Goal: Task Accomplishment & Management: Manage account settings

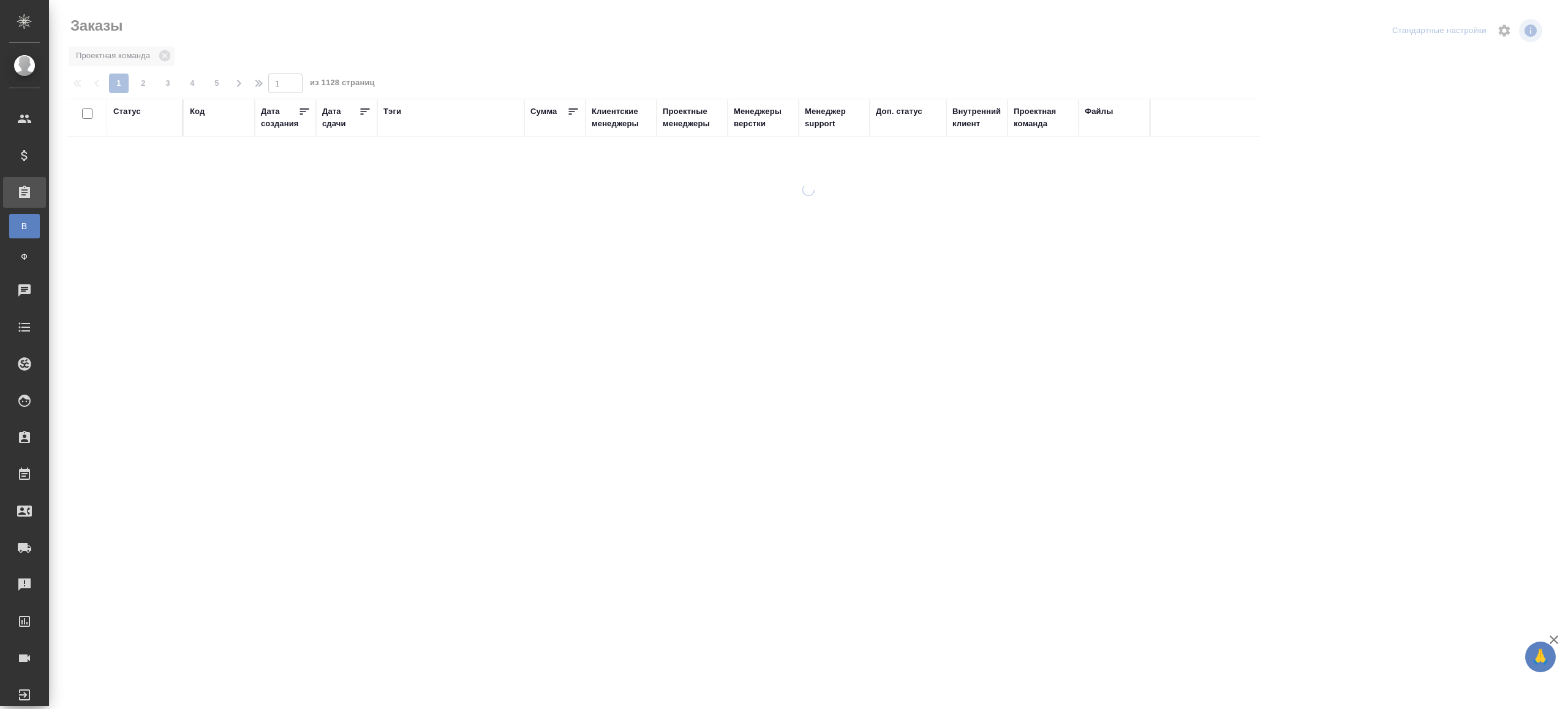
click at [392, 110] on div "Тэги" at bounding box center [392, 111] width 18 height 12
click at [151, 164] on div at bounding box center [145, 153] width 63 height 23
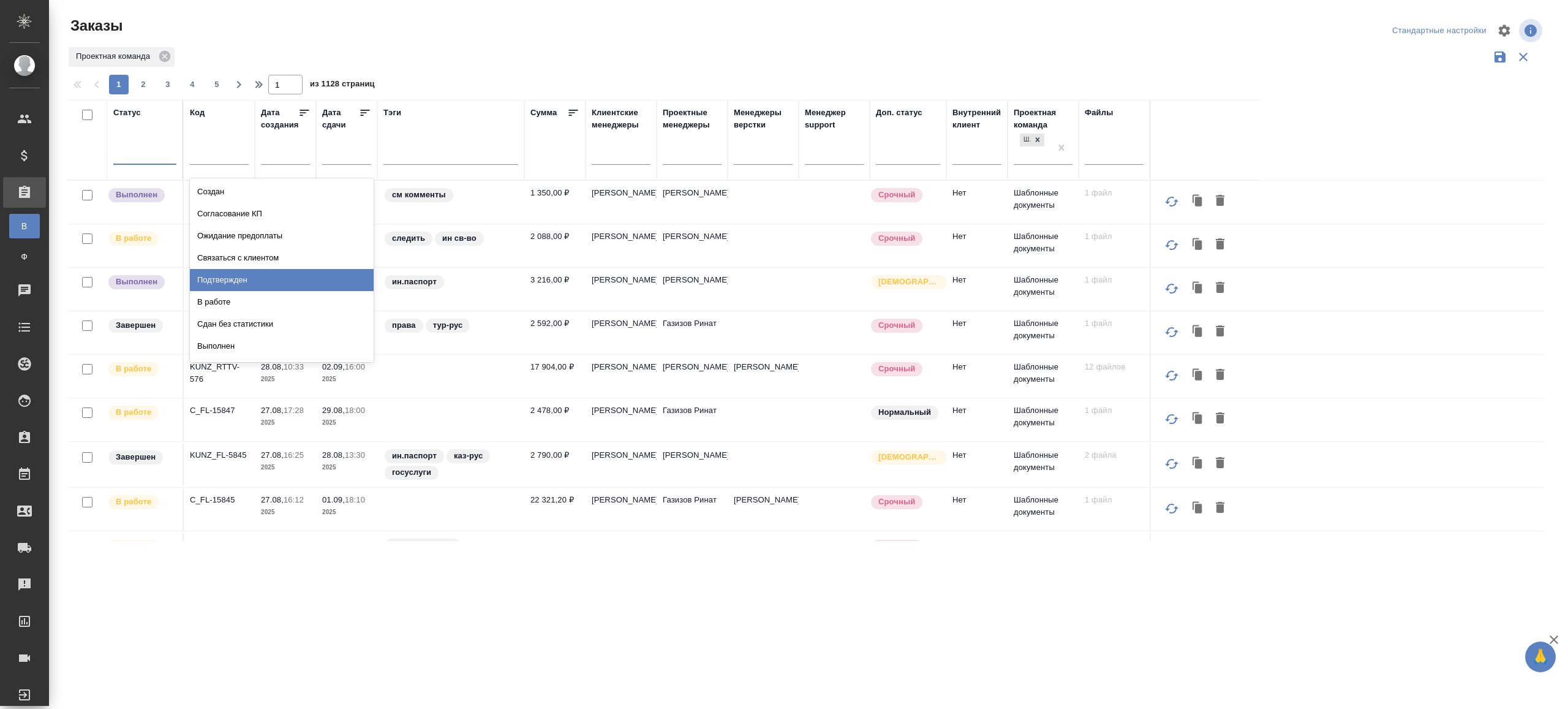
click at [241, 279] on div "Подтвержден" at bounding box center [281, 280] width 183 height 22
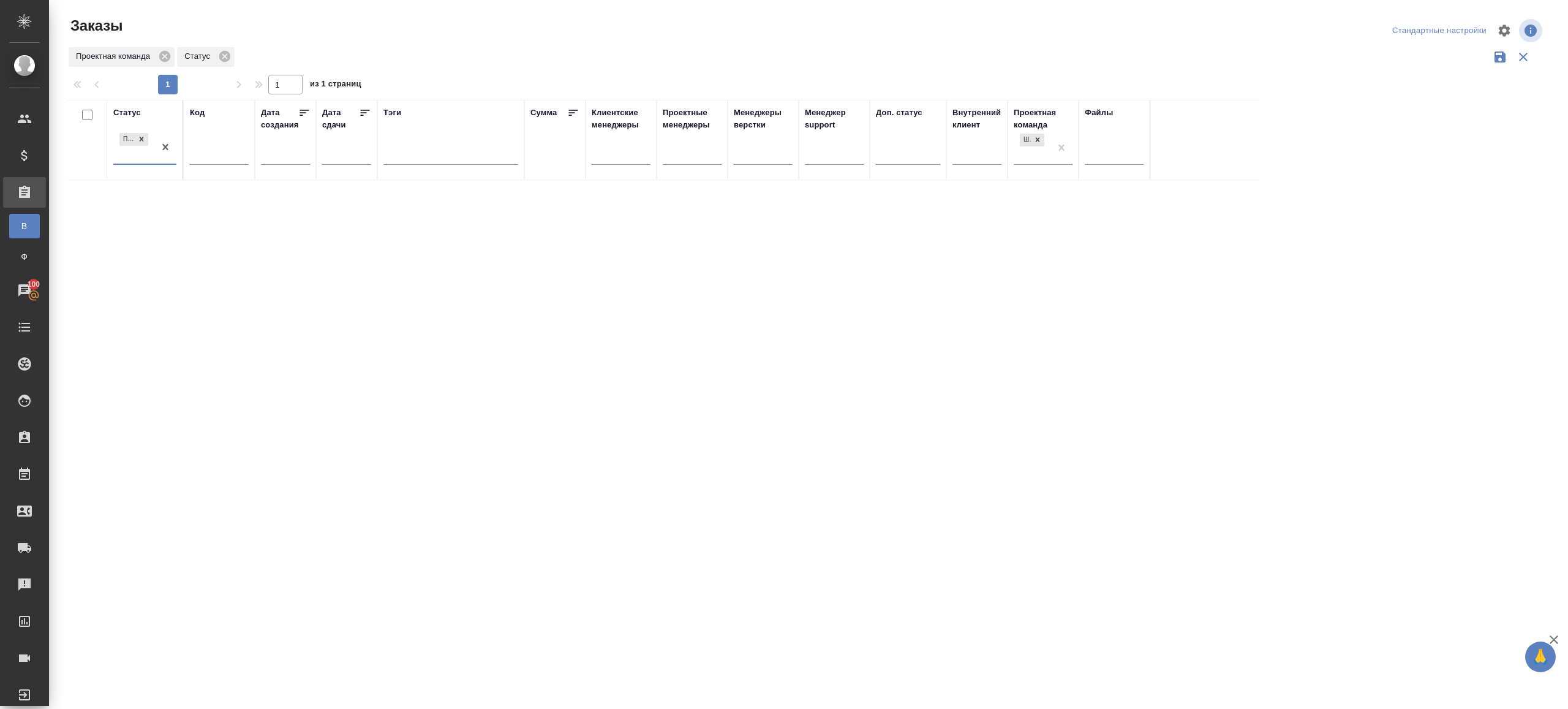
click at [409, 440] on div "Статус option Подтвержден, selected. 0 results available. Select is focused ,ty…" at bounding box center [806, 320] width 1478 height 441
click at [641, 211] on div "Статус Подтвержден Код Дата создания Дата сдачи Тэги Сумма Клиентские менеджеры…" at bounding box center [806, 320] width 1478 height 441
click at [481, 264] on div "Статус Подтвержден Код Дата создания Дата сдачи Тэги Сумма Клиентские менеджеры…" at bounding box center [806, 320] width 1478 height 441
click at [459, 4] on div at bounding box center [809, 274] width 1519 height 548
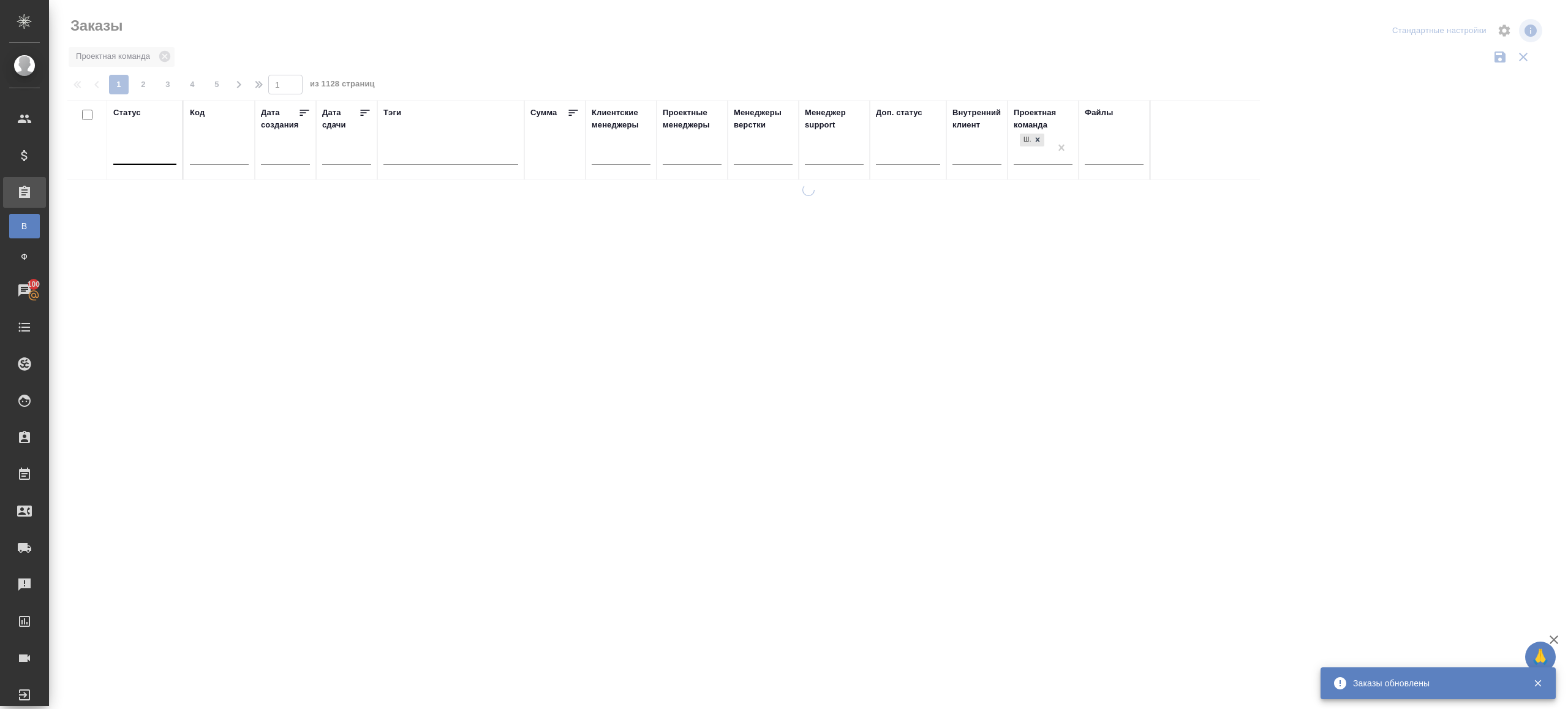
click at [143, 150] on div at bounding box center [145, 152] width 63 height 18
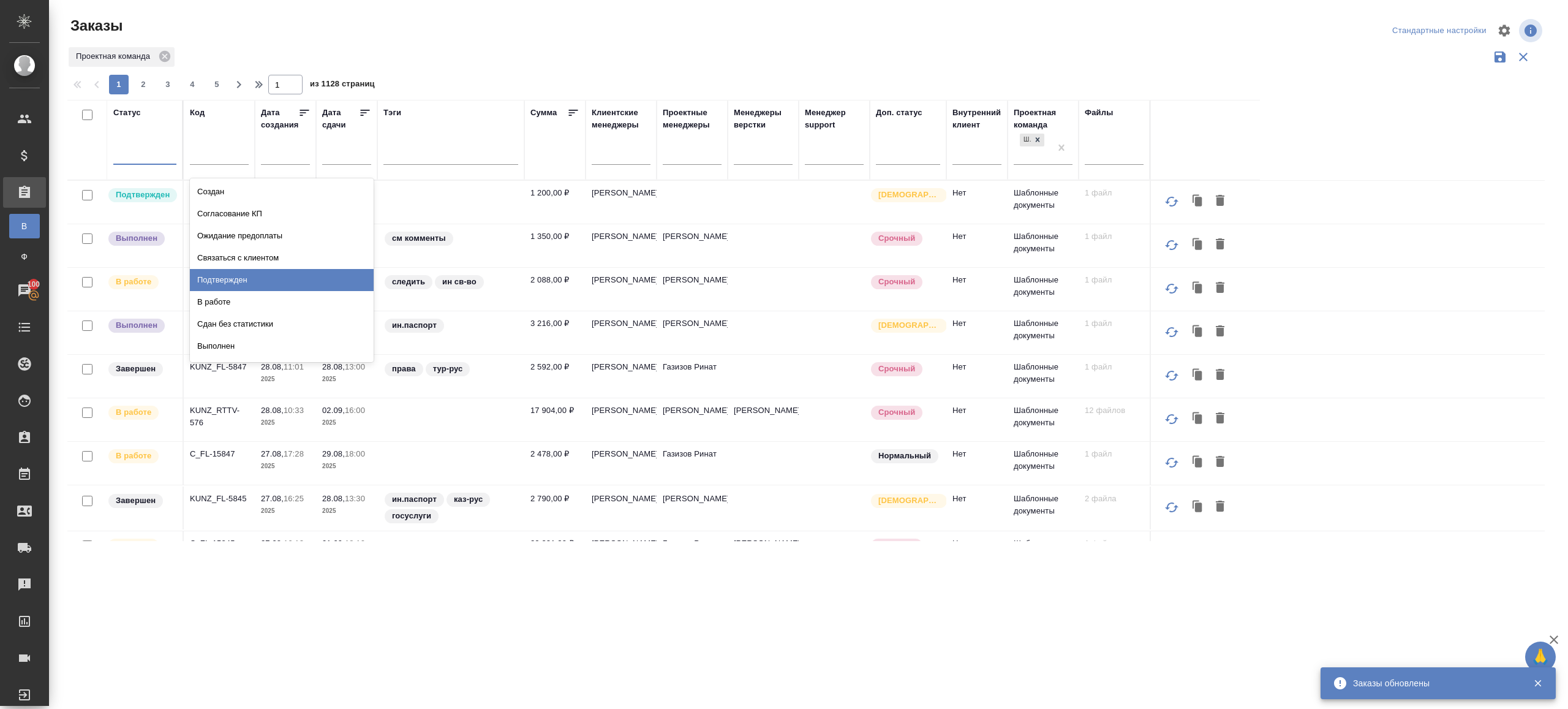
click at [234, 272] on div "Подтвержден" at bounding box center [281, 280] width 183 height 22
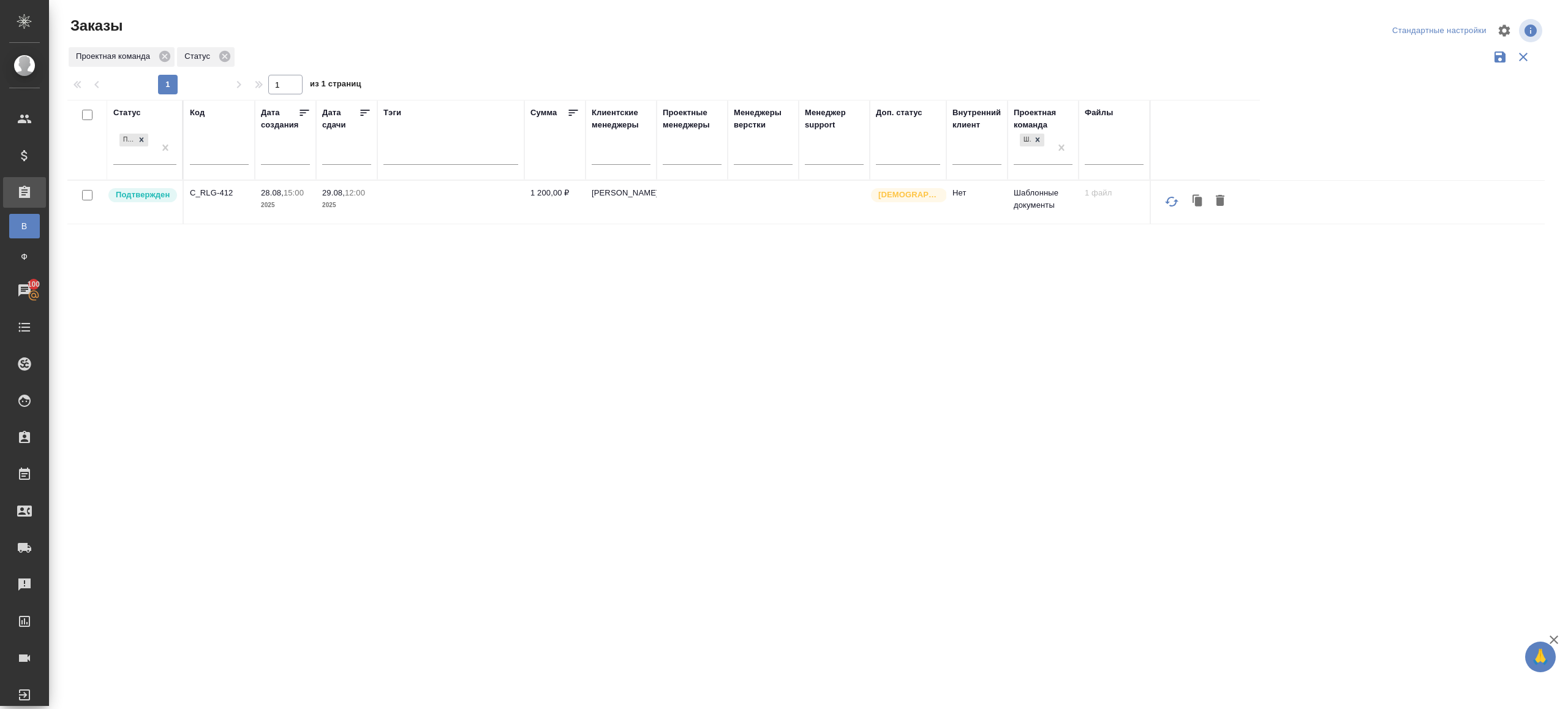
click at [213, 196] on p "C_RLG-412" at bounding box center [219, 193] width 59 height 12
click at [370, 293] on div "Статус Подтвержден Код Дата создания Дата сдачи Тэги Сумма Клиентские менеджеры…" at bounding box center [806, 320] width 1478 height 441
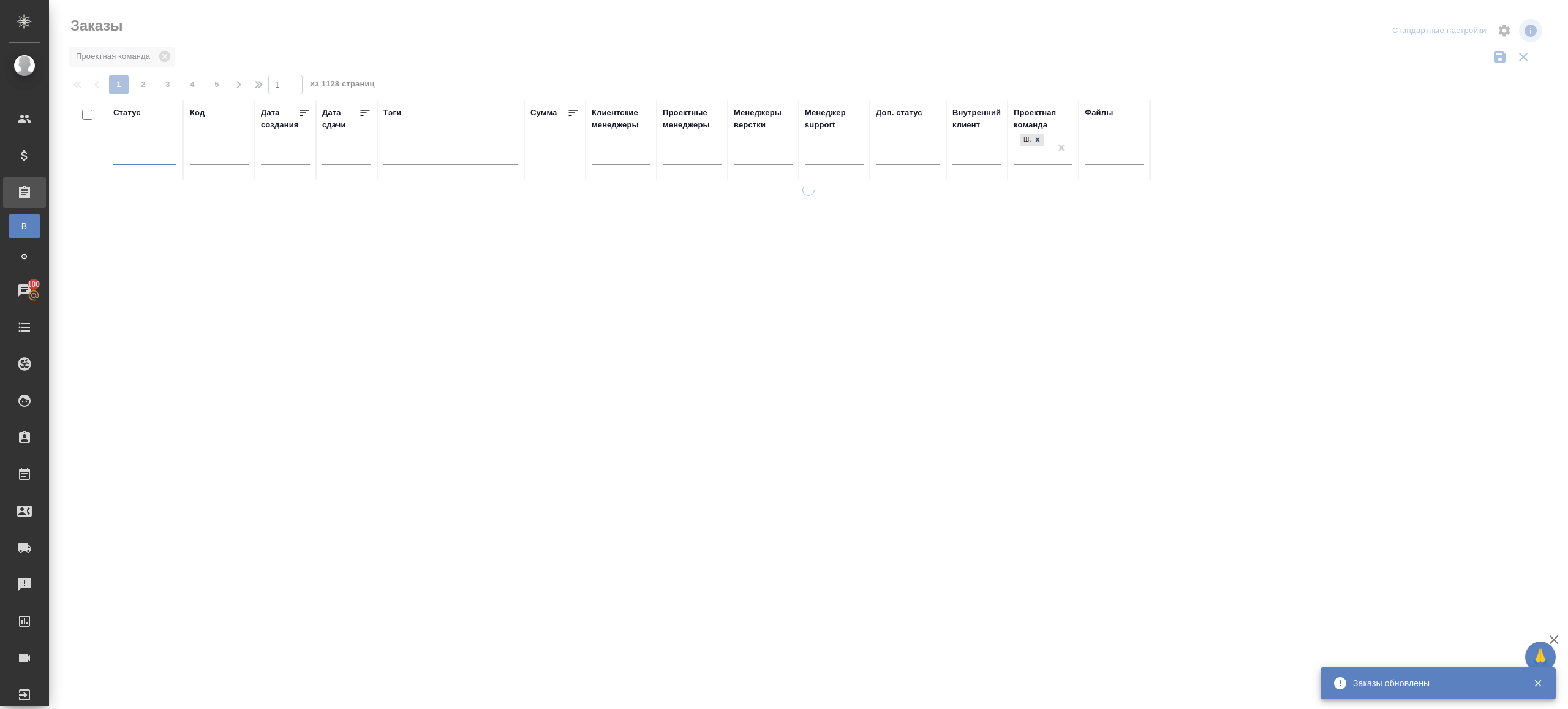
click at [557, 51] on div "Проектная команда" at bounding box center [806, 57] width 1478 height 23
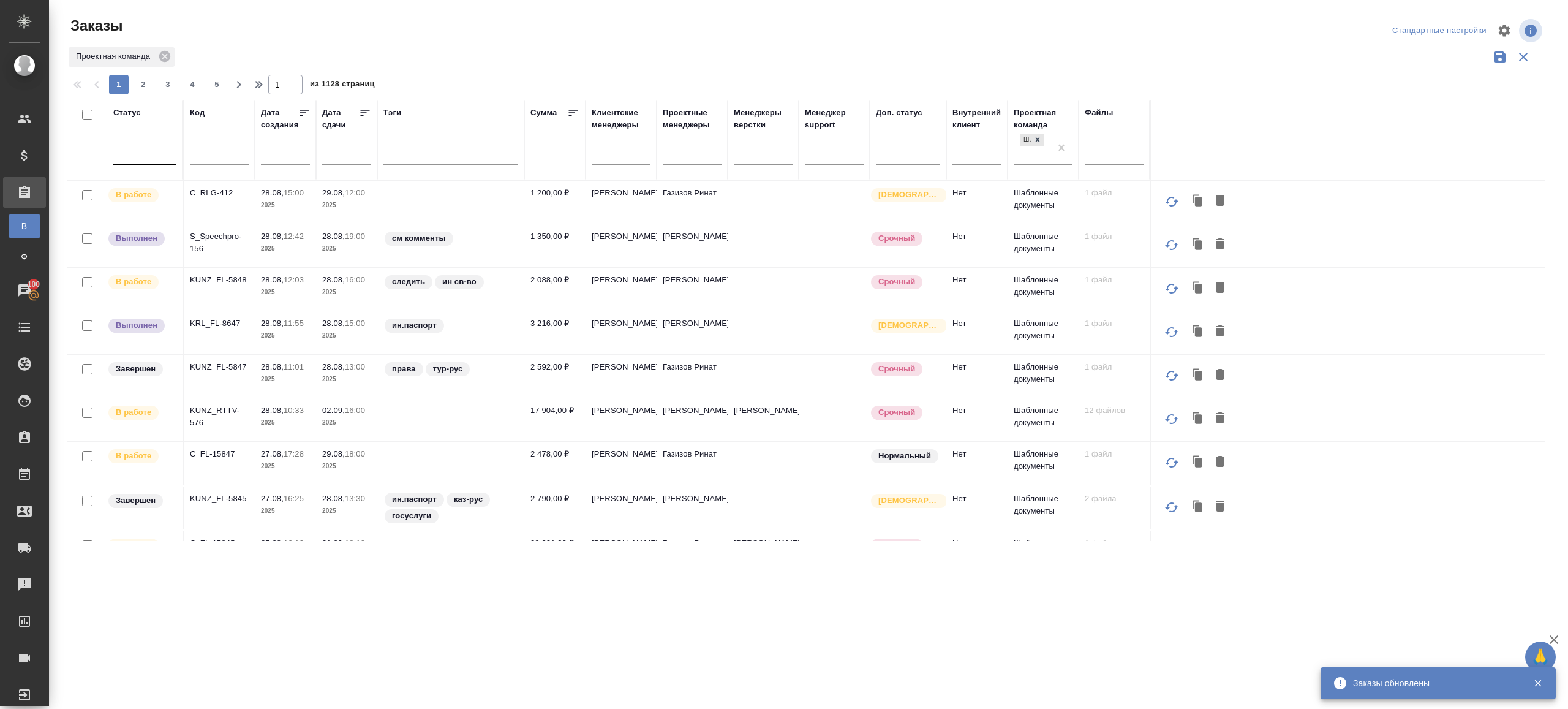
click at [156, 155] on div at bounding box center [145, 152] width 63 height 18
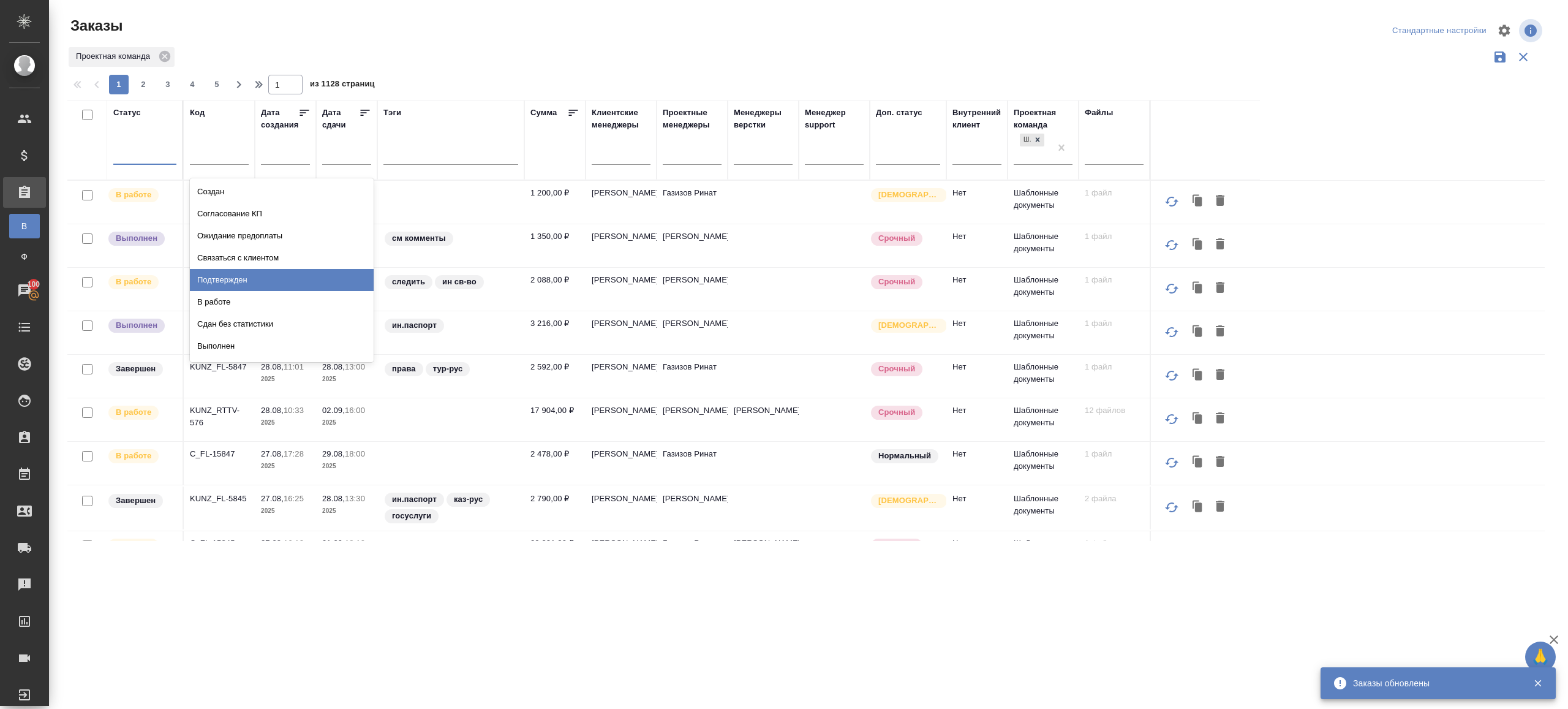
click at [233, 275] on div "Подтвержден" at bounding box center [281, 280] width 183 height 22
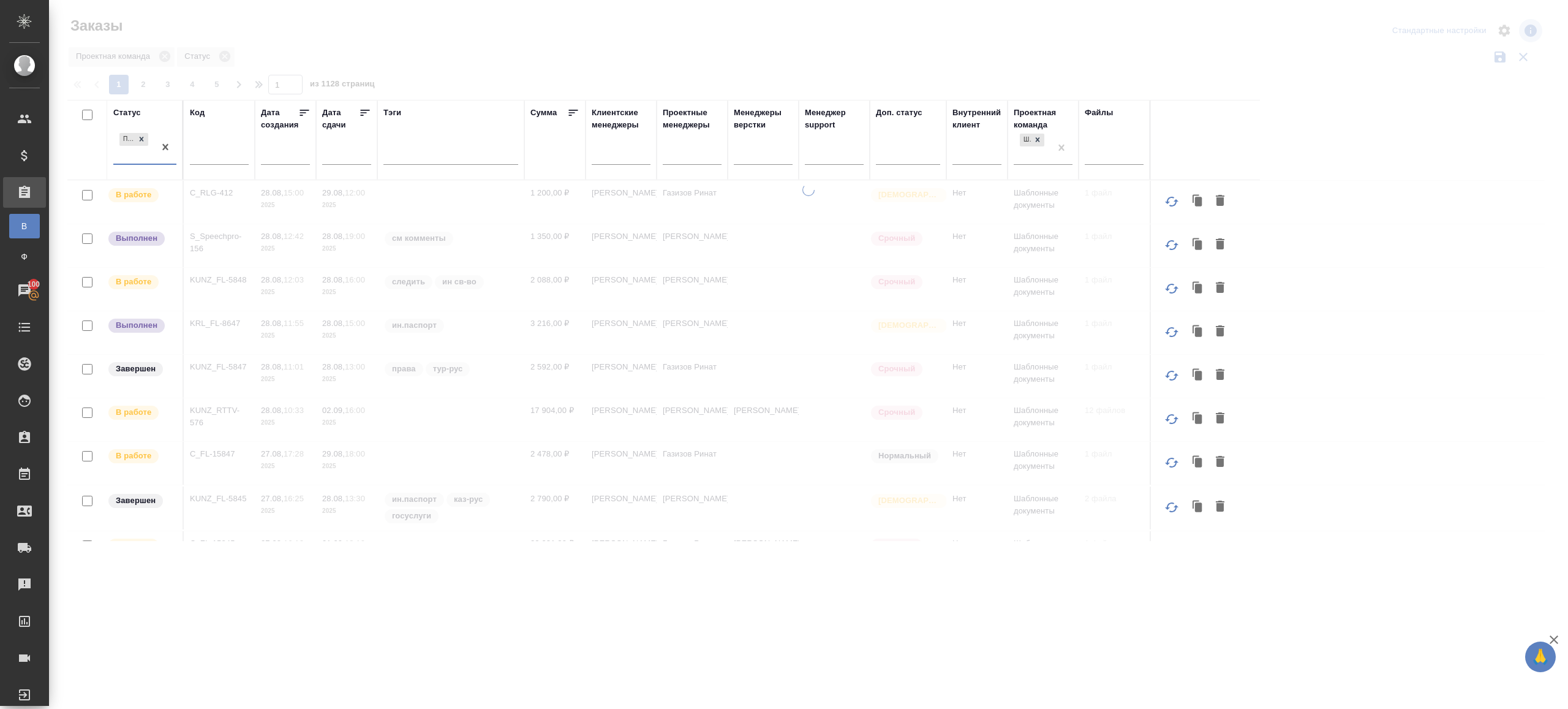
click at [946, 52] on div at bounding box center [809, 274] width 1519 height 548
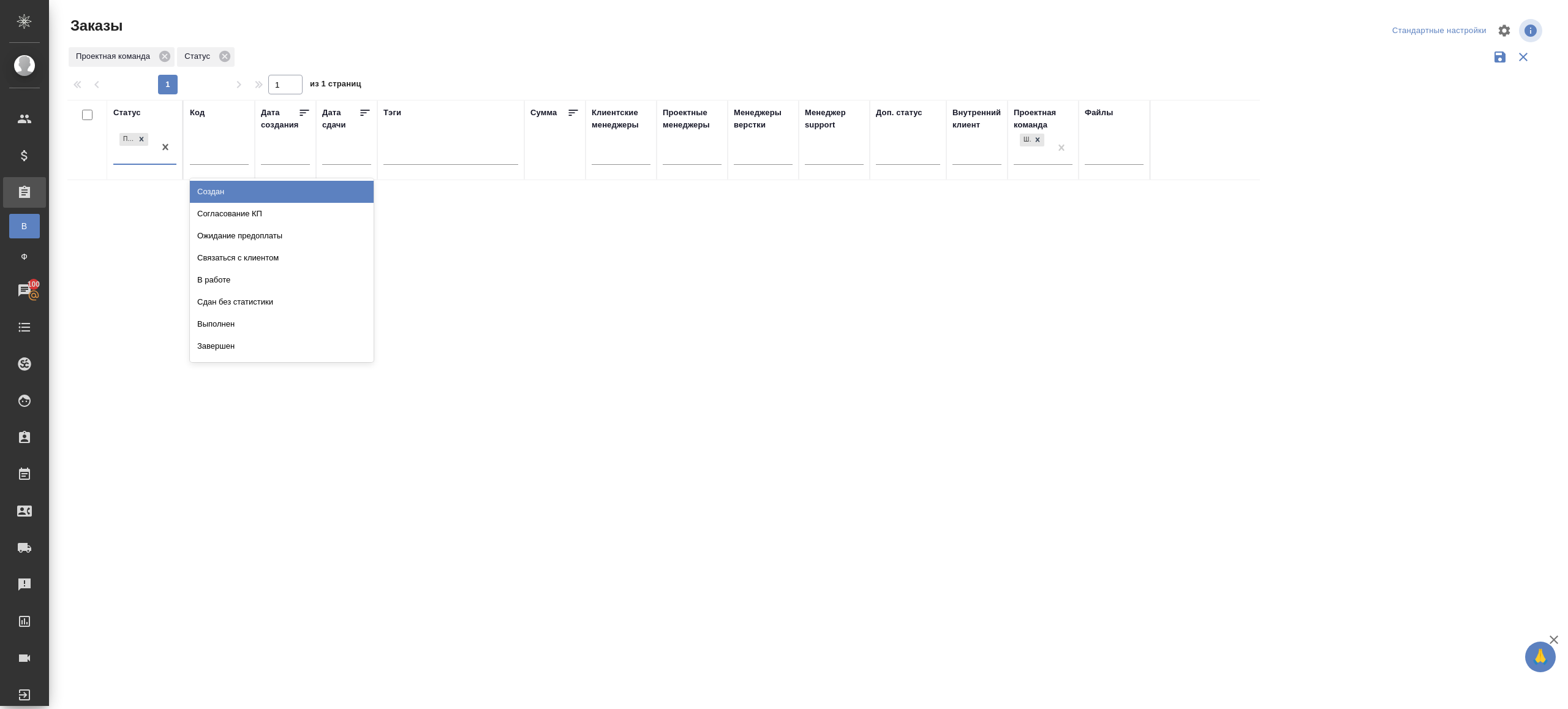
click at [164, 160] on div at bounding box center [166, 147] width 22 height 33
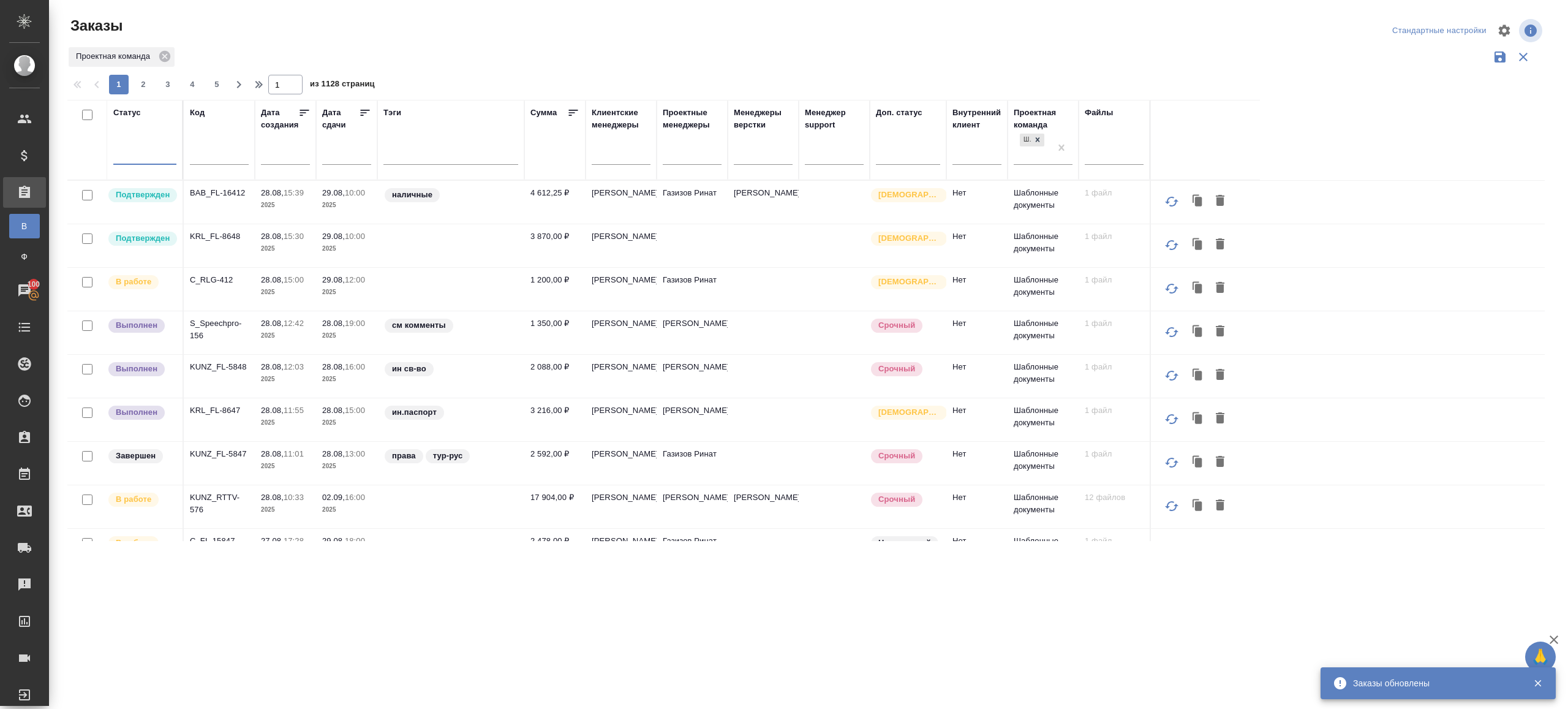
click at [159, 150] on div at bounding box center [145, 152] width 63 height 18
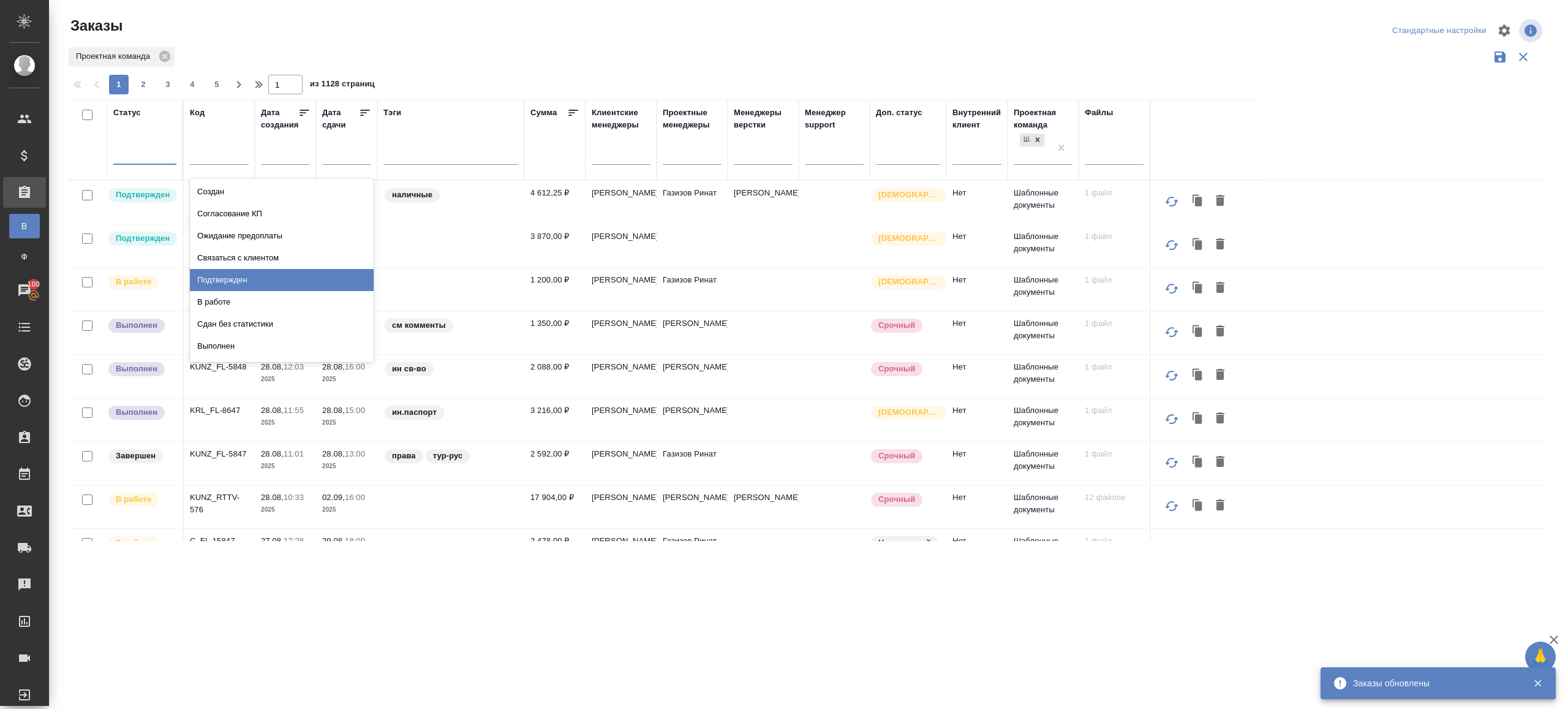
click at [237, 278] on div "Подтвержден" at bounding box center [281, 280] width 183 height 22
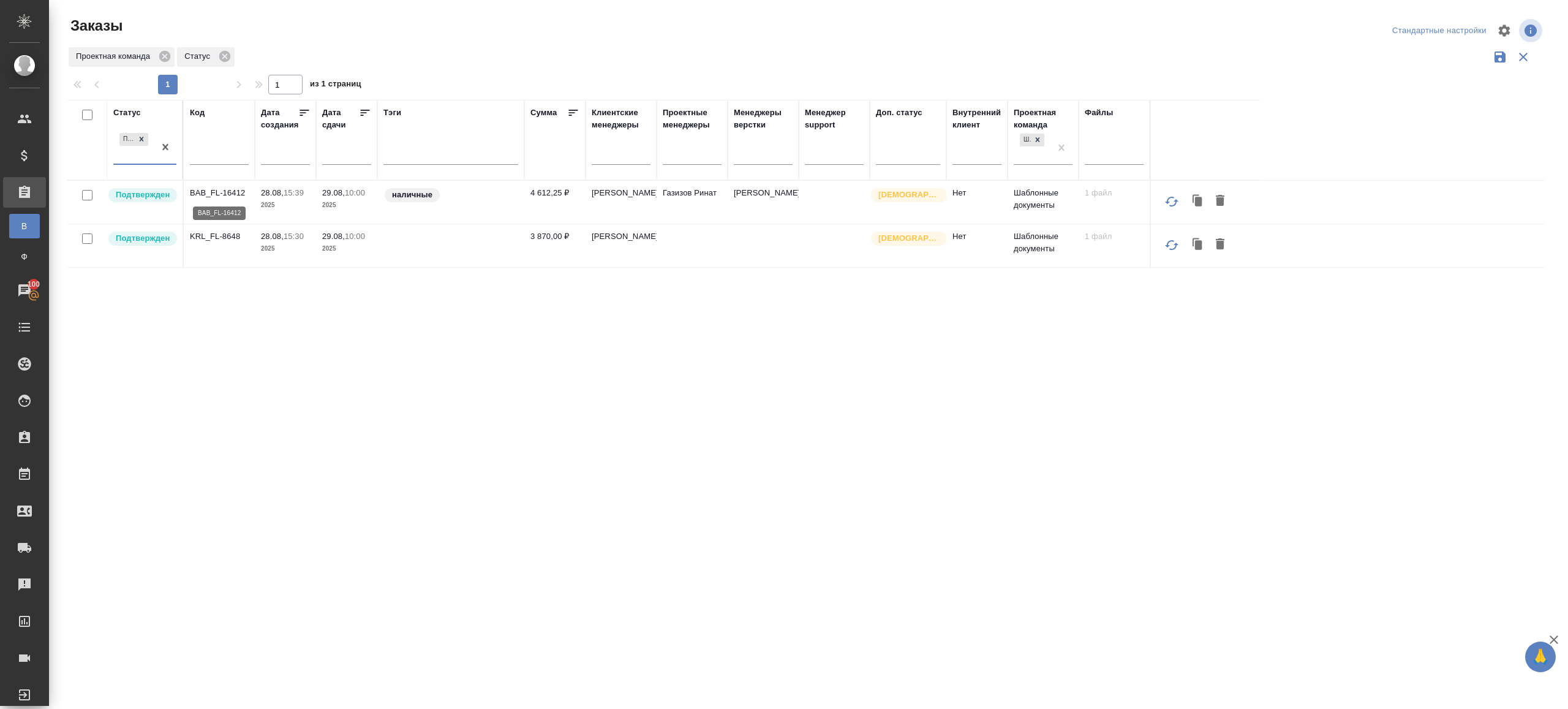
click at [231, 195] on p "BAB_FL-16412" at bounding box center [219, 193] width 59 height 12
click at [230, 235] on p "KRL_FL-8648" at bounding box center [219, 237] width 59 height 12
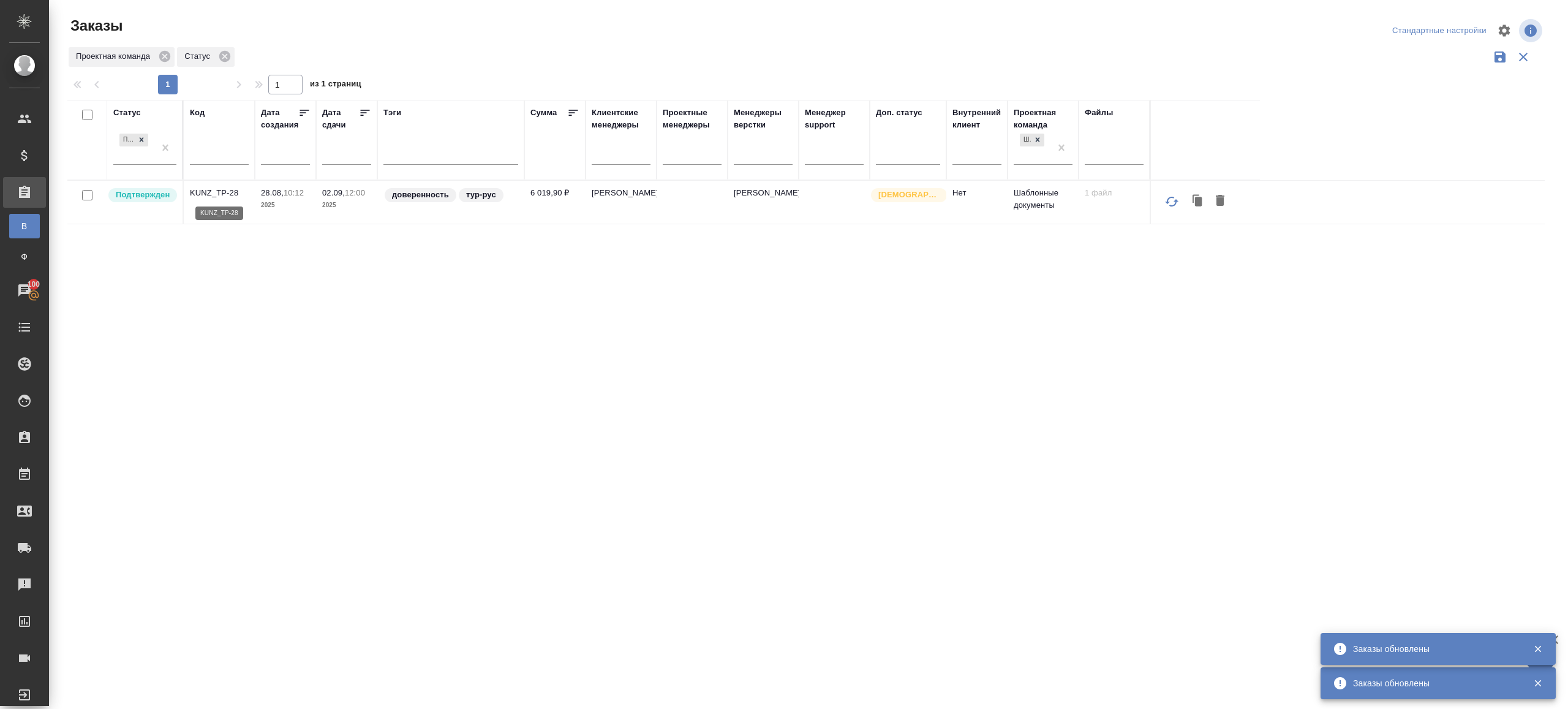
click at [215, 192] on p "KUNZ_TP-28" at bounding box center [219, 193] width 59 height 12
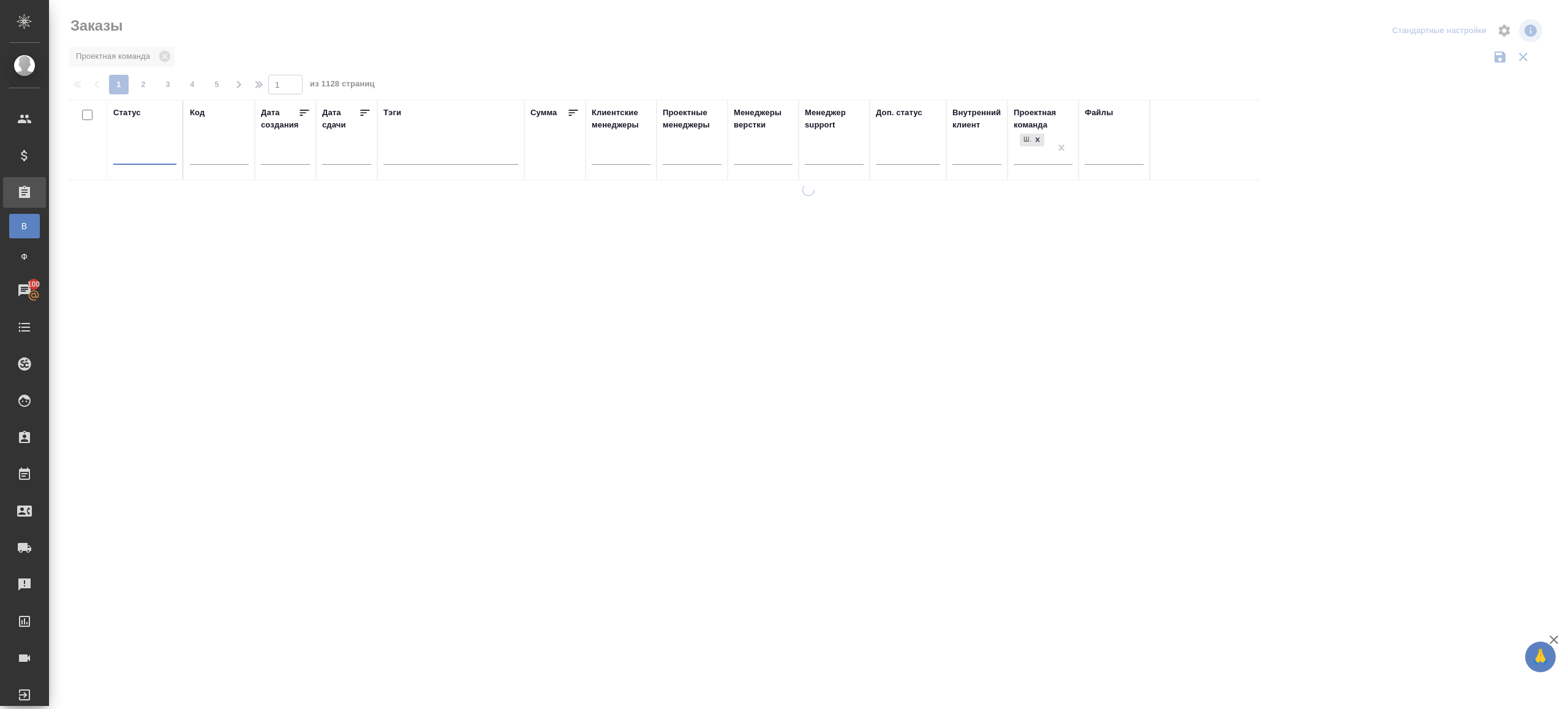
click at [485, 33] on div "Заказы" at bounding box center [315, 26] width 496 height 20
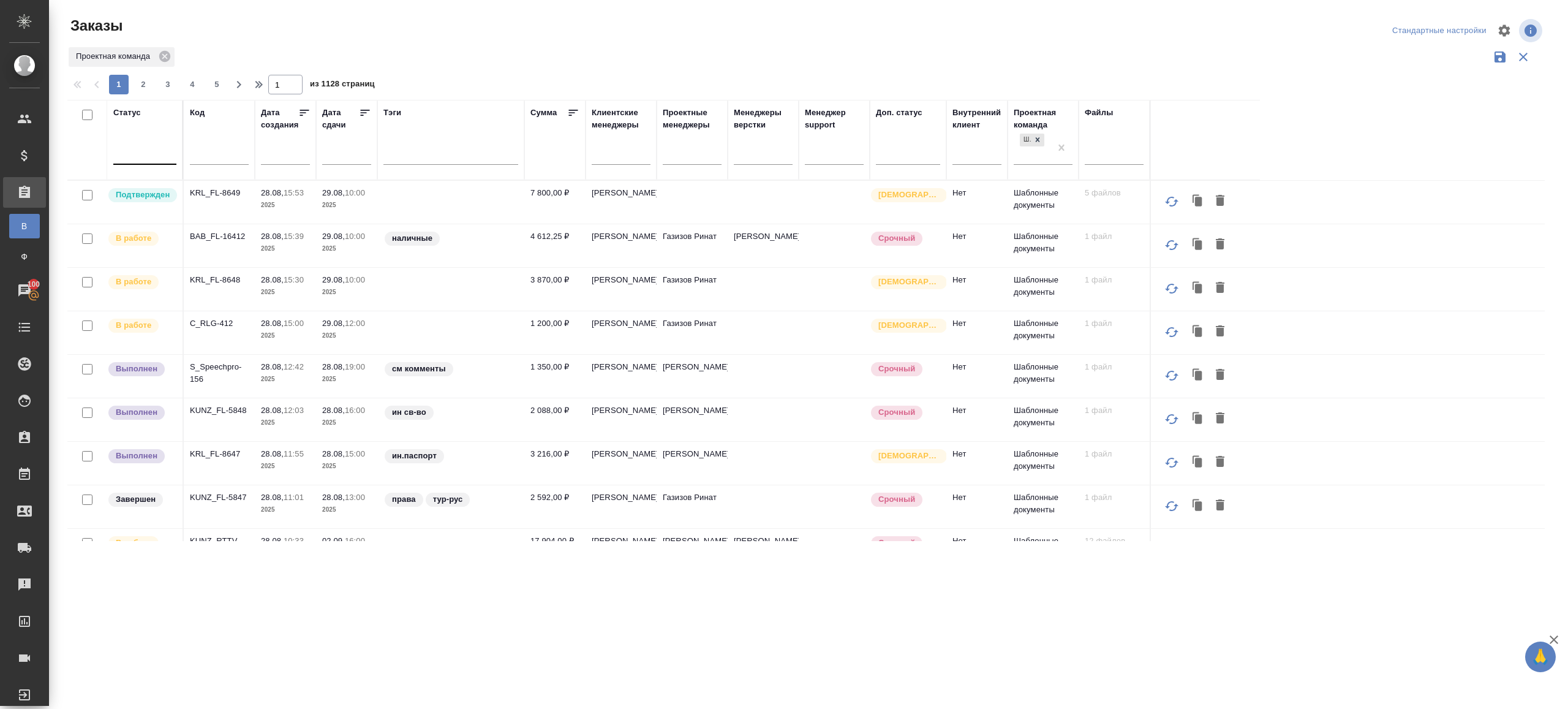
click at [145, 147] on div at bounding box center [145, 152] width 63 height 18
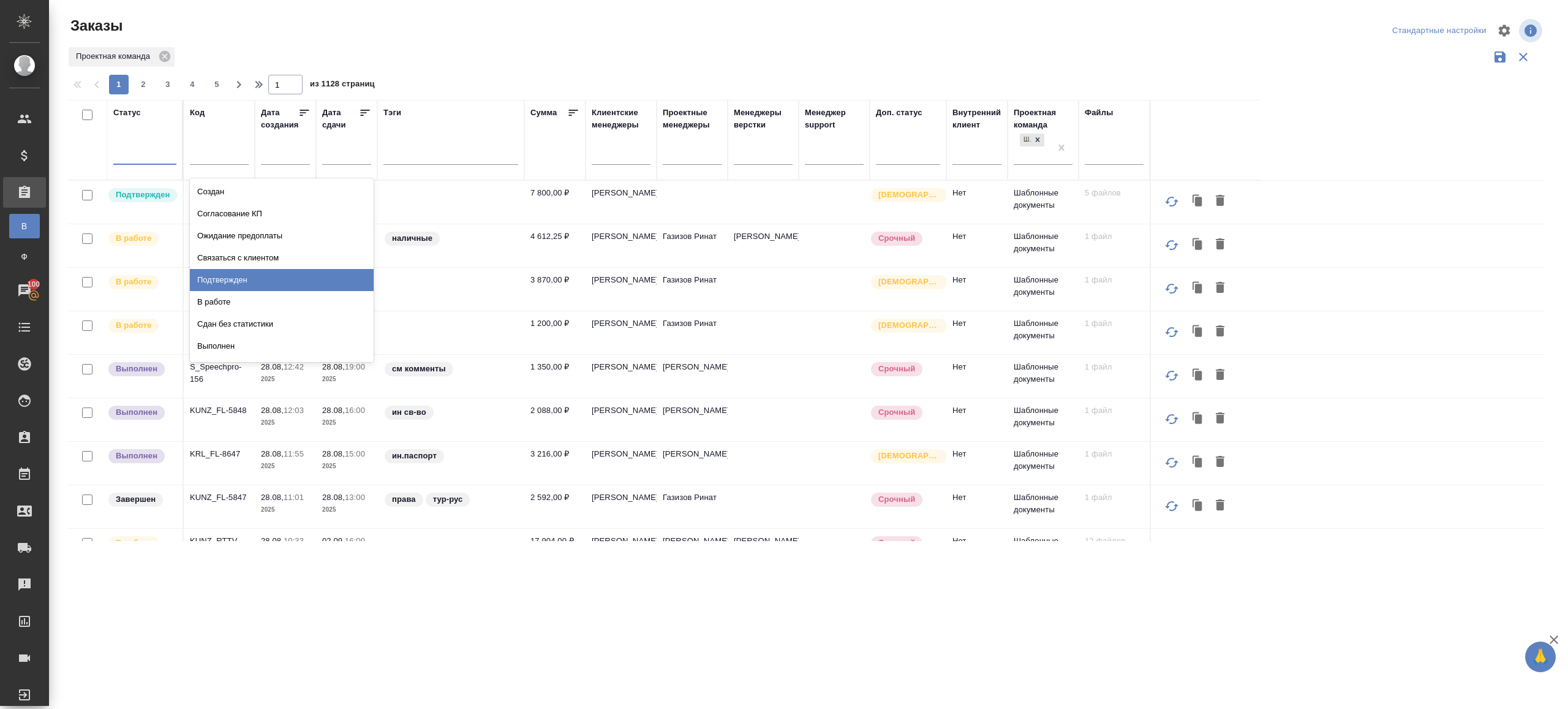
click at [235, 283] on div "Подтвержден" at bounding box center [281, 280] width 183 height 22
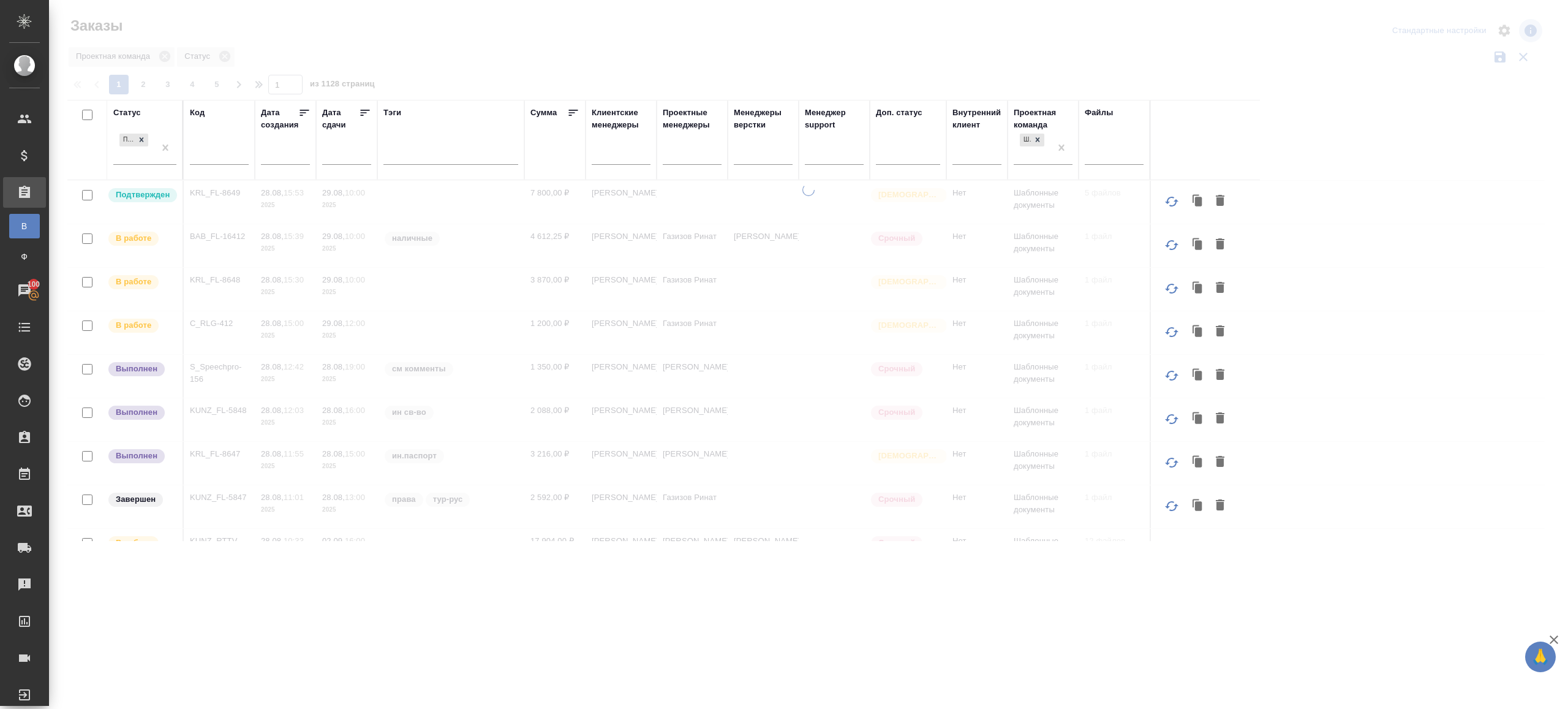
click at [451, 76] on div at bounding box center [809, 274] width 1519 height 548
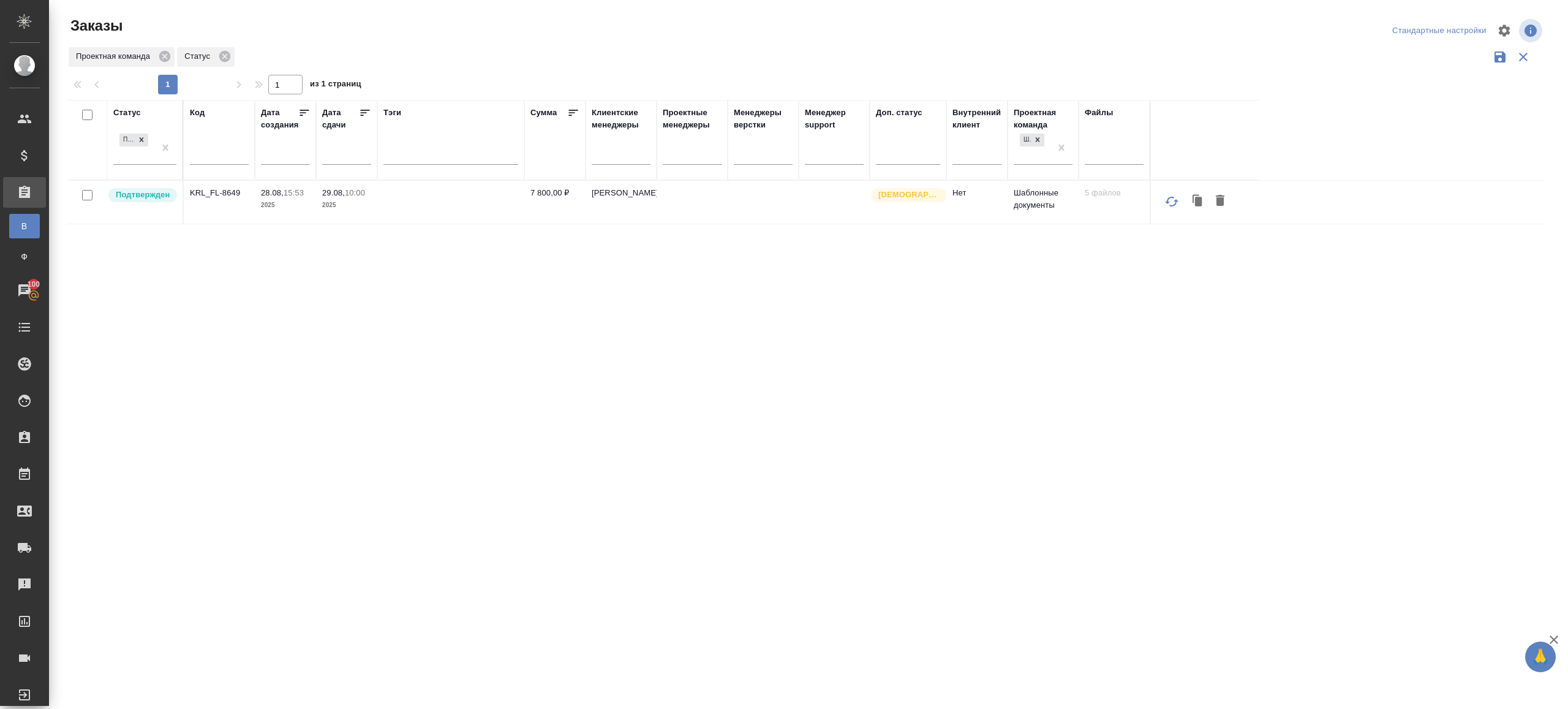
click at [214, 188] on p "KRL_FL-8649" at bounding box center [219, 193] width 59 height 12
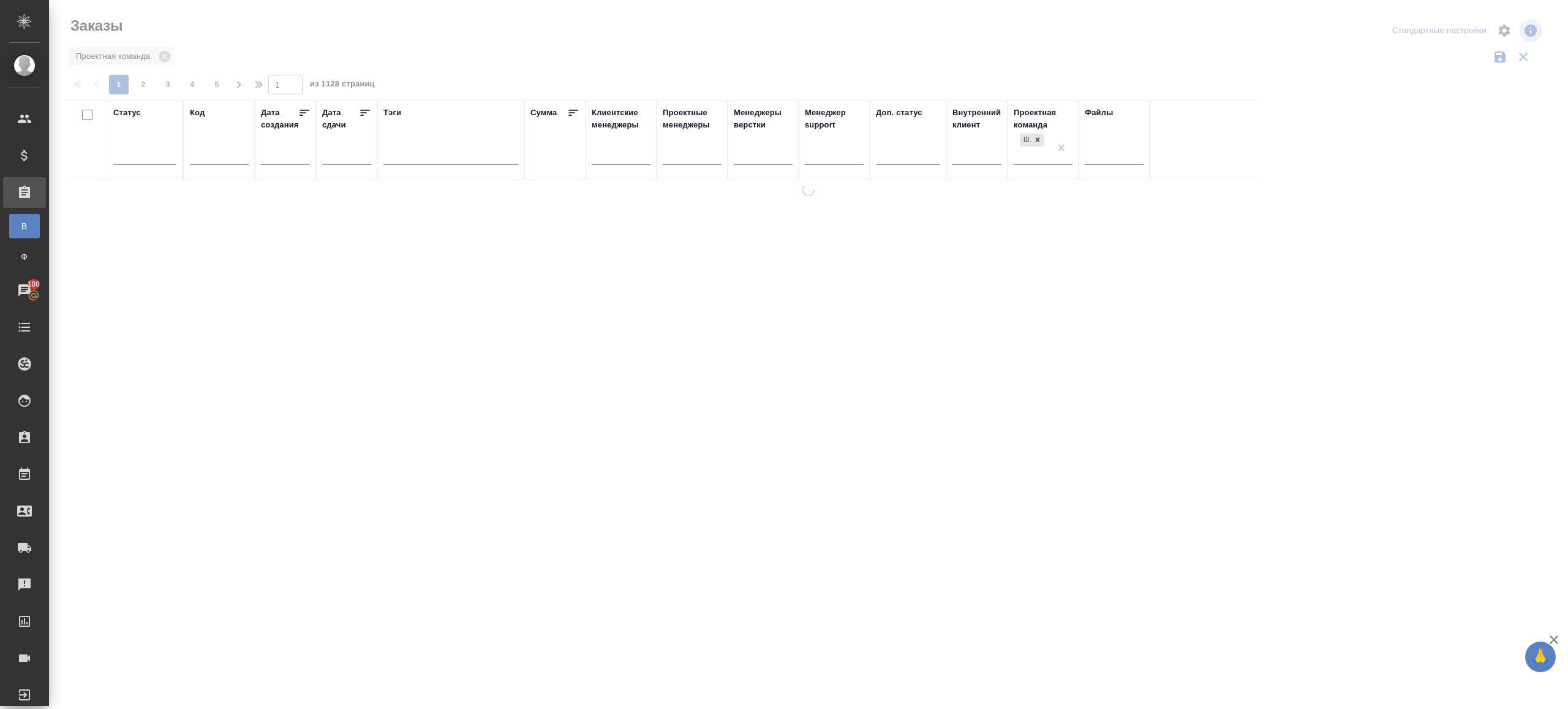
click at [595, 28] on div at bounding box center [809, 274] width 1519 height 548
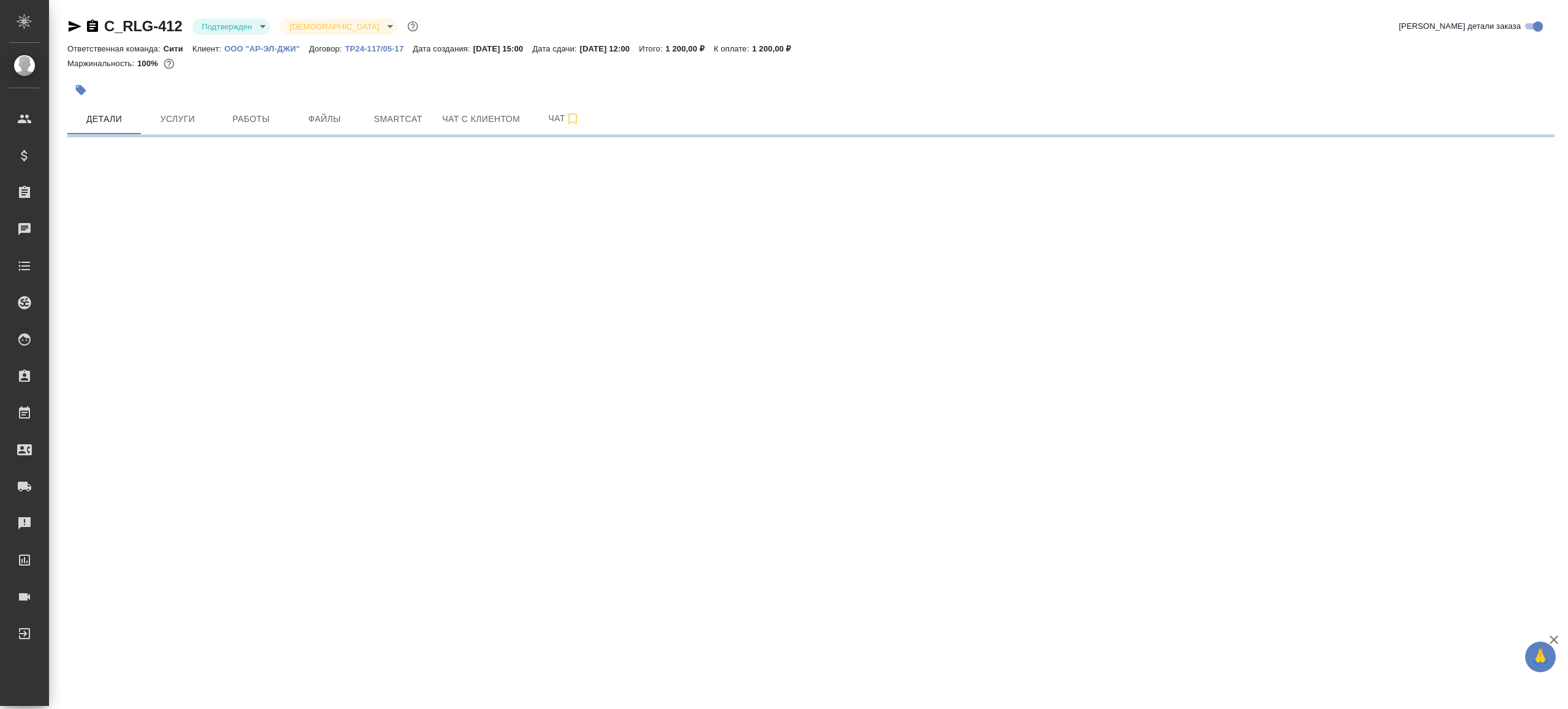
select select "RU"
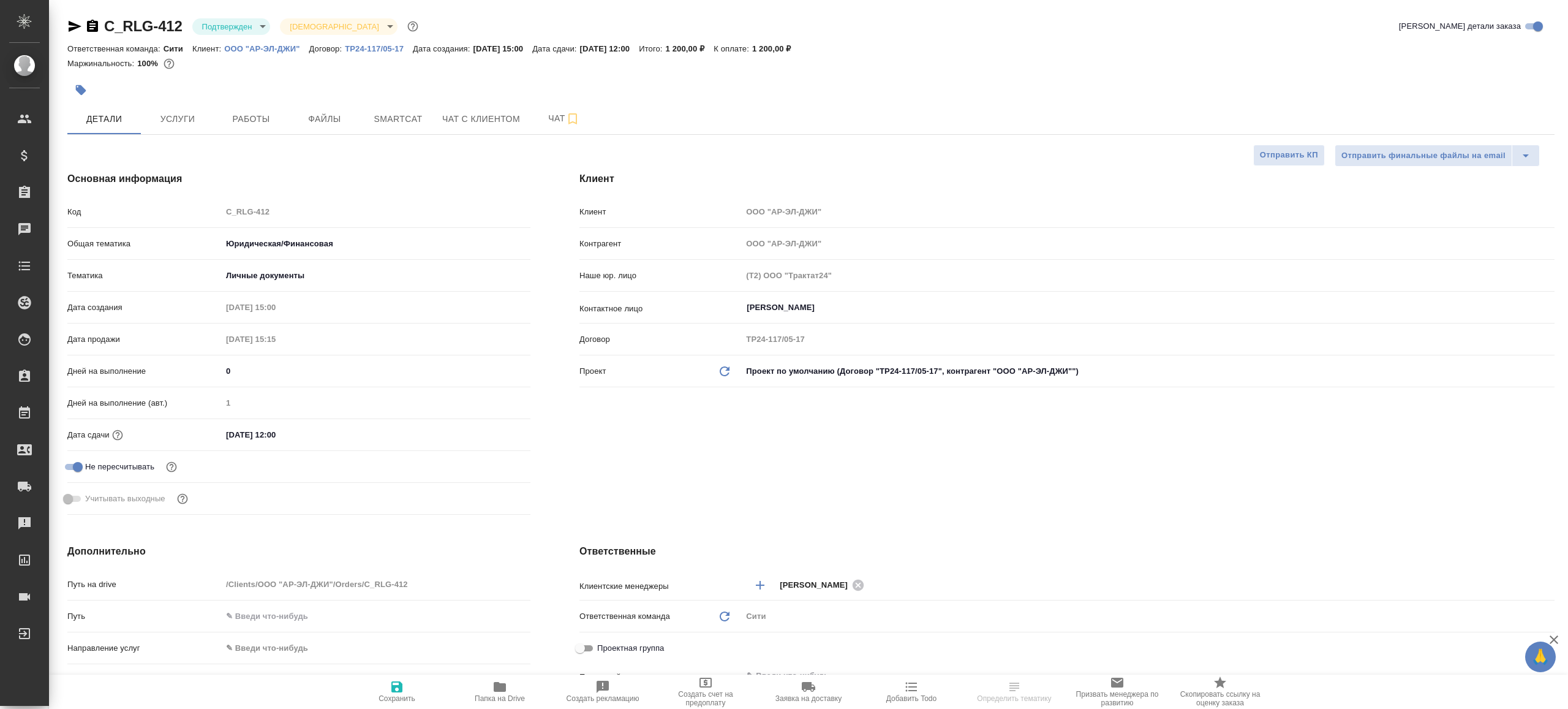
type textarea "x"
click at [255, 24] on body "🙏 .cls-1 fill:#fff; AWATERA Gazizov Rinat Клиенты Спецификации Заказы Чаты Todo…" at bounding box center [784, 354] width 1568 height 709
type textarea "x"
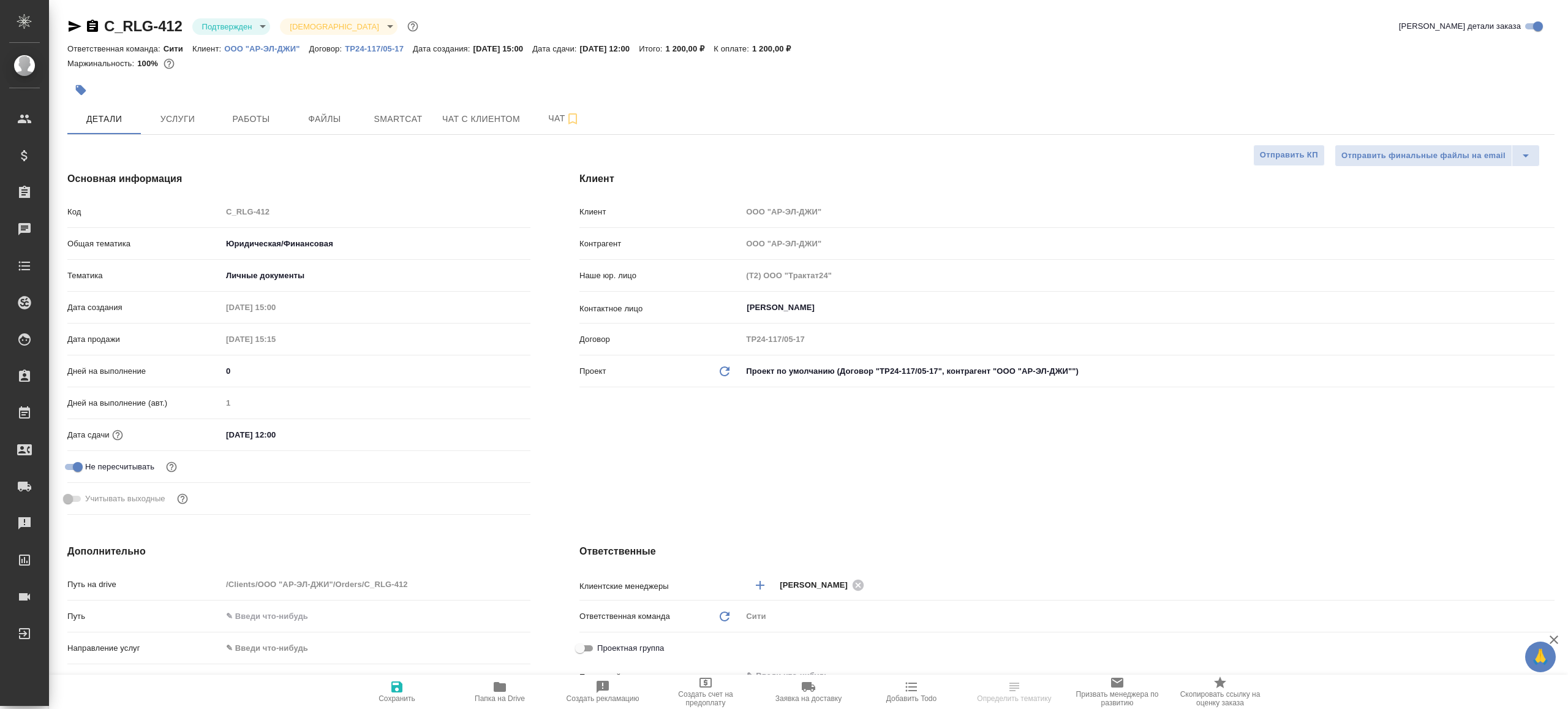
type textarea "x"
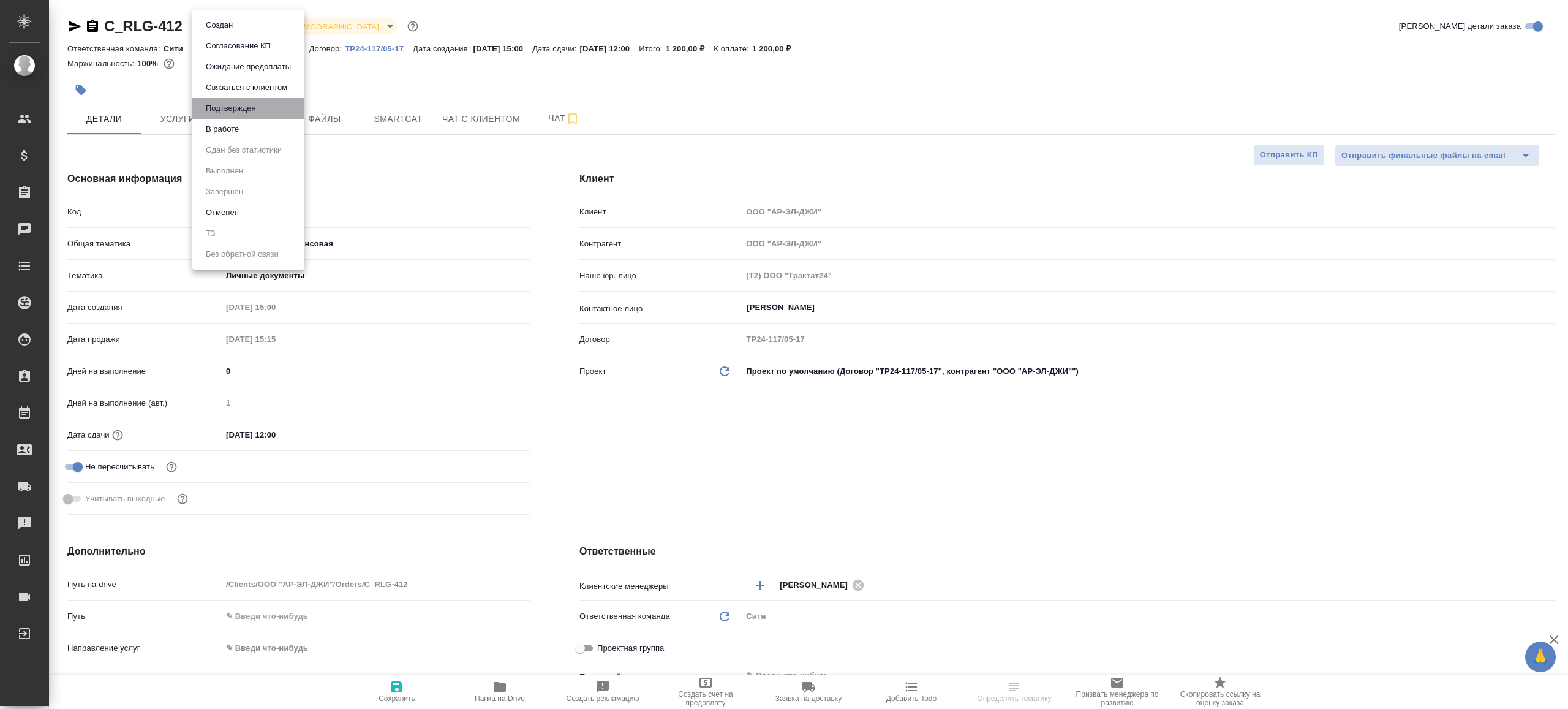
click at [263, 118] on li "Подтвержден" at bounding box center [248, 108] width 112 height 21
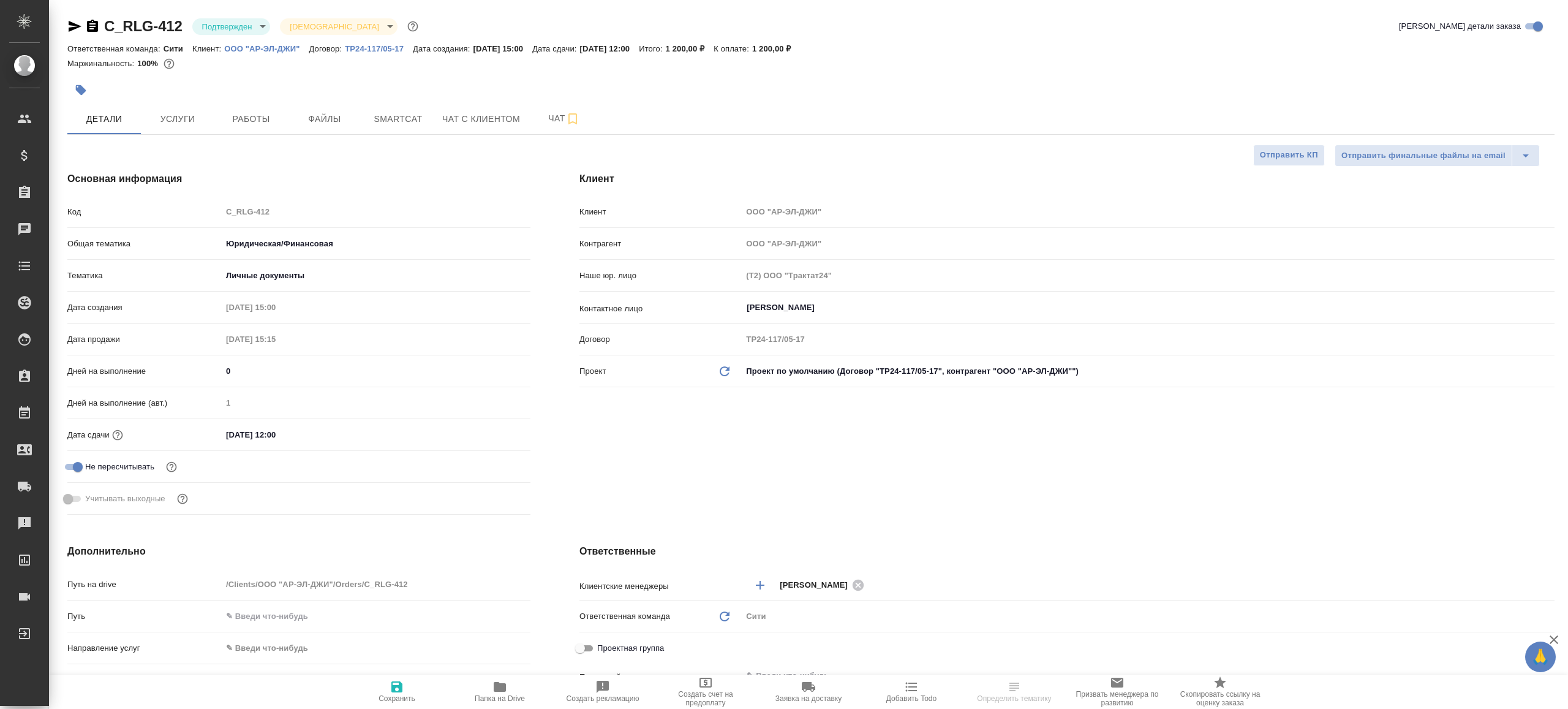
click at [224, 24] on body "🙏 .cls-1 fill:#fff; AWATERA Gazizov Rinat Клиенты Спецификации Заказы Чаты Todo…" at bounding box center [784, 354] width 1568 height 709
click at [249, 139] on li "В работе" at bounding box center [248, 129] width 112 height 21
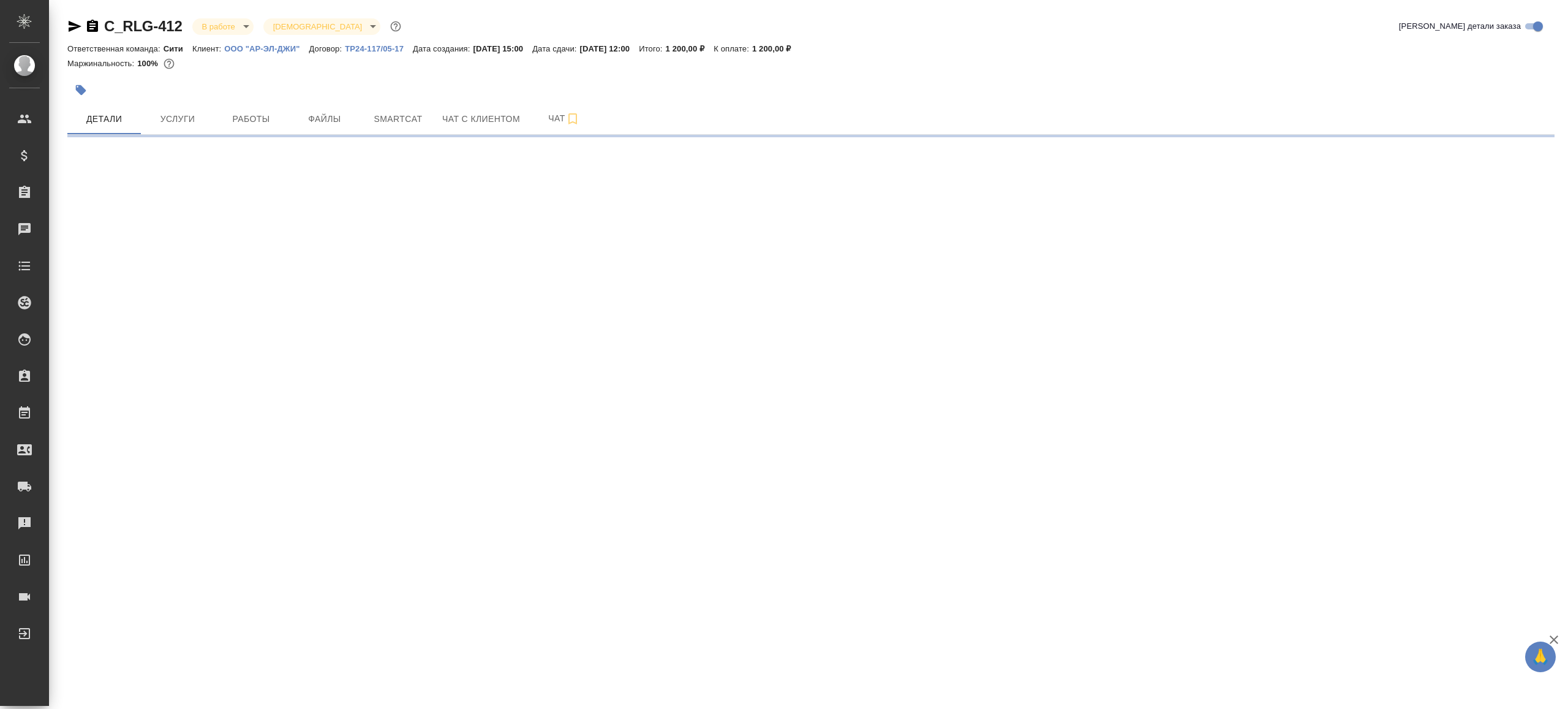
select select "RU"
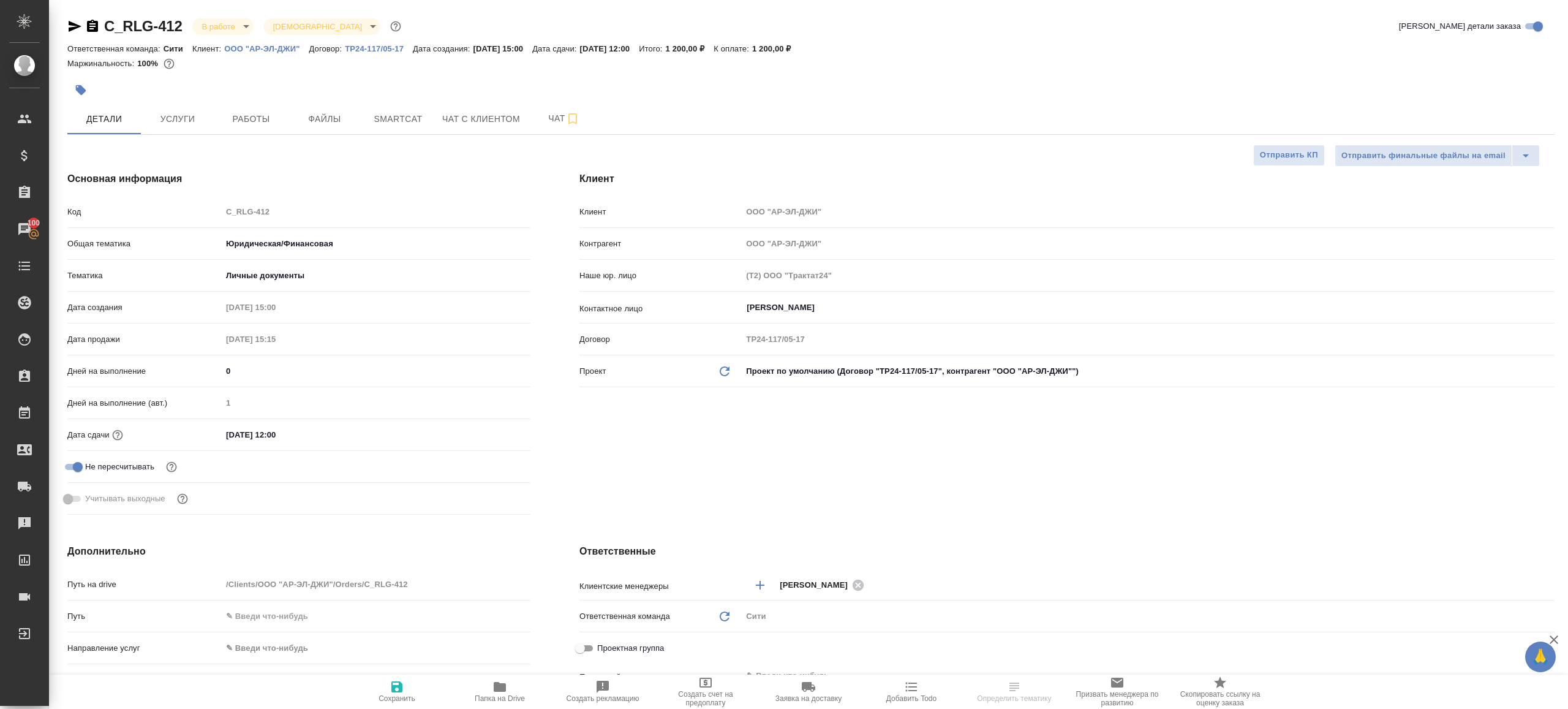
type textarea "x"
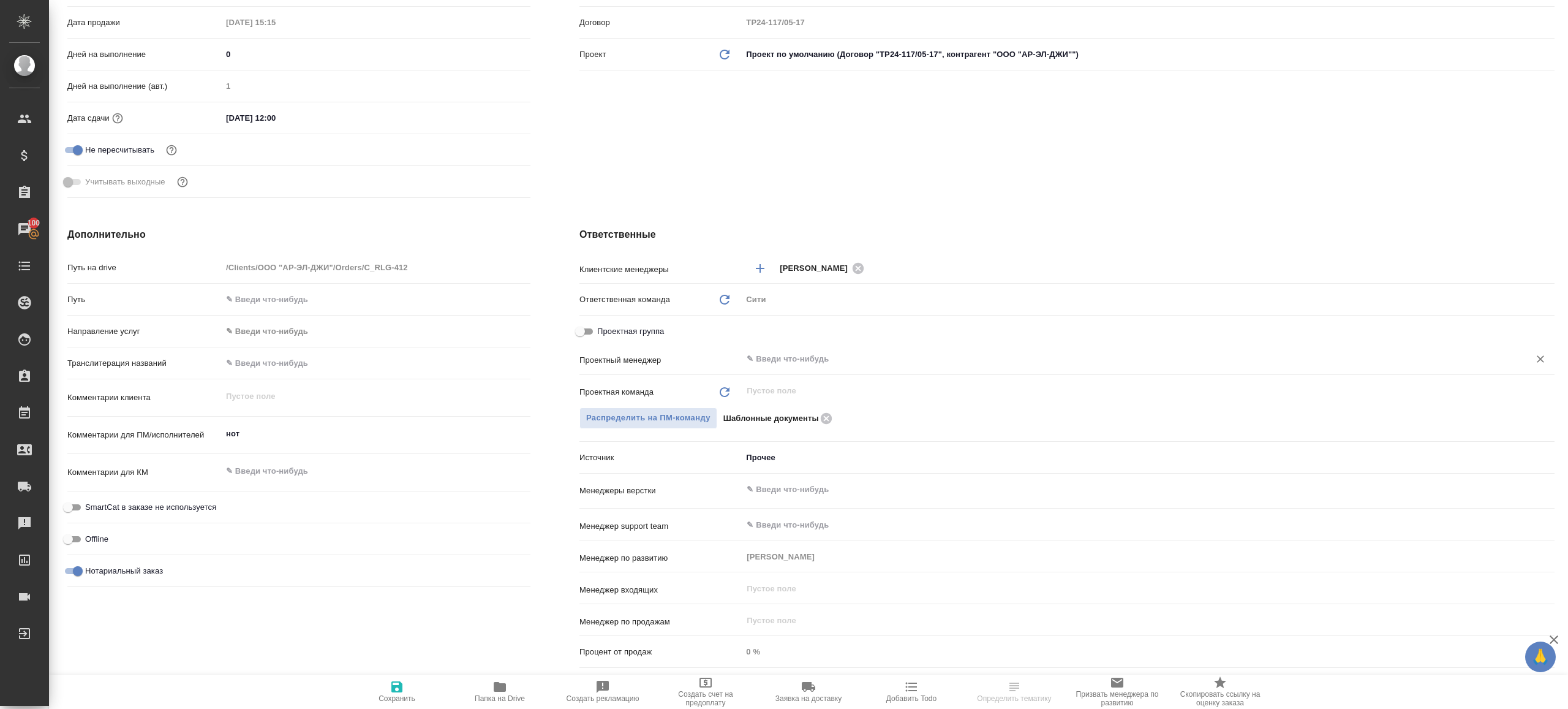
click at [748, 349] on div "​" at bounding box center [1148, 359] width 813 height 22
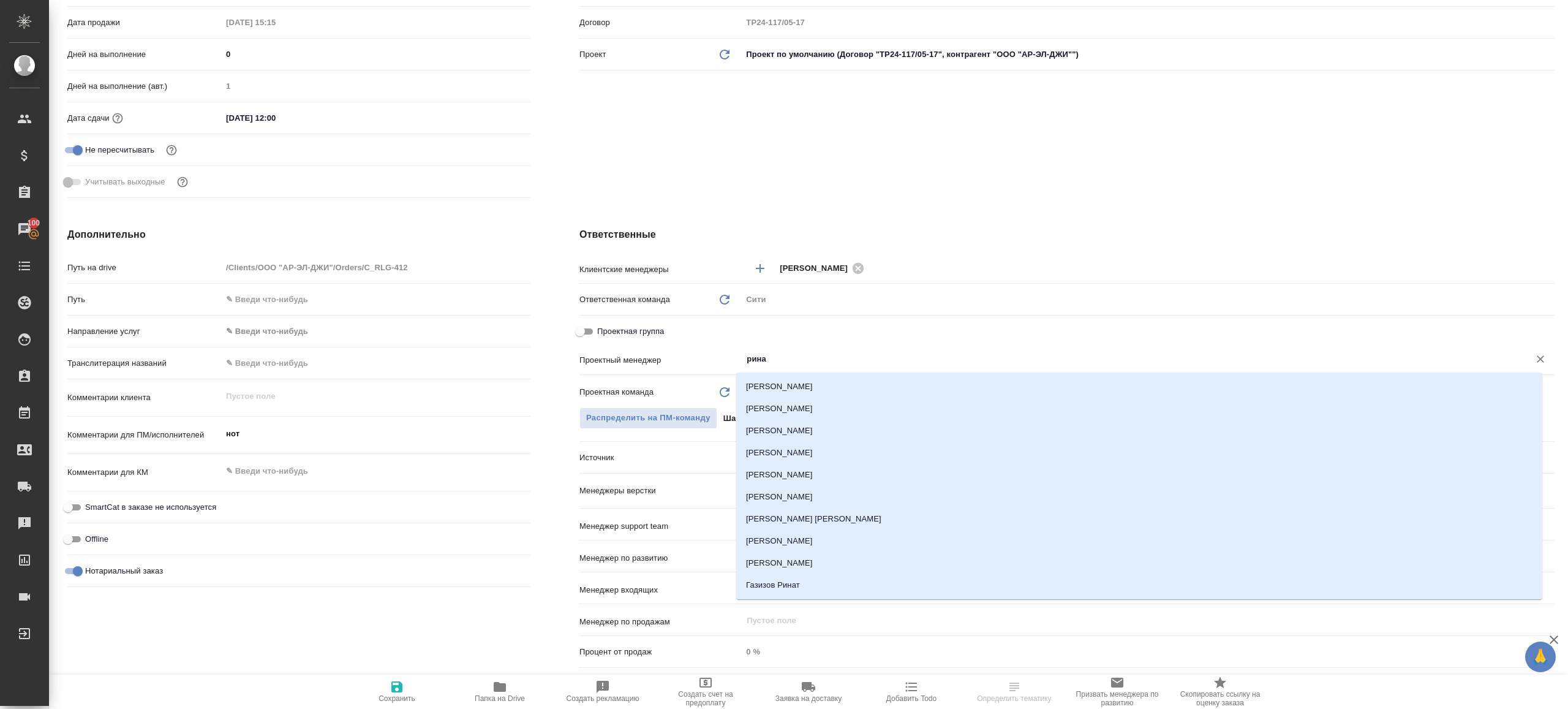
type input "ринат"
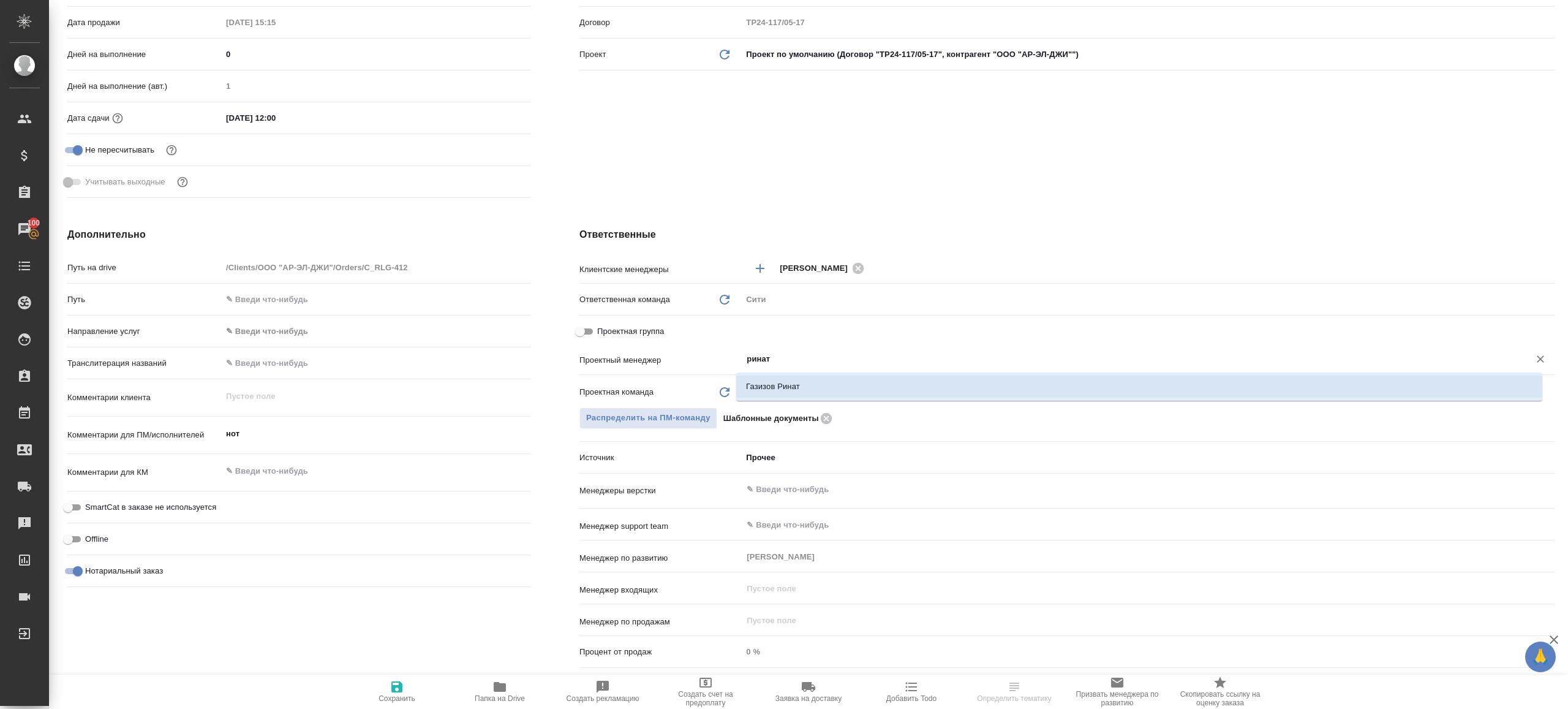
click at [818, 387] on div ".cls-1 fill:#fff; AWATERA Gazizov Rinat Клиенты Спецификации Заказы 100 Чаты To…" at bounding box center [784, 354] width 1568 height 709
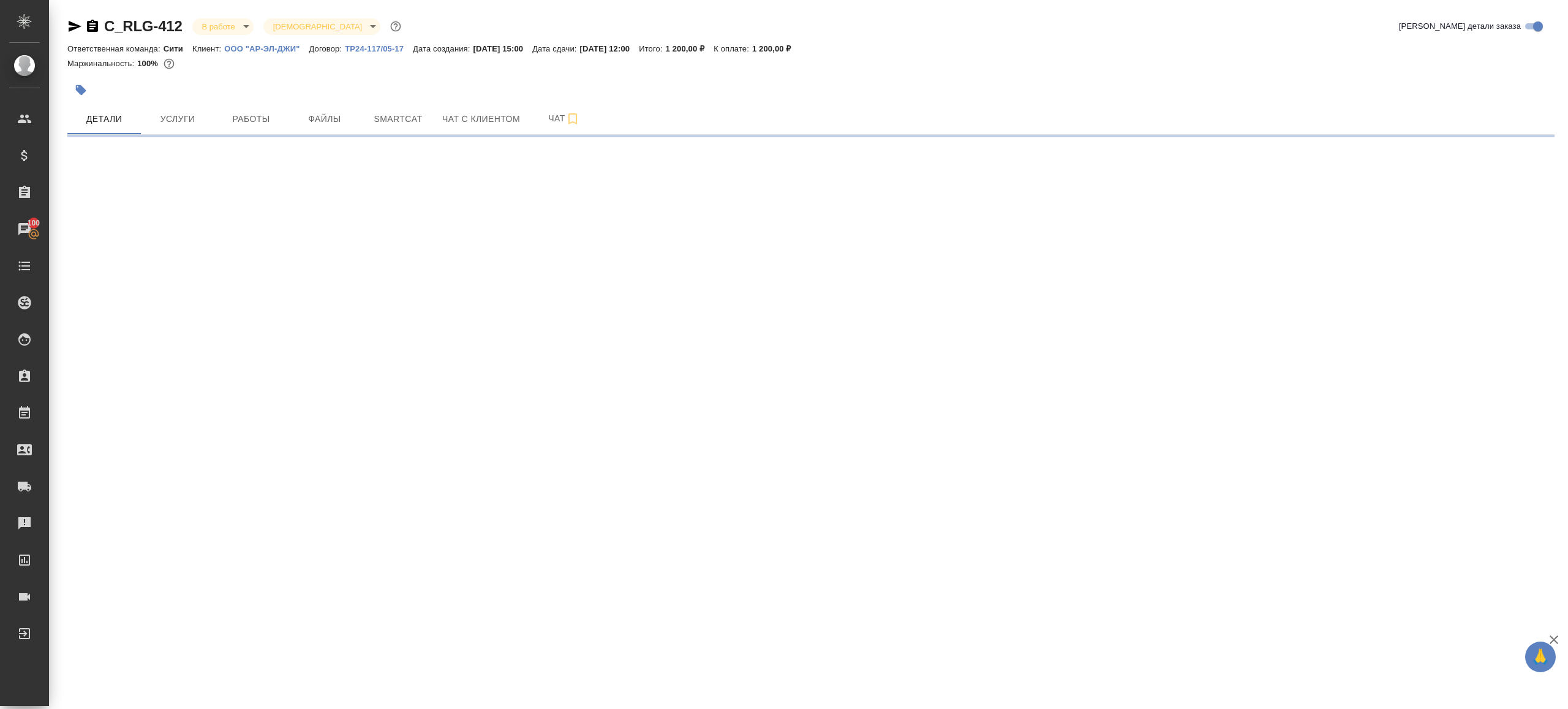
select select "RU"
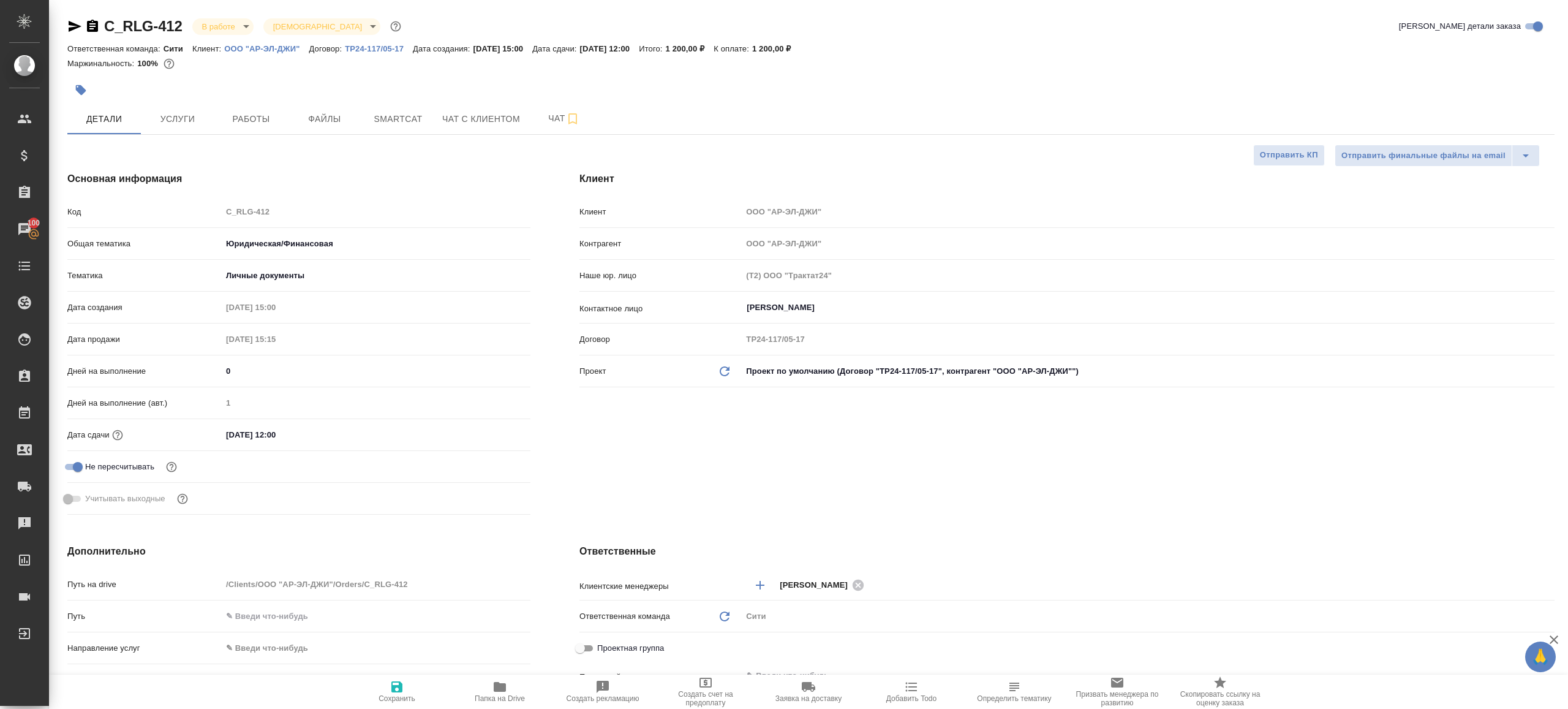
type textarea "x"
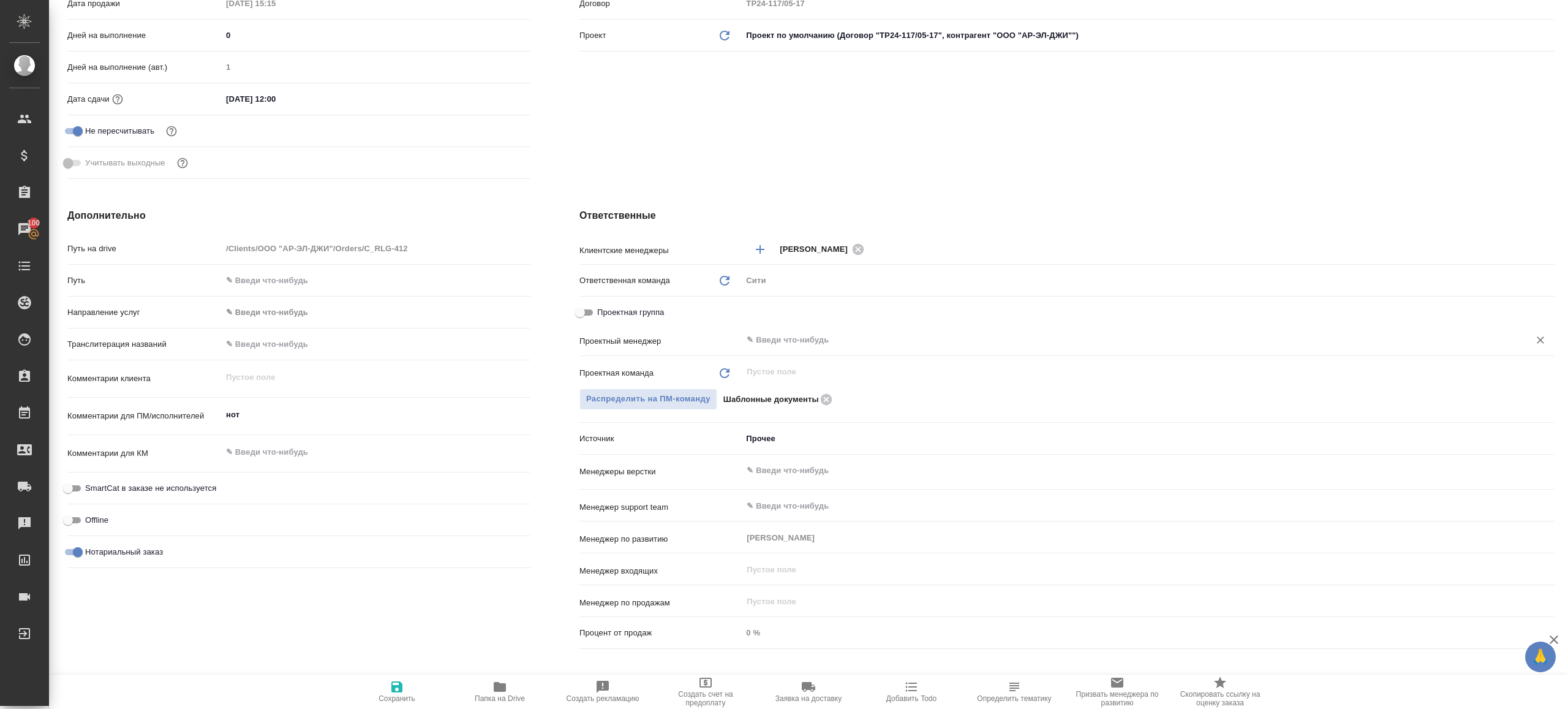
click at [781, 331] on div "​" at bounding box center [1148, 340] width 813 height 22
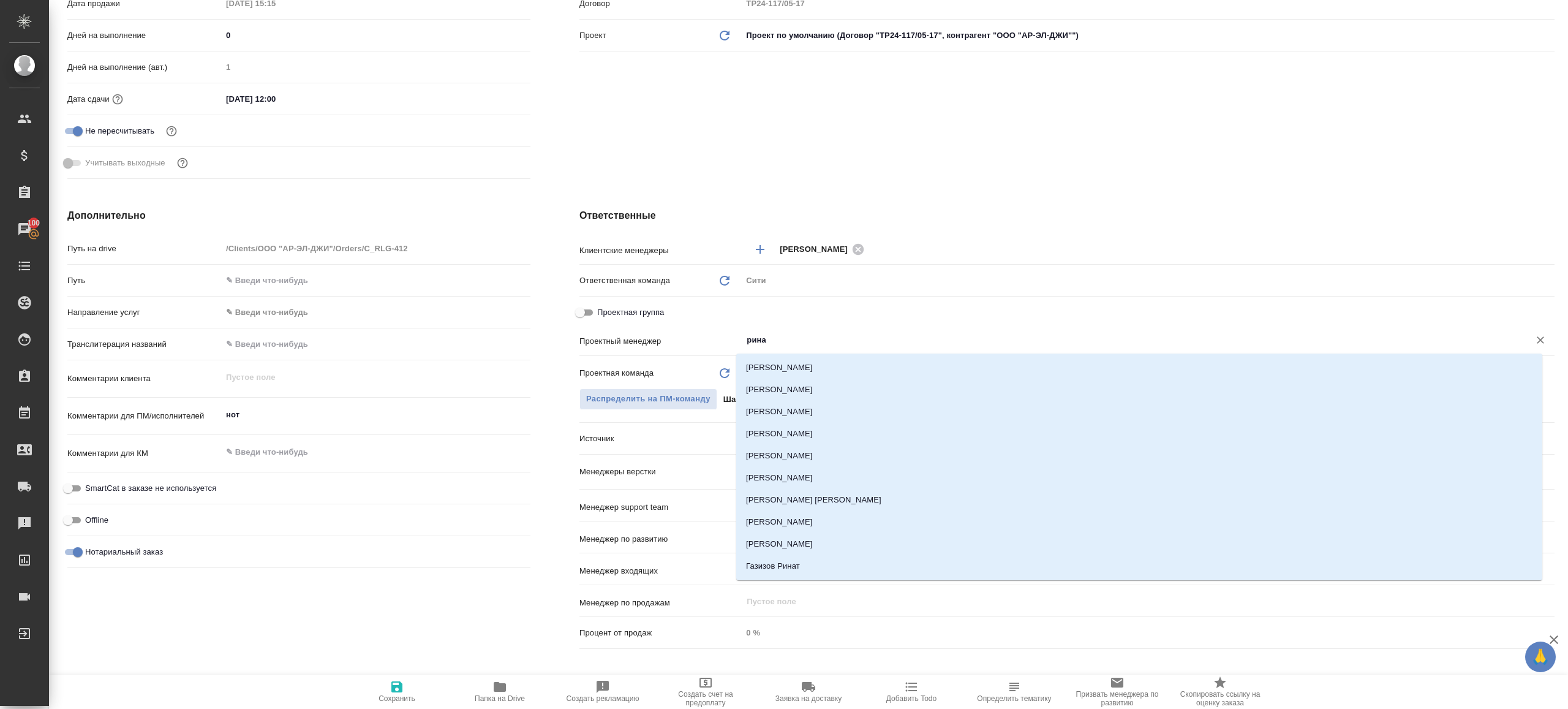
type input "ринат"
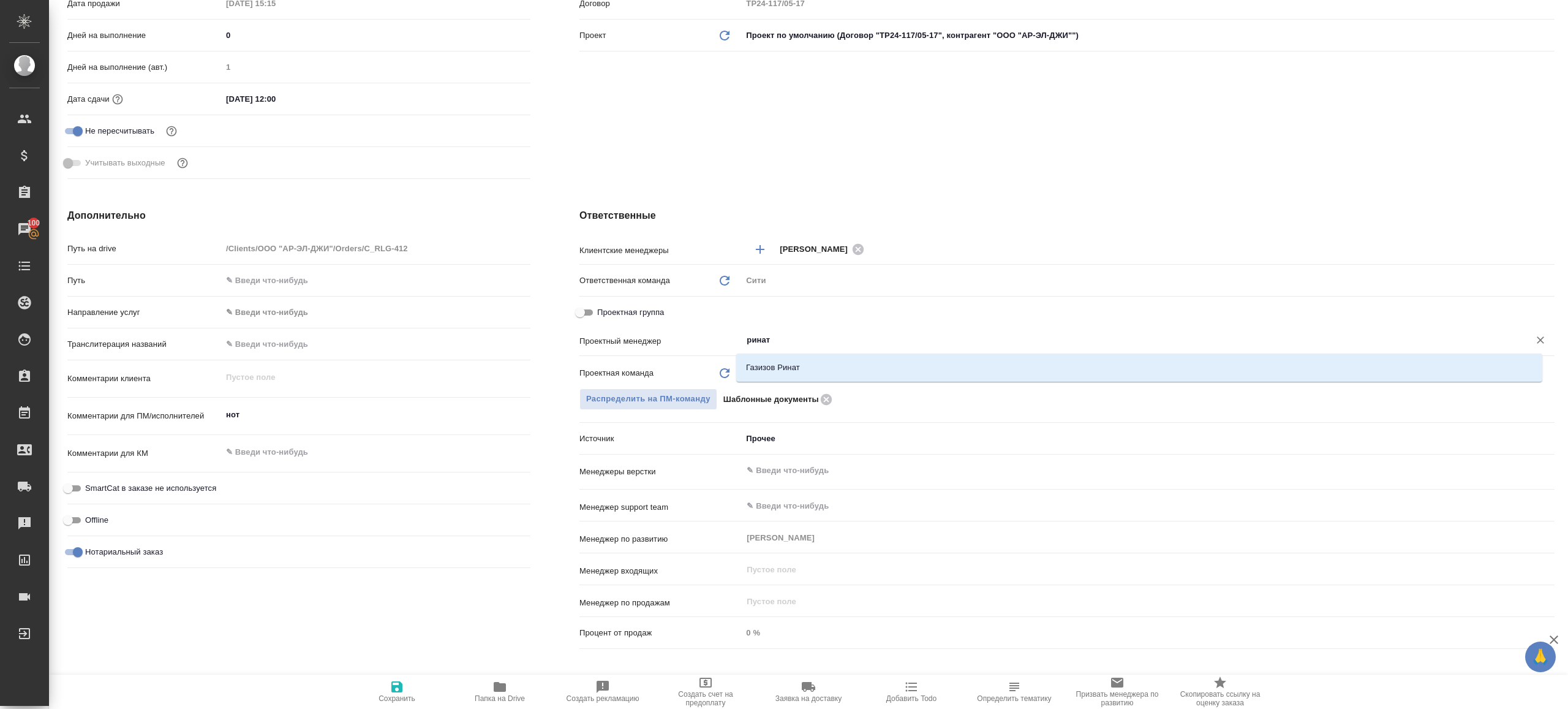
click at [798, 362] on li "Газизов Ринат" at bounding box center [1139, 368] width 806 height 22
type textarea "x"
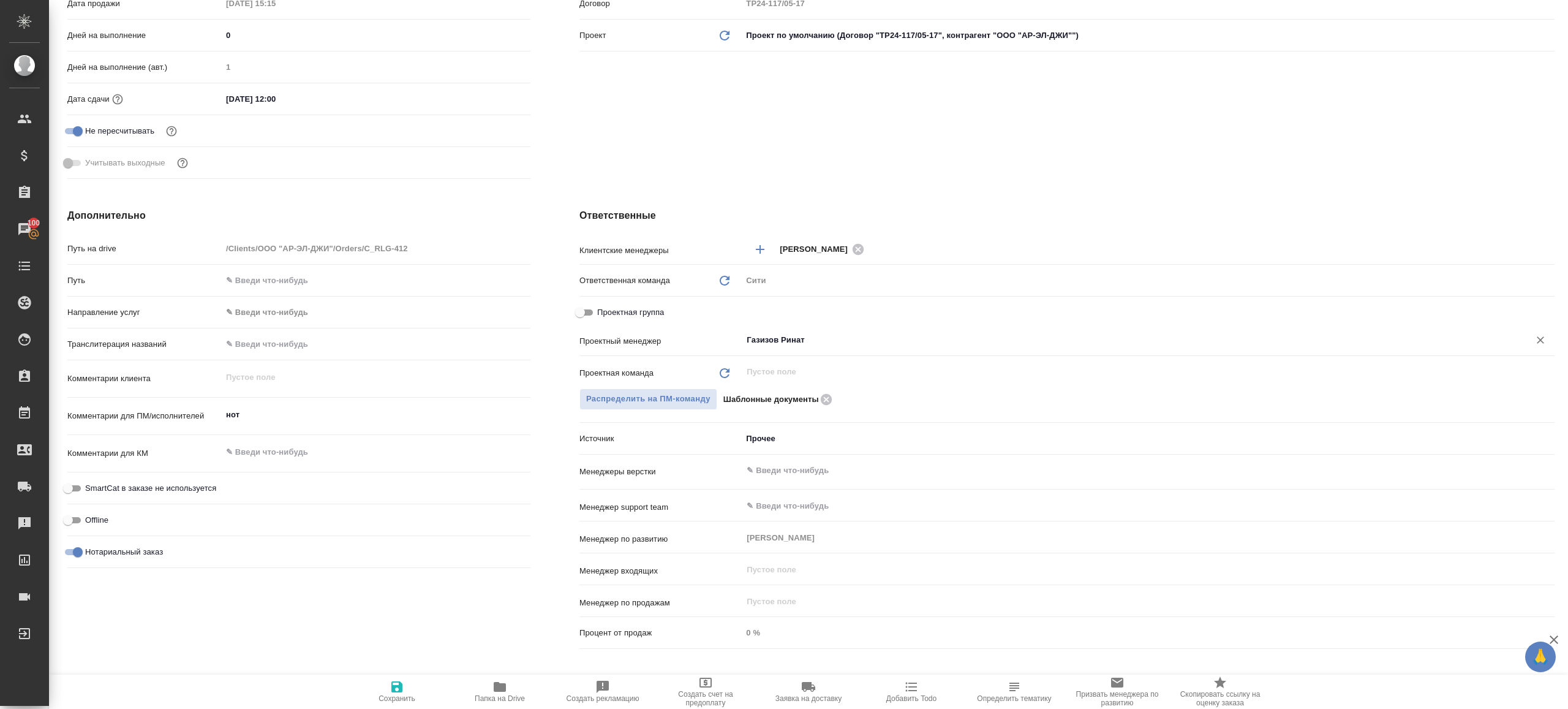
type input "Газизов Ринат"
click at [405, 691] on span "Сохранить" at bounding box center [396, 691] width 88 height 23
type textarea "x"
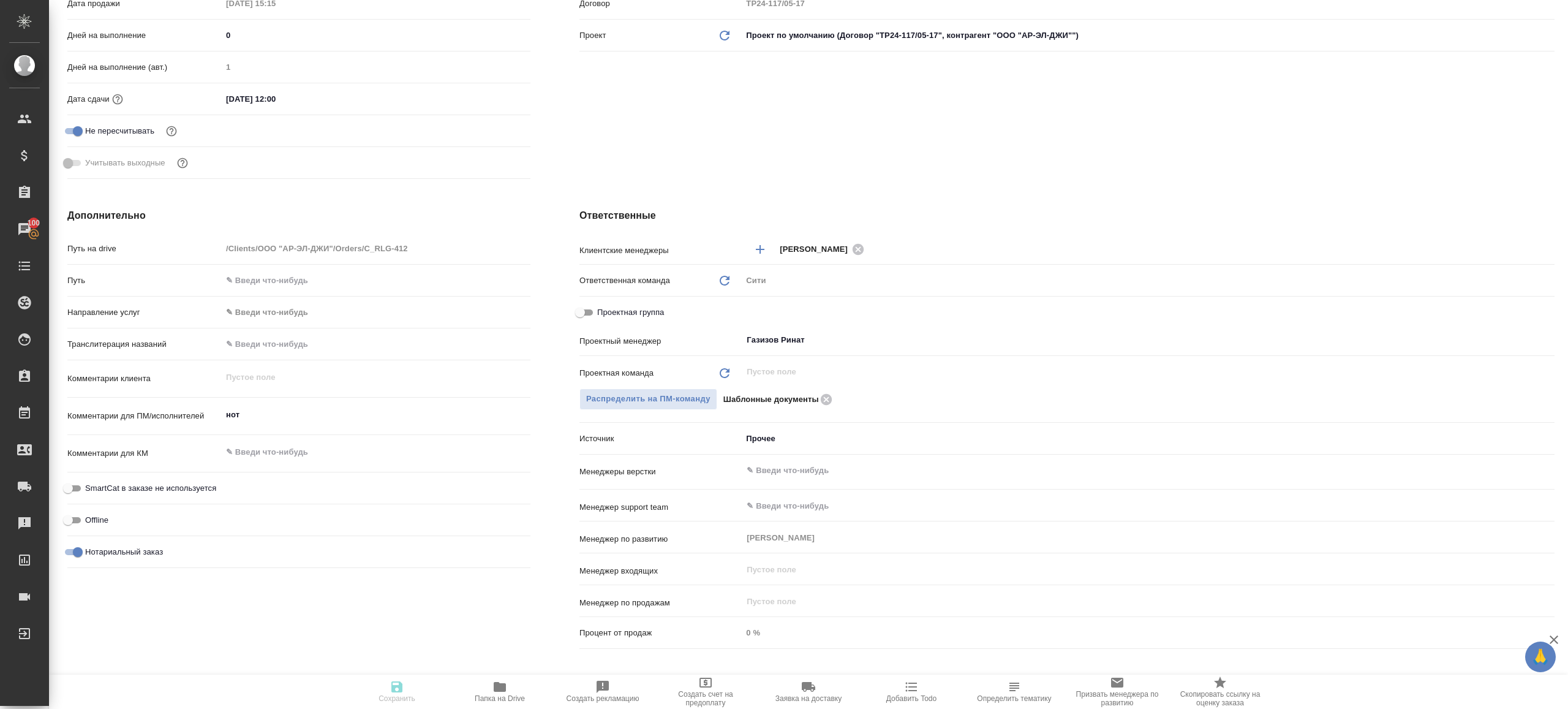
type textarea "x"
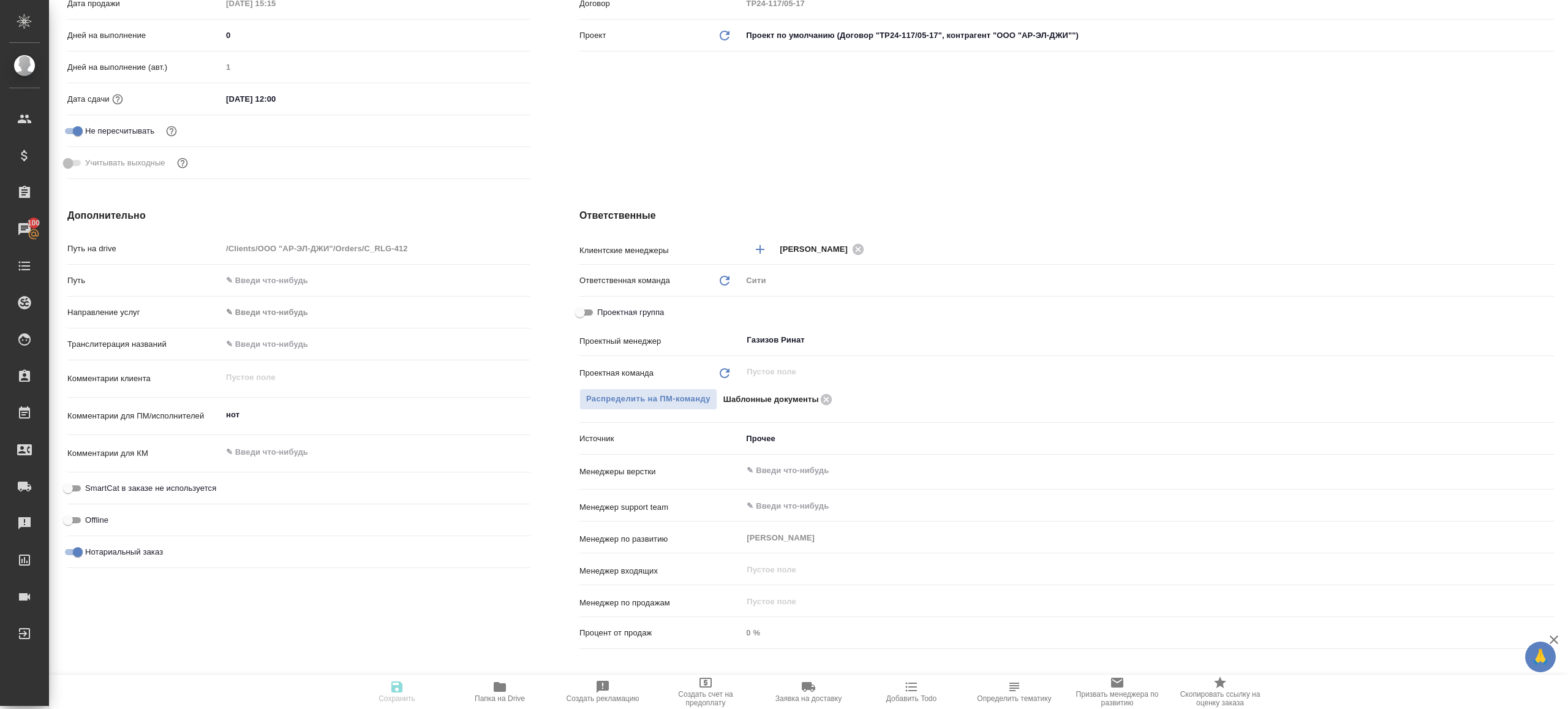
type textarea "x"
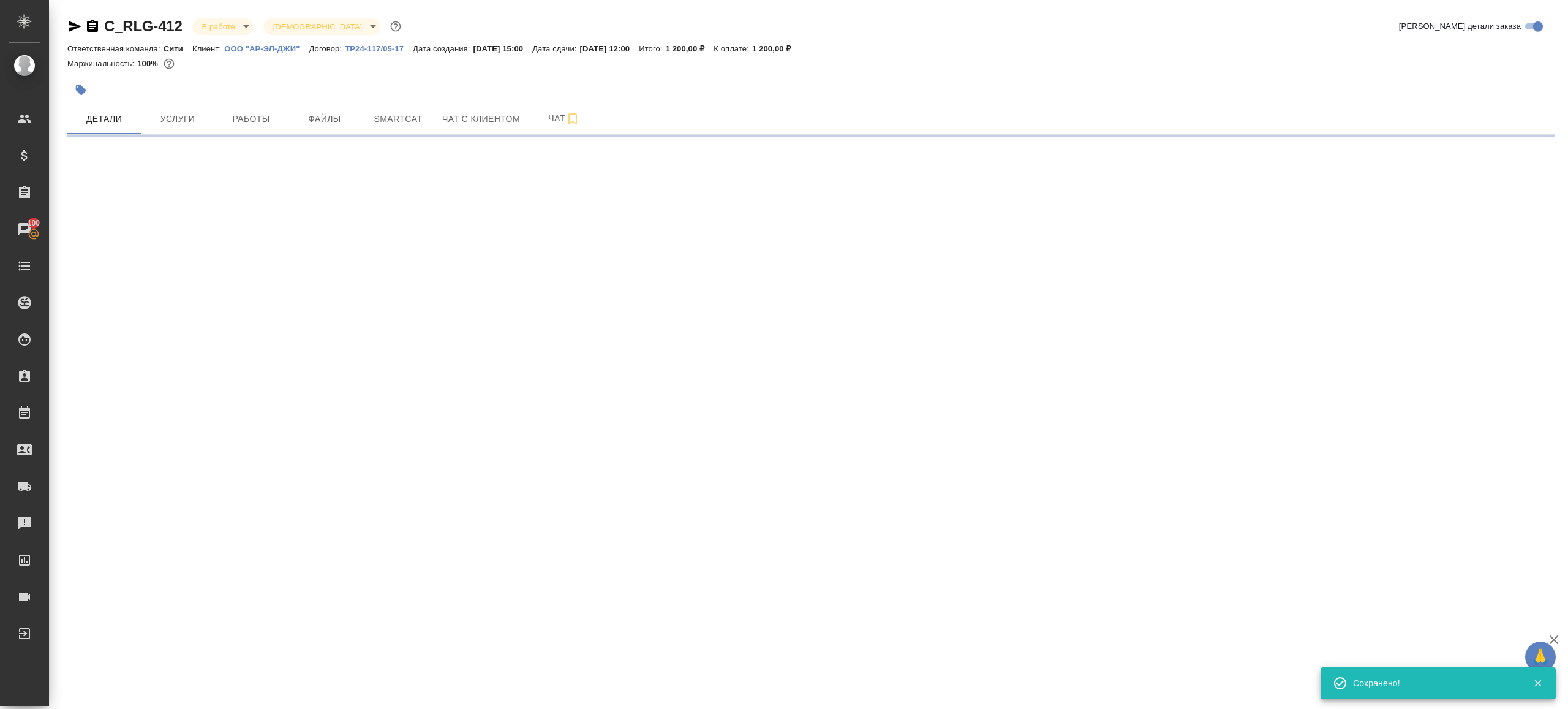
scroll to position [0, 0]
select select "RU"
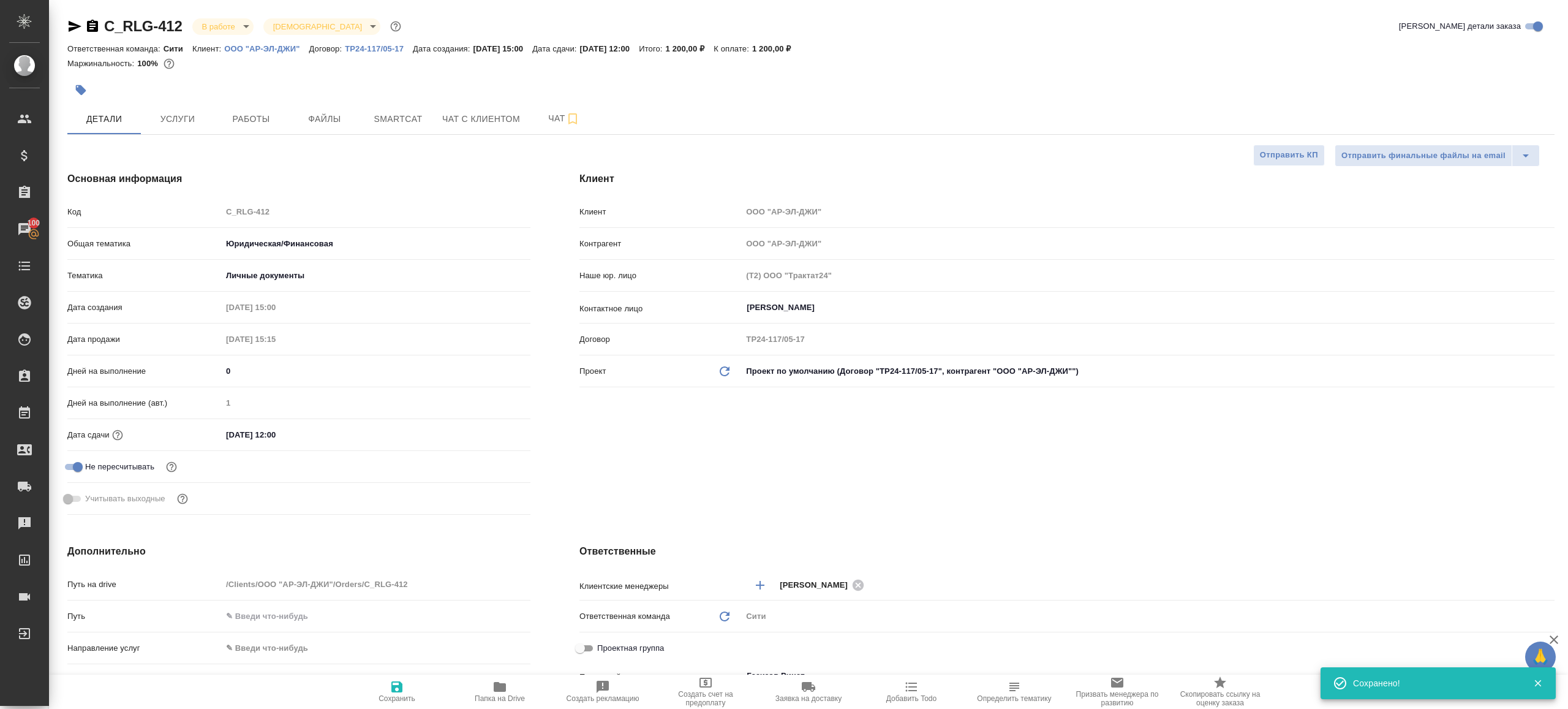
type textarea "x"
click at [496, 688] on icon "button" at bounding box center [500, 687] width 12 height 10
type textarea "x"
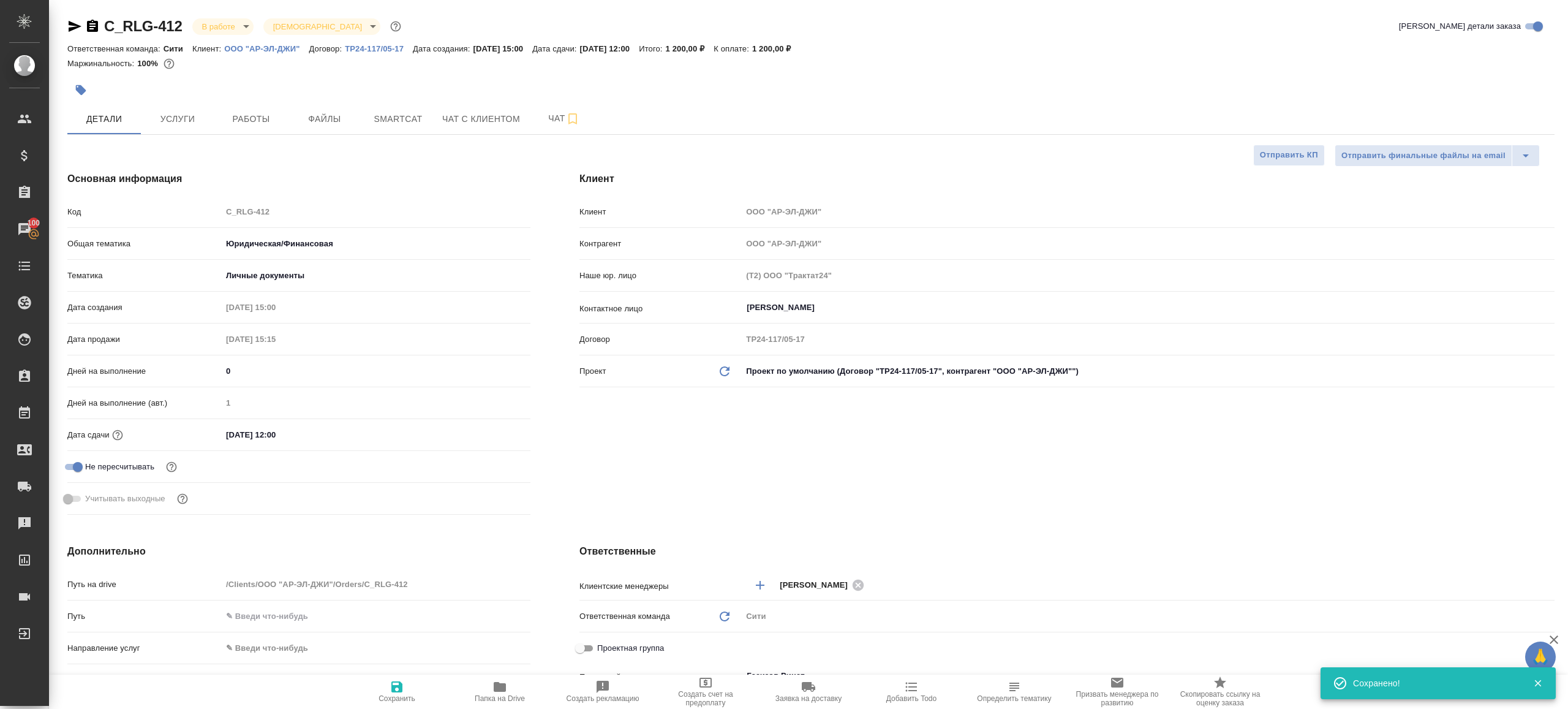
type textarea "x"
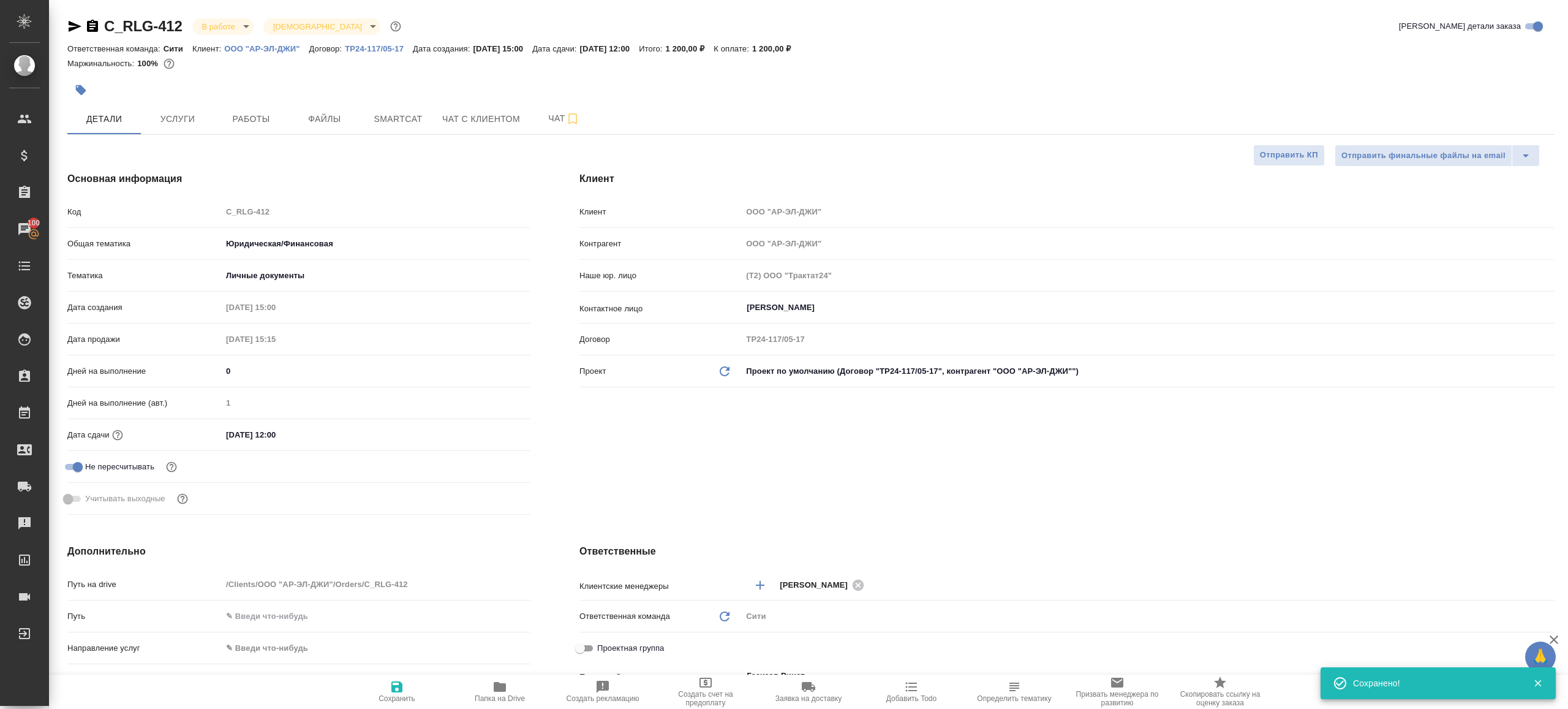
click at [260, 136] on div "C_RLG-412 В работе inProgress Святая троица holyTrinity Кратко детали заказа От…" at bounding box center [811, 633] width 1501 height 1266
click at [262, 127] on button "Работы" at bounding box center [251, 119] width 73 height 31
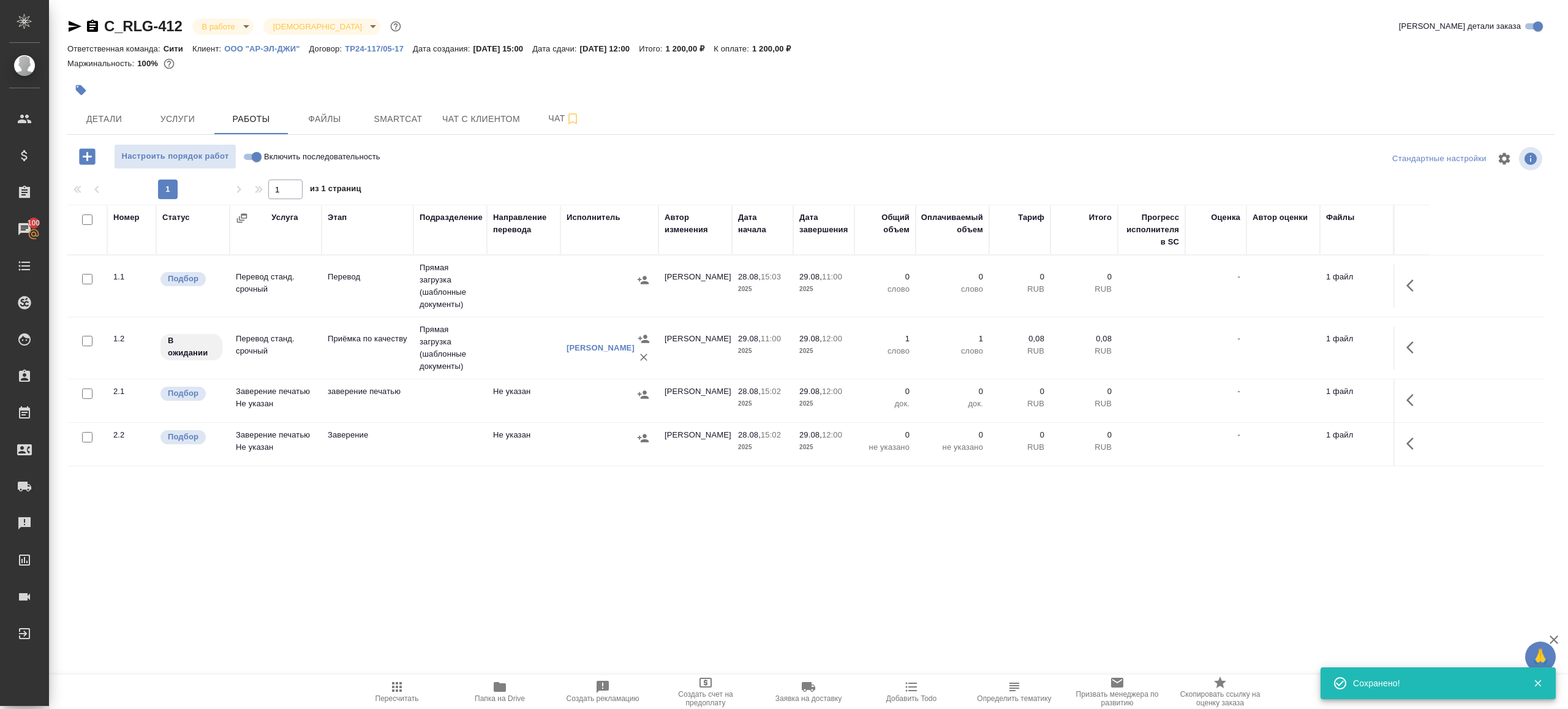
click at [493, 182] on div "1 1 из 1 страниц" at bounding box center [811, 190] width 1487 height 20
click at [241, 157] on input "Включить последовательность" at bounding box center [257, 157] width 44 height 15
checkbox input "true"
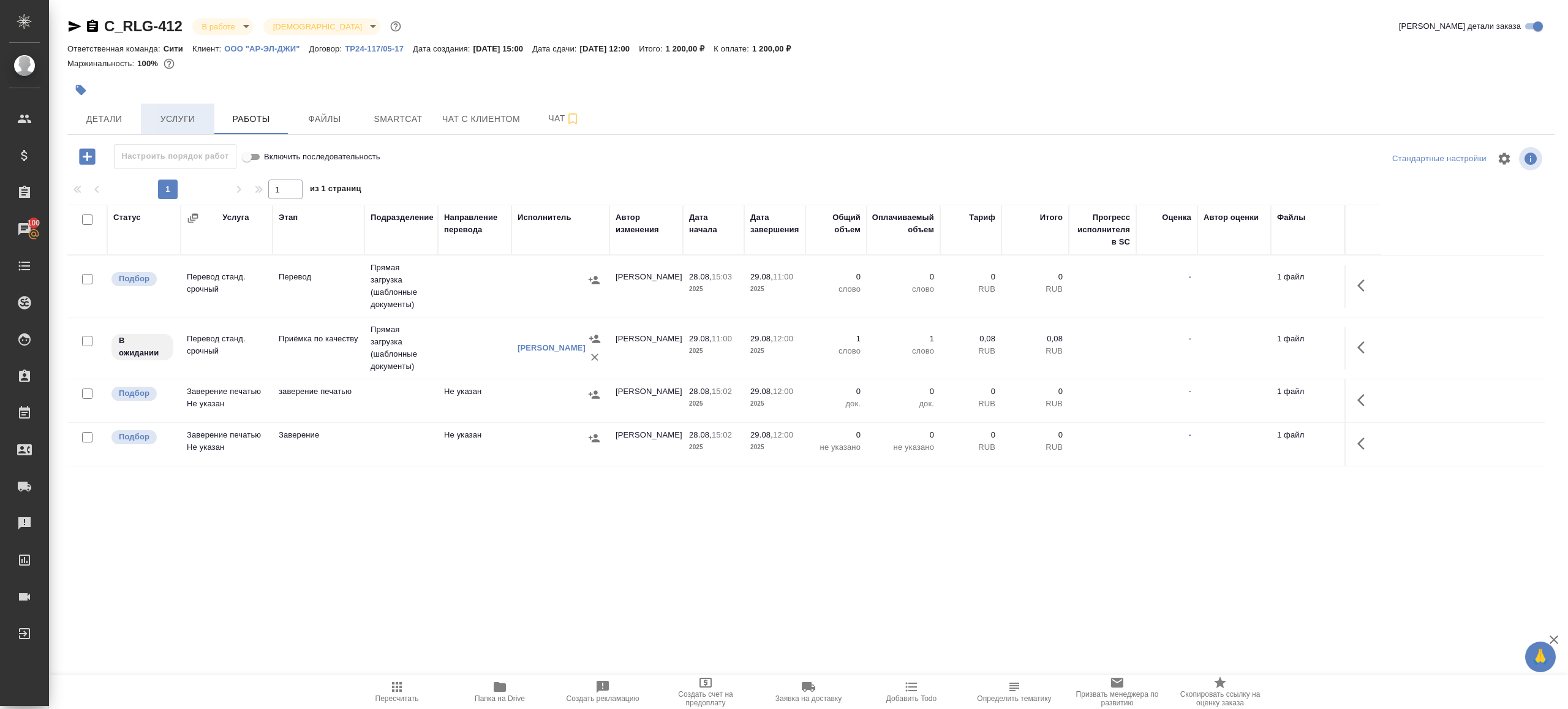
click at [190, 125] on span "Услуги" at bounding box center [178, 119] width 59 height 15
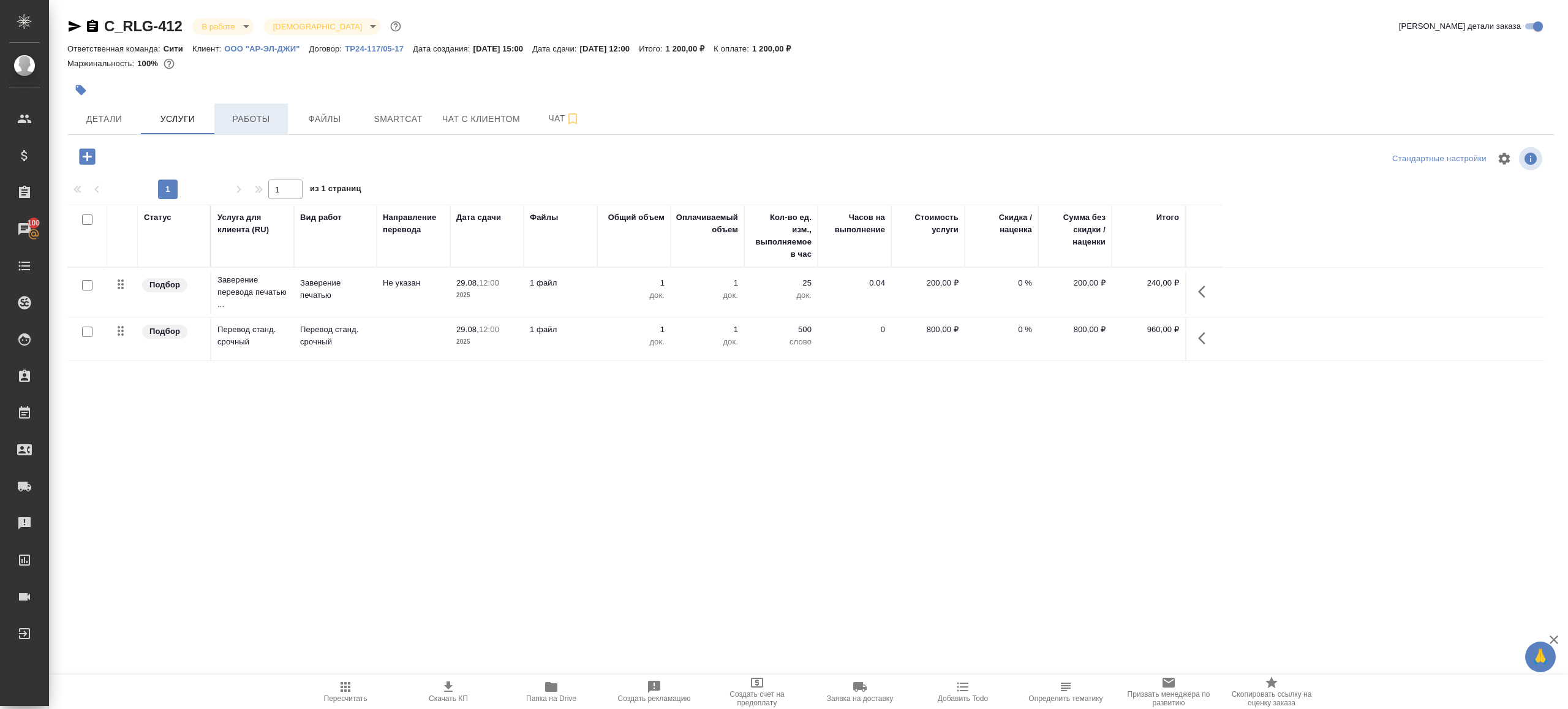
click at [228, 113] on span "Работы" at bounding box center [251, 119] width 59 height 15
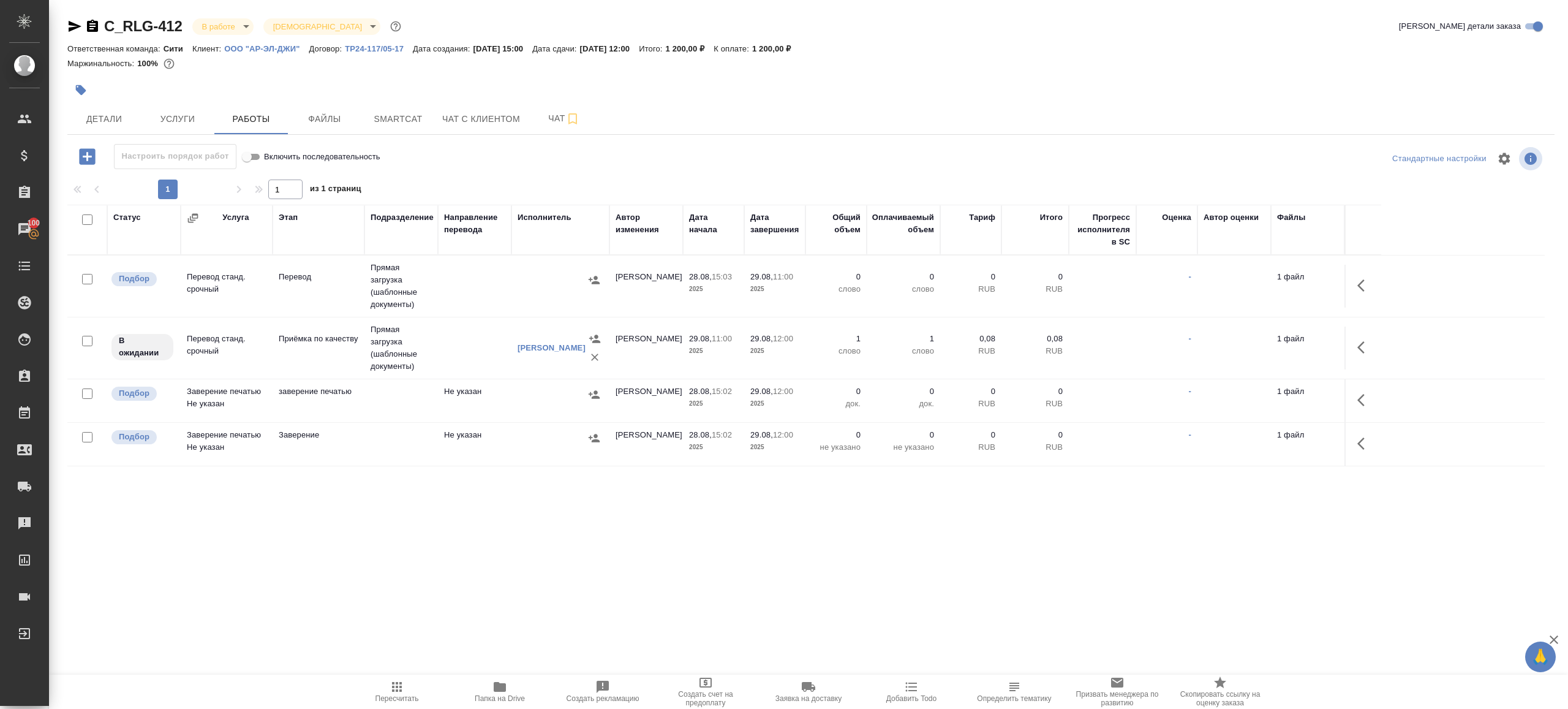
click at [70, 25] on icon "button" at bounding box center [74, 26] width 15 height 15
click at [387, 697] on span "Пересчитать" at bounding box center [397, 699] width 44 height 9
click at [489, 622] on div ".cls-1 fill:#fff; AWATERA Gazizov Rinat Клиенты Спецификации Заказы 100 Чаты To…" at bounding box center [784, 354] width 1568 height 709
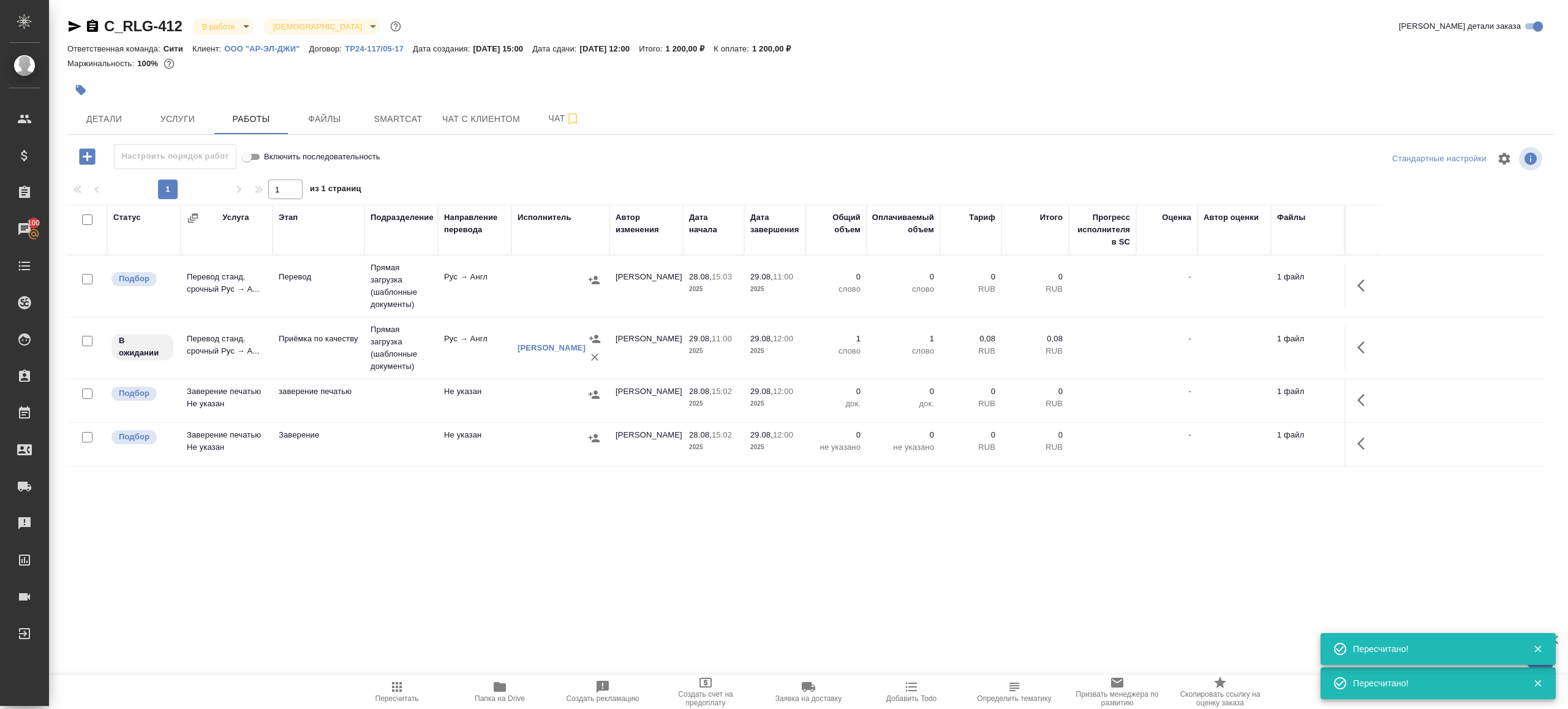
click at [1352, 277] on div at bounding box center [1364, 286] width 23 height 30
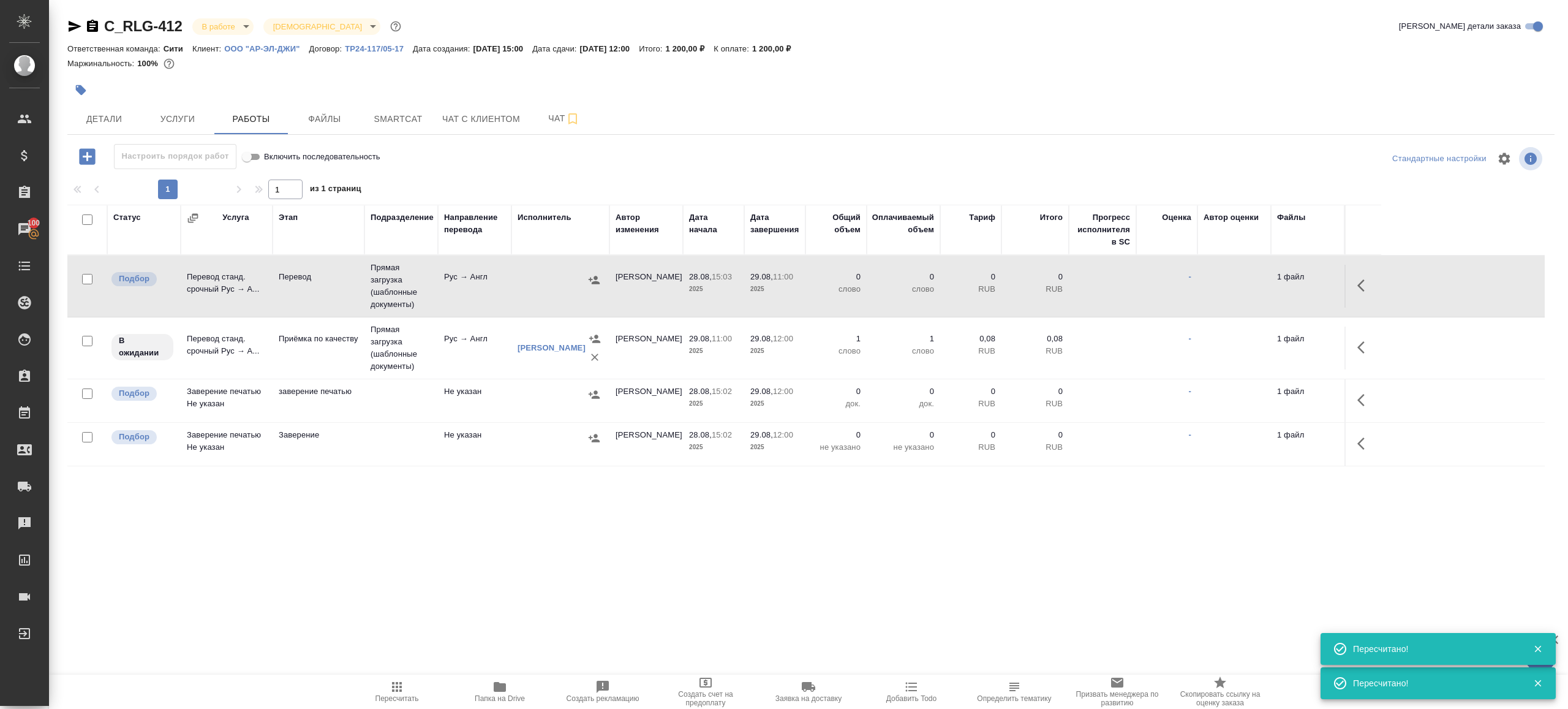
click at [1369, 281] on icon "button" at bounding box center [1365, 286] width 15 height 15
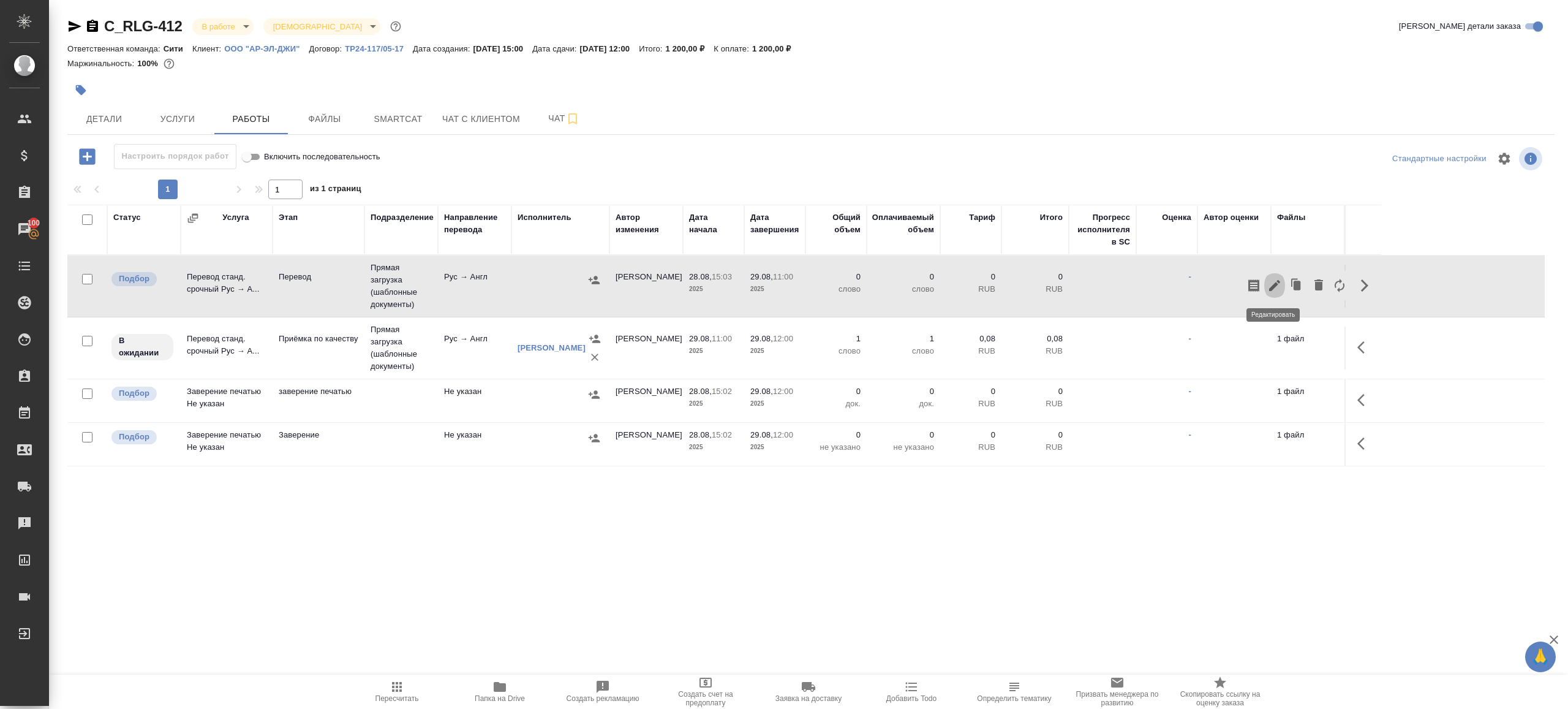
click at [1274, 284] on icon "button" at bounding box center [1275, 286] width 11 height 11
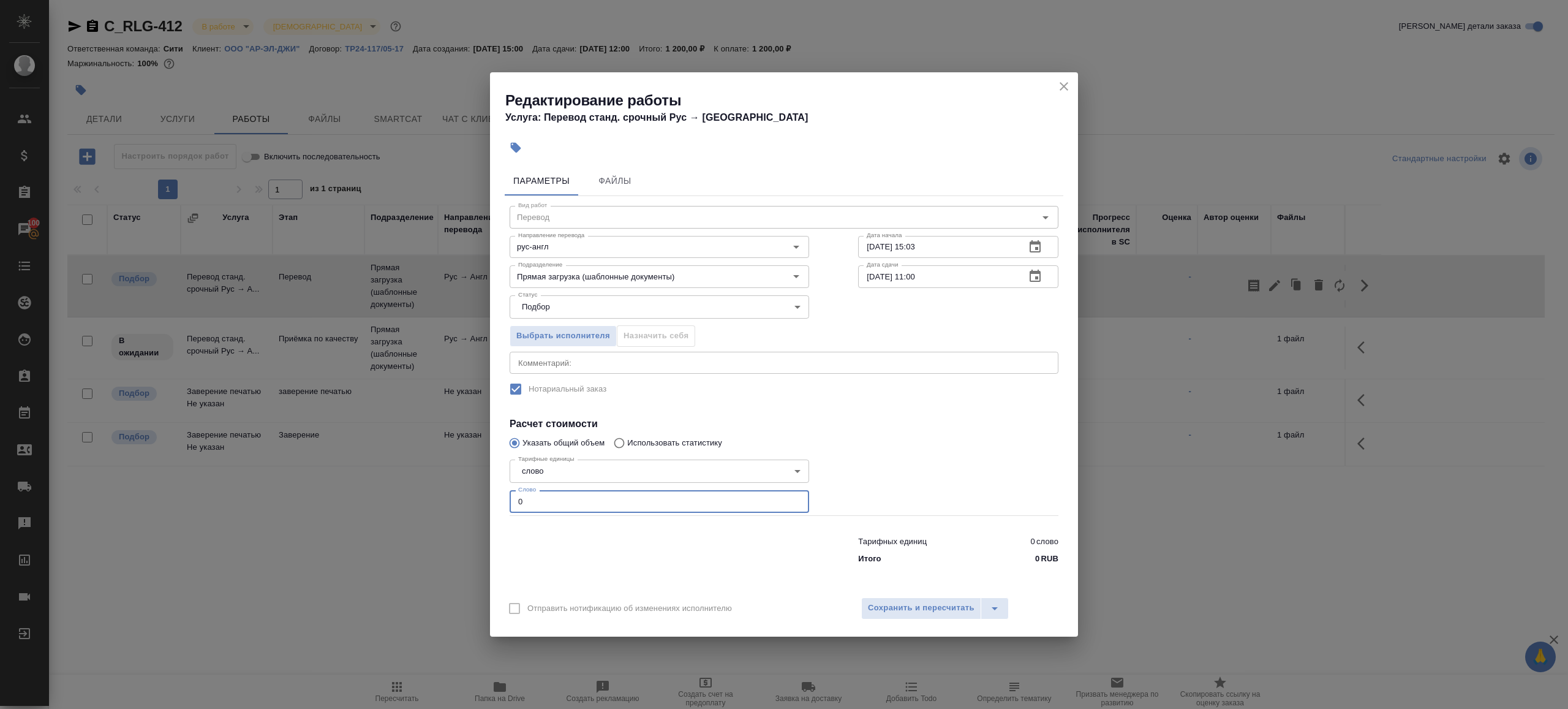
drag, startPoint x: 549, startPoint y: 500, endPoint x: 443, endPoint y: 502, distance: 106.0
click at [446, 502] on div "Редактирование работы Услуга: Перевод станд. срочный Рус → Англ Параметры Файлы…" at bounding box center [784, 354] width 1568 height 709
type input "1"
click at [944, 605] on span "Сохранить и пересчитать" at bounding box center [921, 608] width 107 height 14
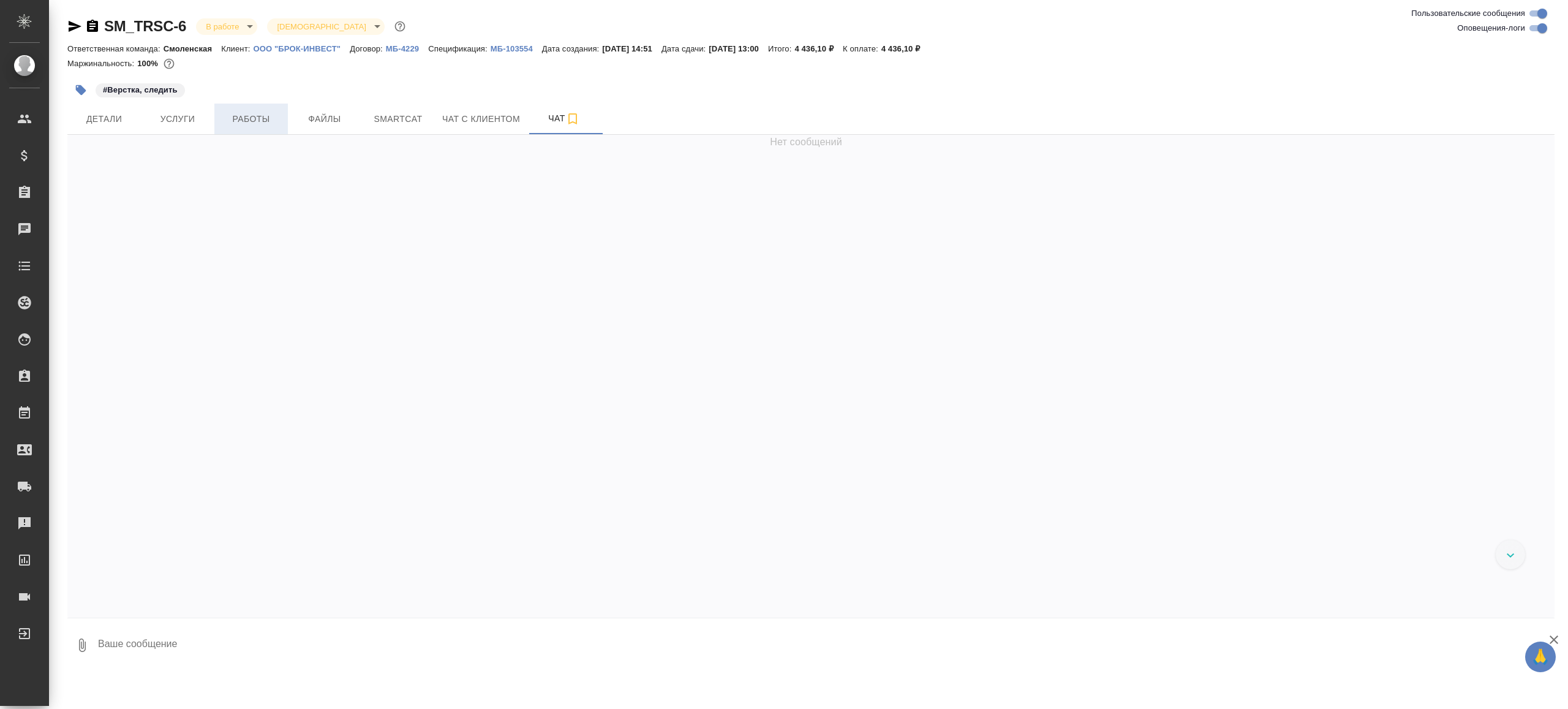
click at [264, 111] on span "Работы" at bounding box center [251, 119] width 59 height 15
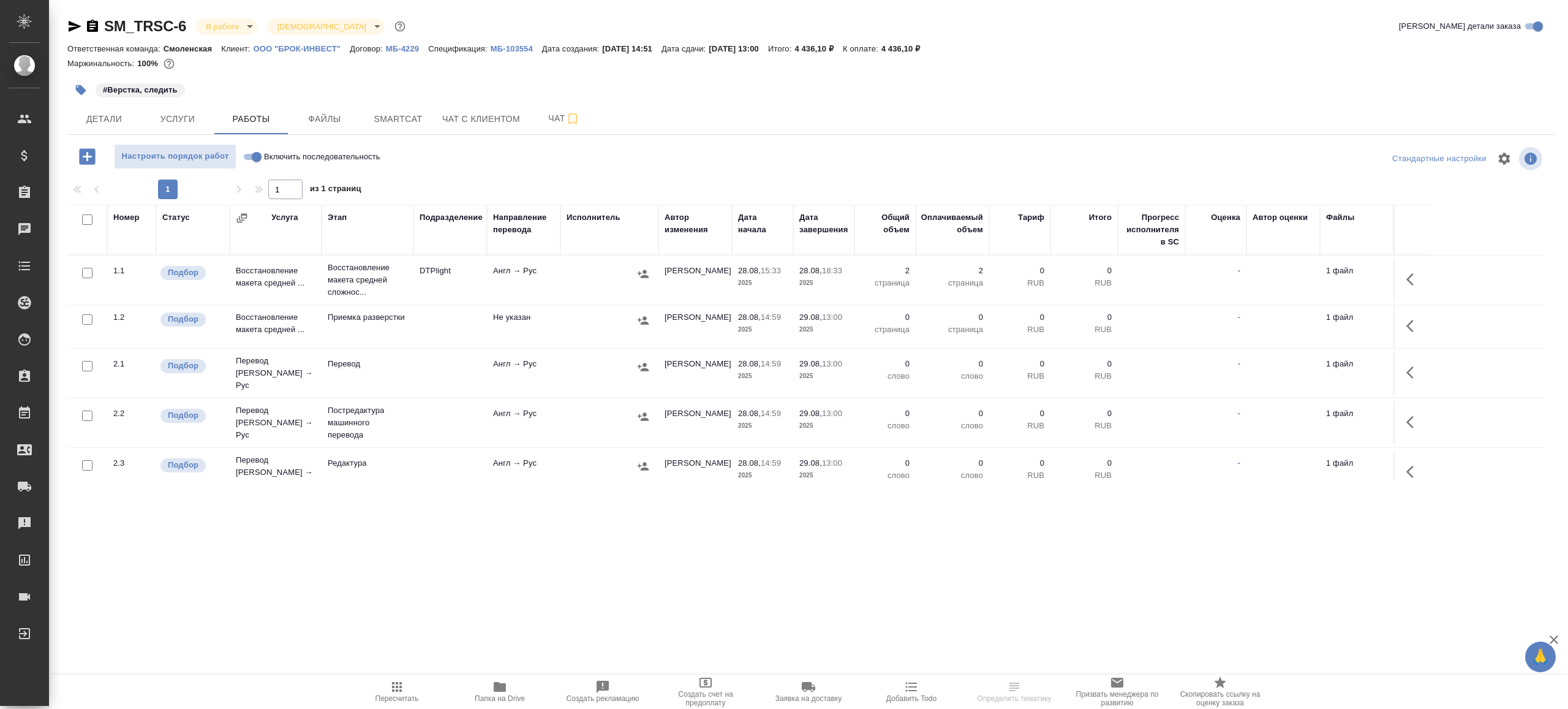
click at [491, 681] on span "Папка на Drive" at bounding box center [499, 691] width 88 height 23
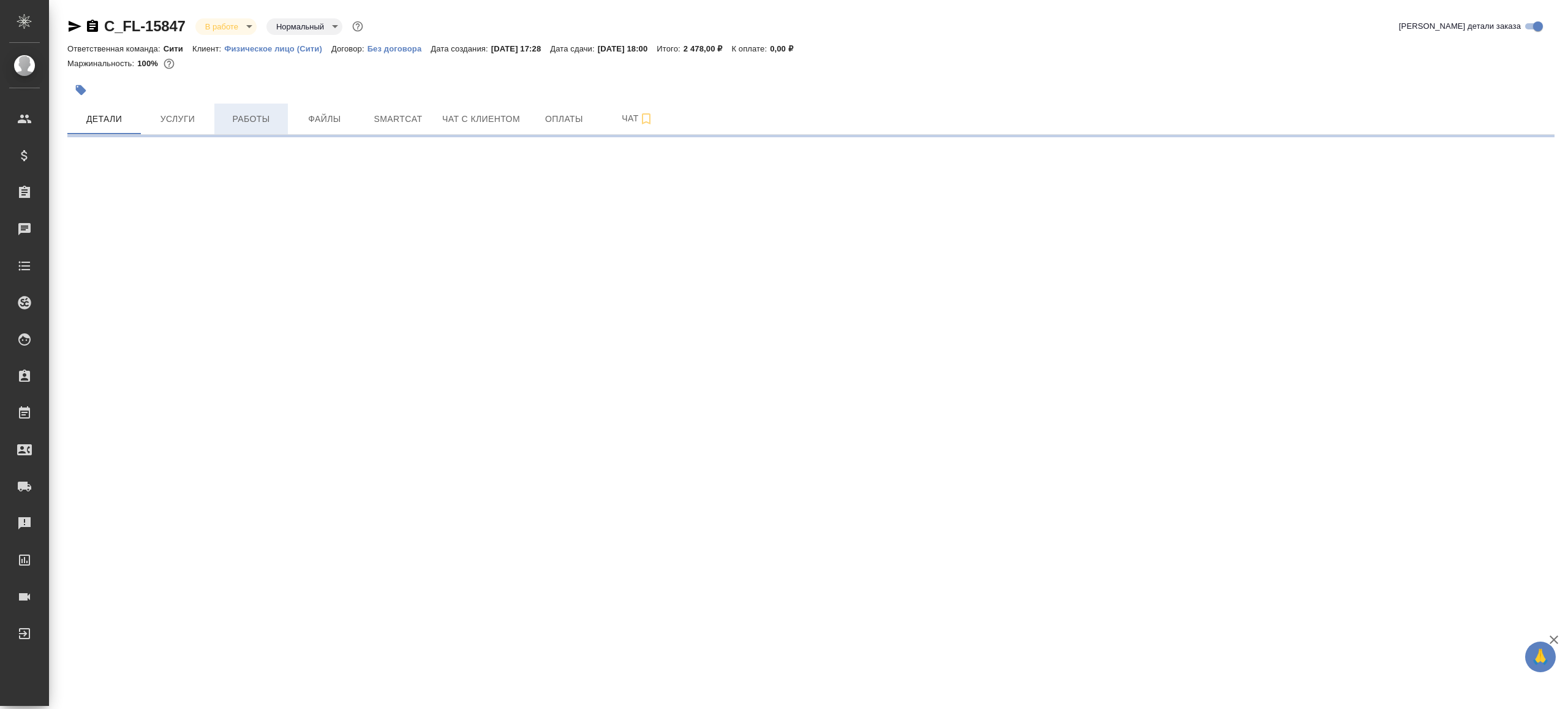
click at [235, 124] on span "Работы" at bounding box center [251, 119] width 59 height 15
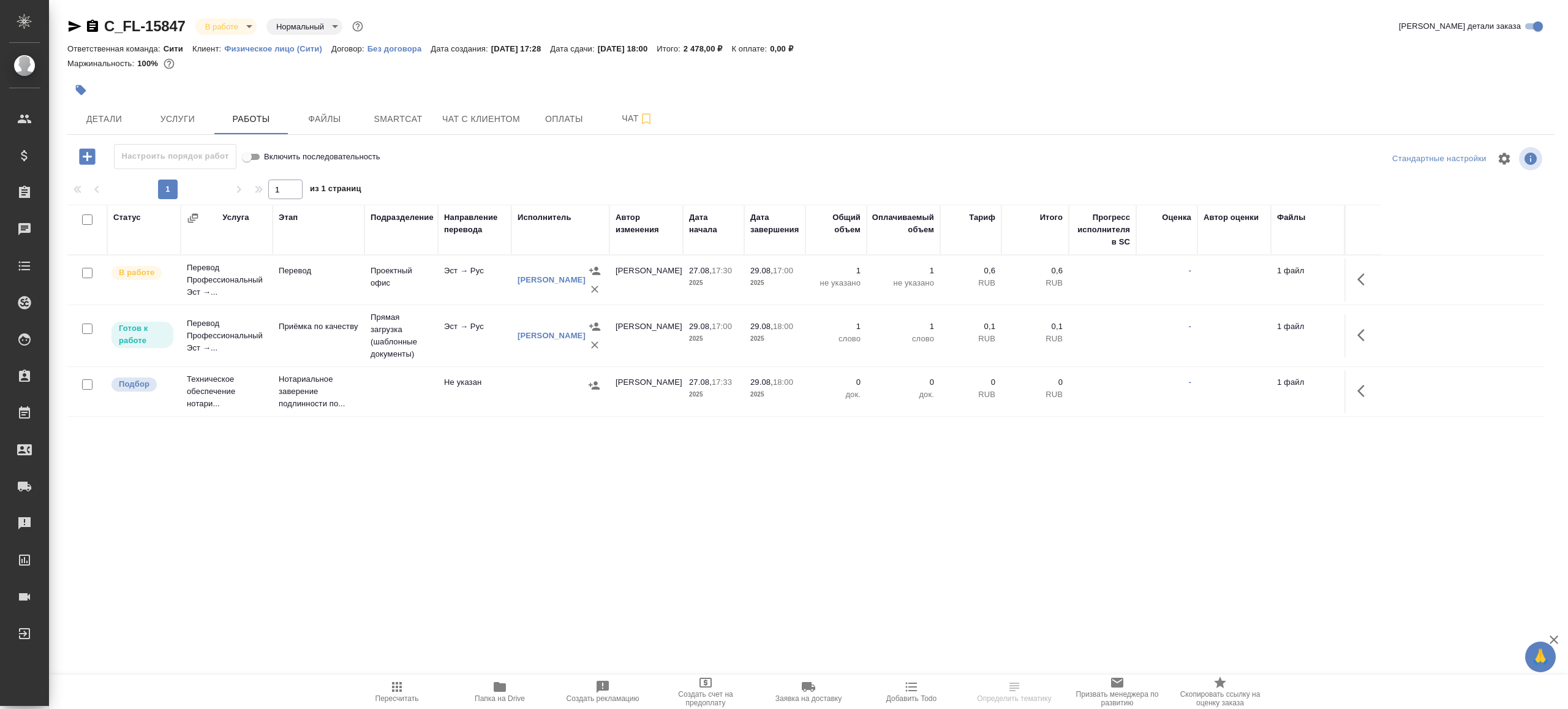
click at [527, 174] on div at bounding box center [811, 177] width 1487 height 6
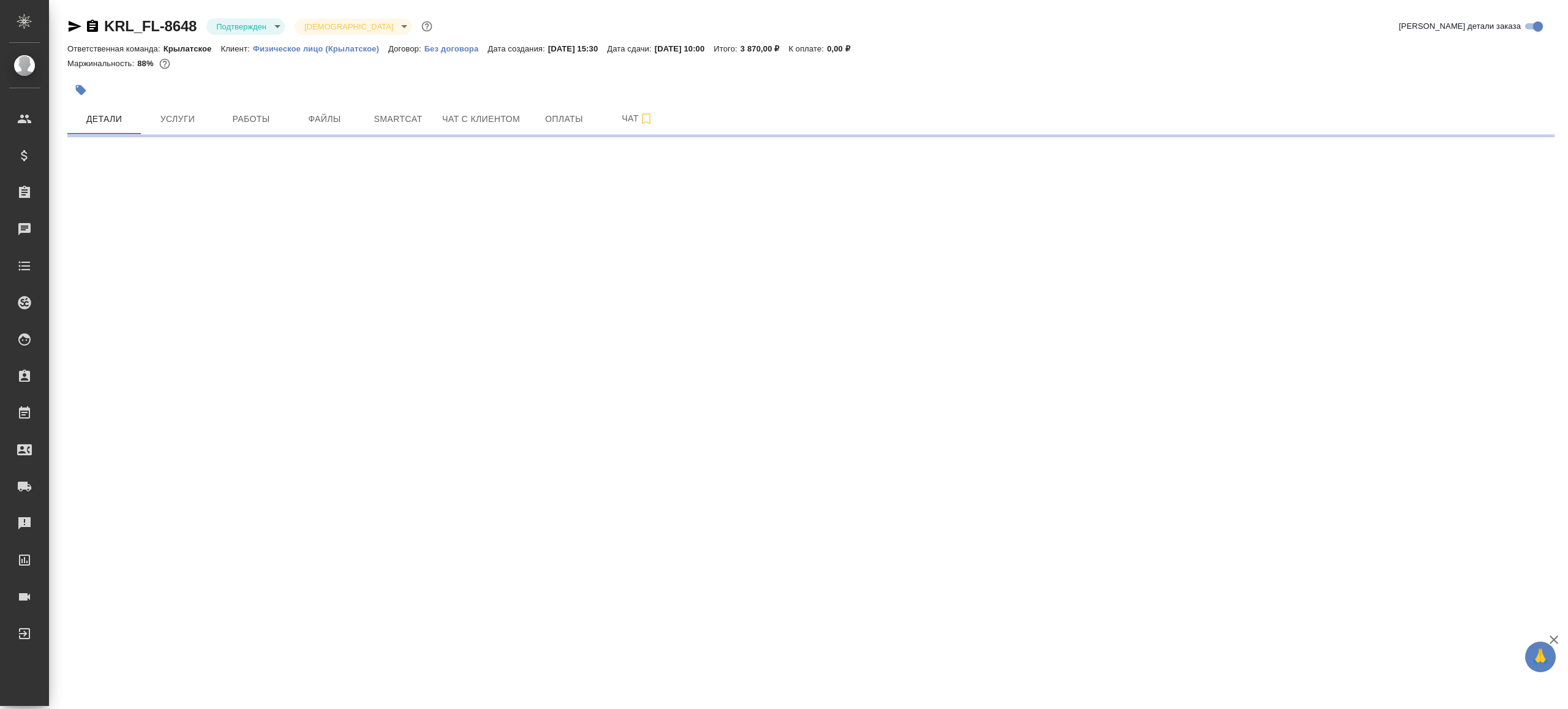
select select "RU"
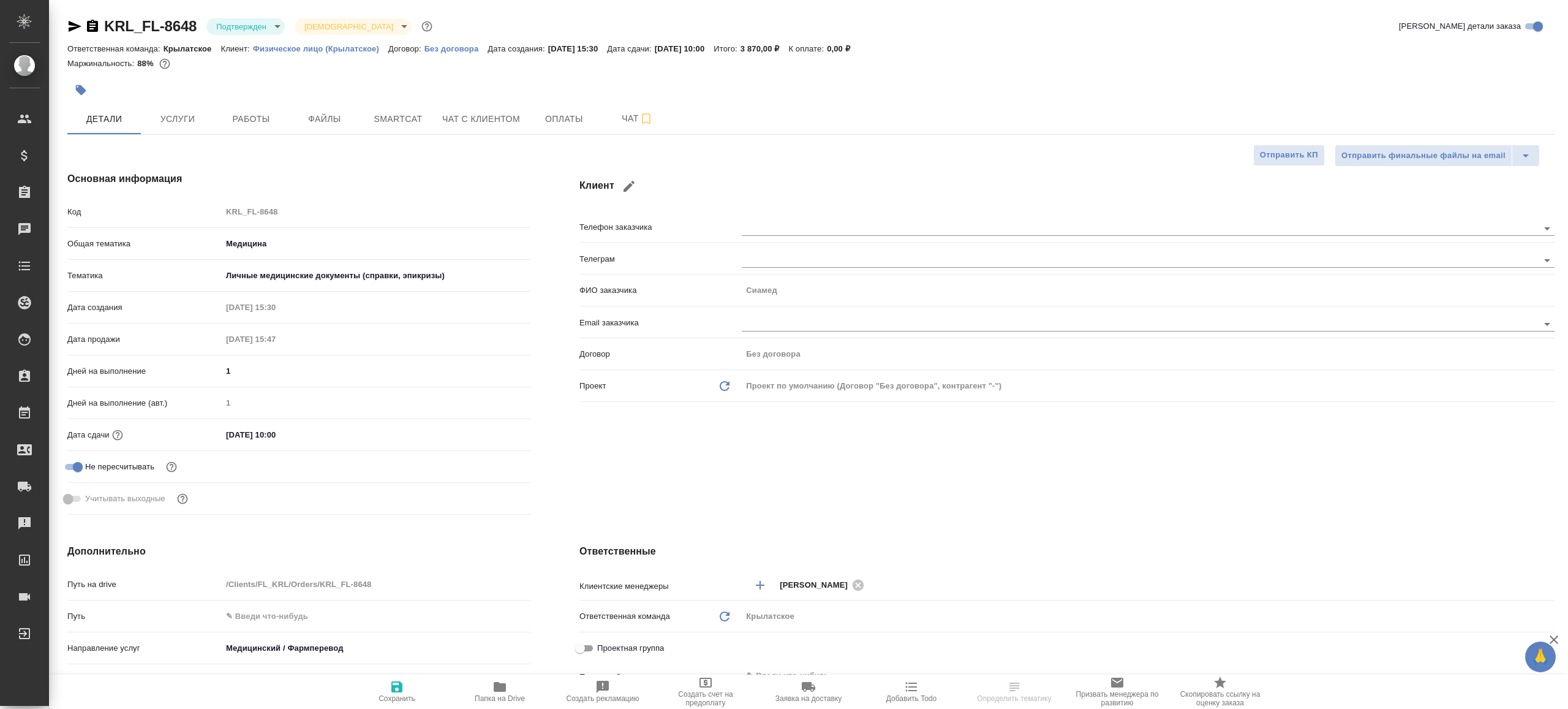
type textarea "x"
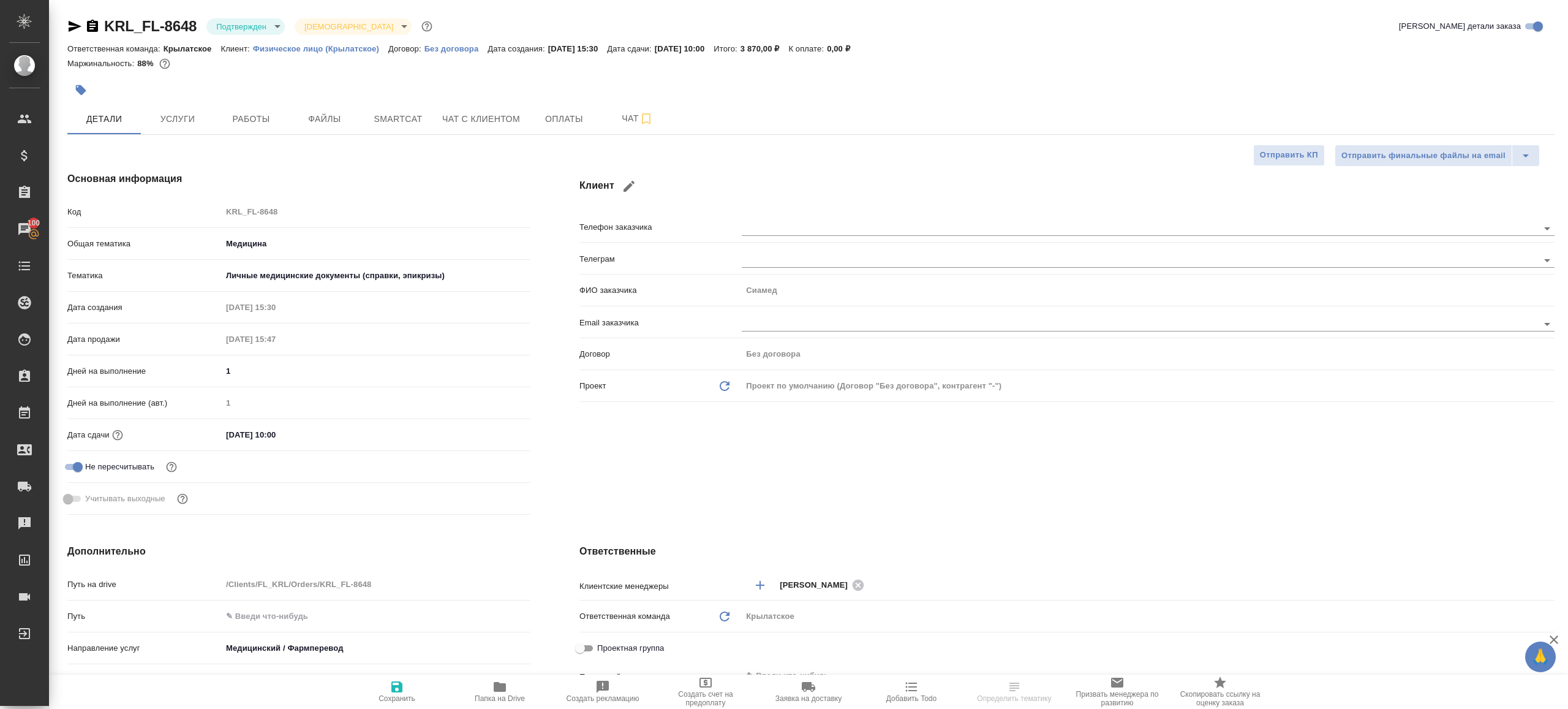
type textarea "x"
click at [236, 26] on body "🙏 .cls-1 fill:#fff; AWATERA Gazizov Rinat Клиенты Спецификации Заказы 100 Чаты …" at bounding box center [784, 354] width 1568 height 709
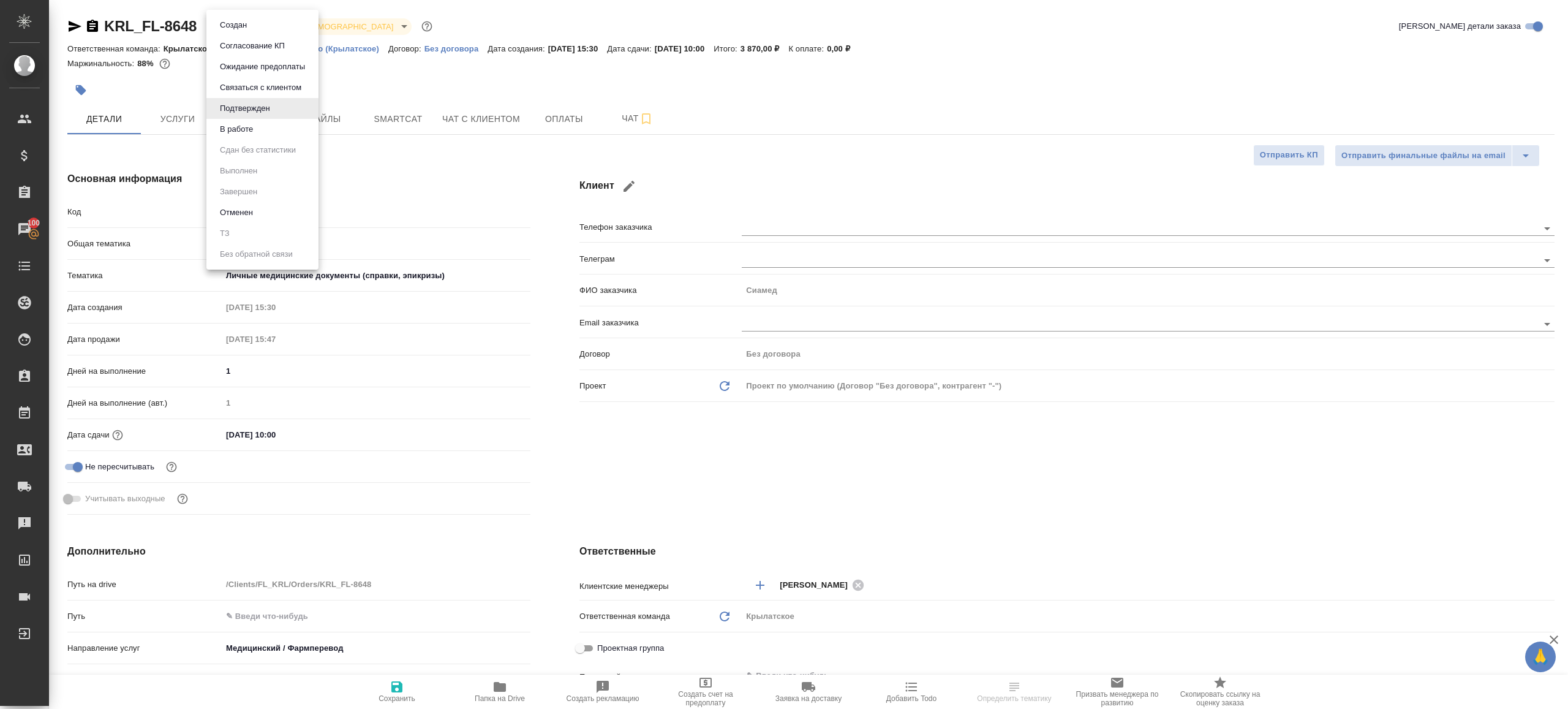
click at [241, 132] on button "В работе" at bounding box center [236, 129] width 41 height 14
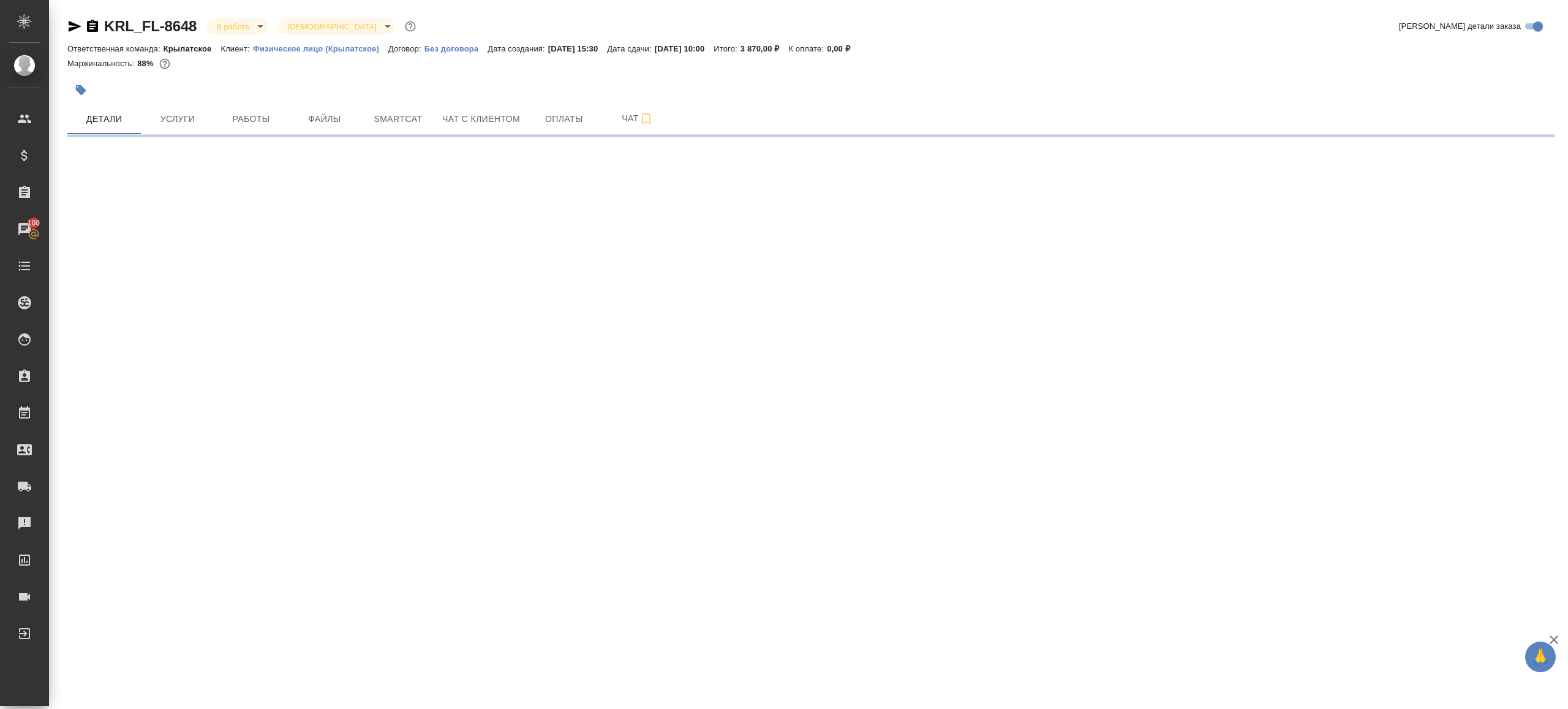
select select "RU"
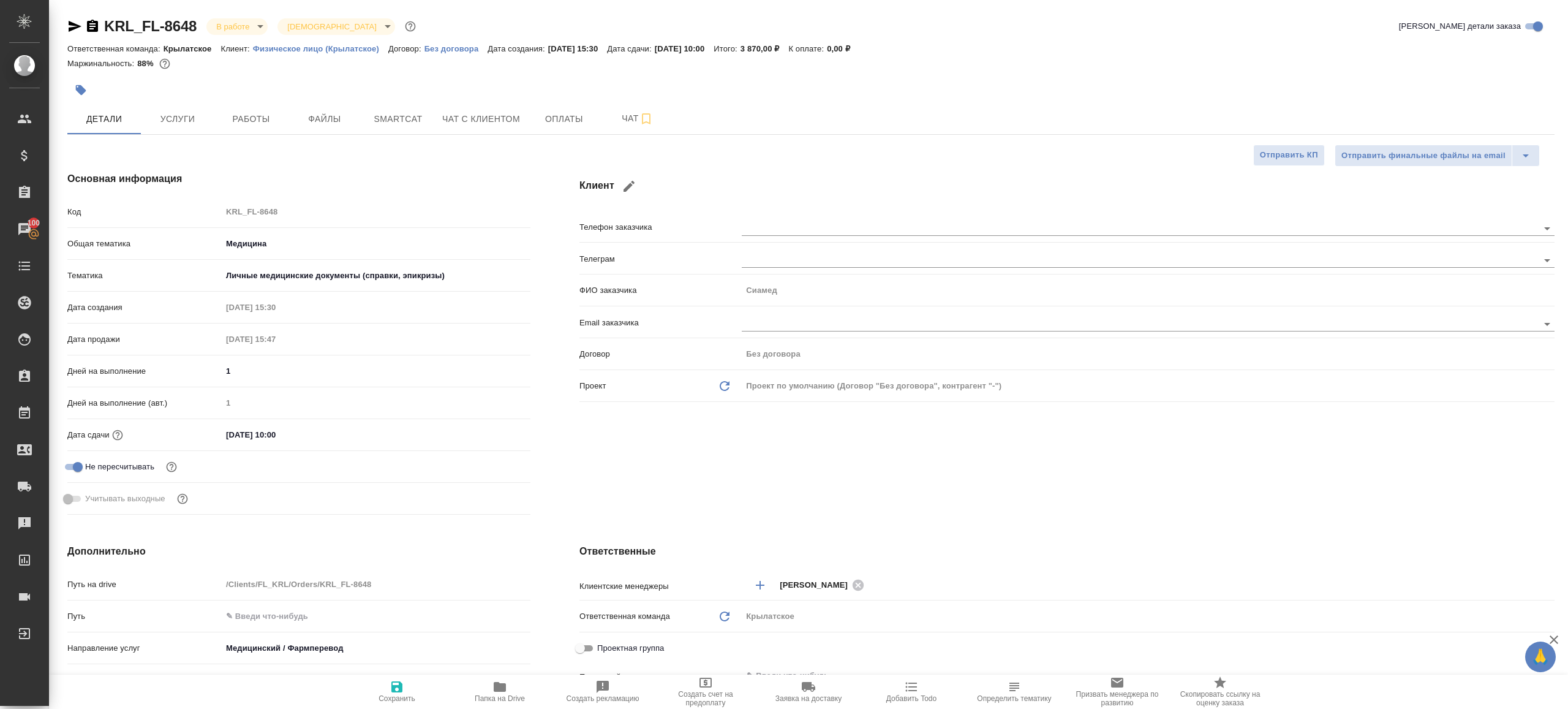
type textarea "x"
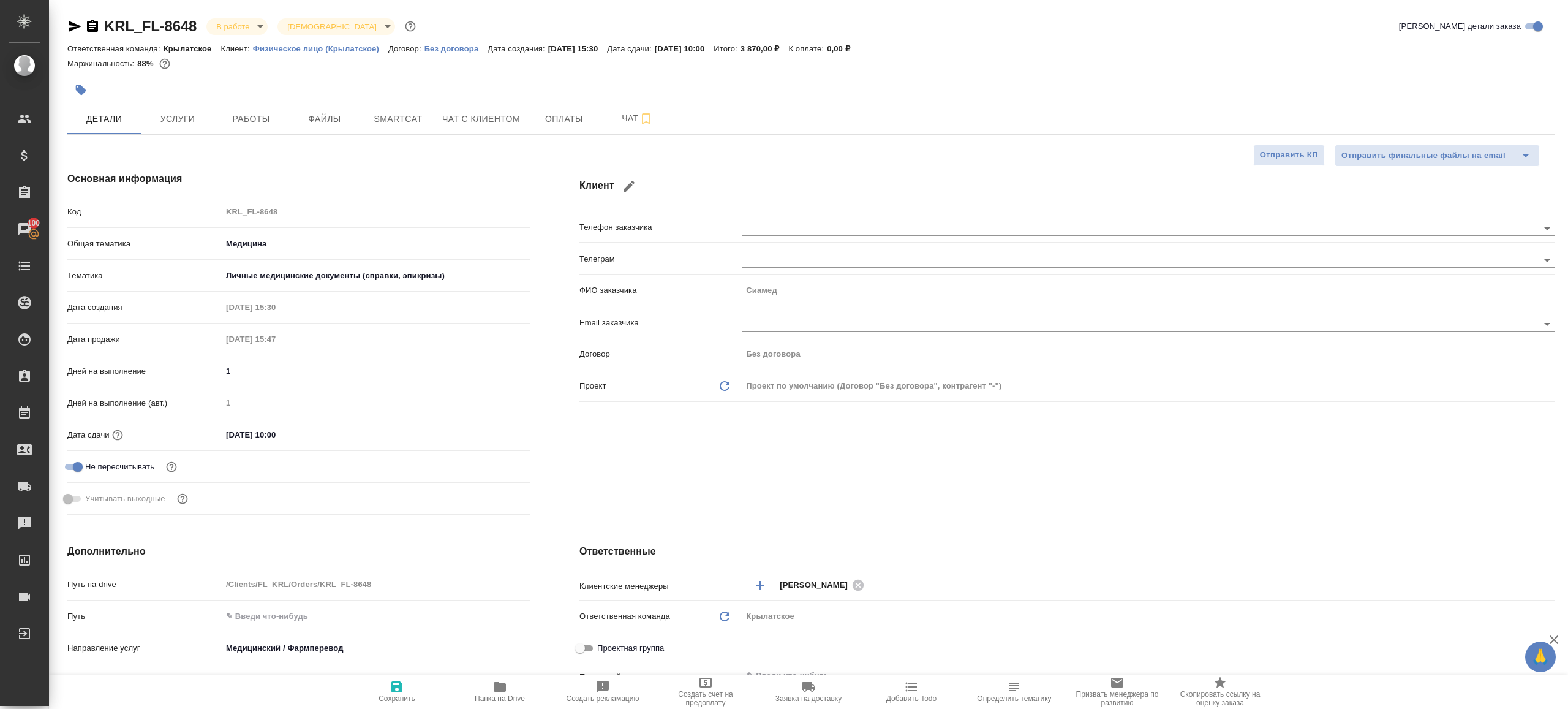
type textarea "x"
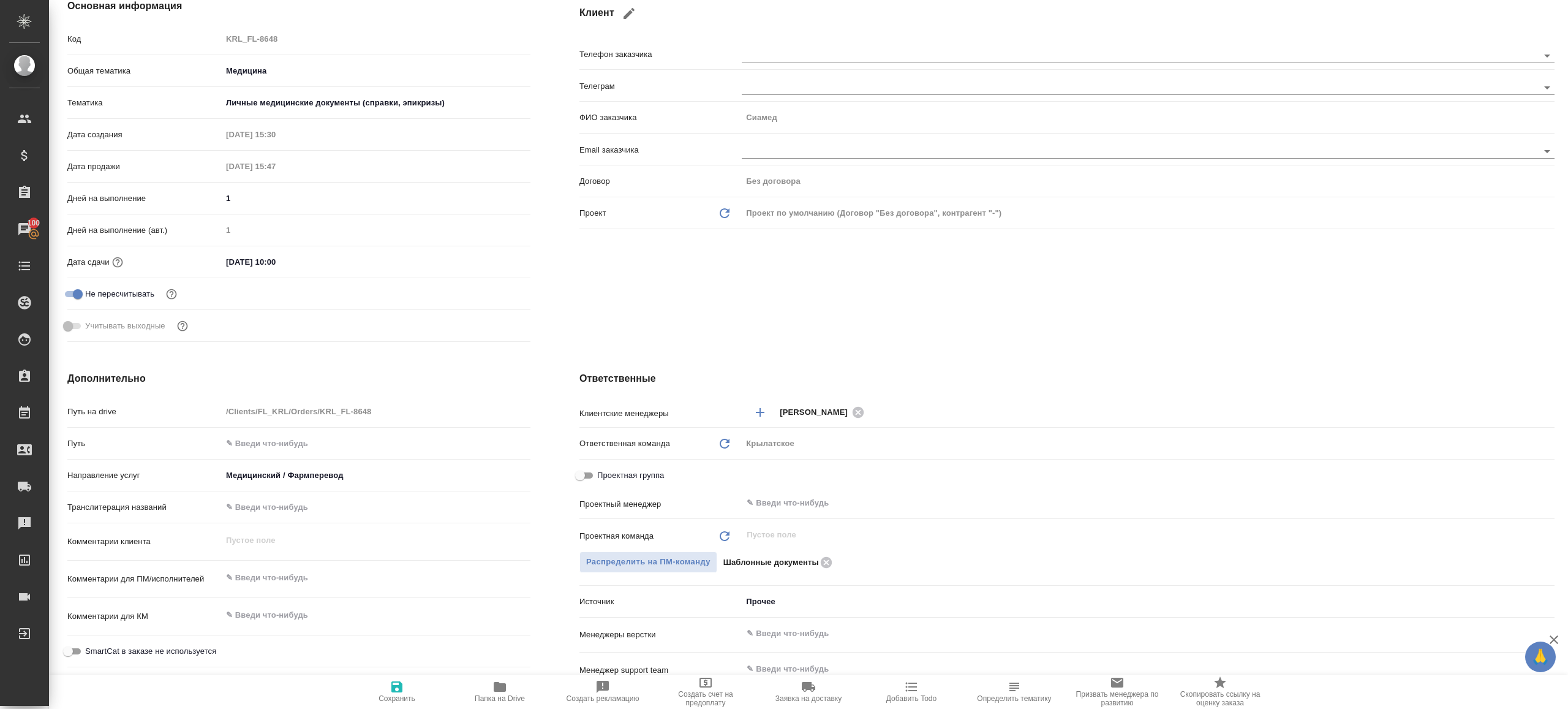
scroll to position [209, 0]
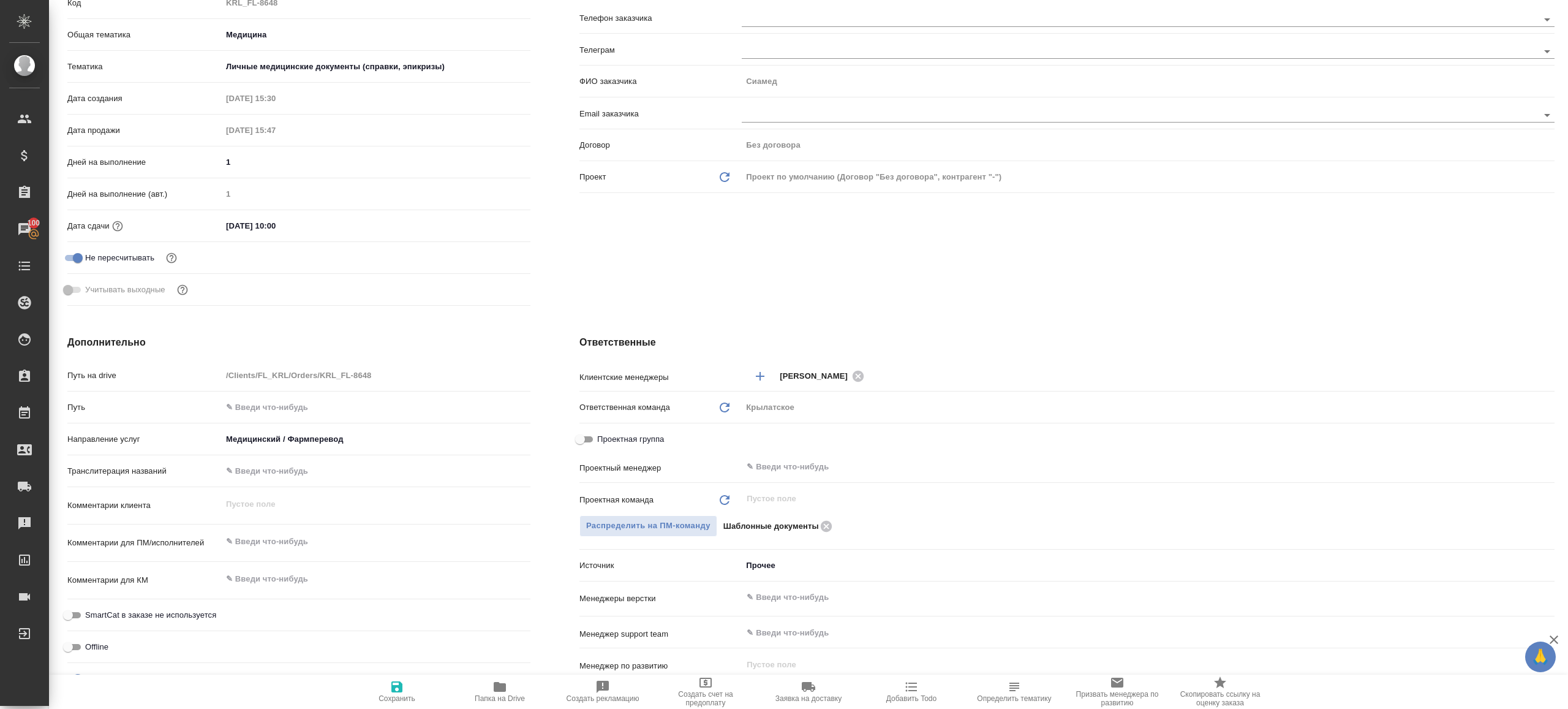
click at [805, 452] on div "Проектная группа" at bounding box center [1067, 442] width 975 height 28
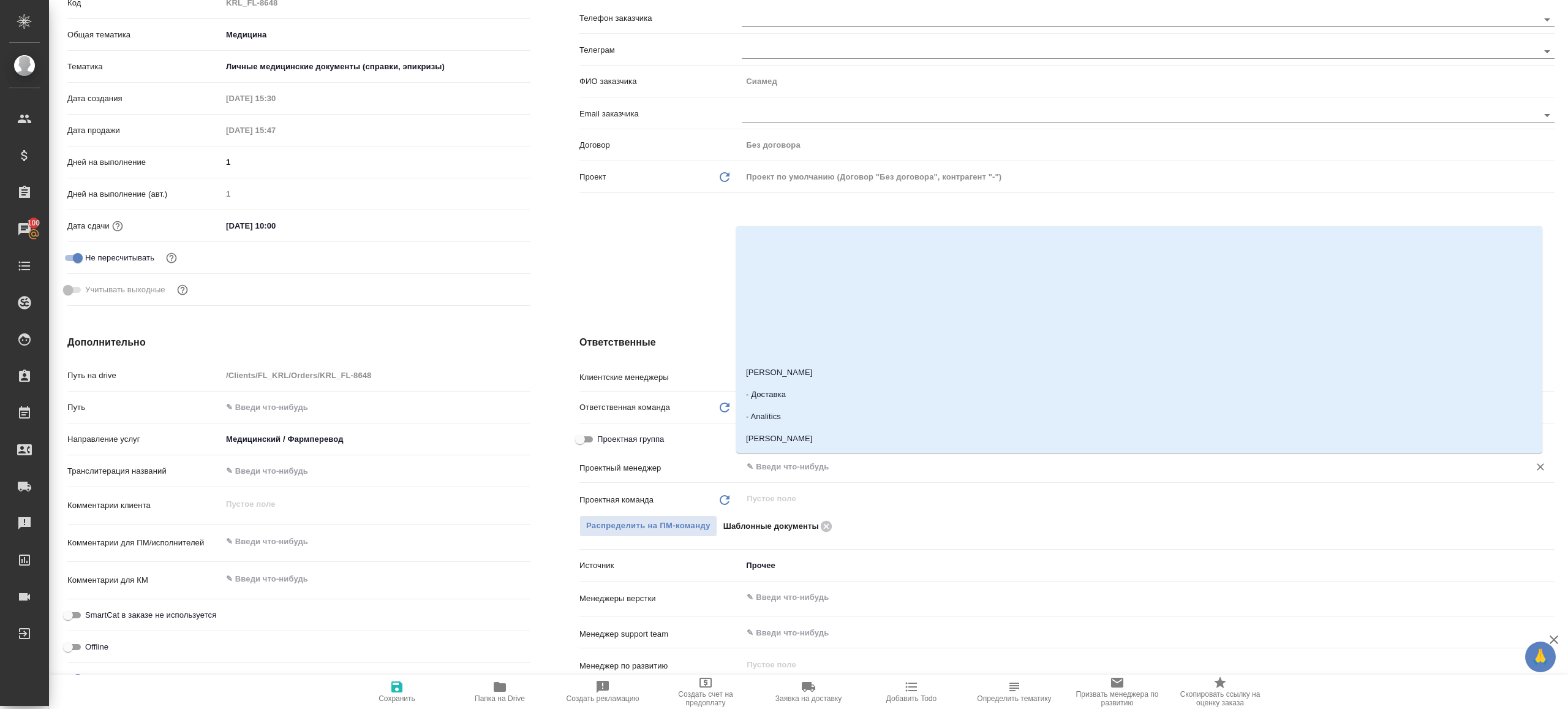
click at [800, 465] on input "text" at bounding box center [1128, 467] width 765 height 15
type input "ринат"
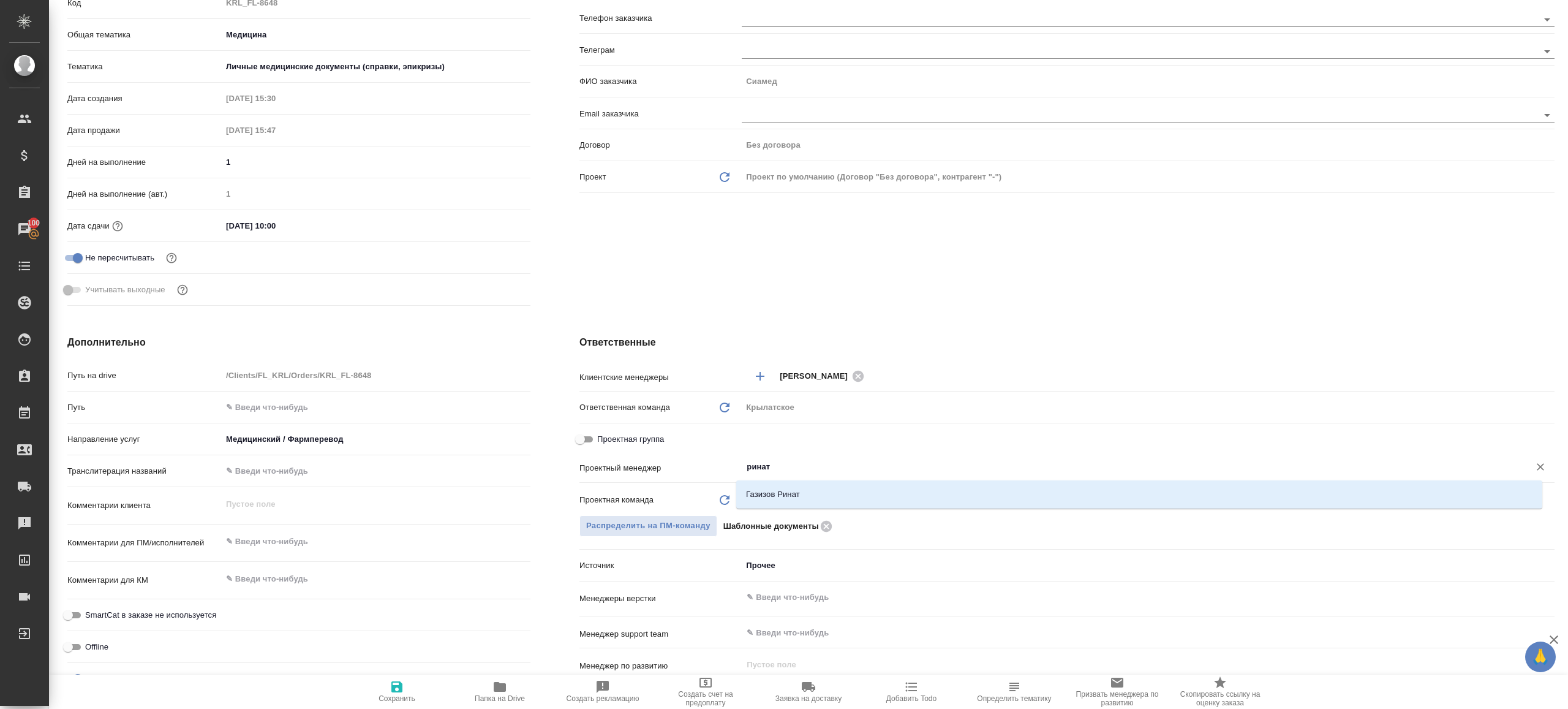
click at [795, 481] on div "Газизов Ринат" at bounding box center [1139, 495] width 806 height 28
click at [790, 489] on li "Газизов Ринат" at bounding box center [1139, 495] width 806 height 22
type textarea "x"
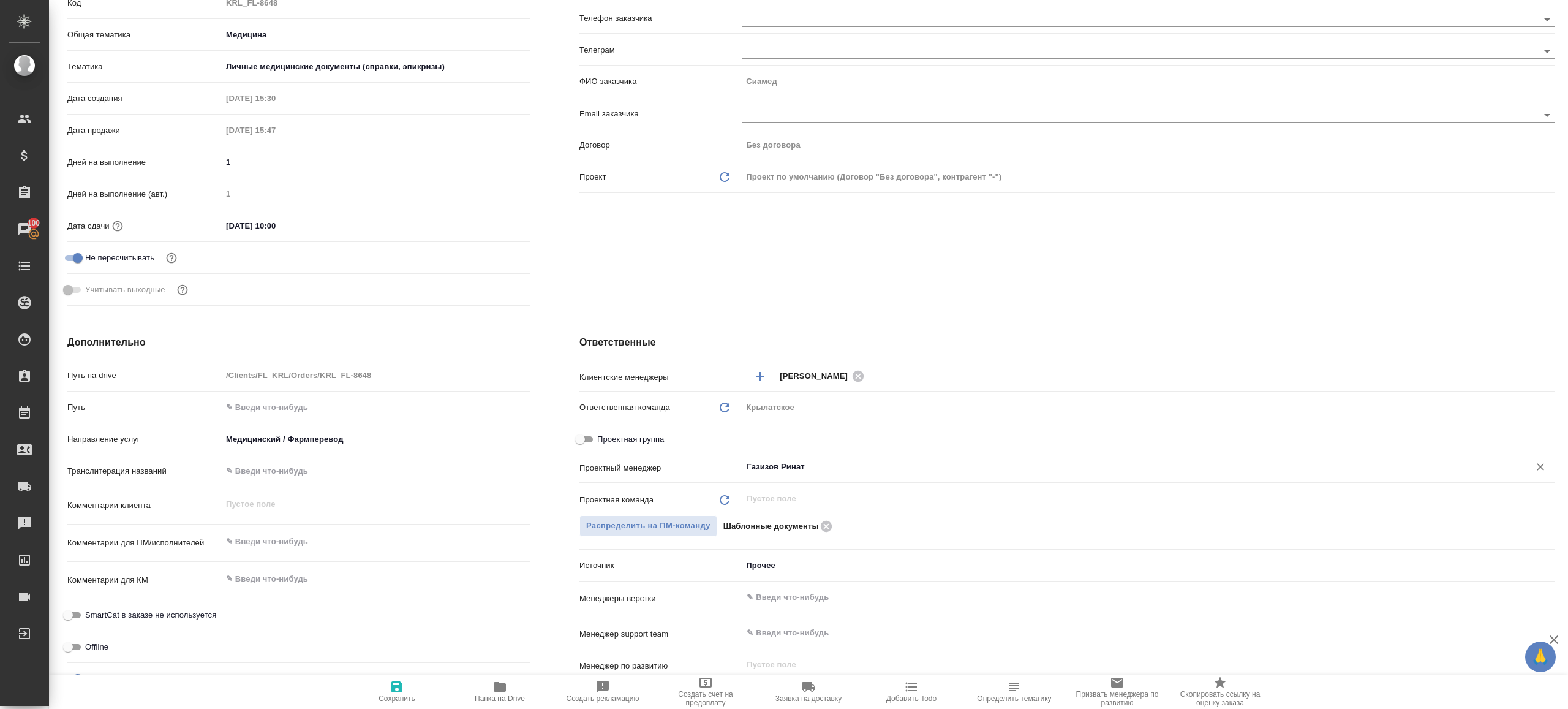
type input "Газизов Ринат"
click at [404, 688] on icon "button" at bounding box center [397, 687] width 15 height 15
type textarea "x"
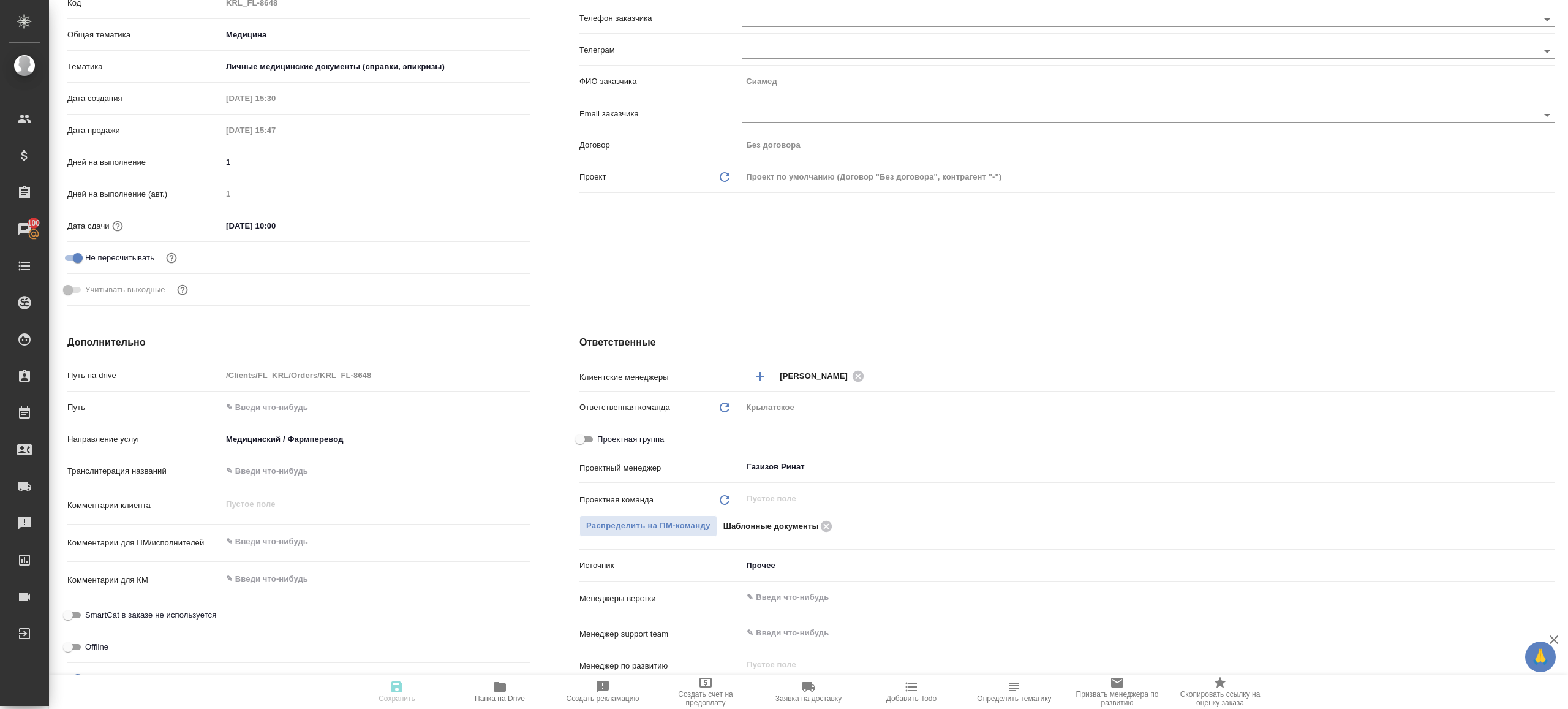
type textarea "x"
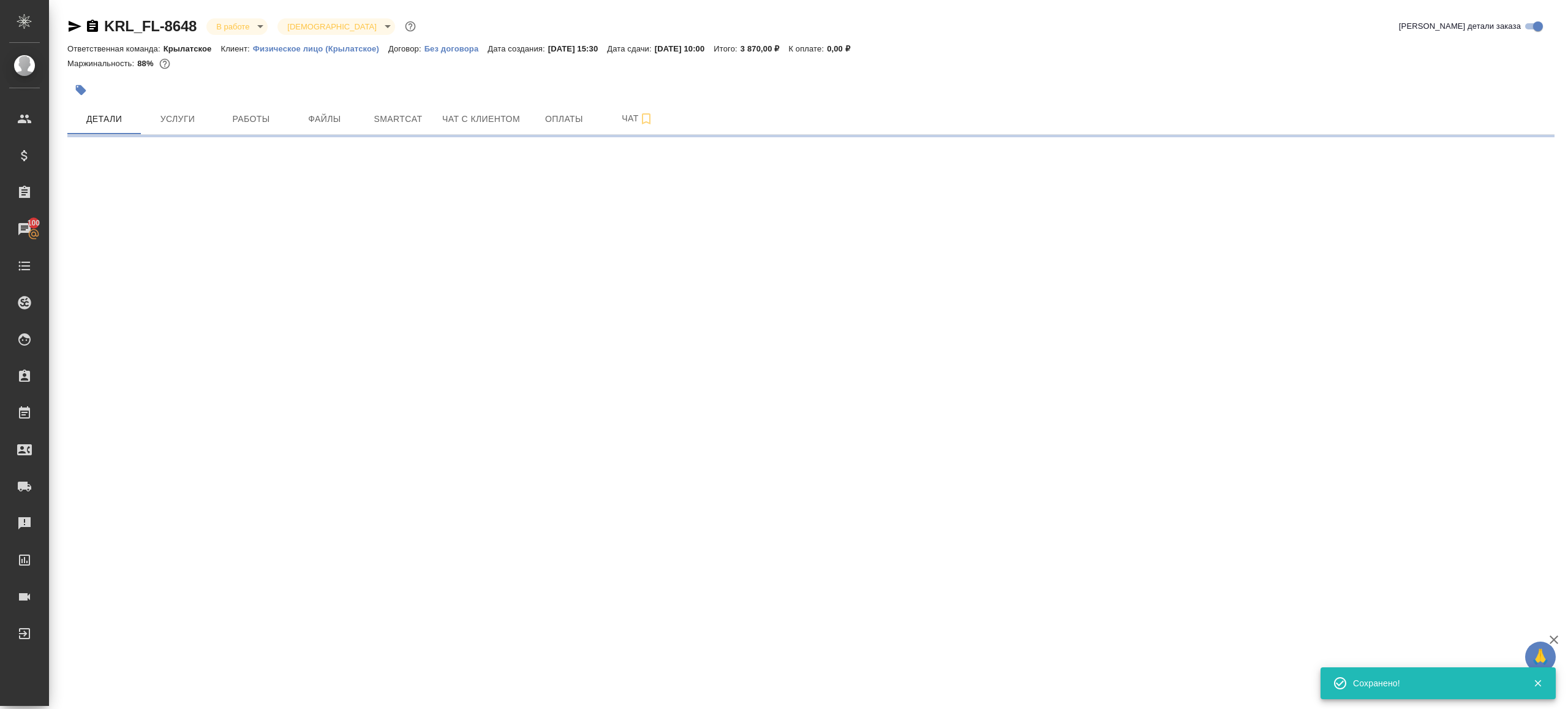
scroll to position [0, 0]
select select "RU"
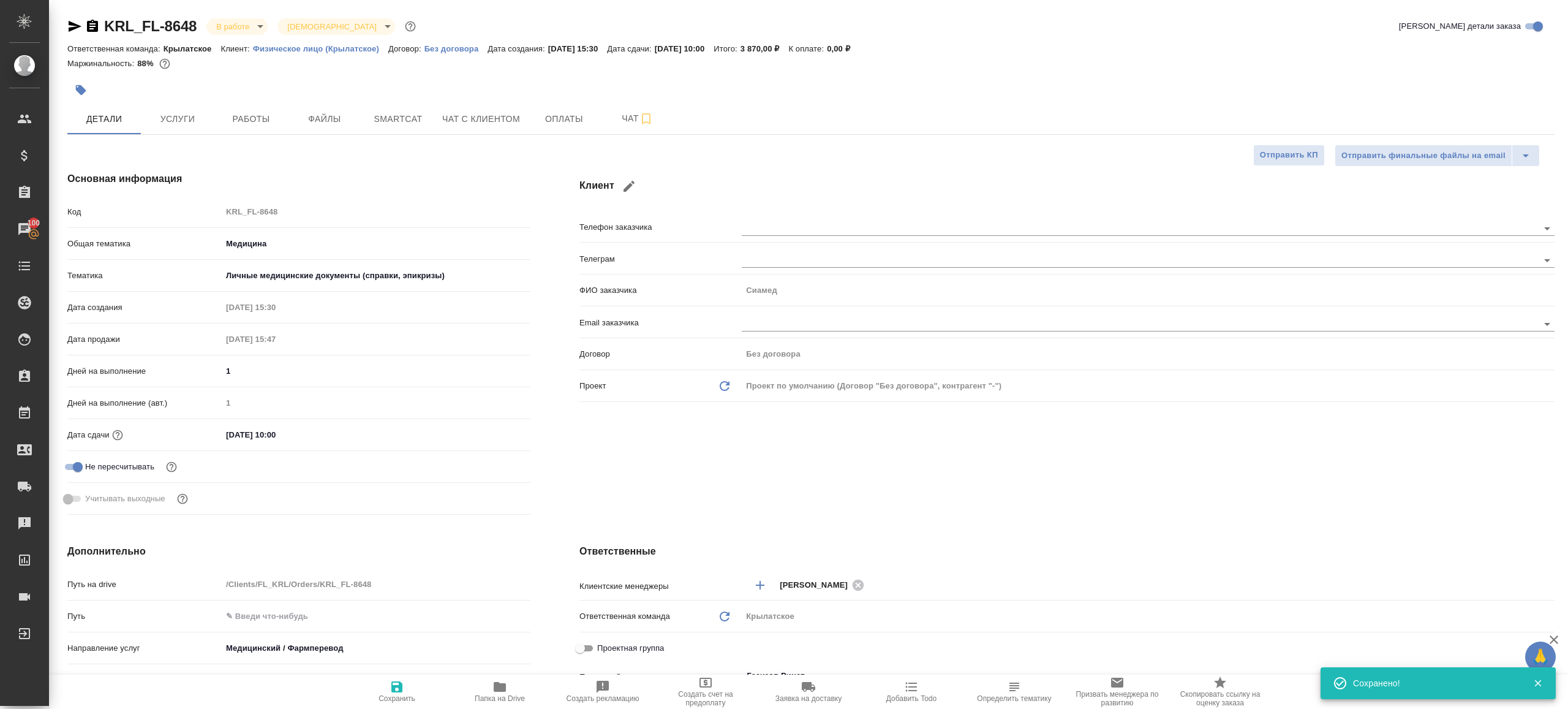
type textarea "x"
click at [521, 691] on span "Папка на Drive" at bounding box center [499, 691] width 88 height 23
type textarea "x"
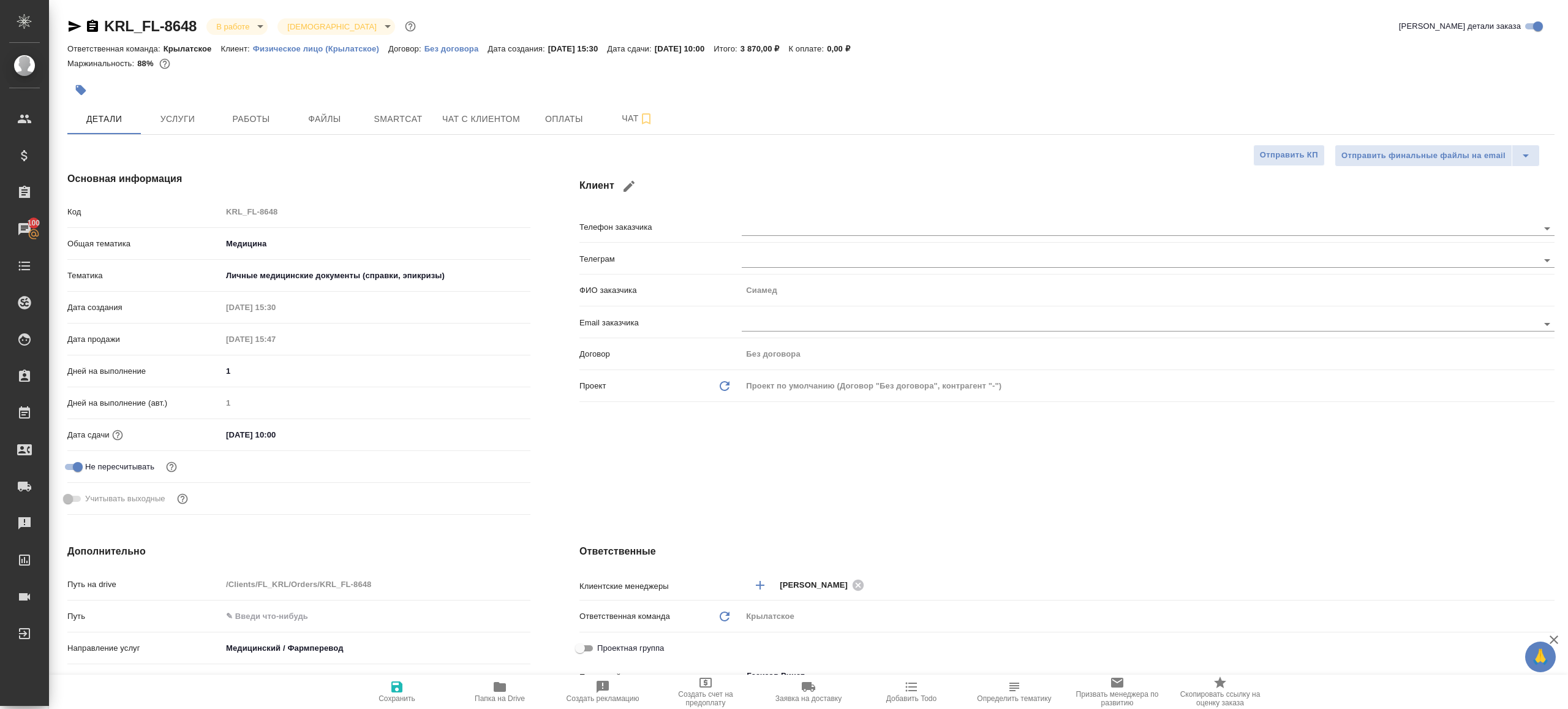
type textarea "x"
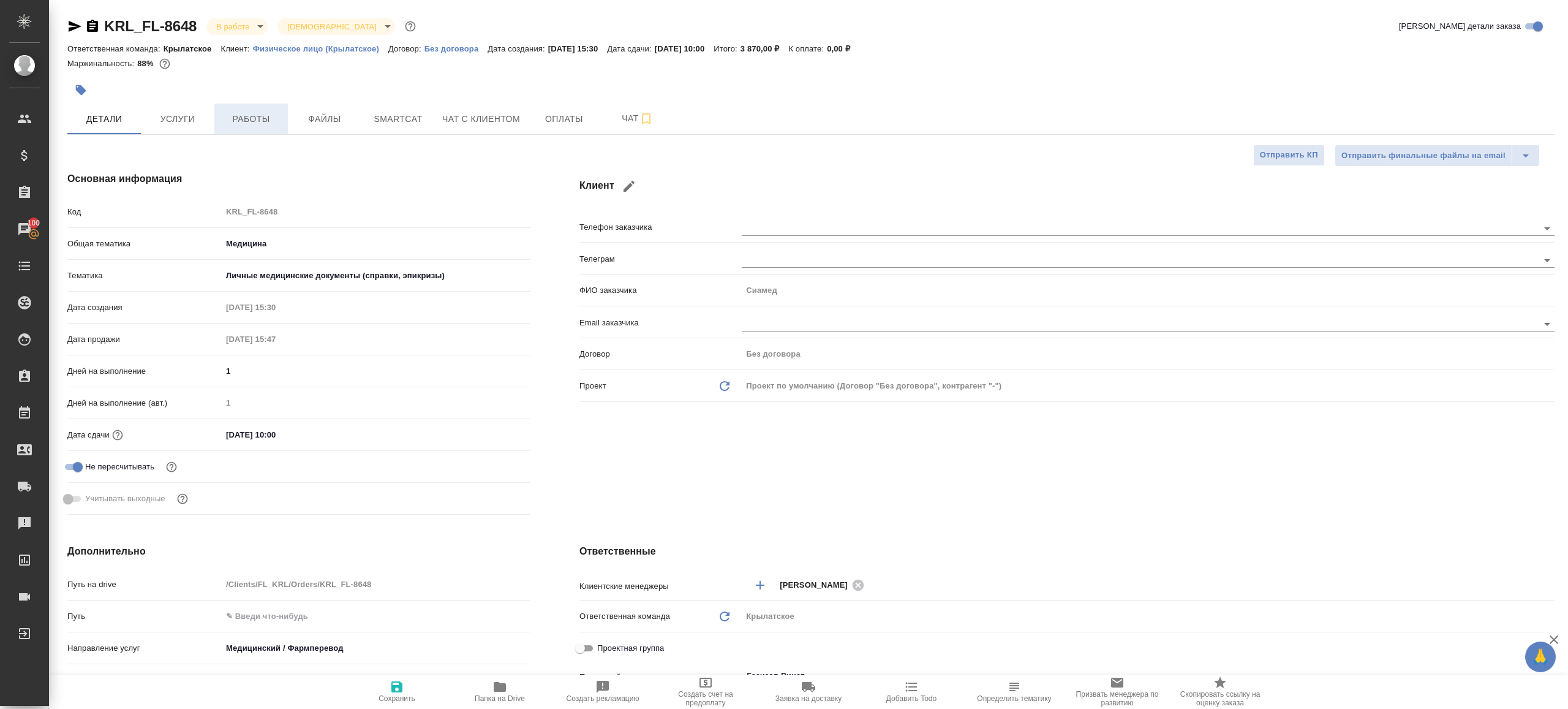
click at [257, 111] on span "Работы" at bounding box center [251, 119] width 59 height 15
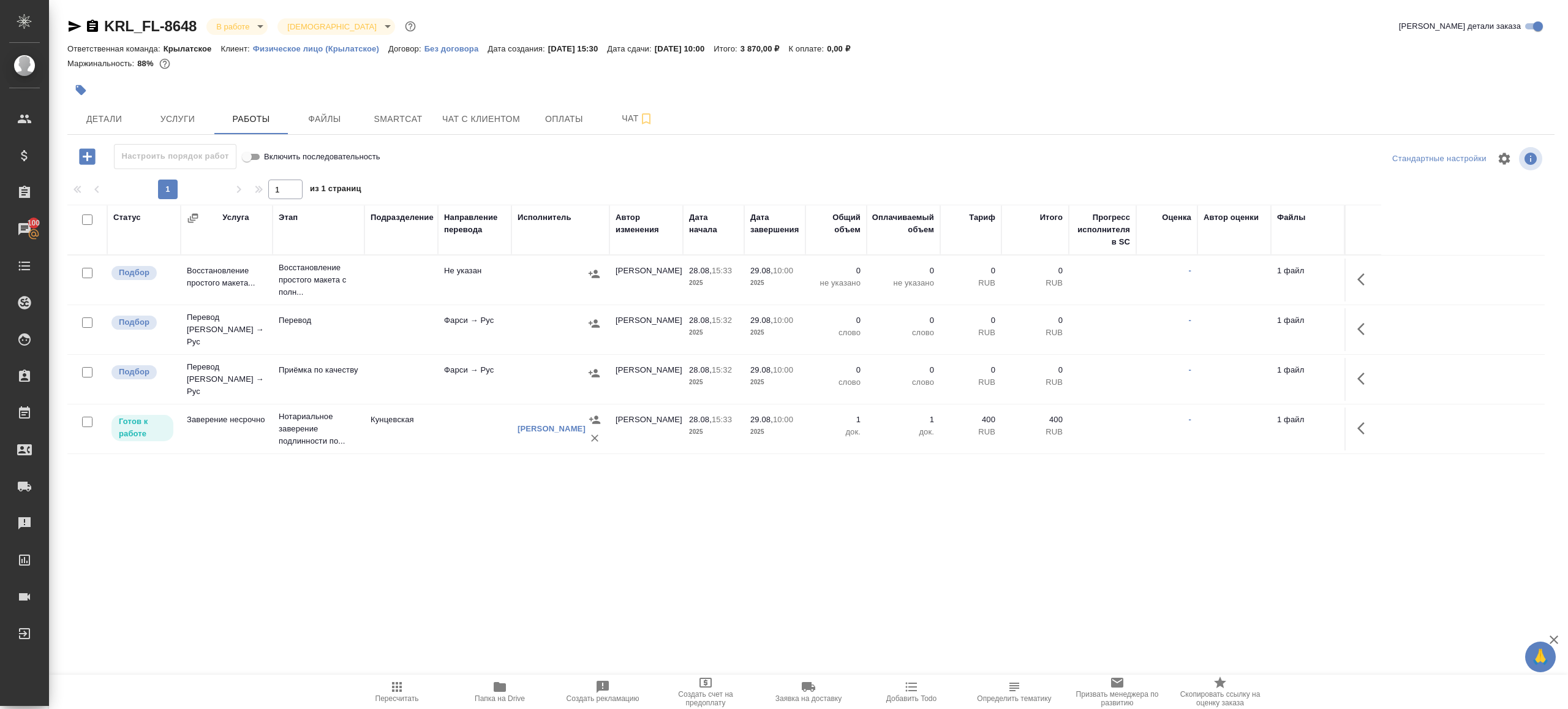
click at [1354, 330] on button "button" at bounding box center [1365, 329] width 30 height 30
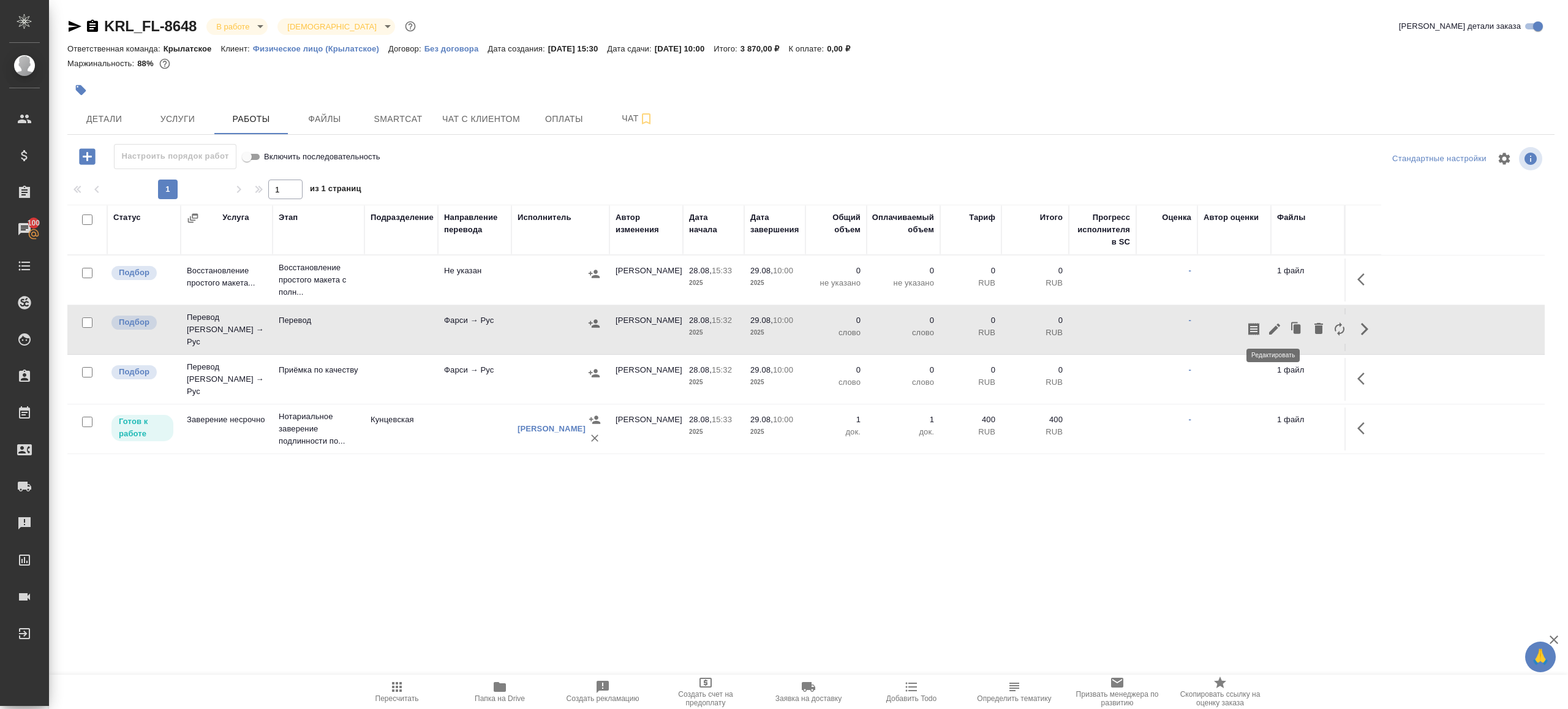
click at [1274, 322] on icon "button" at bounding box center [1275, 329] width 15 height 15
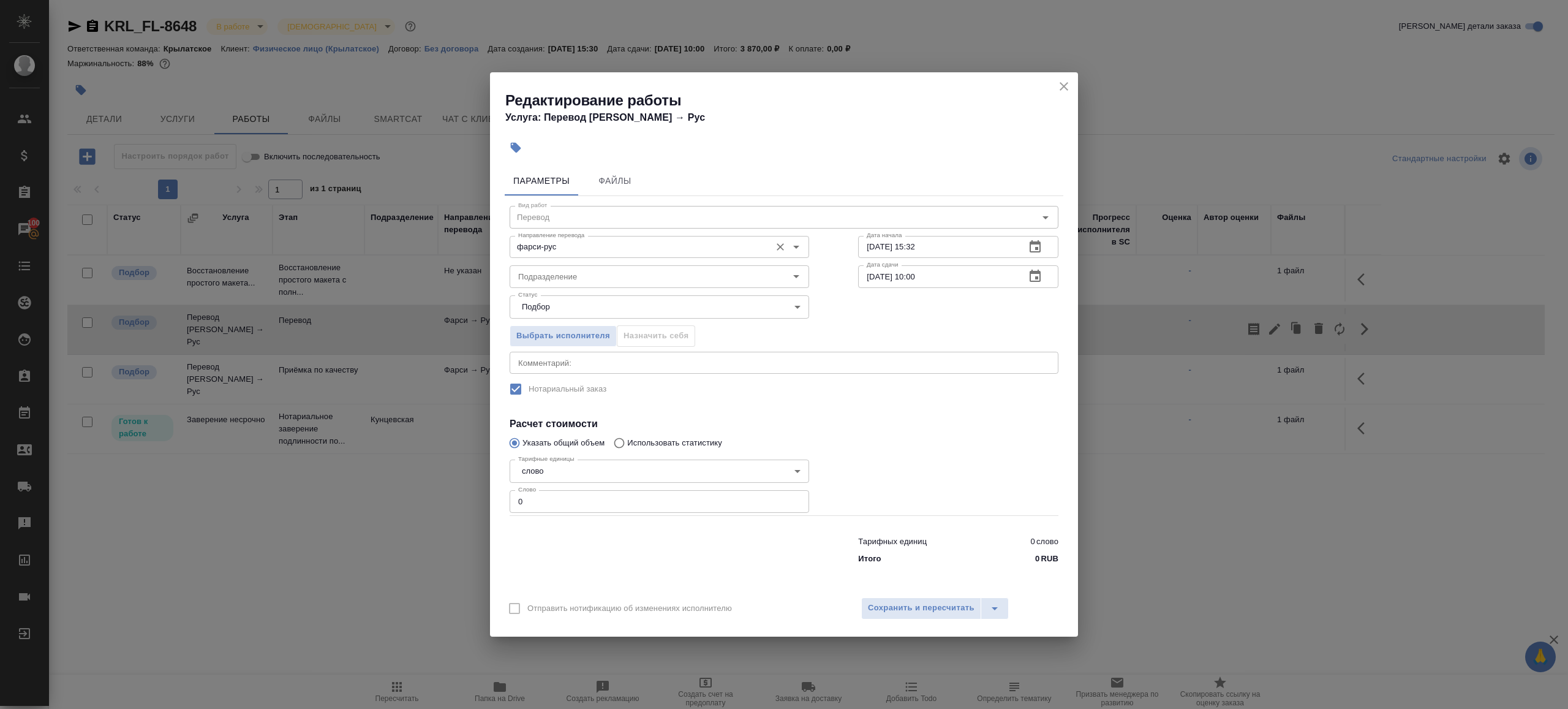
click at [628, 241] on input "фарси-рус" at bounding box center [639, 247] width 251 height 15
click at [622, 265] on li "араб-рус" at bounding box center [659, 275] width 300 height 22
click at [622, 267] on div "Подразделение" at bounding box center [659, 277] width 300 height 22
type input "араб-рус"
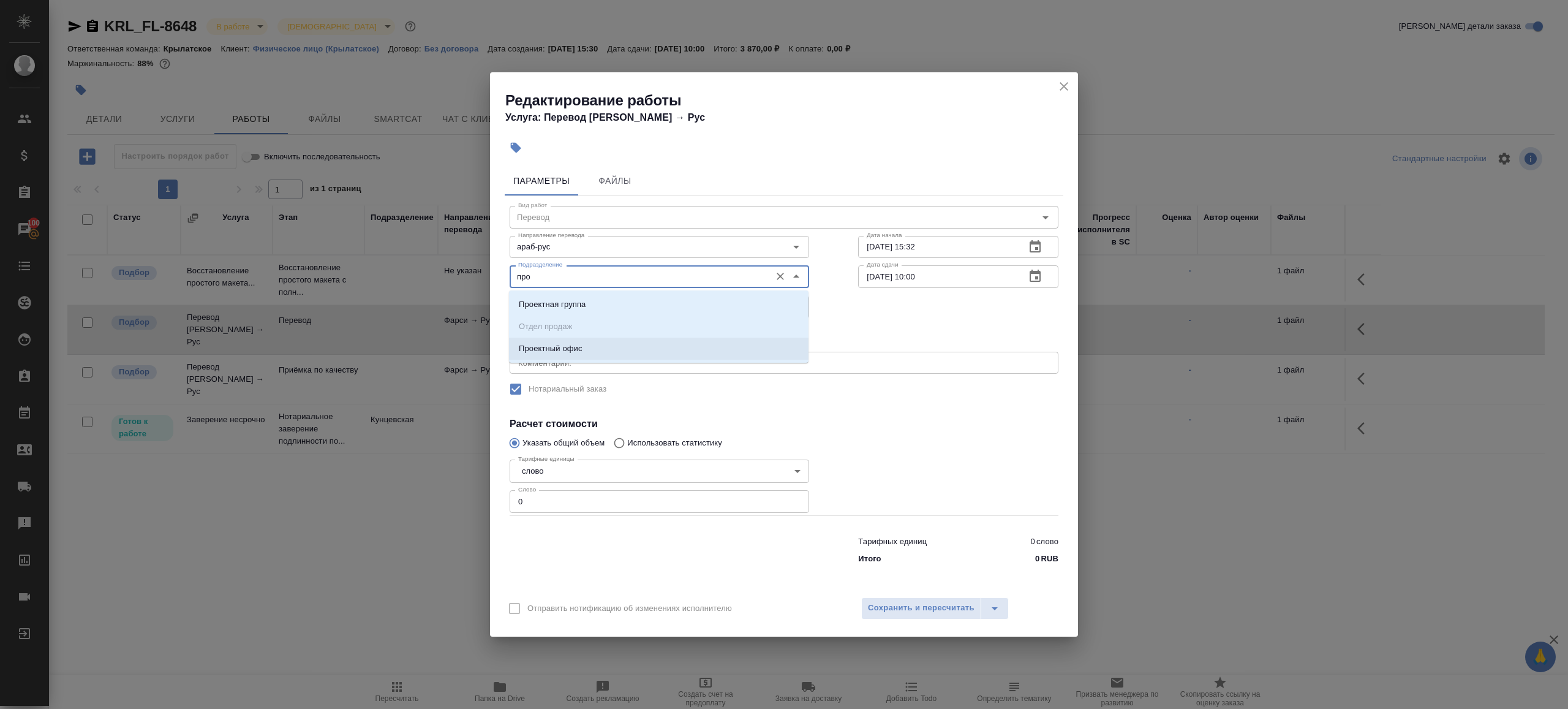
click at [614, 346] on li "Проектный офис" at bounding box center [659, 349] width 300 height 22
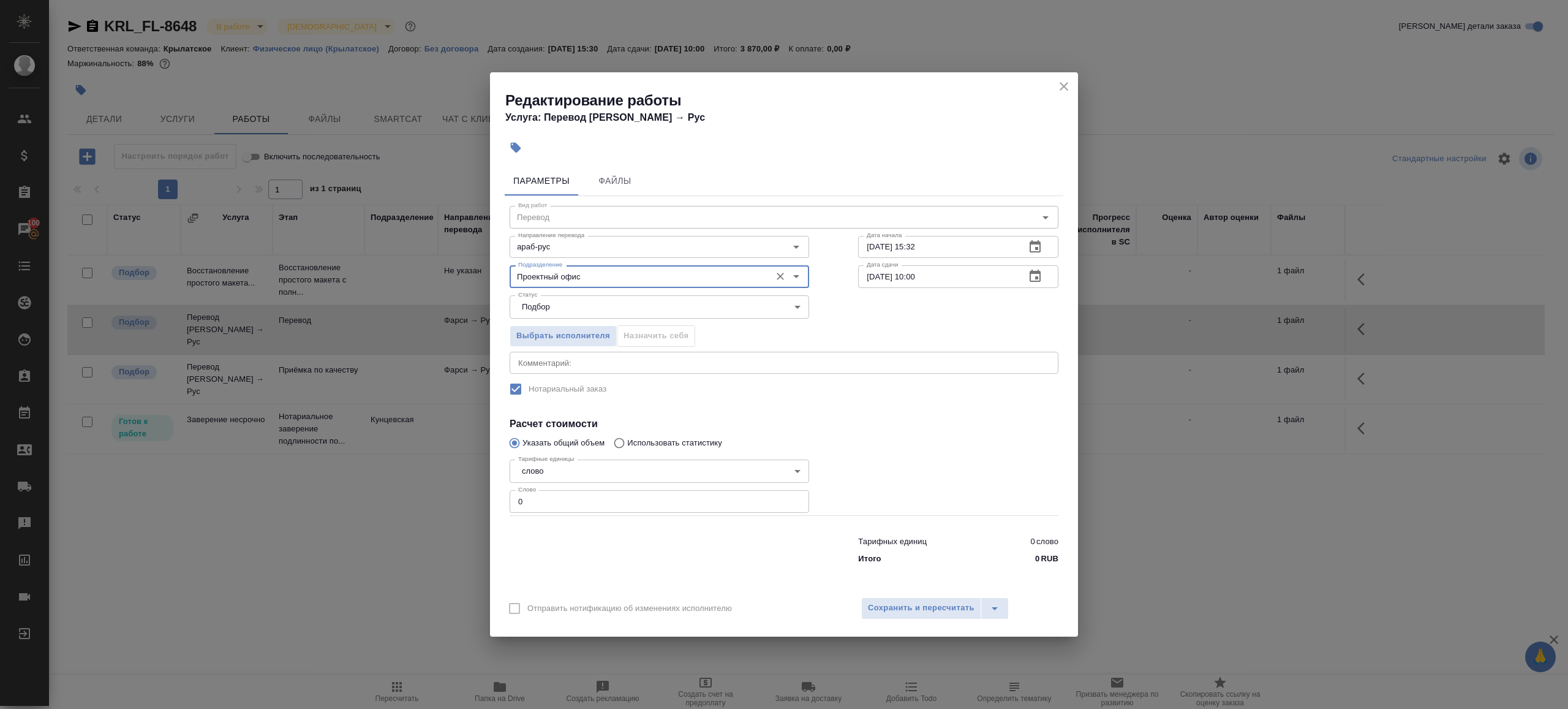
type input "Проектный офис"
click at [578, 510] on input "0" at bounding box center [659, 501] width 300 height 22
type input "100"
click at [917, 277] on input "29.08.2025 10:00" at bounding box center [937, 277] width 158 height 22
type input "29.08.2025 09:00"
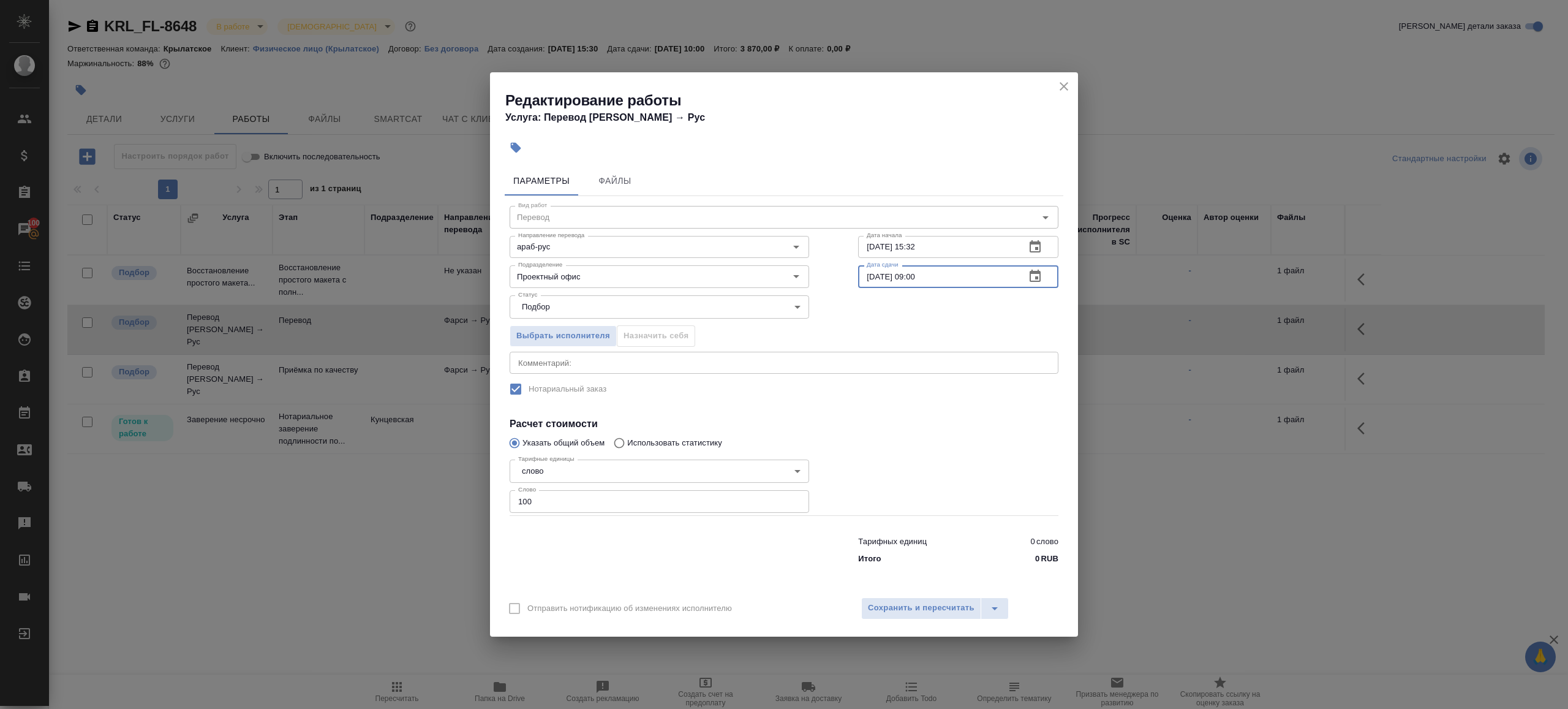
click at [906, 423] on h4 "Расчет стоимости" at bounding box center [784, 424] width 549 height 15
click at [906, 606] on span "Сохранить и пересчитать" at bounding box center [921, 608] width 107 height 14
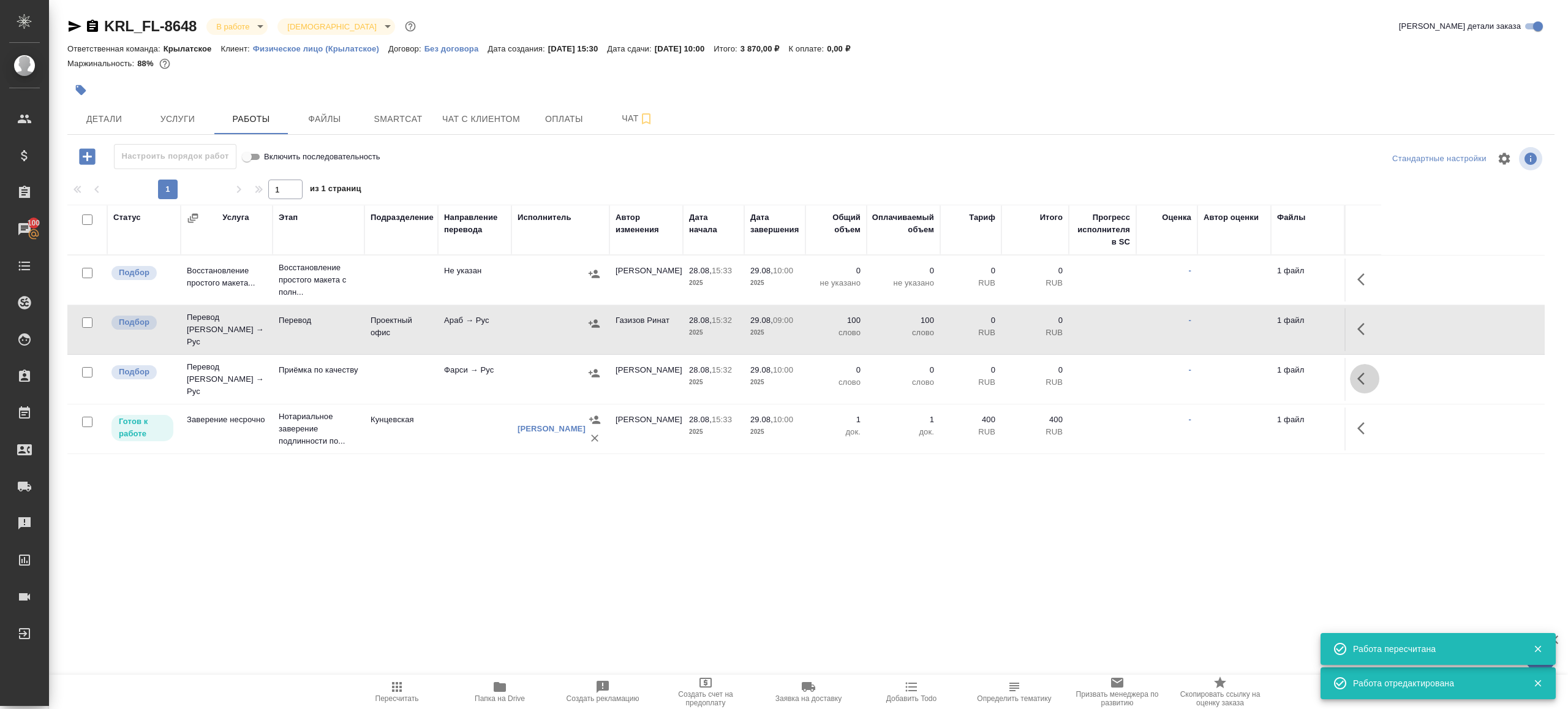
click at [1356, 367] on button "button" at bounding box center [1365, 379] width 30 height 30
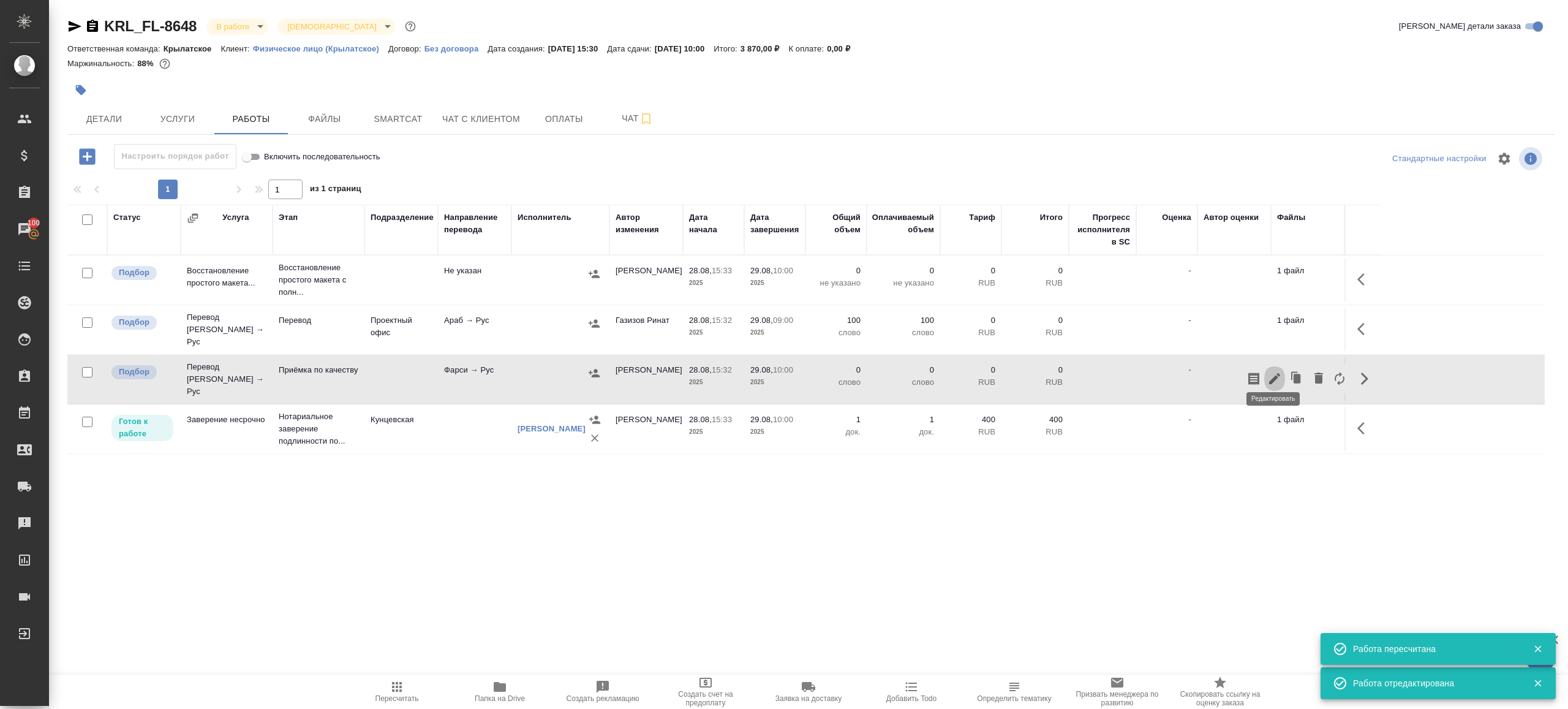
click at [1270, 371] on icon "button" at bounding box center [1275, 379] width 15 height 15
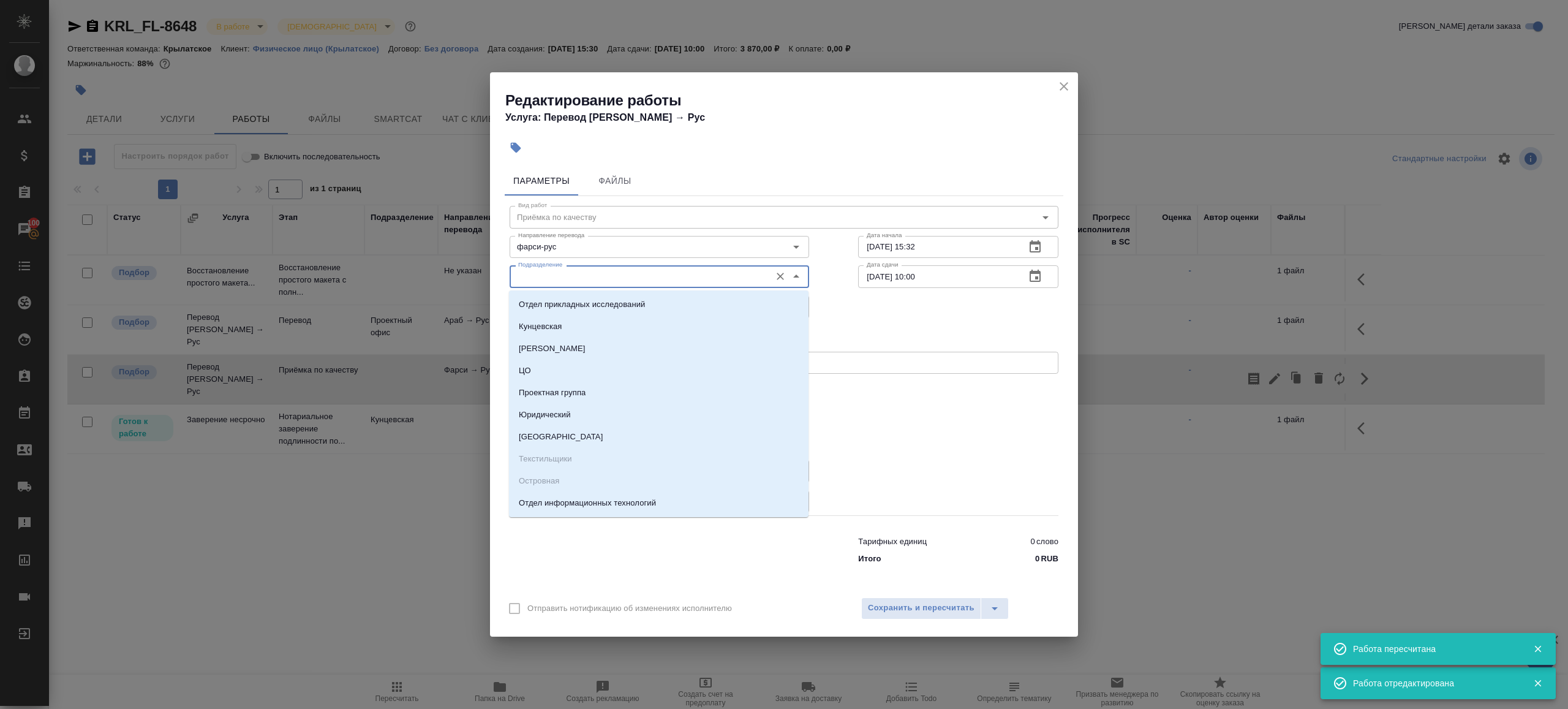
click at [682, 277] on input "Подразделение" at bounding box center [639, 277] width 251 height 15
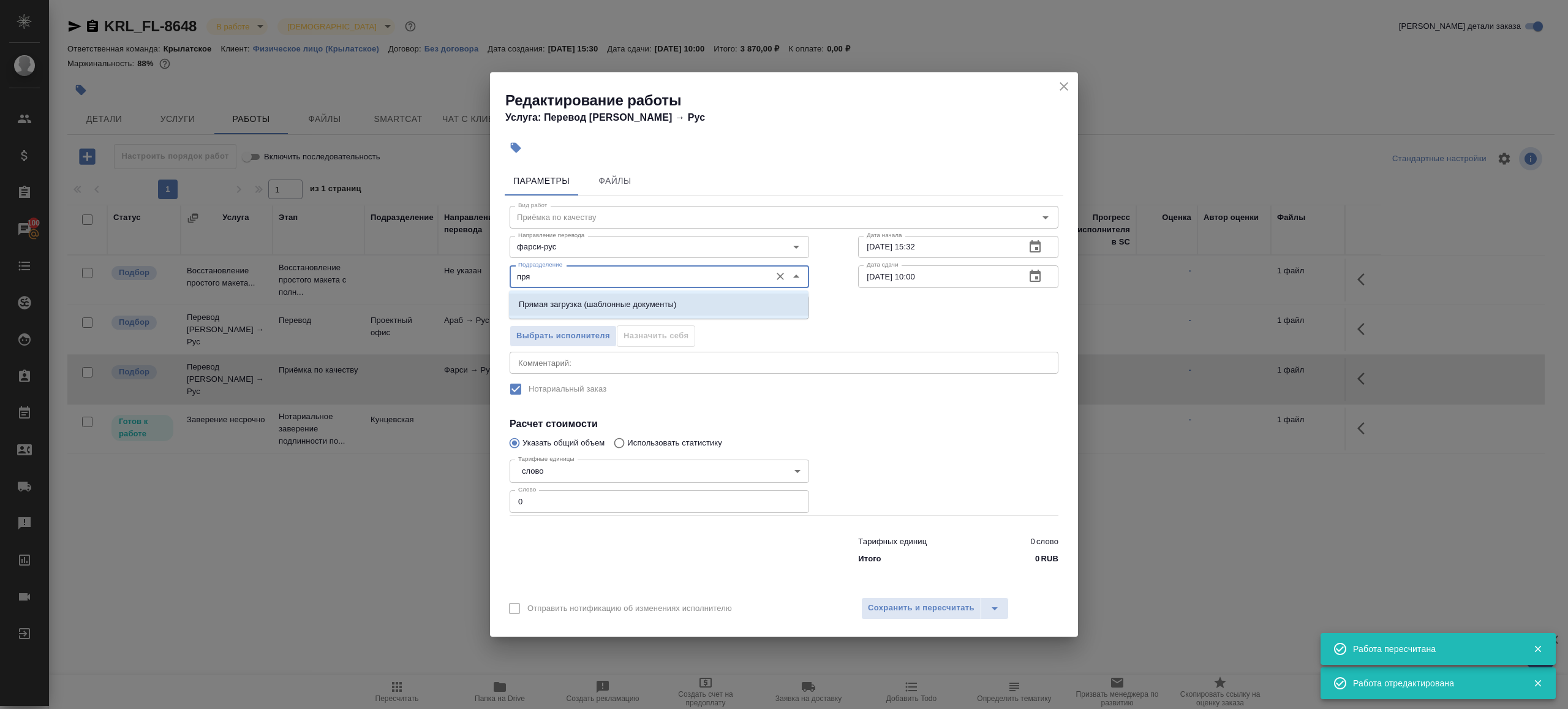
click at [700, 298] on li "Прямая загрузка (шаблонные документы)" at bounding box center [659, 305] width 300 height 22
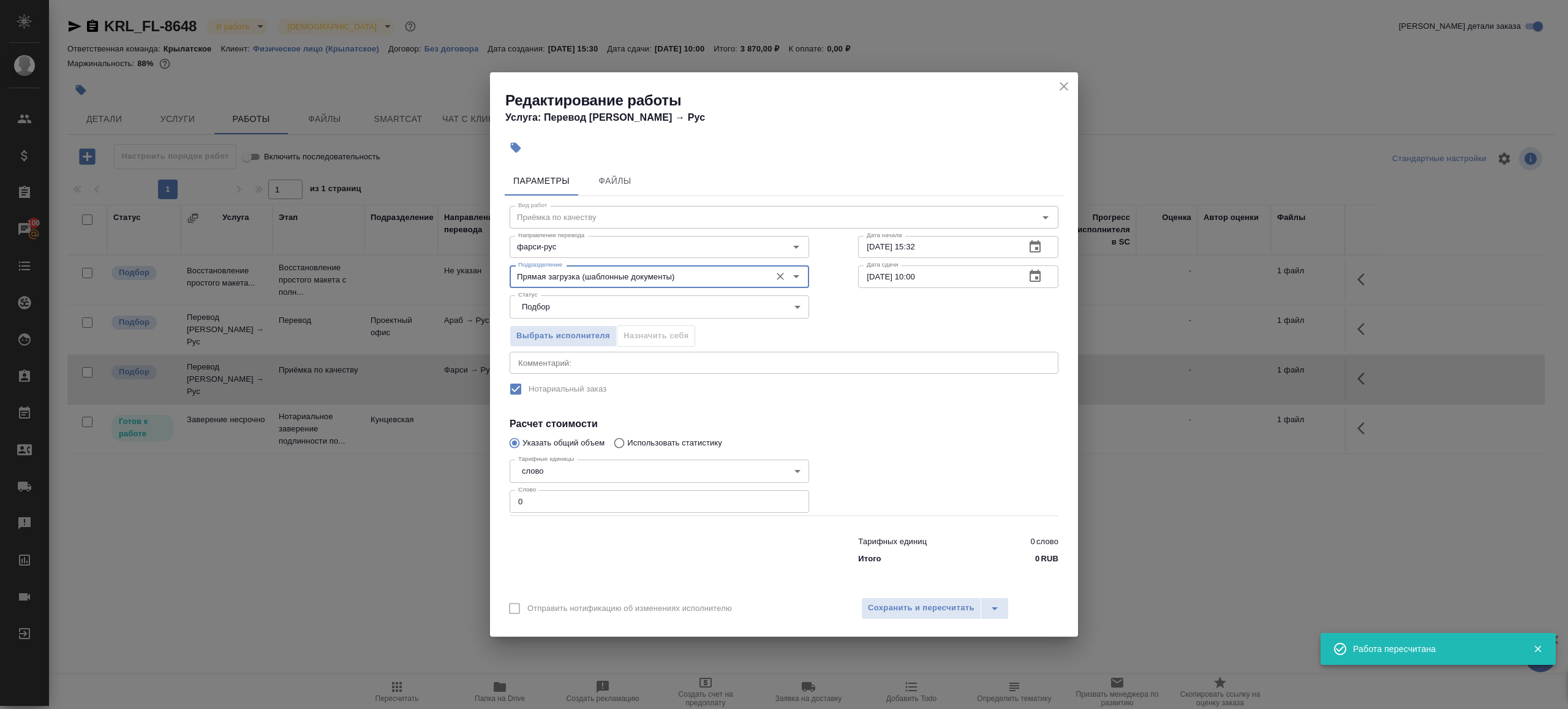
type input "Прямая загрузка (шаблонные документы)"
click at [956, 250] on input "28.08.2025 15:32" at bounding box center [937, 247] width 158 height 22
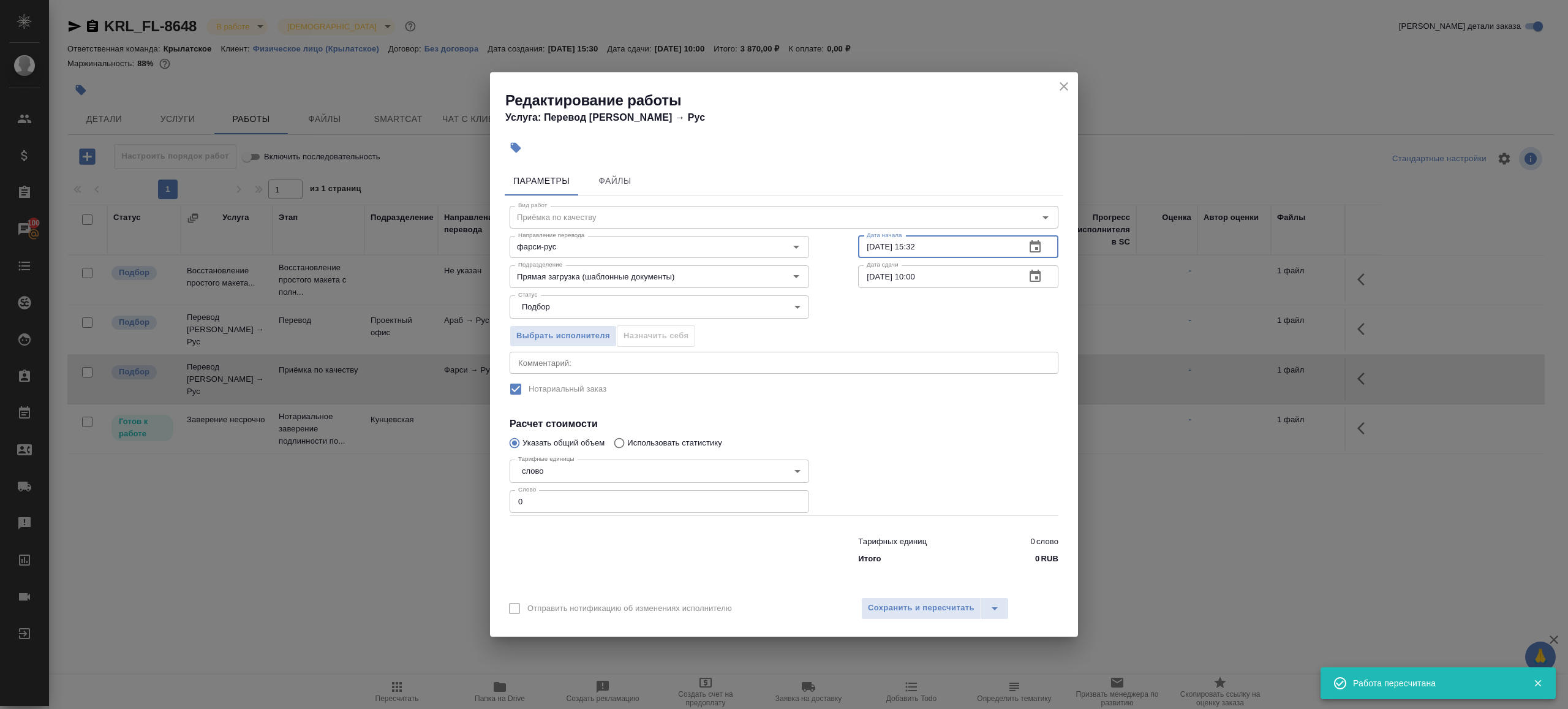
paste input "9.08.2025 09:00"
type input "29.08.2025 09:00"
click at [619, 510] on input "0" at bounding box center [659, 501] width 300 height 22
type input "1"
click at [888, 469] on div at bounding box center [958, 485] width 249 height 110
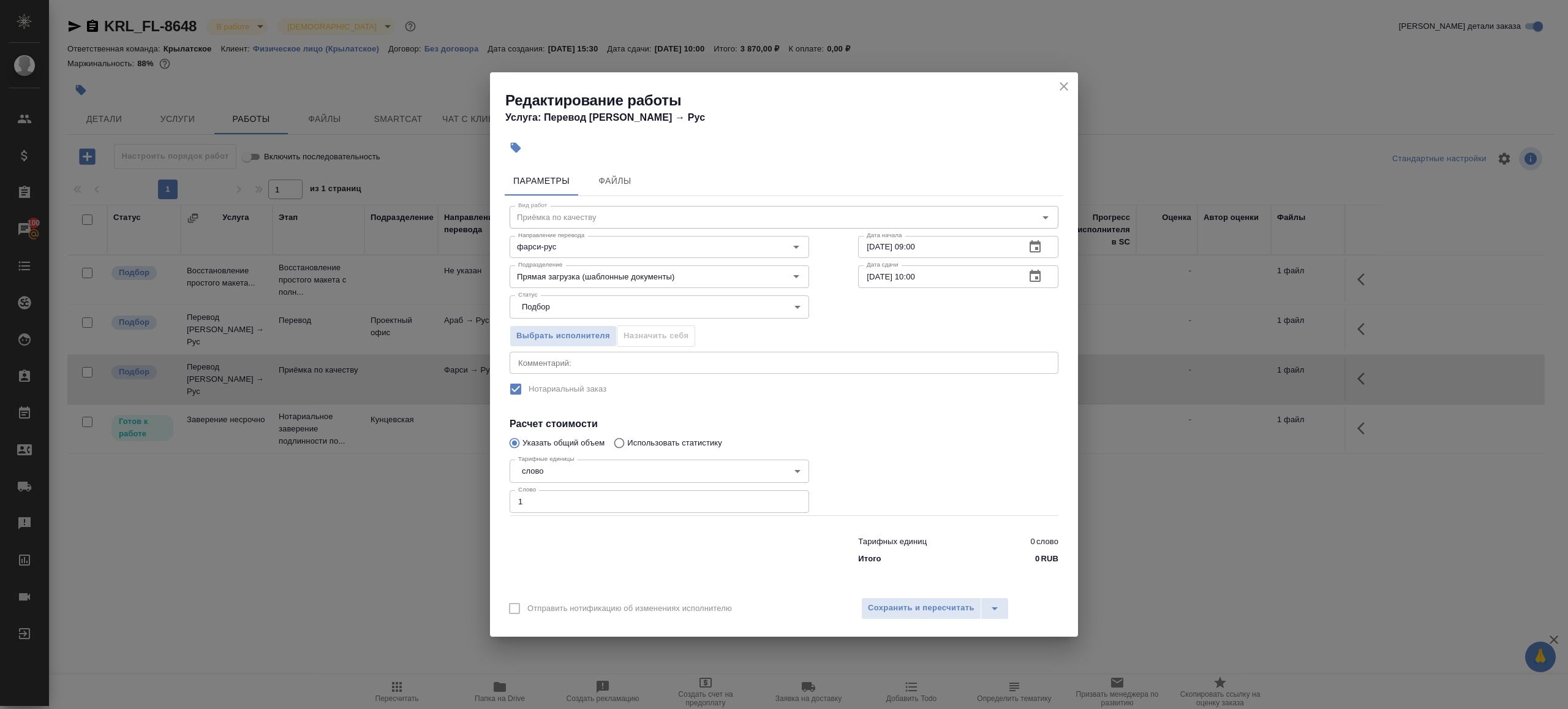
click at [888, 581] on div "Параметры Файлы Вид работ Приёмка по качеству Вид работ Направление перевода фа…" at bounding box center [784, 375] width 588 height 428
click at [888, 606] on span "Сохранить и пересчитать" at bounding box center [921, 608] width 107 height 14
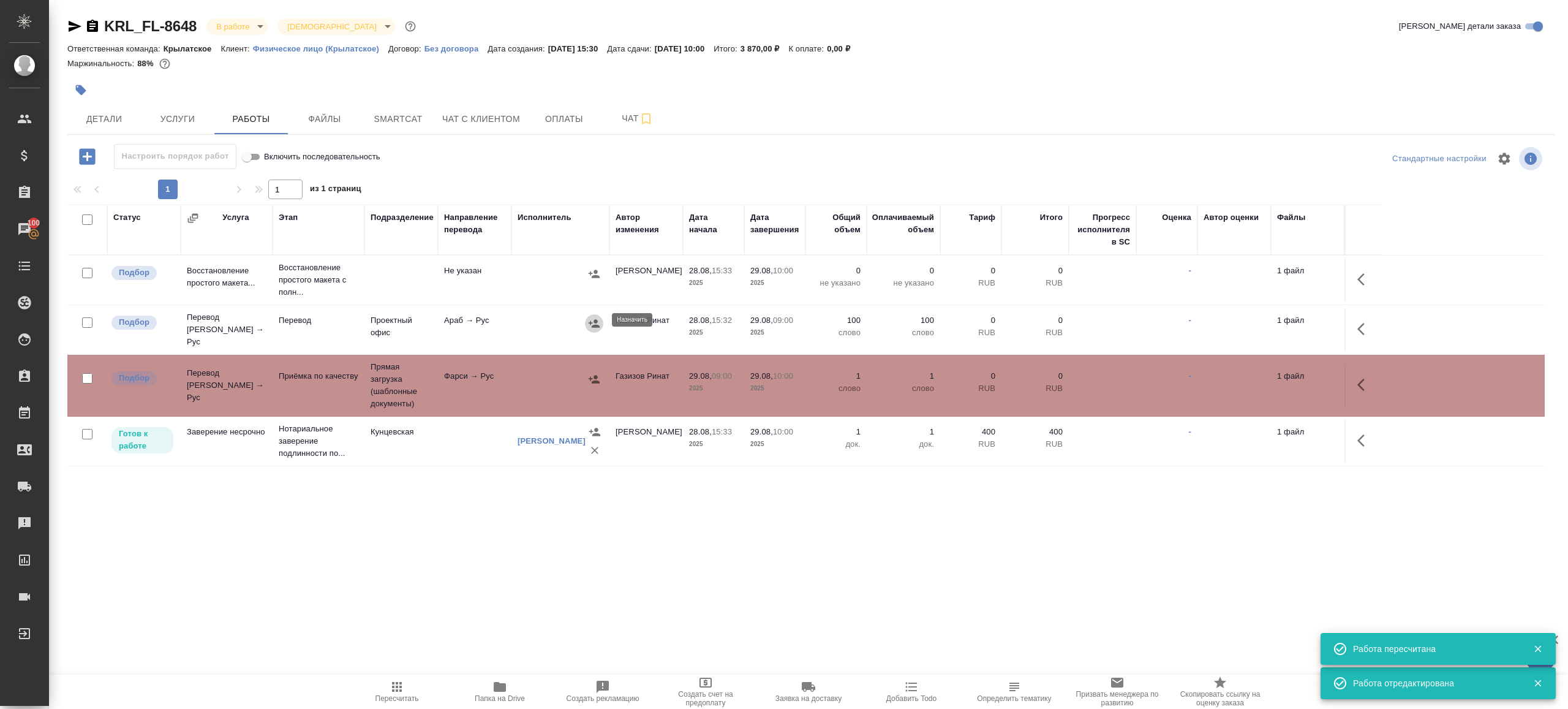
click at [590, 319] on icon "button" at bounding box center [594, 323] width 11 height 8
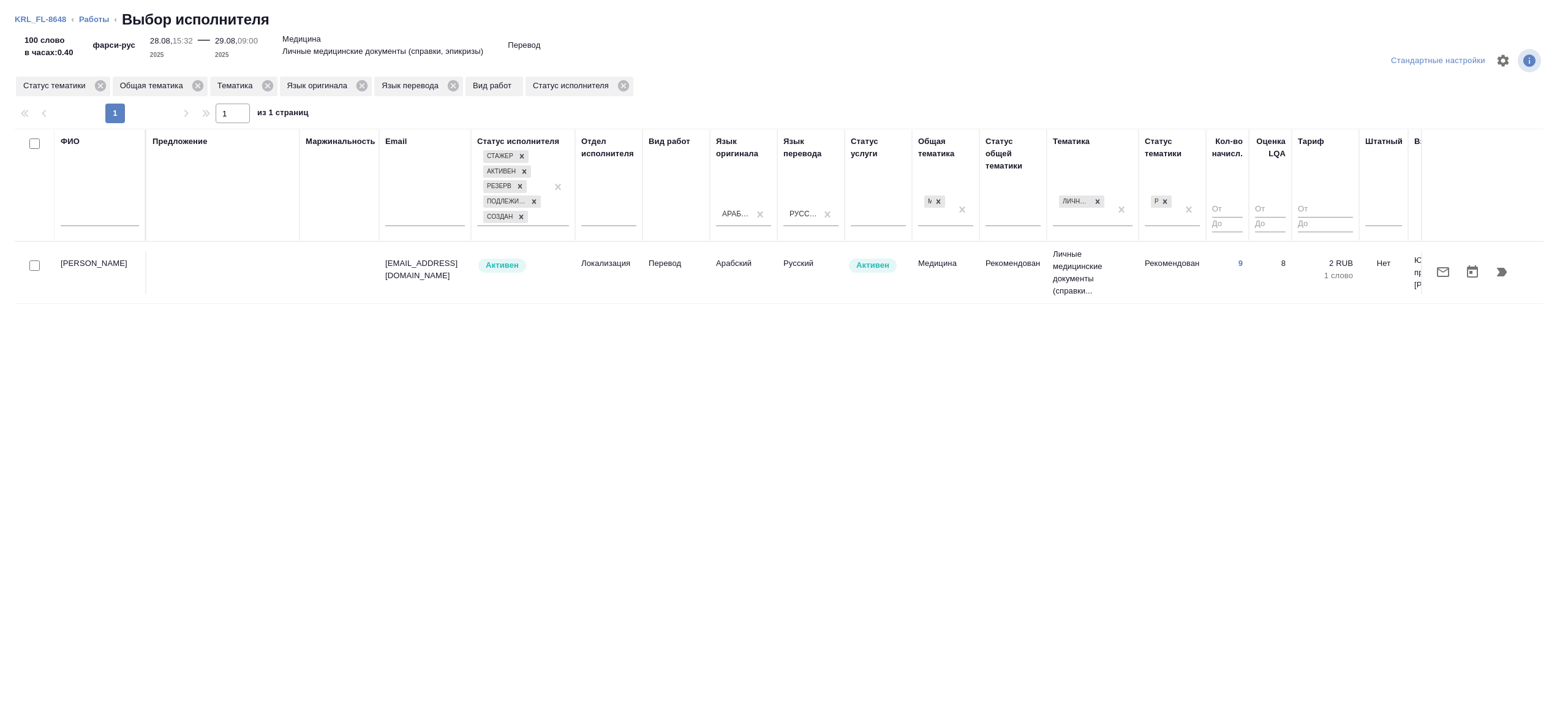
click at [680, 277] on td "Перевод" at bounding box center [676, 273] width 67 height 43
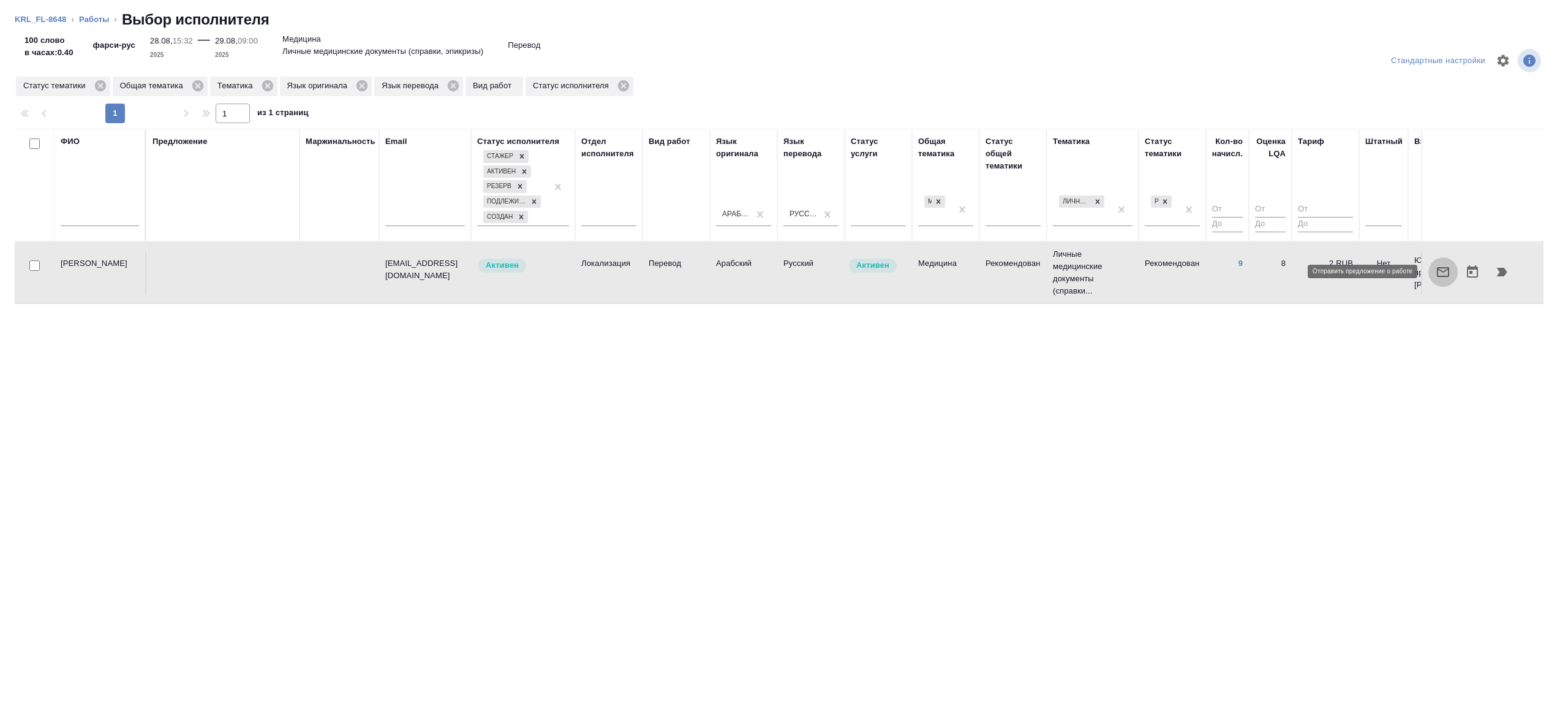
click at [1447, 266] on icon "button" at bounding box center [1443, 272] width 15 height 15
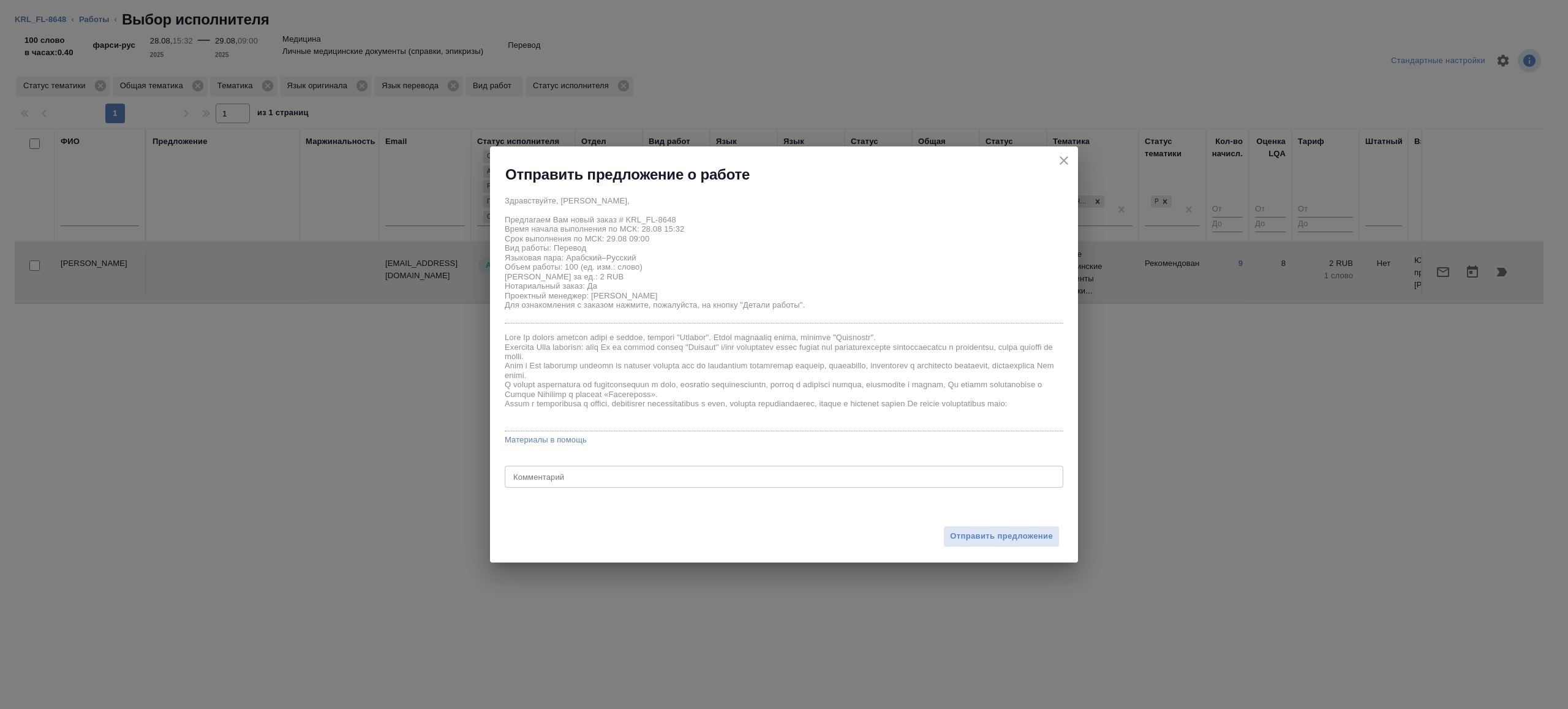
click at [568, 477] on textarea at bounding box center [784, 477] width 542 height 9
type textarea "на перевод с листа"
click at [978, 537] on span "Отправить предложение" at bounding box center [1001, 537] width 103 height 14
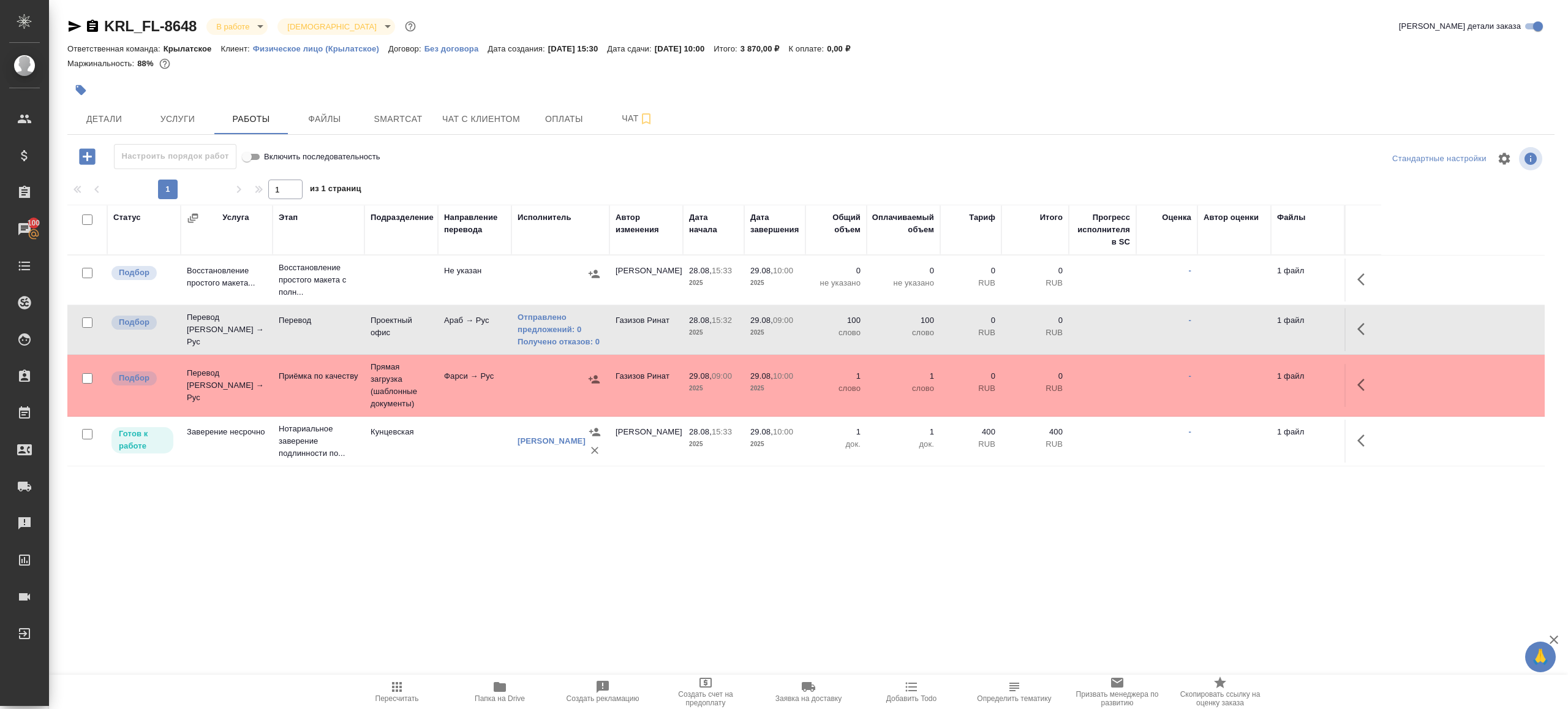
click at [87, 272] on input "checkbox" at bounding box center [87, 273] width 10 height 10
checkbox input "true"
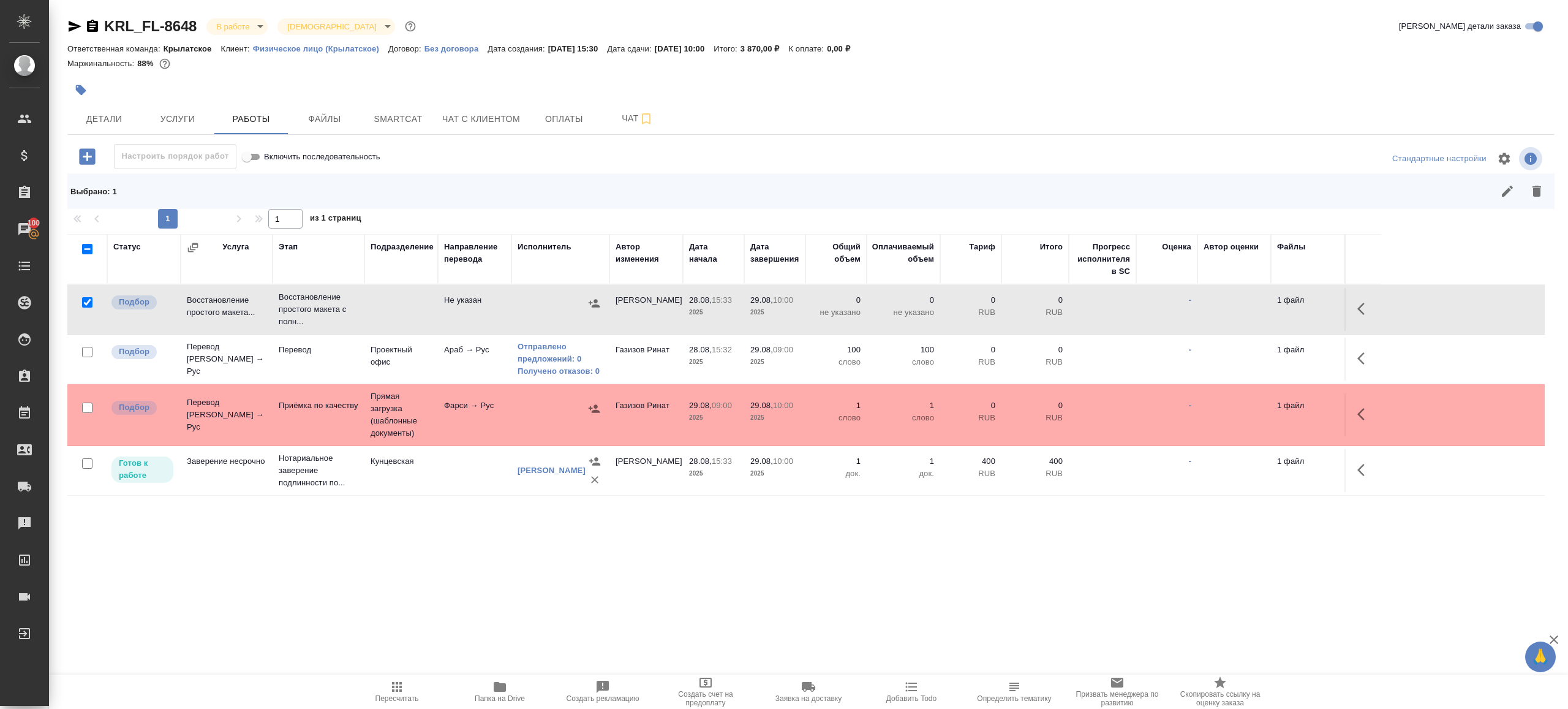
click at [1532, 192] on icon "button" at bounding box center [1537, 191] width 15 height 15
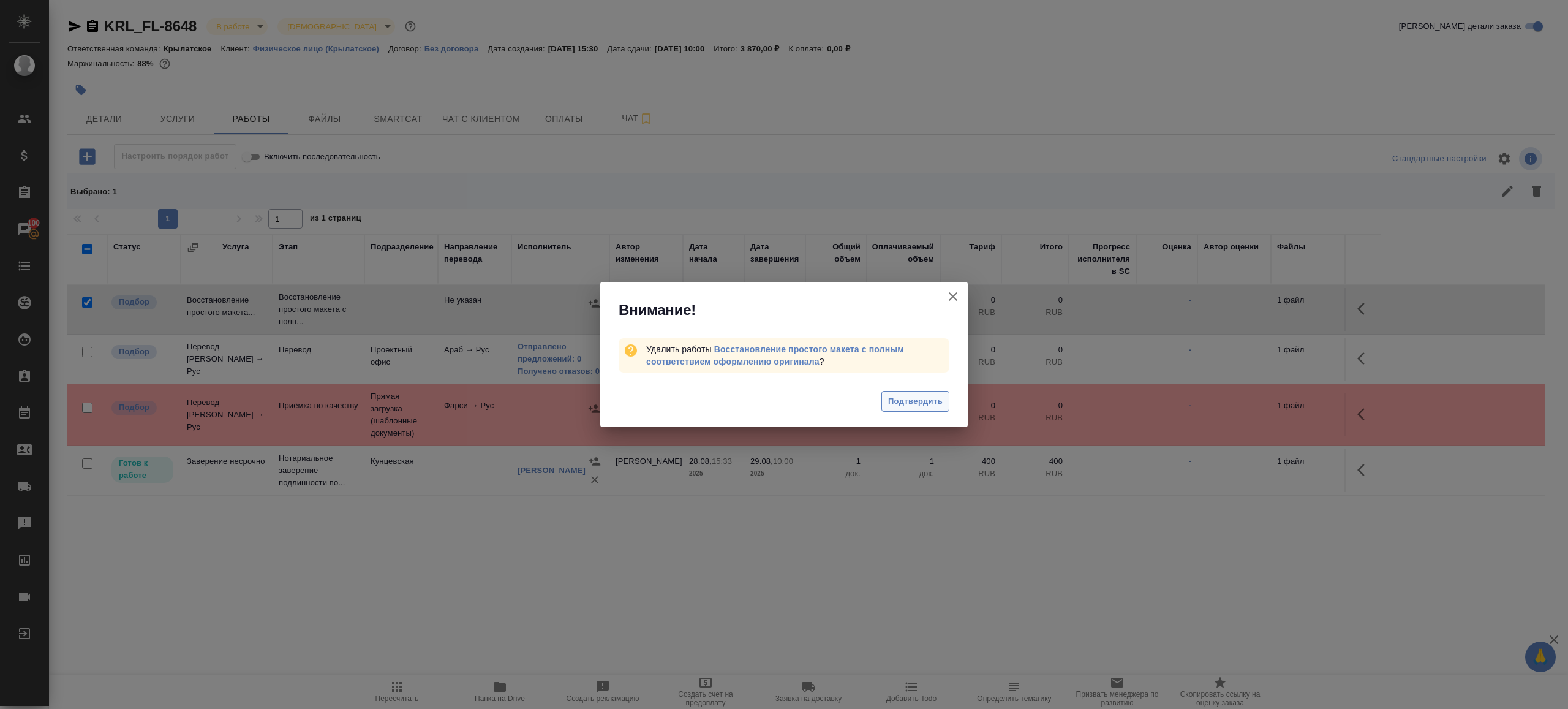
click at [912, 403] on span "Подтвердить" at bounding box center [915, 402] width 55 height 14
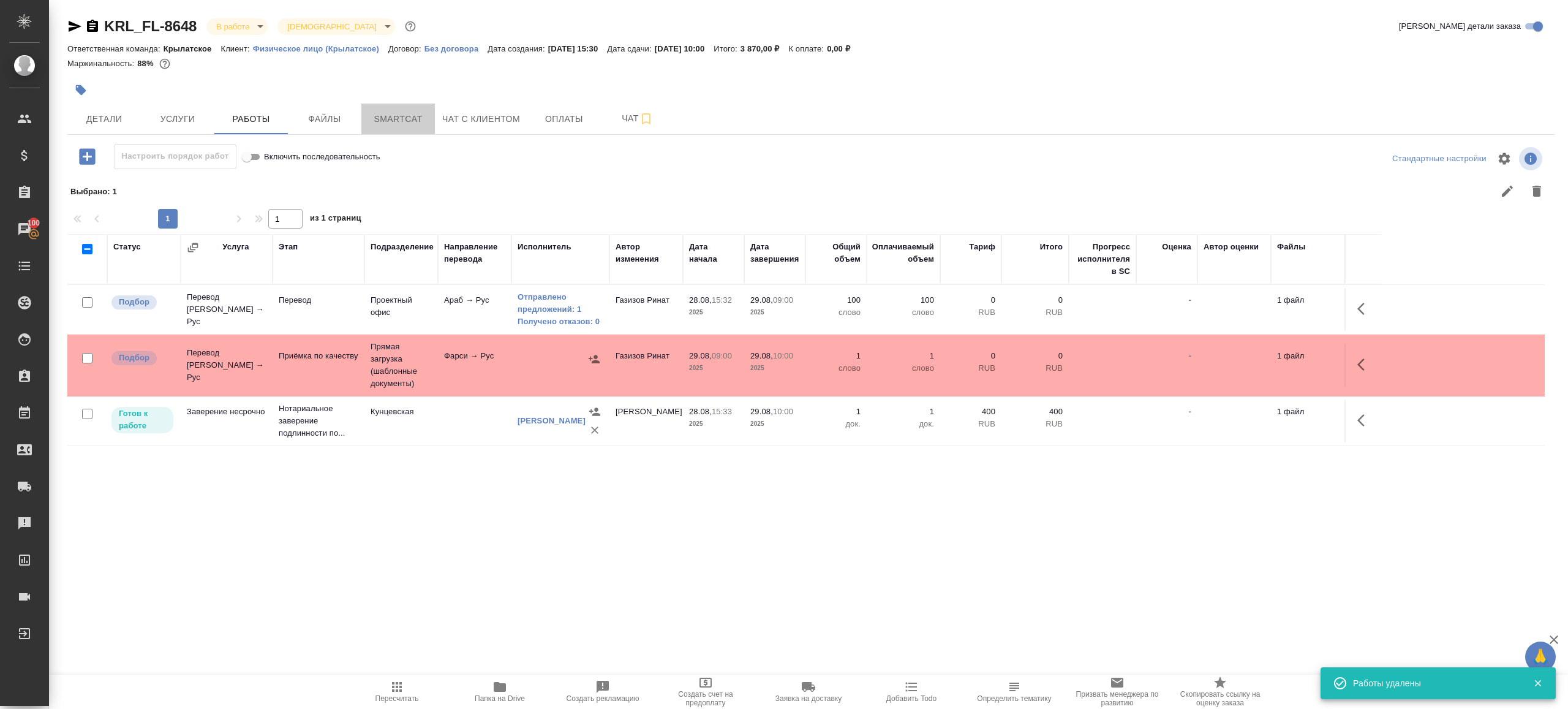
click at [404, 120] on span "Smartcat" at bounding box center [398, 119] width 59 height 15
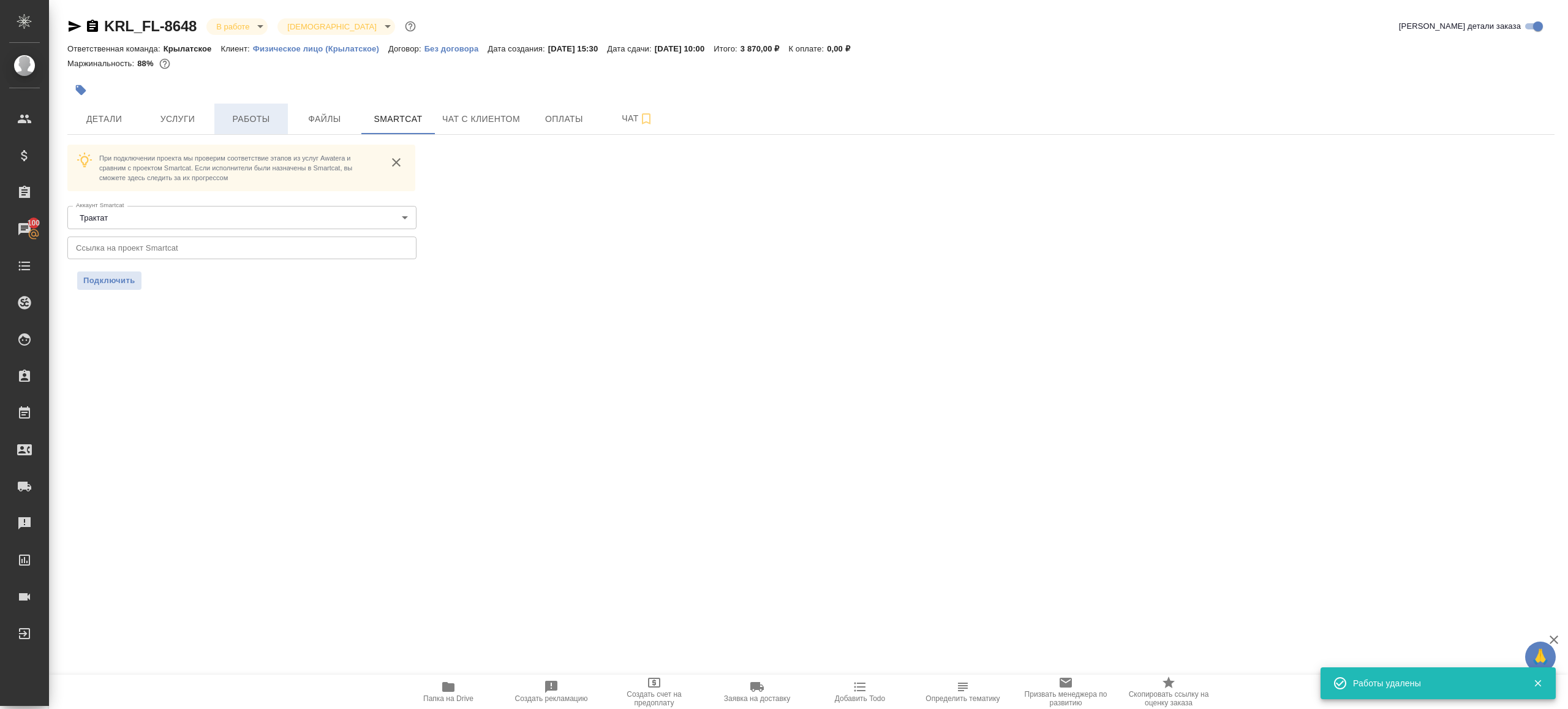
click at [242, 131] on button "Работы" at bounding box center [251, 119] width 73 height 31
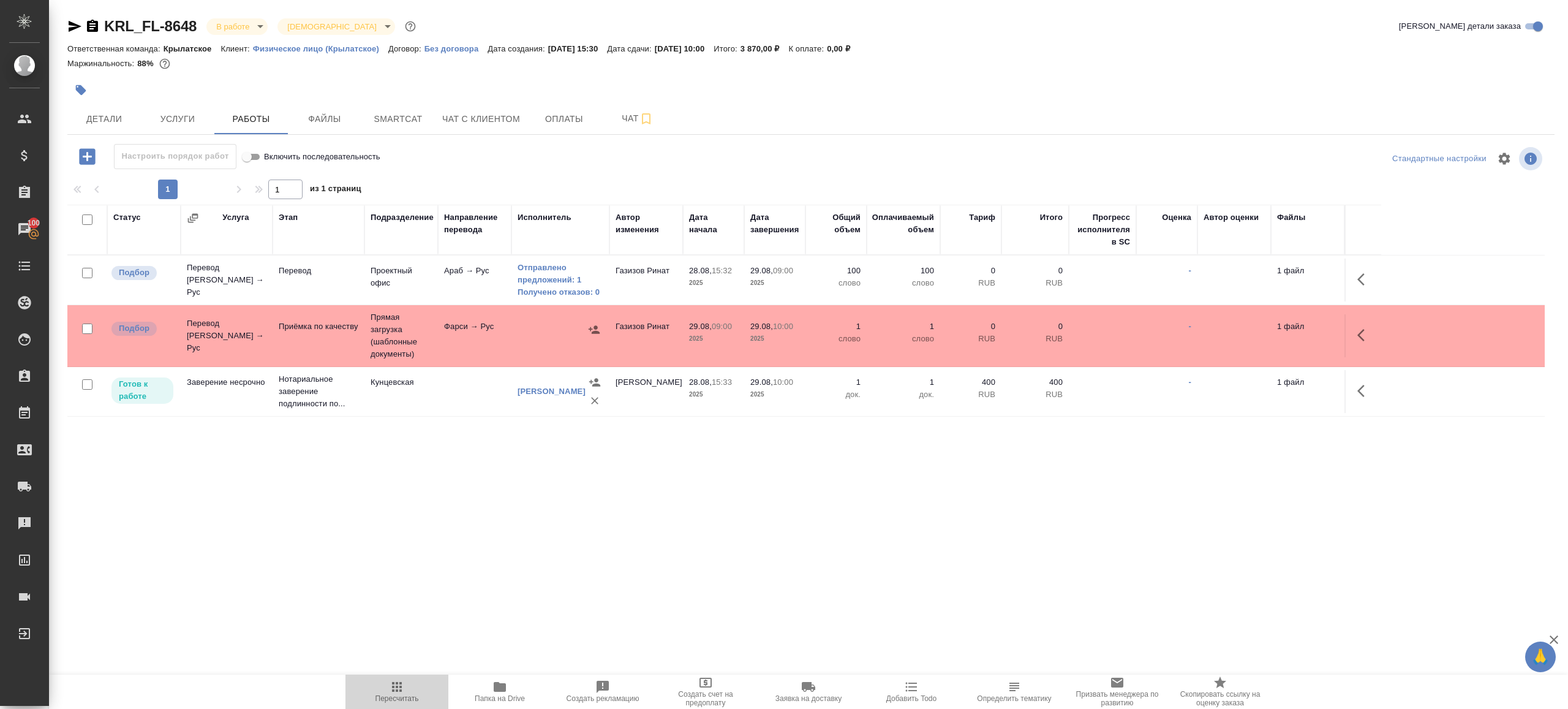
click at [404, 689] on icon "button" at bounding box center [397, 687] width 15 height 15
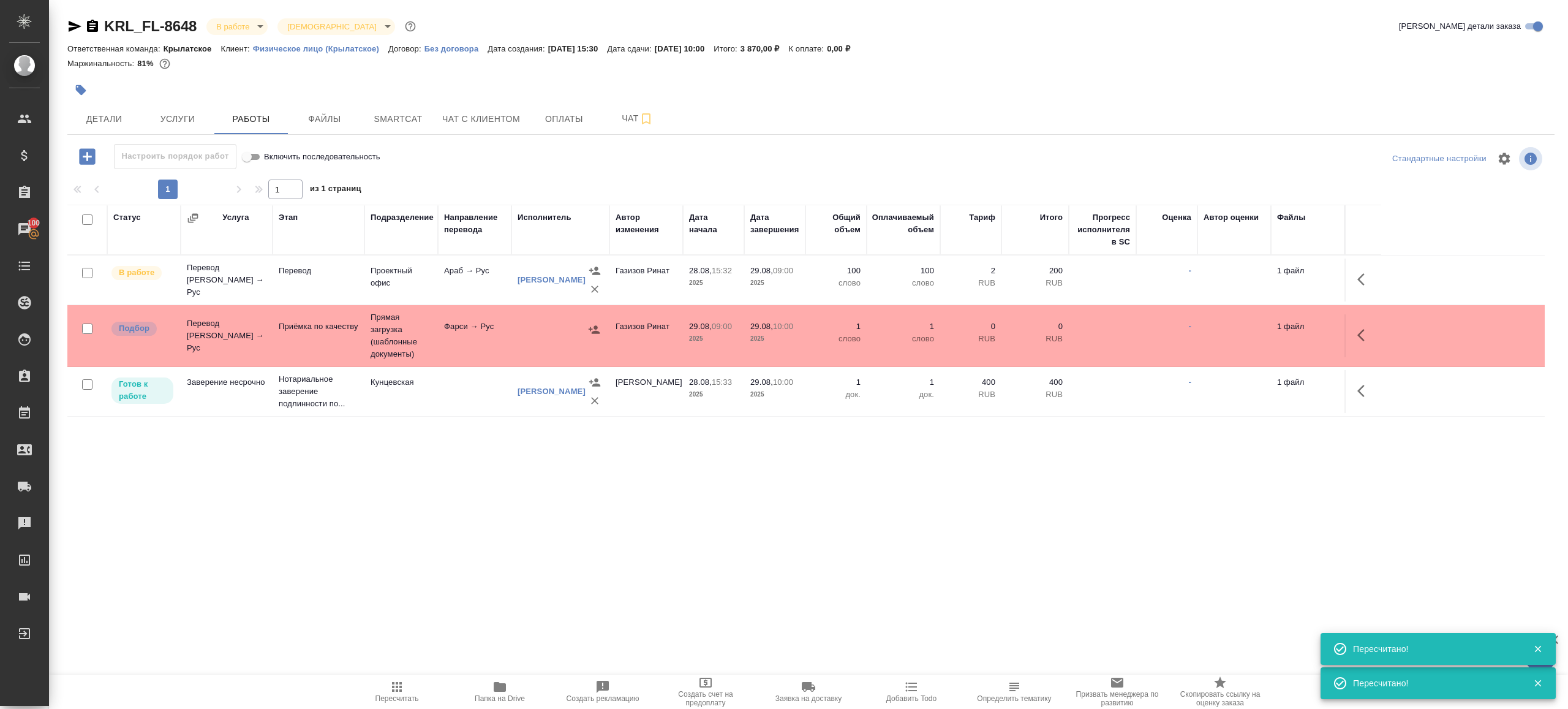
click at [496, 685] on icon "button" at bounding box center [500, 687] width 12 height 10
click at [602, 287] on button "button" at bounding box center [595, 290] width 18 height 18
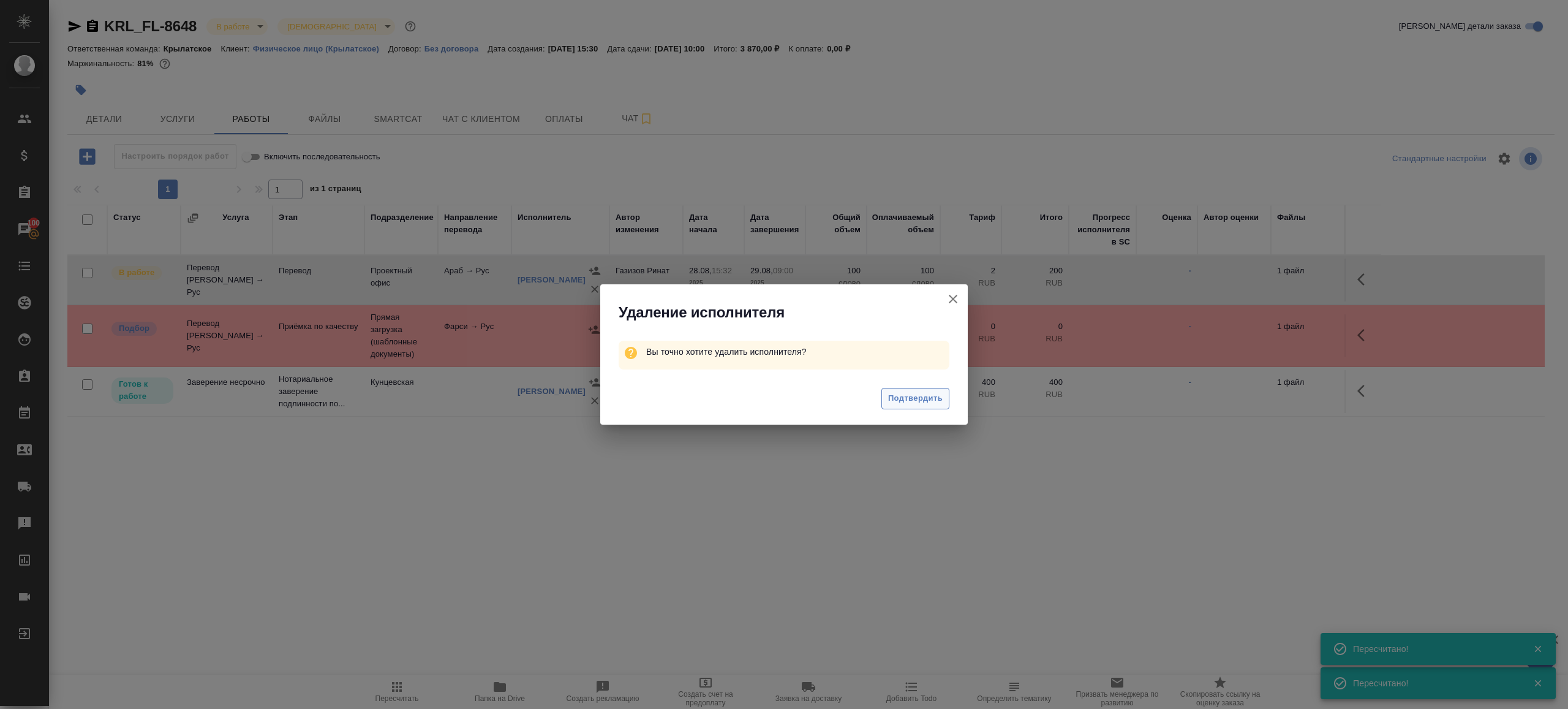
click at [910, 395] on span "Подтвердить" at bounding box center [915, 399] width 55 height 14
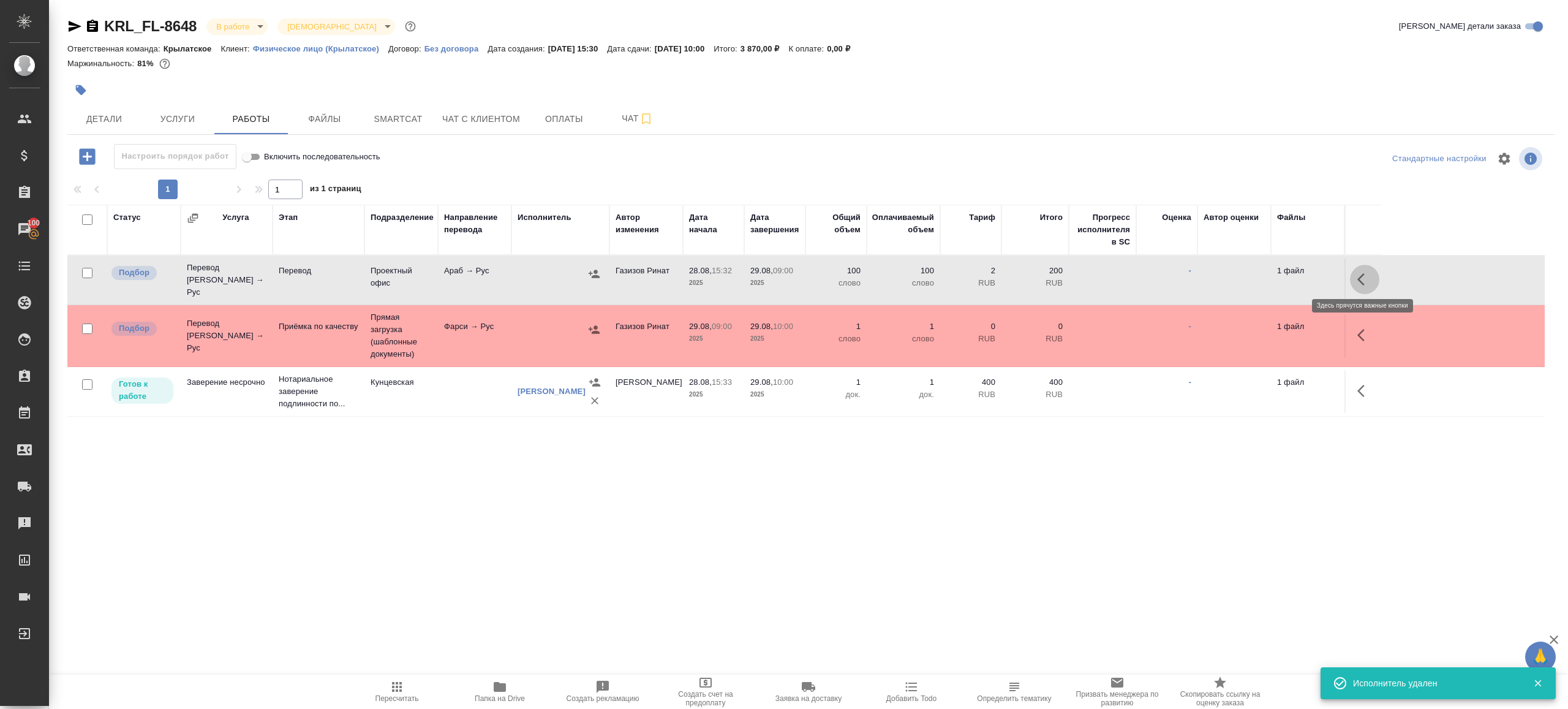
click at [1362, 275] on icon "button" at bounding box center [1365, 280] width 15 height 15
click at [1272, 275] on icon "button" at bounding box center [1275, 280] width 15 height 15
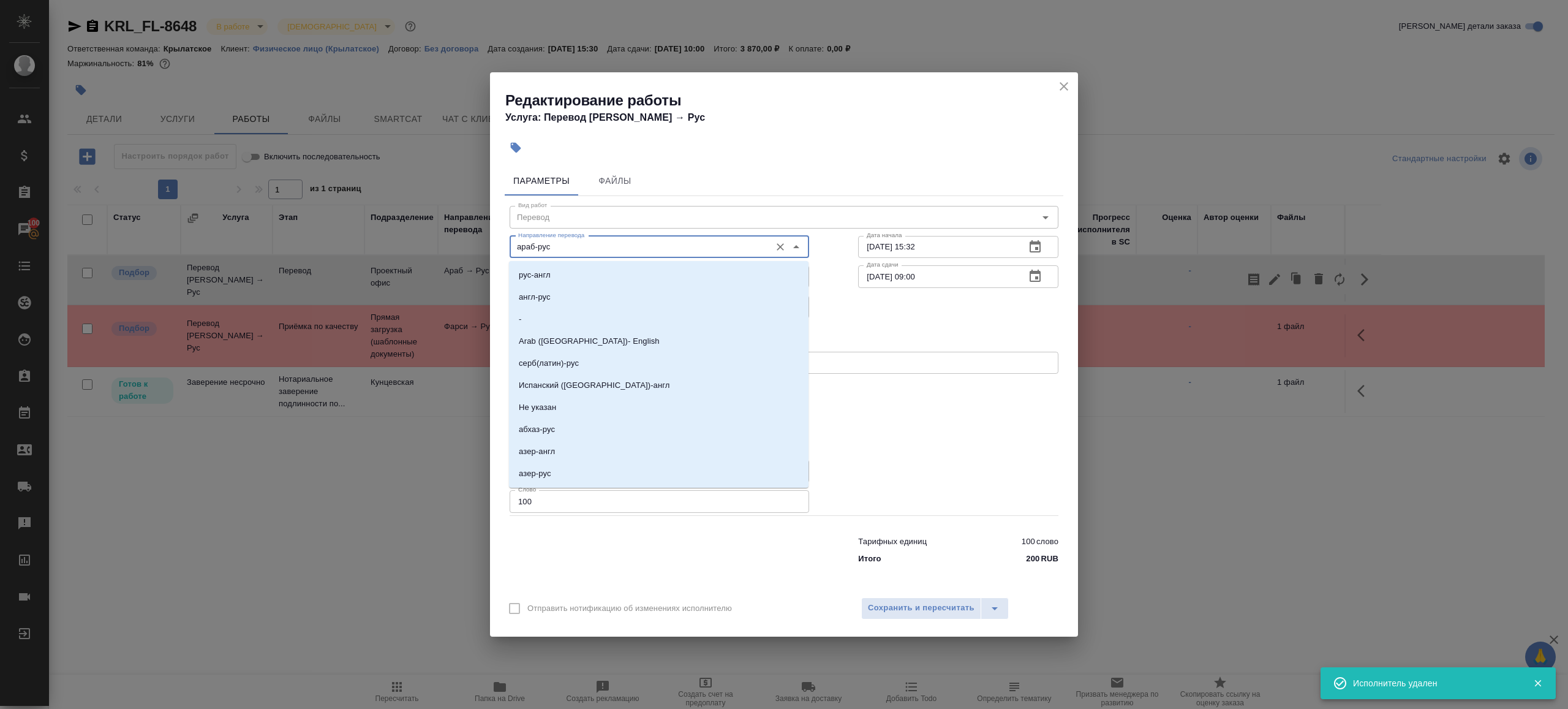
click at [637, 248] on input "араб-рус" at bounding box center [639, 247] width 251 height 15
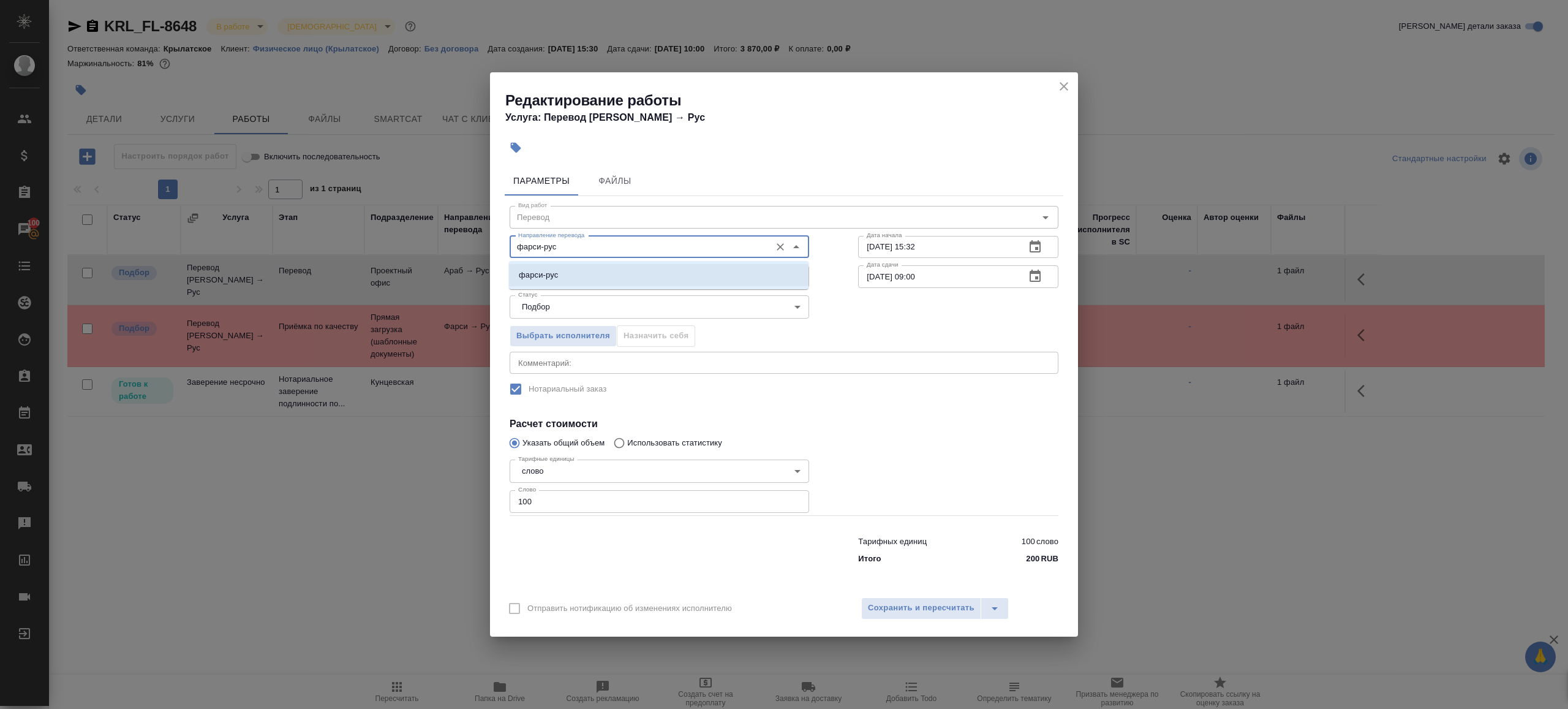
type input "фарси-рус"
click at [621, 292] on div "Статус Подбор recruiting Статус" at bounding box center [659, 306] width 348 height 79
click at [621, 280] on input "Проектный офис" at bounding box center [639, 277] width 251 height 15
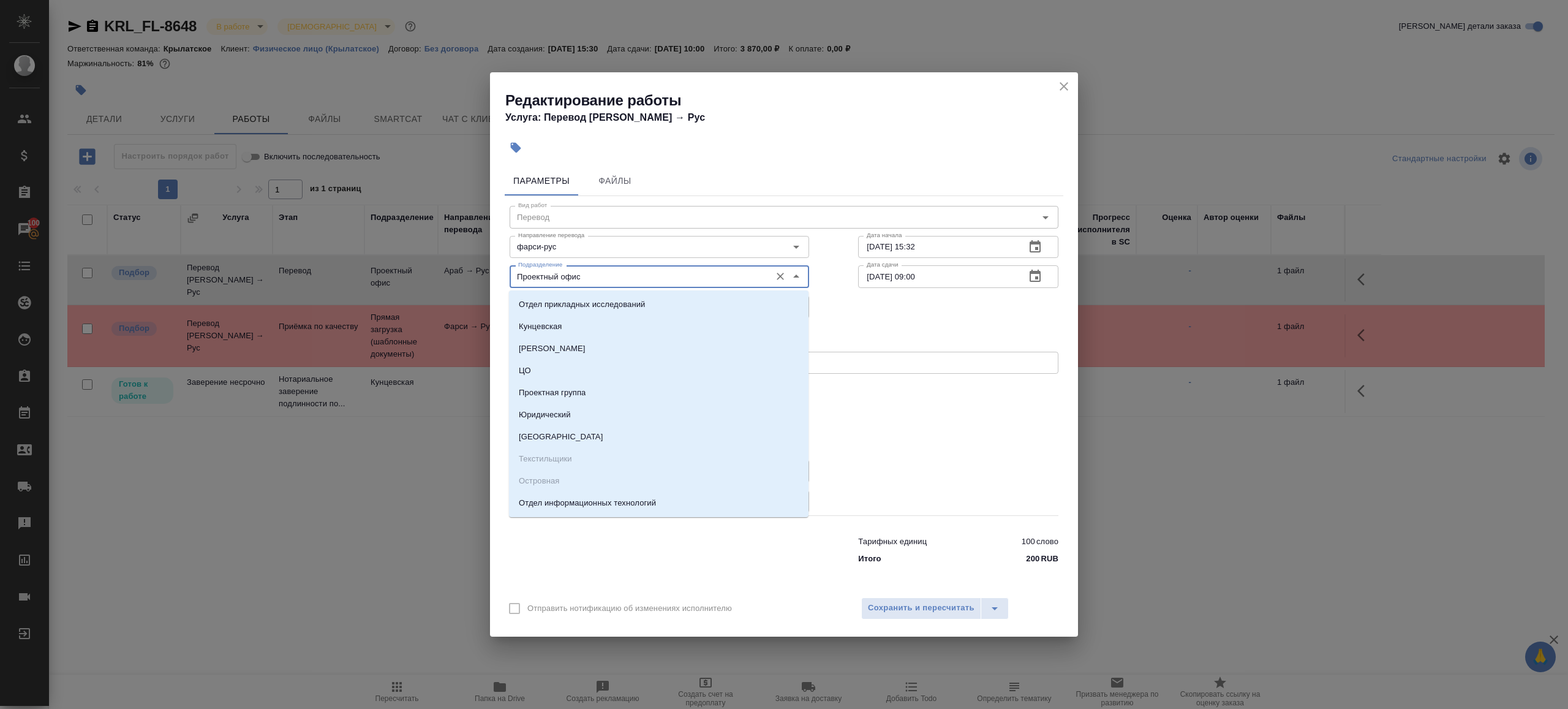
click at [621, 264] on div "Подразделение Проектный офис Подразделение" at bounding box center [659, 275] width 300 height 30
click at [899, 419] on h4 "Расчет стоимости" at bounding box center [784, 424] width 549 height 15
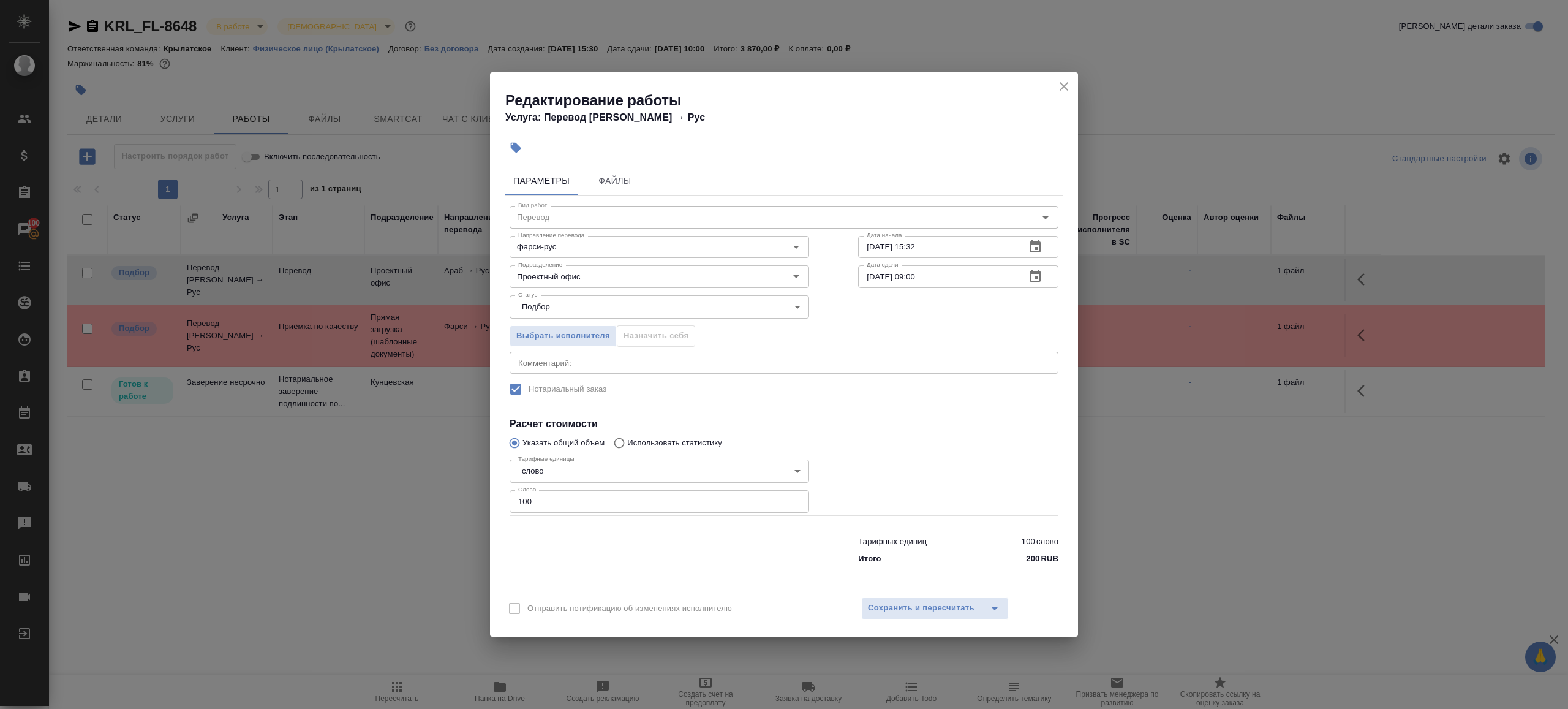
click at [550, 501] on input "100" at bounding box center [659, 501] width 300 height 22
type input "200"
click at [890, 605] on span "Сохранить и пересчитать" at bounding box center [921, 608] width 107 height 14
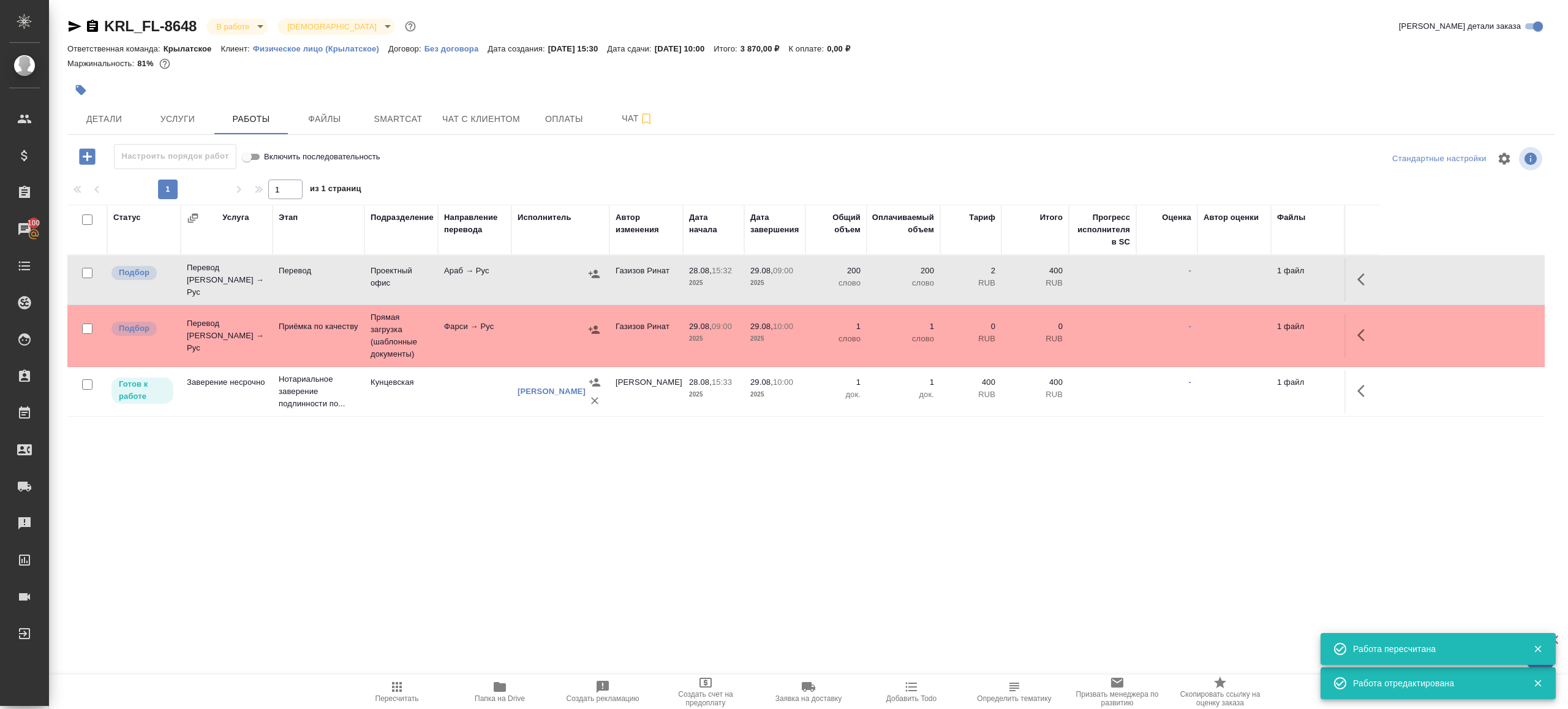
click at [1356, 274] on button "button" at bounding box center [1365, 280] width 30 height 30
click at [1272, 274] on icon "button" at bounding box center [1275, 280] width 15 height 15
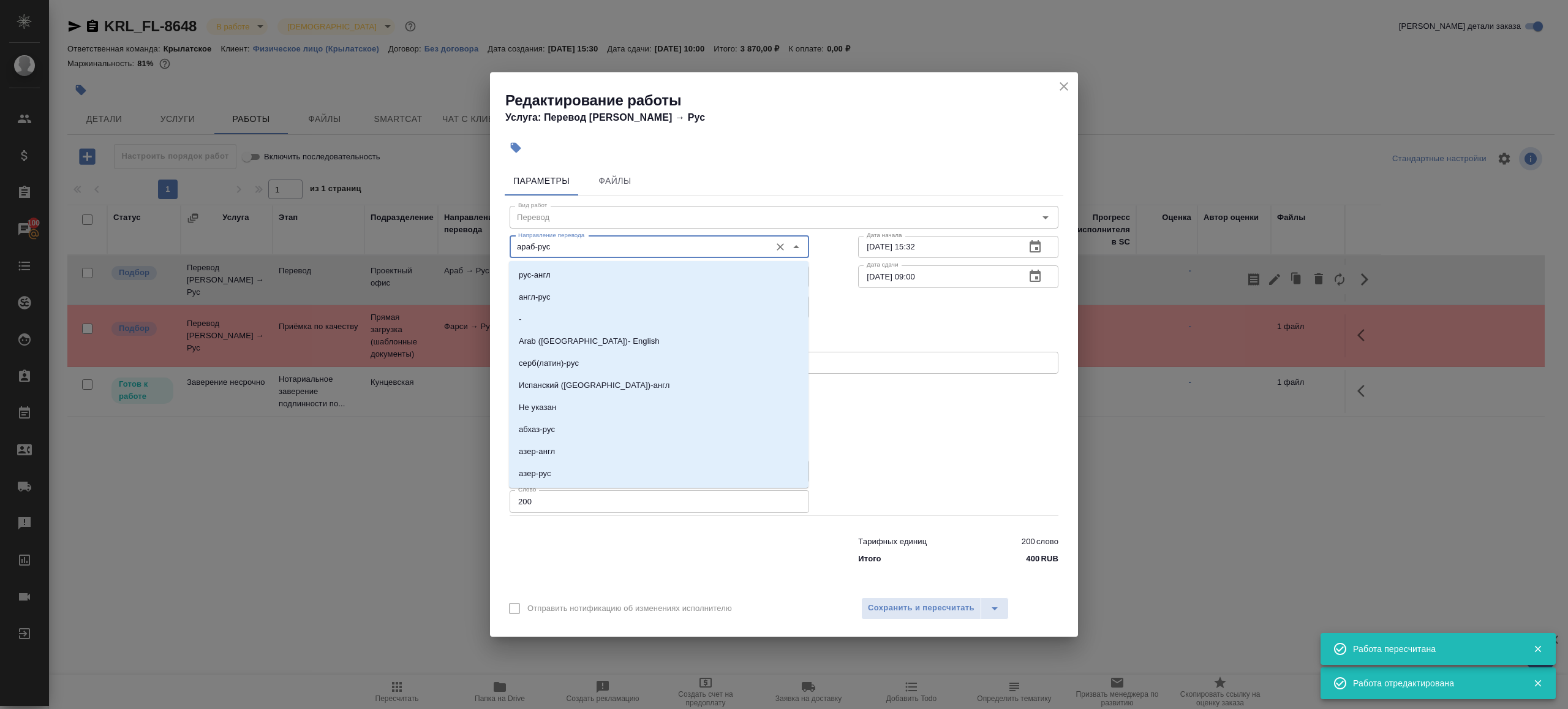
click at [643, 245] on input "араб-рус" at bounding box center [639, 247] width 251 height 15
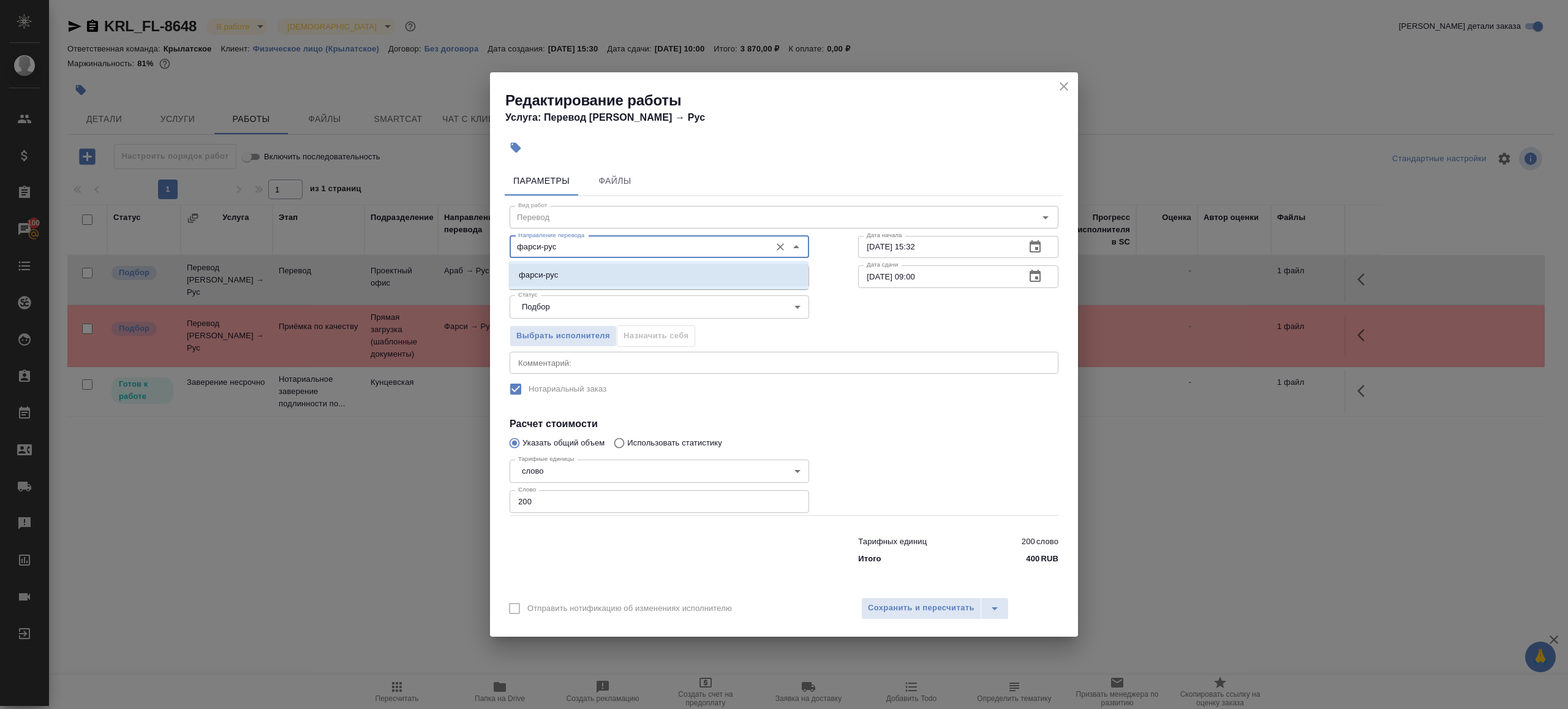
click at [634, 277] on li "фарси-рус" at bounding box center [659, 275] width 300 height 22
type input "фарси-рус"
click at [927, 637] on div "Редактирование работы Услуга: Перевод Стандарт Араб → Рус Параметры Файлы Вид р…" at bounding box center [784, 354] width 1568 height 709
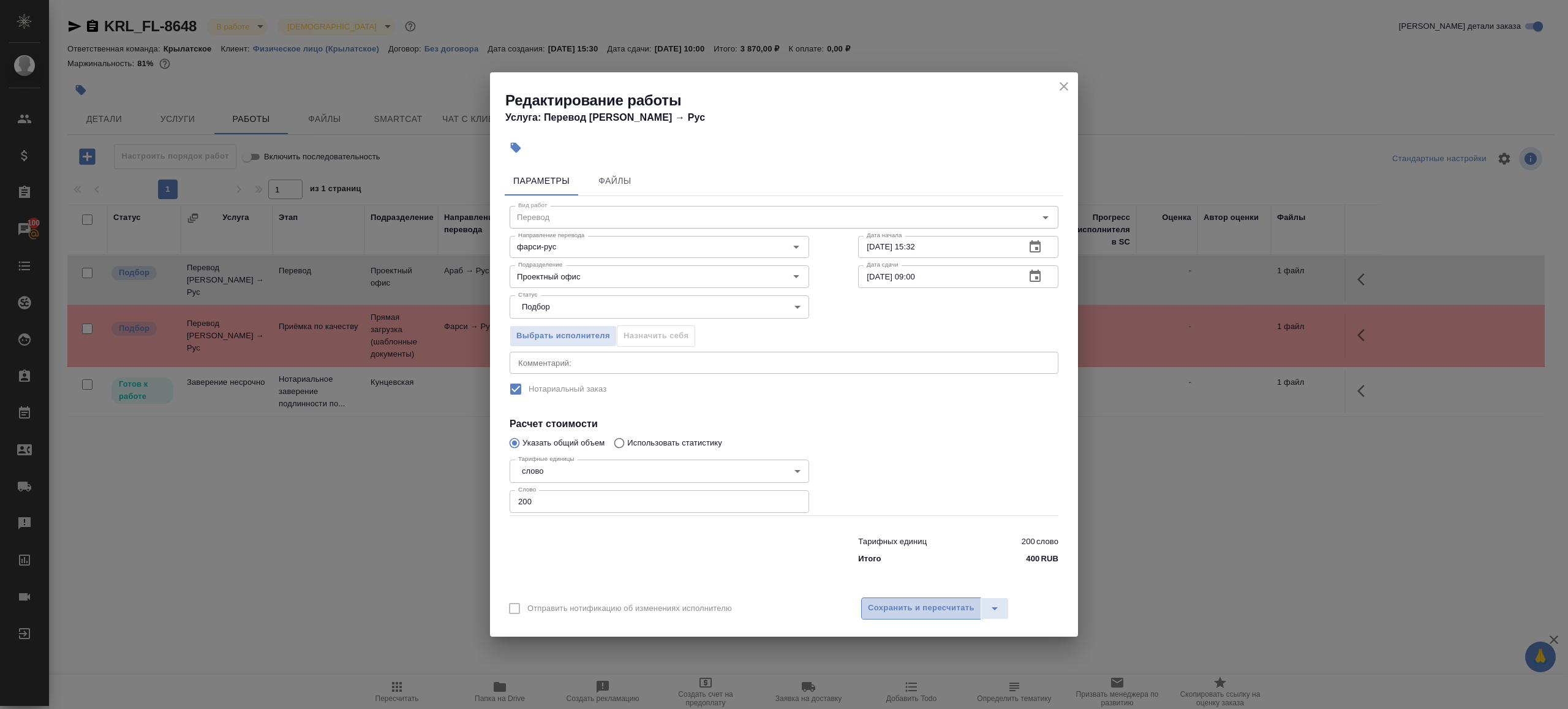
click at [927, 617] on button "Сохранить и пересчитать" at bounding box center [921, 609] width 120 height 22
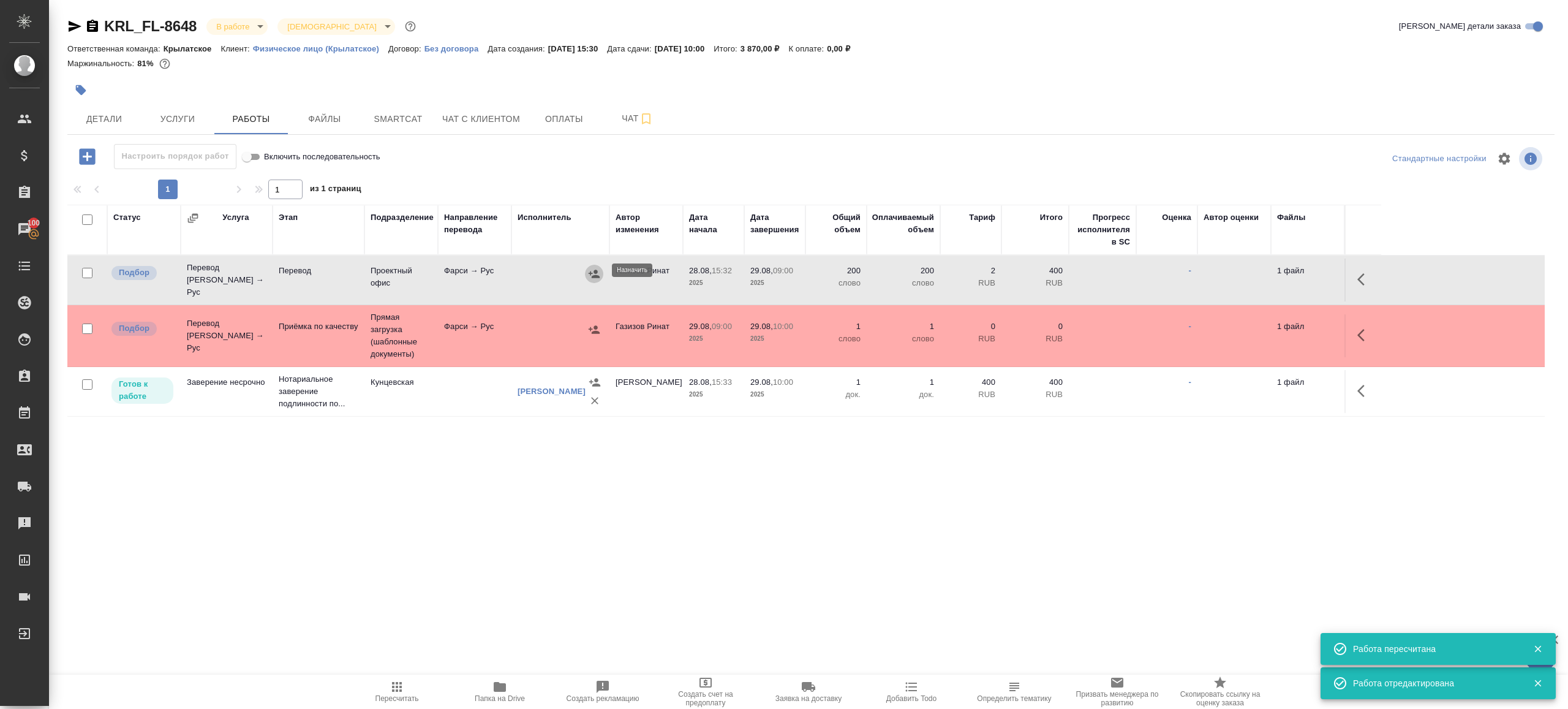
click at [598, 278] on button "button" at bounding box center [594, 274] width 18 height 18
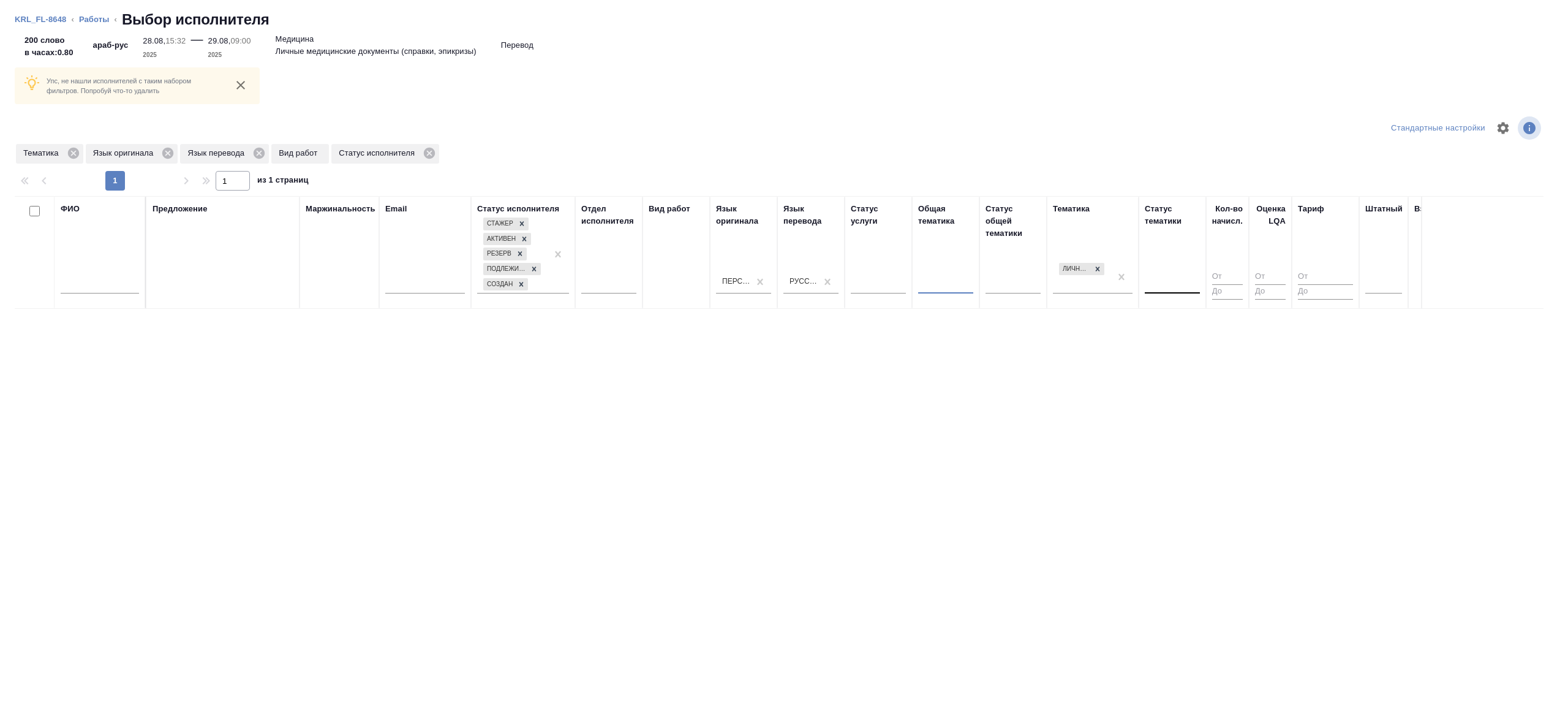
click at [1136, 277] on th "Тематика Личные медицинские документы (справки, эпикризы)" at bounding box center [1092, 252] width 92 height 113
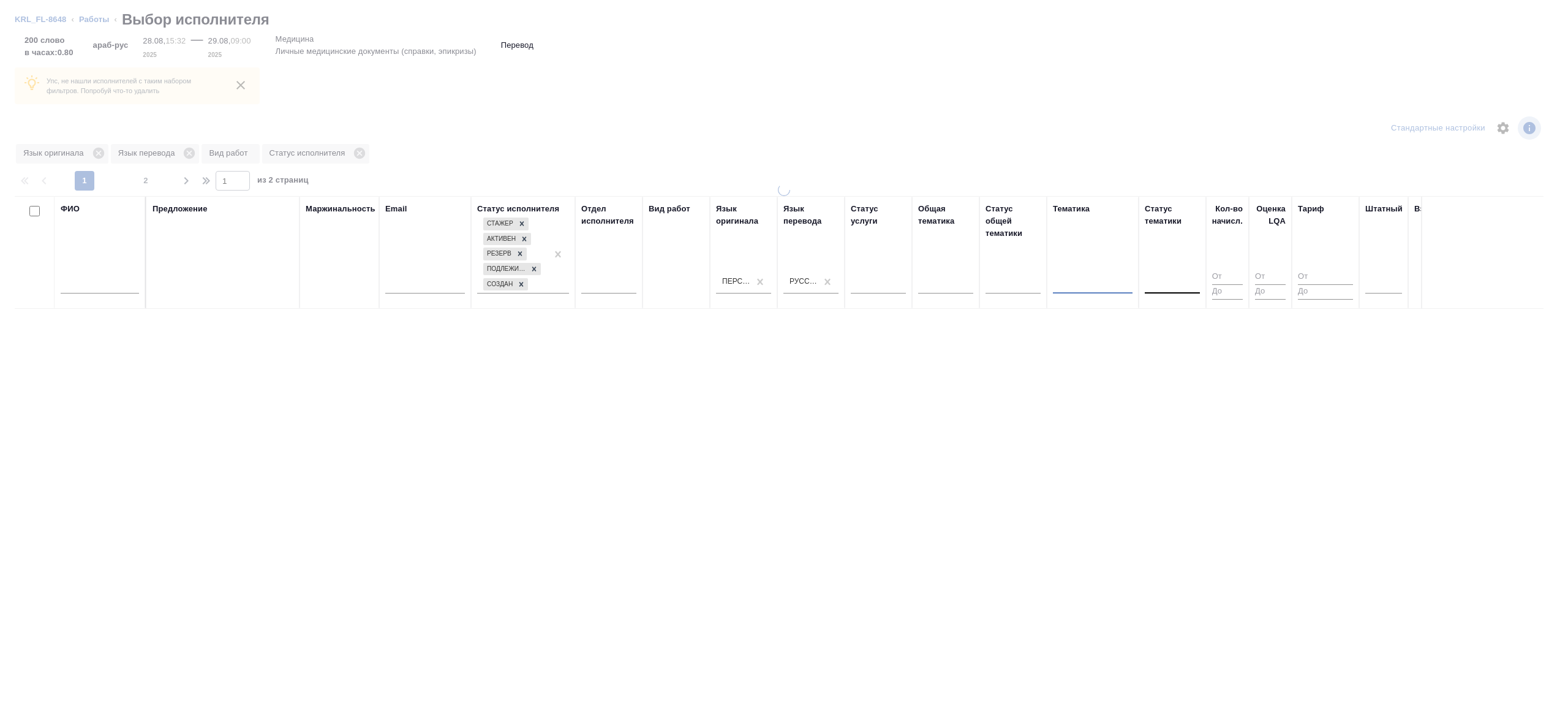
click at [995, 203] on div "Статус общей тематики" at bounding box center [1013, 221] width 55 height 37
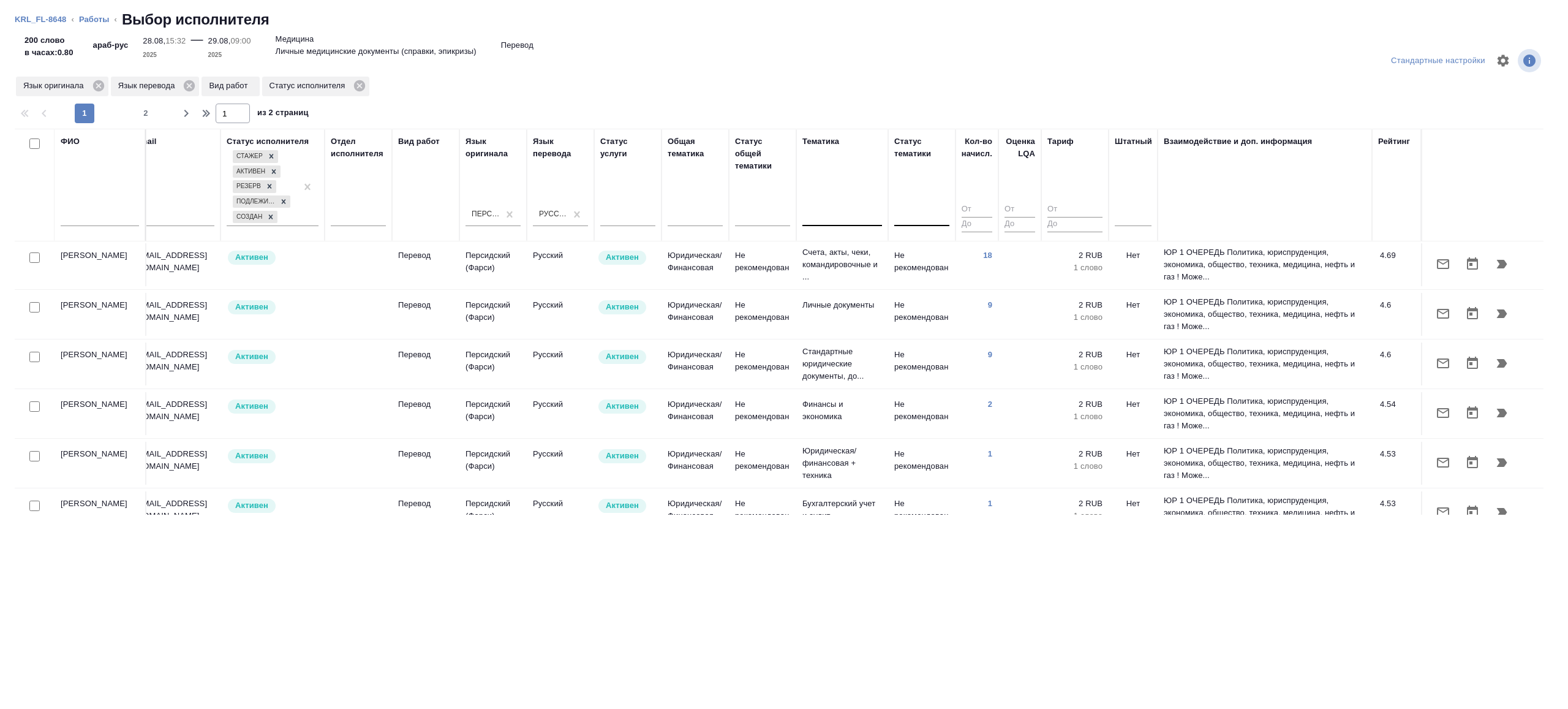
scroll to position [968, 263]
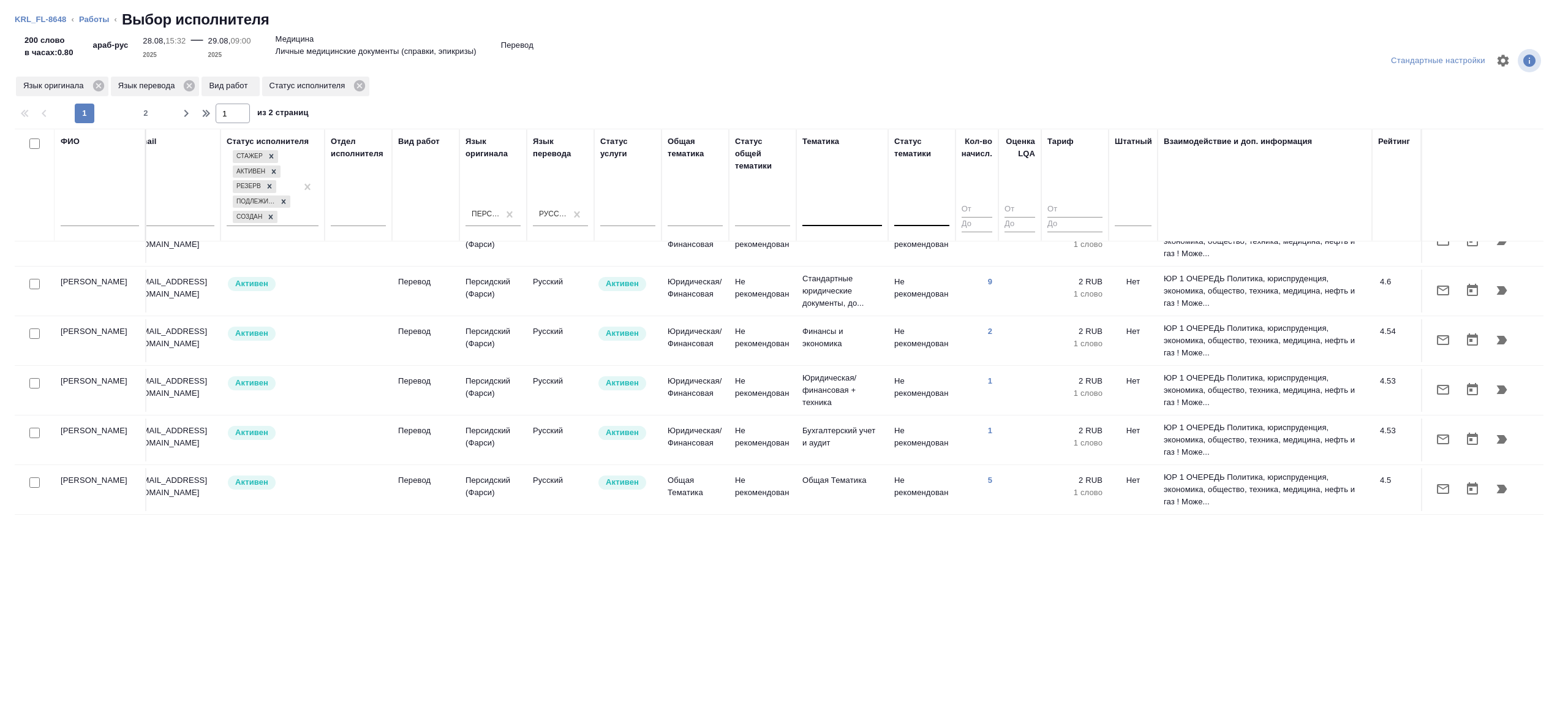
click at [962, 204] on input "number" at bounding box center [977, 209] width 31 height 15
type input "2"
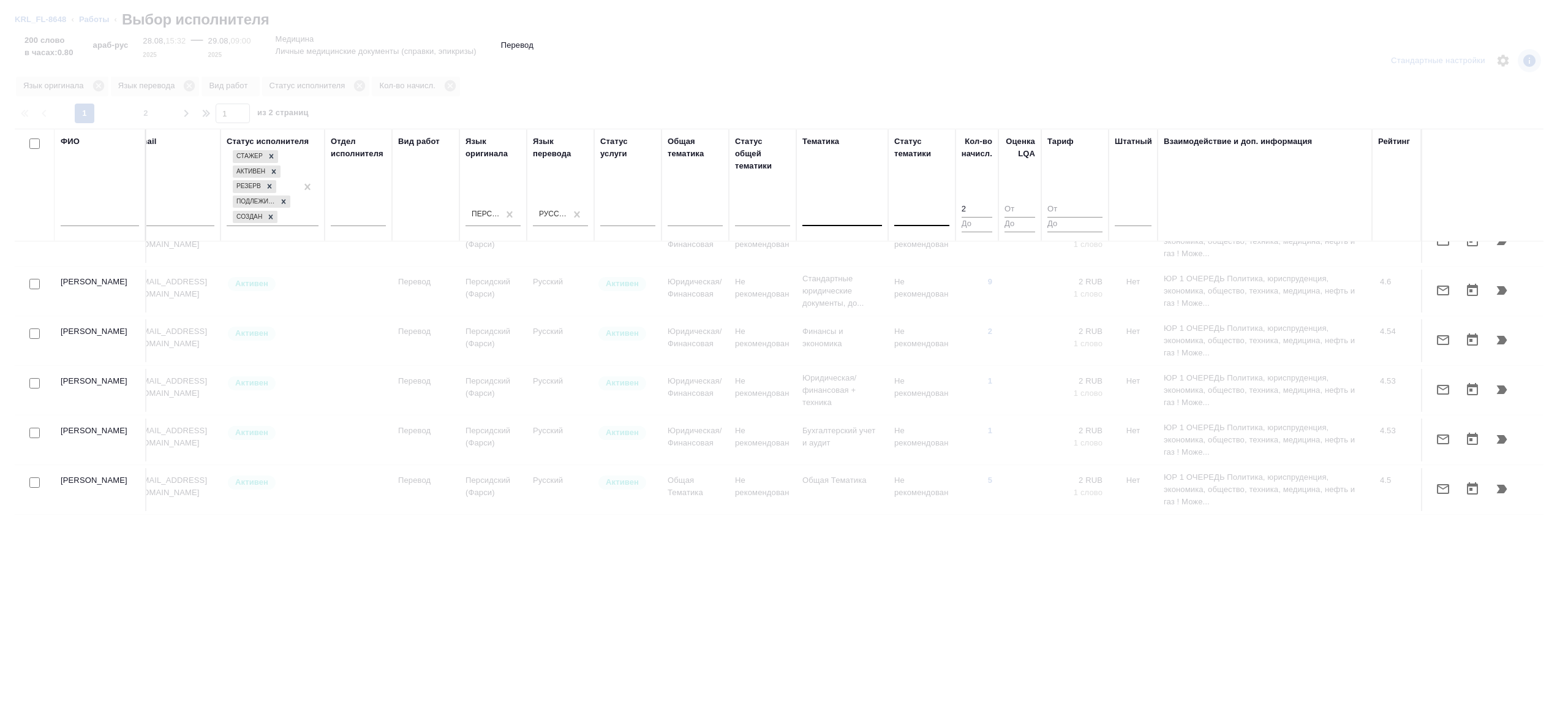
click at [995, 91] on div at bounding box center [784, 354] width 1568 height 709
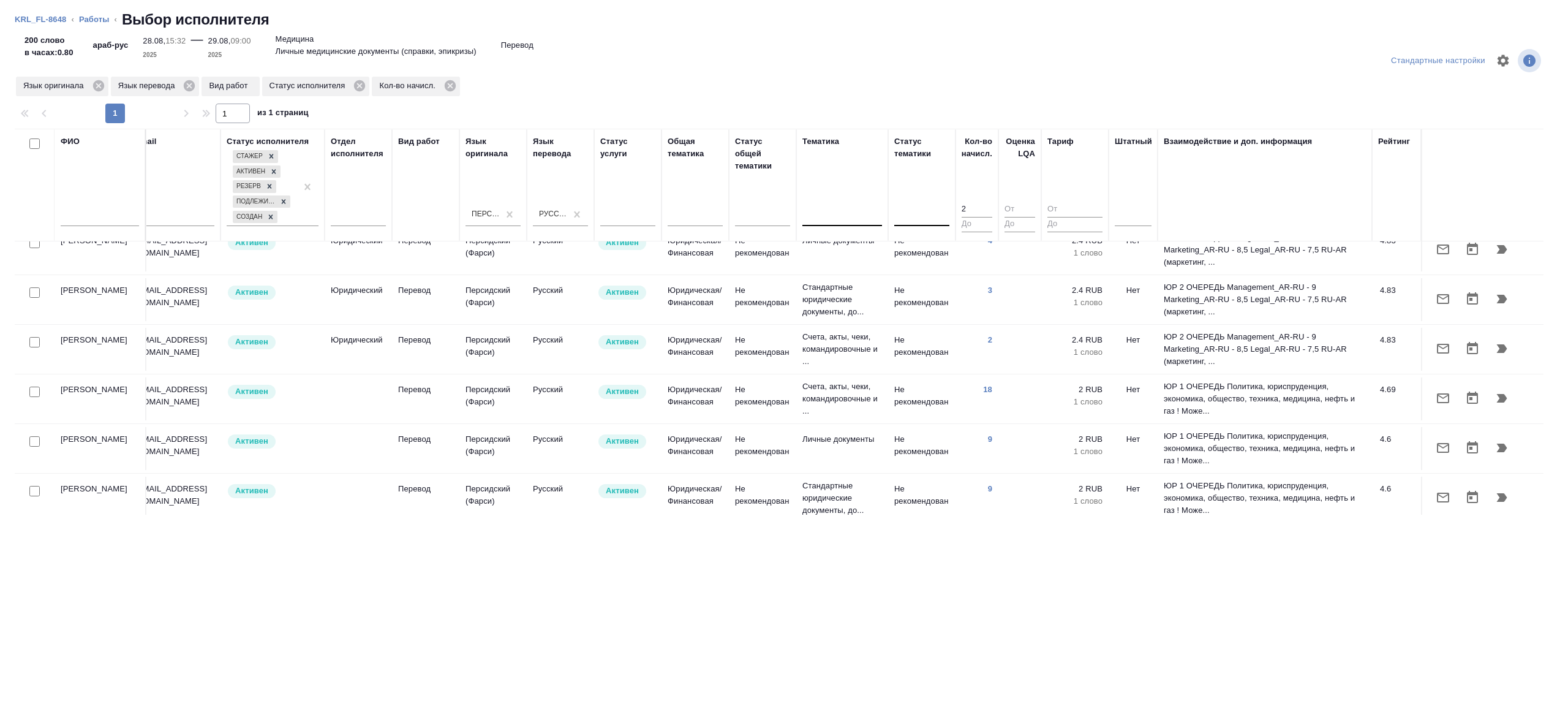
scroll to position [0, 263]
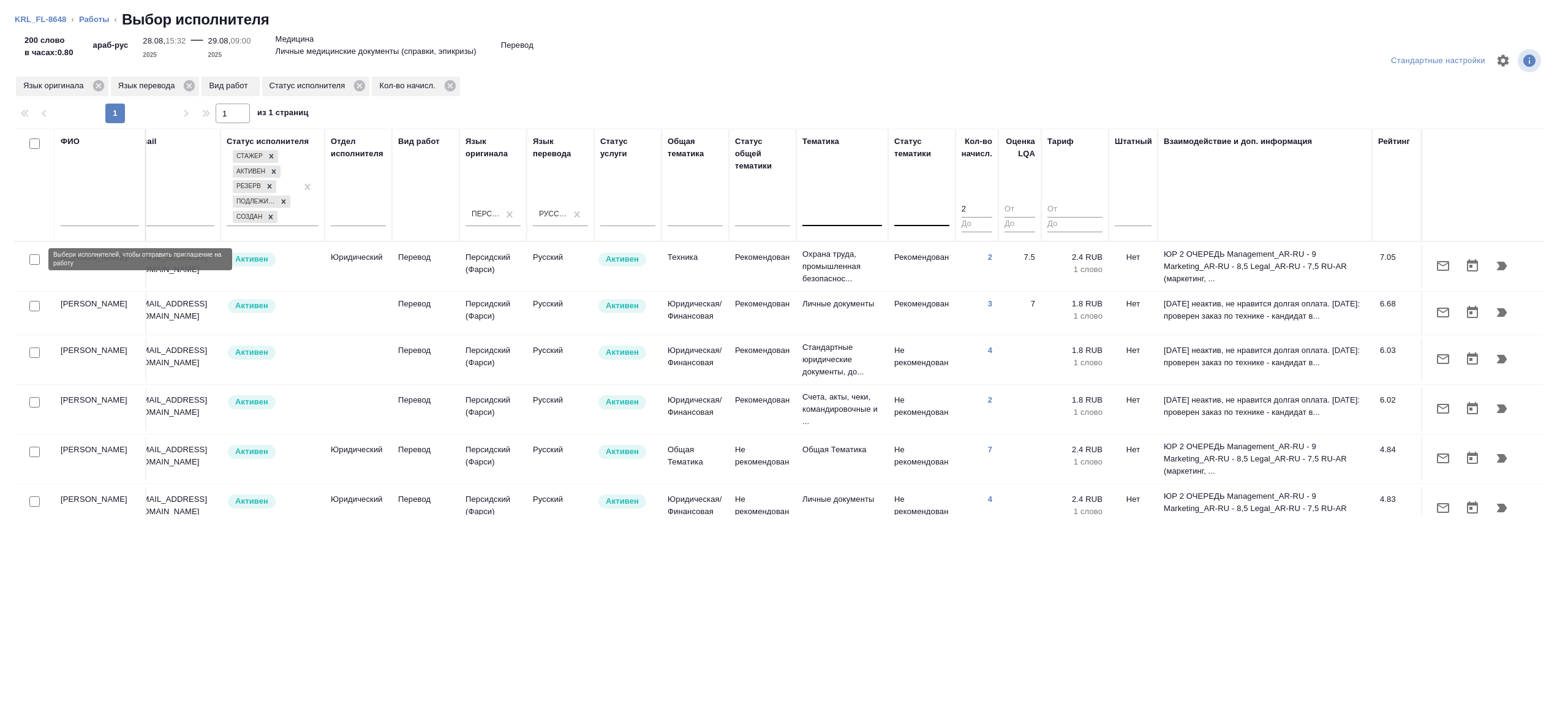
click at [34, 257] on input "checkbox" at bounding box center [34, 259] width 10 height 10
checkbox input "true"
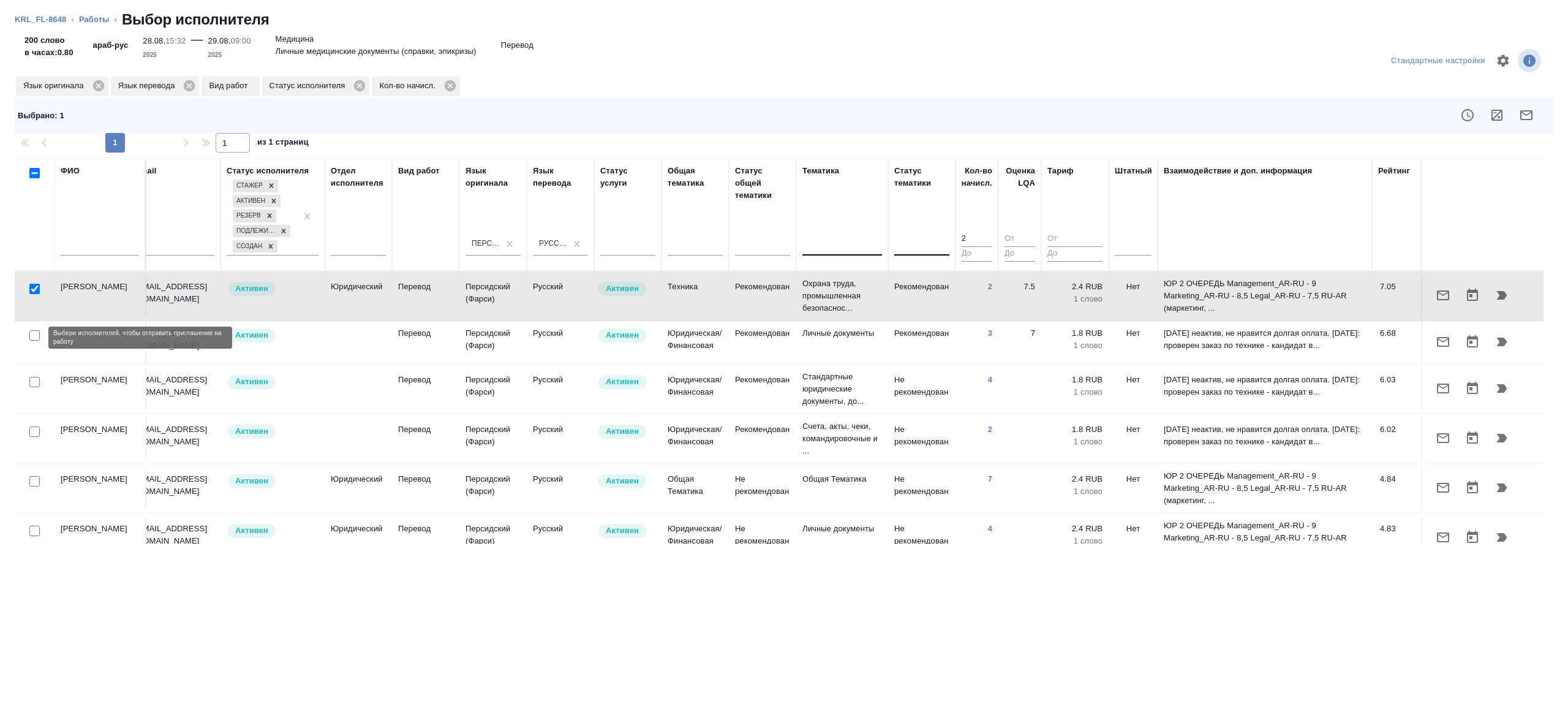
click at [33, 341] on input "checkbox" at bounding box center [34, 335] width 10 height 10
checkbox input "true"
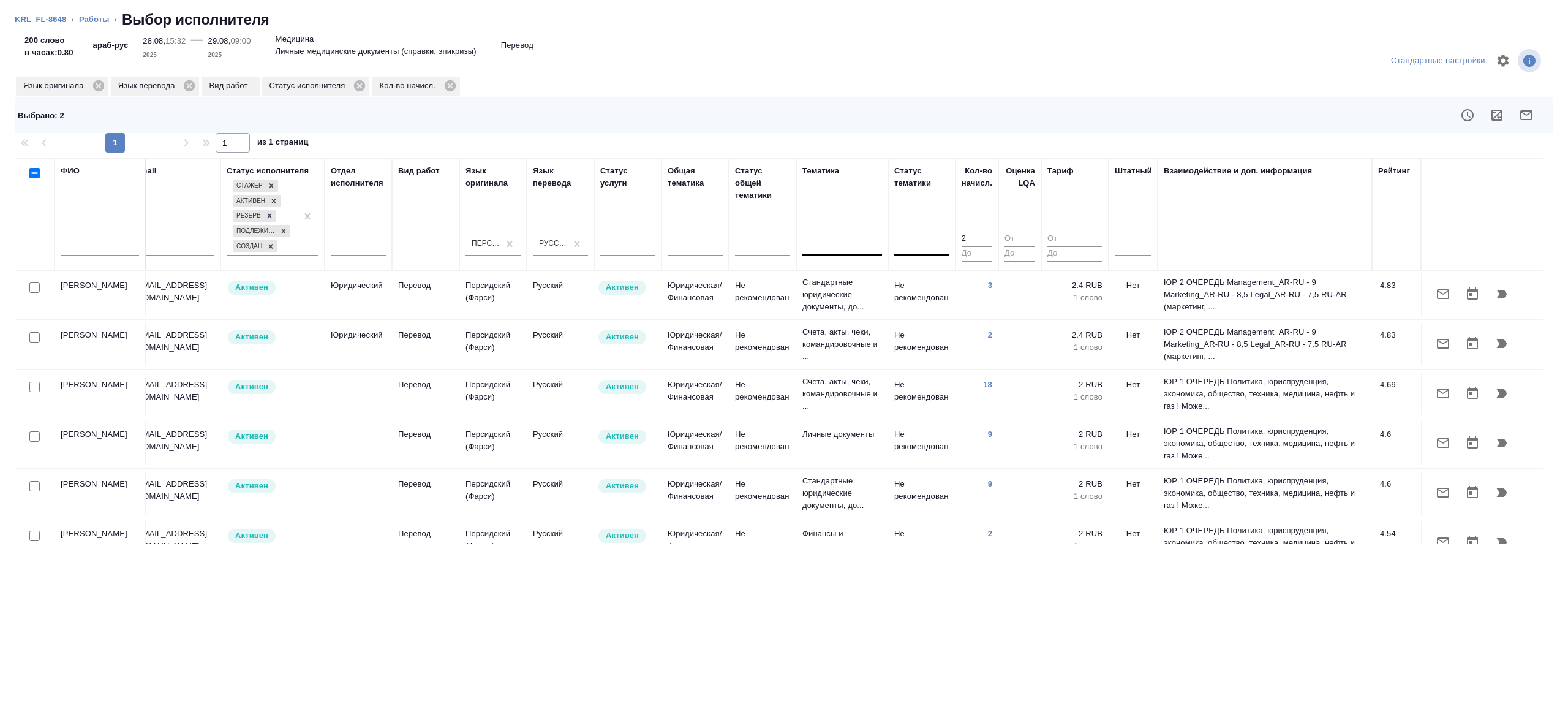
scroll to position [296, 263]
click at [34, 390] on input "checkbox" at bounding box center [34, 384] width 10 height 10
checkbox input "true"
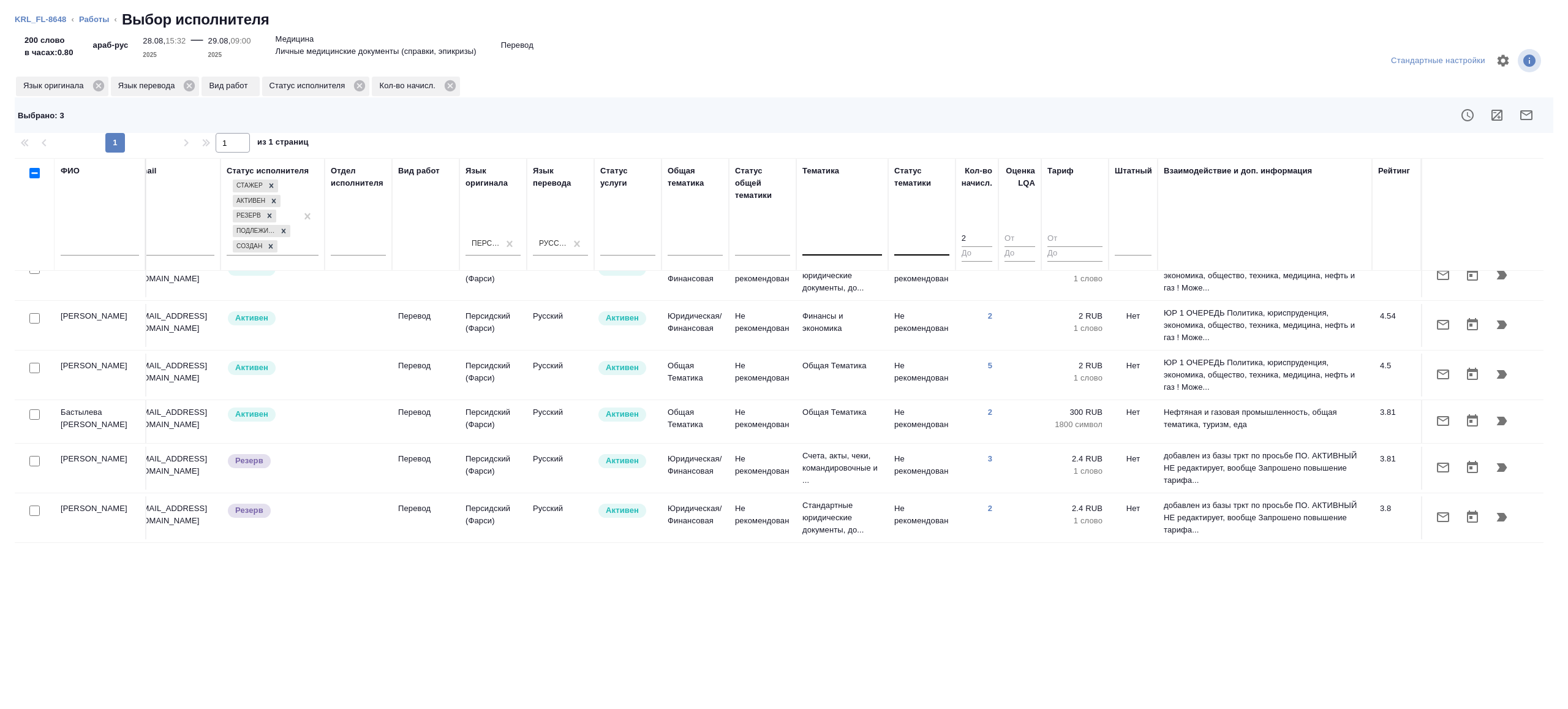
scroll to position [579, 263]
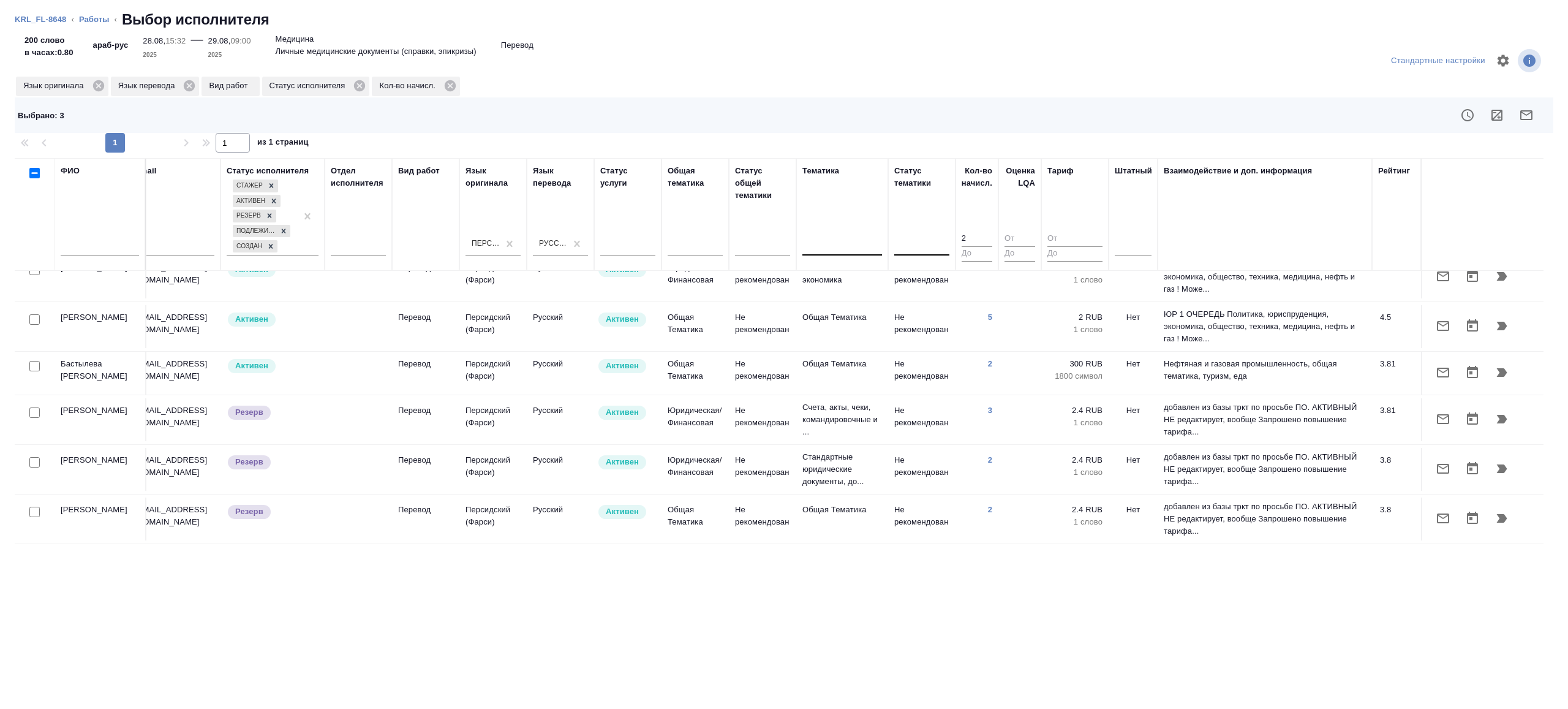
click at [1526, 105] on button "button" at bounding box center [1527, 115] width 30 height 30
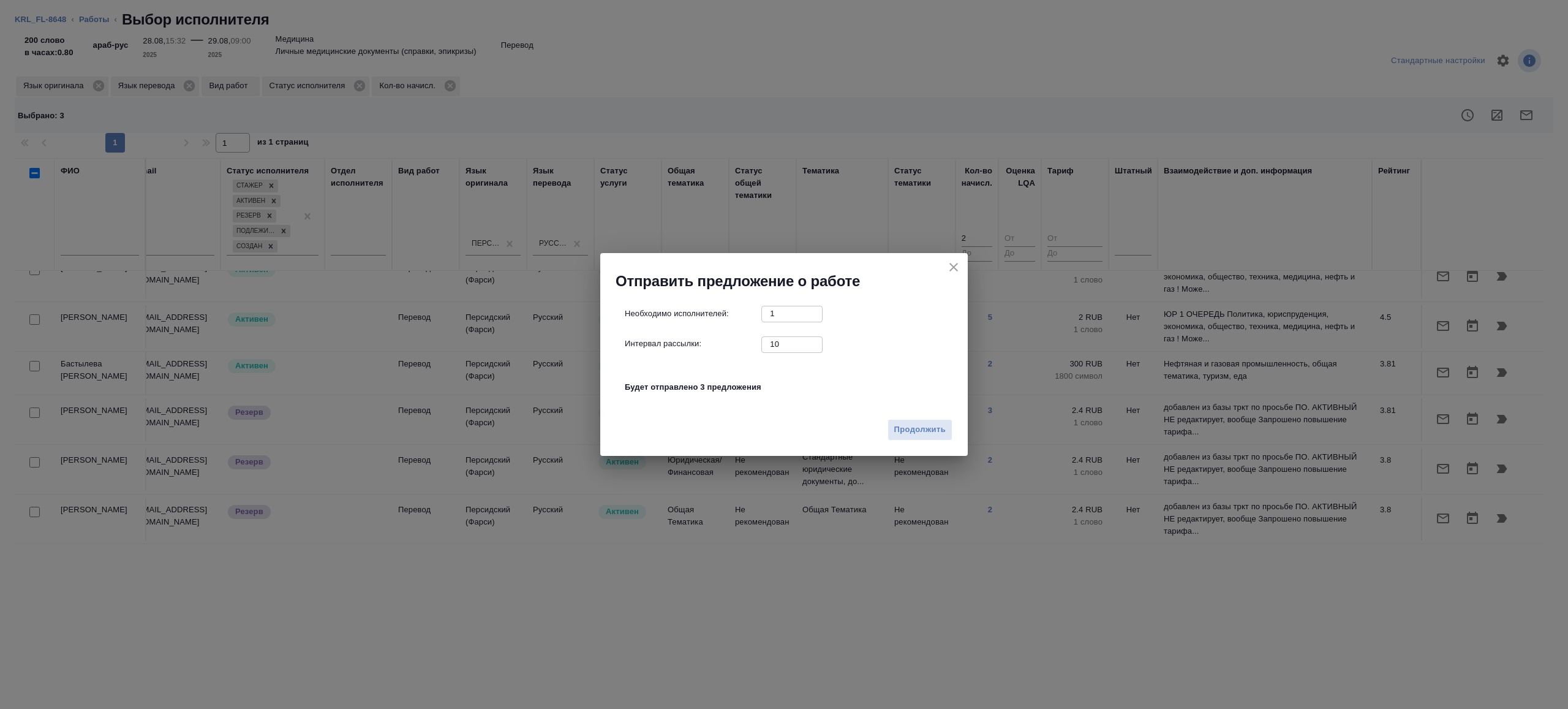
click at [790, 338] on input "10" at bounding box center [792, 344] width 61 height 15
type input "1"
click at [913, 424] on span "Продолжить" at bounding box center [920, 430] width 52 height 14
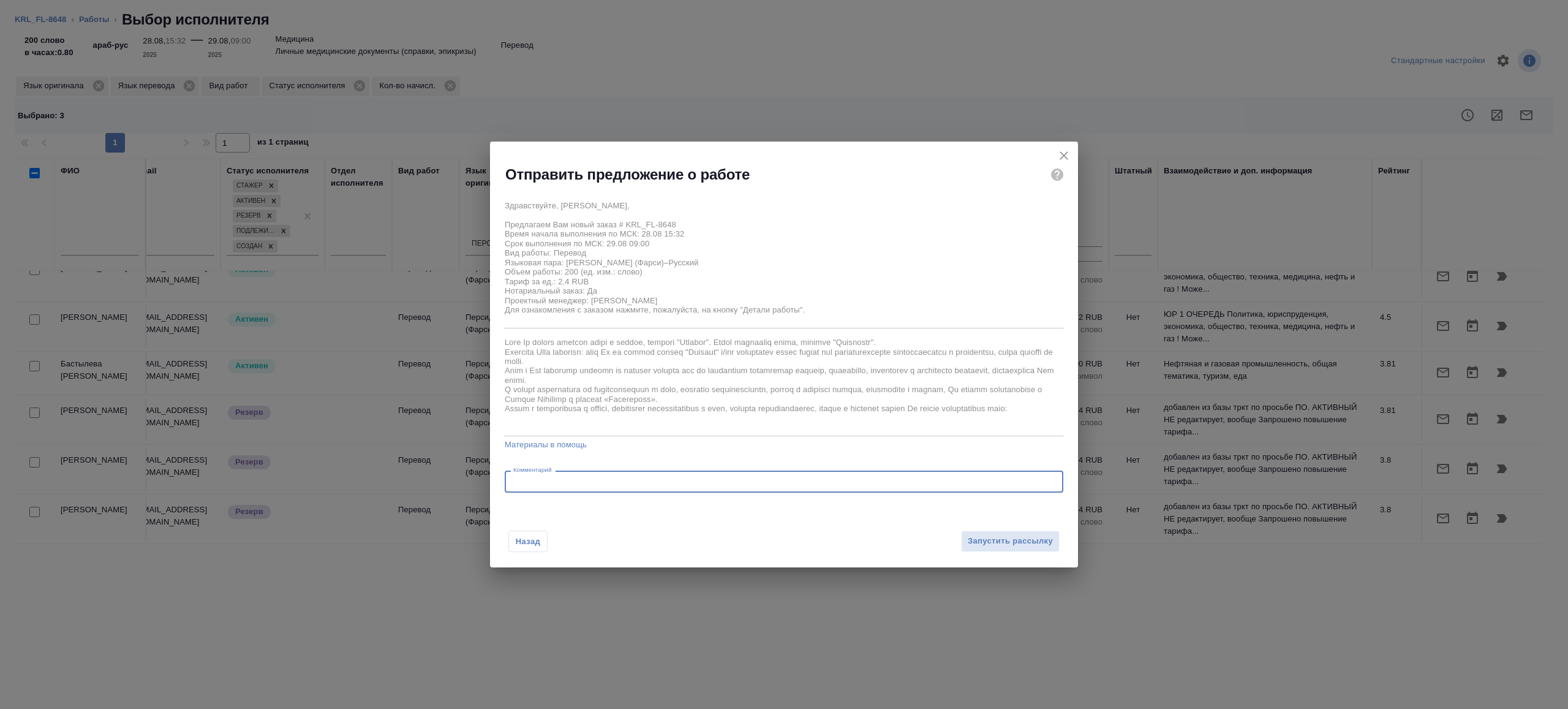
click at [646, 486] on textarea at bounding box center [784, 482] width 542 height 9
type textarea "на перевод с листа"
click at [1019, 540] on span "Запустить рассылку" at bounding box center [1010, 541] width 85 height 14
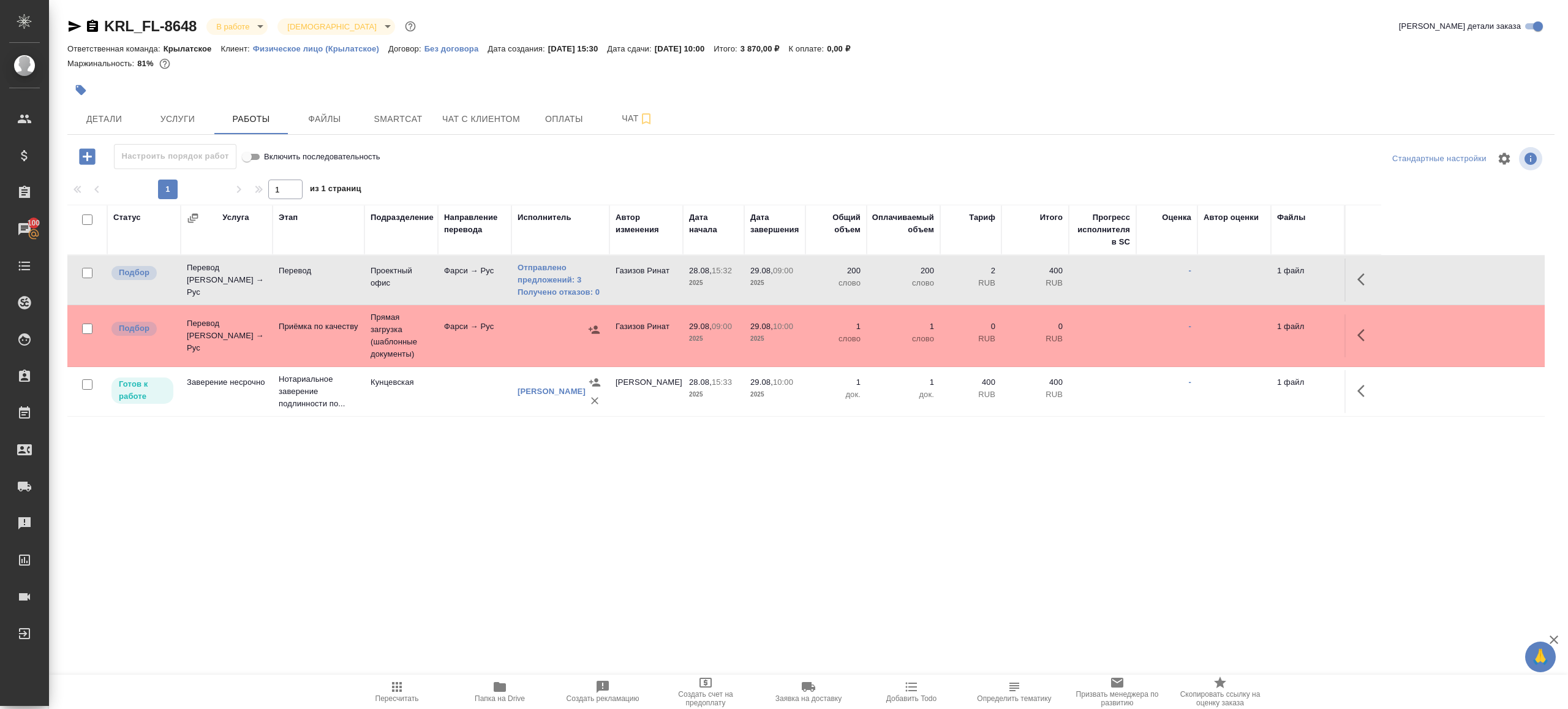
click at [407, 681] on span "Пересчитать" at bounding box center [396, 691] width 88 height 23
click at [414, 677] on button "Пересчитать" at bounding box center [396, 692] width 103 height 34
click at [565, 578] on div ".cls-1 fill:#fff; AWATERA Gazizov Rinat Клиенты Спецификации Заказы 100 Чаты To…" at bounding box center [784, 354] width 1568 height 709
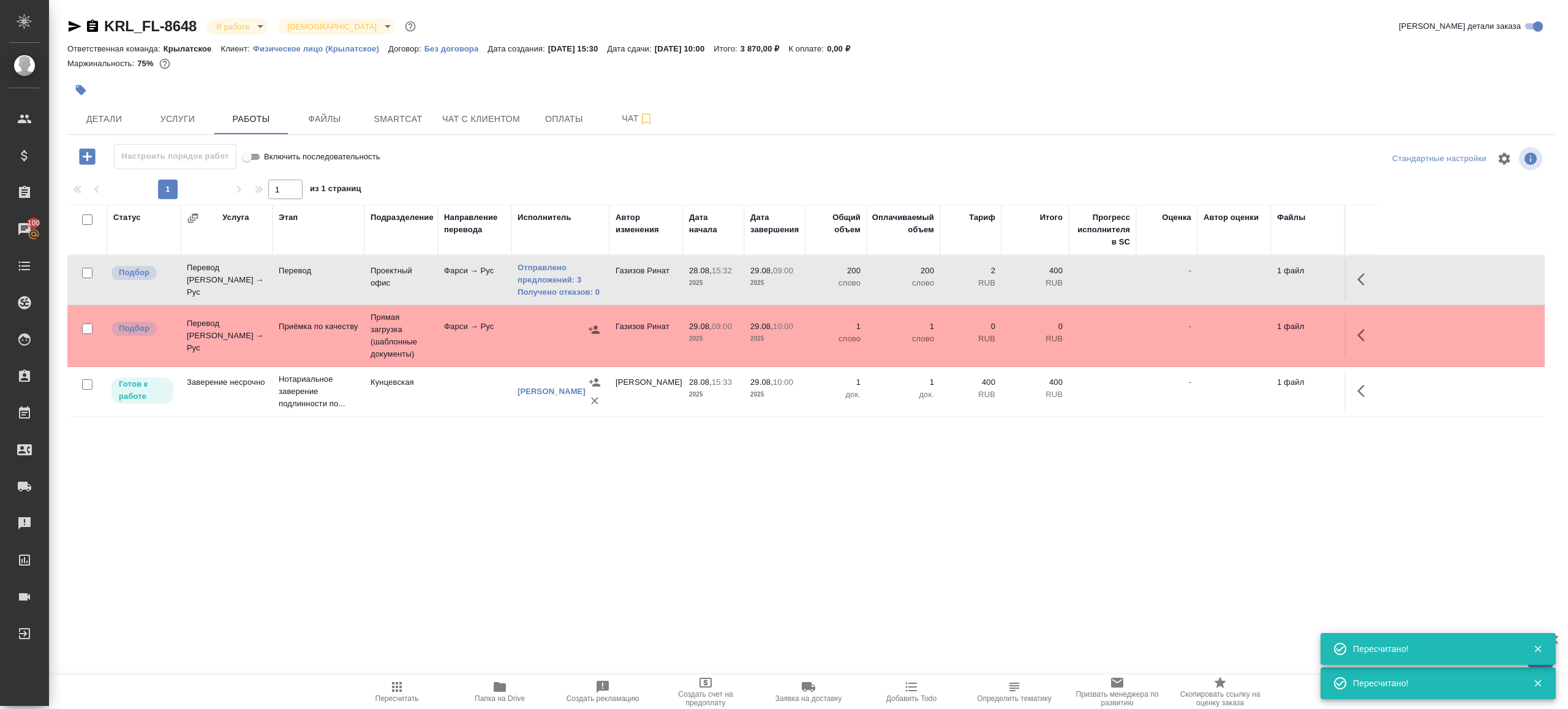
drag, startPoint x: 594, startPoint y: 523, endPoint x: 626, endPoint y: 496, distance: 41.9
click at [595, 523] on div ".cls-1 fill:#fff; AWATERA Gazizov Rinat Клиенты Спецификации Заказы 100 Чаты To…" at bounding box center [784, 354] width 1568 height 709
click at [380, 688] on span "Пересчитать" at bounding box center [396, 691] width 88 height 23
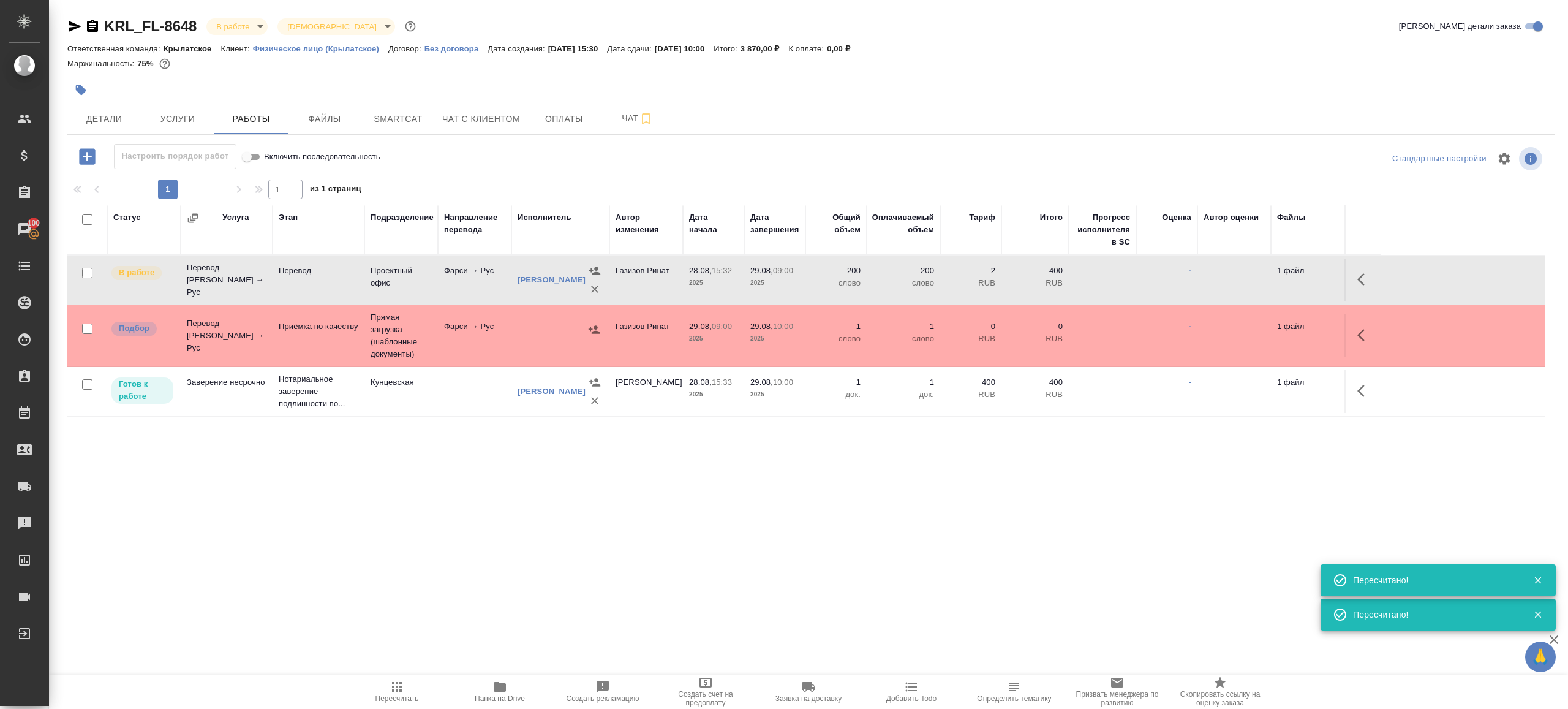
click at [605, 545] on div ".cls-1 fill:#fff; AWATERA Gazizov Rinat Клиенты Спецификации Заказы 100 Чаты To…" at bounding box center [784, 354] width 1568 height 709
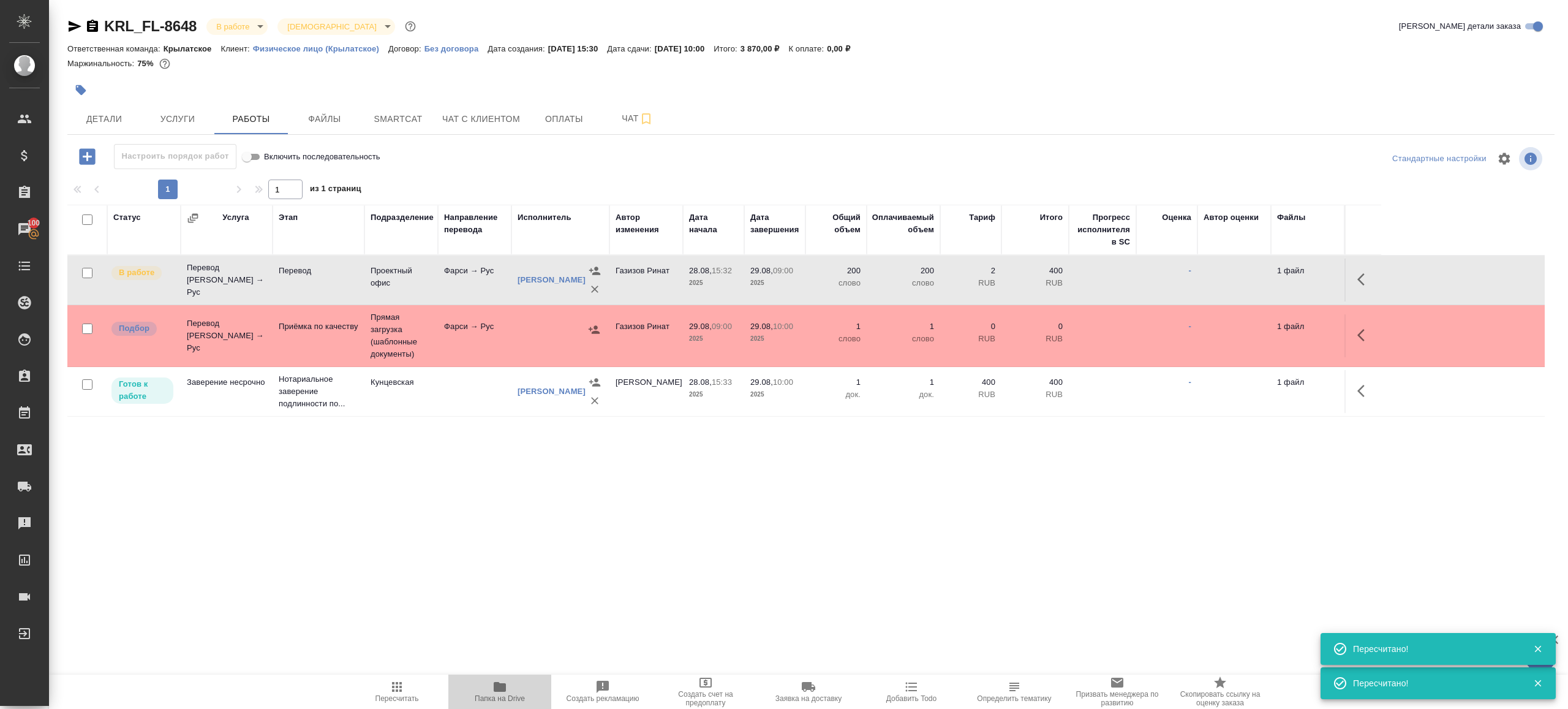
click at [496, 676] on button "Папка на Drive" at bounding box center [499, 692] width 103 height 34
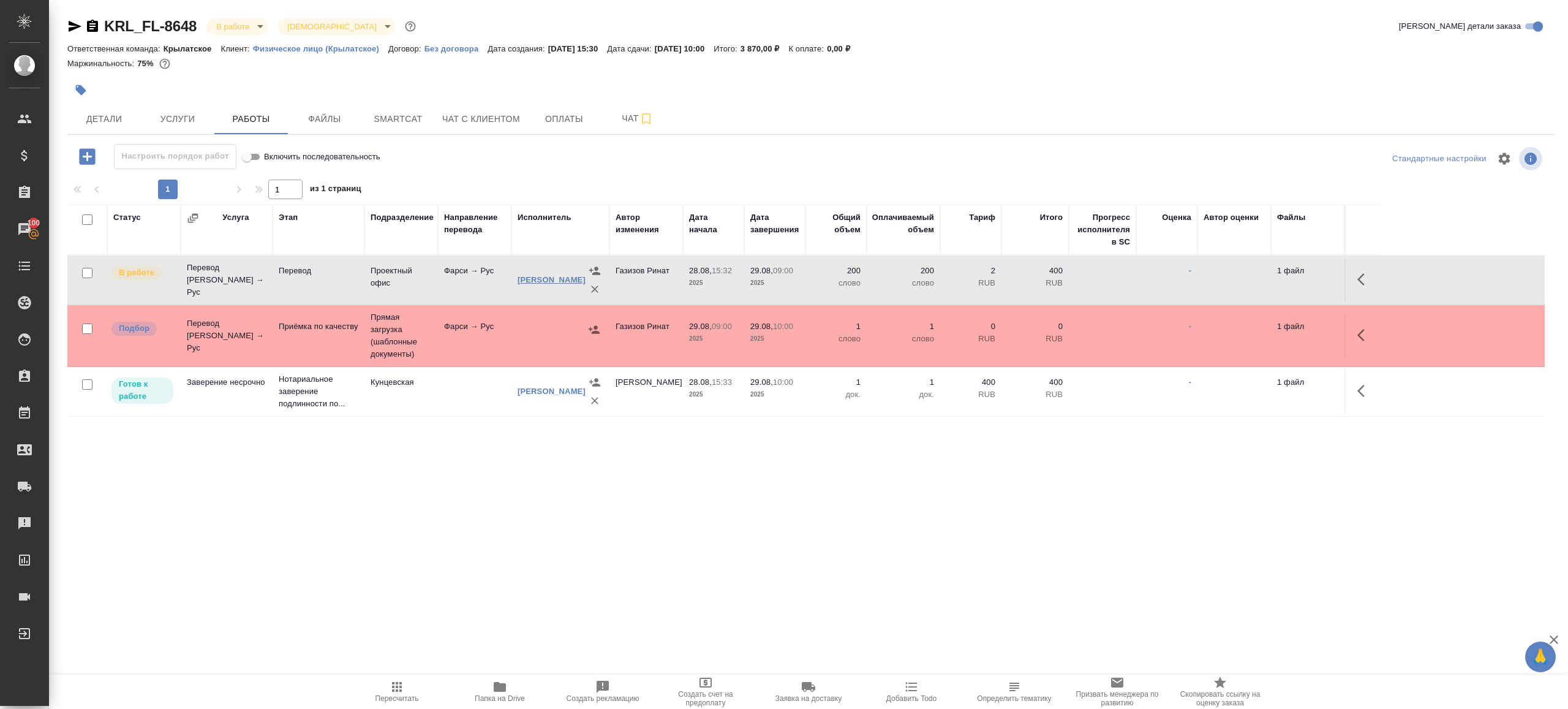
click at [547, 285] on link "Кирьянова Надежда Сергеевна" at bounding box center [552, 280] width 68 height 9
click at [109, 108] on button "Детали" at bounding box center [103, 119] width 73 height 31
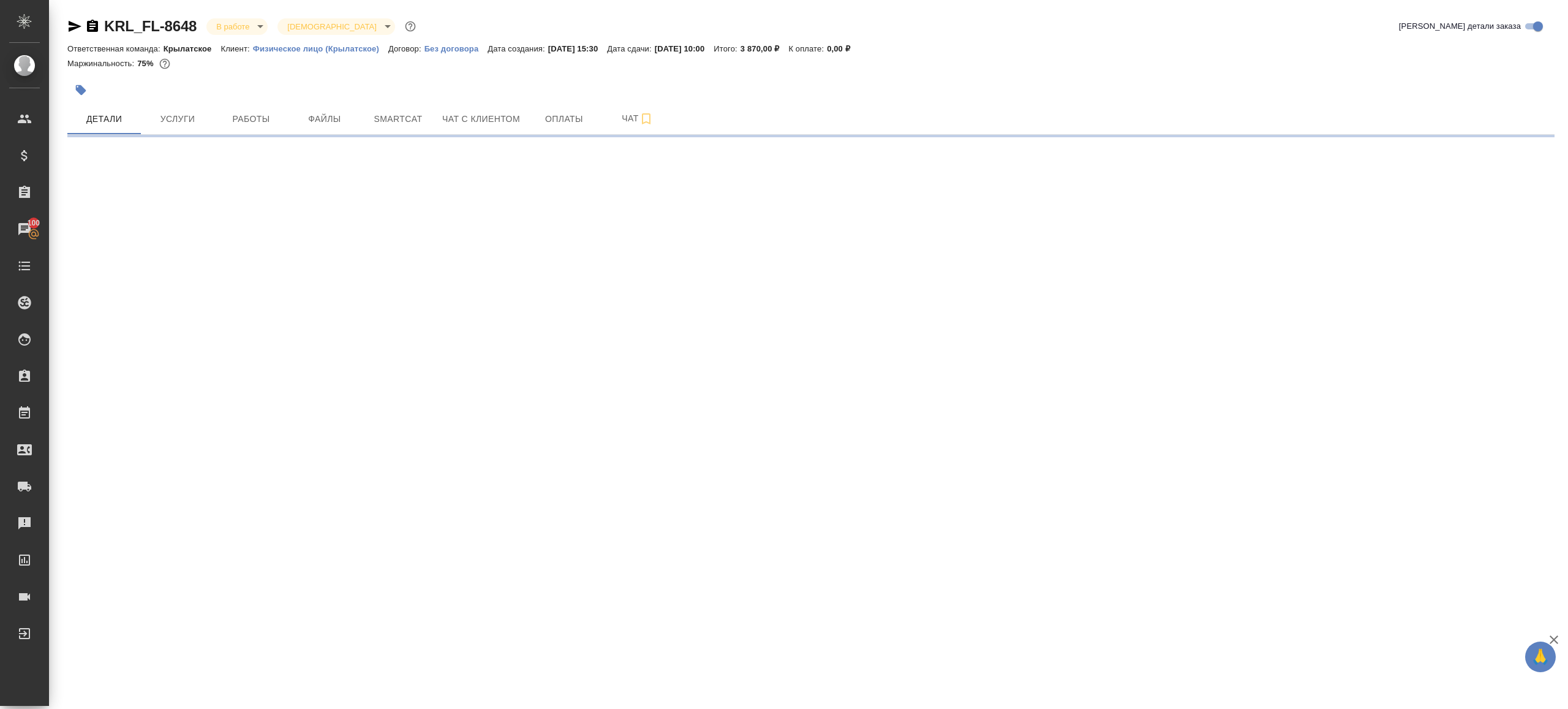
click at [725, 61] on div "Маржинальность: 75%" at bounding box center [811, 64] width 1487 height 16
select select "RU"
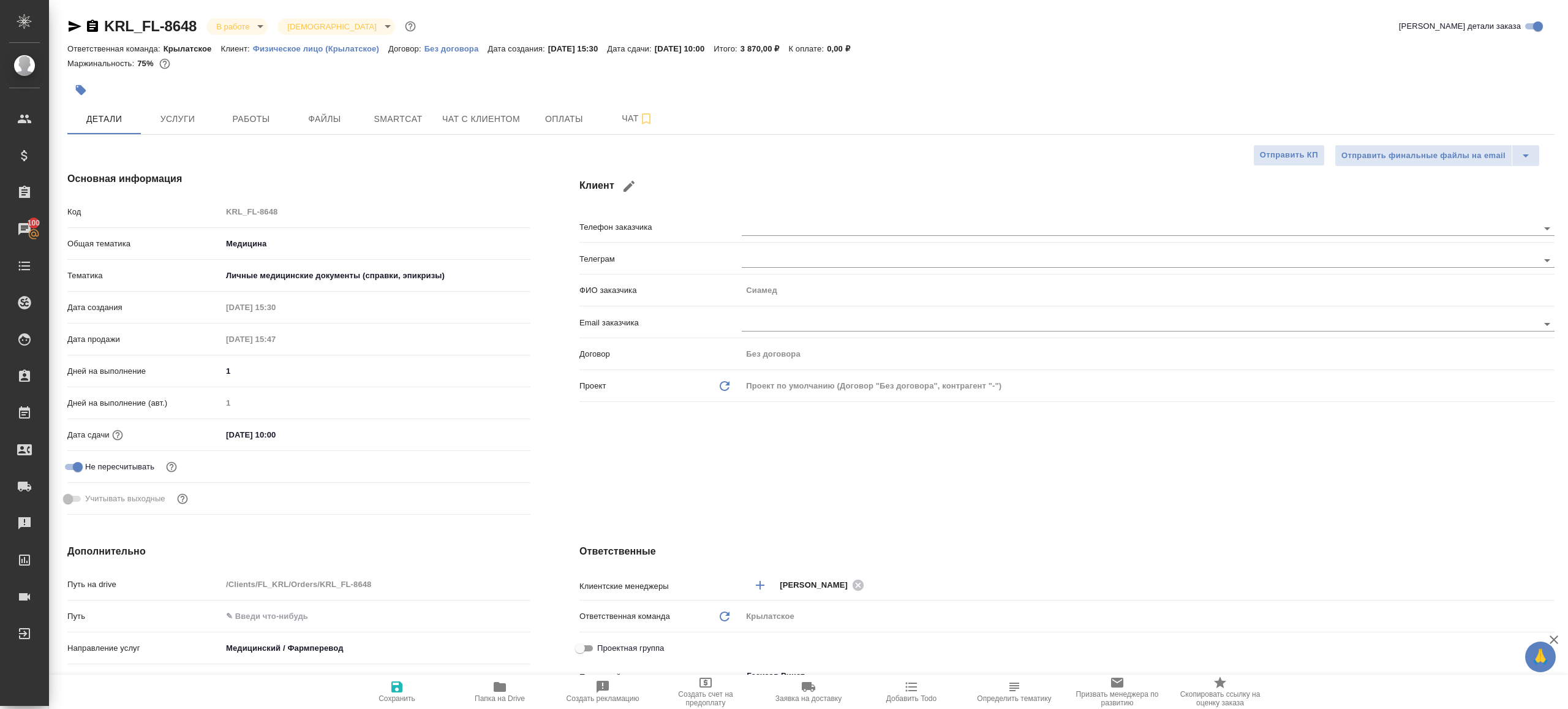
type textarea "x"
click at [144, 211] on div "Код KRL_FL-8648" at bounding box center [299, 211] width 463 height 22
type textarea "x"
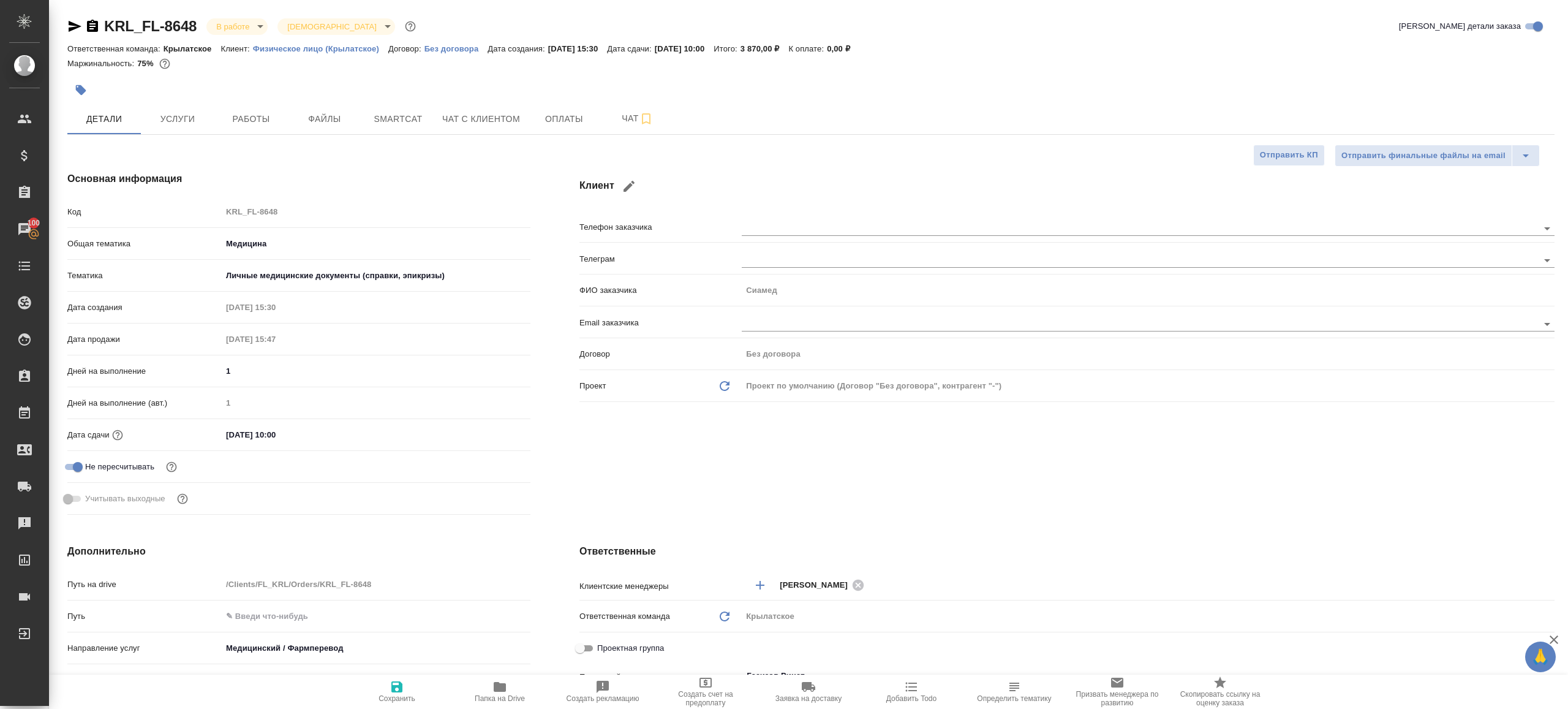
type textarea "x"
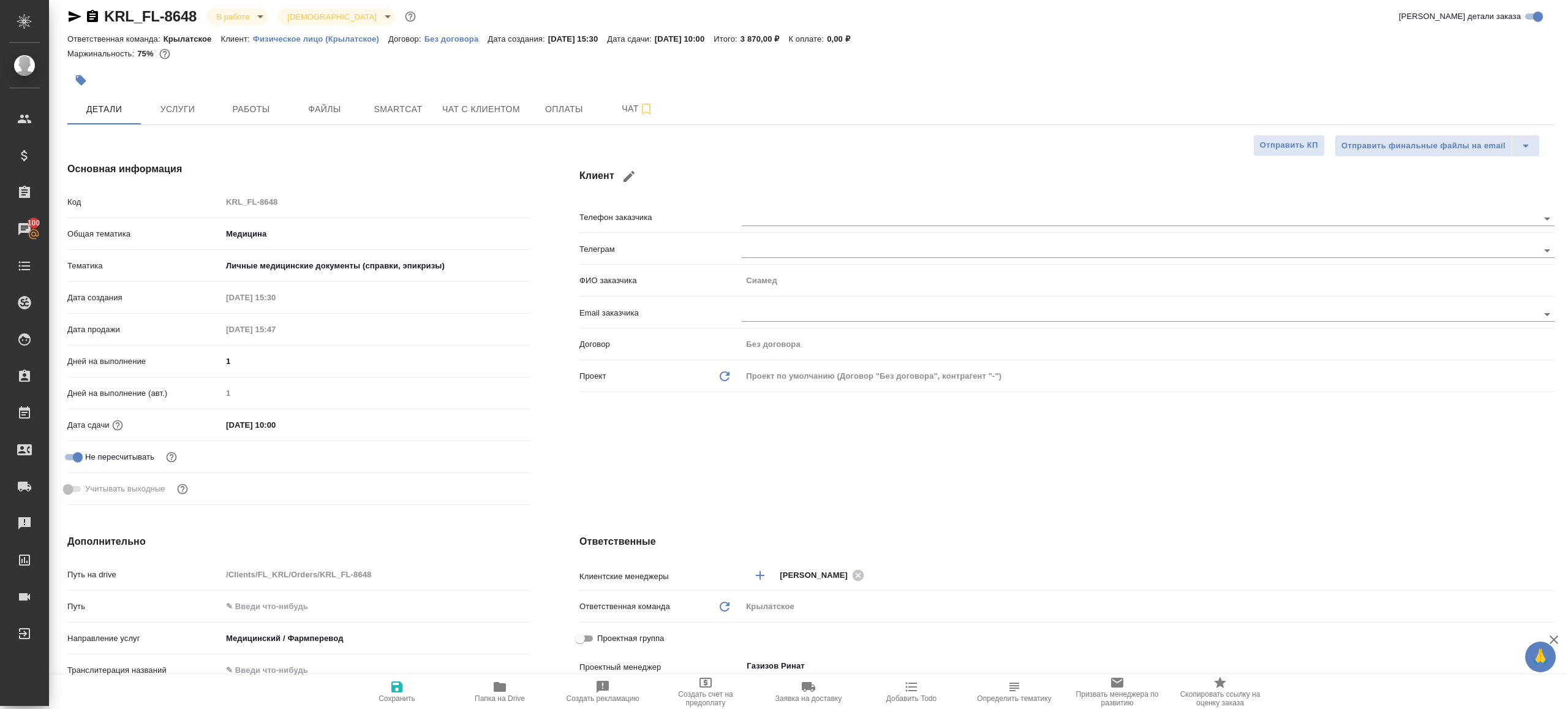
click at [591, 432] on div "Клиент Телефон заказчика Телеграм ФИО заказчика Сиамед Email заказчика Договор …" at bounding box center [1067, 336] width 1024 height 397
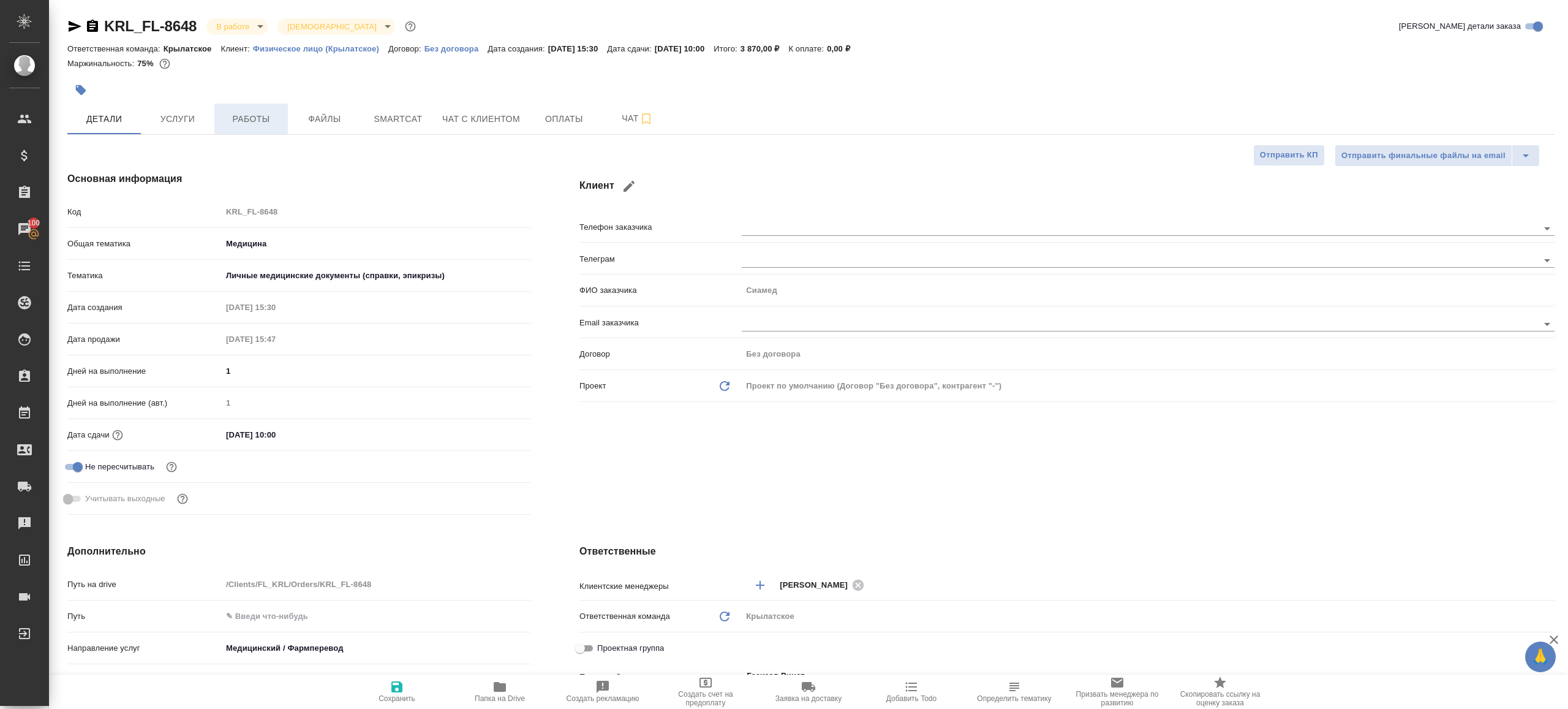
click at [255, 126] on span "Работы" at bounding box center [251, 119] width 59 height 15
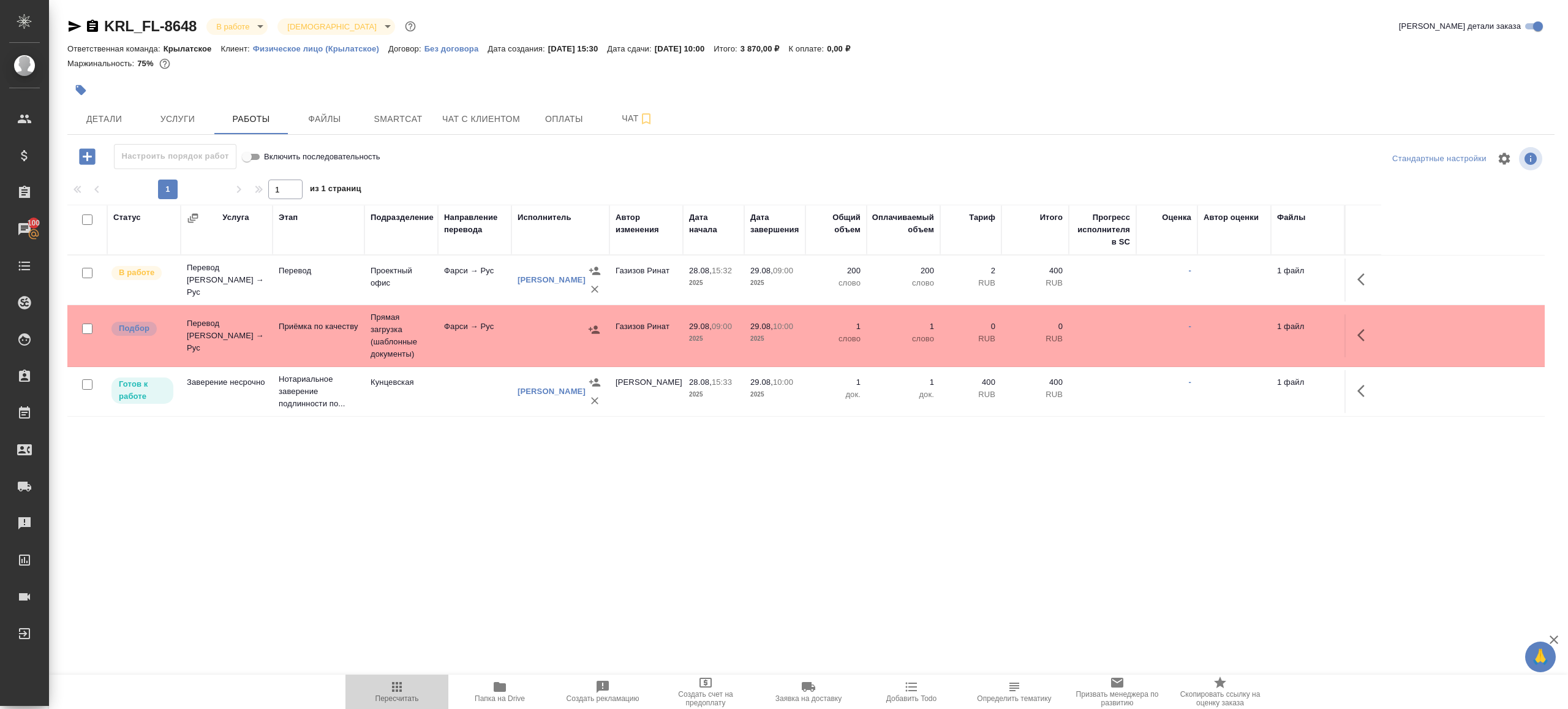
click at [407, 684] on span "Пересчитать" at bounding box center [396, 691] width 88 height 23
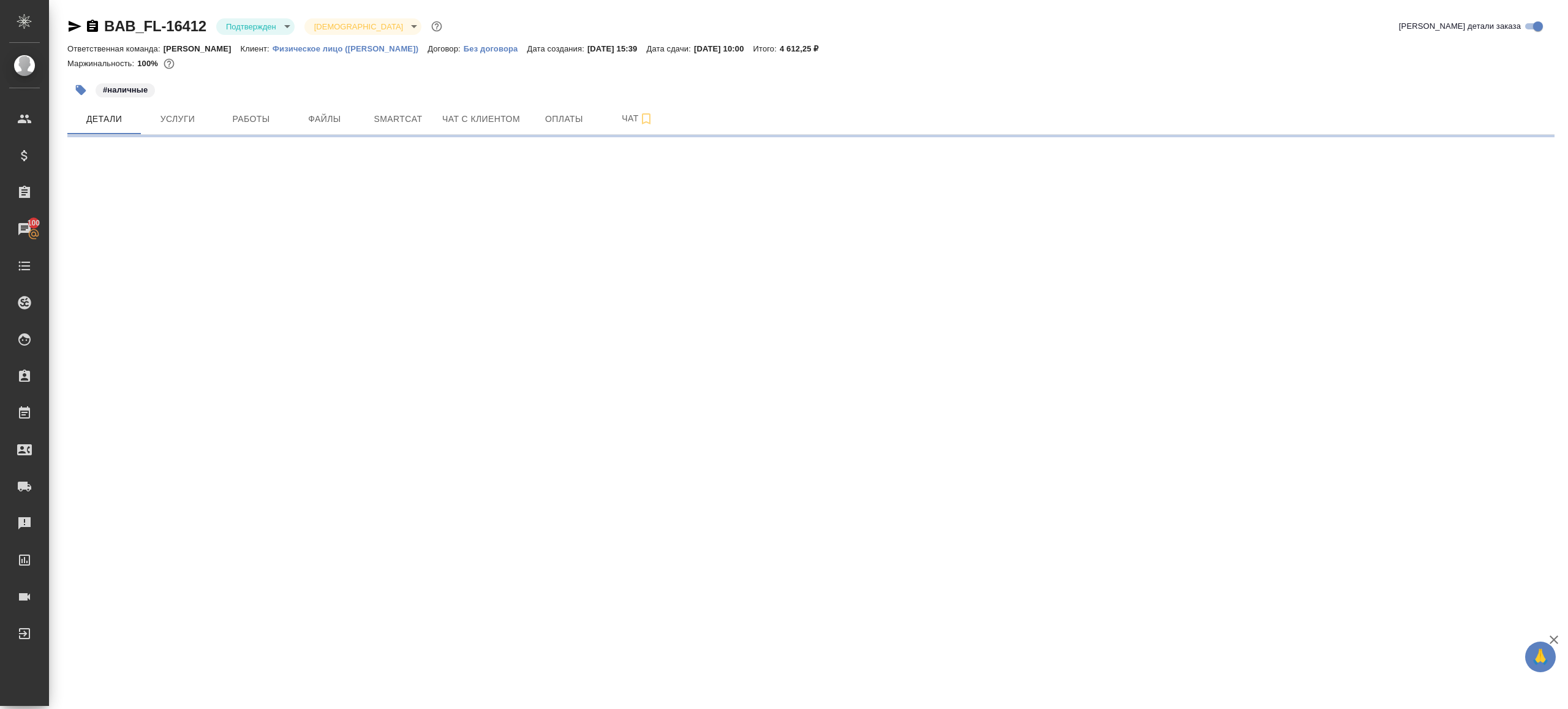
click at [254, 22] on body "🙏 .cls-1 fill:#fff; AWATERA [PERSON_NAME] Клиенты Спецификации Заказы 100 Чаты …" at bounding box center [784, 354] width 1568 height 709
click at [263, 140] on ul "Создан Согласование КП Ожидание предоплаты Связаться с клиентом Подтвержден В р…" at bounding box center [272, 140] width 112 height 260
click at [274, 129] on li "В работе" at bounding box center [272, 129] width 112 height 21
select select "RU"
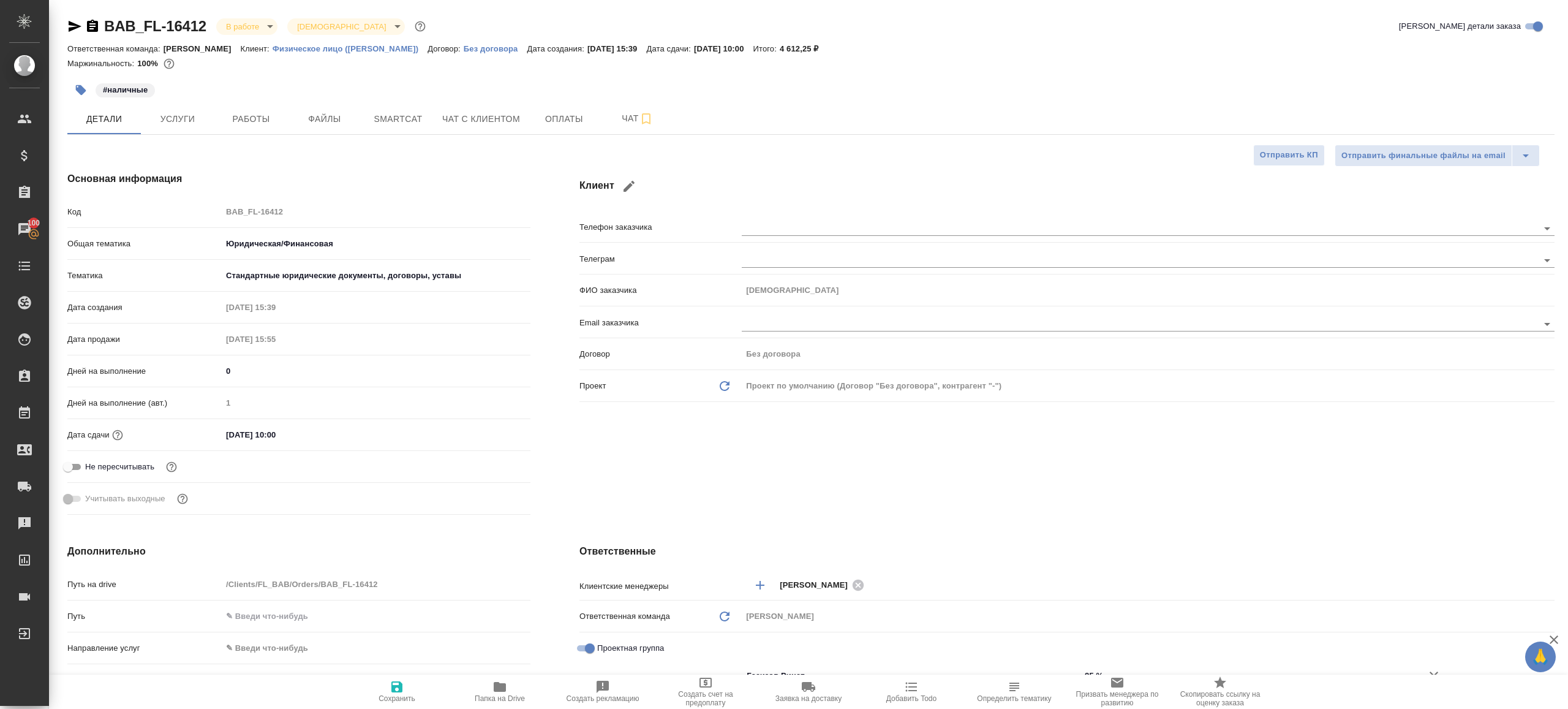
type textarea "x"
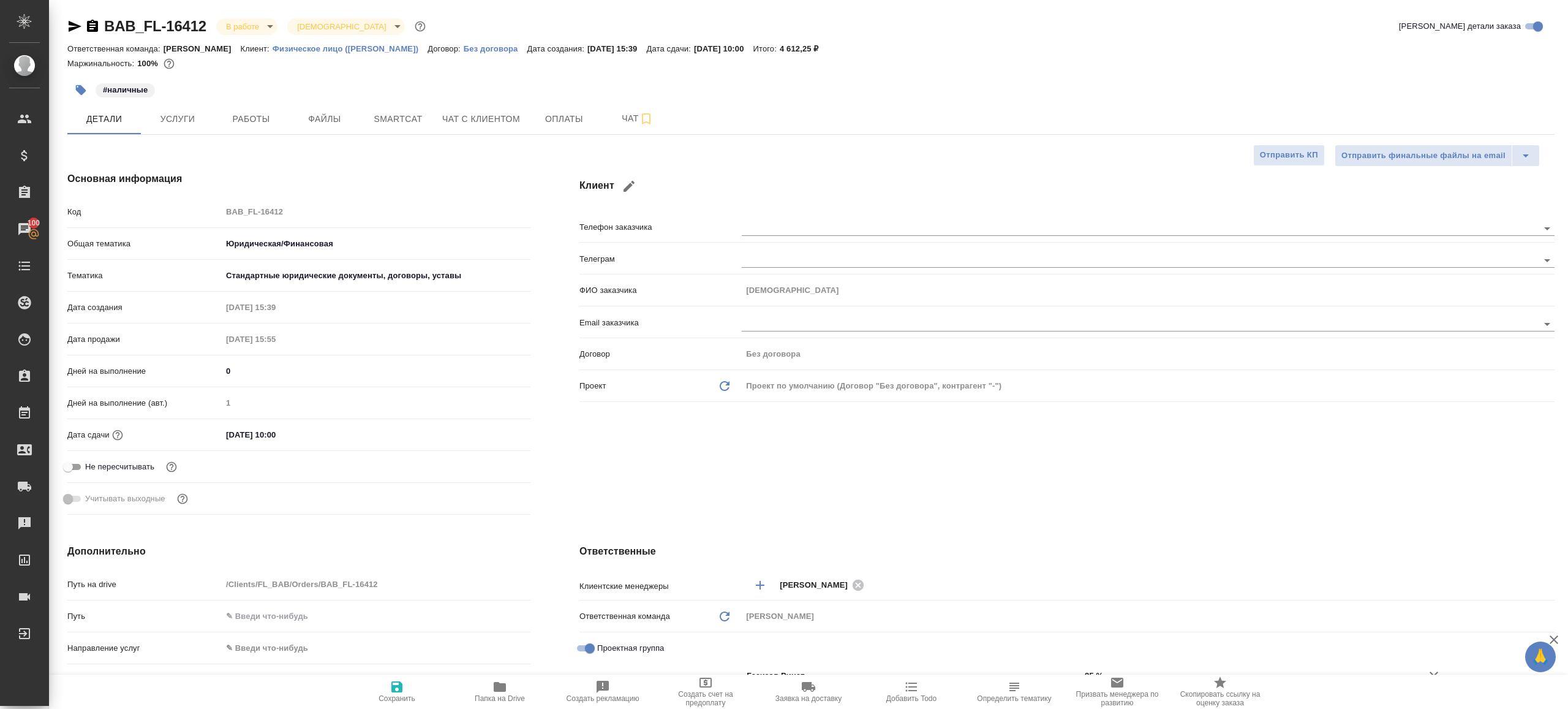
type textarea "x"
click at [255, 111] on span "Работы" at bounding box center [251, 119] width 59 height 15
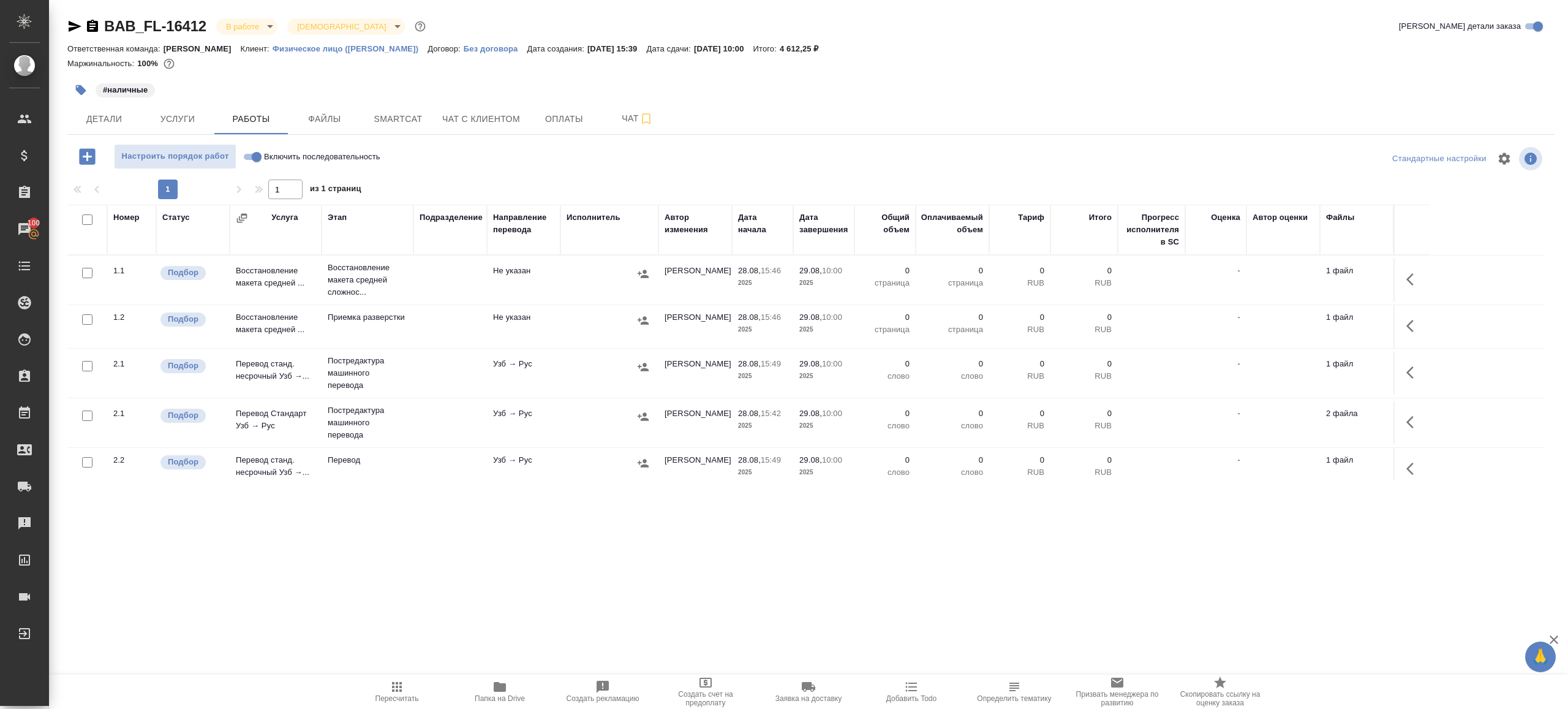
click at [84, 223] on input "checkbox" at bounding box center [87, 219] width 10 height 10
checkbox input "true"
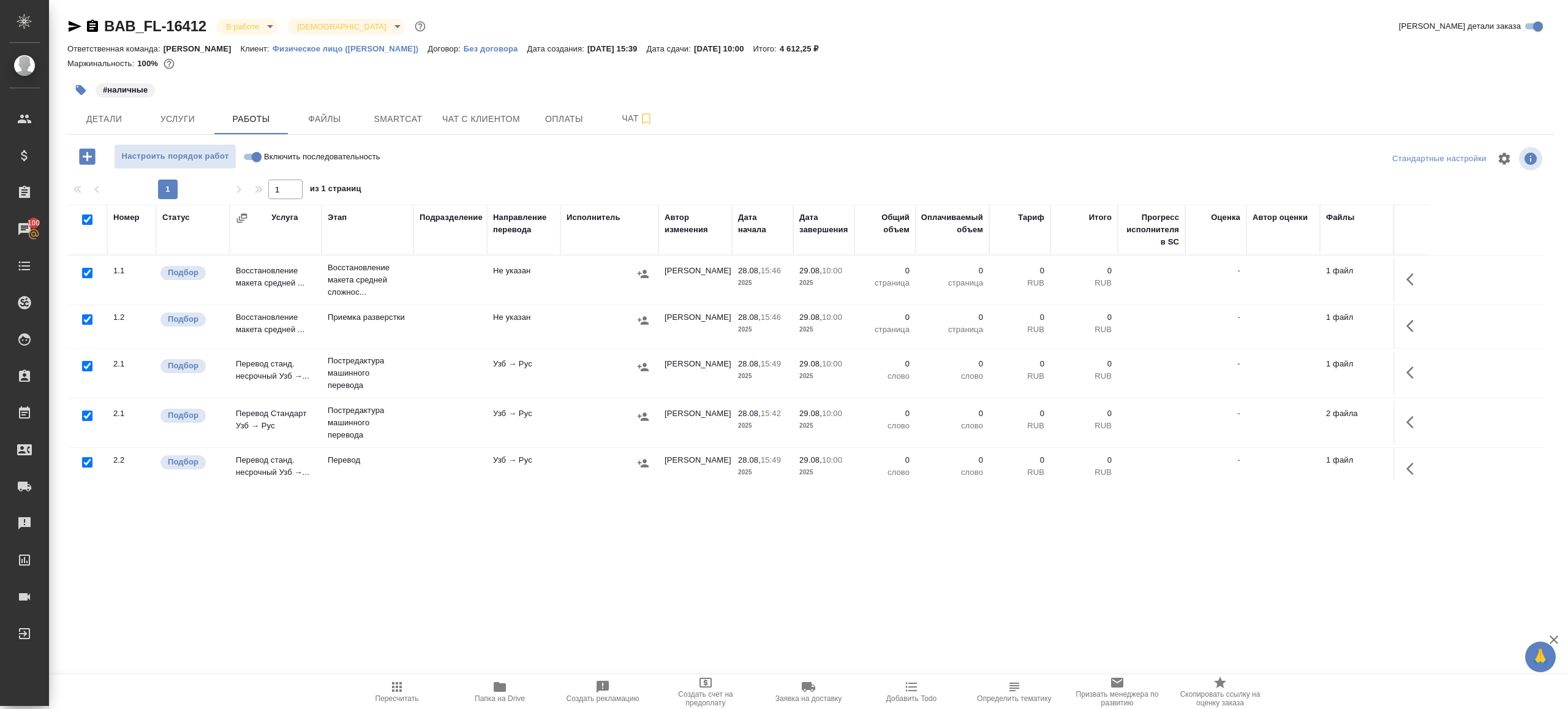
checkbox input "true"
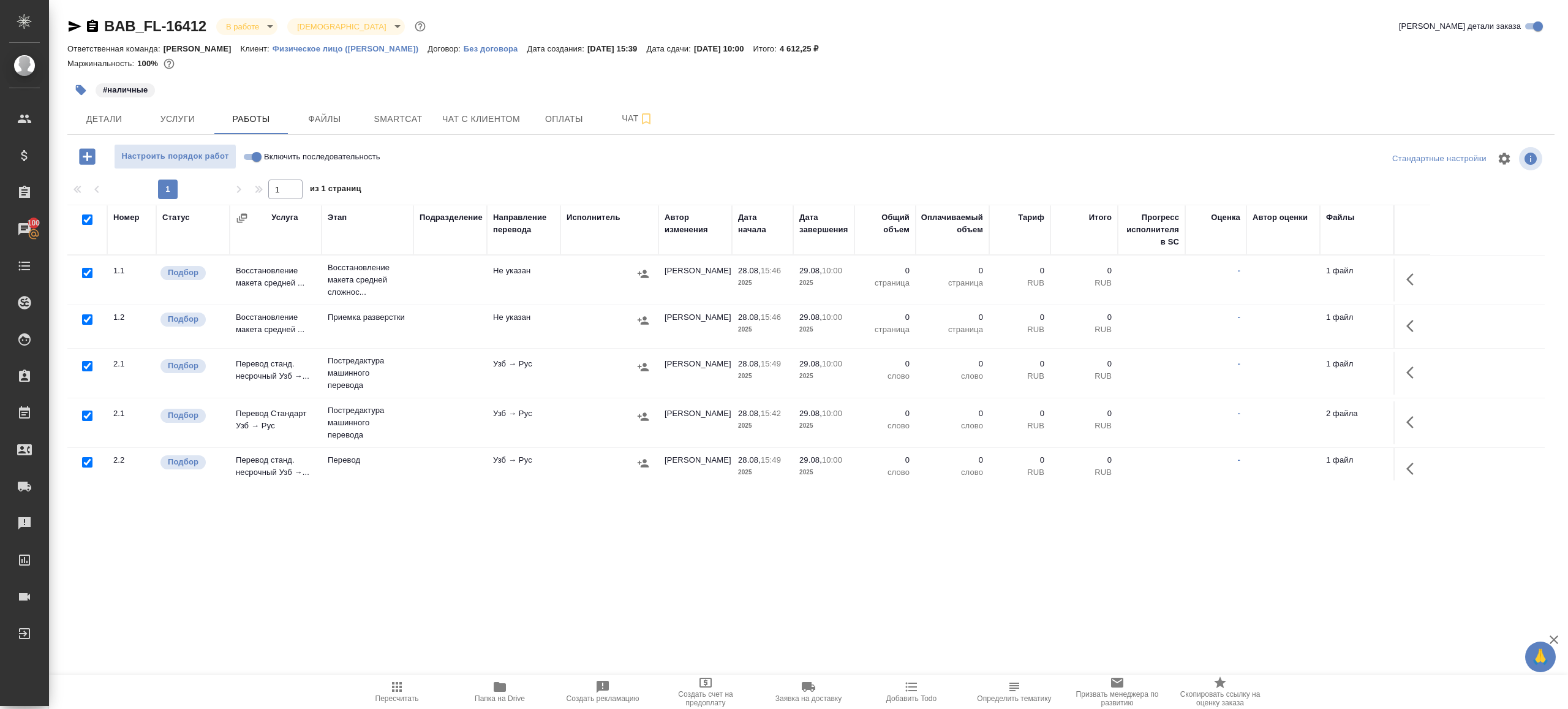
checkbox input "true"
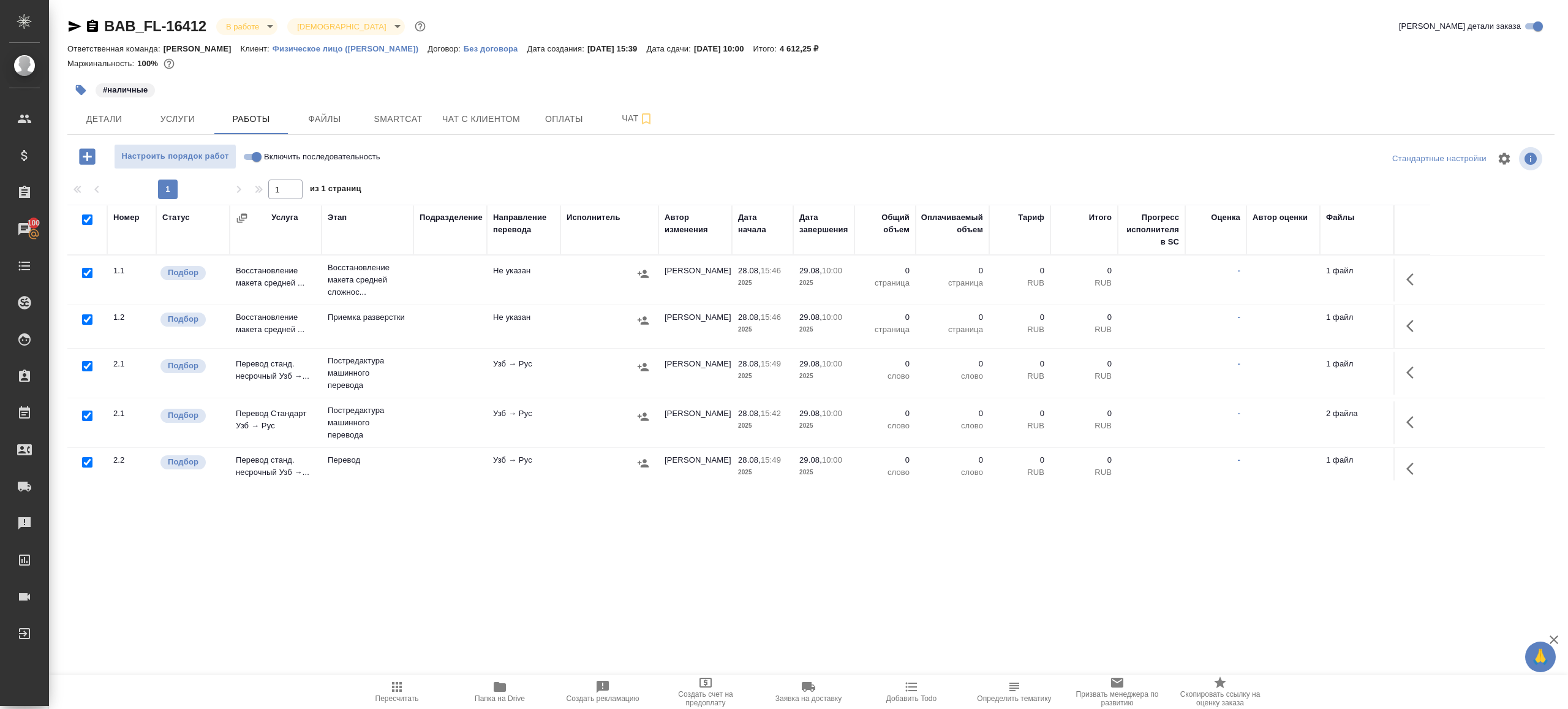
checkbox input "true"
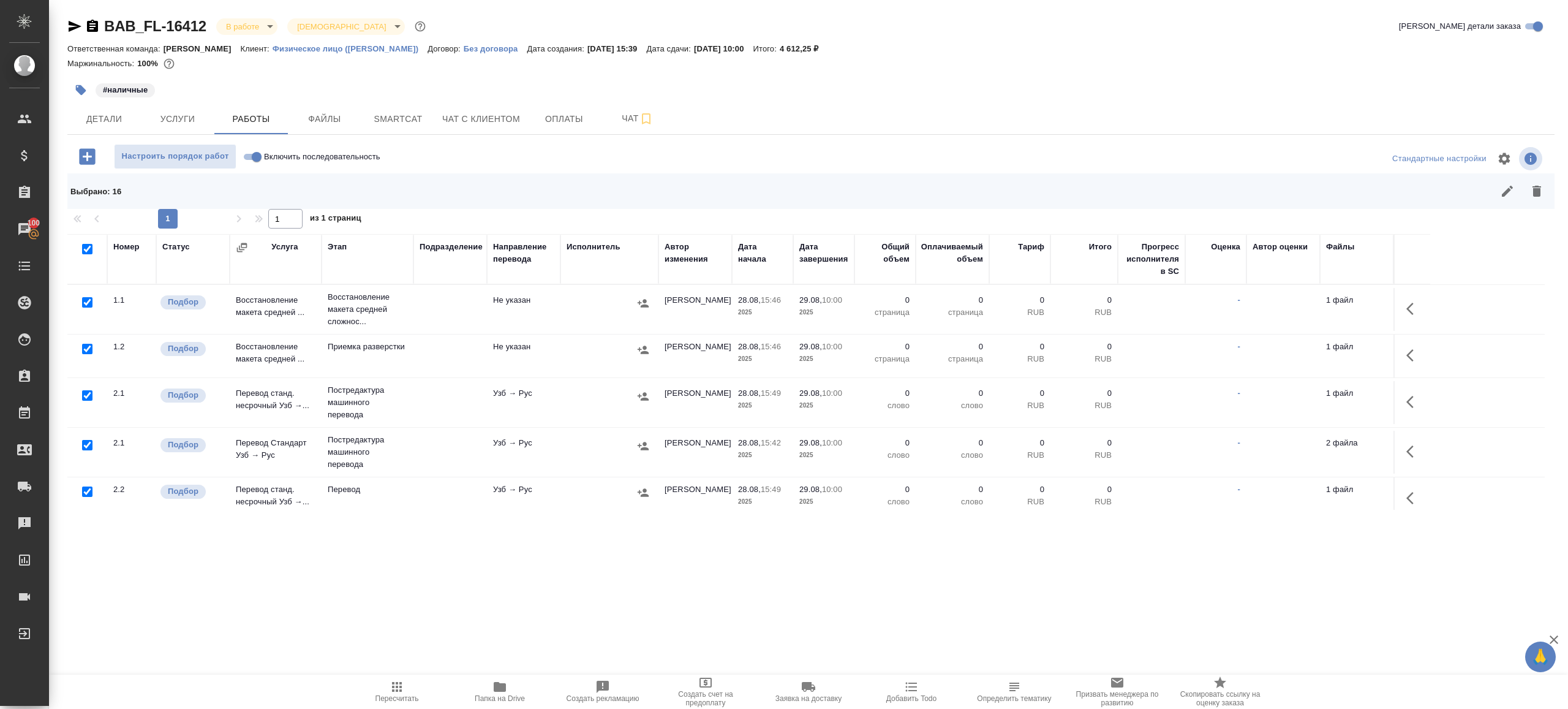
click at [86, 301] on input "checkbox" at bounding box center [87, 302] width 10 height 10
checkbox input "false"
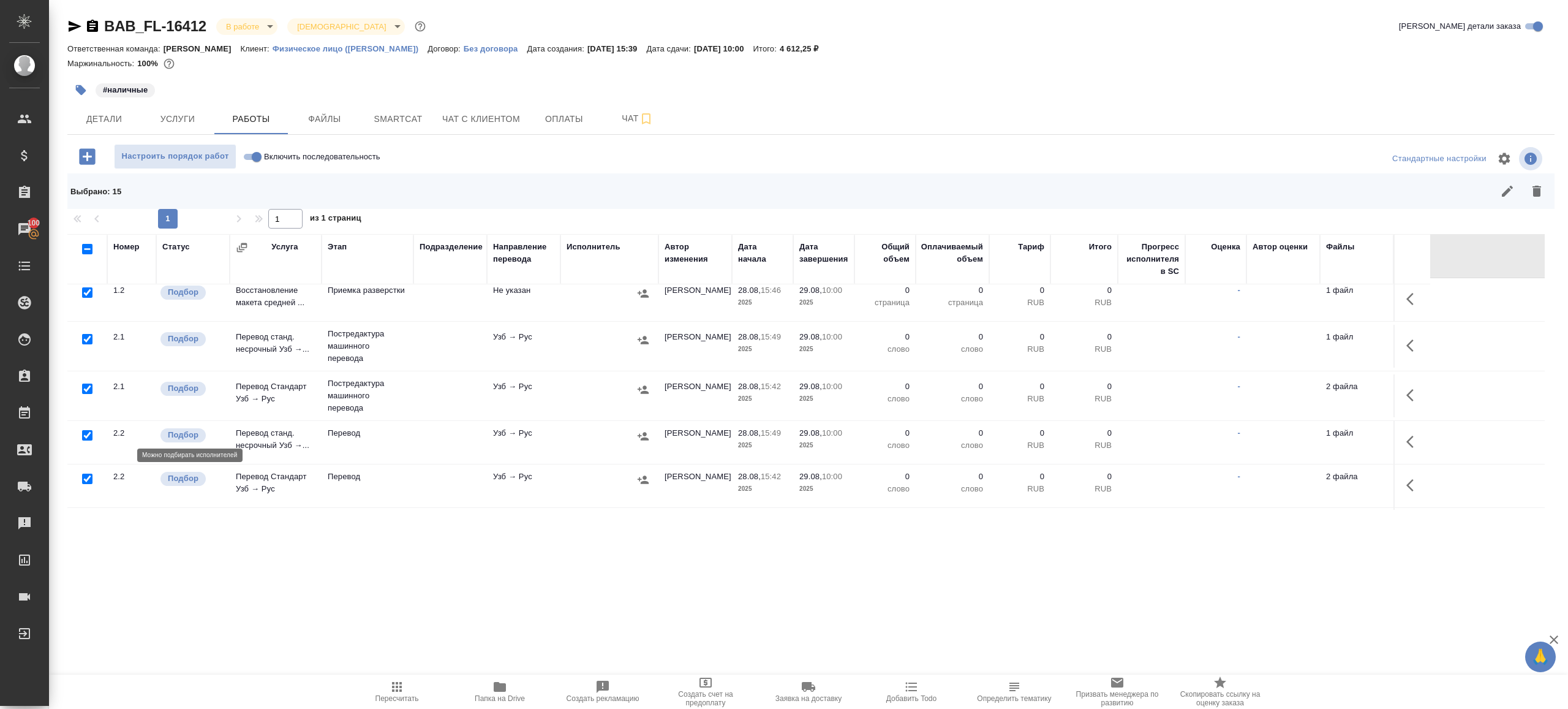
scroll to position [60, 0]
click at [86, 432] on input "checkbox" at bounding box center [87, 432] width 10 height 10
checkbox input "false"
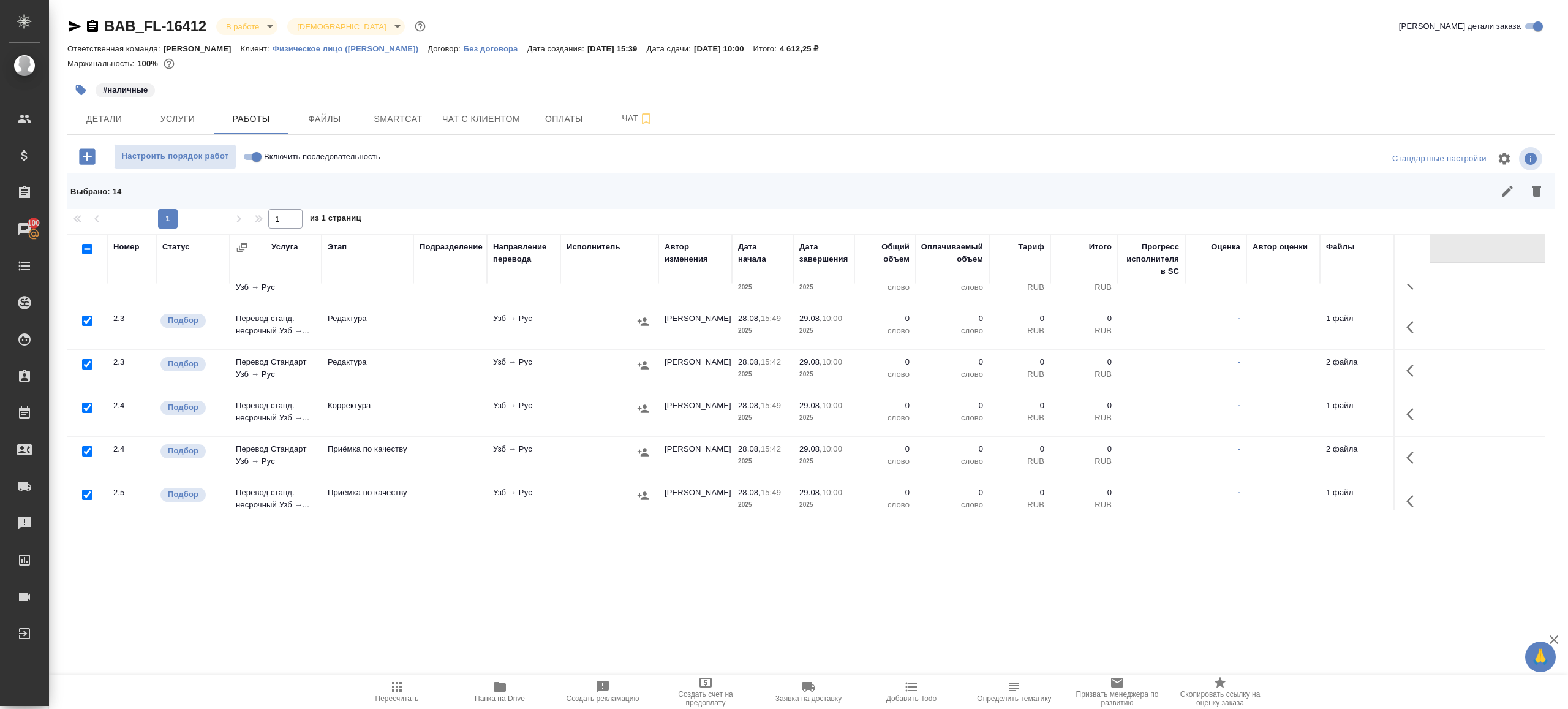
scroll to position [260, 0]
click at [83, 445] on input "checkbox" at bounding box center [87, 449] width 10 height 10
checkbox input "false"
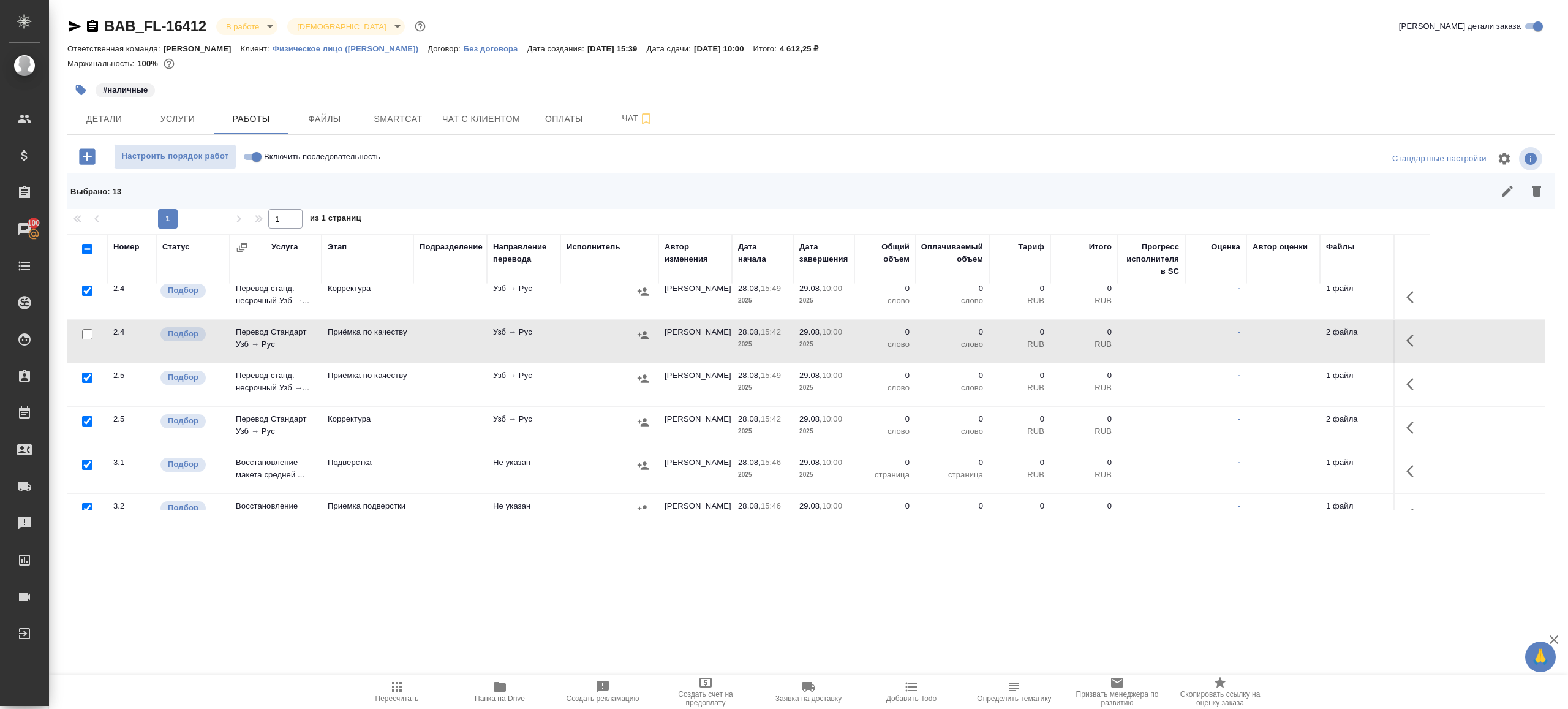
scroll to position [498, 0]
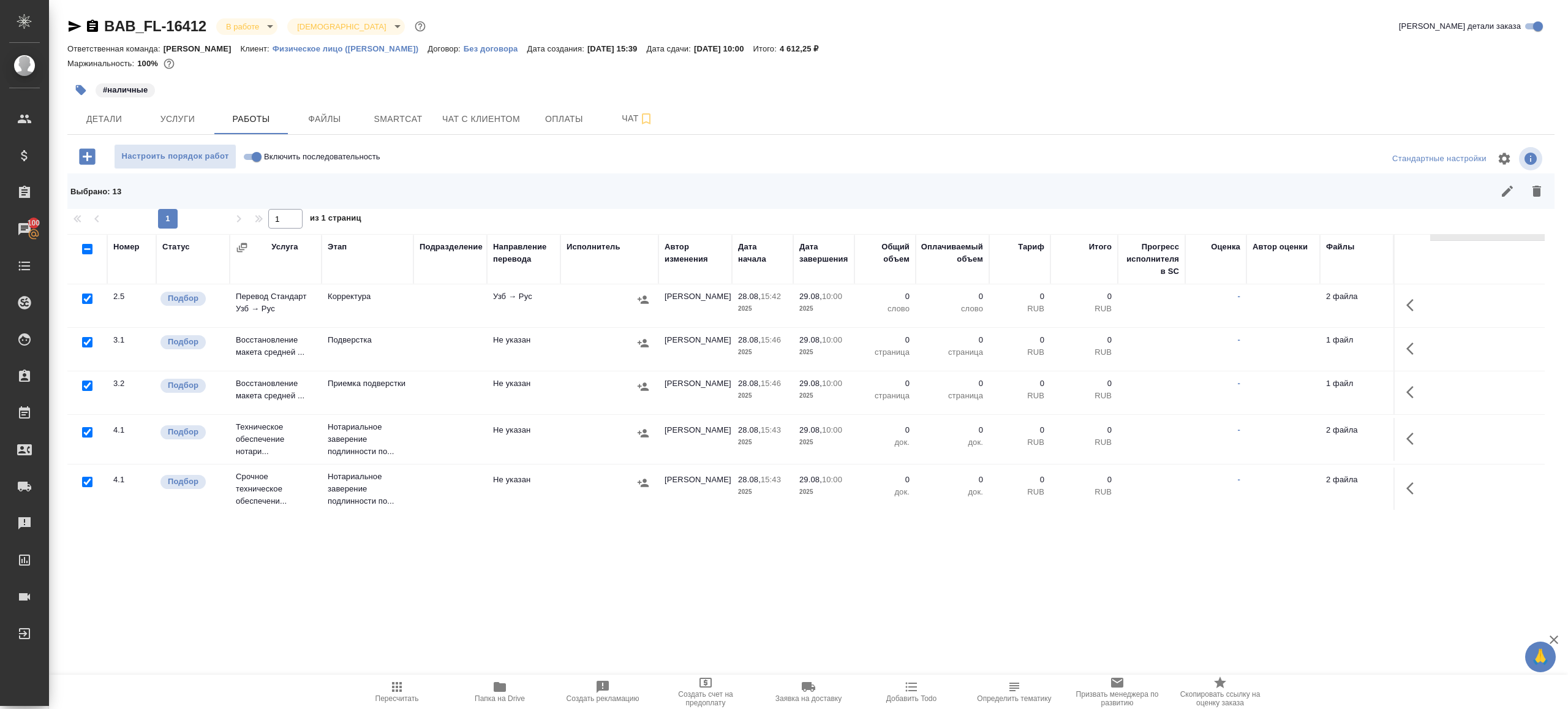
click at [85, 429] on input "checkbox" at bounding box center [87, 432] width 10 height 10
checkbox input "false"
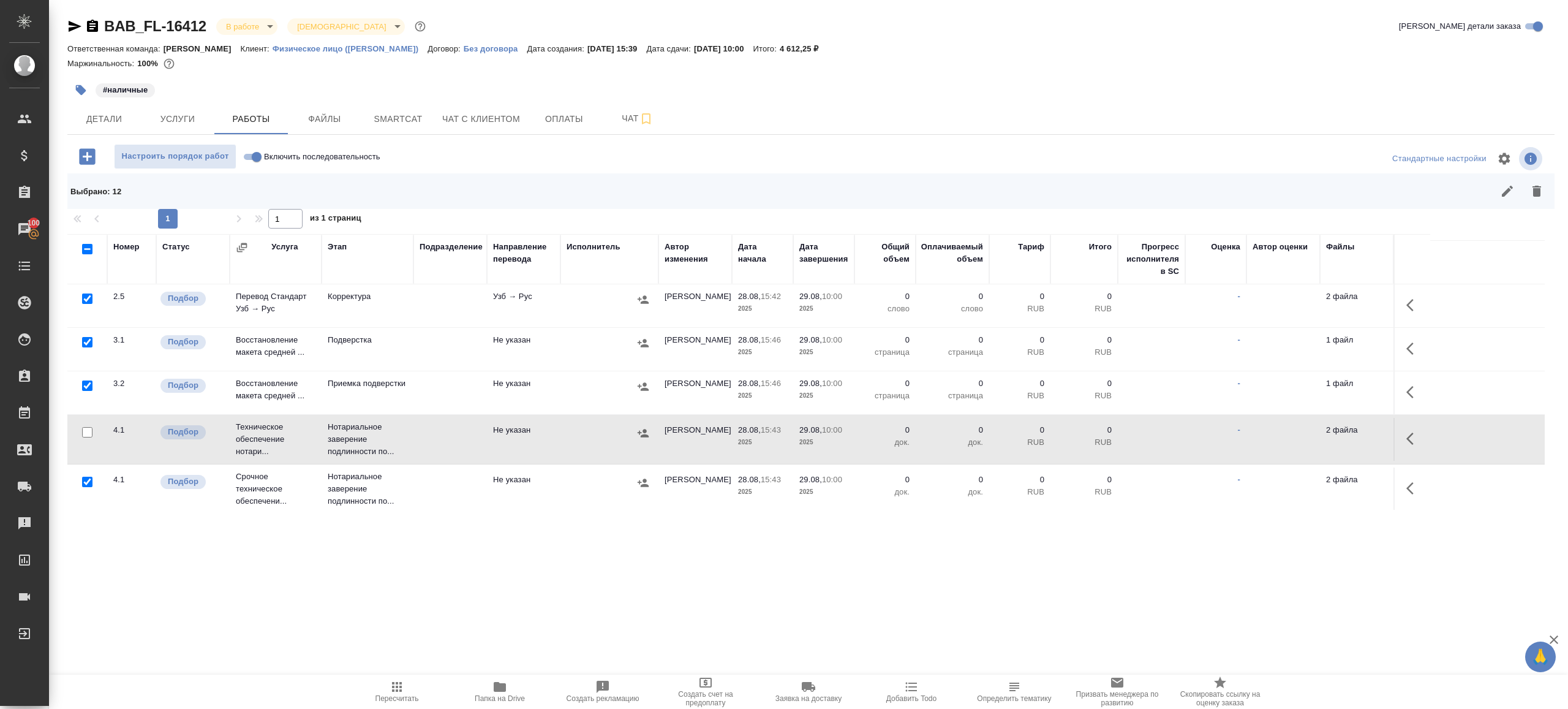
click at [85, 480] on input "checkbox" at bounding box center [87, 482] width 10 height 10
checkbox input "false"
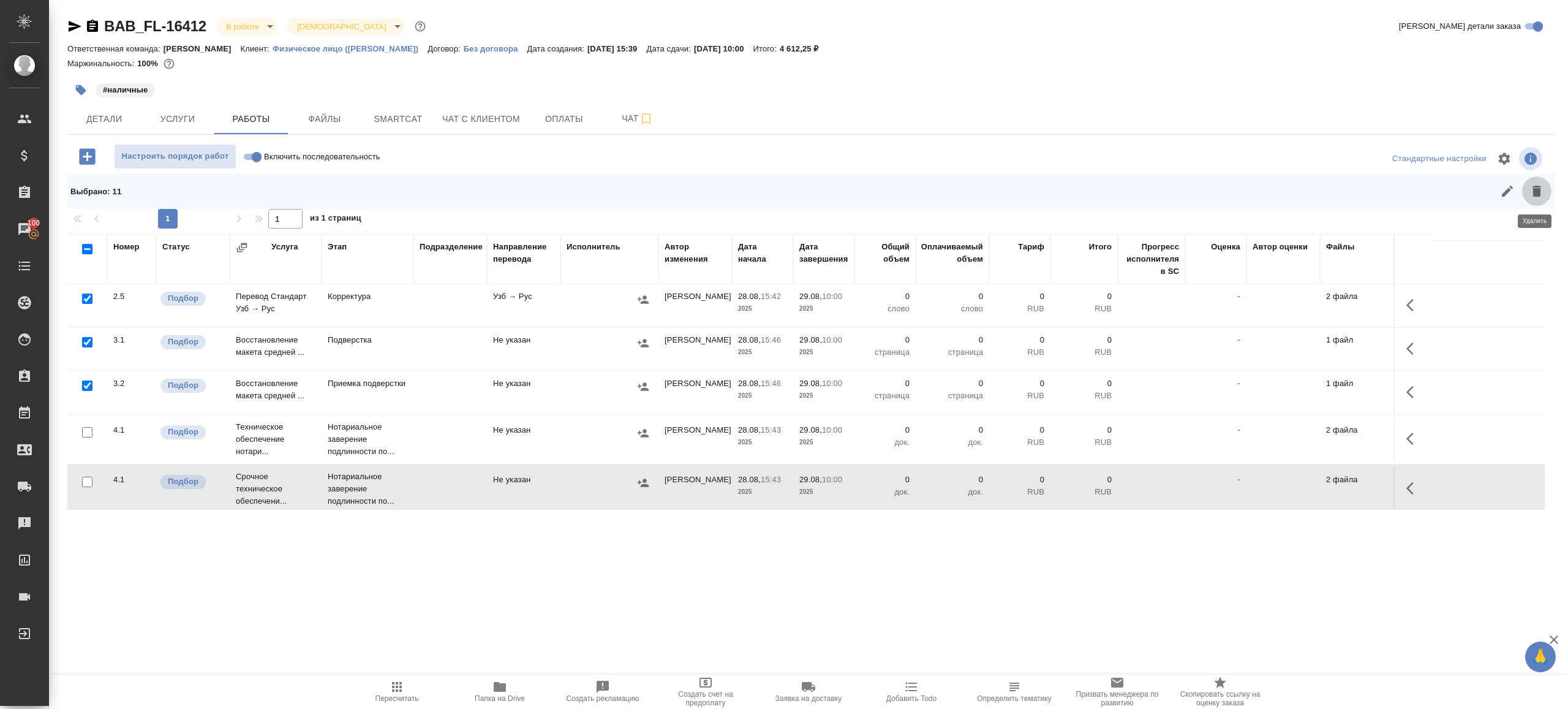
click at [1542, 184] on icon "button" at bounding box center [1537, 191] width 15 height 15
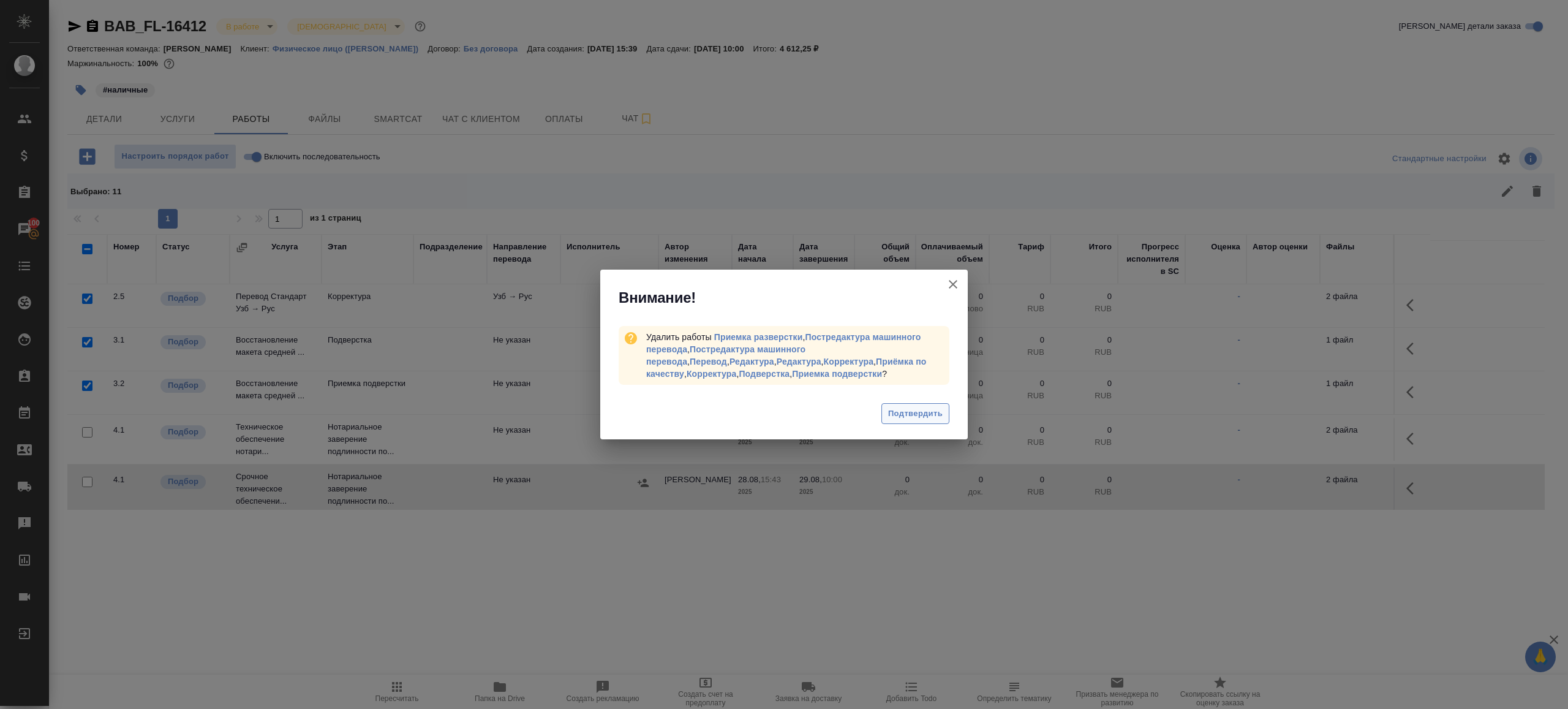
click at [928, 413] on span "Подтвердить" at bounding box center [915, 414] width 55 height 14
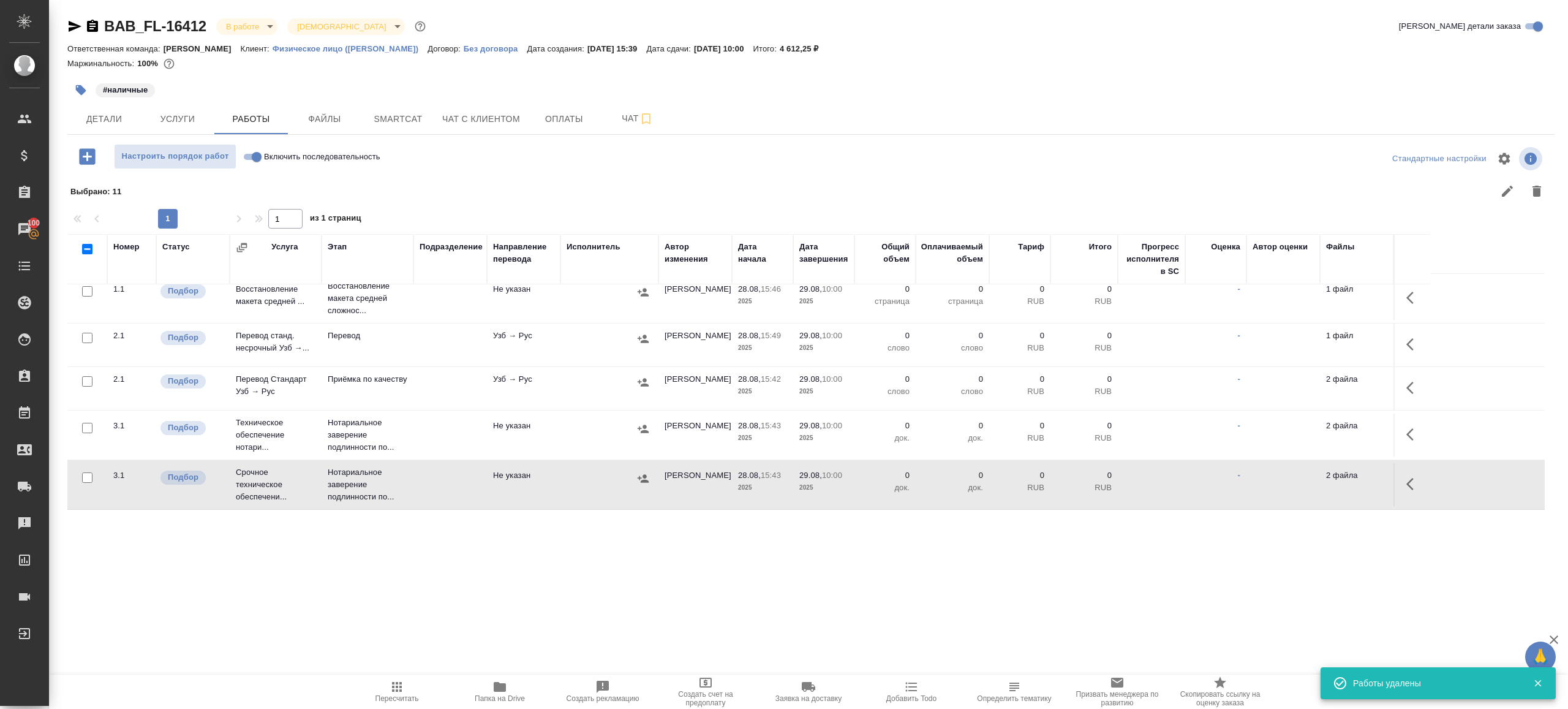
scroll to position [9, 0]
click at [251, 158] on input "Включить последовательность" at bounding box center [257, 157] width 44 height 15
checkbox input "true"
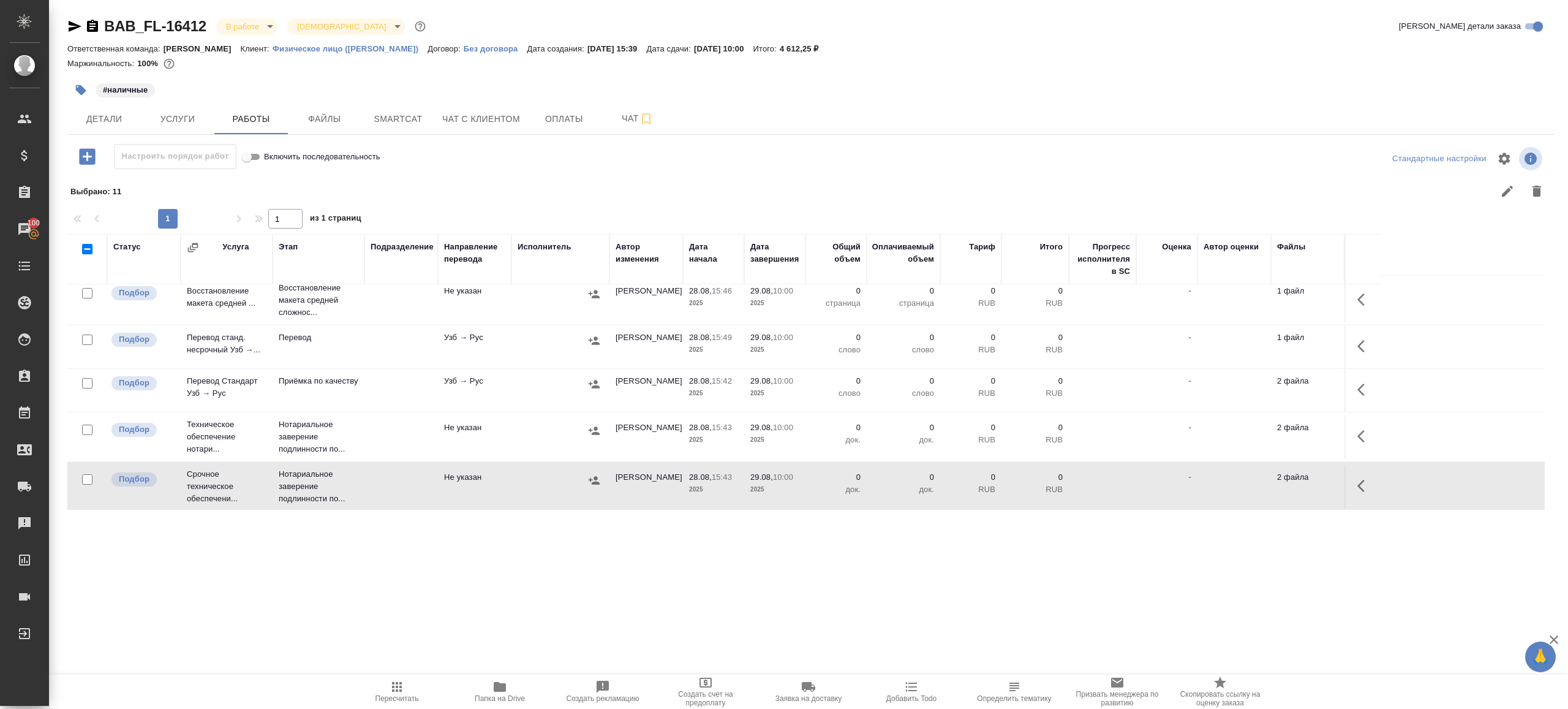
scroll to position [0, 0]
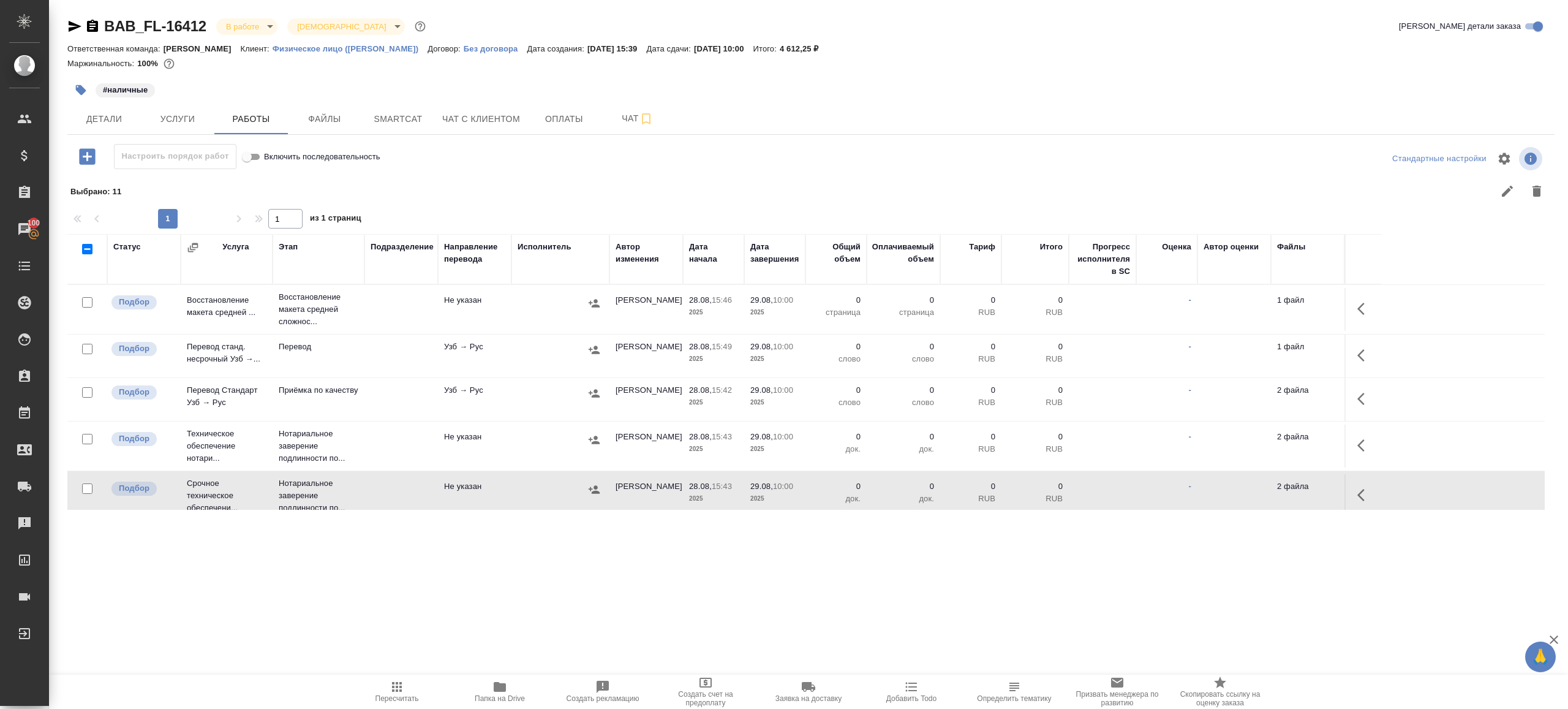
click at [499, 691] on icon "button" at bounding box center [500, 687] width 12 height 10
click at [1364, 312] on icon "button" at bounding box center [1361, 309] width 7 height 12
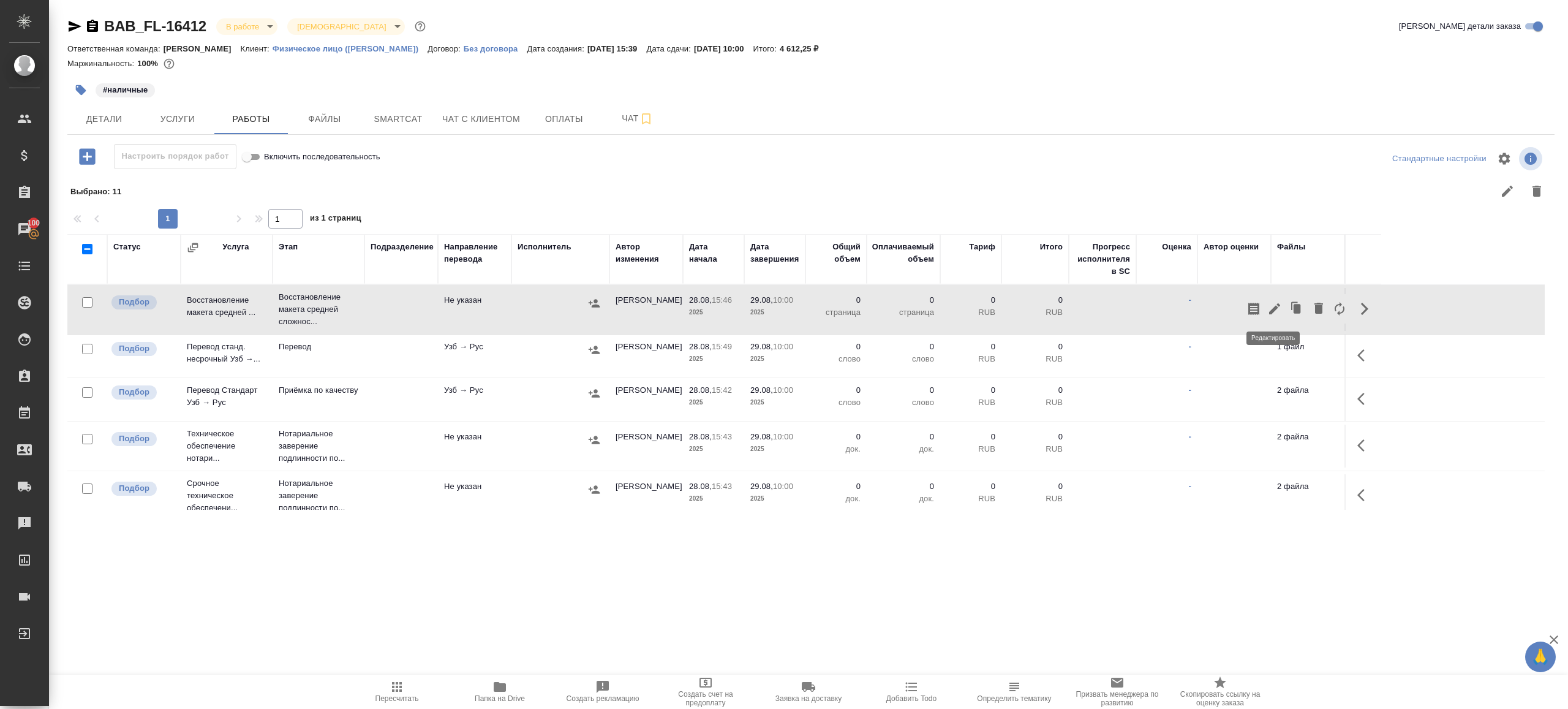
click at [1265, 312] on button "button" at bounding box center [1275, 309] width 21 height 30
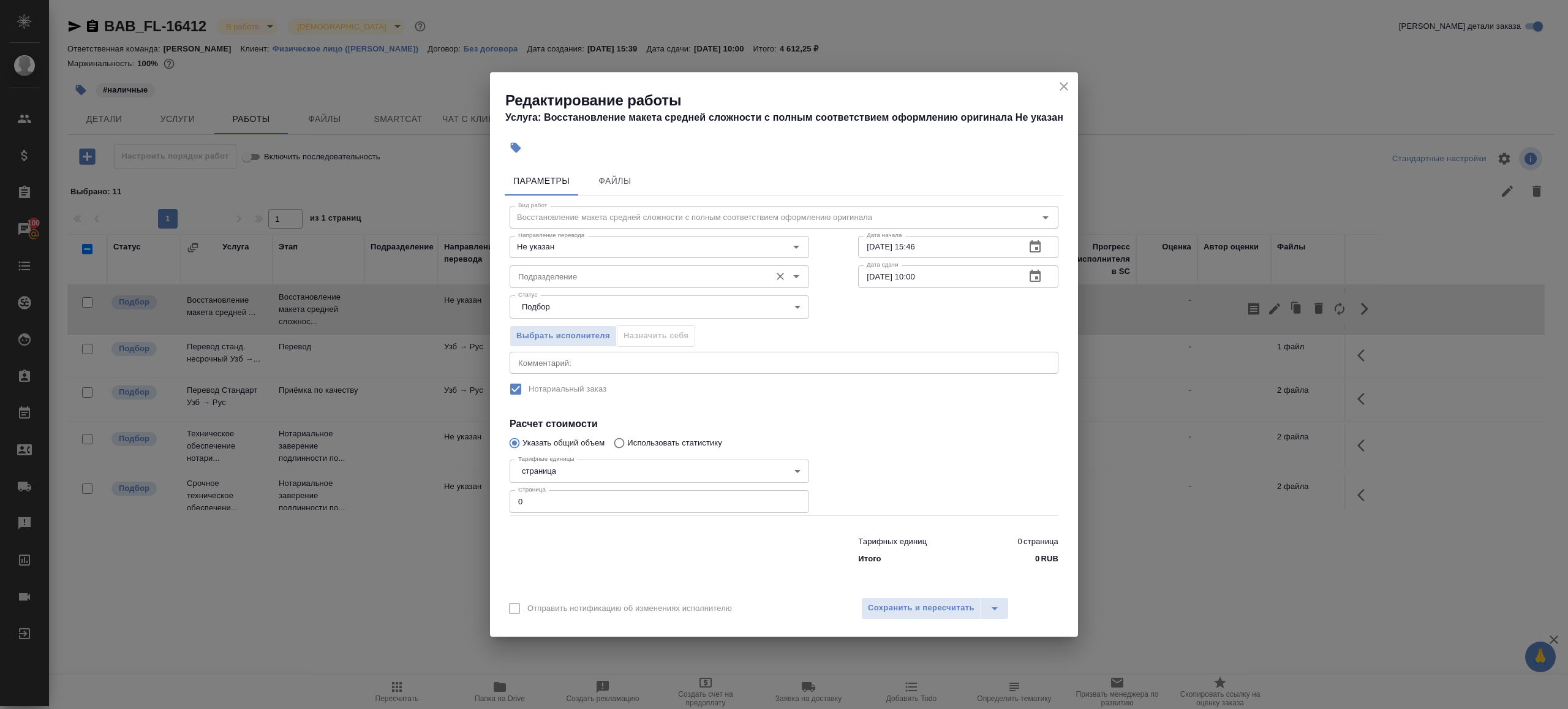
click at [725, 273] on input "Подразделение" at bounding box center [639, 277] width 251 height 15
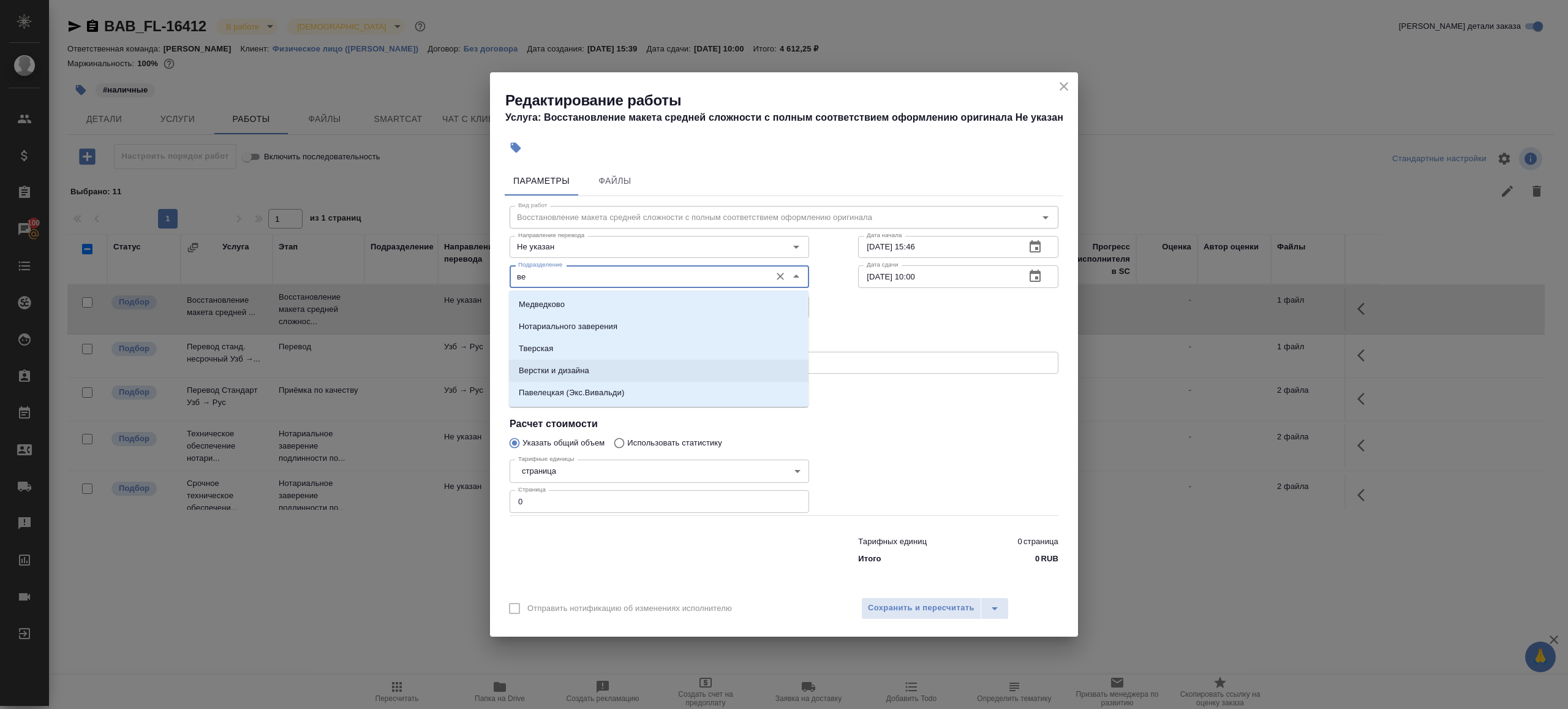
click at [592, 362] on li "Верстки и дизайна" at bounding box center [659, 371] width 300 height 22
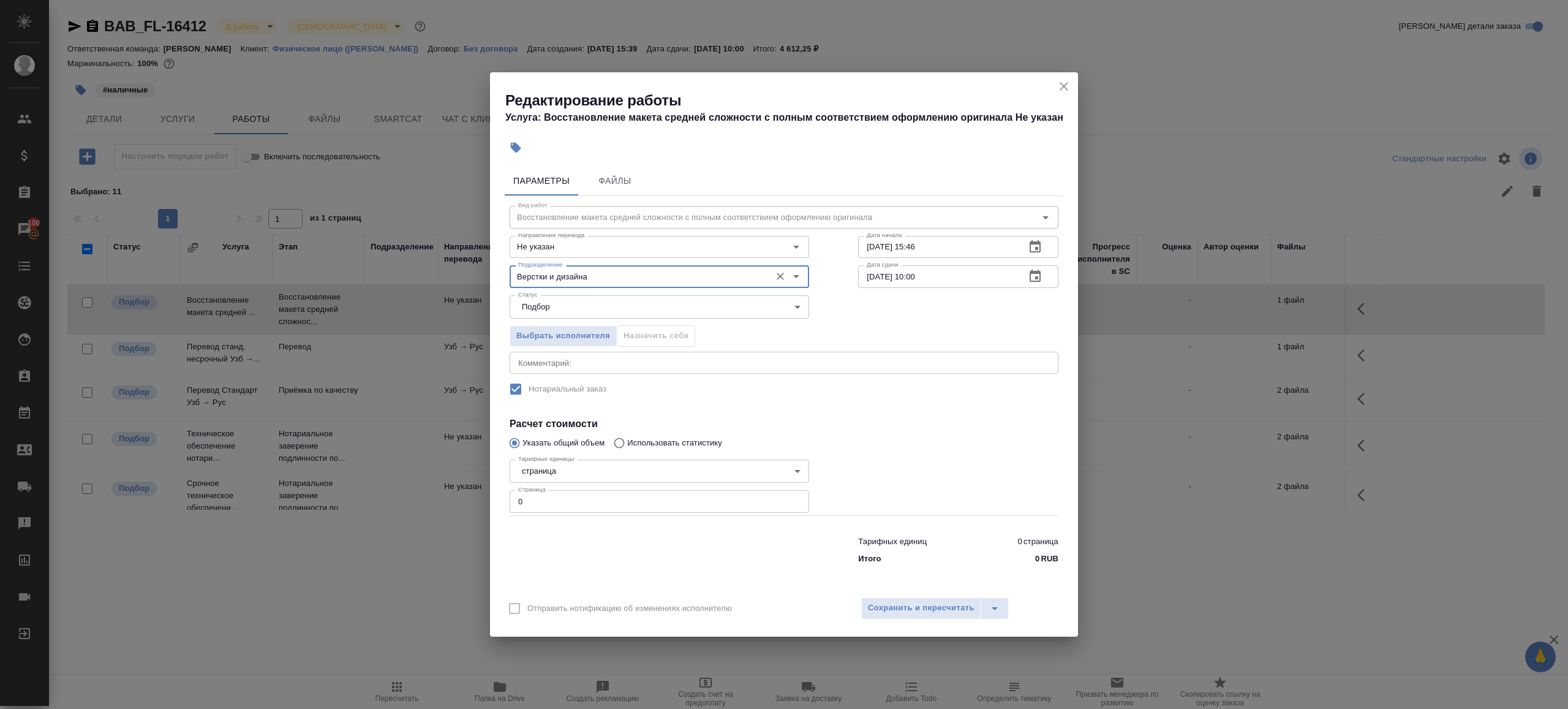
type input "Верстки и дизайна"
click at [553, 504] on input "0" at bounding box center [659, 501] width 300 height 22
type input "1"
click at [614, 545] on div at bounding box center [659, 548] width 348 height 49
click at [941, 241] on input "28.08.2025 15:46" at bounding box center [937, 247] width 158 height 22
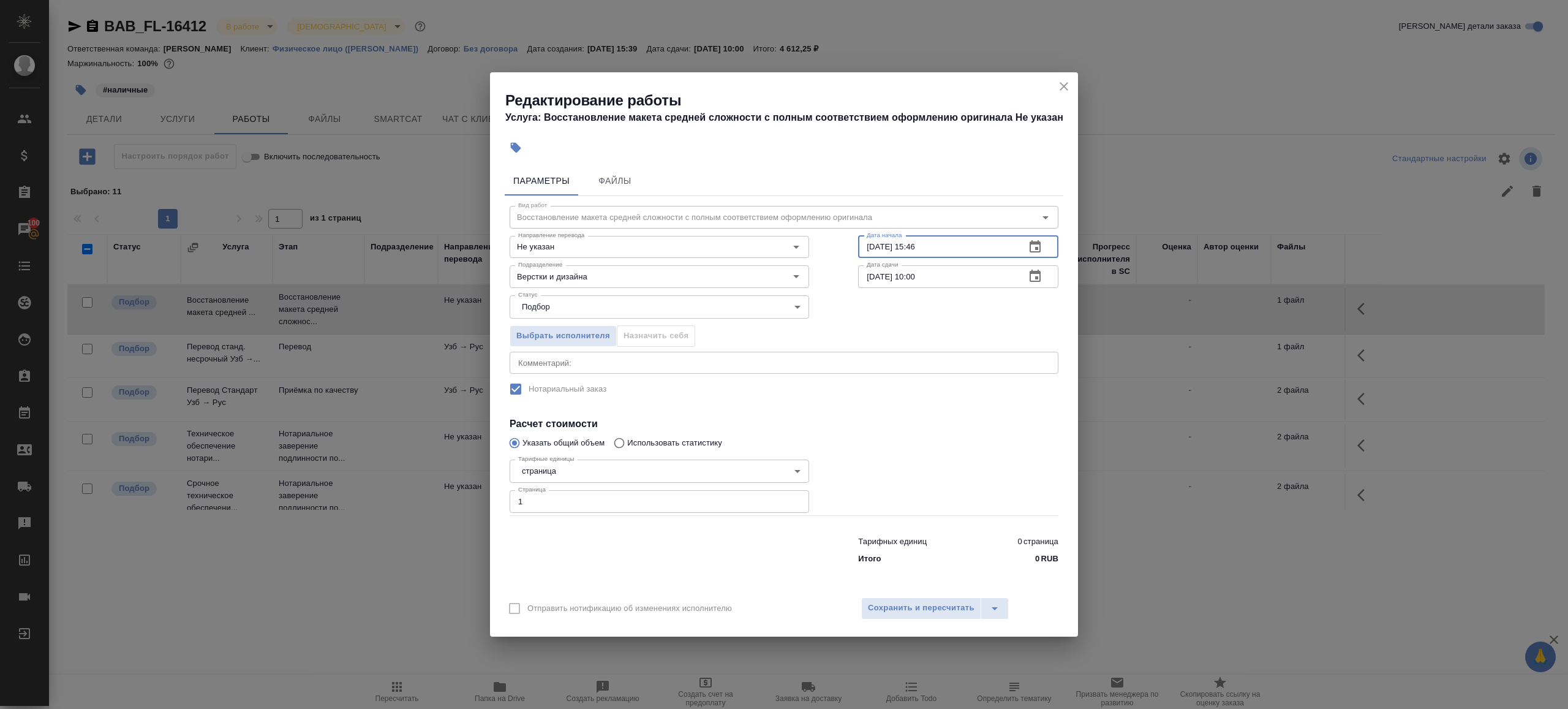
drag, startPoint x: 911, startPoint y: 246, endPoint x: 1002, endPoint y: 246, distance: 91.0
click at [1002, 246] on input "28.08.2025 15:46" at bounding box center [937, 247] width 158 height 22
type input "28.08.2025 16:00"
click at [918, 276] on input "[DATE] 10:00" at bounding box center [937, 277] width 158 height 22
paste input "8.08.2025 16"
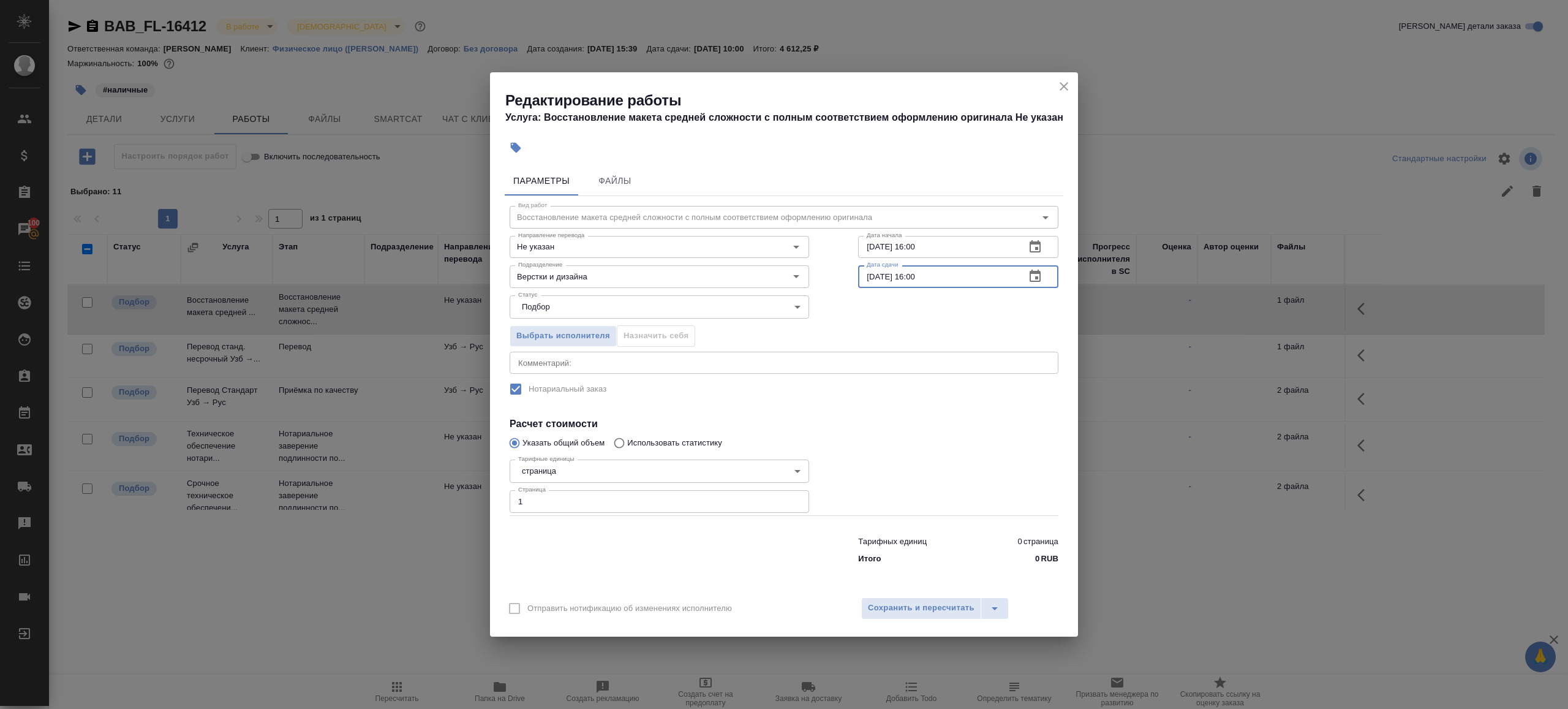
click at [918, 278] on input "28.08.2025 16:00" at bounding box center [937, 277] width 158 height 22
type input "28.08.2025 18:00"
click at [903, 395] on label "Нотариальный заказ" at bounding box center [776, 389] width 547 height 26
click at [903, 606] on span "Сохранить и пересчитать" at bounding box center [921, 608] width 107 height 14
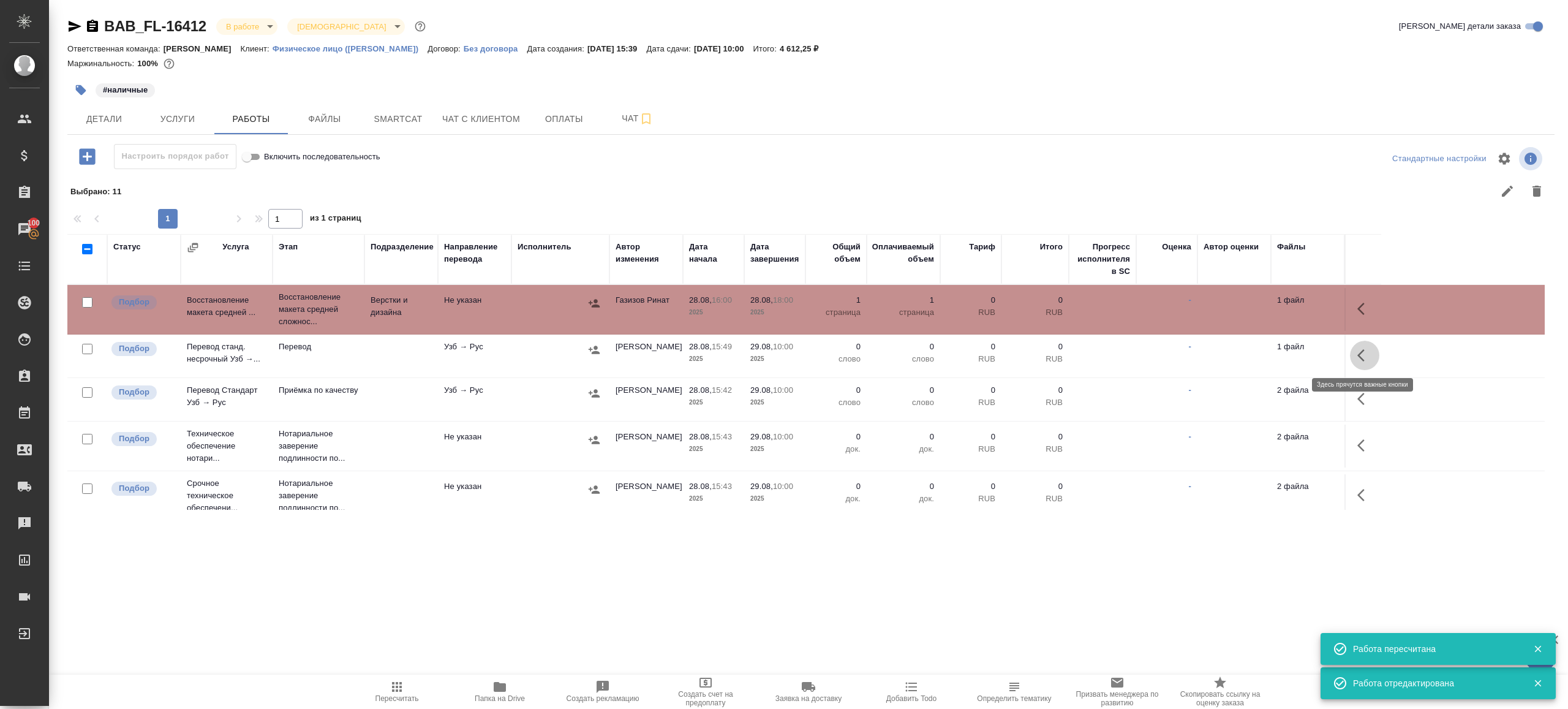
click at [1361, 363] on button "button" at bounding box center [1365, 355] width 30 height 30
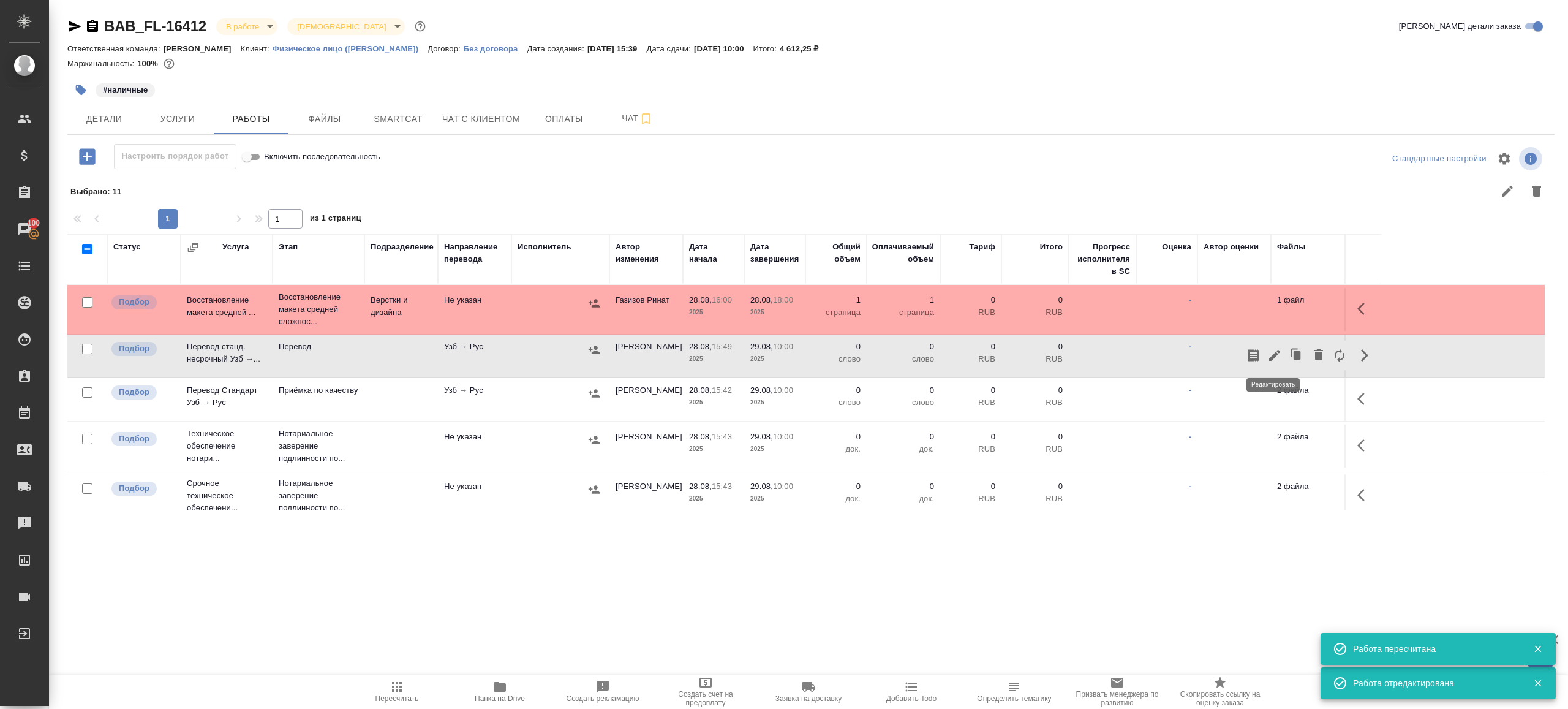
click at [1277, 355] on icon "button" at bounding box center [1275, 355] width 11 height 11
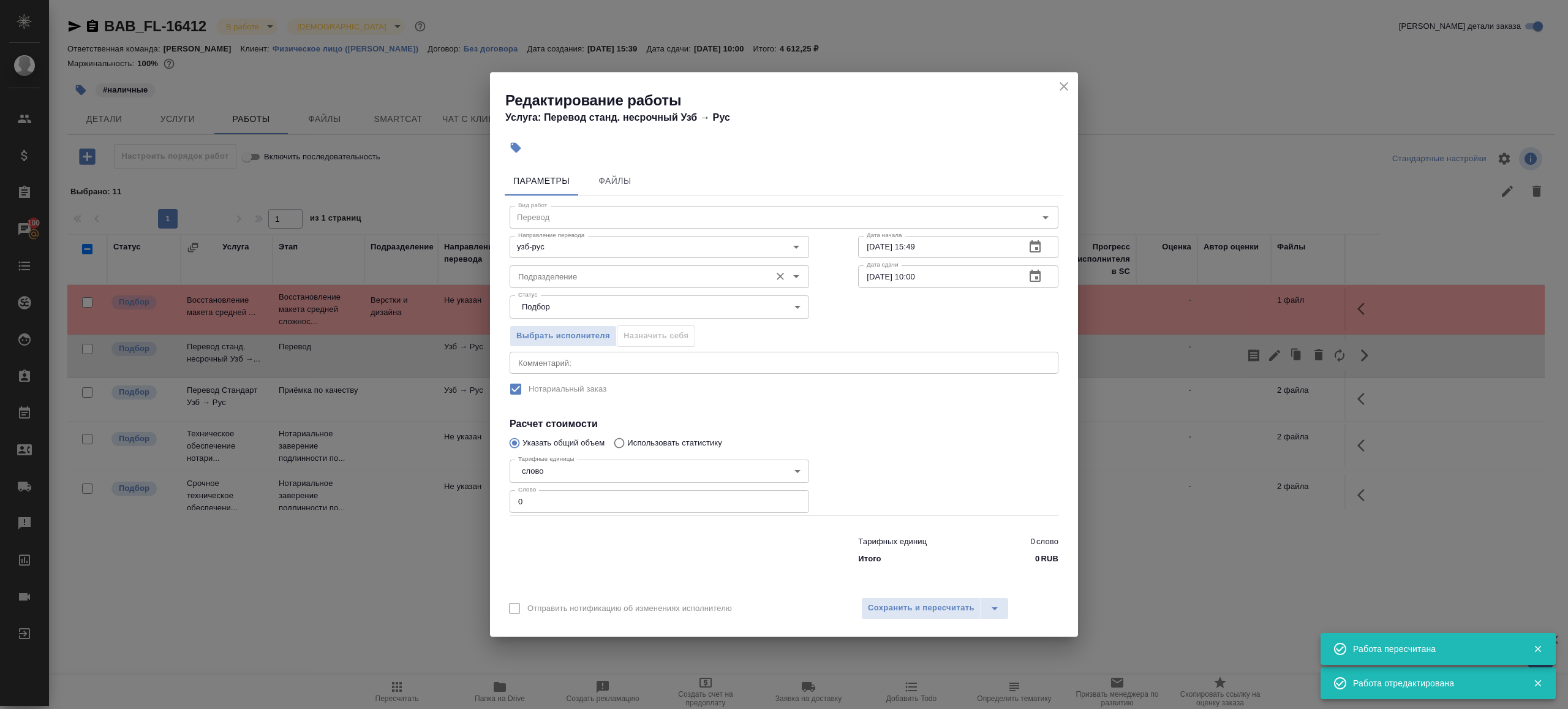
click at [542, 272] on input "Подразделение" at bounding box center [639, 277] width 251 height 15
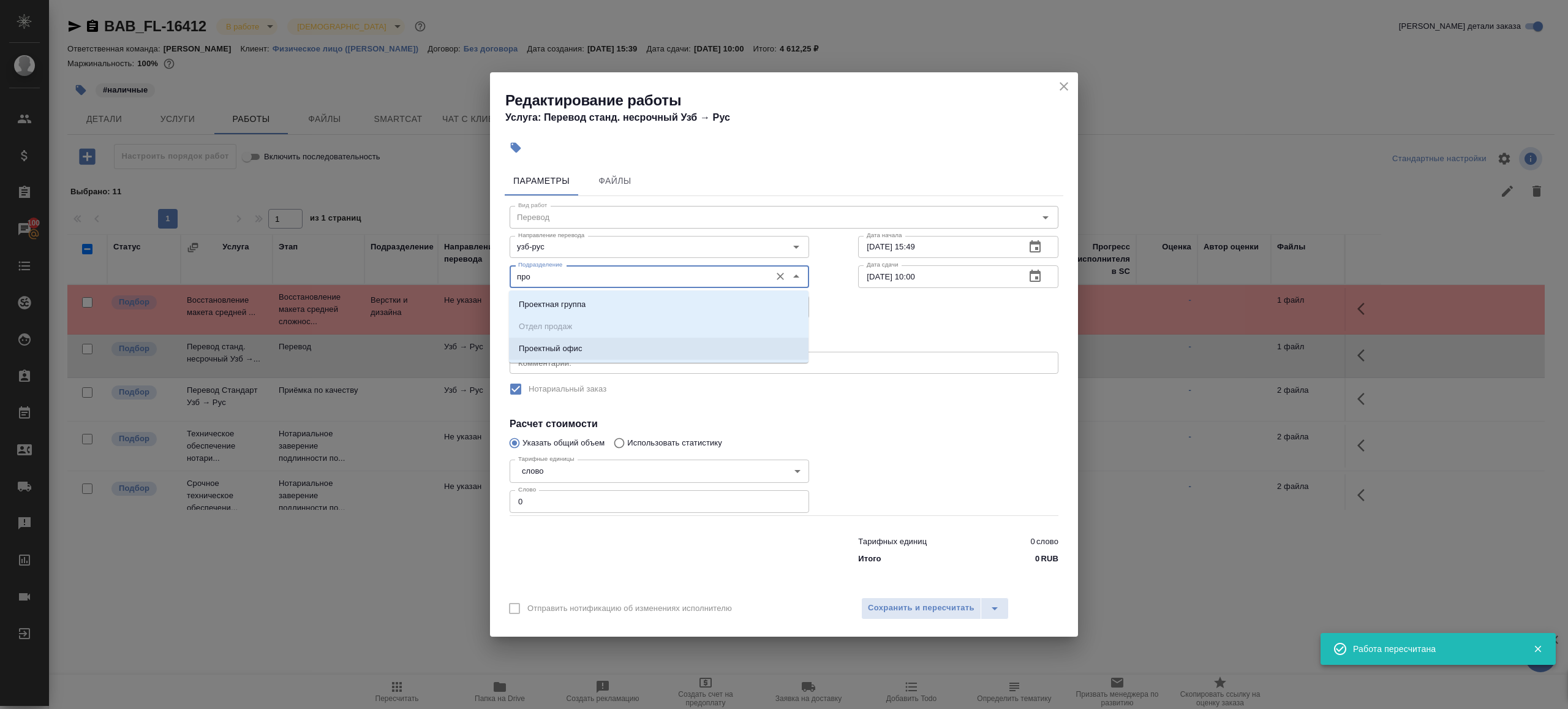
click at [529, 344] on p "Проектный офис" at bounding box center [550, 349] width 63 height 12
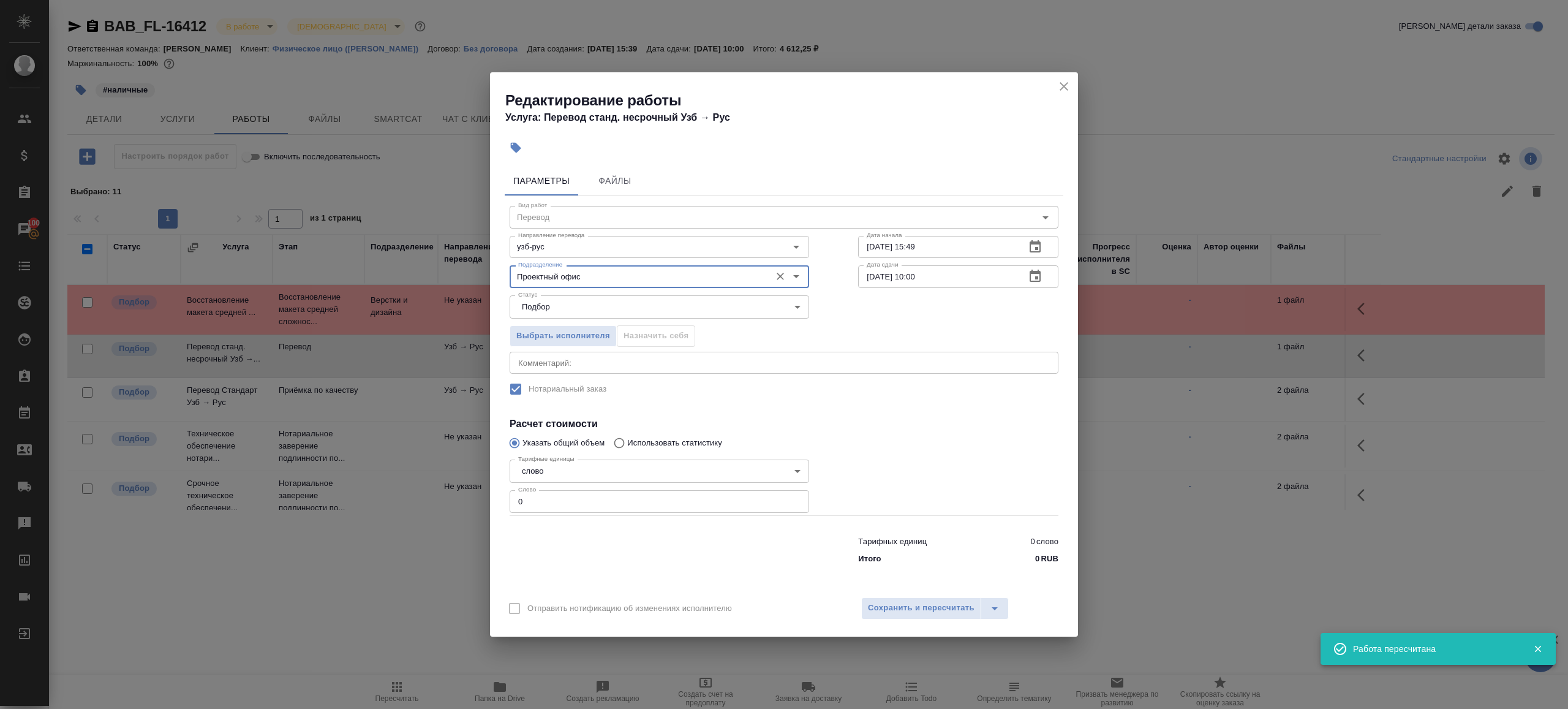
type input "Проектный офис"
click at [530, 493] on input "0" at bounding box center [659, 501] width 300 height 22
type input "1"
click at [557, 527] on div at bounding box center [659, 548] width 348 height 49
click at [960, 248] on input "28.08.2025 15:49" at bounding box center [937, 247] width 158 height 22
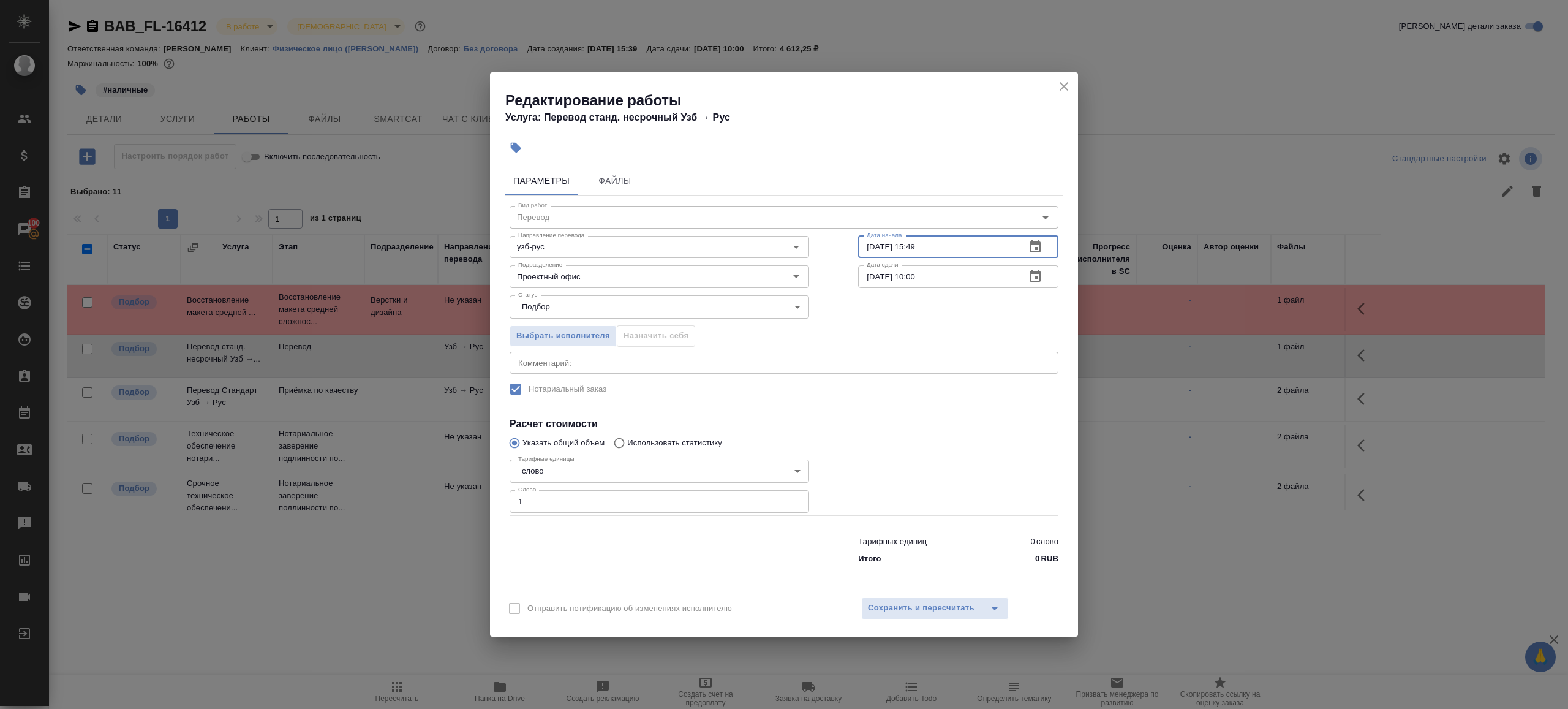
paste input "8:00"
type input "28.08.2025 18:00"
click at [917, 278] on input "[DATE] 10:00" at bounding box center [937, 277] width 158 height 22
type input "[DATE] 09:00"
click at [903, 448] on div at bounding box center [958, 485] width 249 height 110
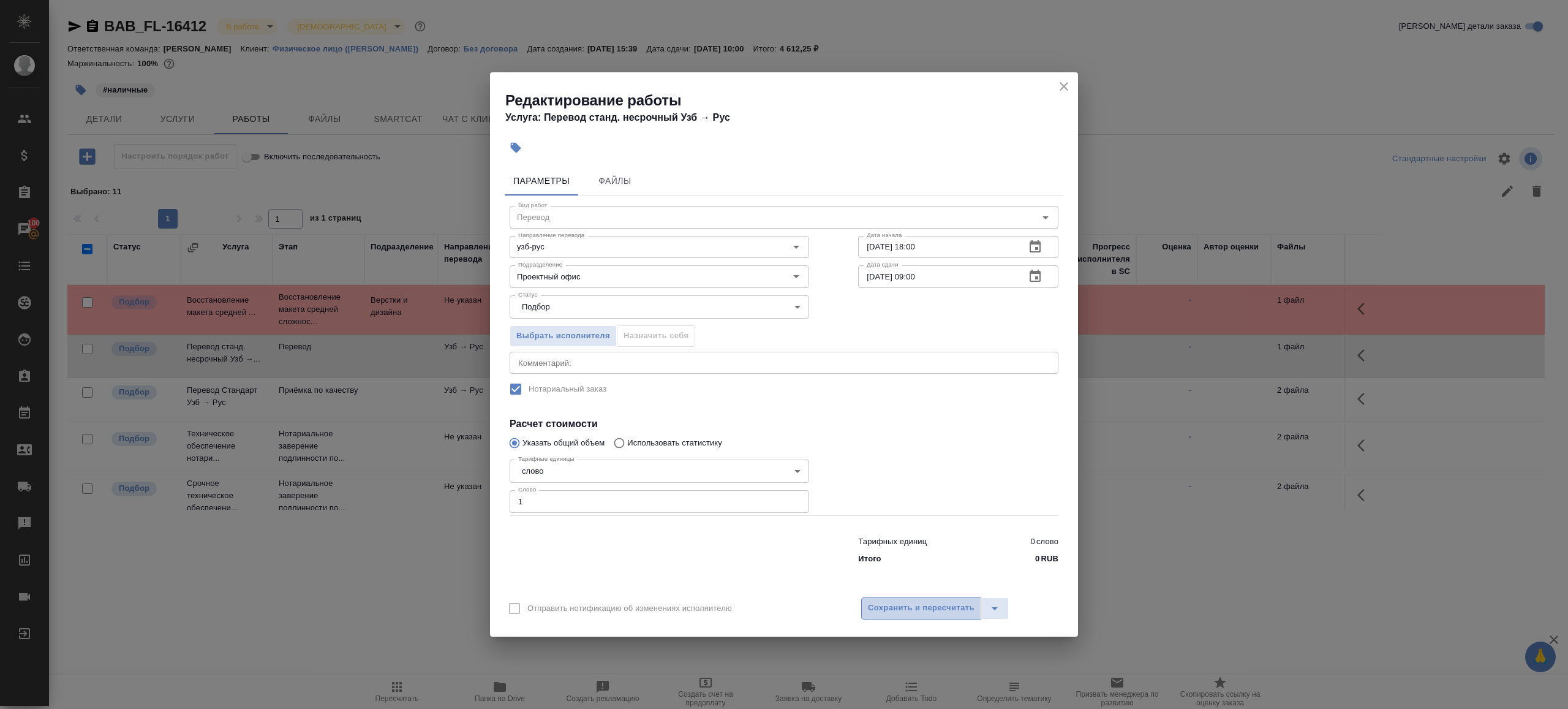
click at [920, 598] on button "Сохранить и пересчитать" at bounding box center [921, 609] width 120 height 22
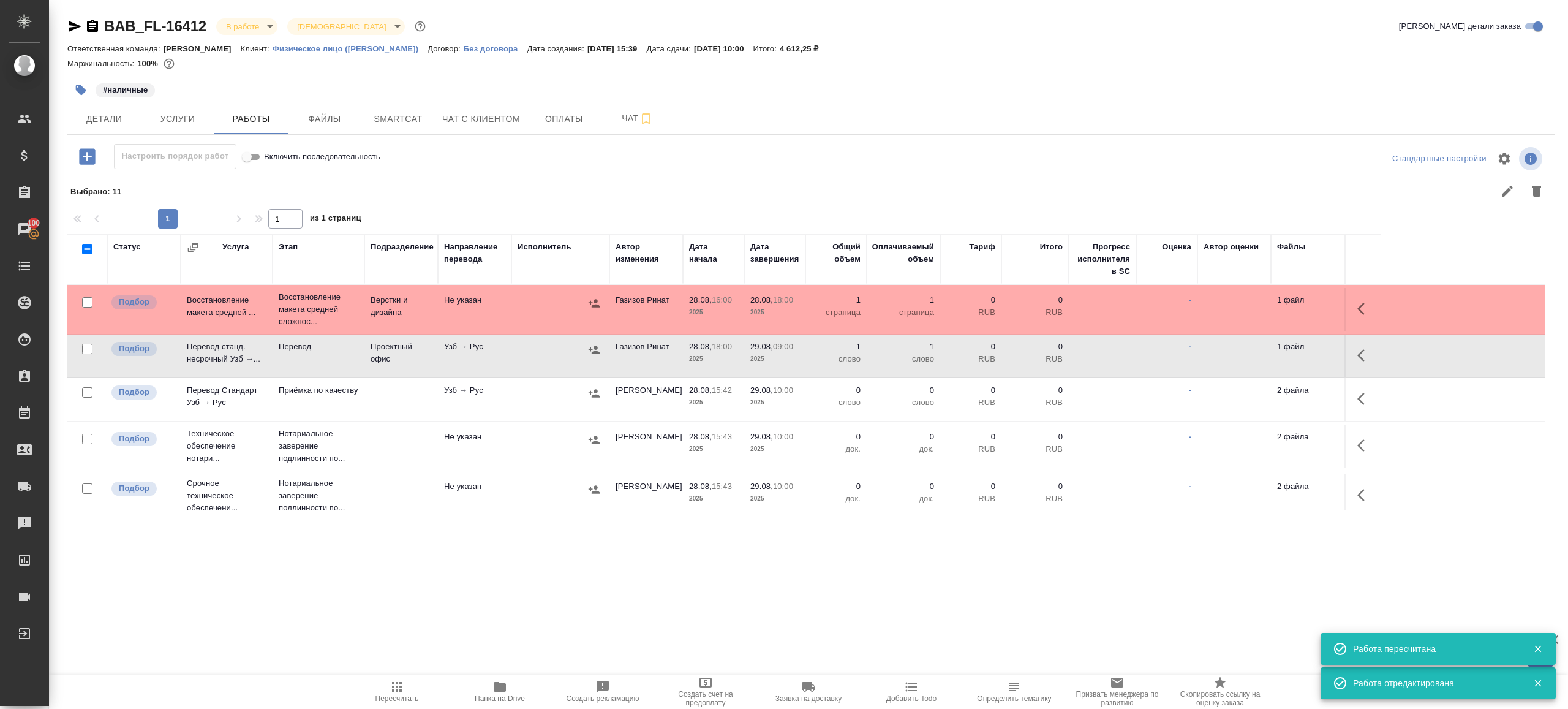
click at [1362, 404] on icon "button" at bounding box center [1365, 399] width 15 height 15
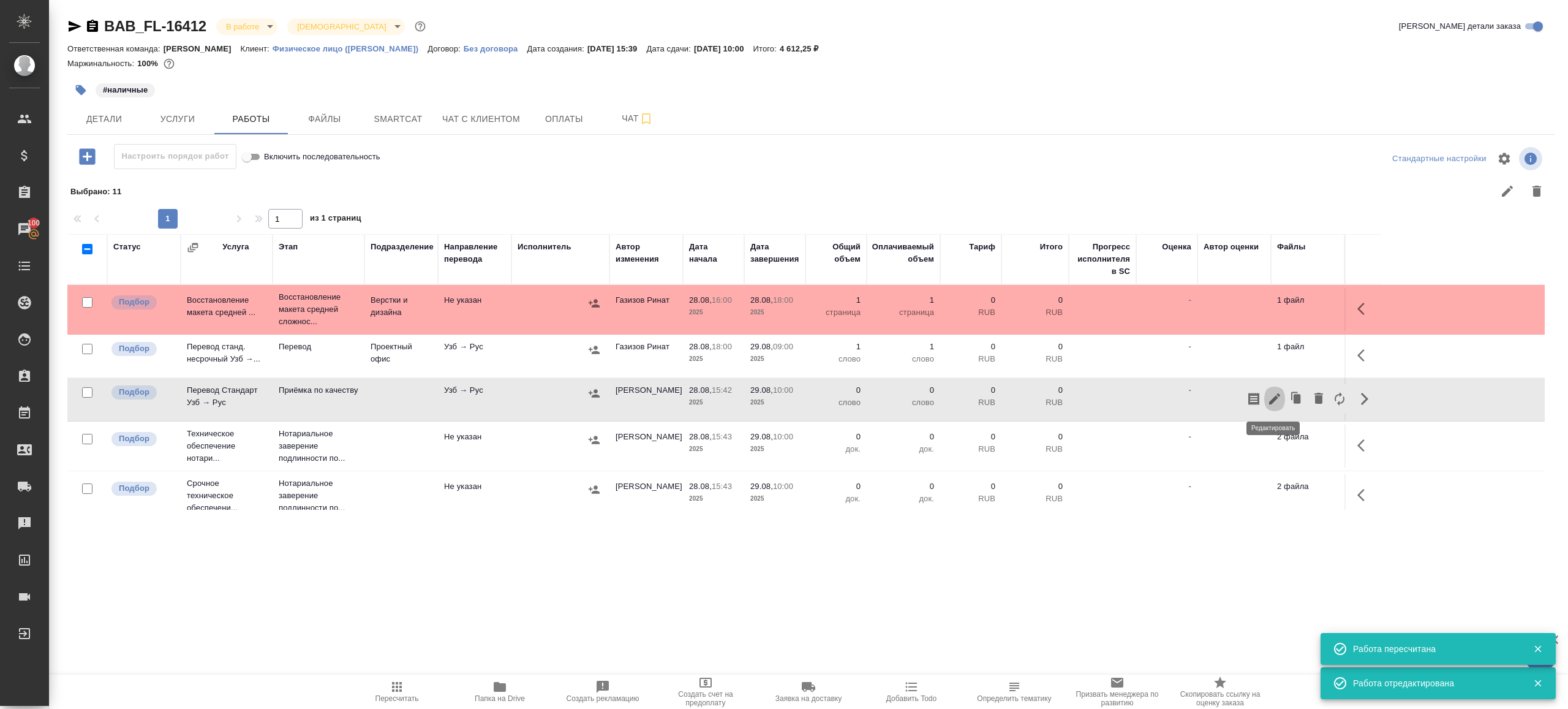
click at [1277, 397] on icon "button" at bounding box center [1275, 399] width 11 height 11
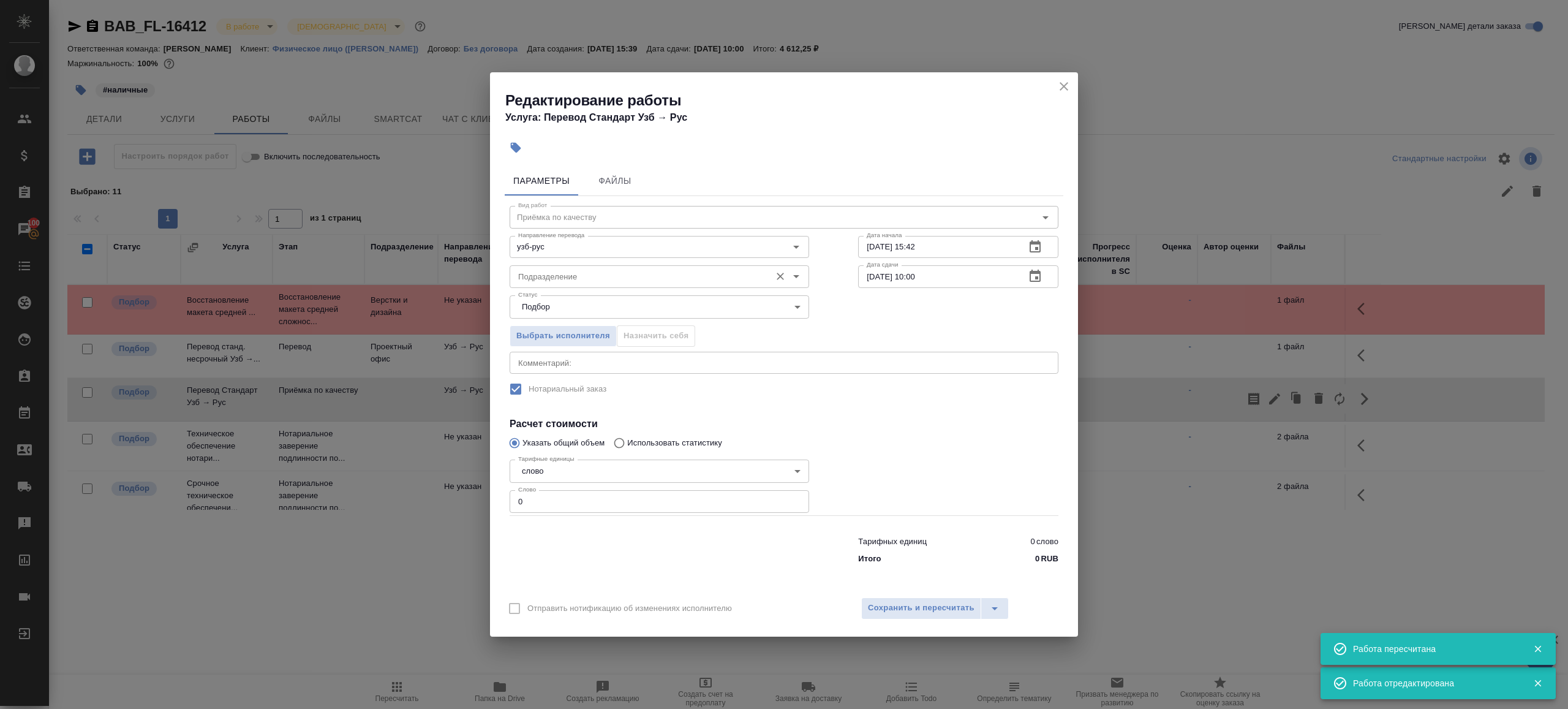
click at [609, 279] on input "Подразделение" at bounding box center [639, 277] width 251 height 15
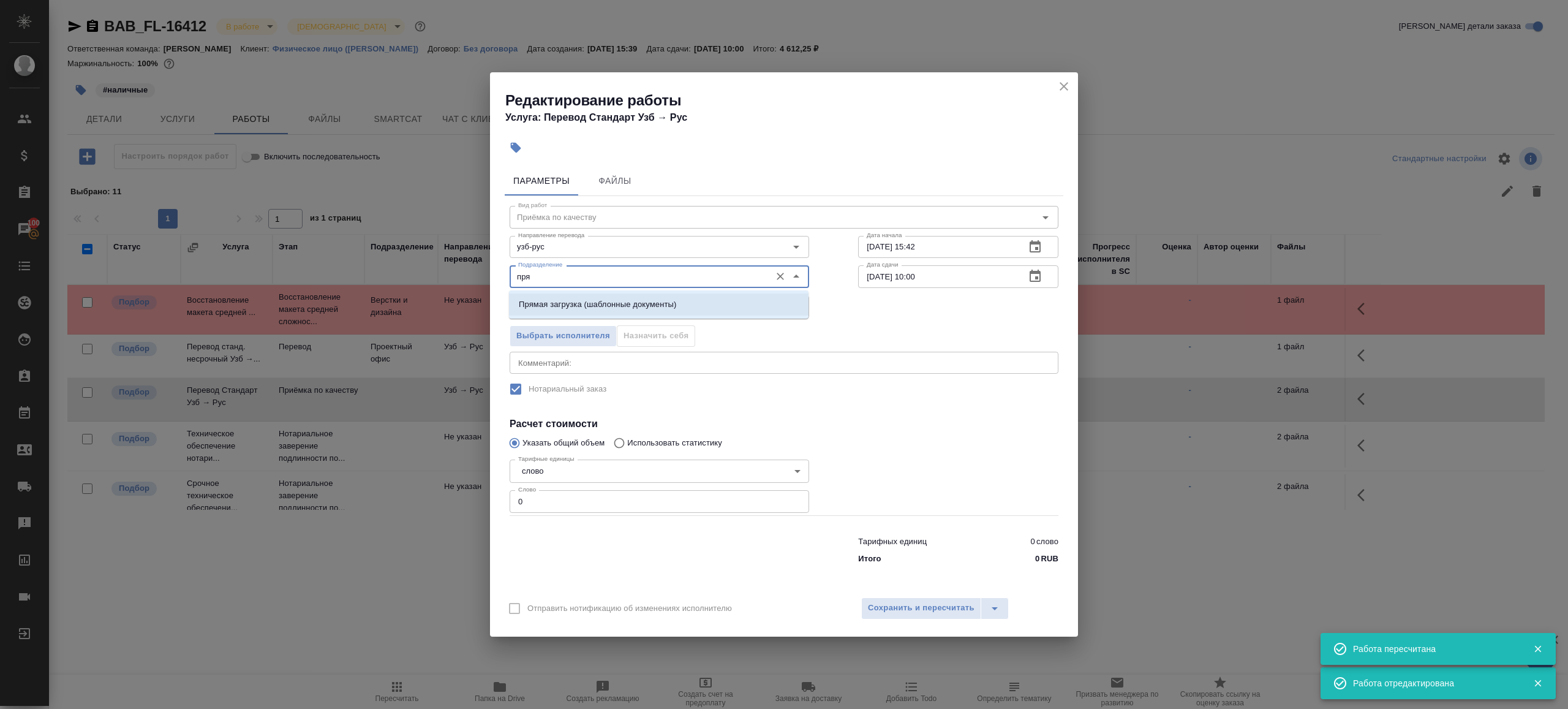
click at [633, 298] on li "Прямая загрузка (шаблонные документы)" at bounding box center [659, 305] width 300 height 22
type input "Прямая загрузка (шаблонные документы)"
click at [906, 259] on div "Дата сдачи 29.08.2025 10:00 Дата сдачи" at bounding box center [958, 275] width 249 height 78
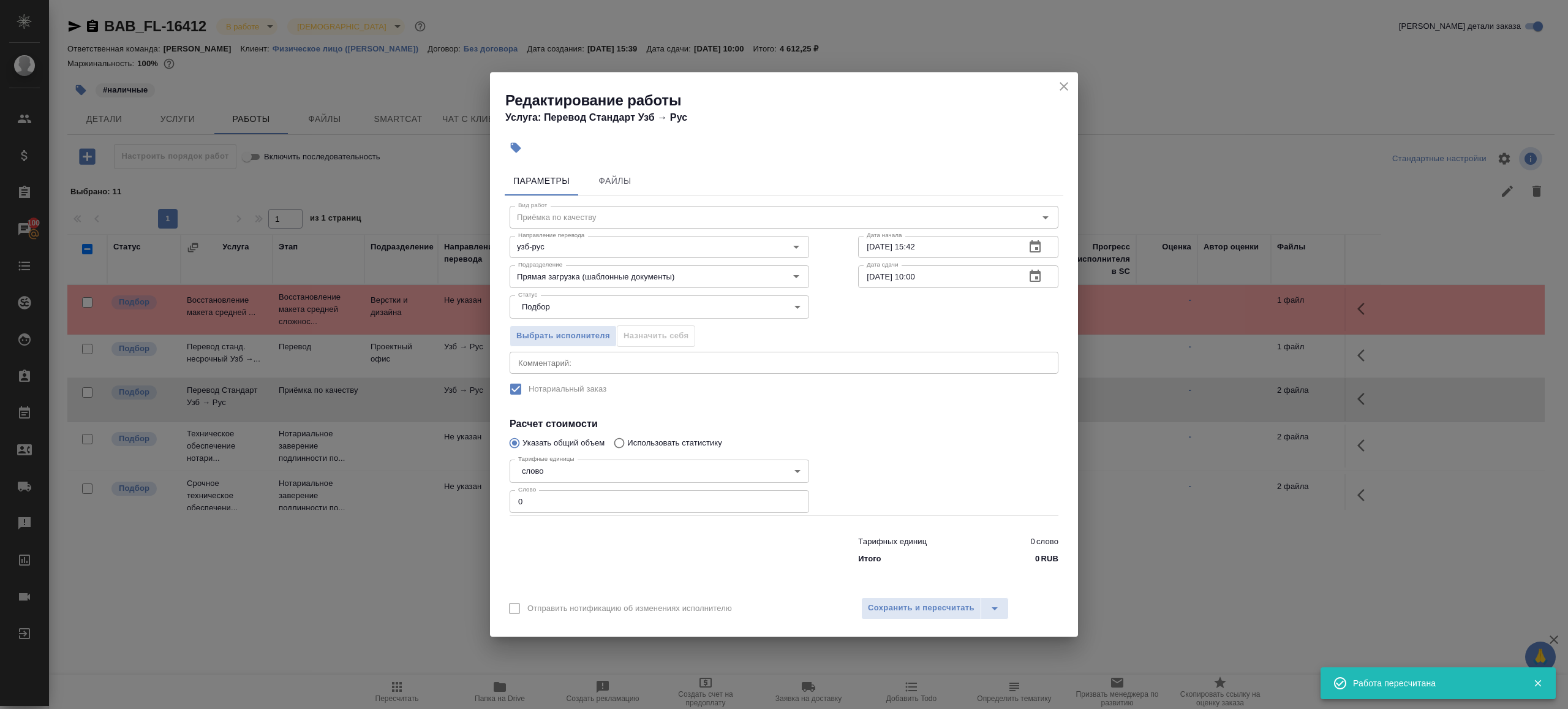
click at [906, 250] on input "28.08.2025 15:42" at bounding box center [937, 247] width 158 height 22
paste input "9.08.2025 09:00"
type input "[DATE] 09:00"
click at [596, 502] on input "0" at bounding box center [659, 501] width 300 height 22
type input "1"
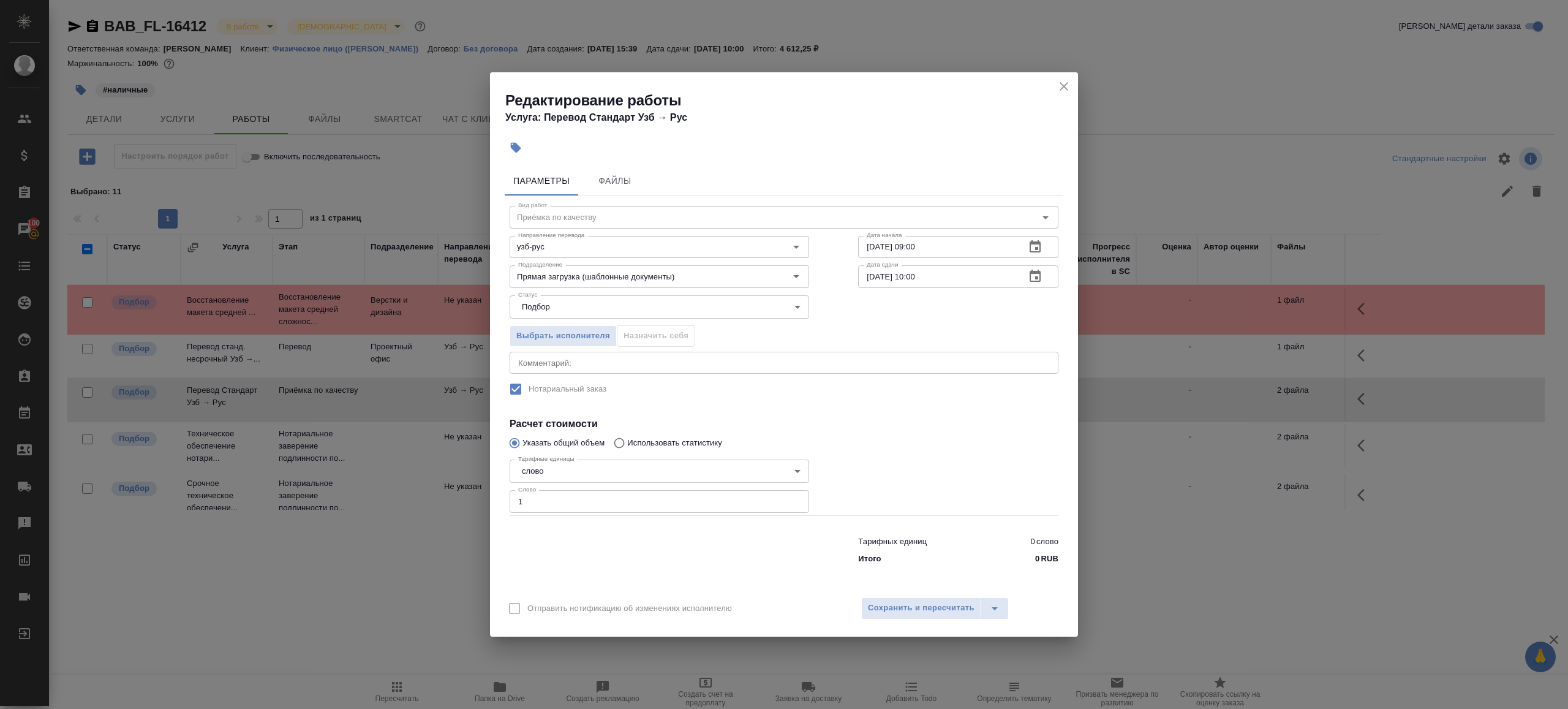
click at [609, 559] on div at bounding box center [659, 548] width 348 height 49
click at [869, 578] on div "Параметры Файлы Вид работ Приёмка по качеству Вид работ Направление перевода уз…" at bounding box center [784, 375] width 588 height 428
click at [869, 606] on span "Сохранить и пересчитать" at bounding box center [921, 608] width 107 height 14
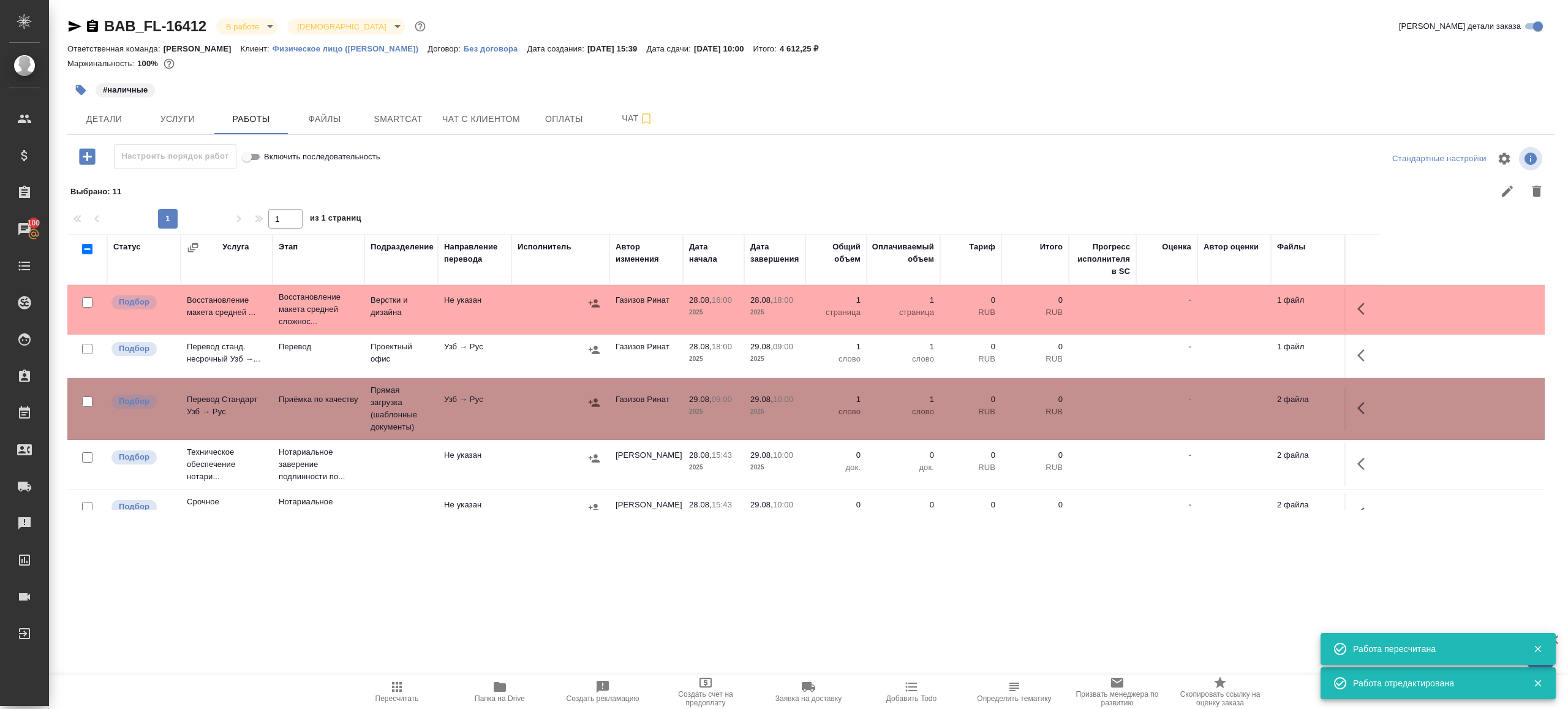
click at [377, 681] on span "Пересчитать" at bounding box center [396, 691] width 88 height 23
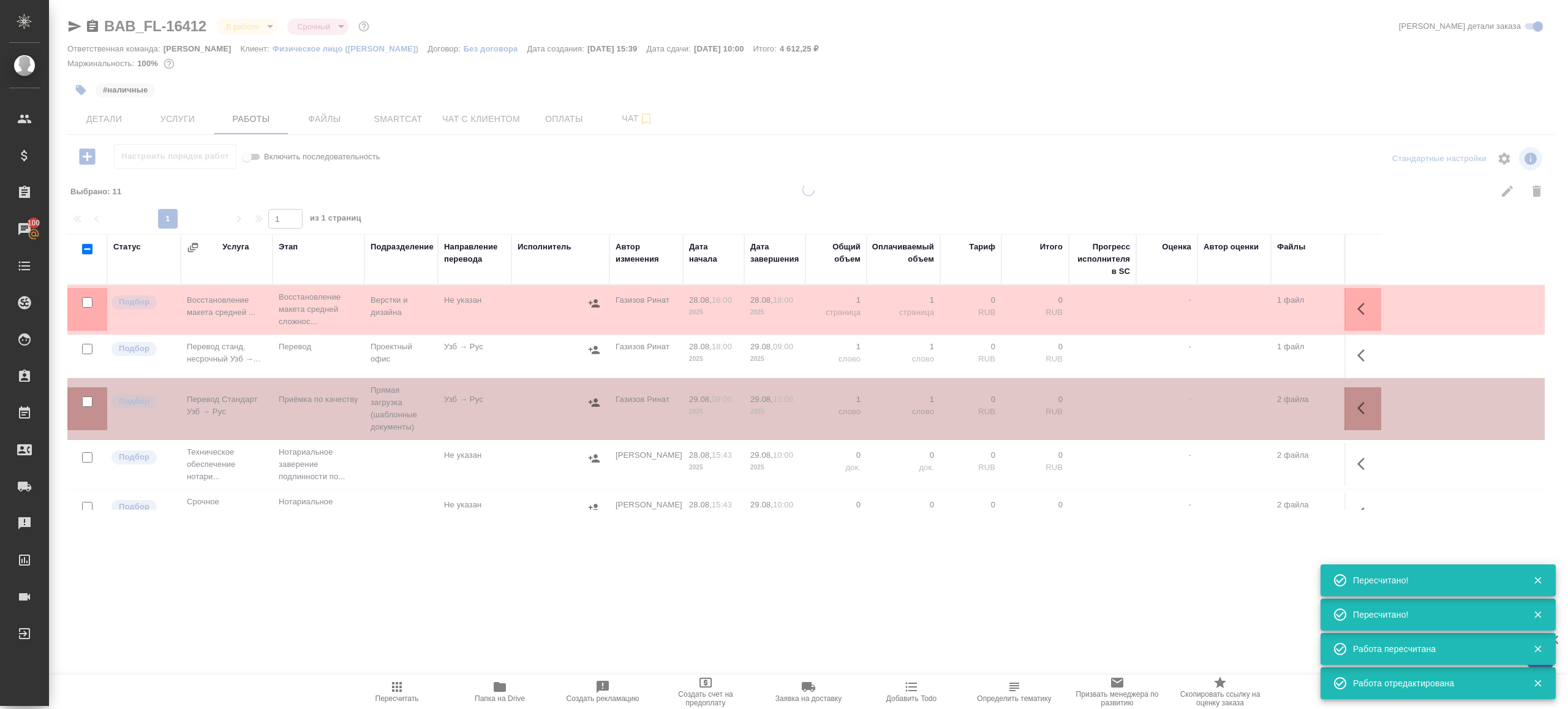
type input "urgent"
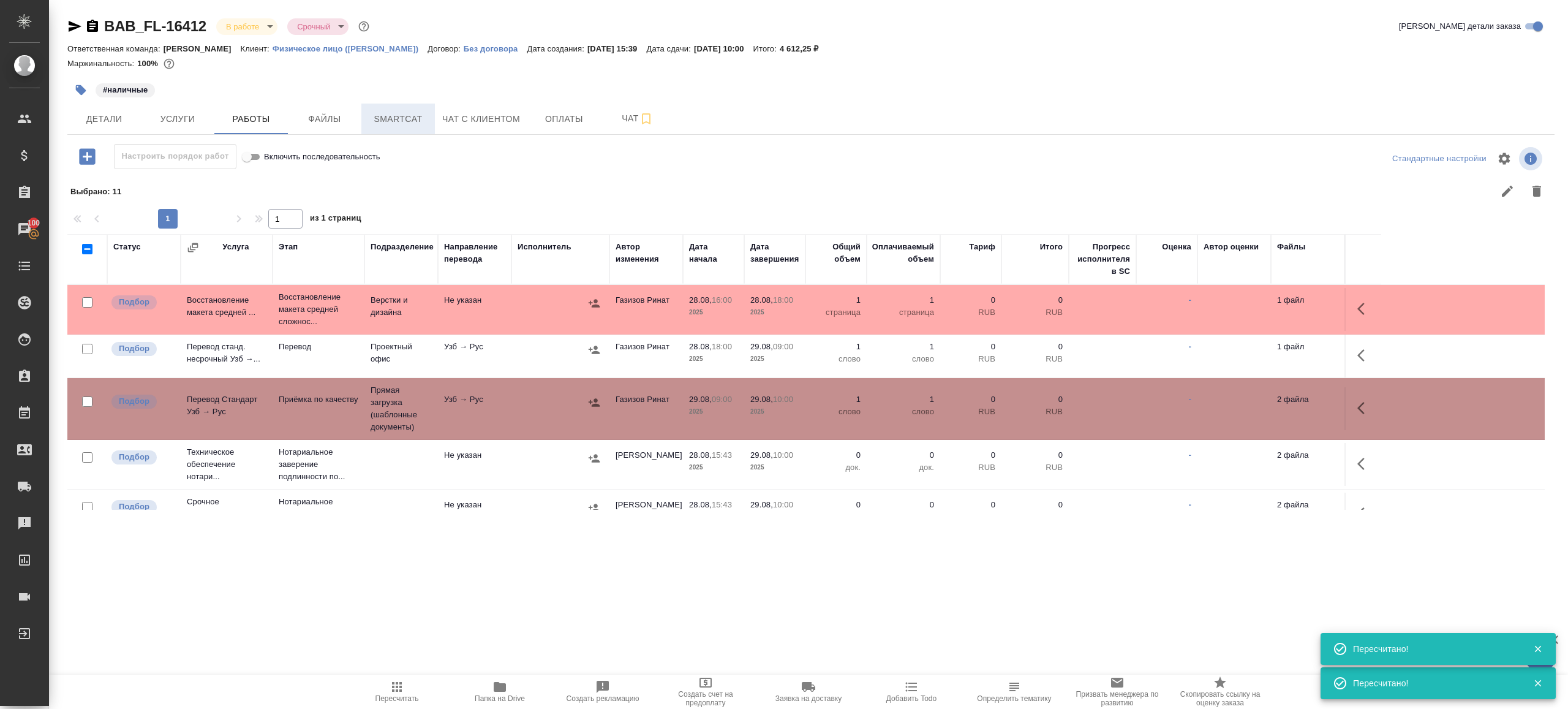
click at [392, 105] on button "Smartcat" at bounding box center [398, 119] width 73 height 31
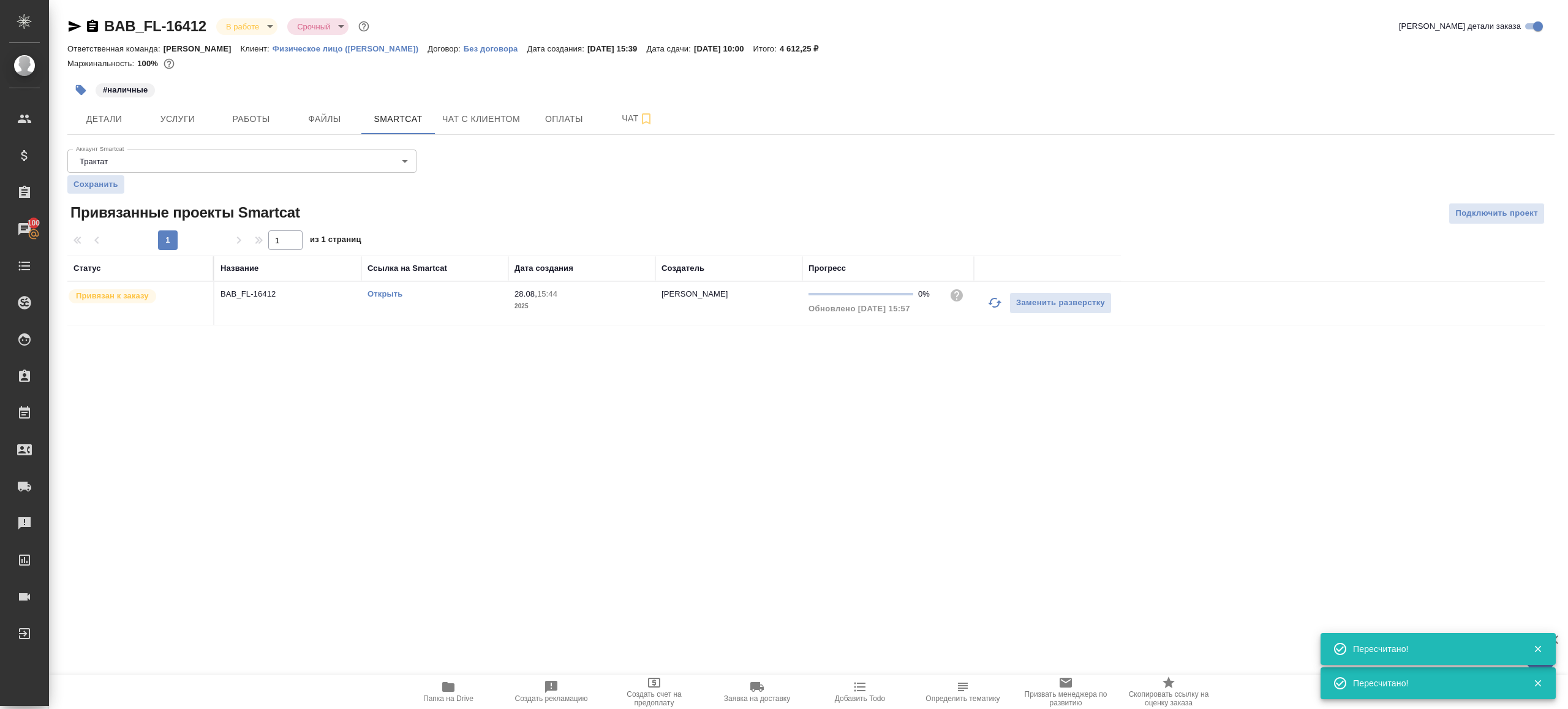
click at [393, 291] on link "Открыть" at bounding box center [385, 294] width 35 height 9
click at [279, 118] on span "Работы" at bounding box center [251, 119] width 59 height 15
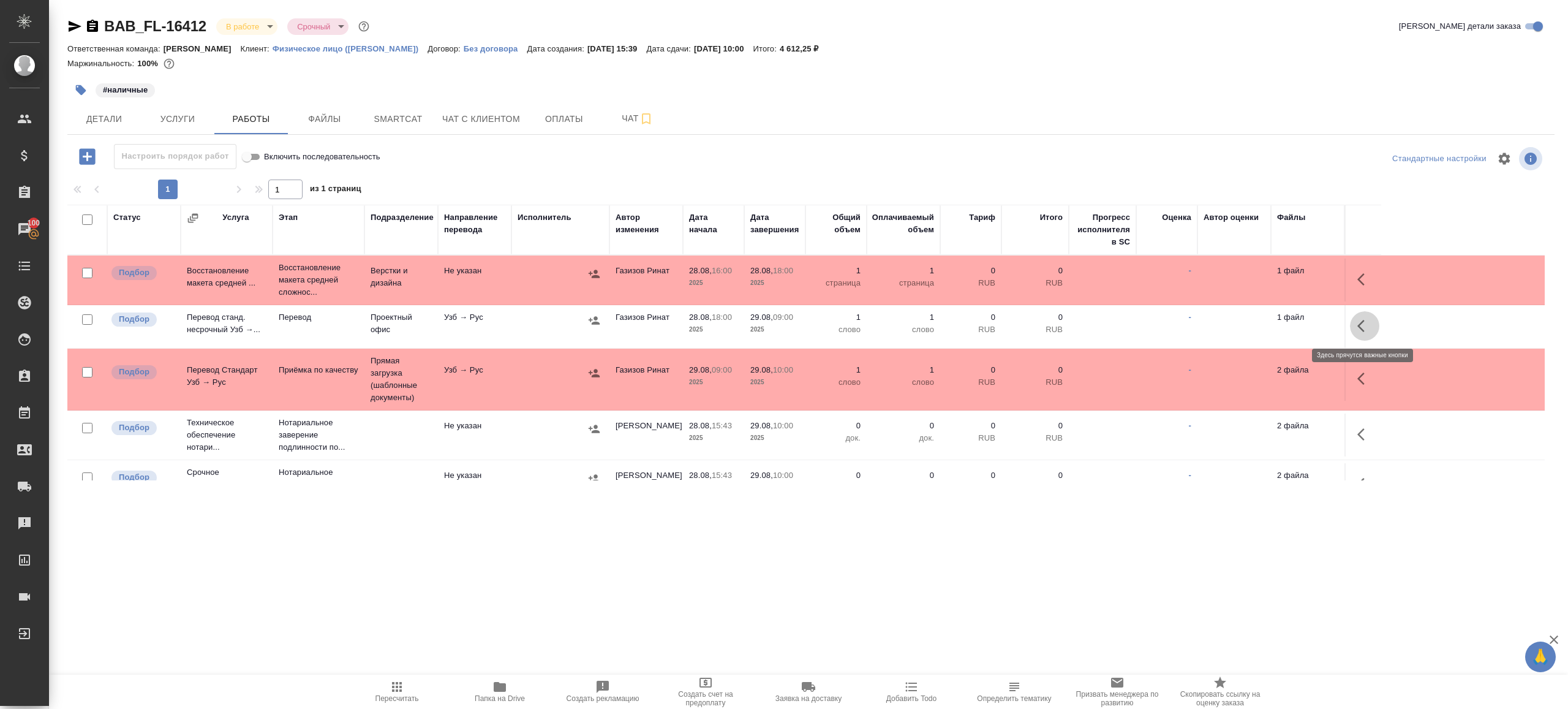
click at [1362, 318] on icon "button" at bounding box center [1365, 326] width 15 height 15
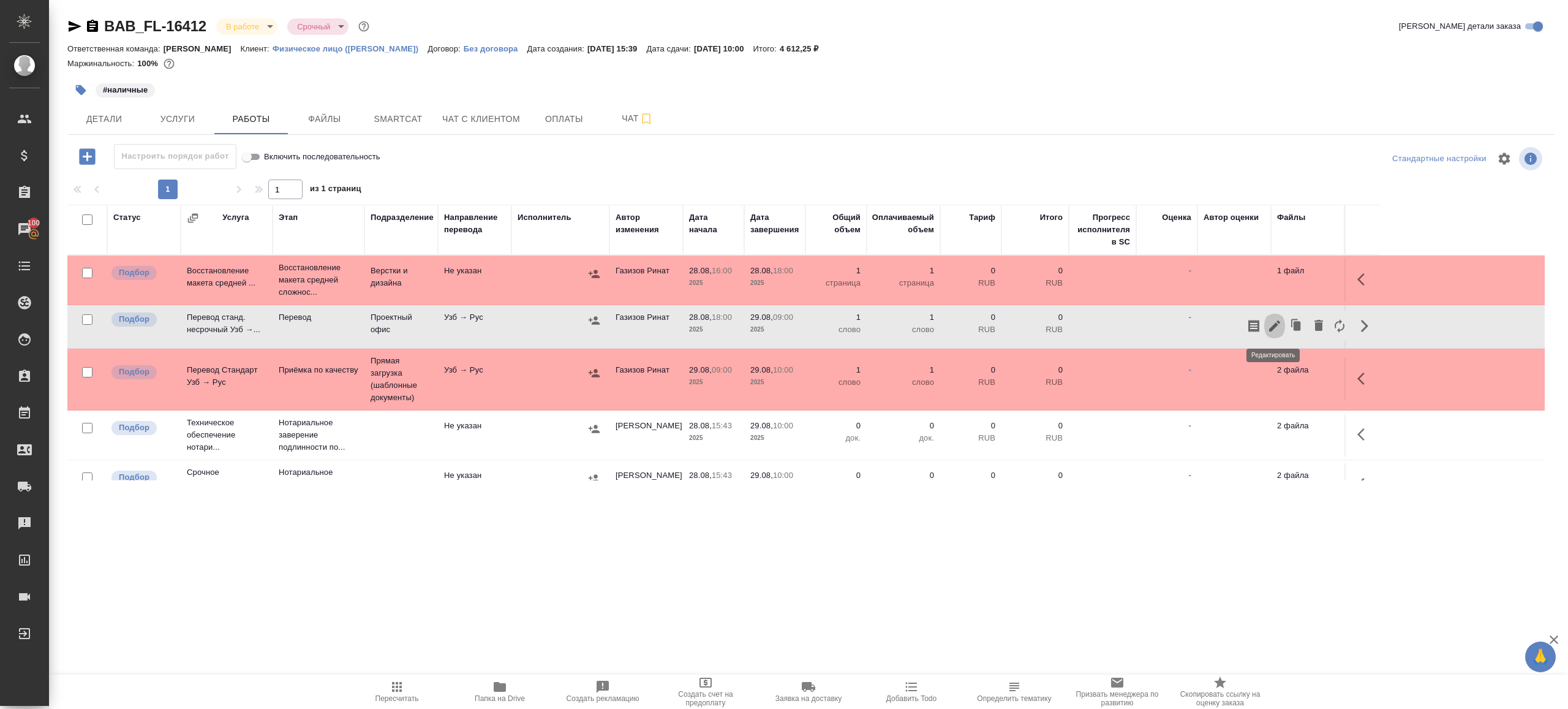
click at [1269, 325] on icon "button" at bounding box center [1275, 326] width 15 height 15
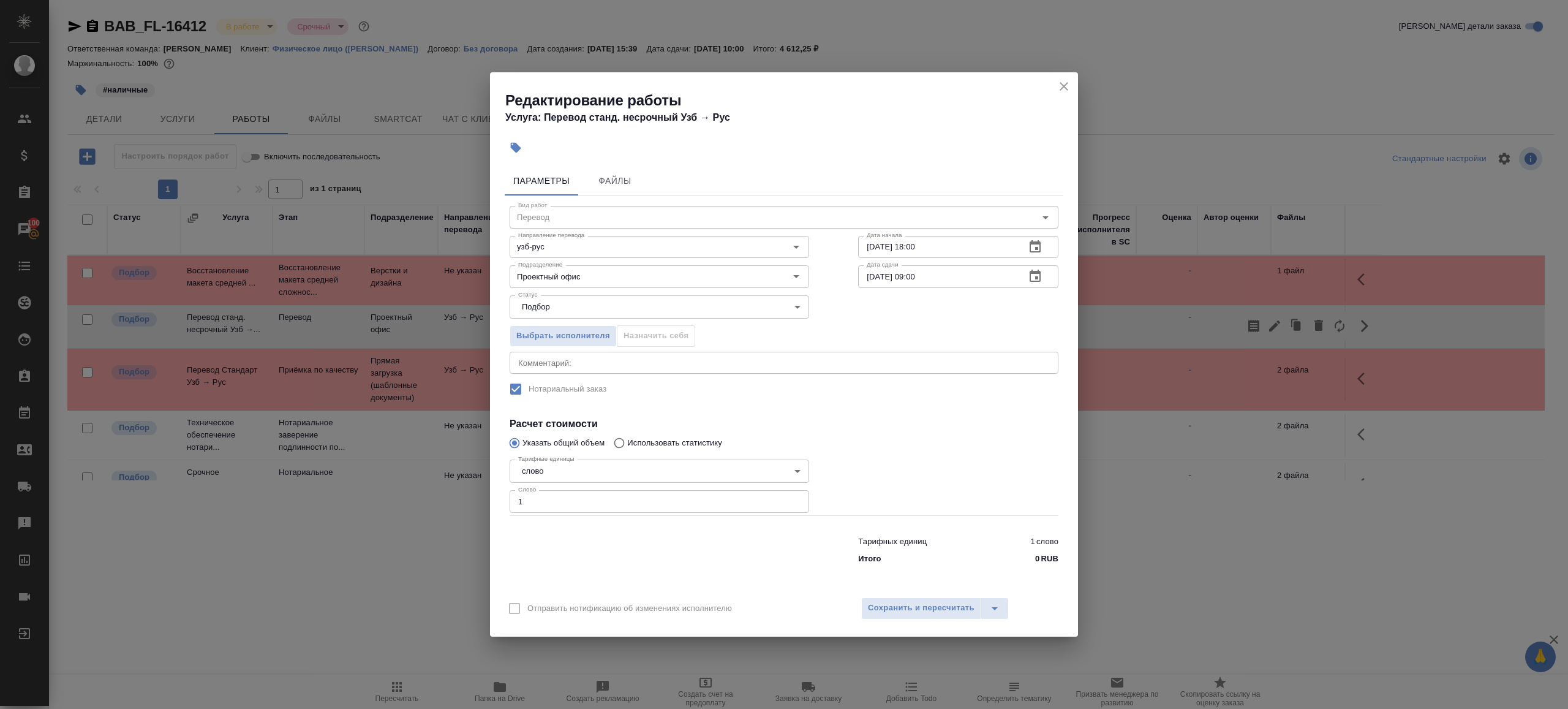
click at [636, 493] on input "1" at bounding box center [659, 501] width 300 height 22
type input "600"
click at [888, 608] on span "Сохранить и пересчитать" at bounding box center [921, 608] width 107 height 14
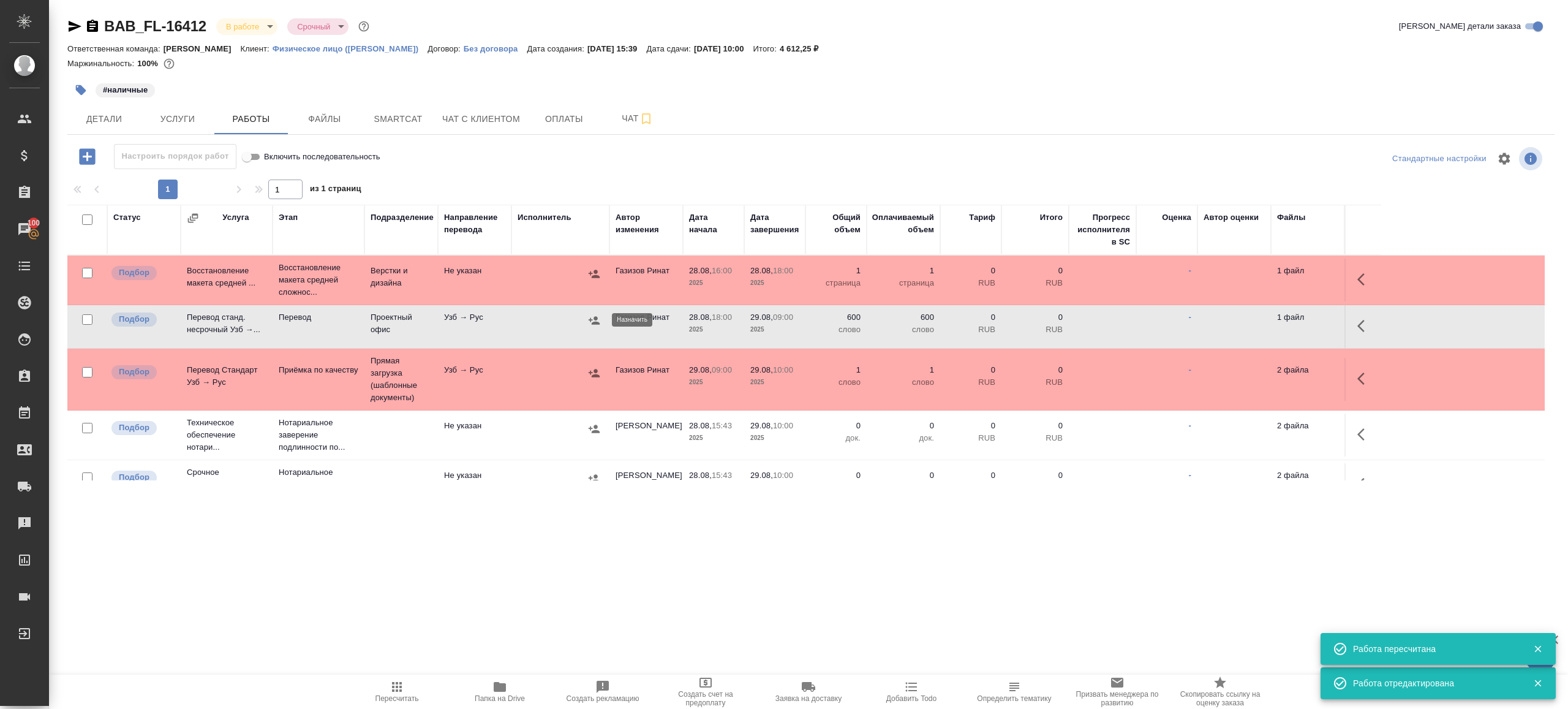
click at [597, 322] on icon "button" at bounding box center [594, 320] width 11 height 8
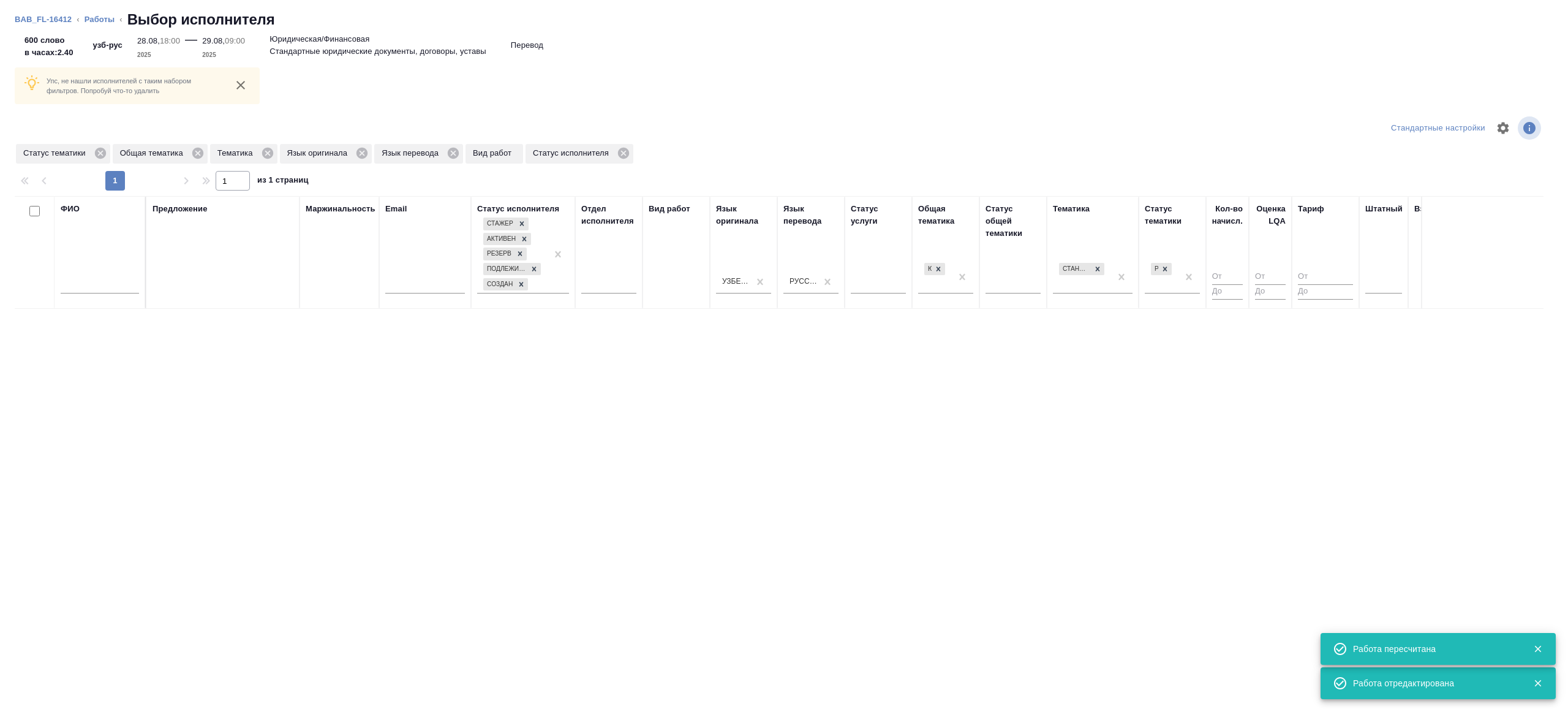
click at [116, 218] on div "ФИО" at bounding box center [100, 252] width 78 height 99
click at [87, 262] on div "ФИО" at bounding box center [100, 252] width 78 height 99
click at [87, 278] on input "text" at bounding box center [100, 286] width 78 height 15
type input "динара"
click at [196, 274] on div "Предложение" at bounding box center [223, 252] width 141 height 99
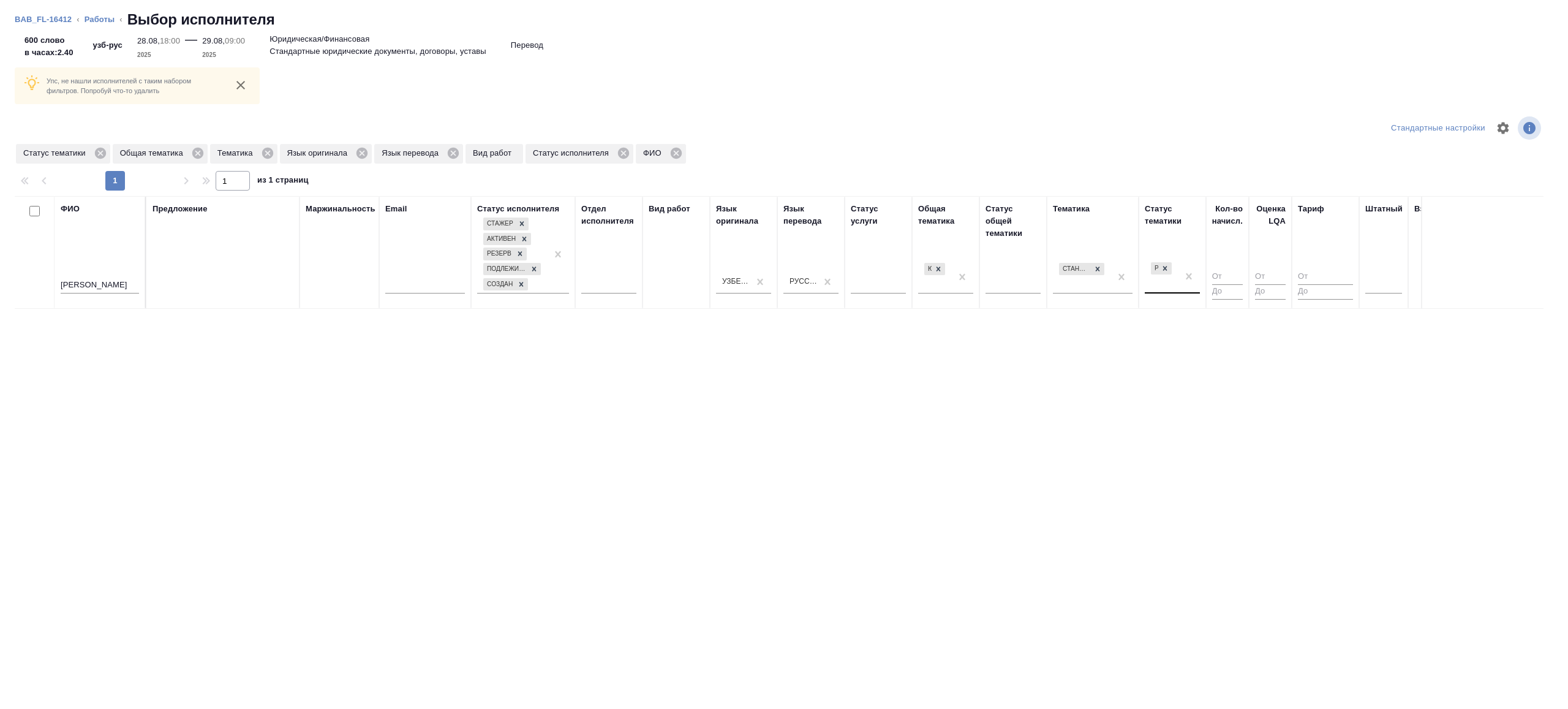
click at [1153, 278] on div "Рекомендован" at bounding box center [1162, 277] width 33 height 33
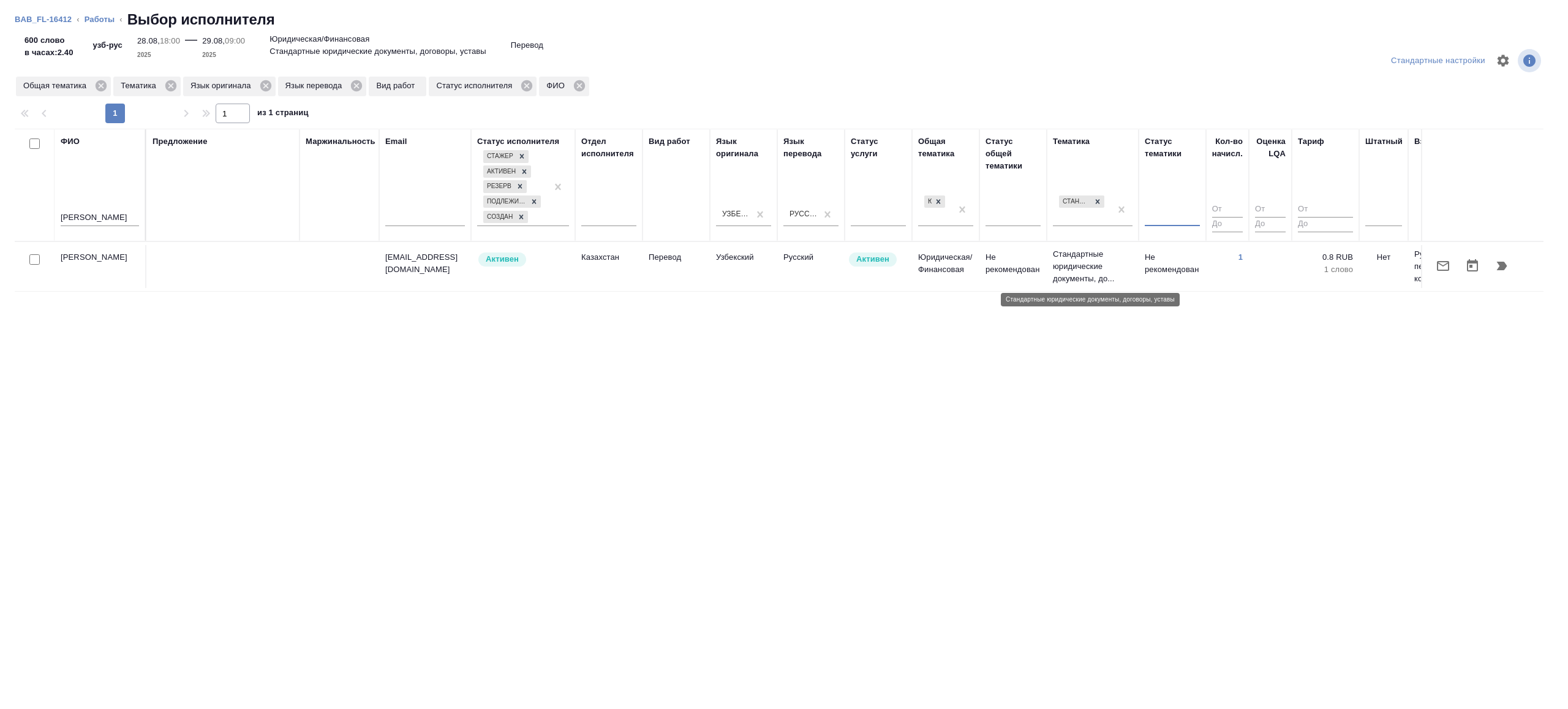
click at [1120, 272] on p "Стандартные юридические документы, до..." at bounding box center [1092, 267] width 79 height 37
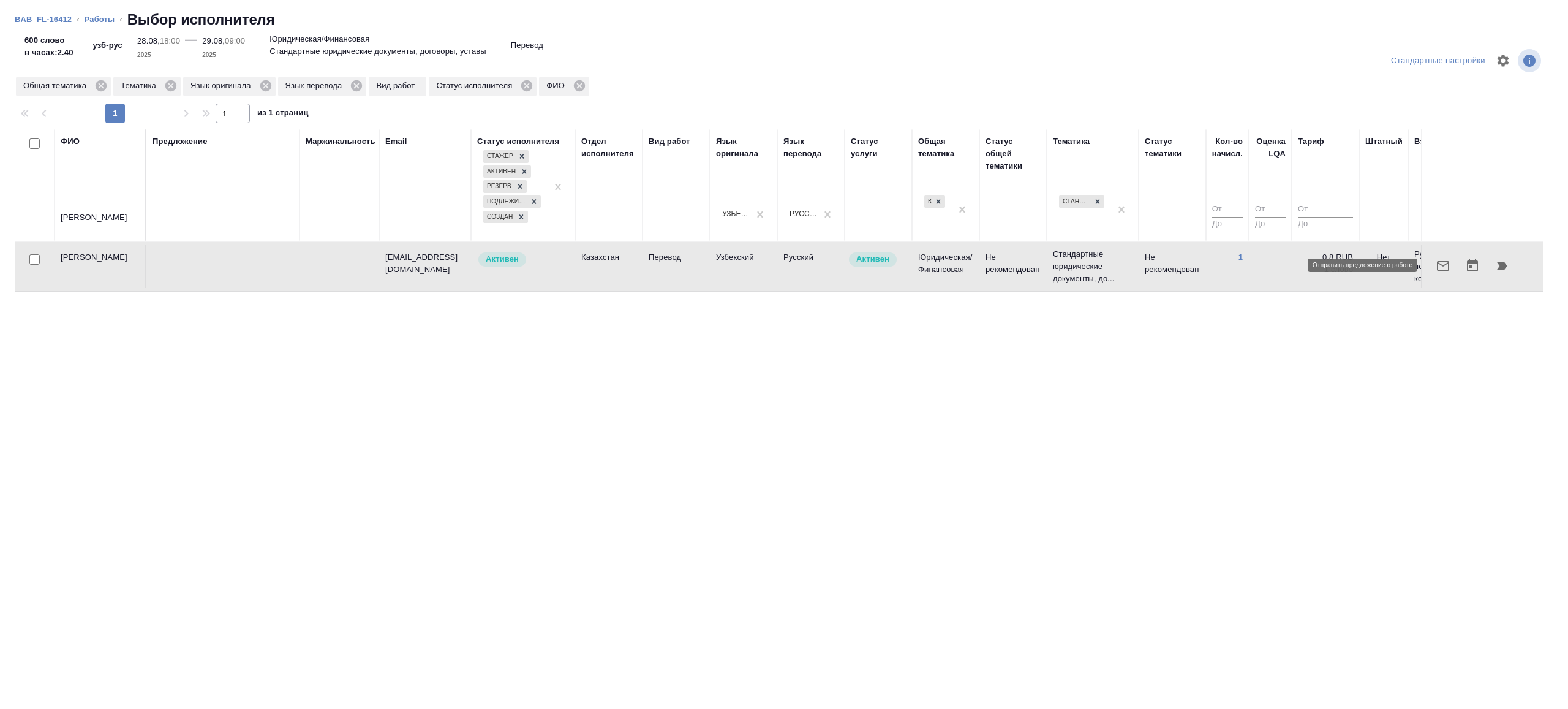
click at [1446, 263] on icon "button" at bounding box center [1443, 266] width 12 height 10
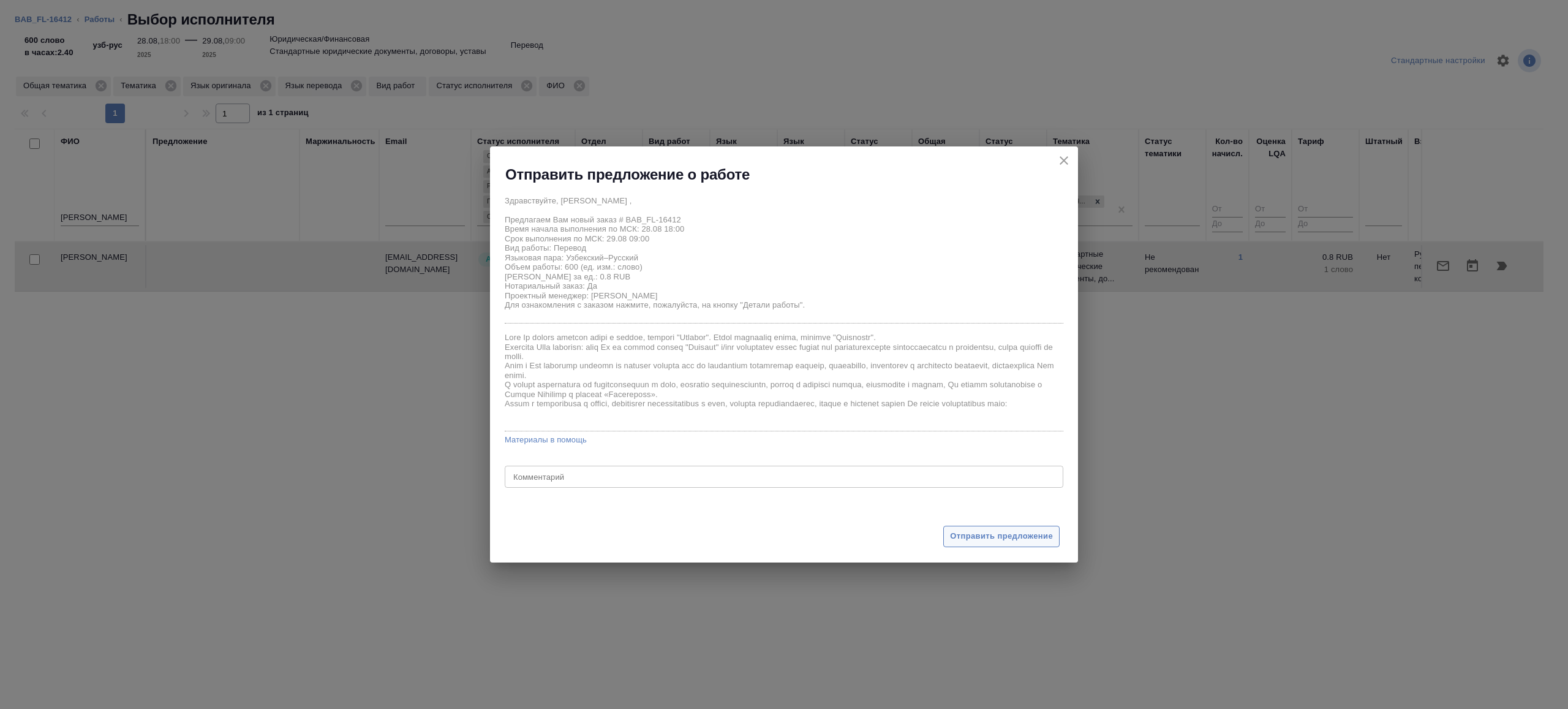
click at [989, 533] on span "Отправить предложение" at bounding box center [1001, 537] width 103 height 14
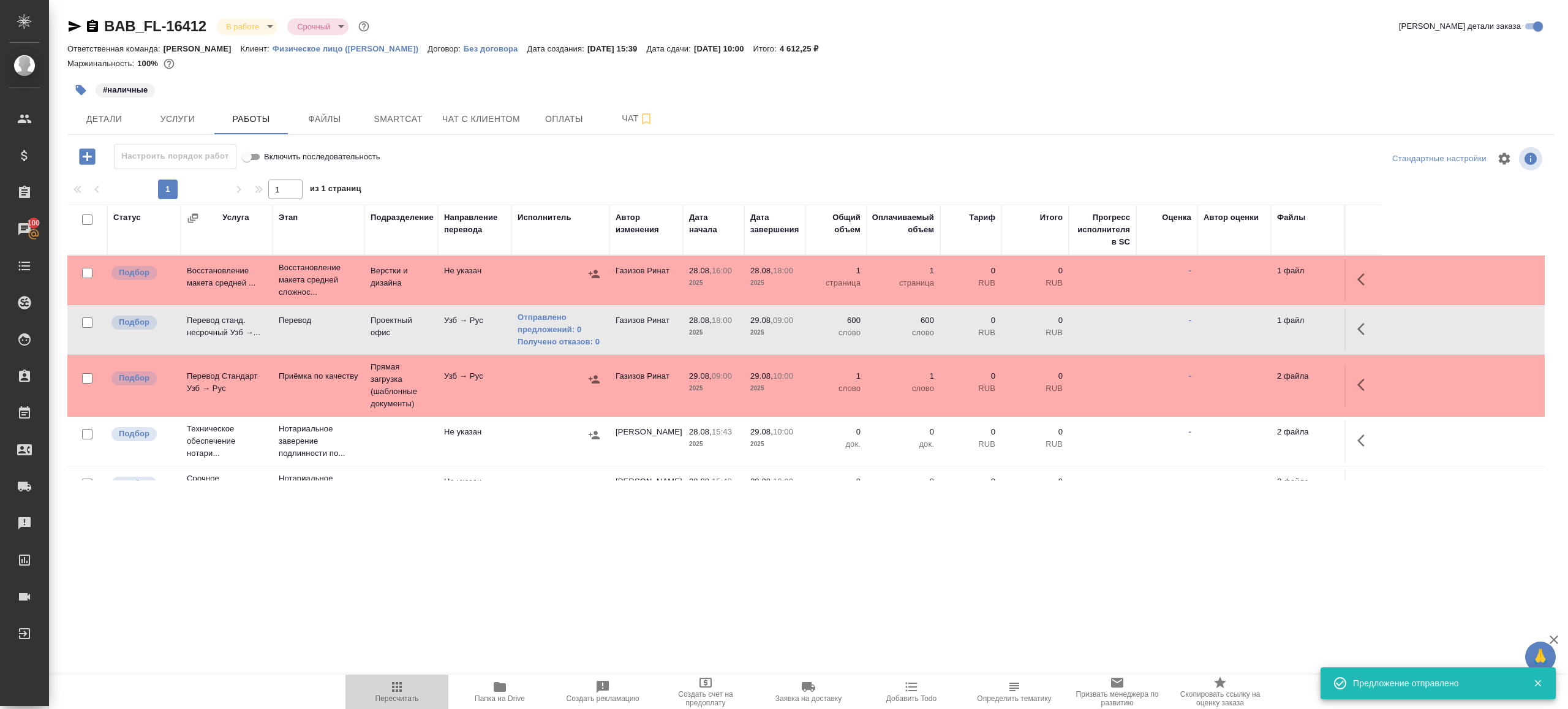
click at [402, 684] on icon "button" at bounding box center [397, 687] width 15 height 15
click at [422, 611] on div ".cls-1 fill:#fff; AWATERA Gazizov Rinat Клиенты Спецификации Заказы 100 Чаты To…" at bounding box center [784, 354] width 1568 height 709
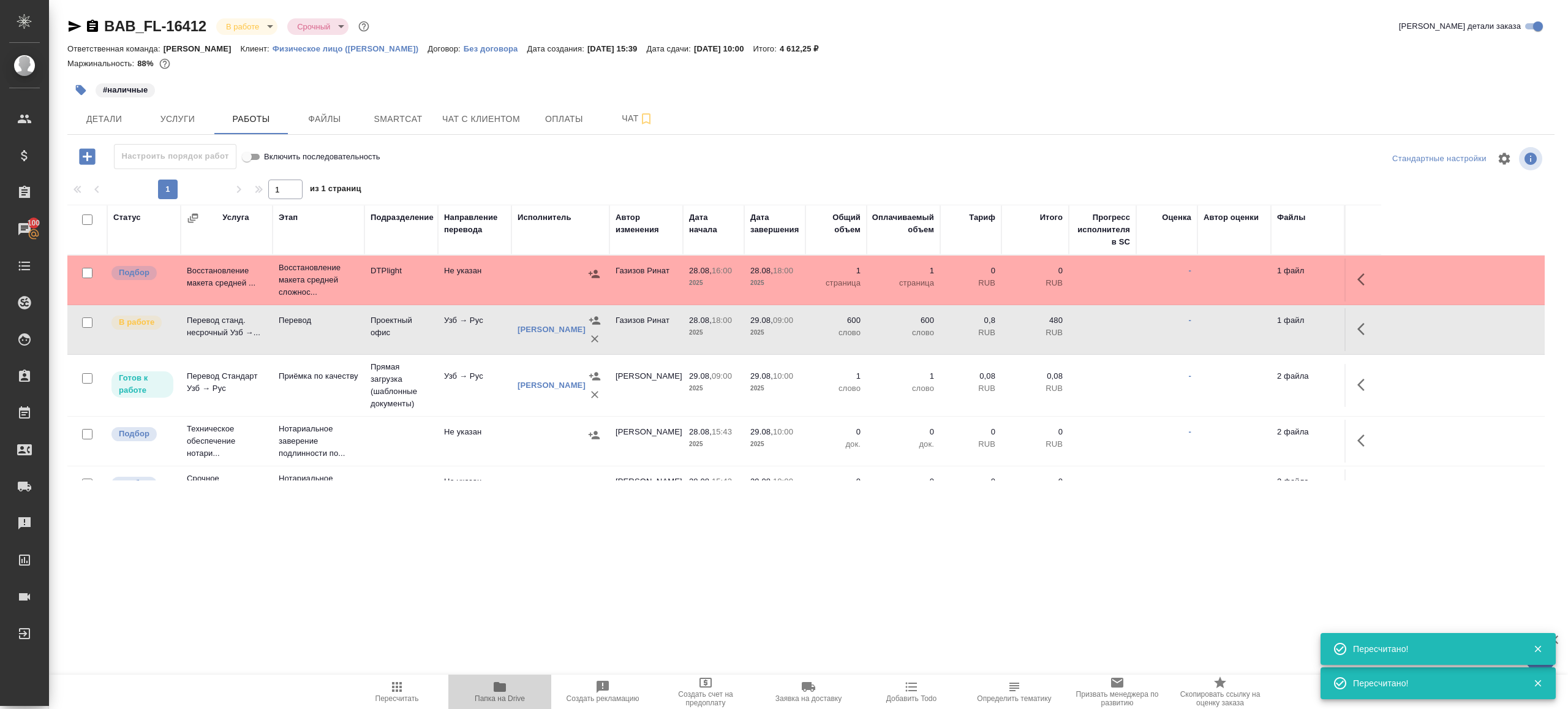
click at [493, 696] on span "Папка на Drive" at bounding box center [500, 699] width 50 height 9
click at [123, 126] on button "Детали" at bounding box center [103, 119] width 73 height 31
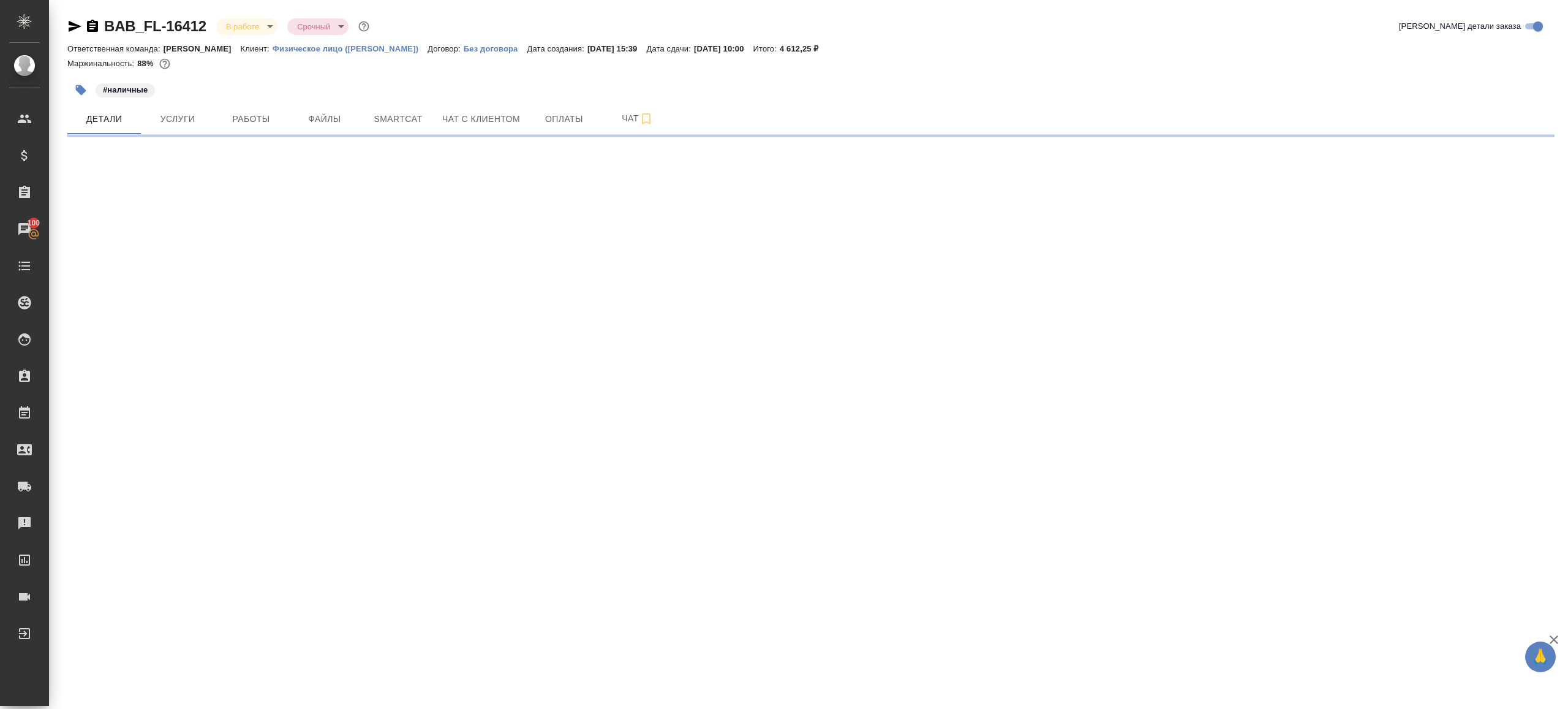
select select "RU"
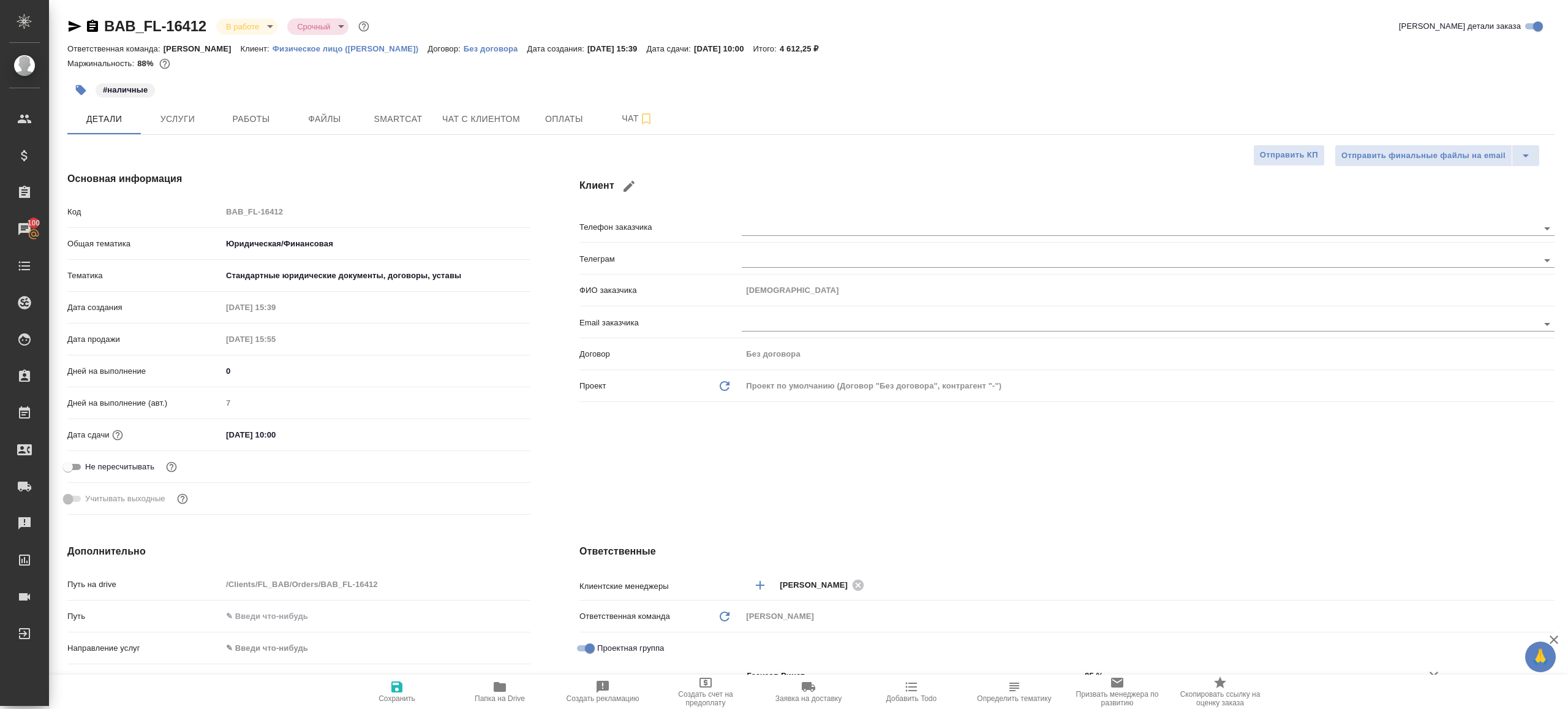
type textarea "x"
click at [151, 208] on div "Код BAB_FL-16412" at bounding box center [299, 211] width 463 height 22
type textarea "x"
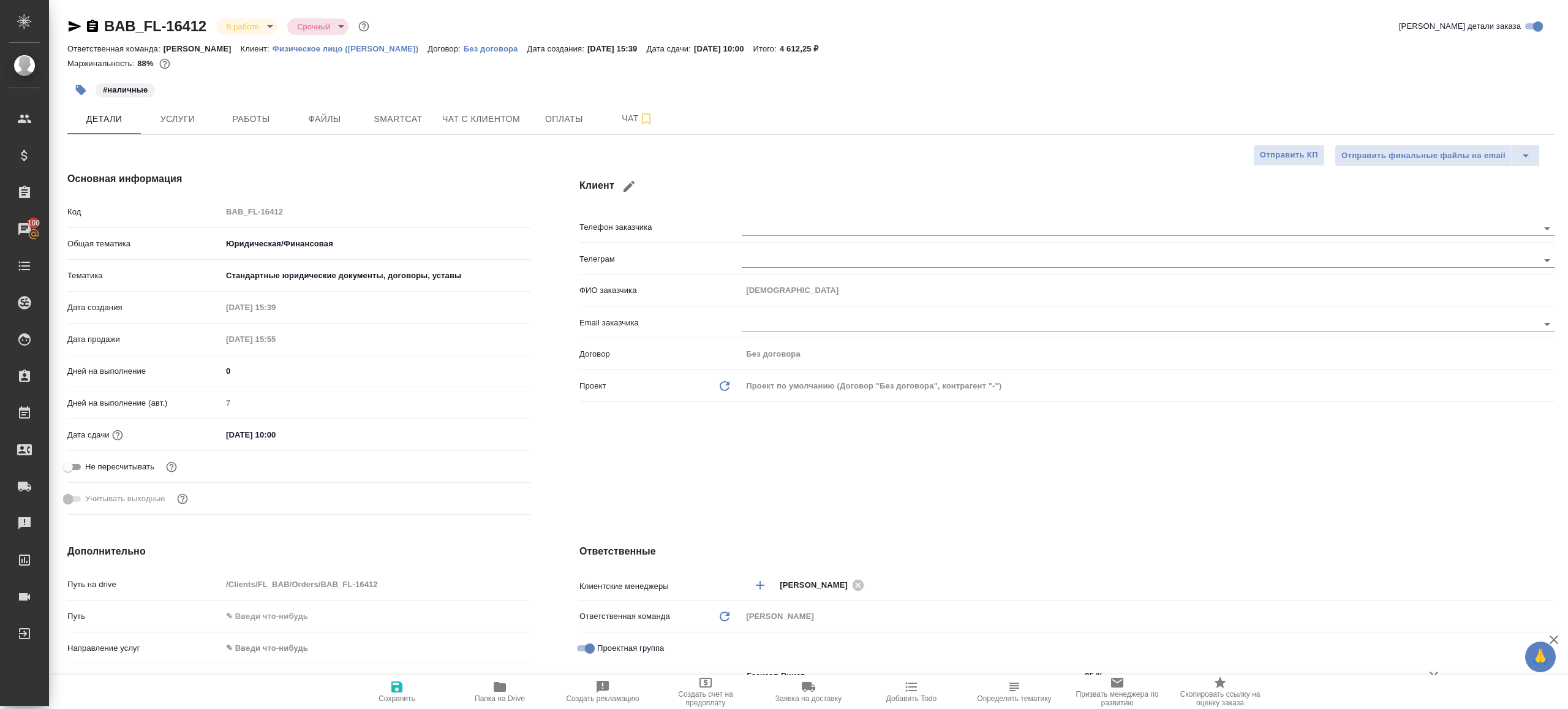
type textarea "x"
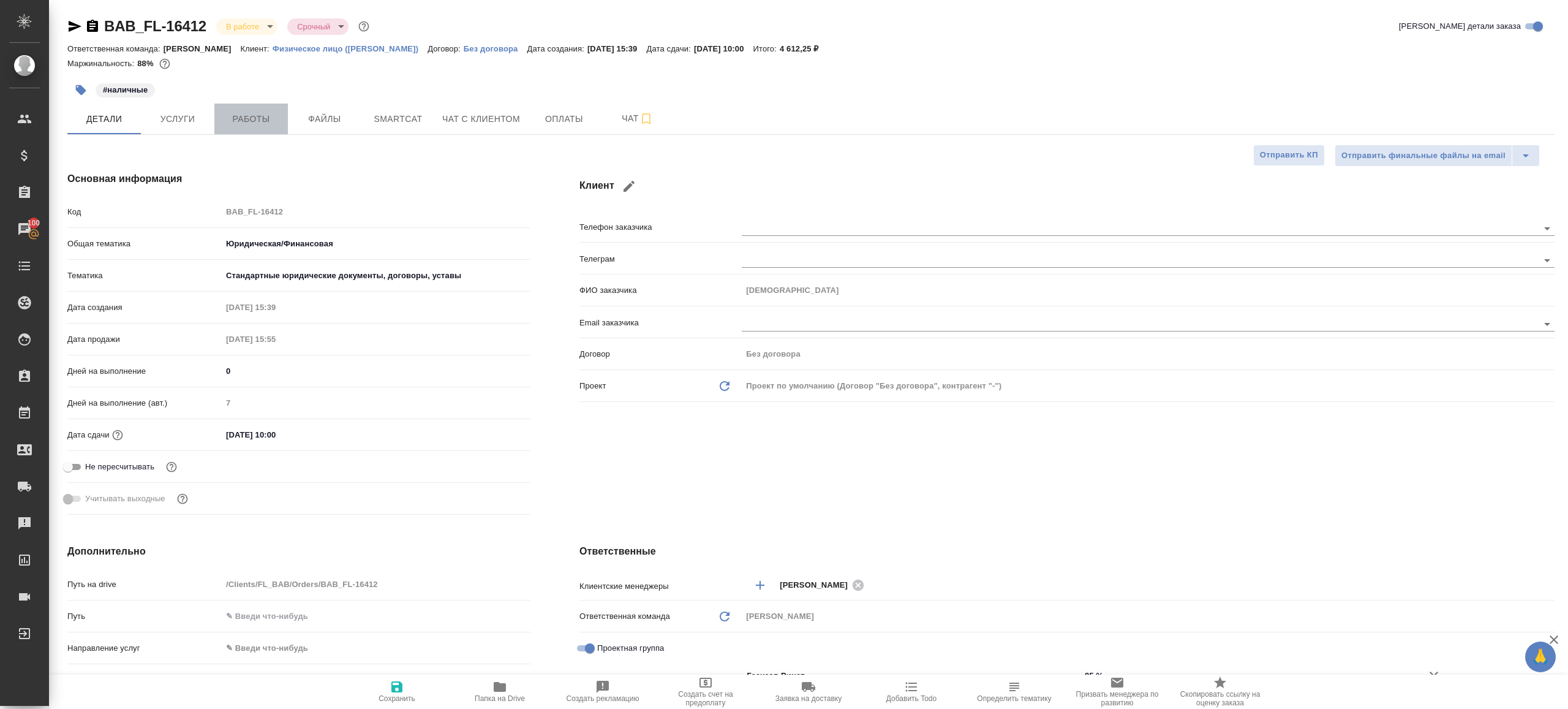
click at [254, 114] on span "Работы" at bounding box center [251, 119] width 59 height 15
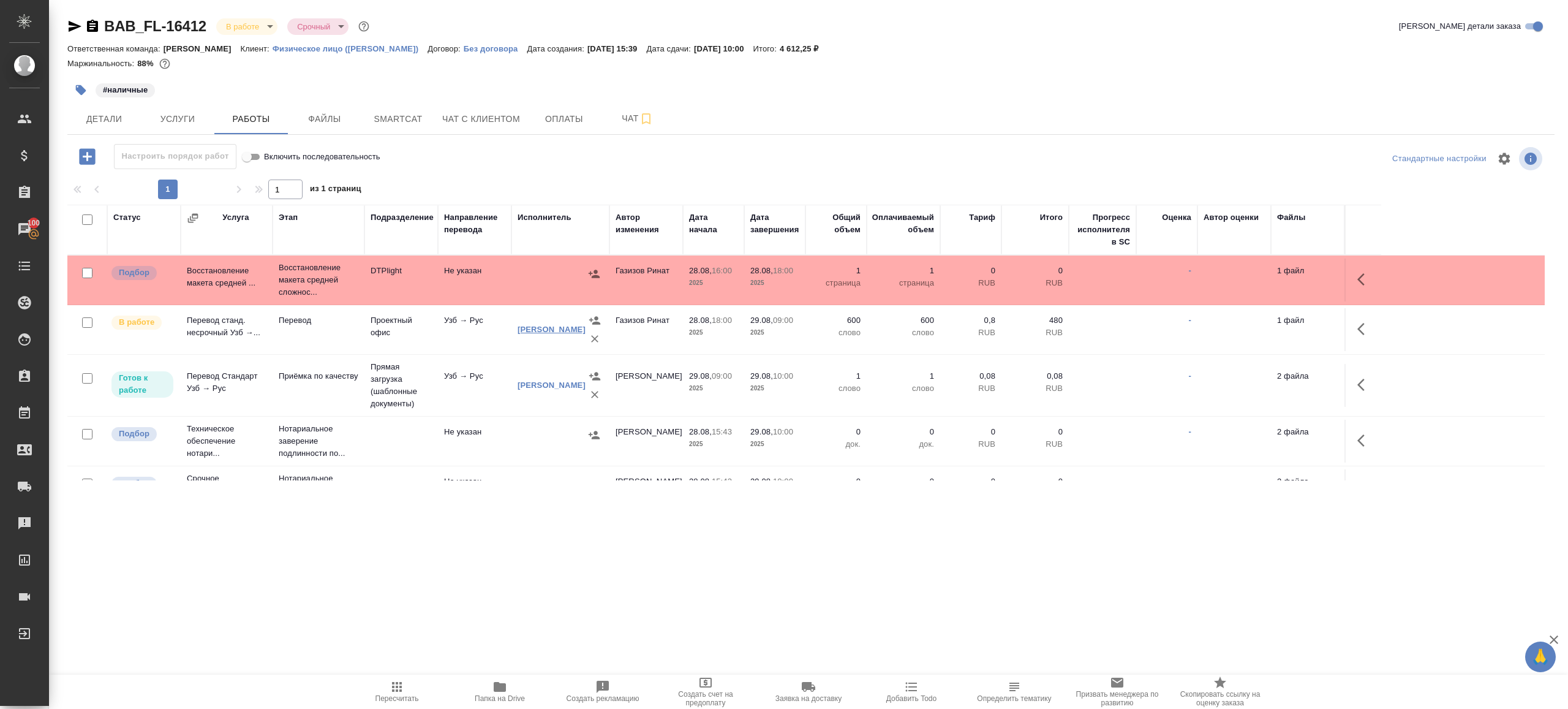
click at [559, 328] on link "Сагиева Динара" at bounding box center [552, 329] width 68 height 9
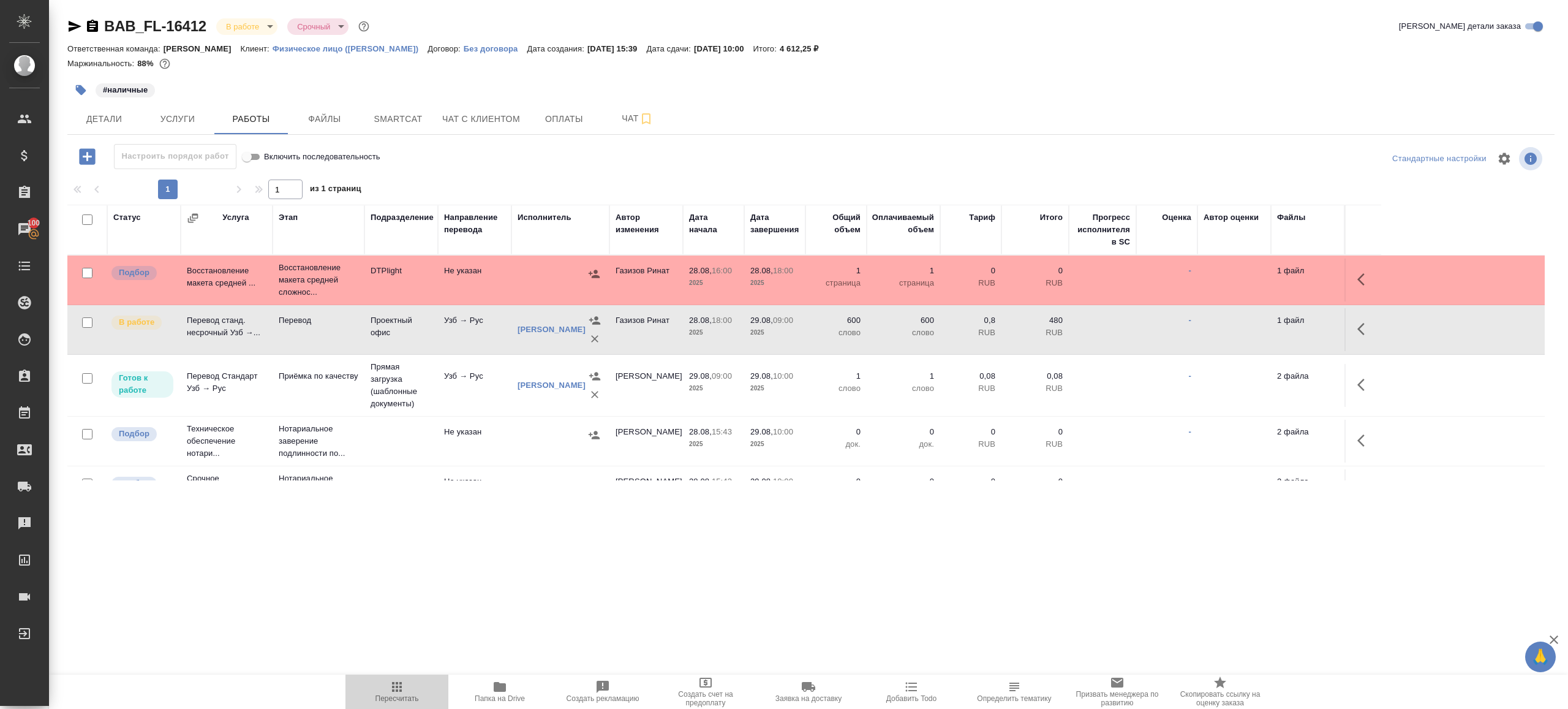
click at [410, 679] on button "Пересчитать" at bounding box center [396, 692] width 103 height 34
click at [410, 679] on span "Пересчитать" at bounding box center [396, 691] width 88 height 23
click at [488, 623] on div ".cls-1 fill:#fff; AWATERA Gazizov Rinat Клиенты Спецификации Заказы 100 Чаты To…" at bounding box center [784, 354] width 1568 height 709
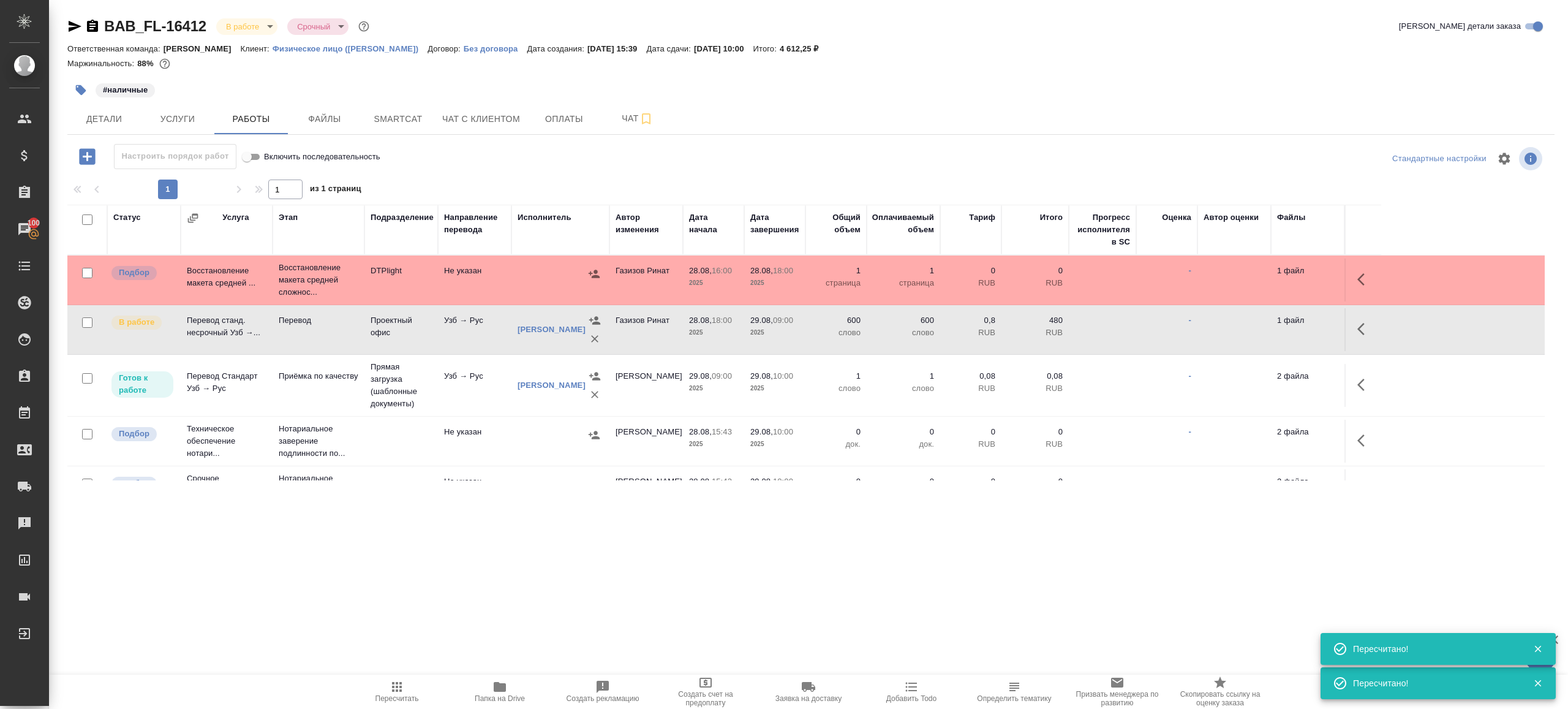
click at [414, 683] on span "Пересчитать" at bounding box center [396, 691] width 88 height 23
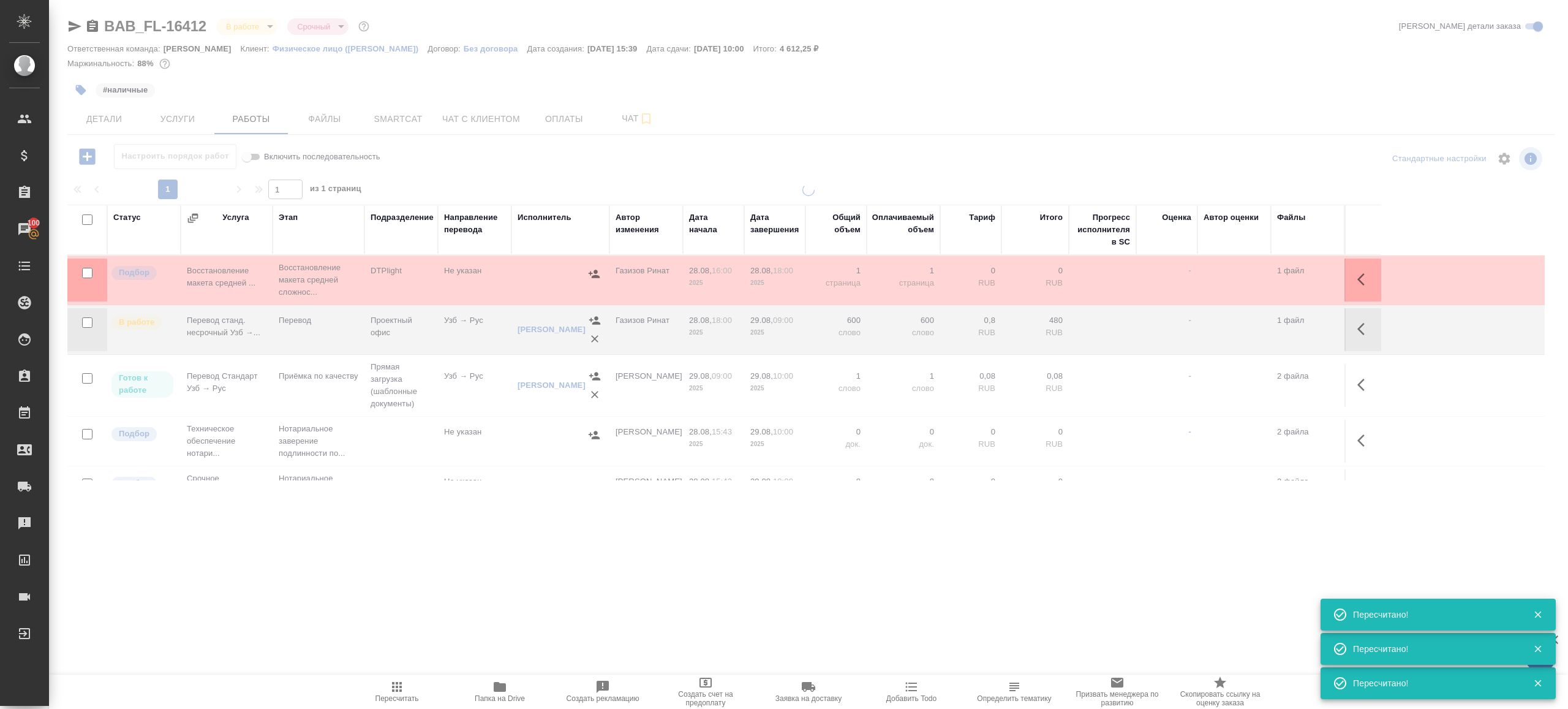
click at [434, 638] on div ".cls-1 fill:#fff; AWATERA Gazizov Rinat Клиенты Спецификации Заказы 100 Чаты To…" at bounding box center [784, 354] width 1568 height 709
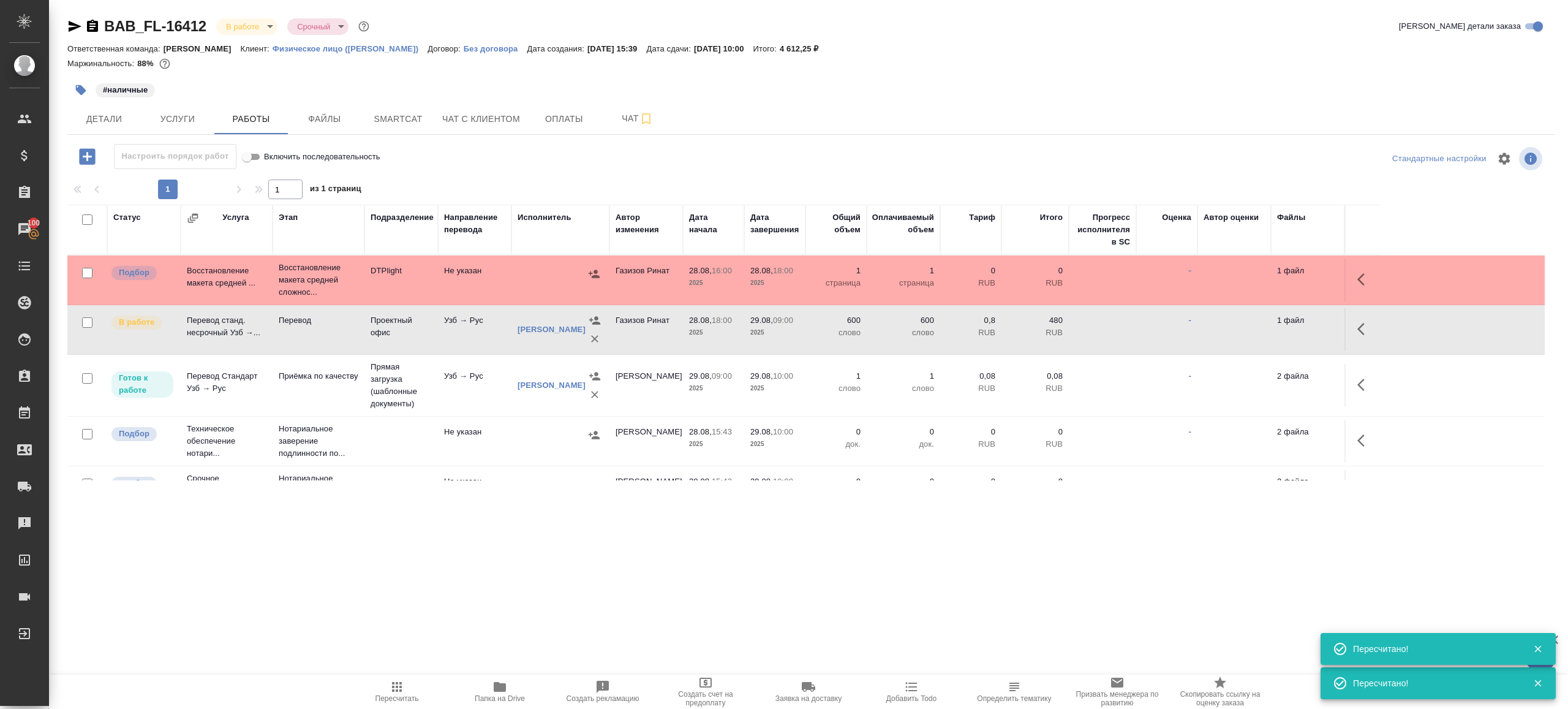
click at [86, 272] on input "checkbox" at bounding box center [87, 273] width 10 height 10
checkbox input "true"
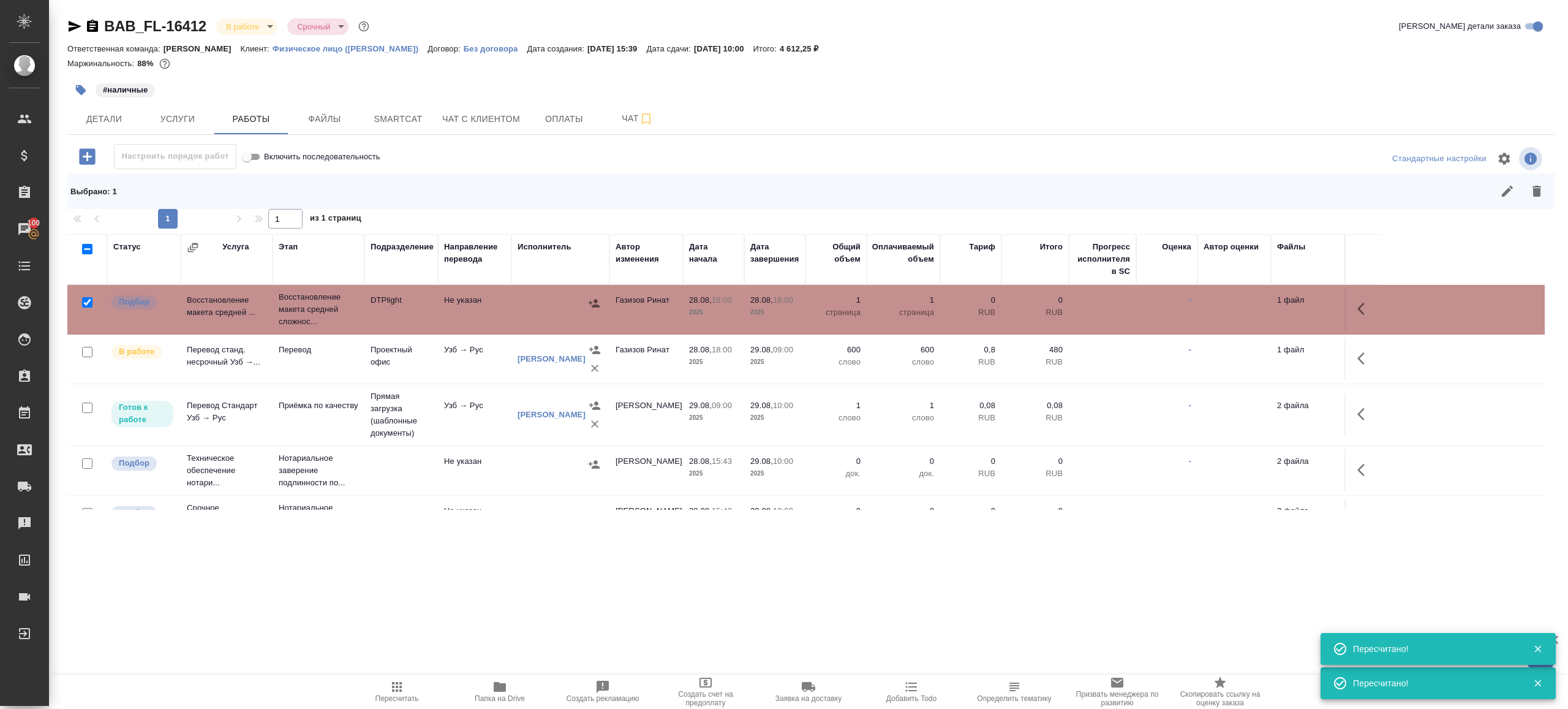
click at [1377, 304] on button "button" at bounding box center [1365, 309] width 30 height 30
click at [1279, 304] on icon "button" at bounding box center [1275, 309] width 15 height 15
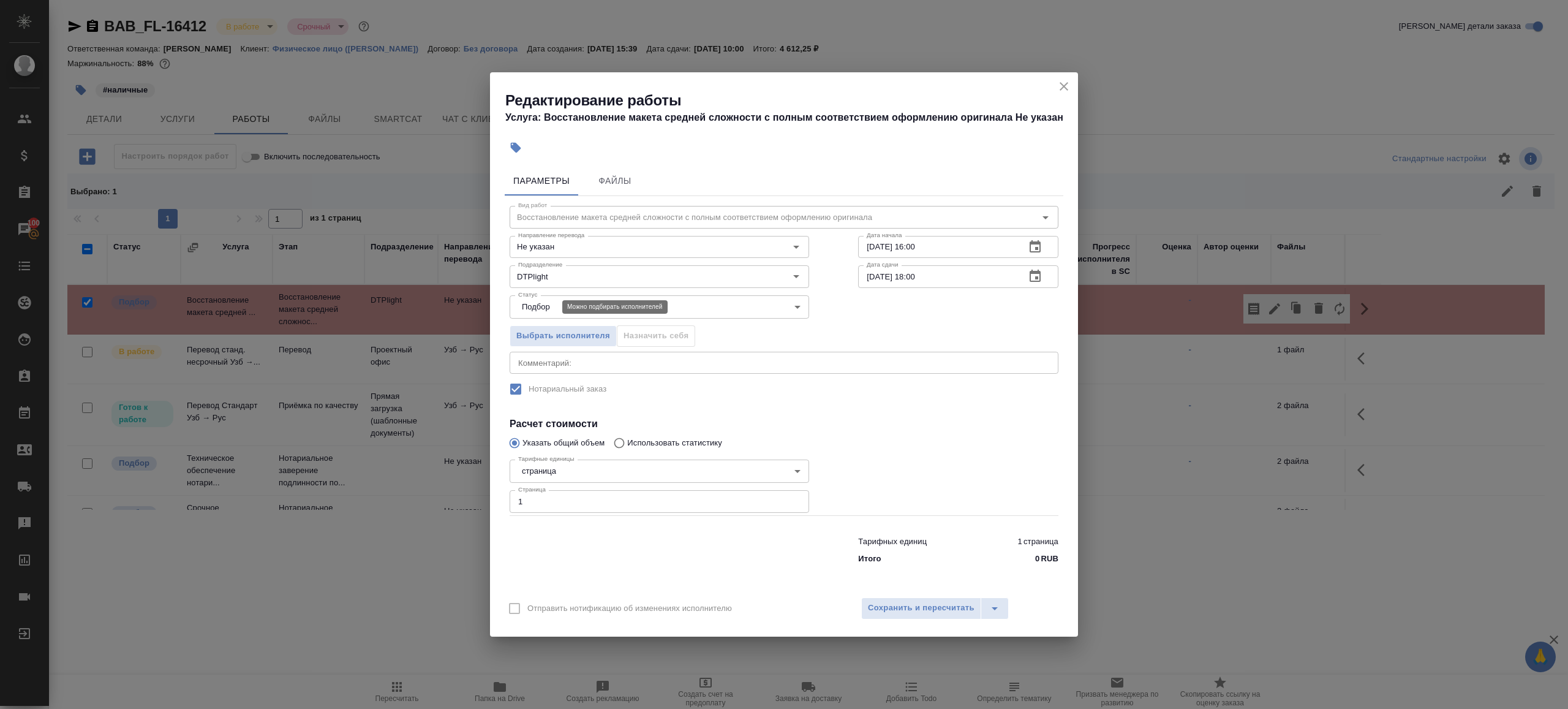
click at [536, 306] on body "🙏 .cls-1 fill:#fff; AWATERA Gazizov Rinat Клиенты Спецификации Заказы 100 Чаты …" at bounding box center [784, 354] width 1568 height 709
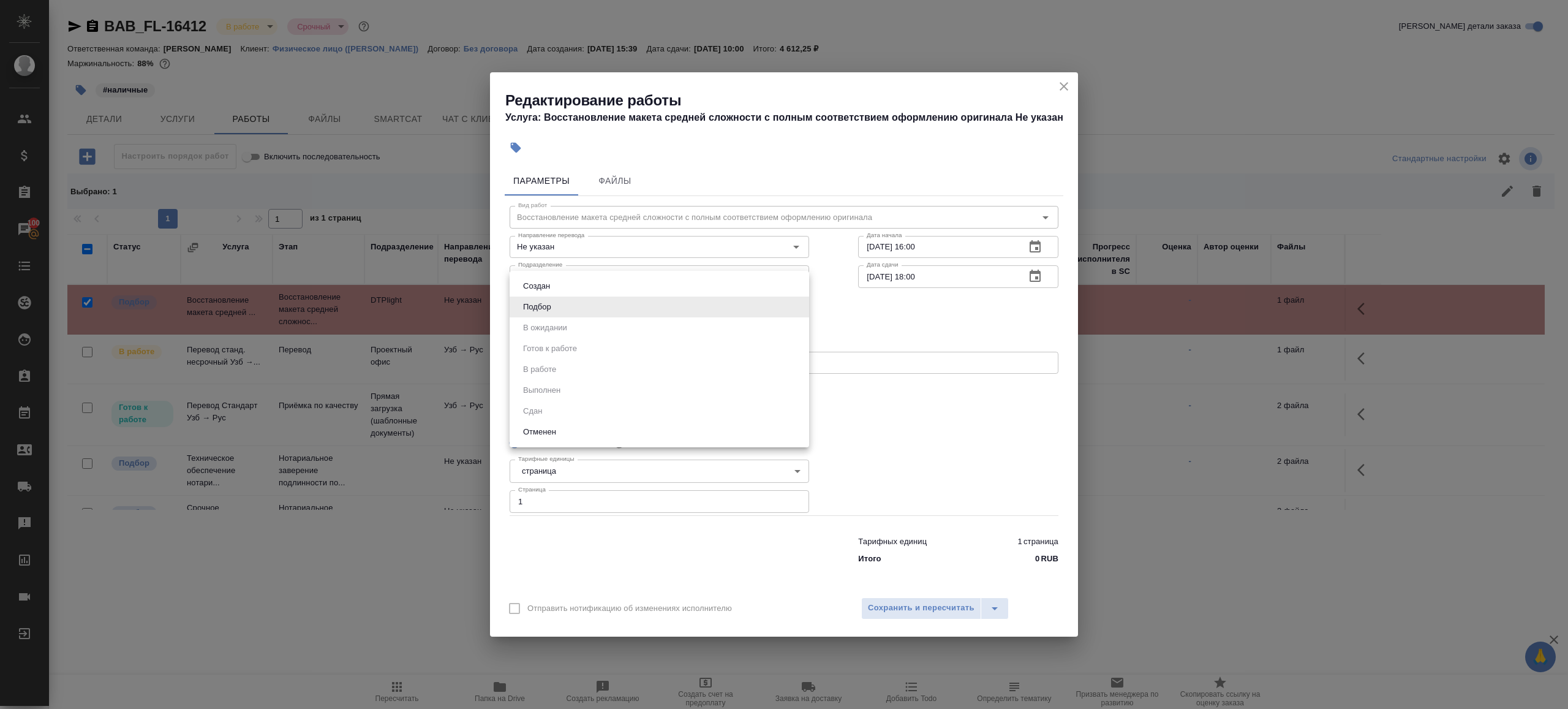
click at [588, 432] on li "Отменен" at bounding box center [659, 432] width 300 height 21
type input "cancelled"
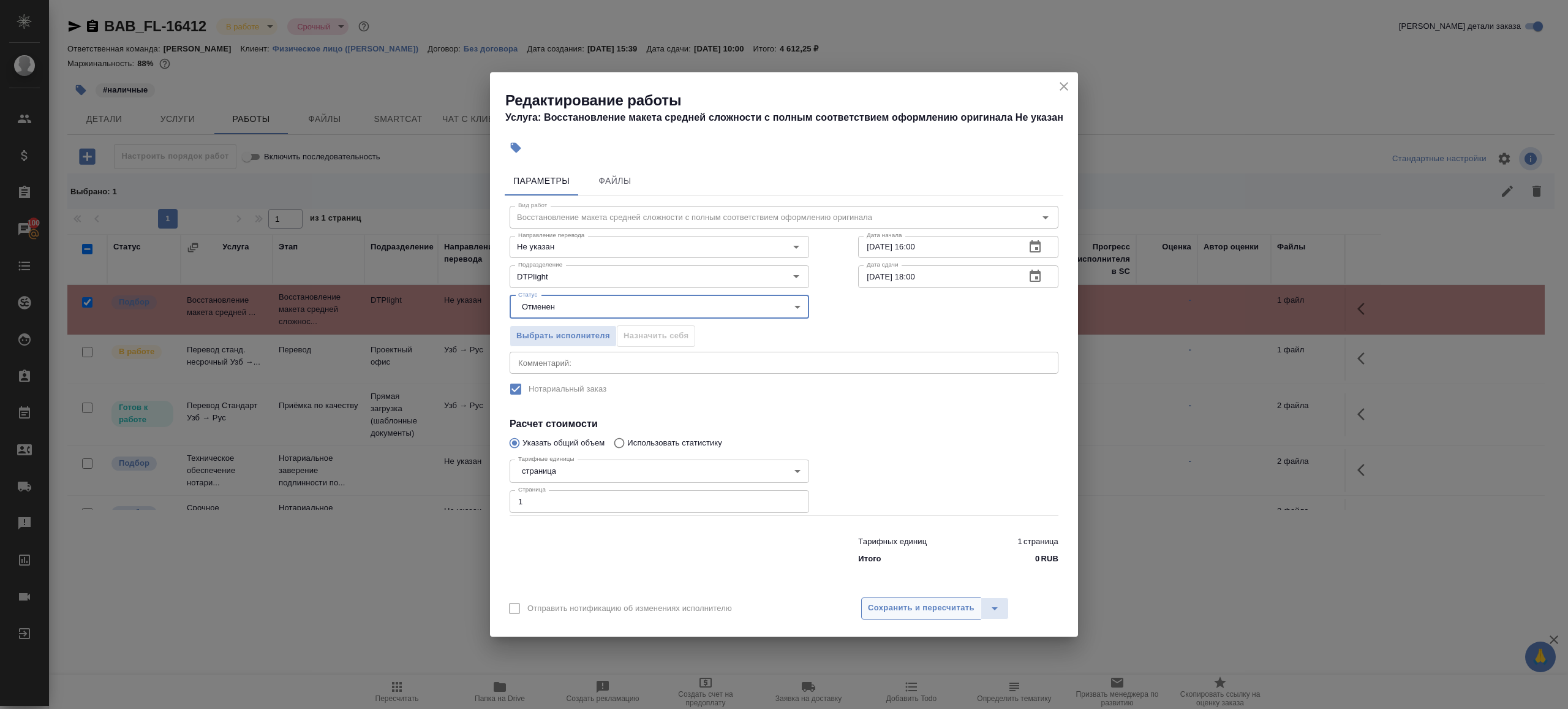
click at [873, 614] on span "Сохранить и пересчитать" at bounding box center [921, 608] width 107 height 14
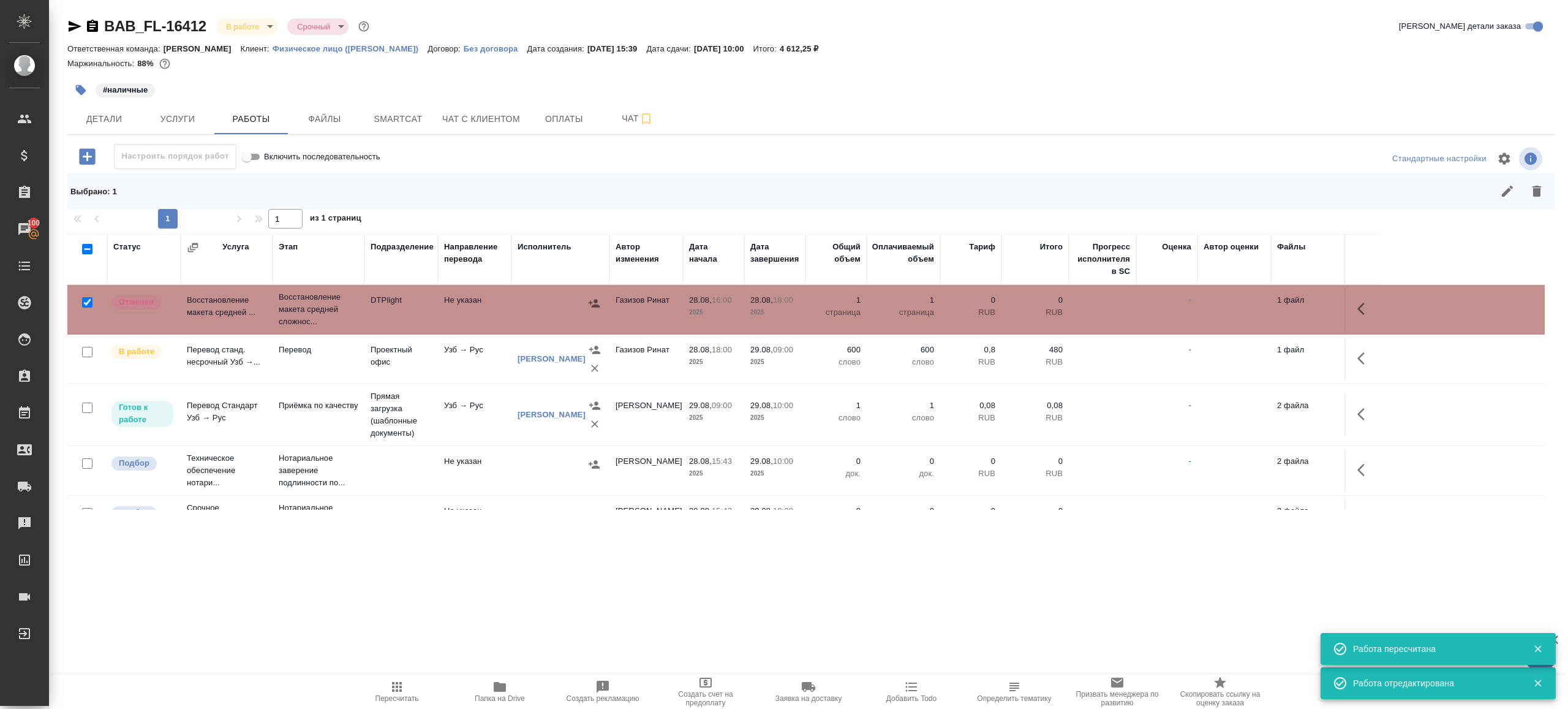
click at [396, 682] on icon "button" at bounding box center [397, 687] width 15 height 15
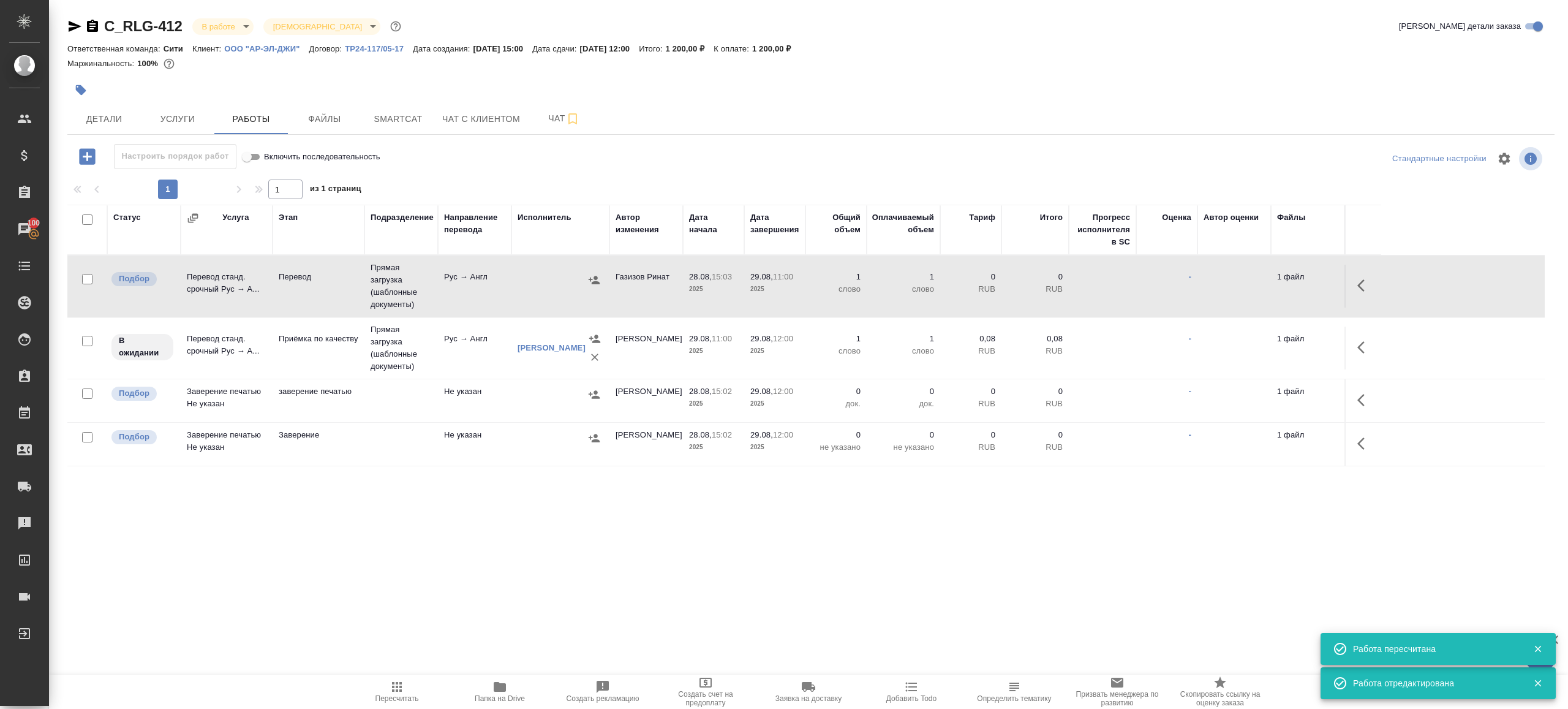
click at [415, 689] on span "Пересчитать" at bounding box center [396, 691] width 88 height 23
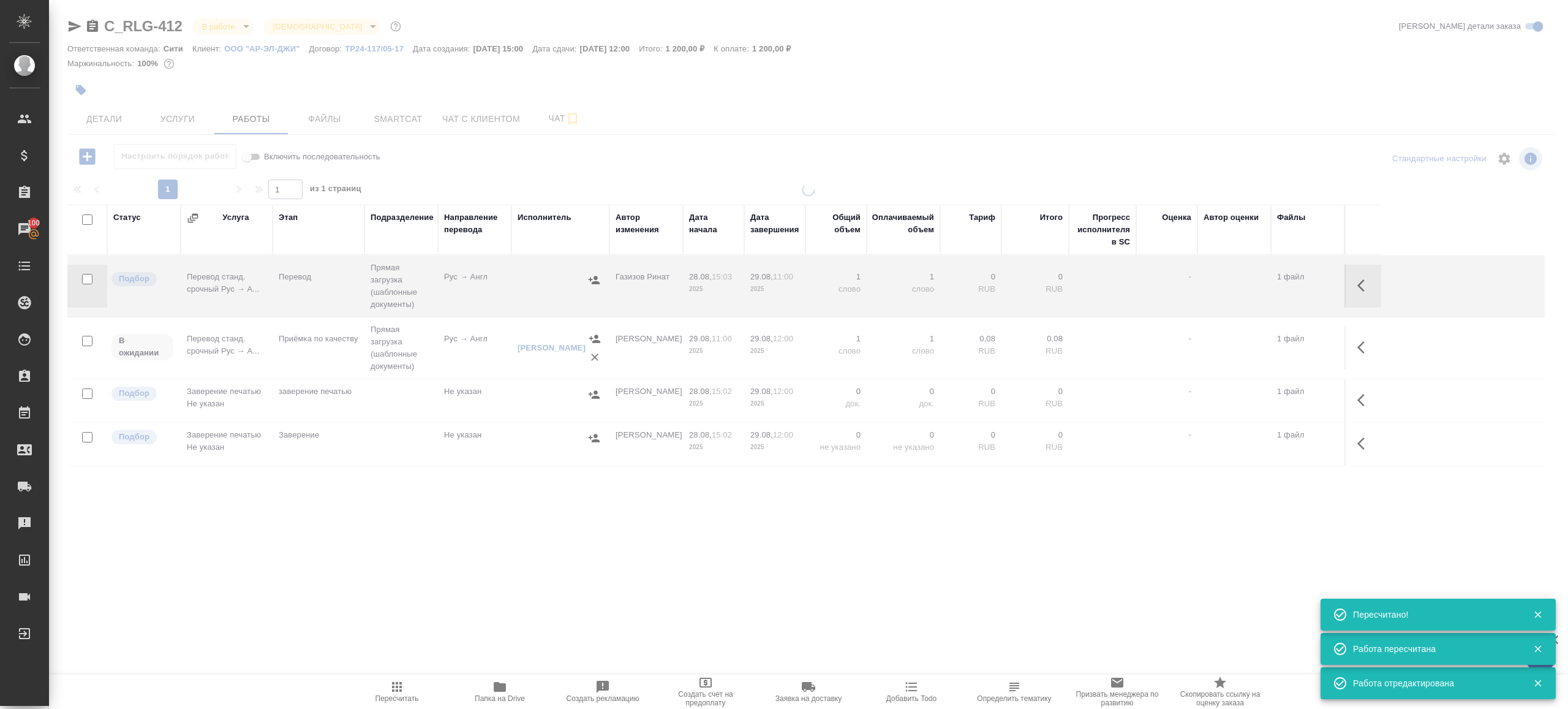
click at [457, 567] on div ".cls-1 fill:#fff; AWATERA [PERSON_NAME] Клиенты Спецификации Заказы 100 Чаты To…" at bounding box center [784, 354] width 1568 height 709
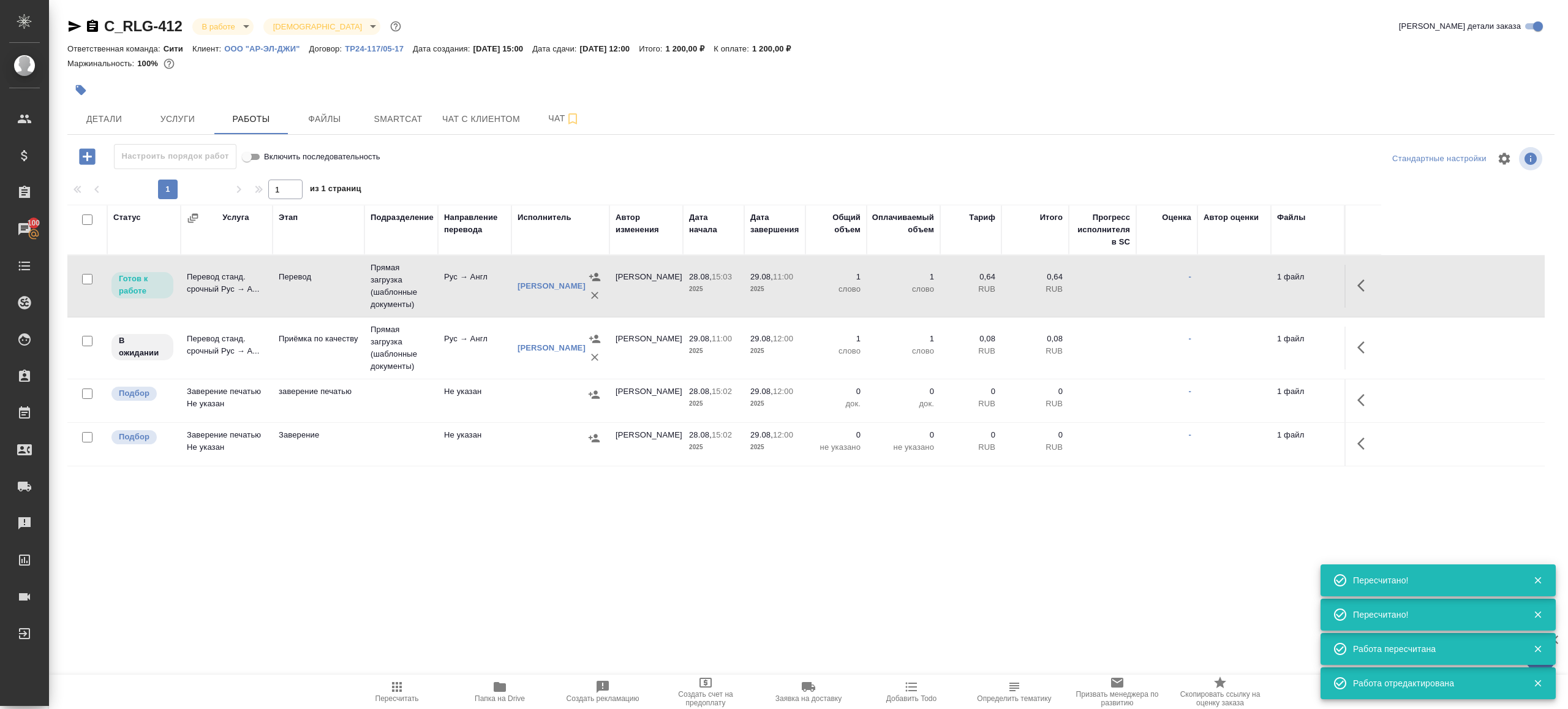
click at [562, 519] on div ".cls-1 fill:#fff; AWATERA [PERSON_NAME] Клиенты Спецификации Заказы 100 Чаты To…" at bounding box center [784, 354] width 1568 height 709
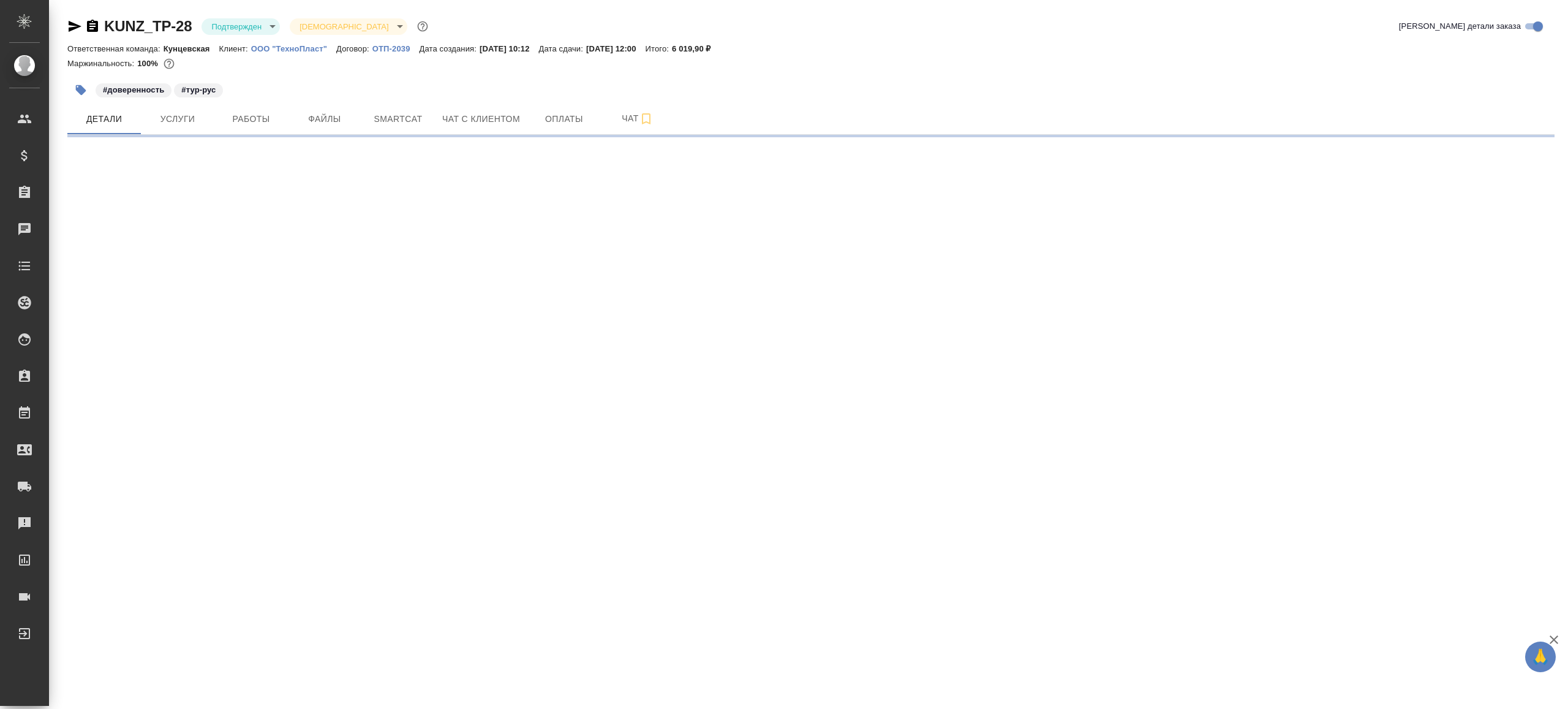
select select "RU"
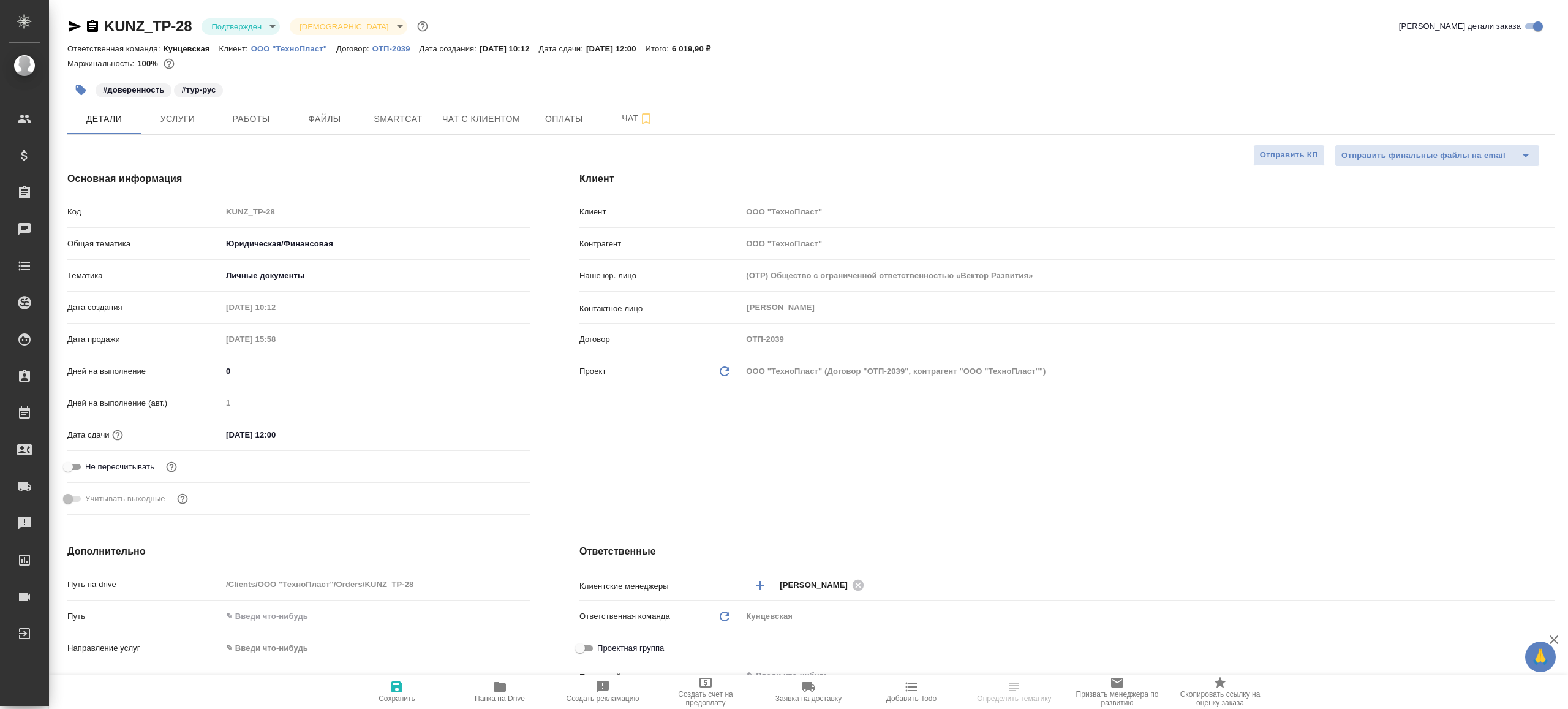
type textarea "x"
click at [257, 26] on body "🙏 .cls-1 fill:#fff; AWATERA [PERSON_NAME] Клиенты Спецификации Заказы Чаты Todo…" at bounding box center [784, 354] width 1568 height 709
click at [259, 123] on li "В работе" at bounding box center [257, 129] width 112 height 21
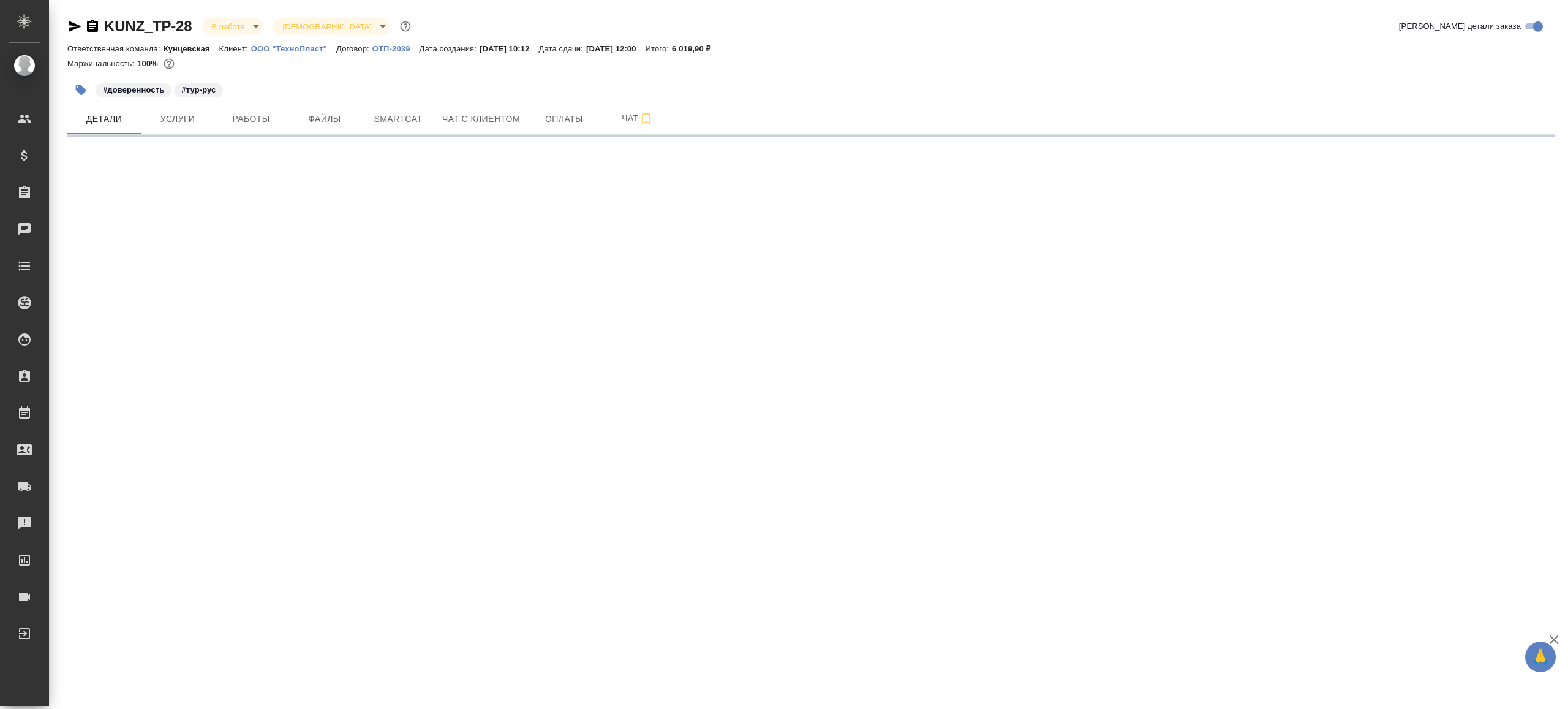
select select "RU"
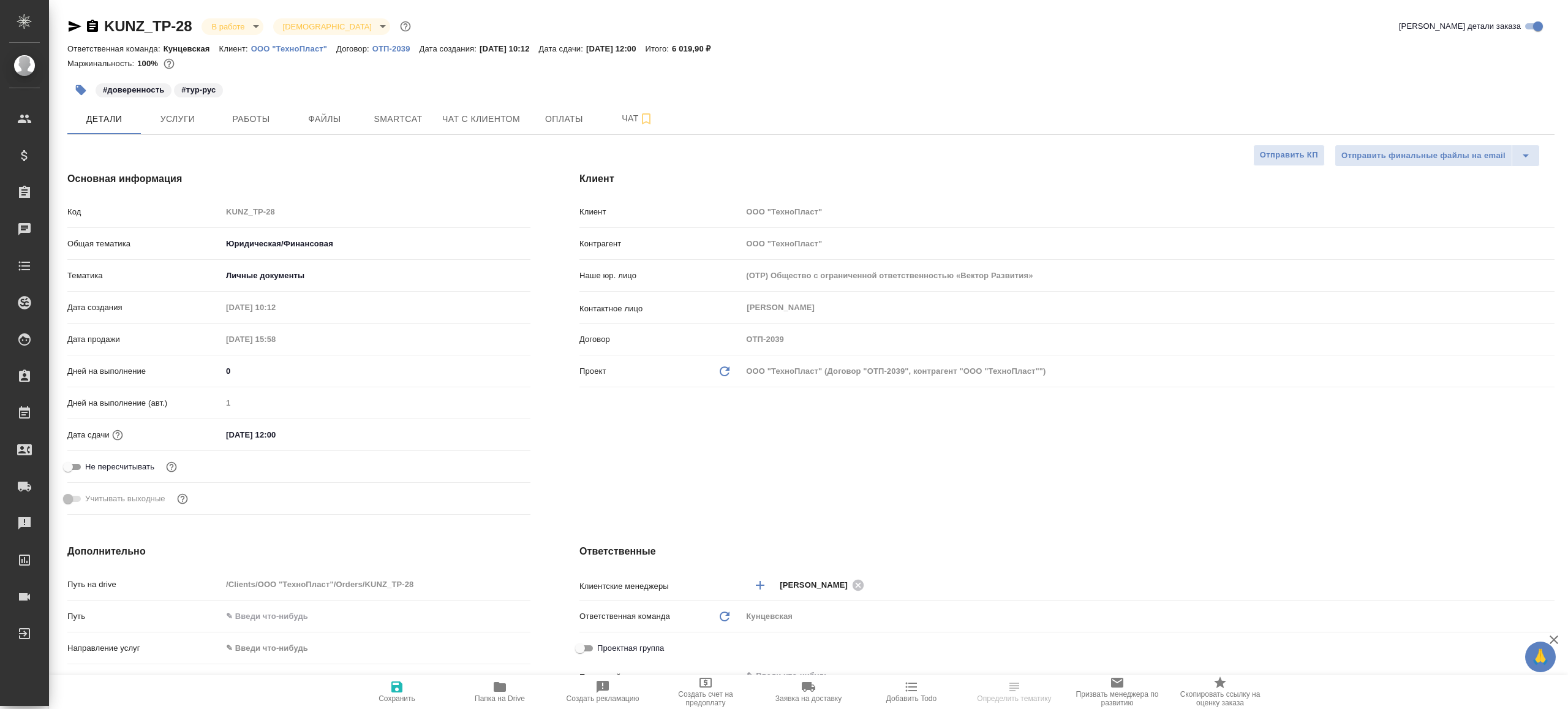
type textarea "x"
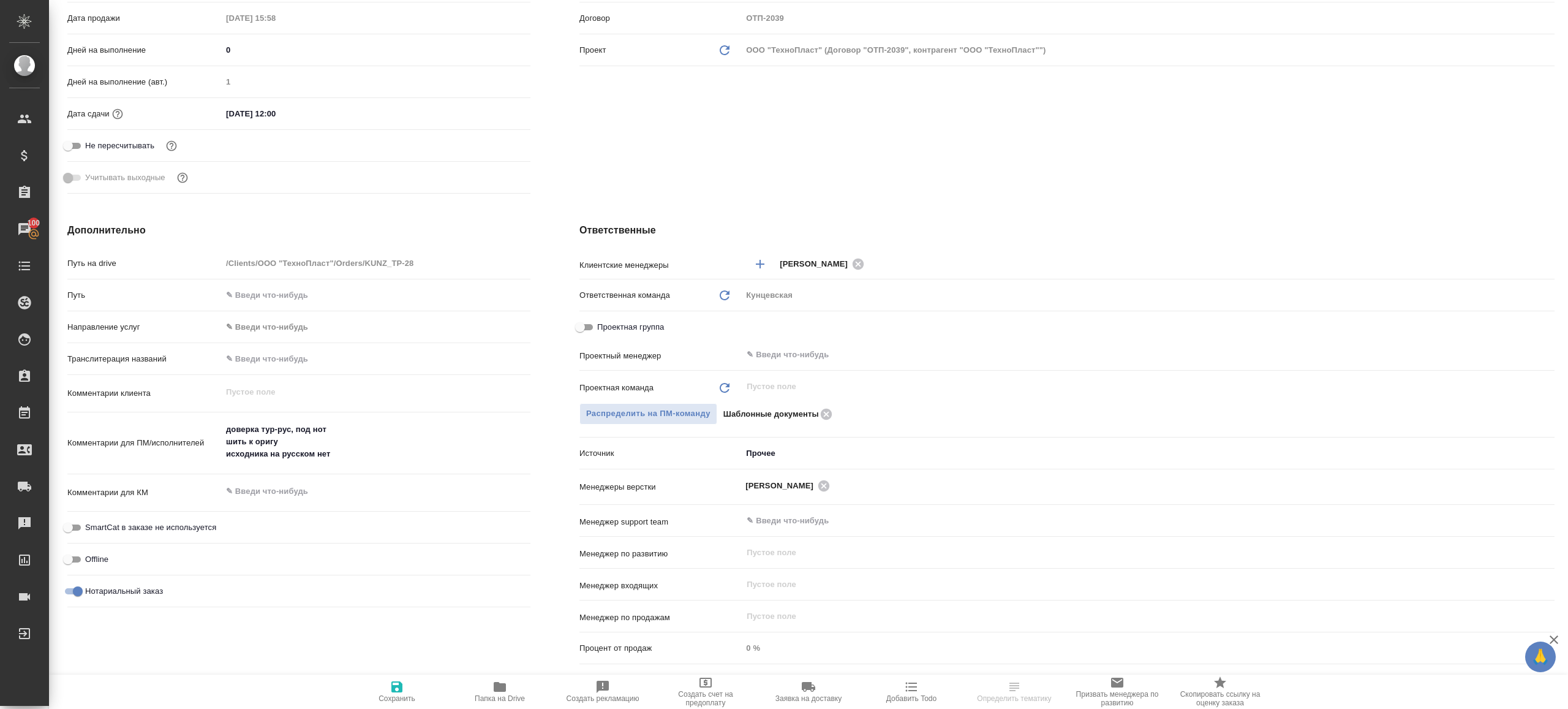
scroll to position [334, 0]
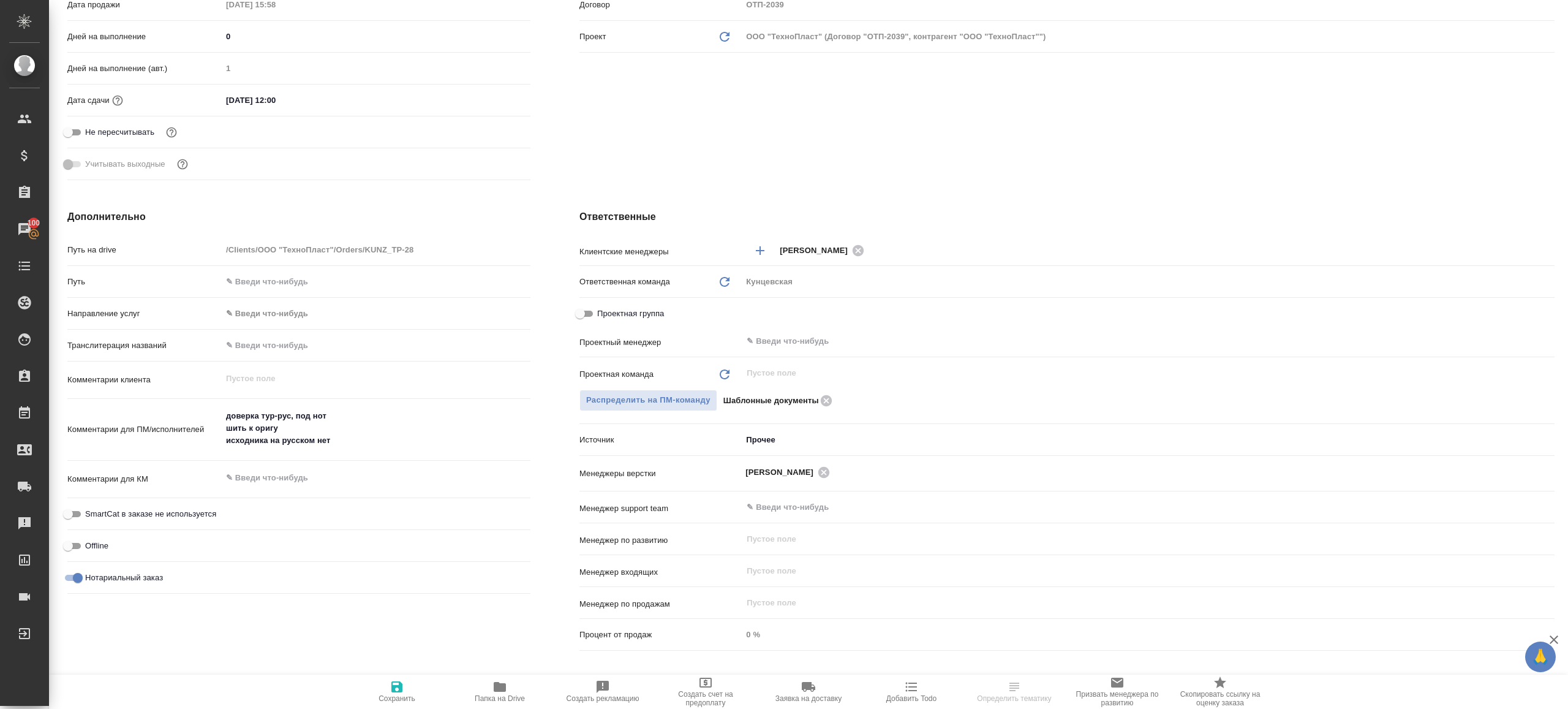
click at [794, 360] on div "Проектный менеджер ​" at bounding box center [1067, 346] width 975 height 32
click at [794, 345] on input "text" at bounding box center [1128, 341] width 765 height 15
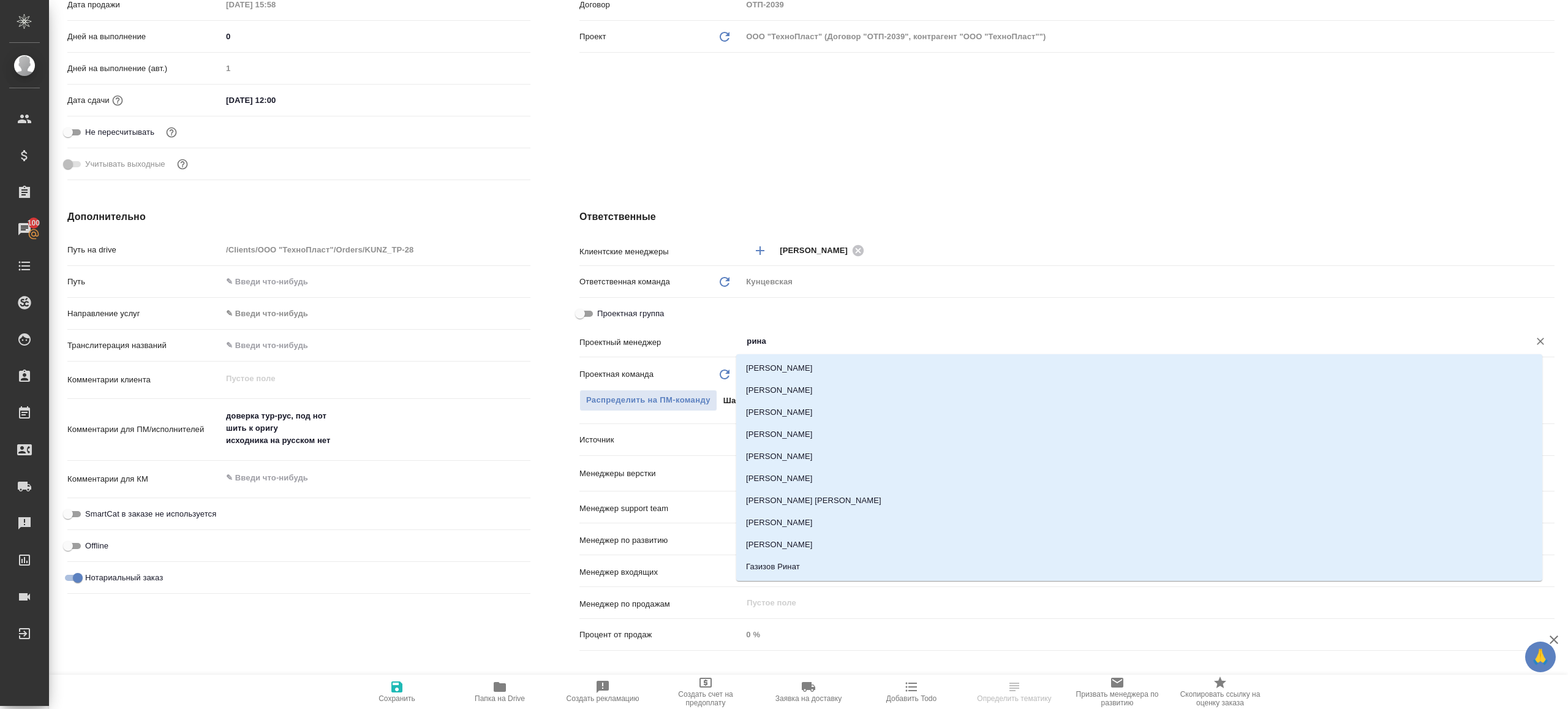
type input "ринат"
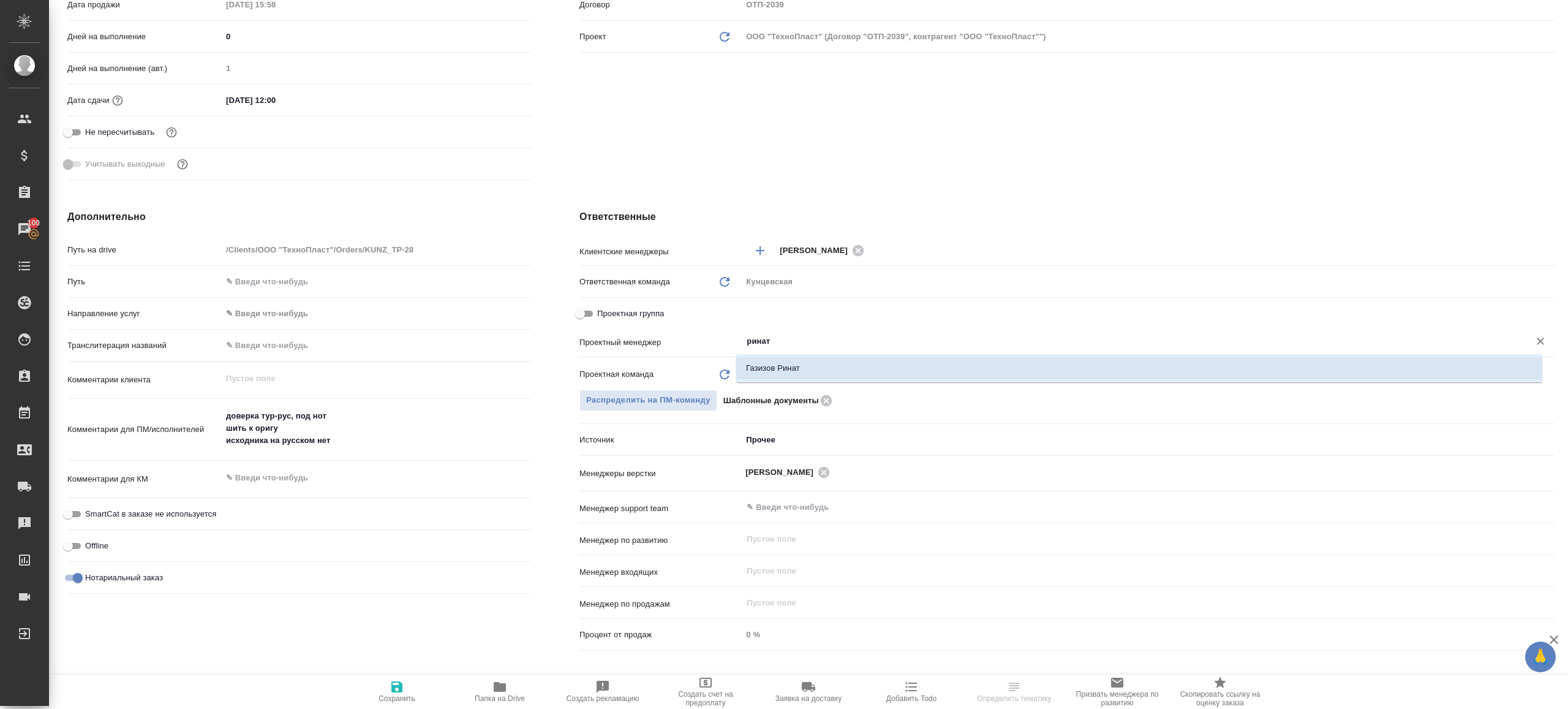
click at [790, 368] on li "Газизов Ринат" at bounding box center [1139, 368] width 806 height 22
type textarea "x"
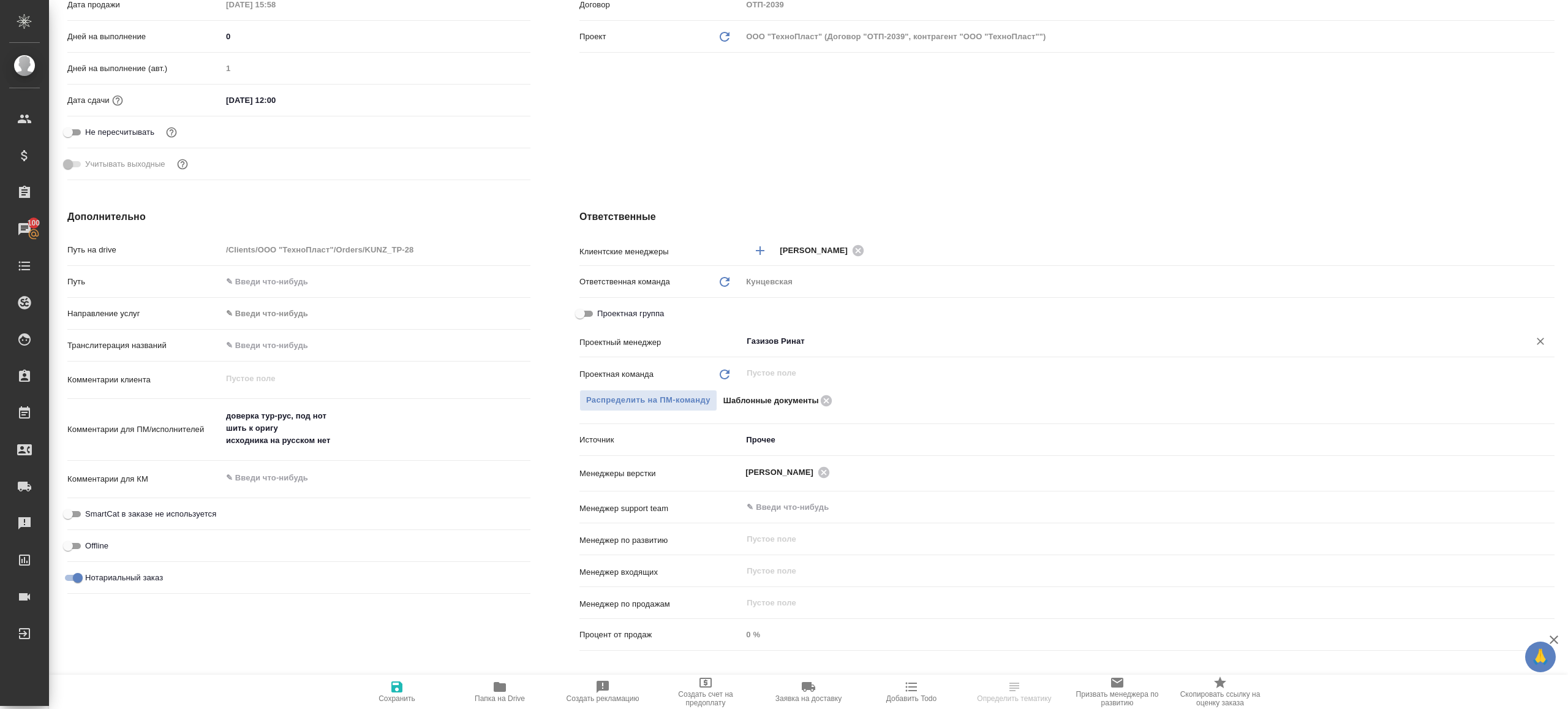
type input "Газизов Ринат"
click at [393, 701] on span "Сохранить" at bounding box center [397, 699] width 37 height 9
type textarea "x"
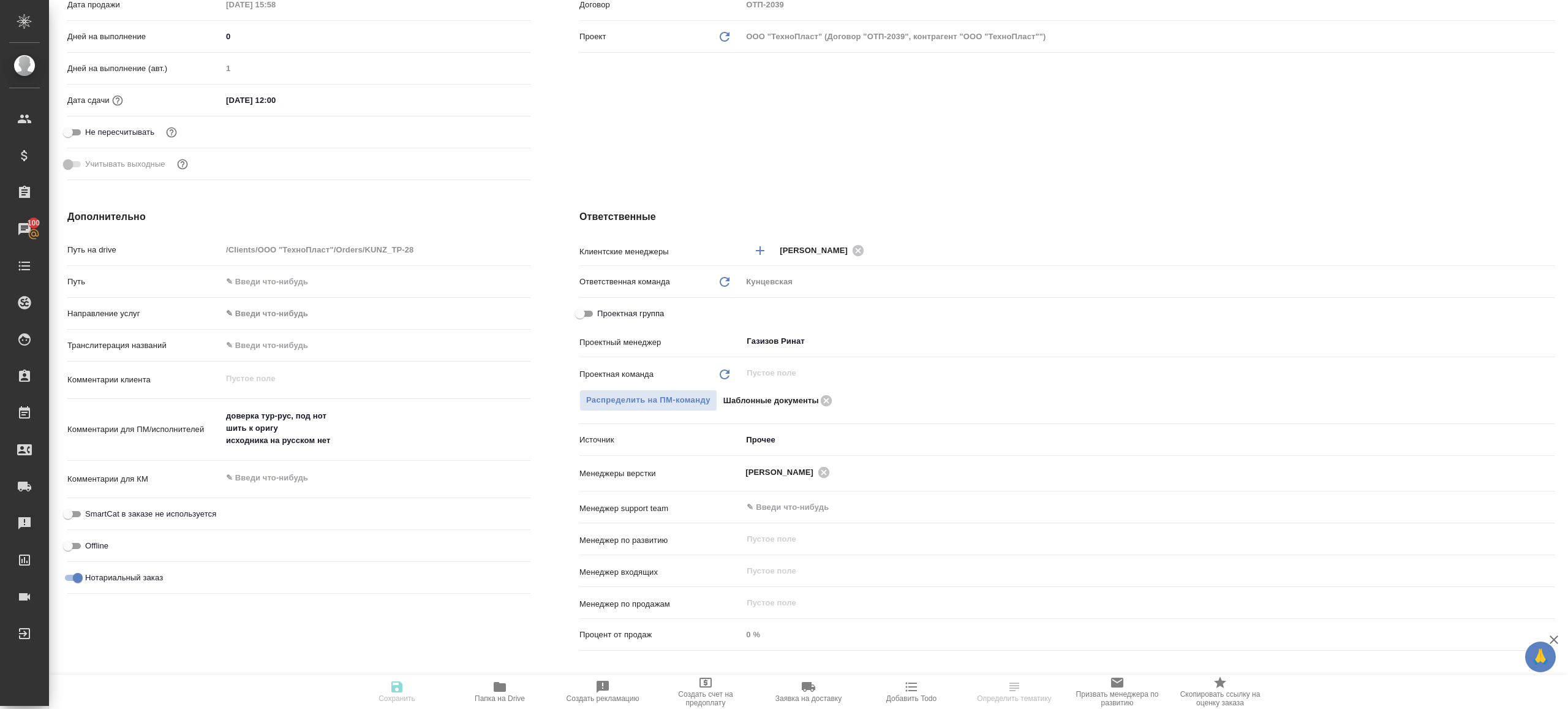
type textarea "x"
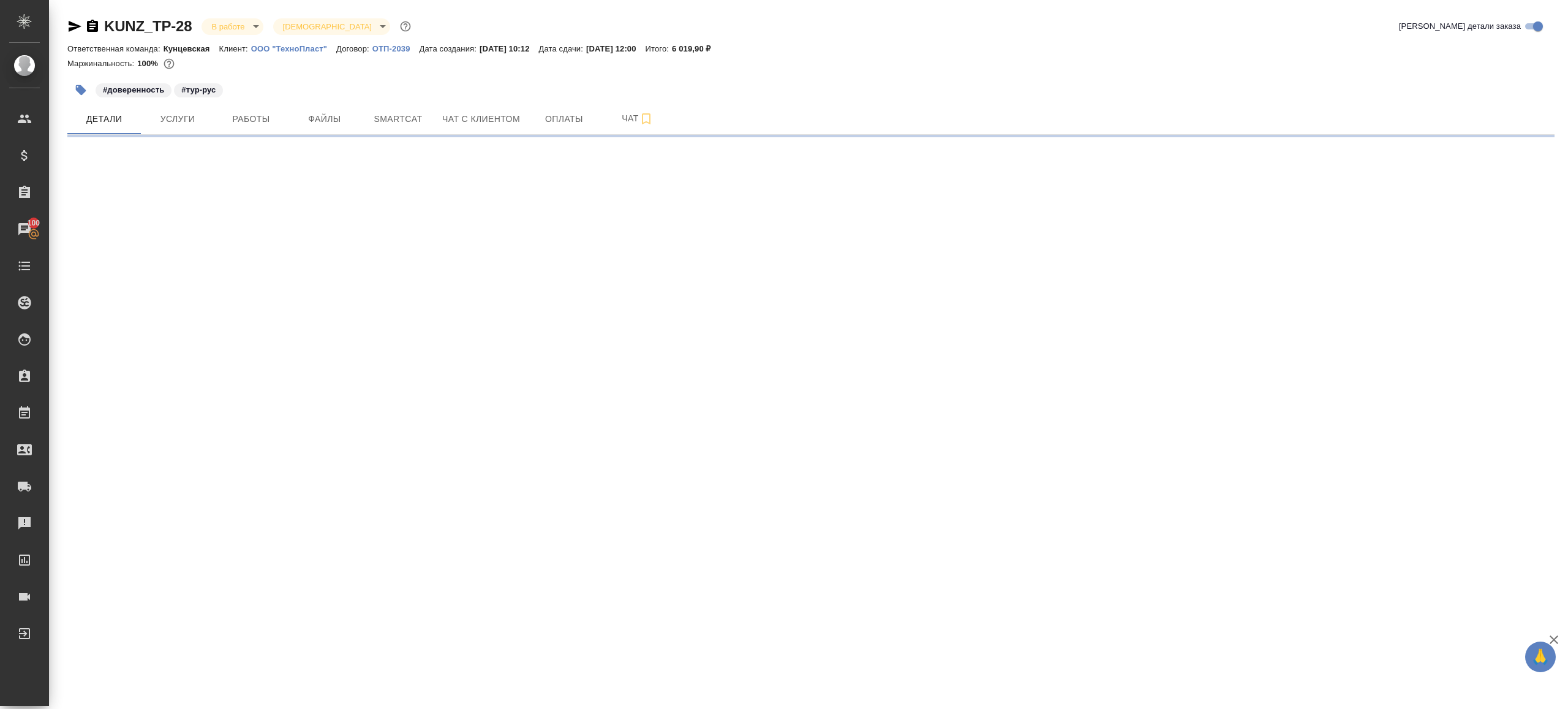
scroll to position [0, 0]
select select "RU"
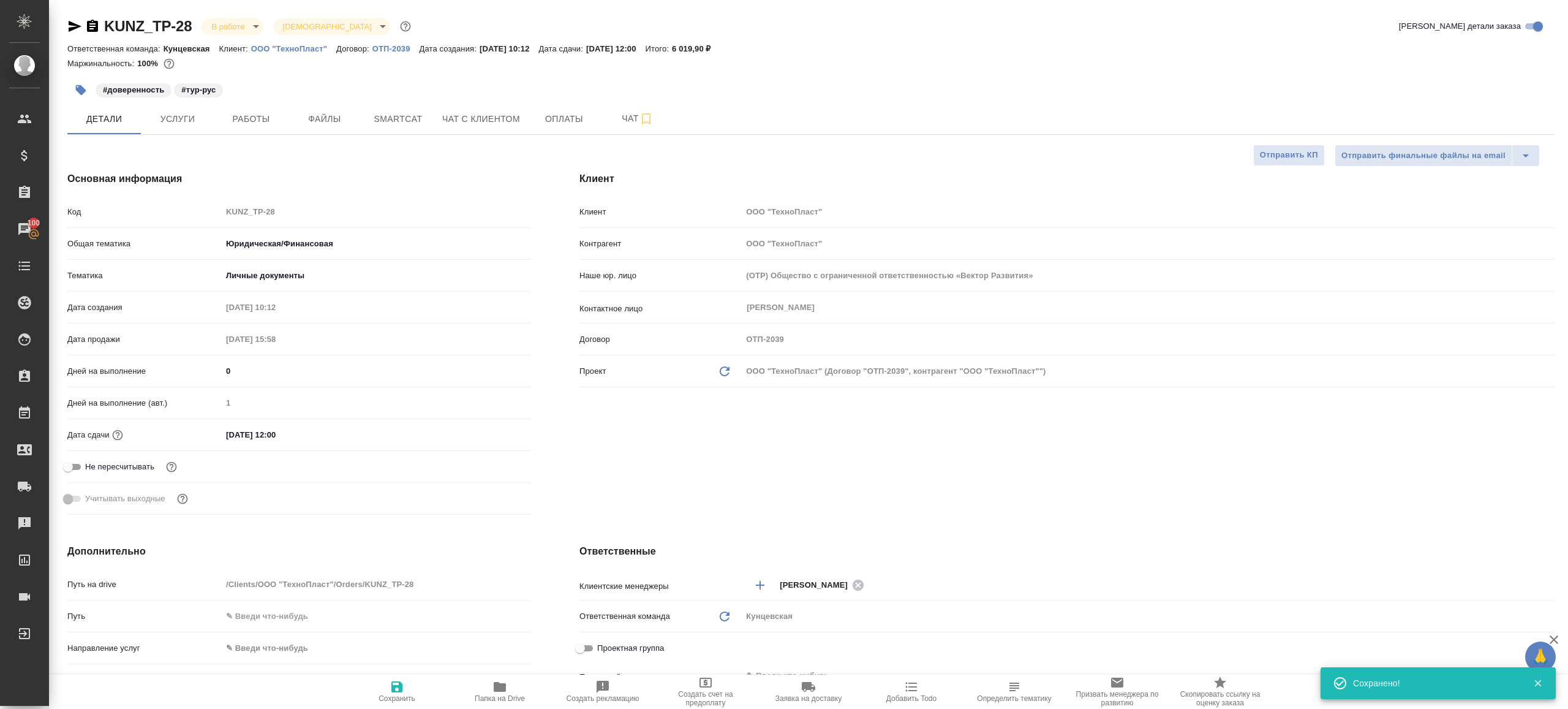
type textarea "x"
type input "Газизов Ринат"
type input "Шаблонные документы"
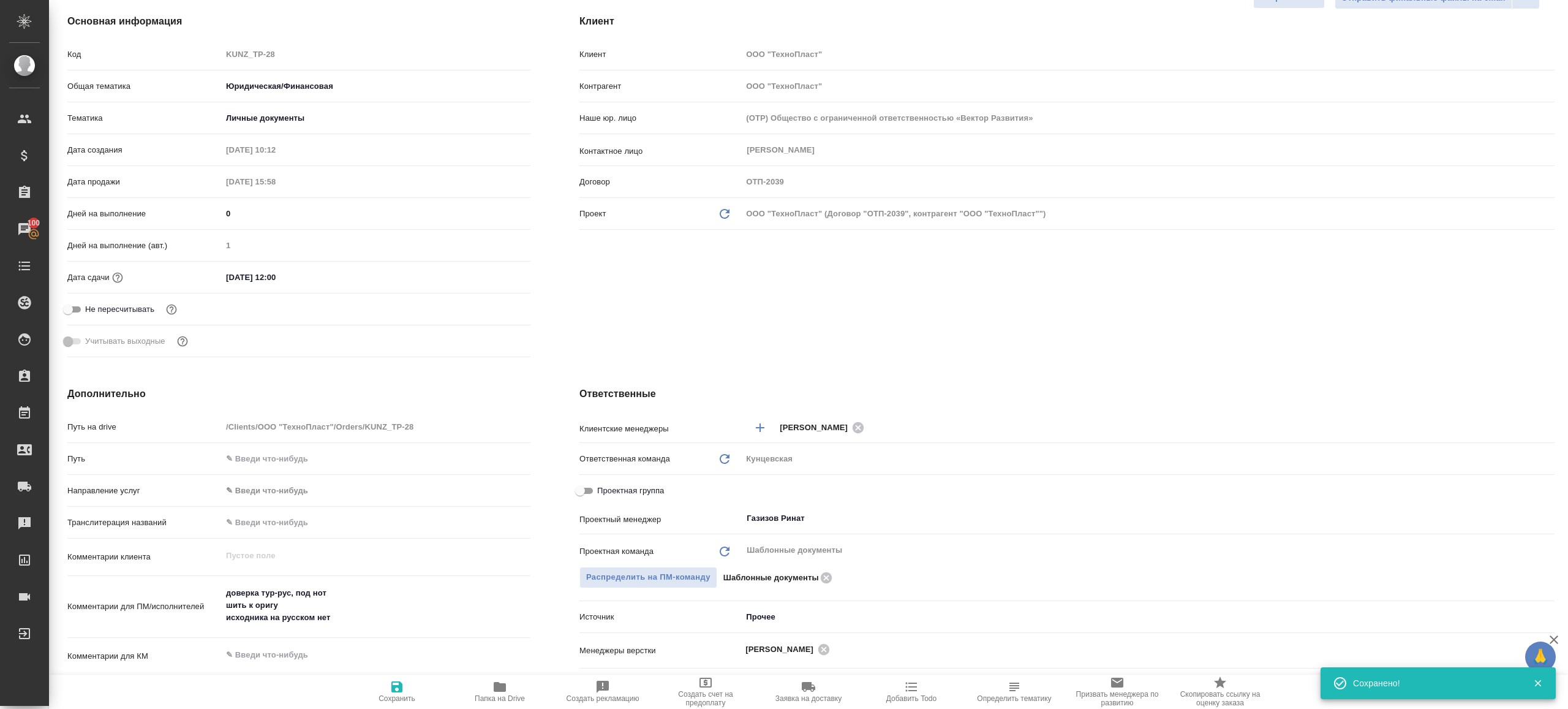
scroll to position [266, 0]
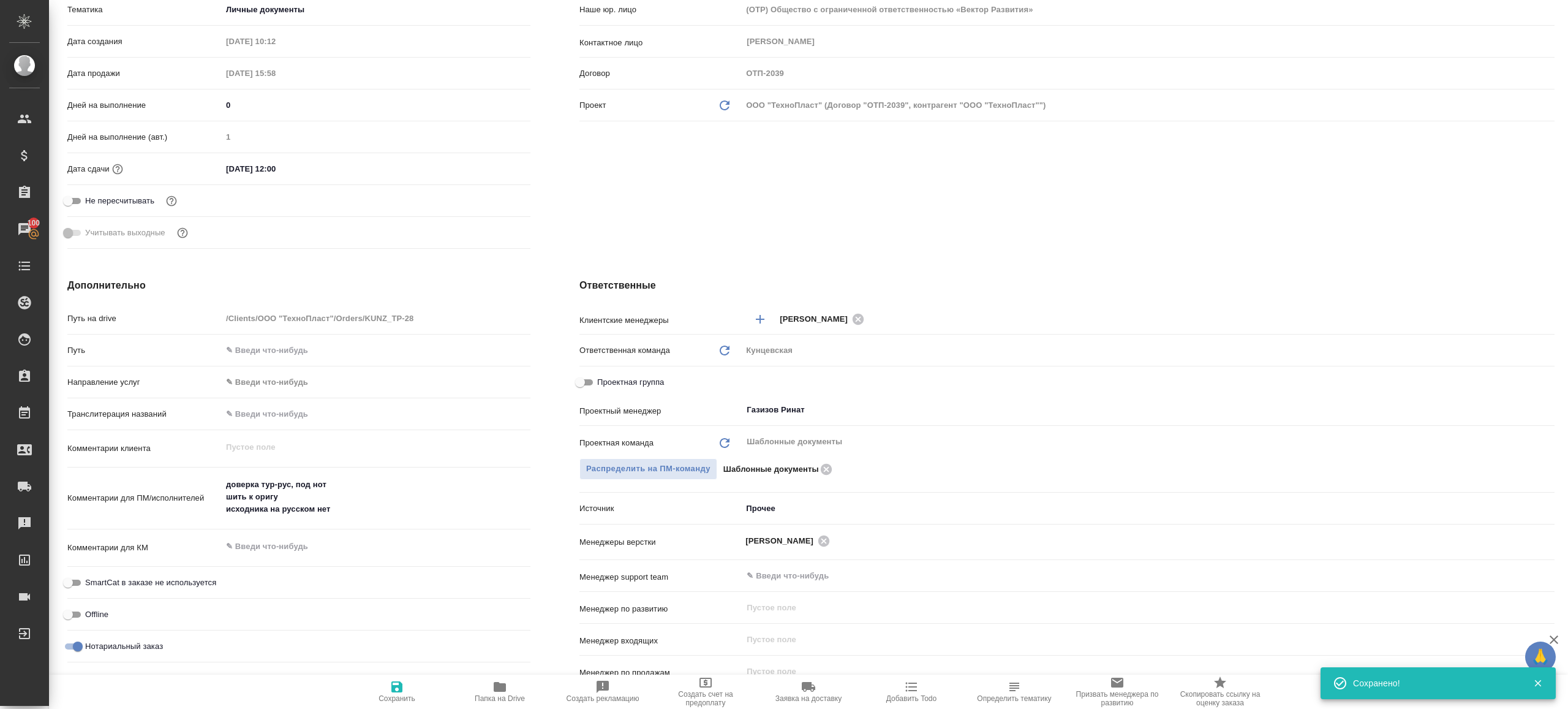
click at [509, 693] on span "Папка на Drive" at bounding box center [499, 691] width 88 height 23
type textarea "x"
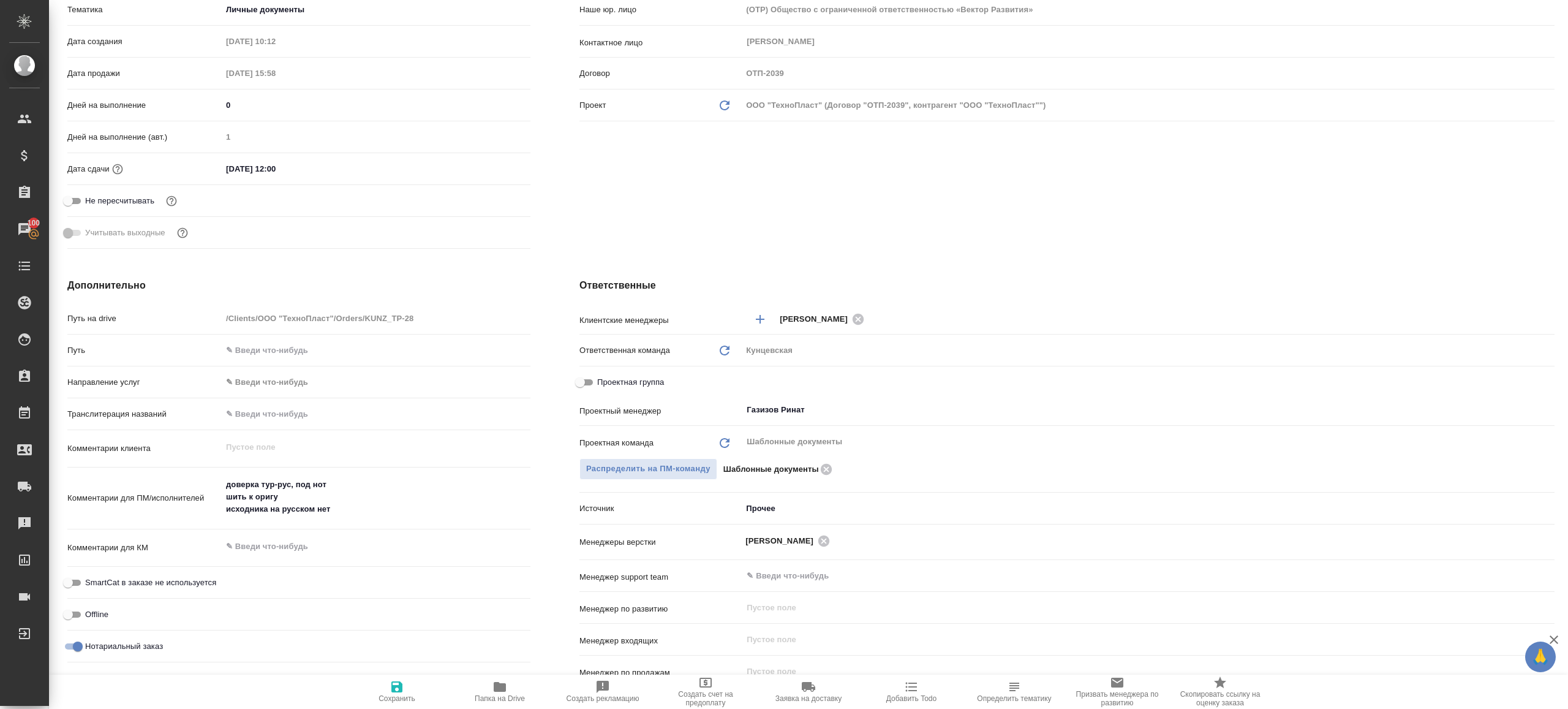
type textarea "x"
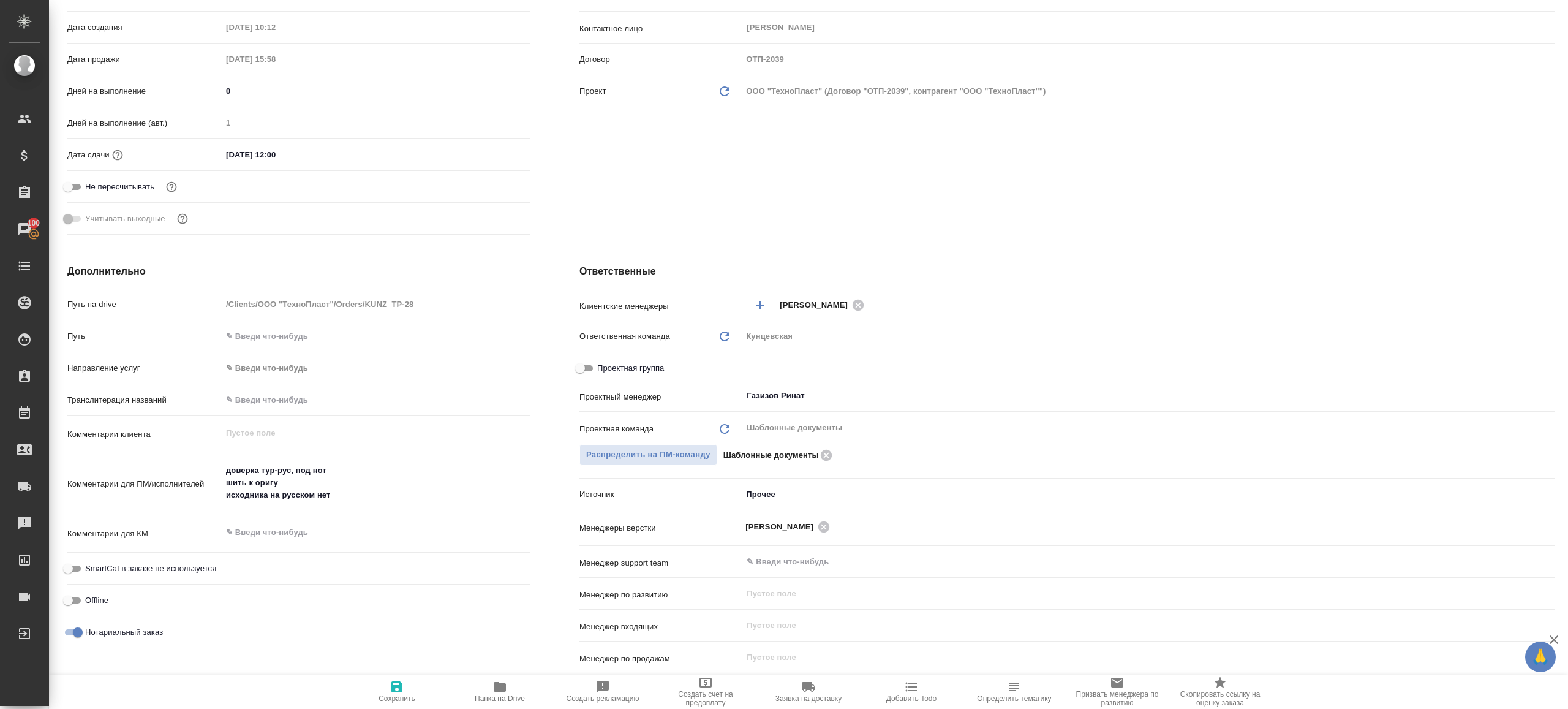
scroll to position [0, 0]
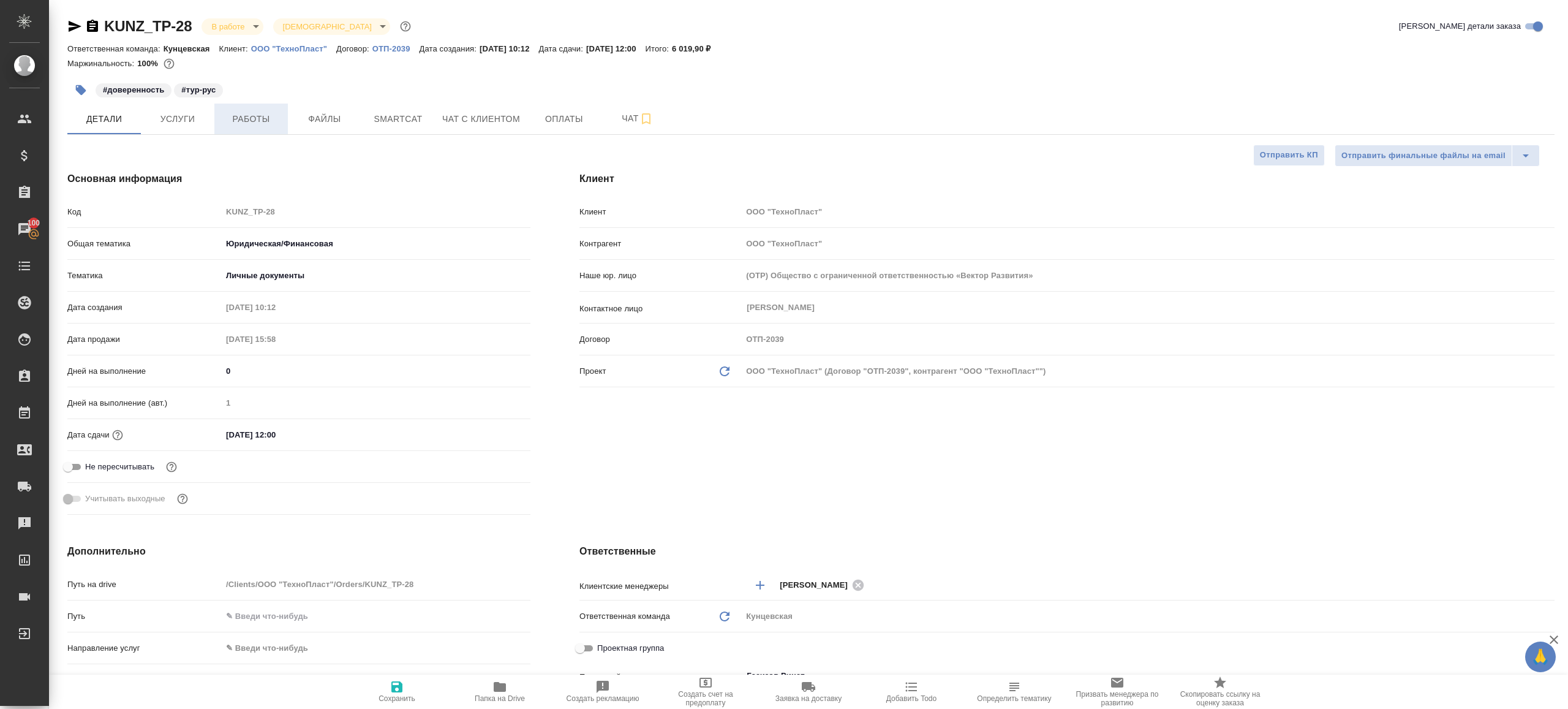
click at [259, 120] on span "Работы" at bounding box center [251, 119] width 59 height 15
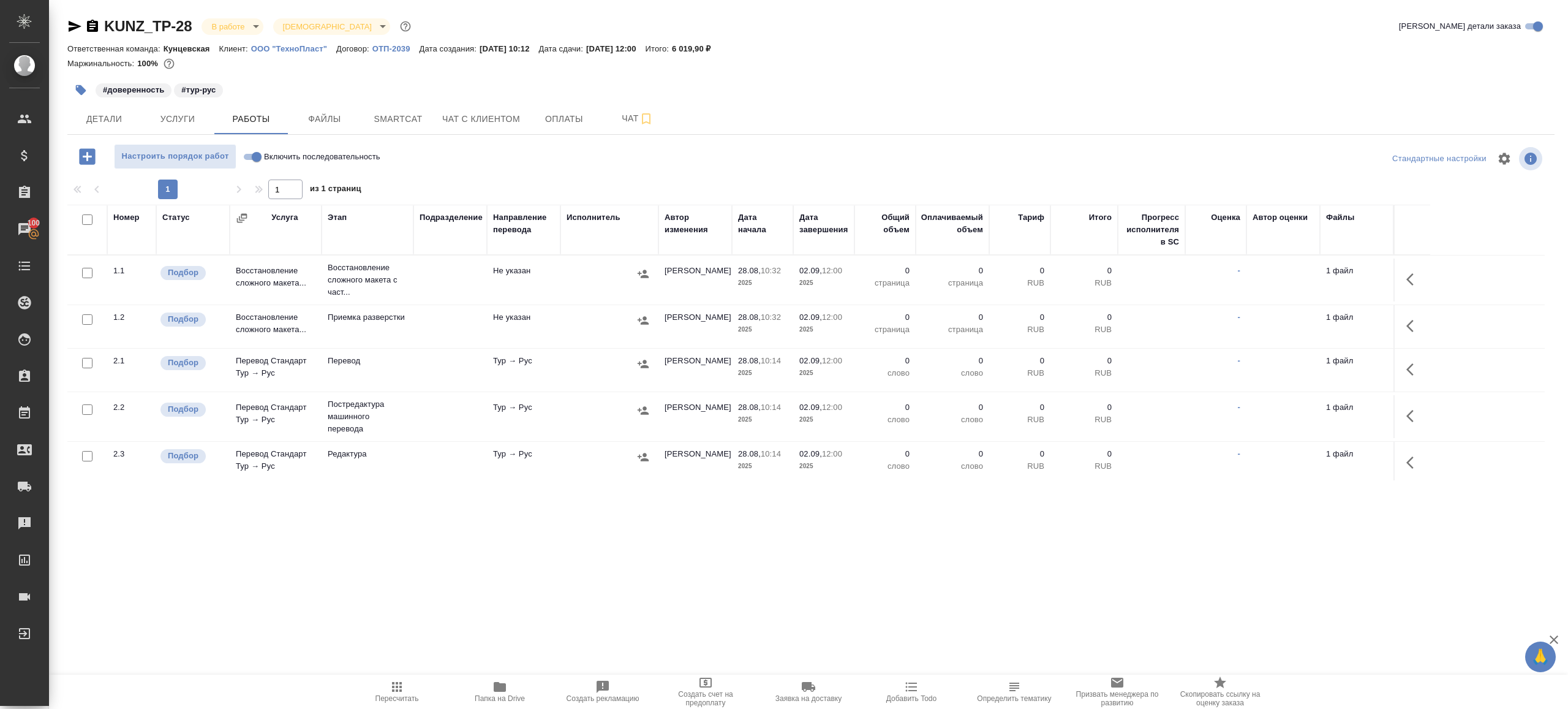
click at [252, 153] on input "Включить последовательность" at bounding box center [257, 157] width 44 height 15
checkbox input "true"
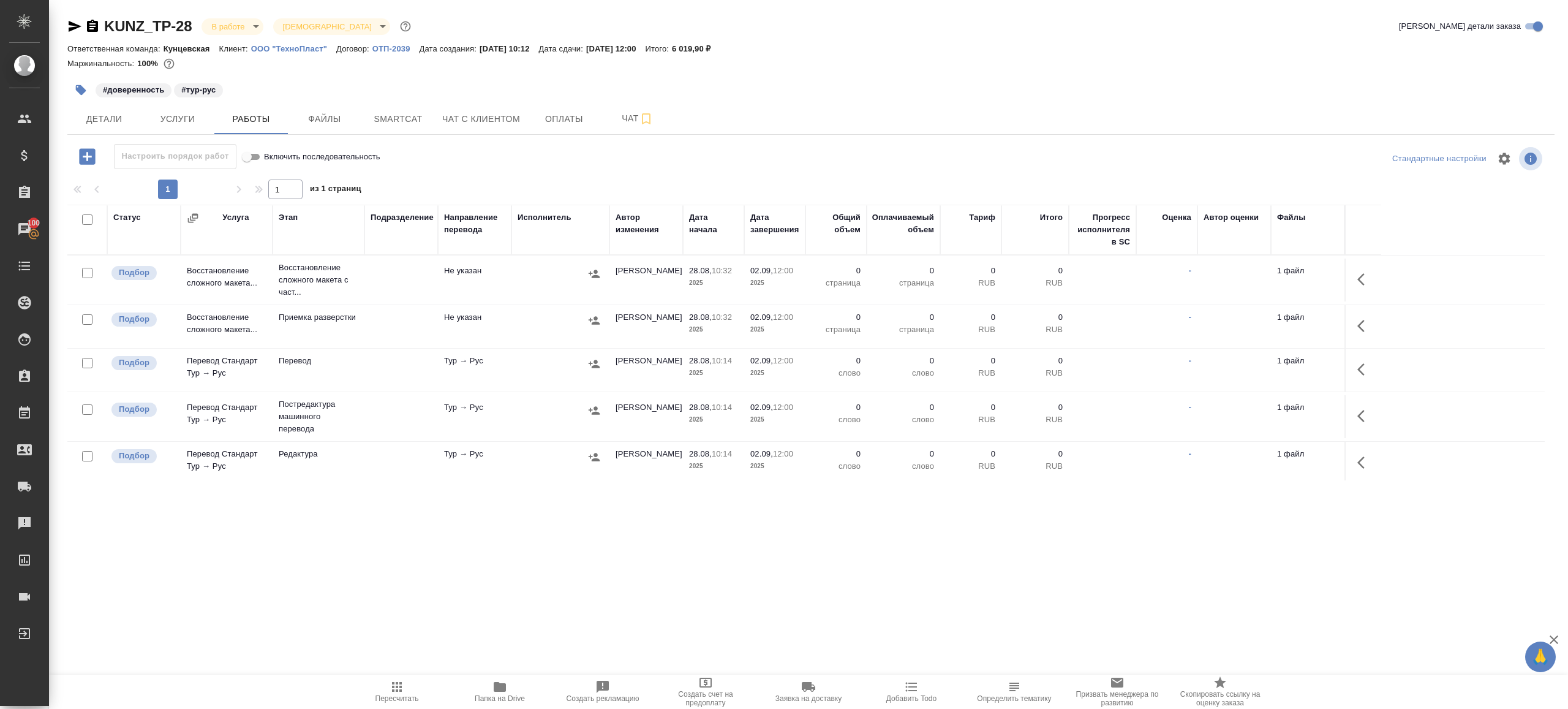
click at [85, 224] on input "checkbox" at bounding box center [87, 219] width 10 height 10
checkbox input "true"
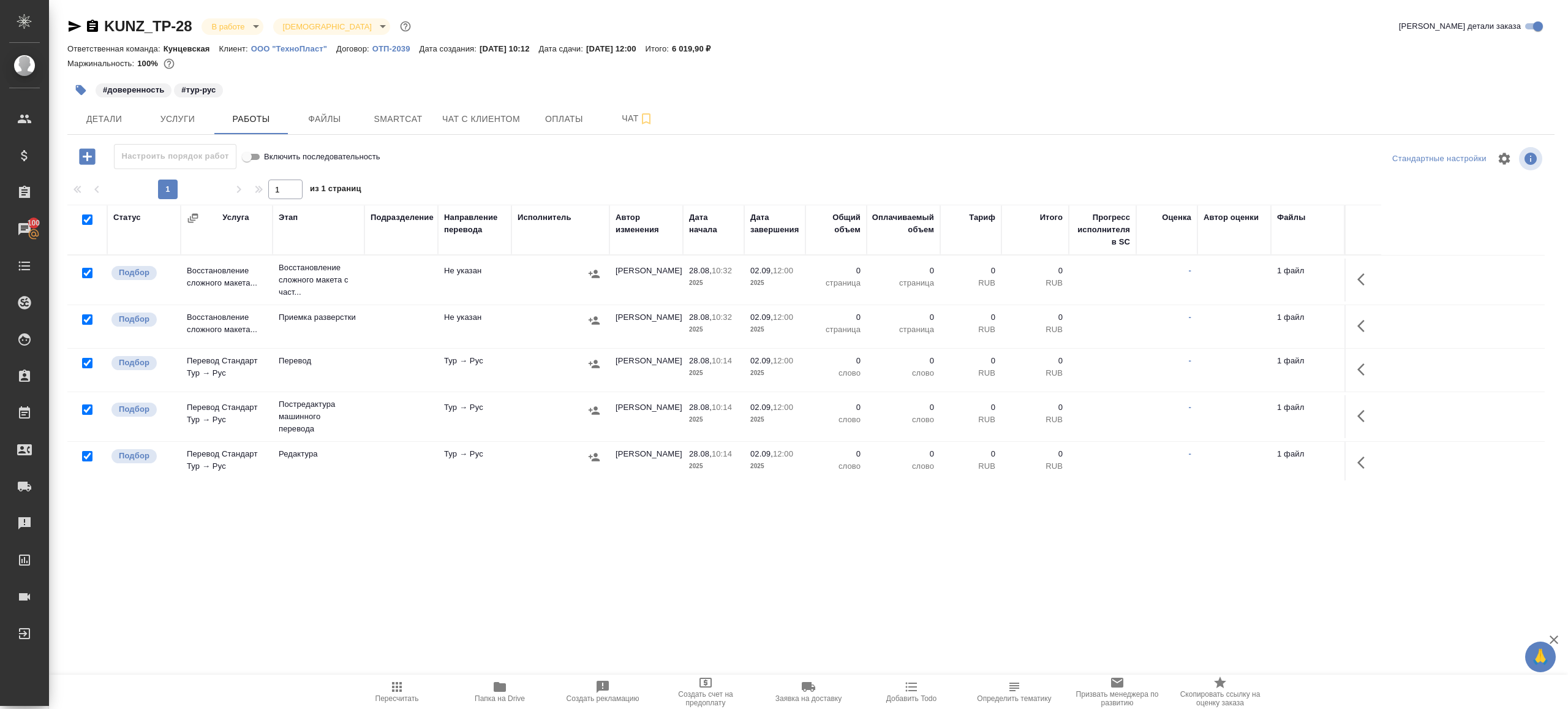
checkbox input "true"
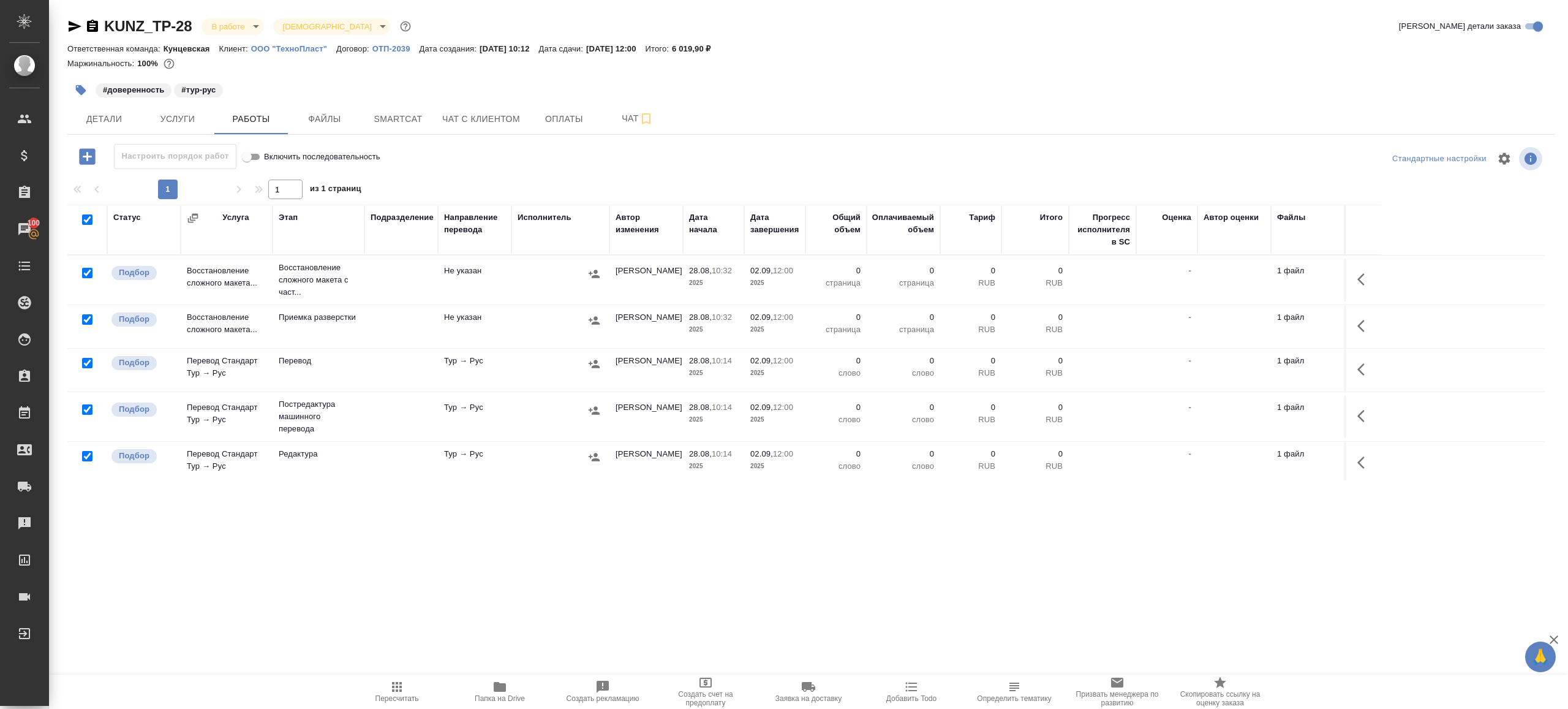
checkbox input "true"
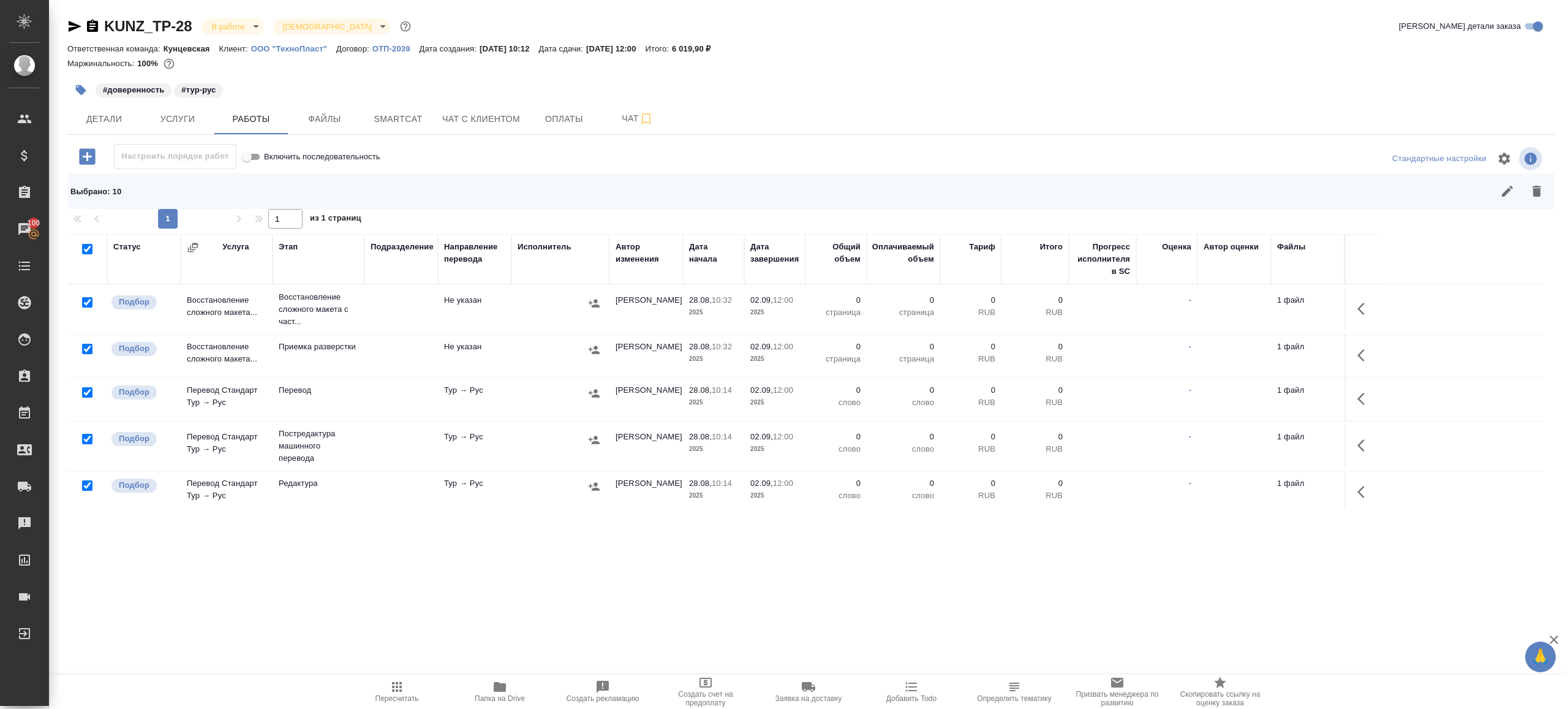
click at [86, 299] on input "checkbox" at bounding box center [87, 302] width 10 height 10
checkbox input "false"
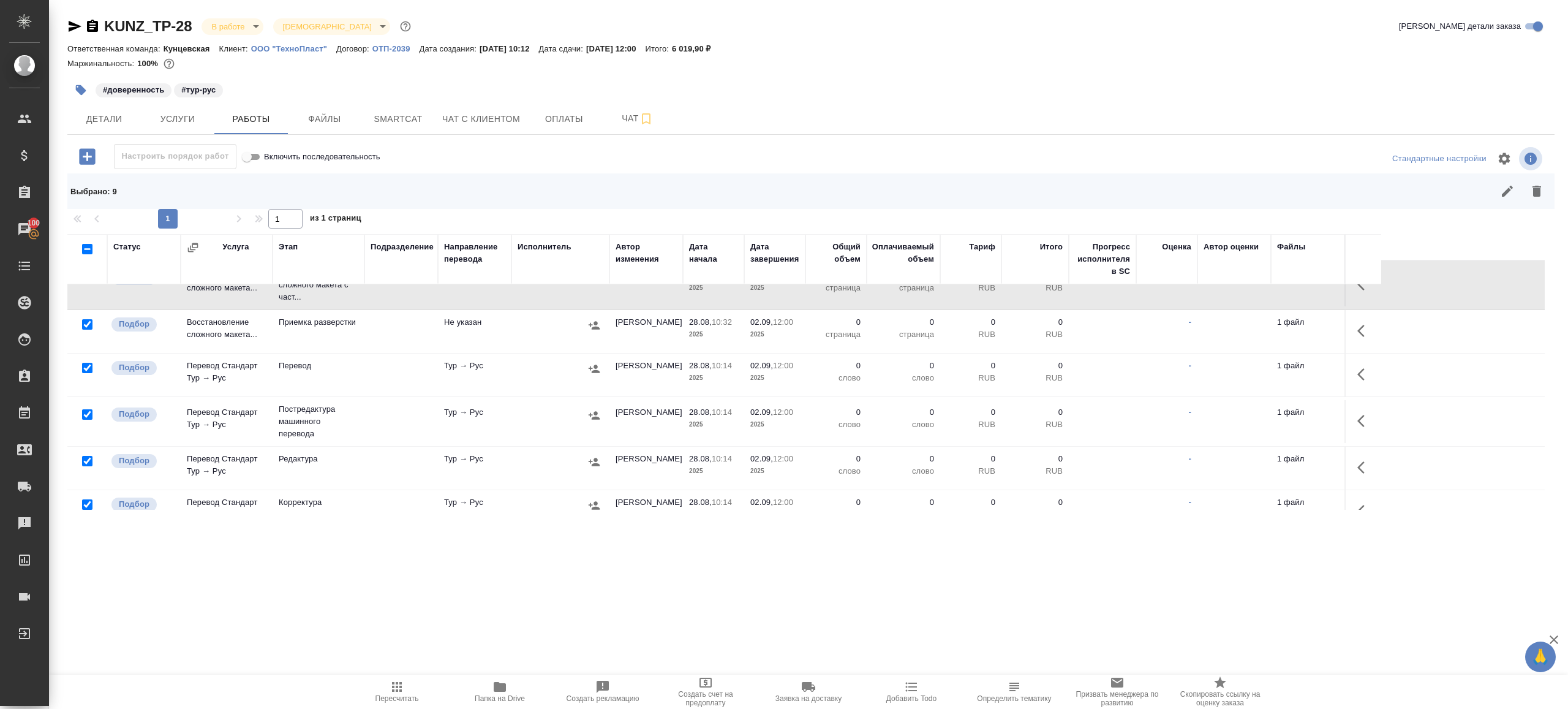
scroll to position [25, 0]
click at [82, 363] on input "checkbox" at bounding box center [87, 367] width 10 height 10
checkbox input "false"
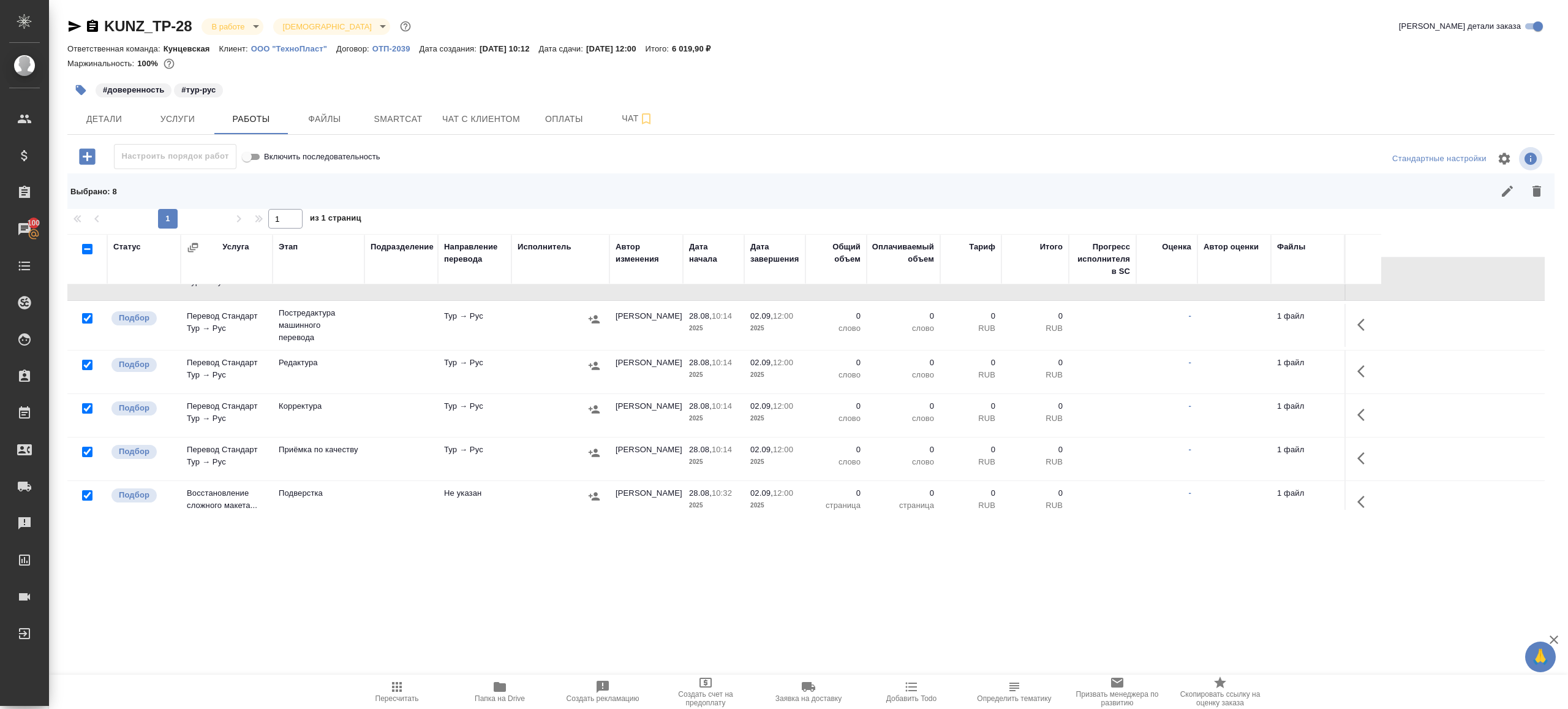
click at [86, 448] on input "checkbox" at bounding box center [87, 452] width 10 height 10
checkbox input "false"
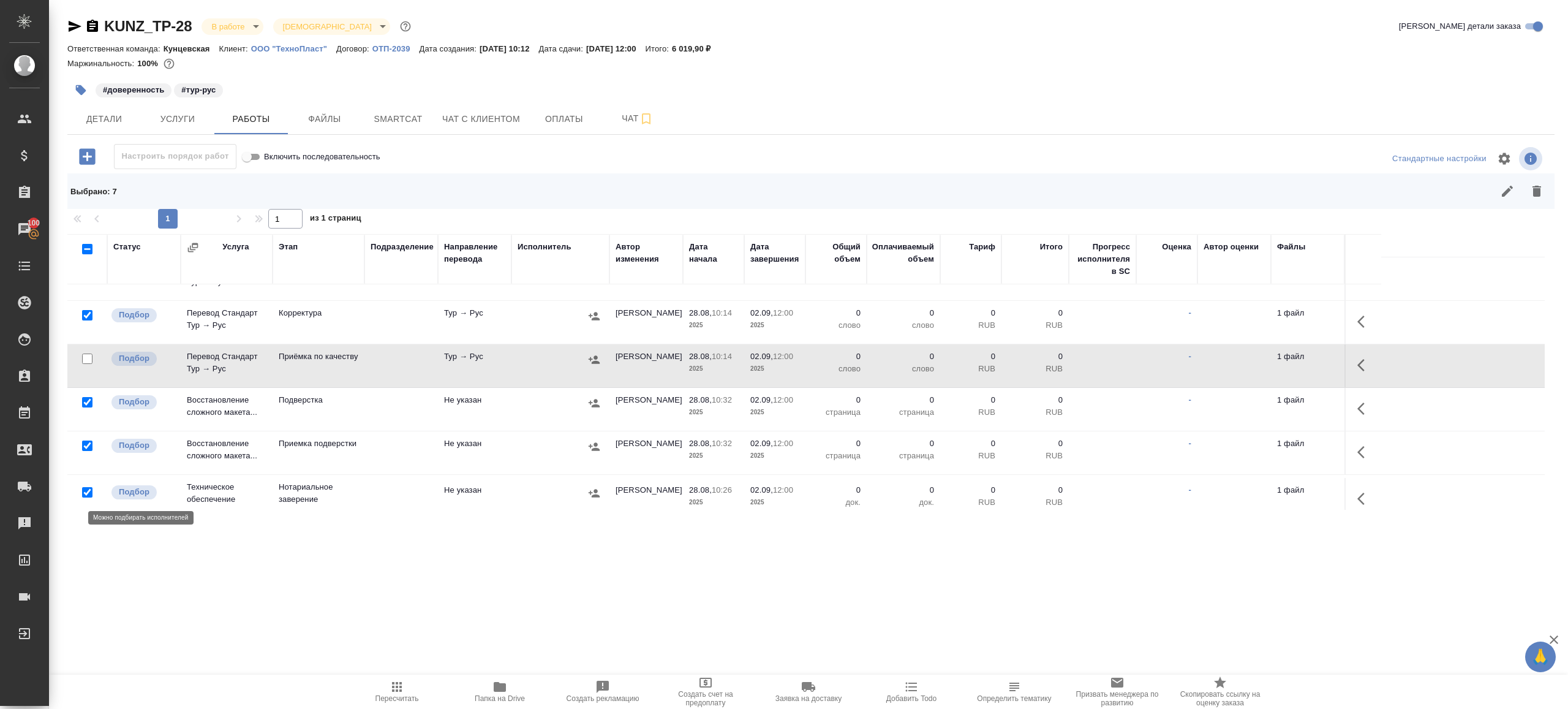
scroll to position [225, 0]
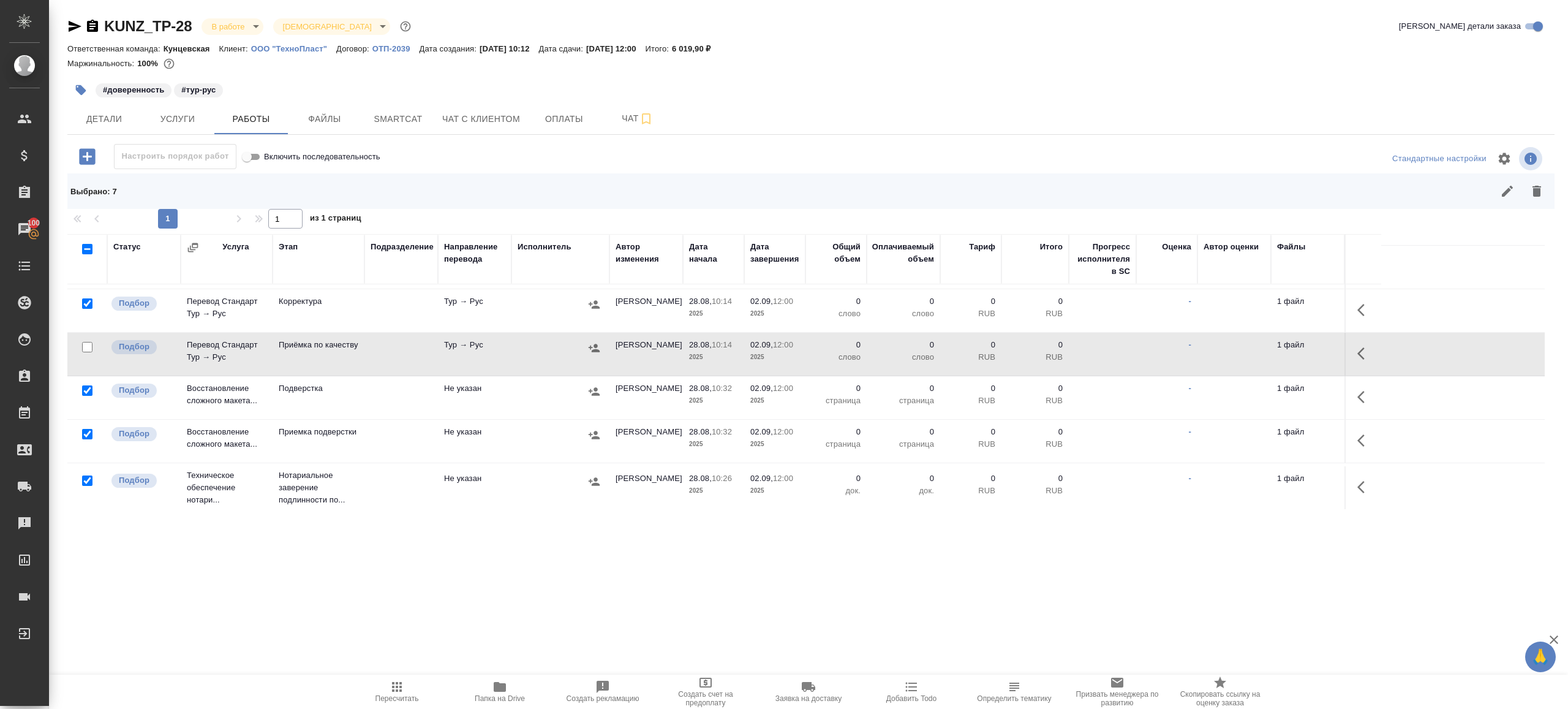
click at [87, 480] on input "checkbox" at bounding box center [87, 480] width 10 height 10
checkbox input "false"
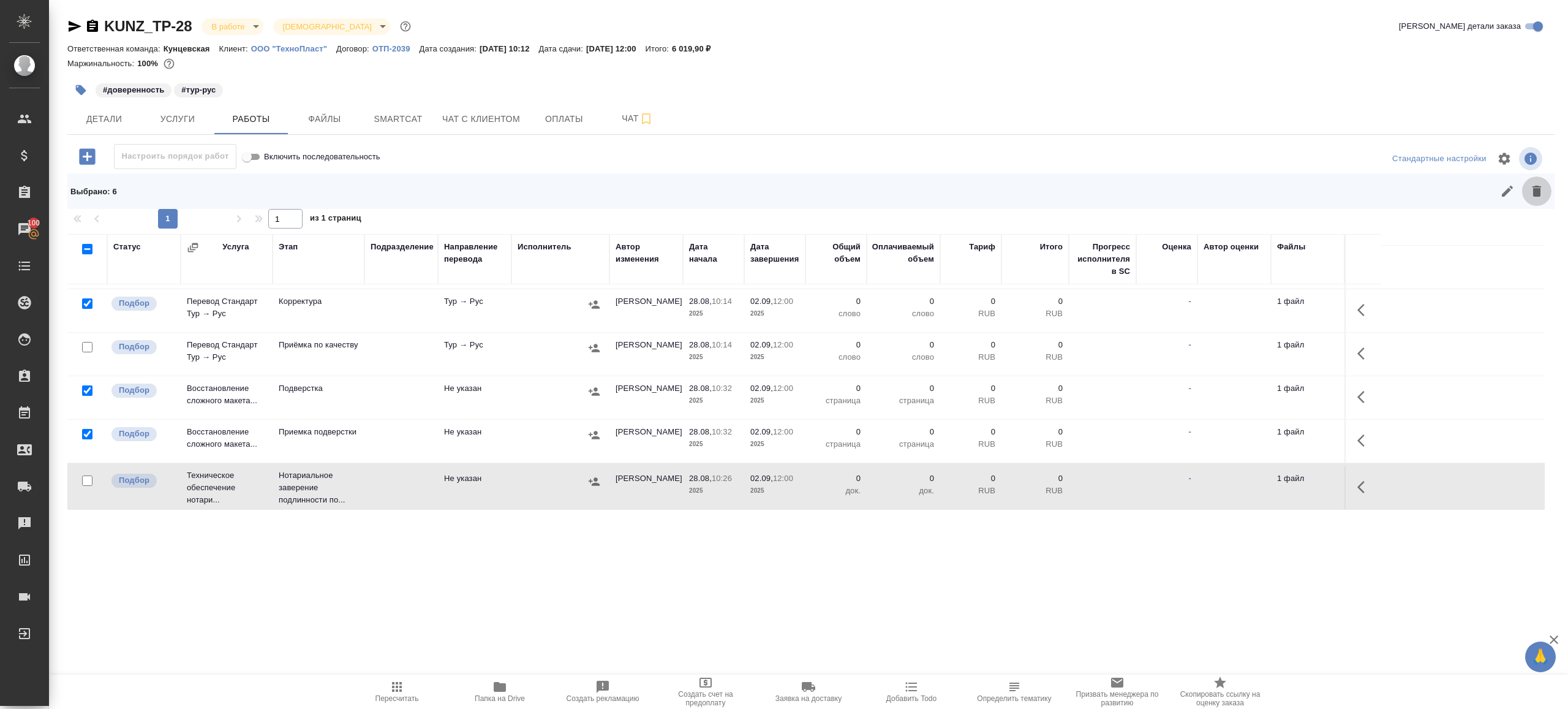
click at [1529, 195] on icon "button" at bounding box center [1537, 191] width 15 height 15
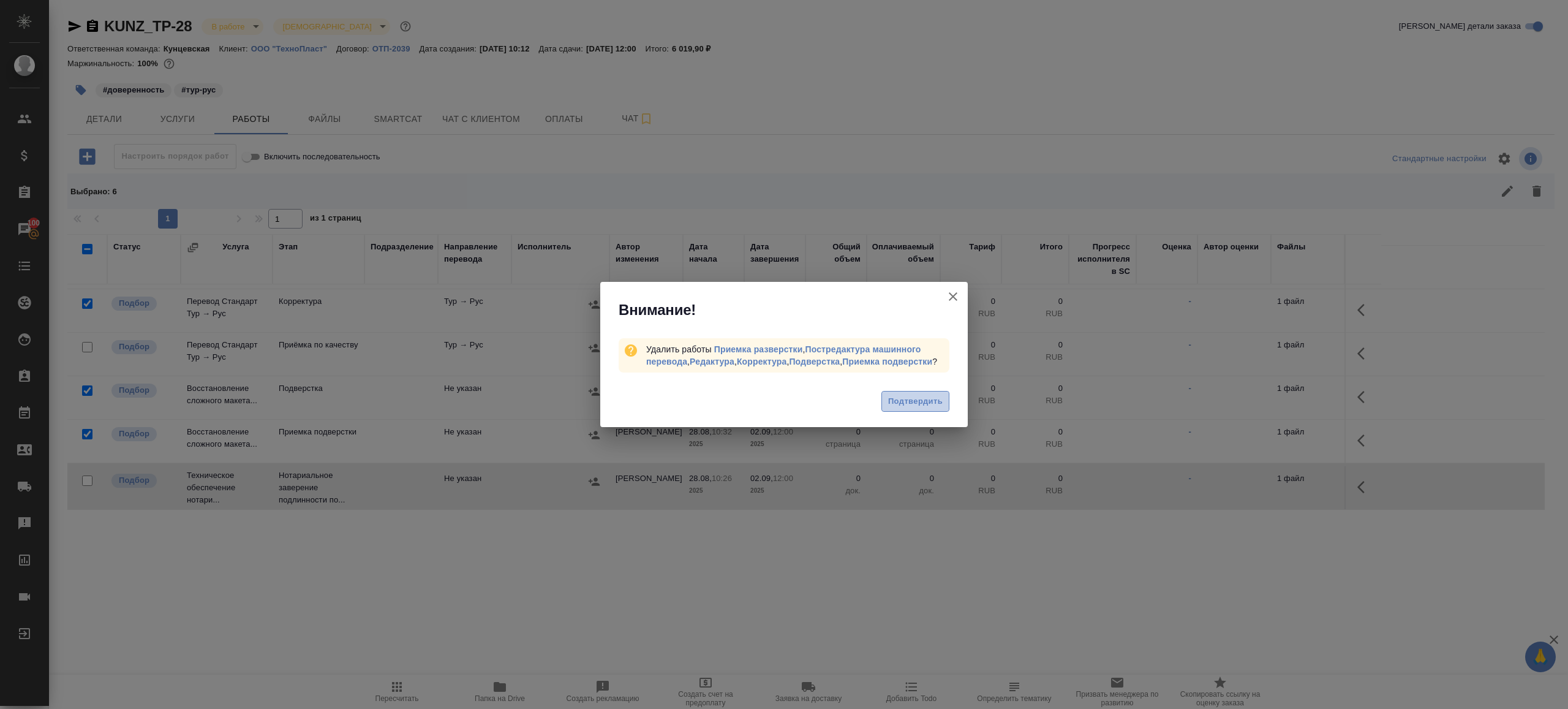
click at [941, 409] on span "Подтвердить" at bounding box center [915, 402] width 55 height 14
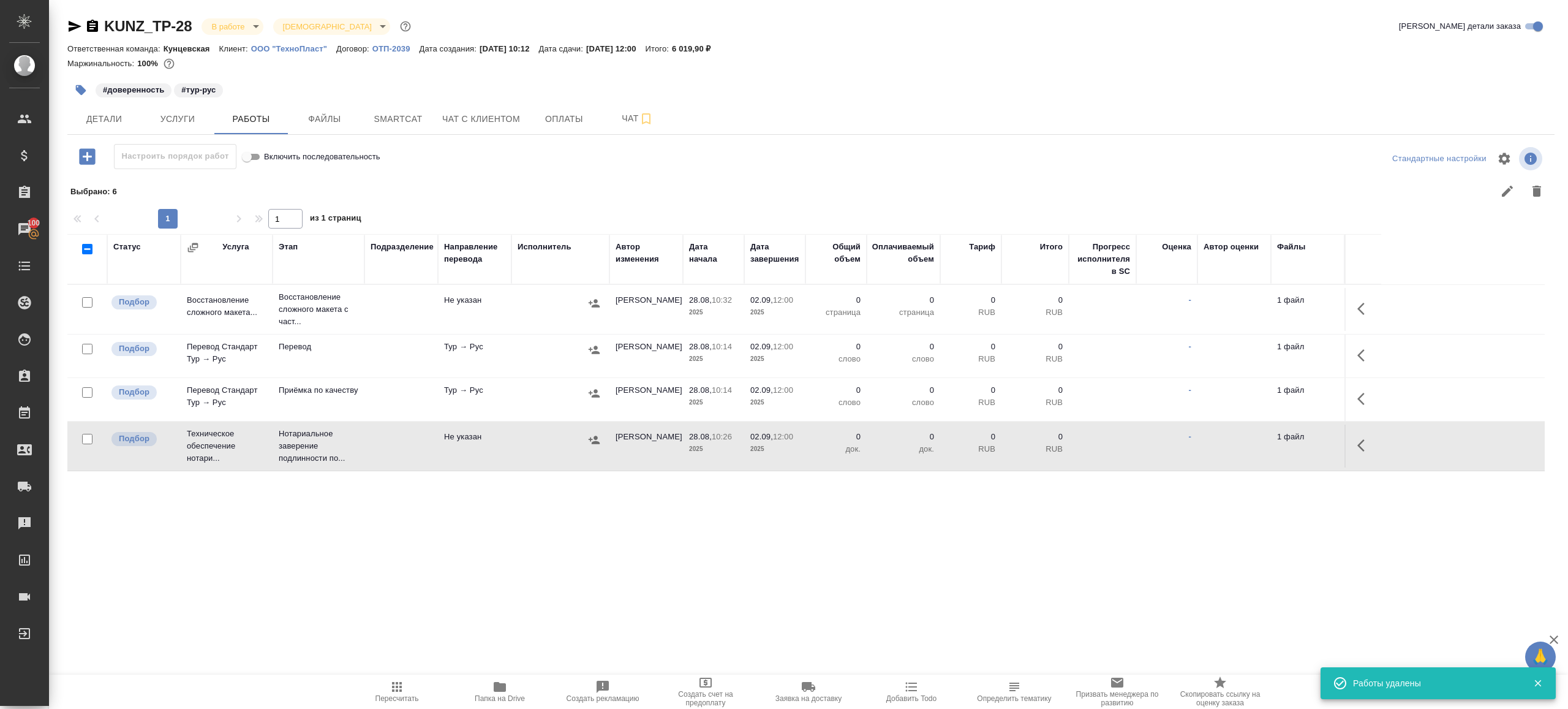
scroll to position [0, 0]
click at [1364, 299] on button "button" at bounding box center [1365, 309] width 30 height 30
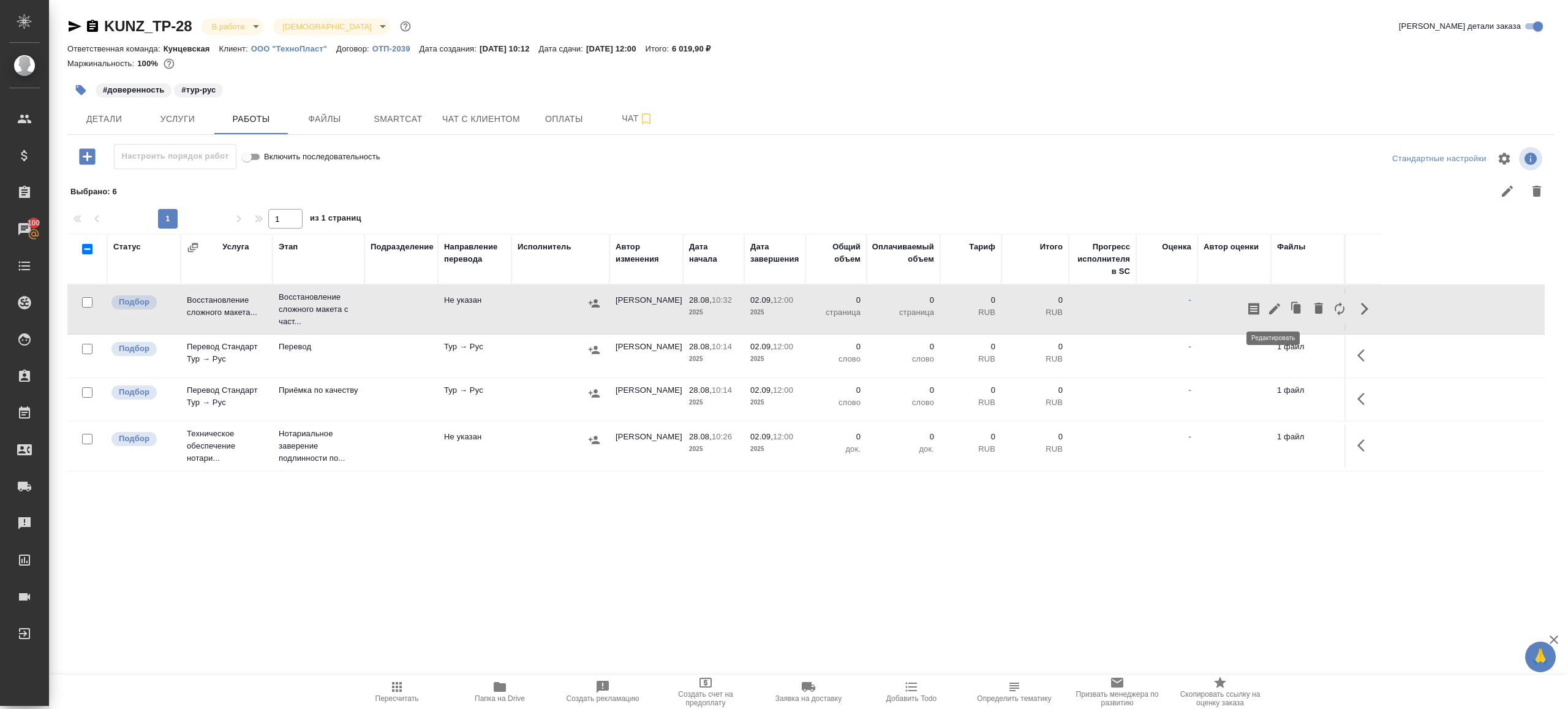
click at [1272, 312] on icon "button" at bounding box center [1275, 309] width 11 height 11
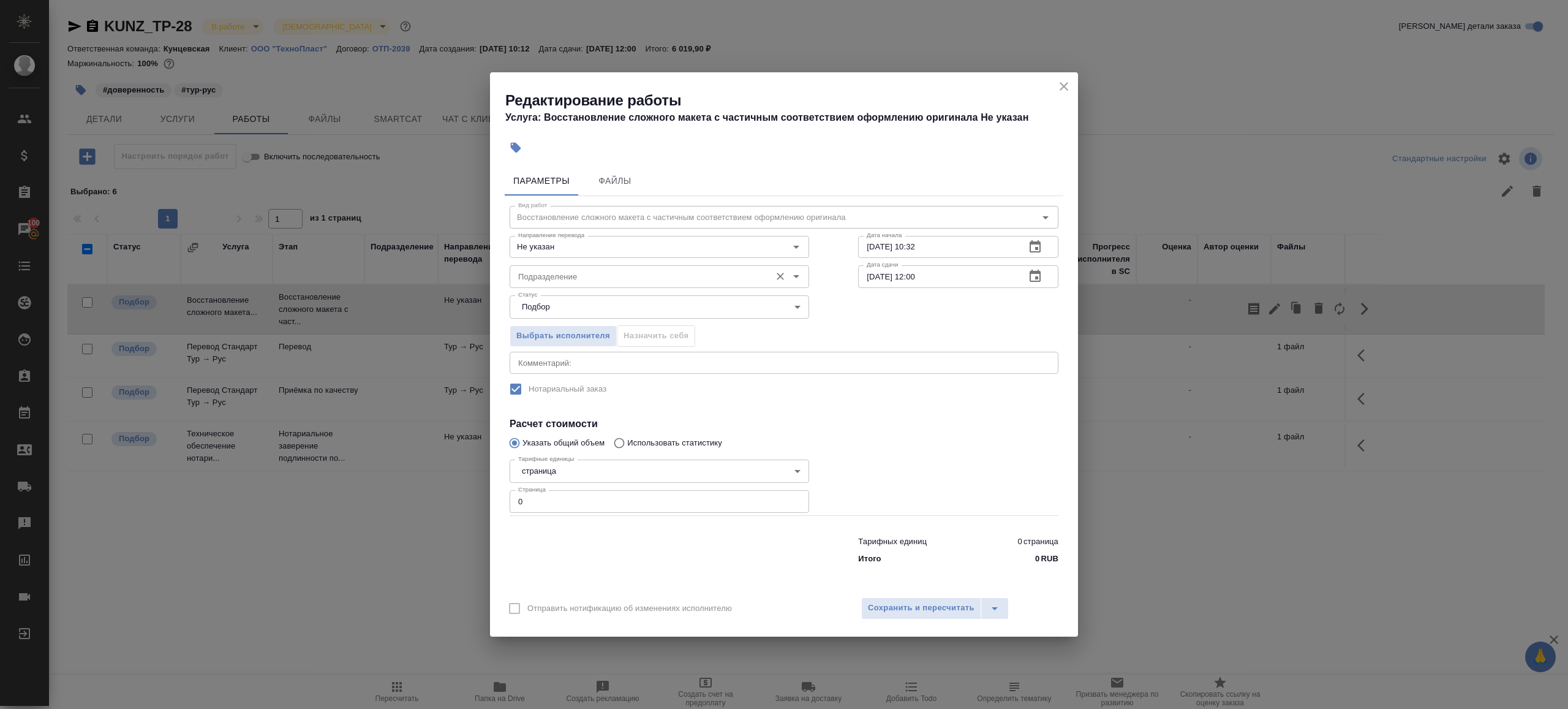
click at [611, 279] on input "Подразделение" at bounding box center [639, 277] width 251 height 15
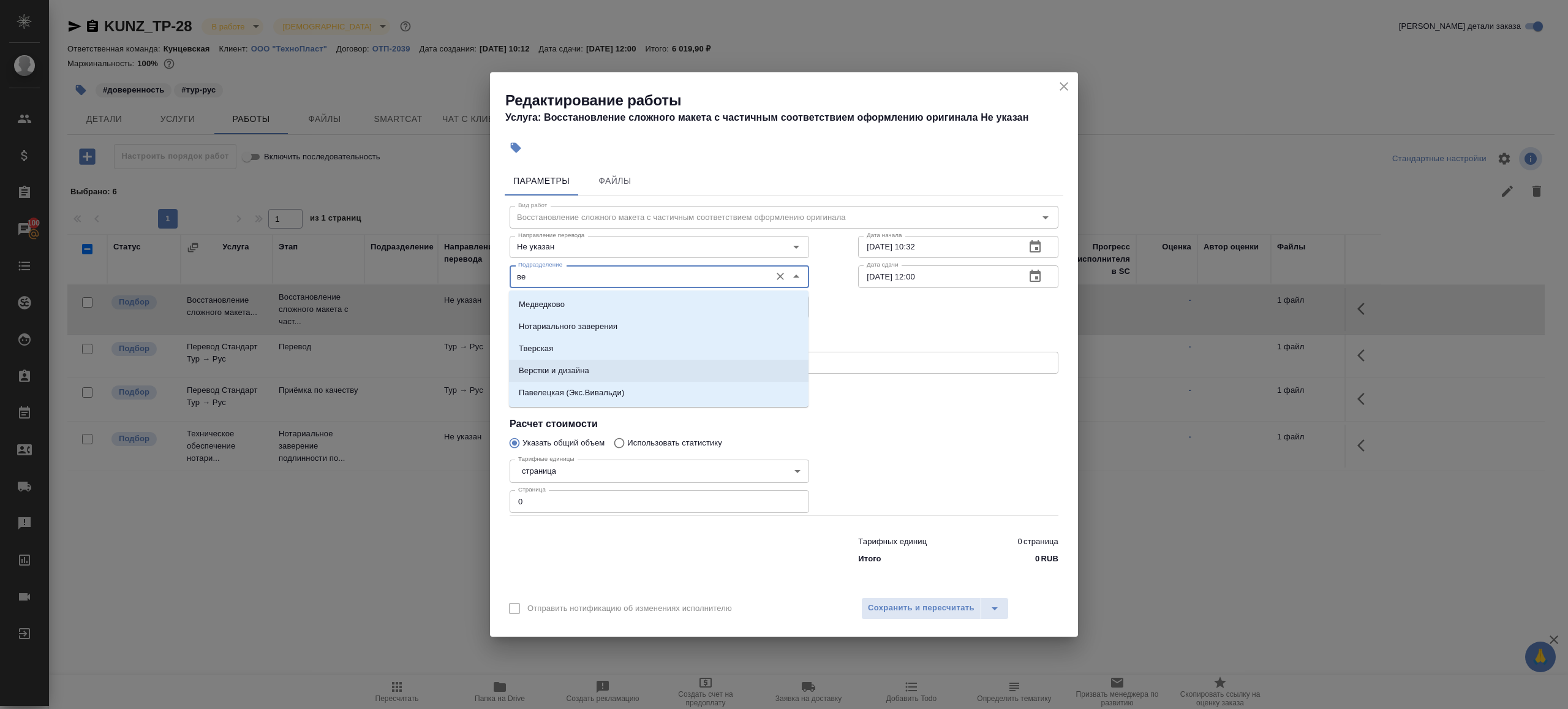
click at [601, 370] on li "Верстки и дизайна" at bounding box center [659, 371] width 300 height 22
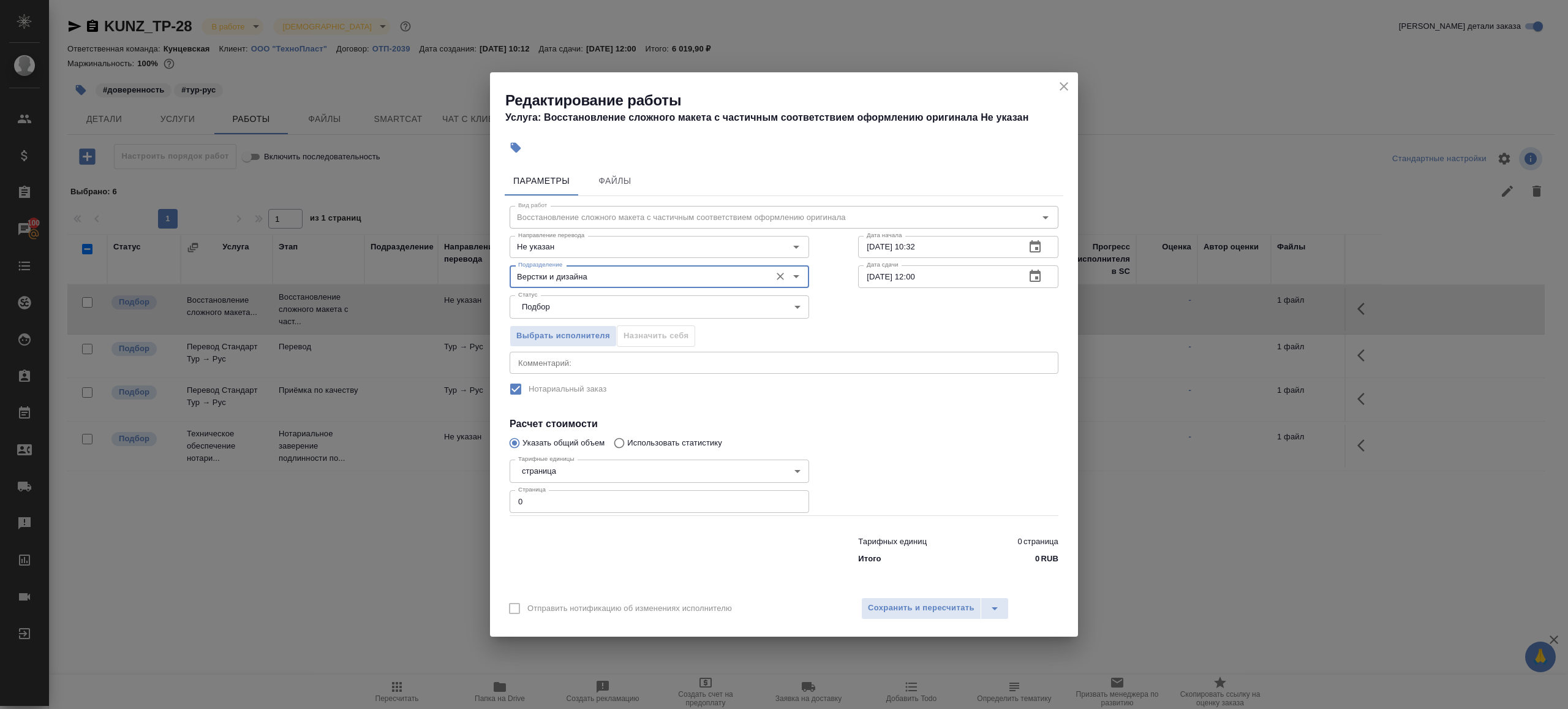
type input "Верстки и дизайна"
click at [561, 511] on input "0" at bounding box center [659, 501] width 300 height 22
type input "5"
click at [937, 428] on h4 "Расчет стоимости" at bounding box center [784, 424] width 549 height 15
click at [946, 248] on input "[DATE] 10:32" at bounding box center [937, 247] width 158 height 22
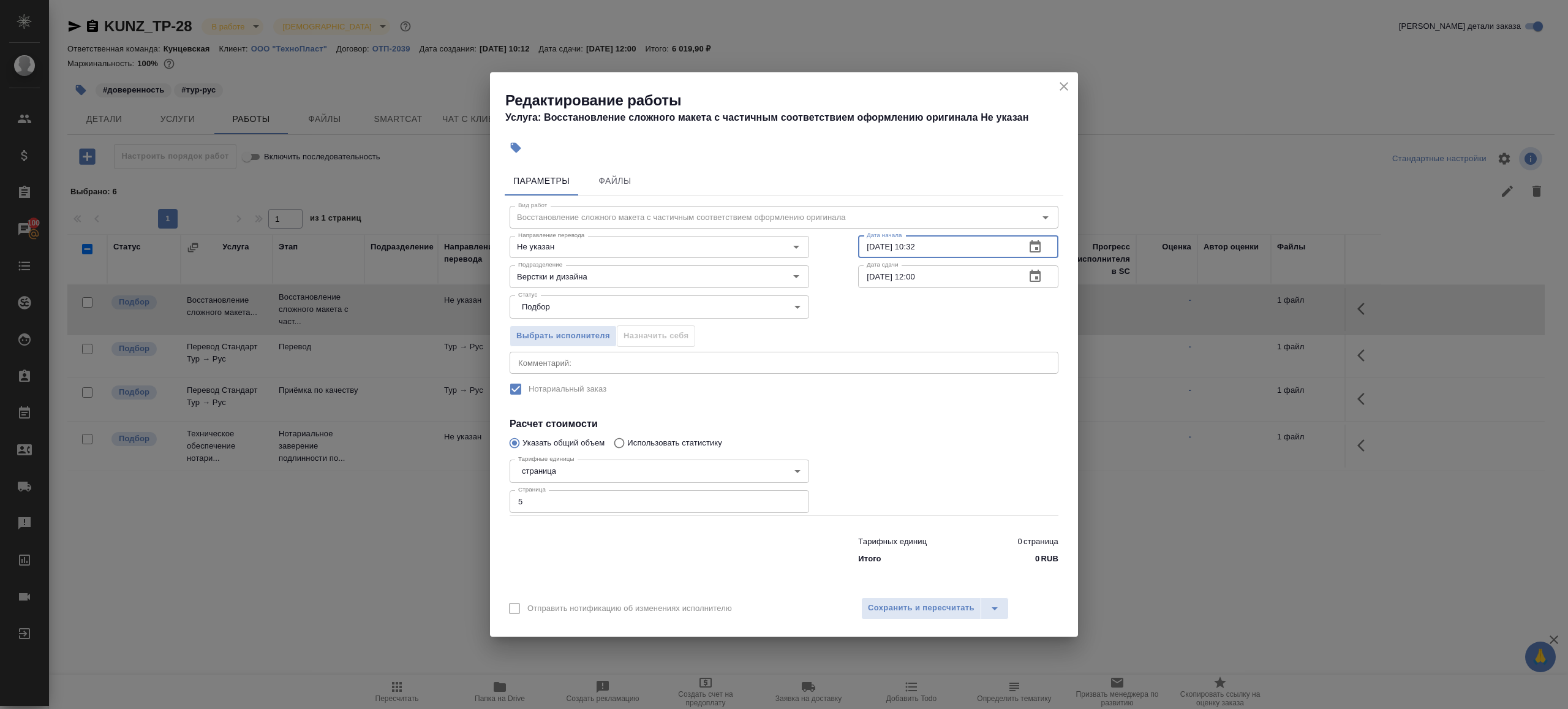
drag, startPoint x: 914, startPoint y: 246, endPoint x: 1045, endPoint y: 249, distance: 131.0
click at [1045, 249] on div "[DATE] 10:32 Дата начала" at bounding box center [958, 247] width 200 height 22
type input "[DATE] 16:00"
click at [944, 280] on input "[DATE] 12:00" at bounding box center [937, 277] width 158 height 22
paste input "[DATE] 16"
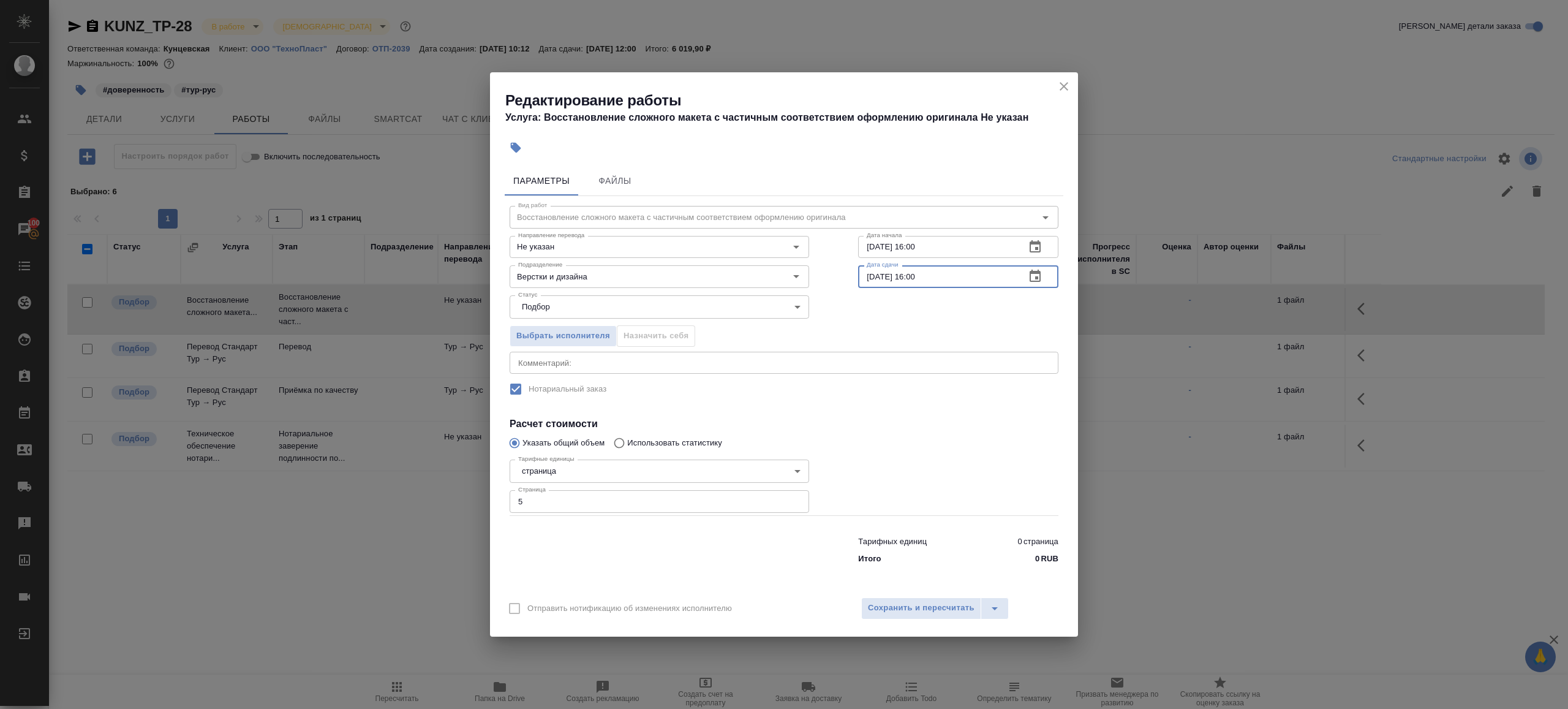
click at [917, 277] on input "[DATE] 16:00" at bounding box center [937, 277] width 158 height 22
type input "[DATE] 20:00"
click at [947, 449] on div at bounding box center [958, 485] width 249 height 110
click at [922, 622] on div "Отправить нотификацию об изменениях исполнителю Сохранить и пересчитать" at bounding box center [784, 613] width 588 height 47
click at [922, 609] on span "Сохранить и пересчитать" at bounding box center [921, 608] width 107 height 14
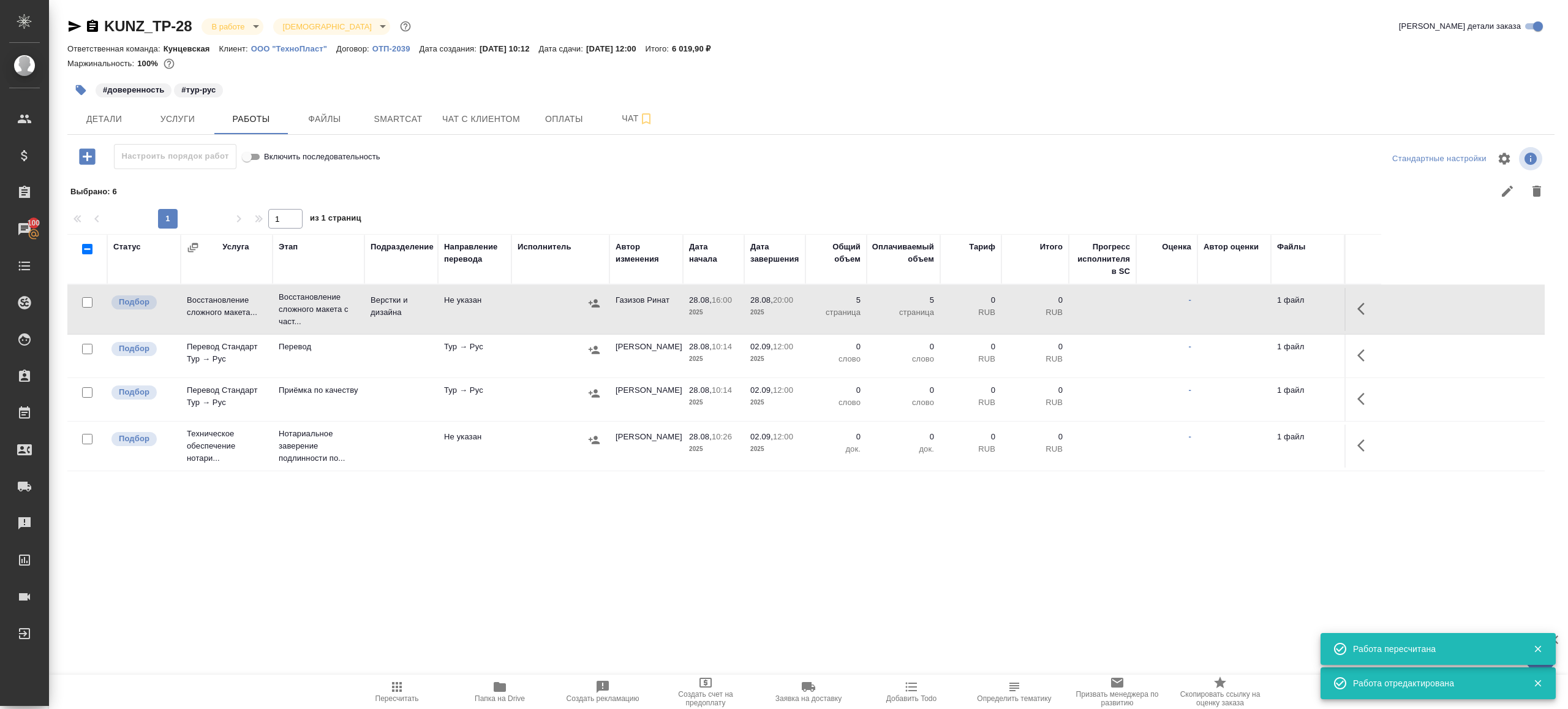
click at [1370, 354] on icon "button" at bounding box center [1365, 355] width 15 height 15
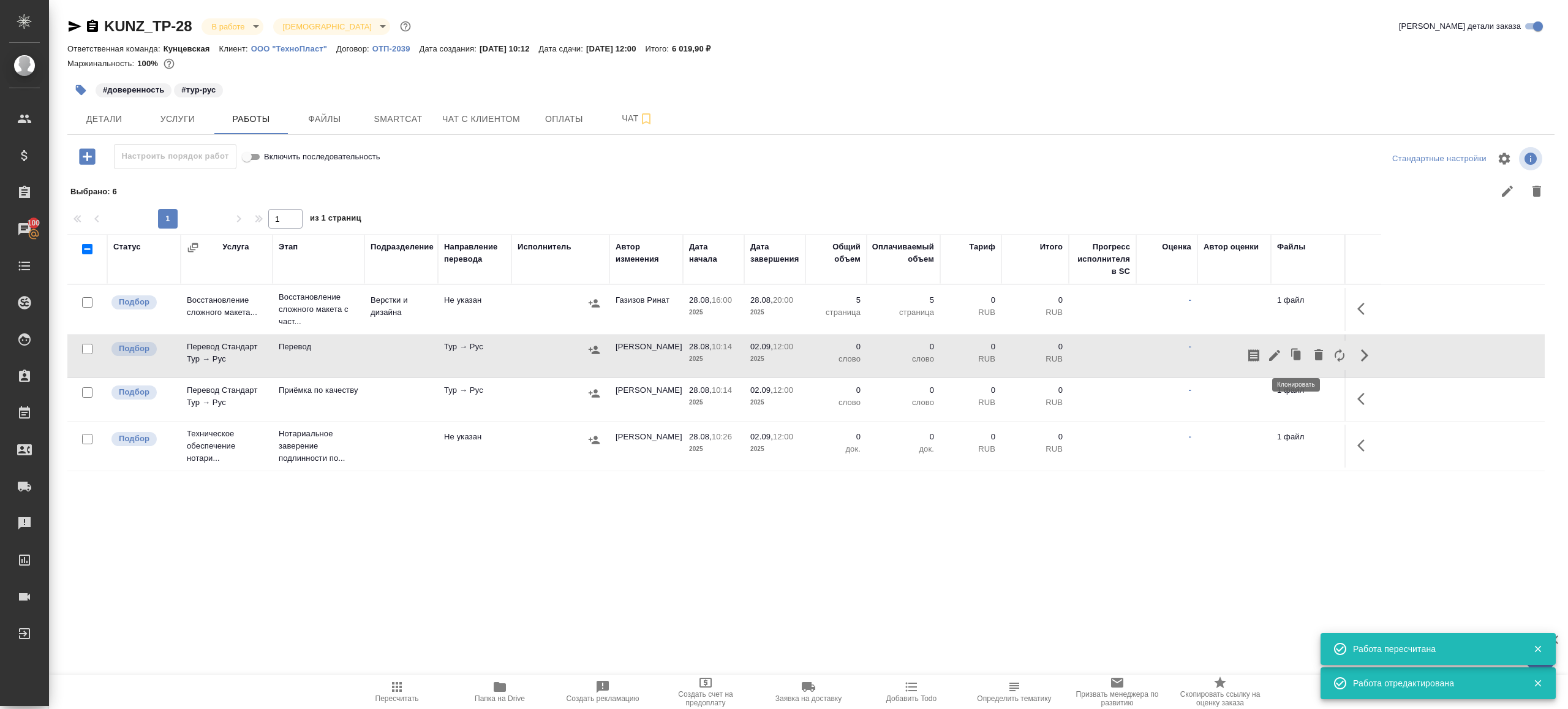
click at [1276, 349] on icon "button" at bounding box center [1275, 355] width 15 height 15
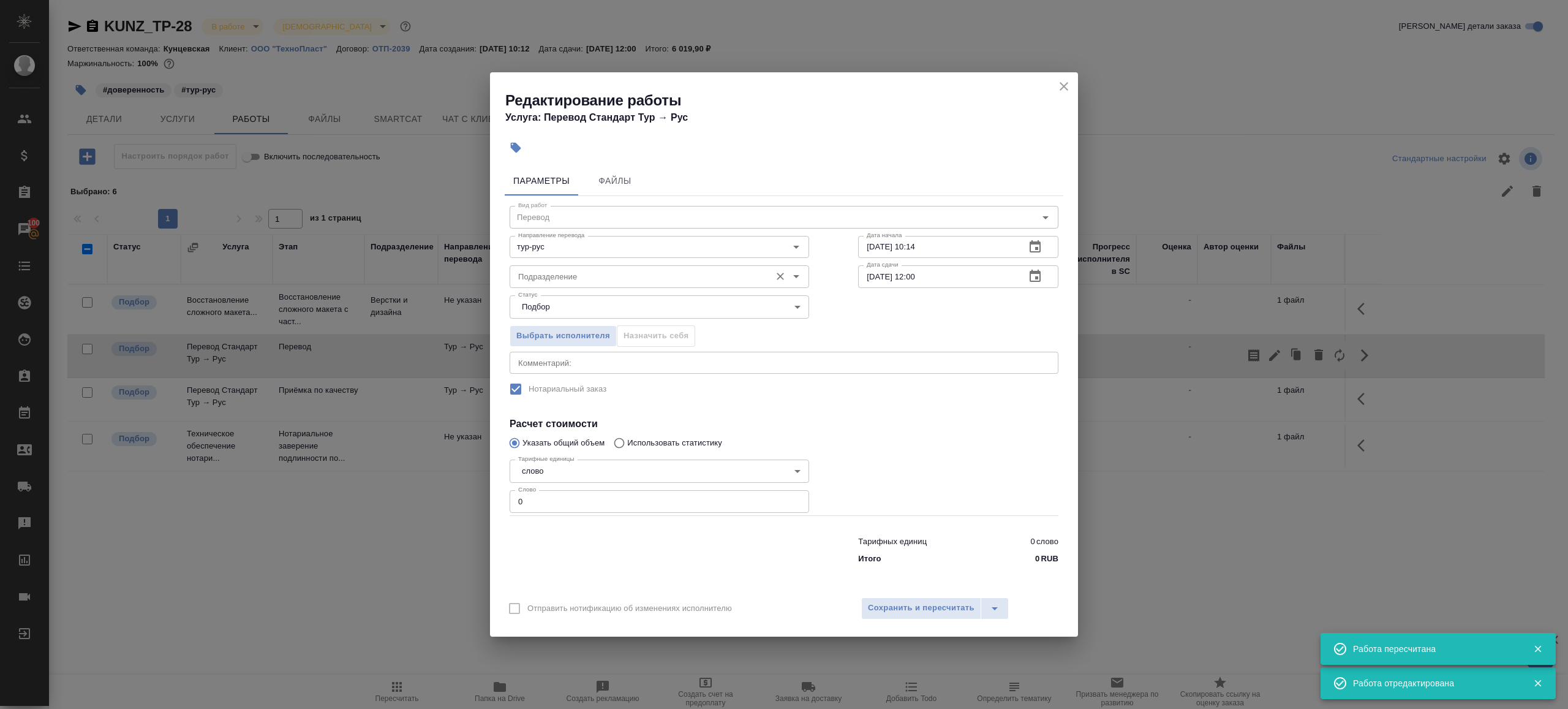
click at [673, 275] on input "Подразделение" at bounding box center [639, 277] width 251 height 15
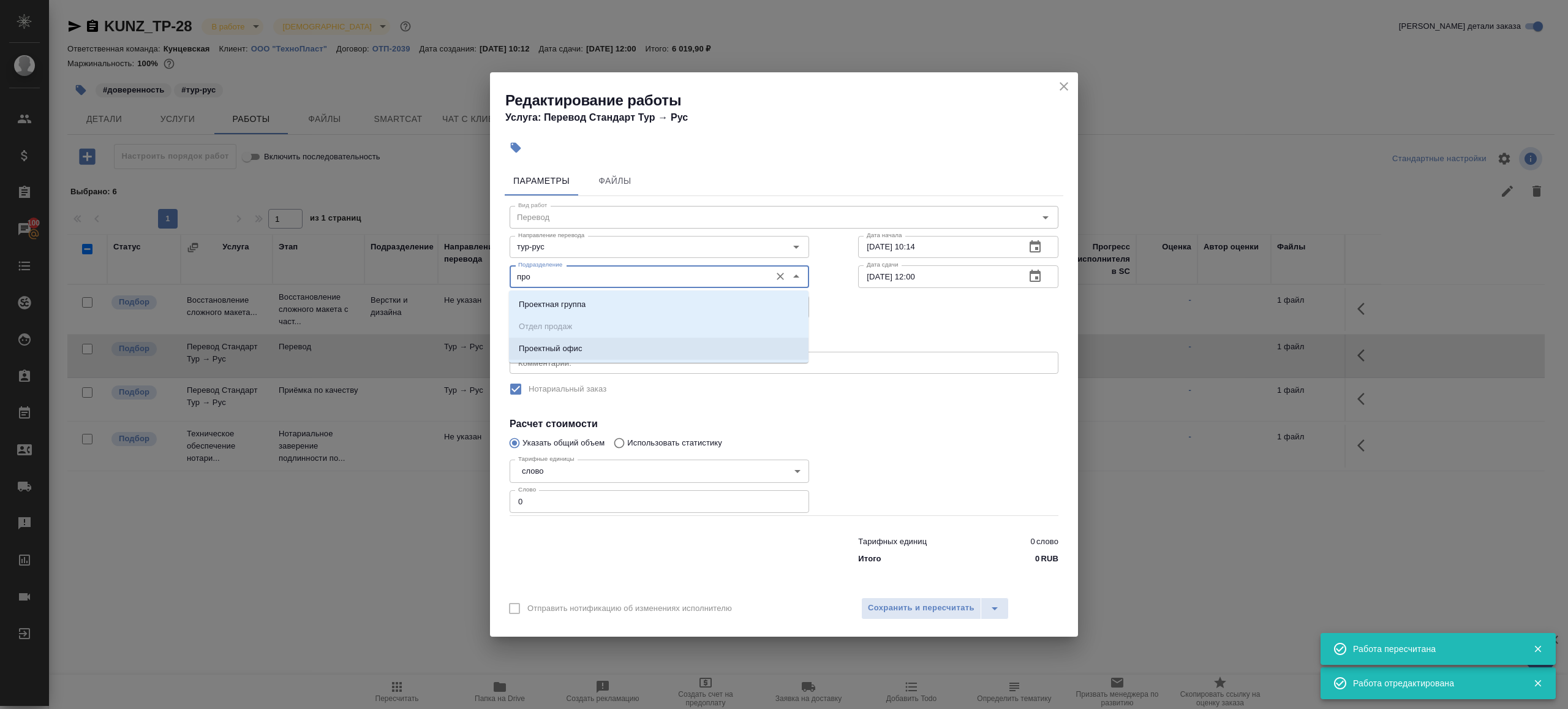
click at [631, 347] on li "Проектный офис" at bounding box center [659, 349] width 300 height 22
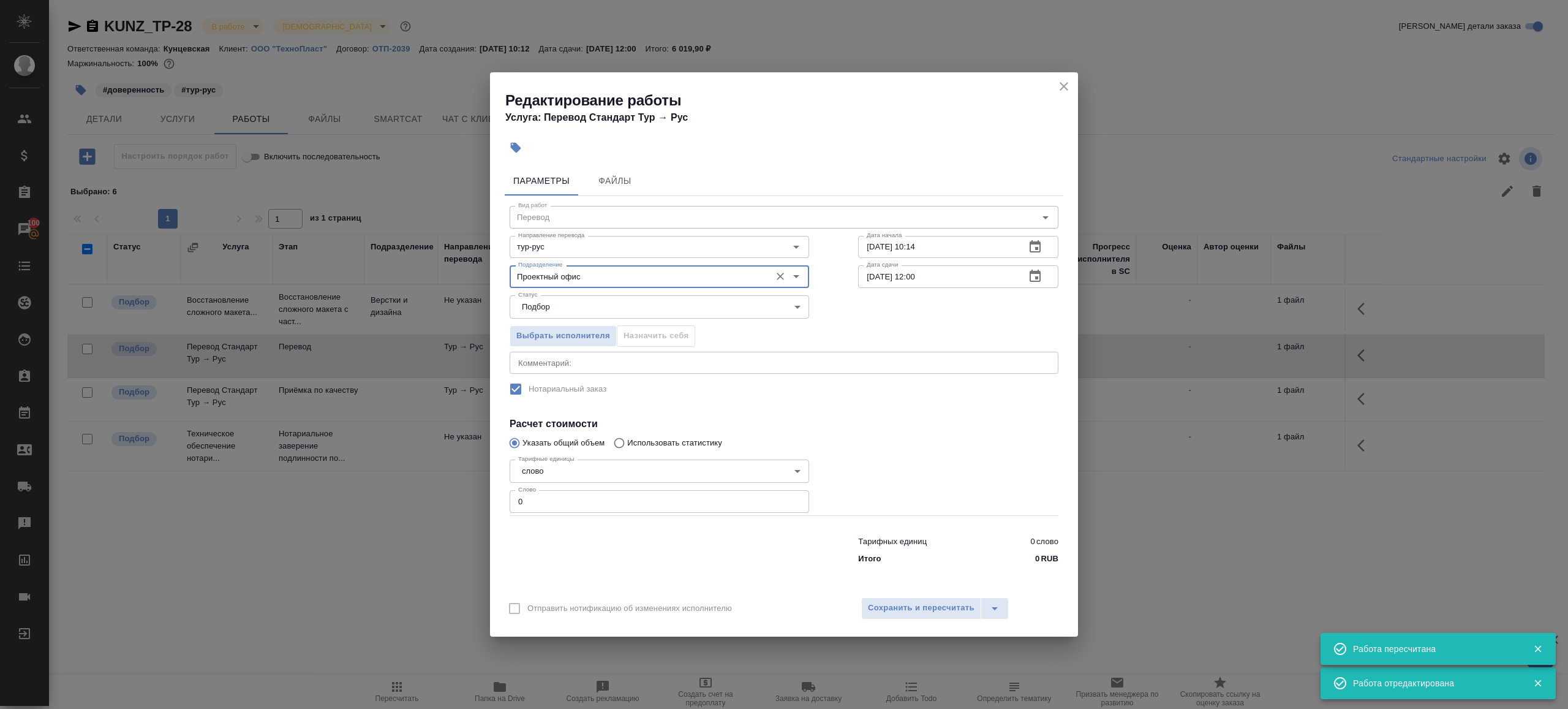
type input "Проектный офис"
click at [609, 502] on input "0" at bounding box center [659, 501] width 300 height 22
type input "1"
click at [972, 434] on div at bounding box center [958, 485] width 249 height 110
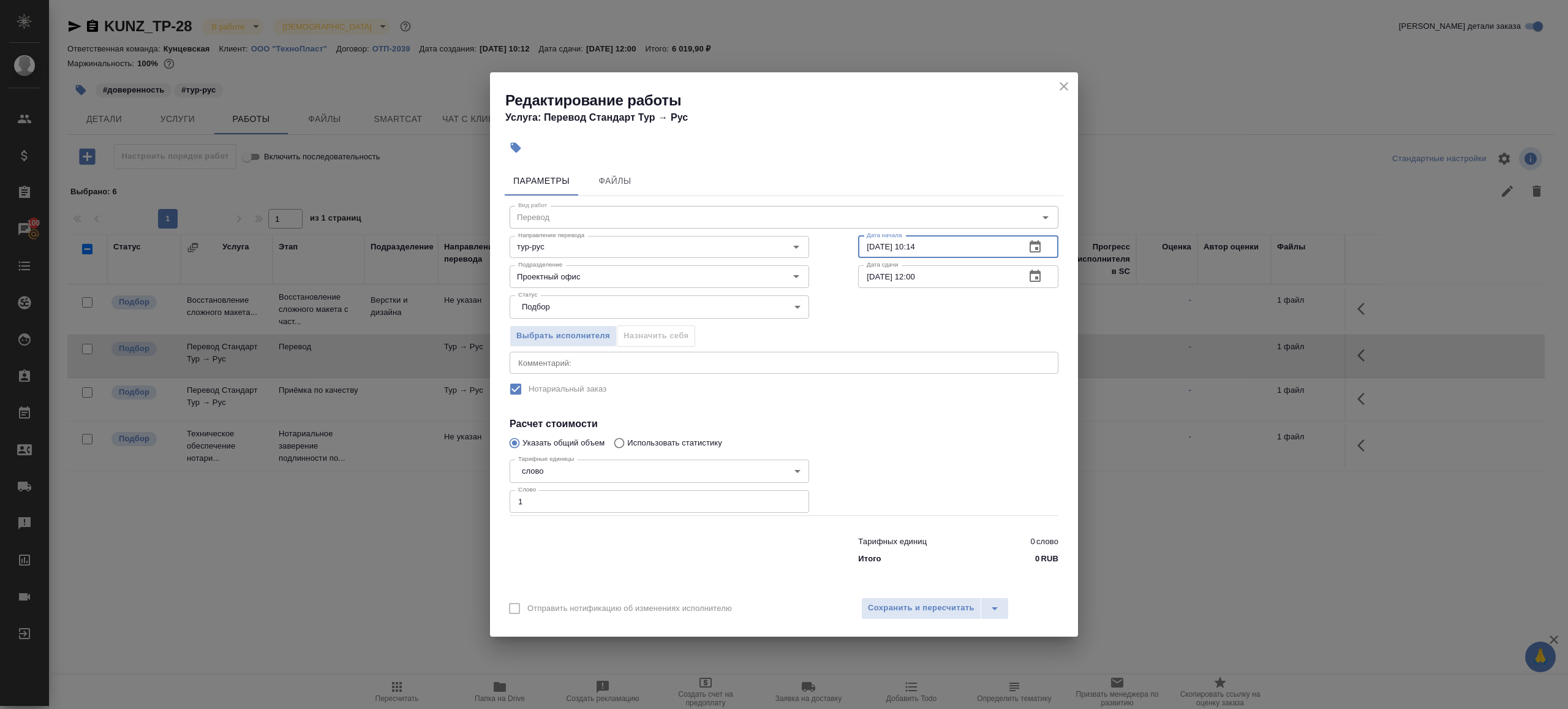
click at [960, 244] on input "[DATE] 10:14" at bounding box center [937, 247] width 158 height 22
paste input "20:00"
type input "[DATE] 20:00"
click at [946, 275] on input "[DATE] 12:00" at bounding box center [937, 277] width 158 height 22
click at [1032, 275] on icon "button" at bounding box center [1035, 277] width 15 height 15
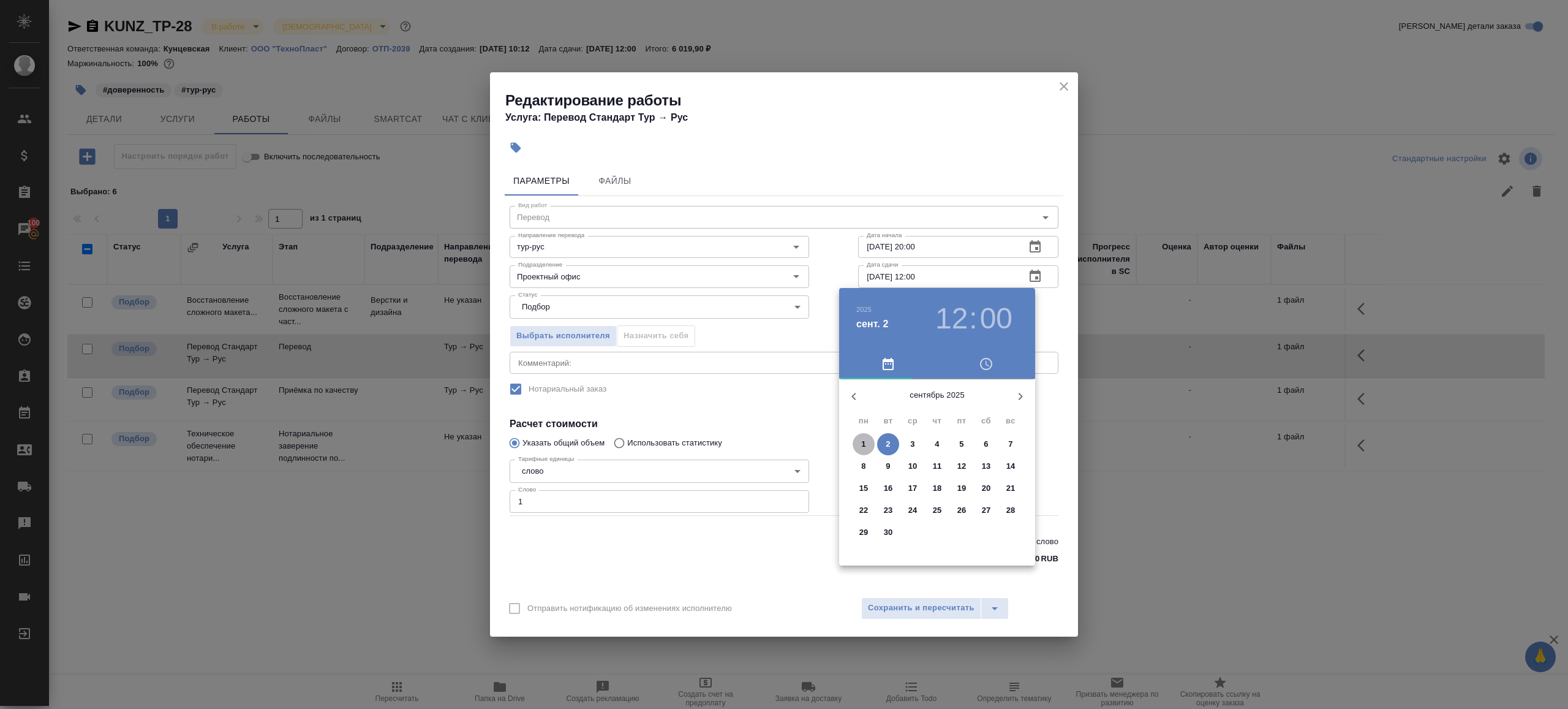
click at [853, 444] on span "1" at bounding box center [864, 444] width 22 height 12
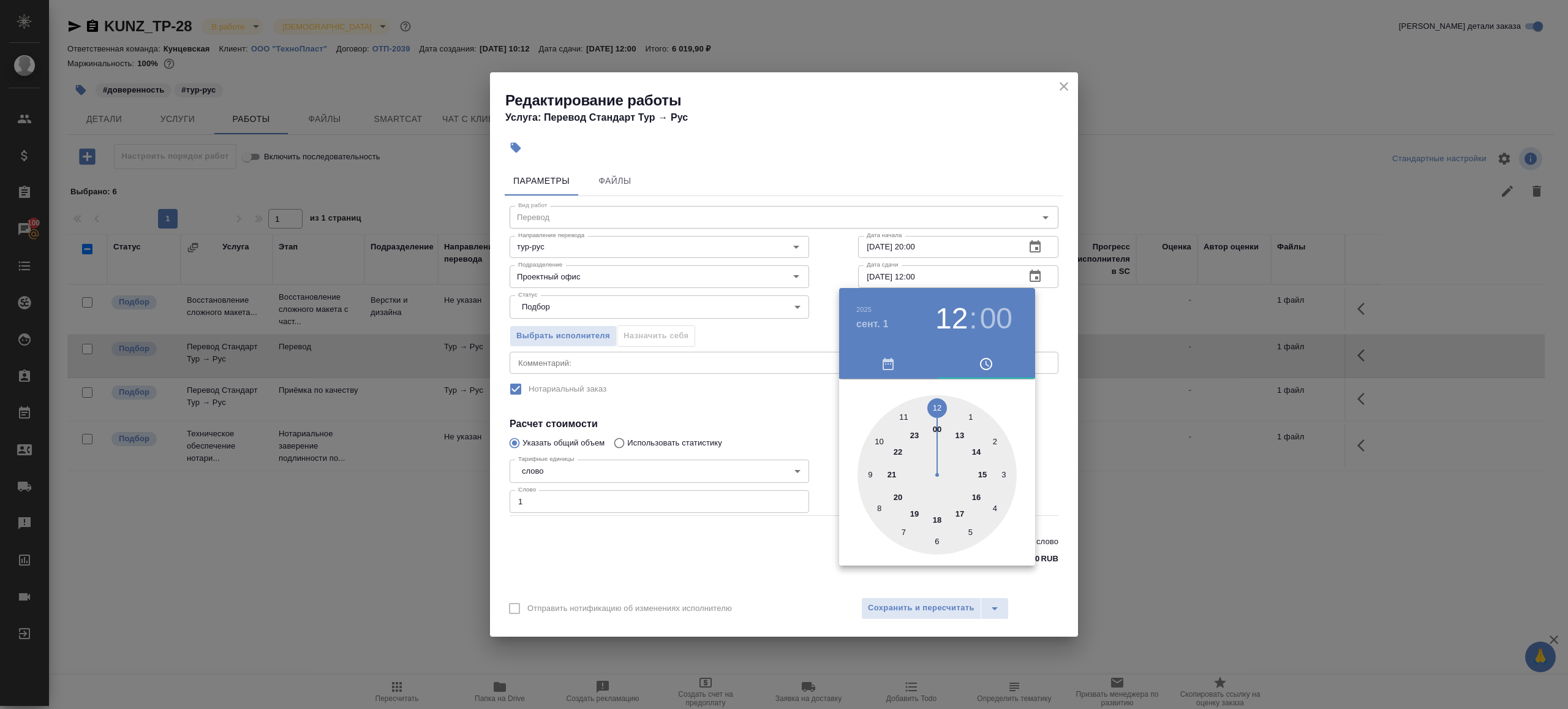
click at [922, 262] on div at bounding box center [784, 354] width 1568 height 709
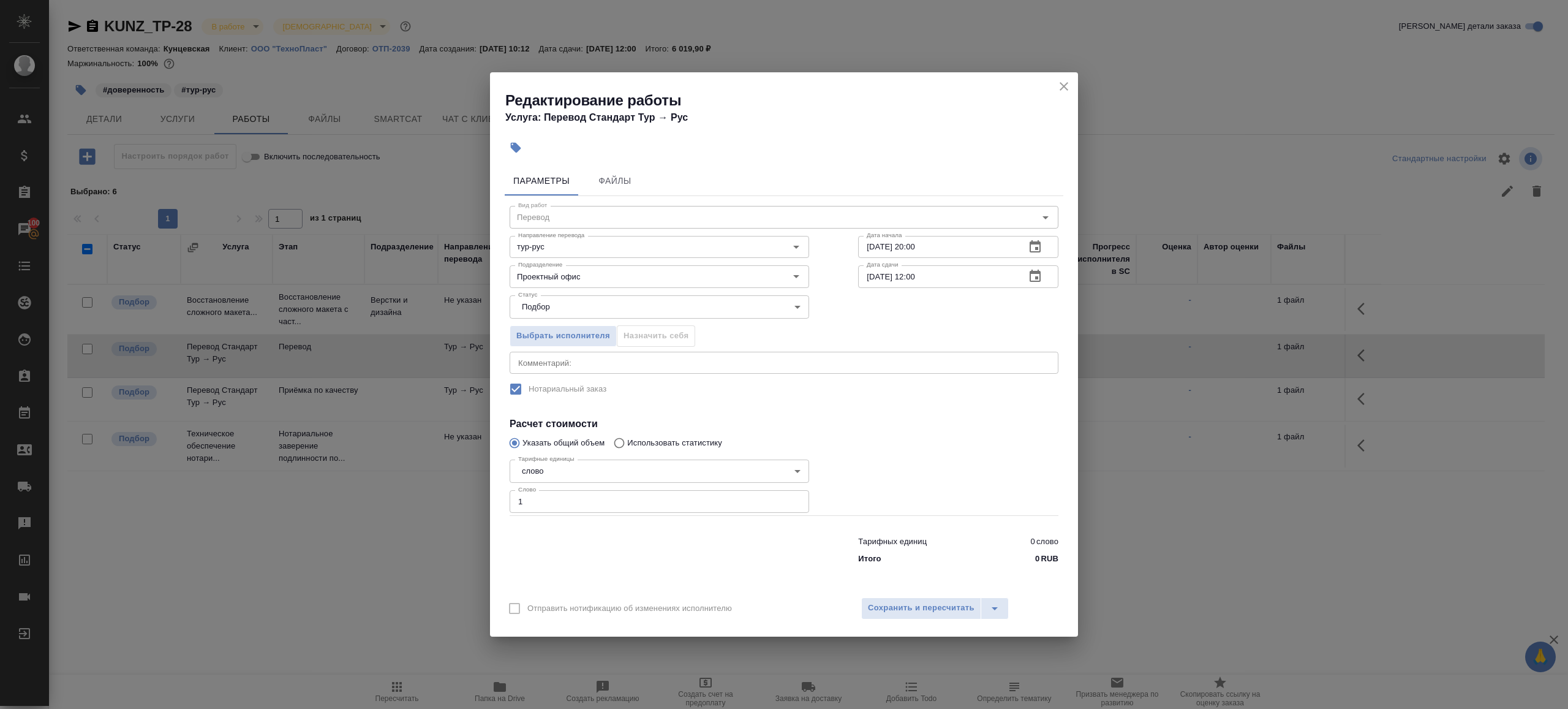
click at [921, 278] on input "[DATE] 12:00" at bounding box center [937, 277] width 158 height 22
click at [920, 275] on input "[DATE] 12:00" at bounding box center [937, 277] width 158 height 22
click at [919, 275] on input "[DATE] 12:00" at bounding box center [937, 277] width 158 height 22
type input "[DATE] 09:00"
click at [896, 471] on div at bounding box center [958, 485] width 249 height 110
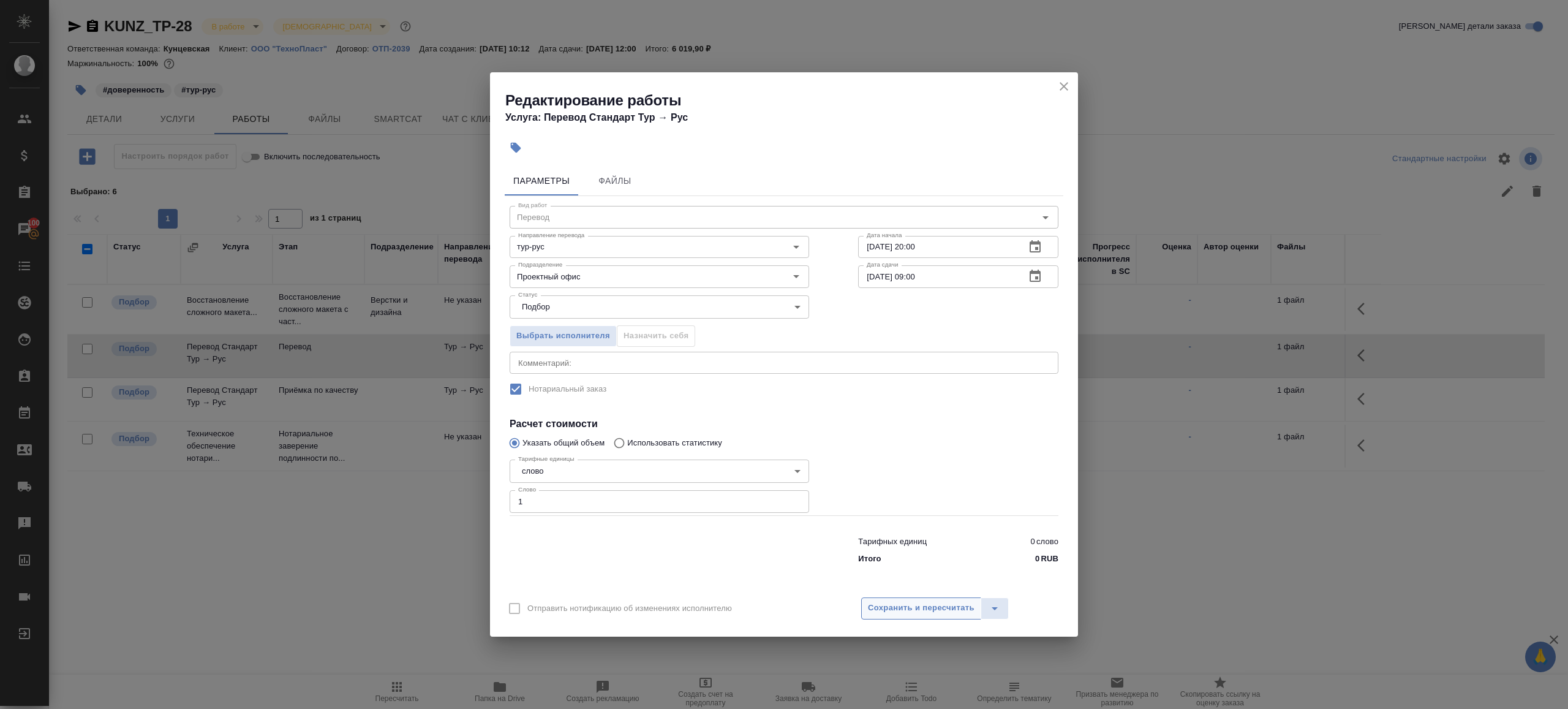
click at [899, 609] on span "Сохранить и пересчитать" at bounding box center [921, 608] width 107 height 14
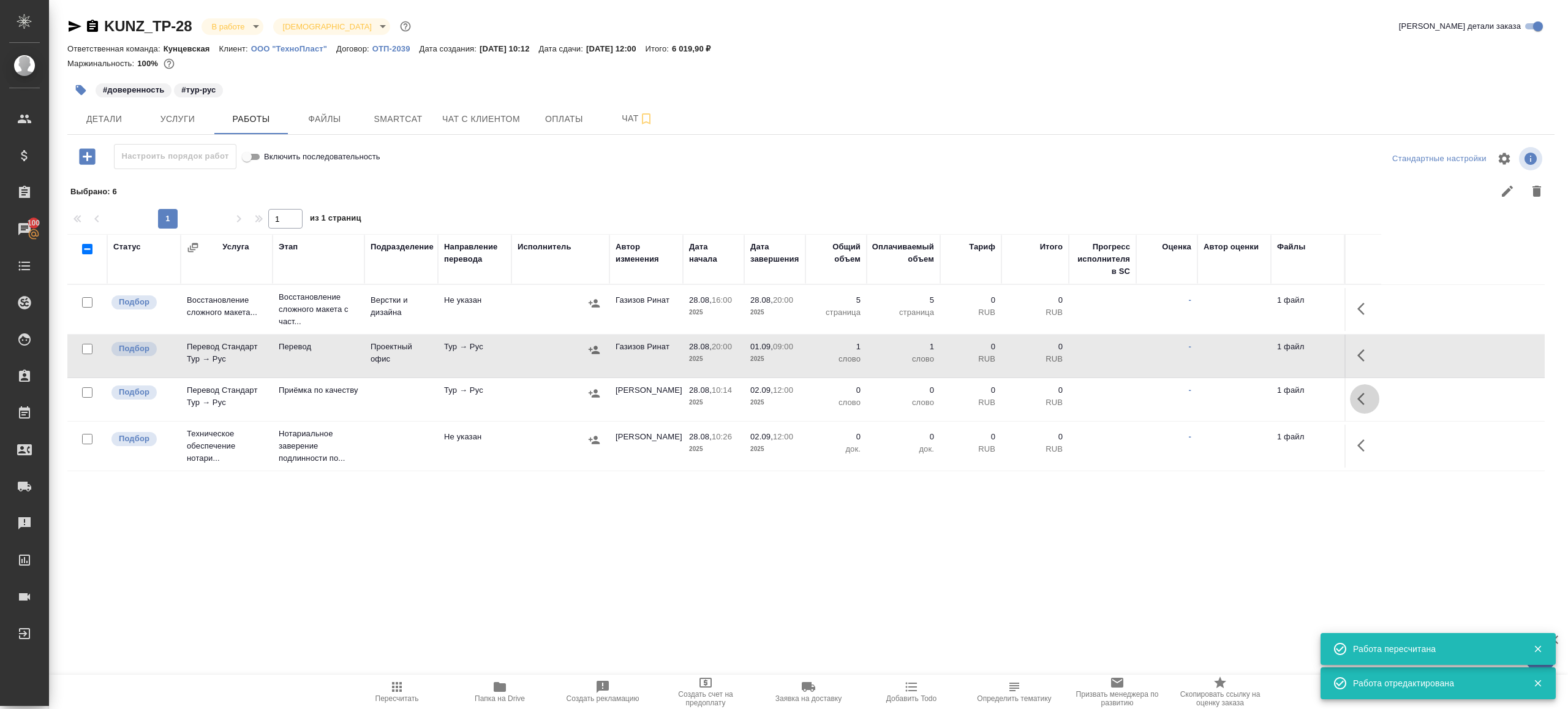
click at [1361, 402] on icon "button" at bounding box center [1361, 399] width 7 height 12
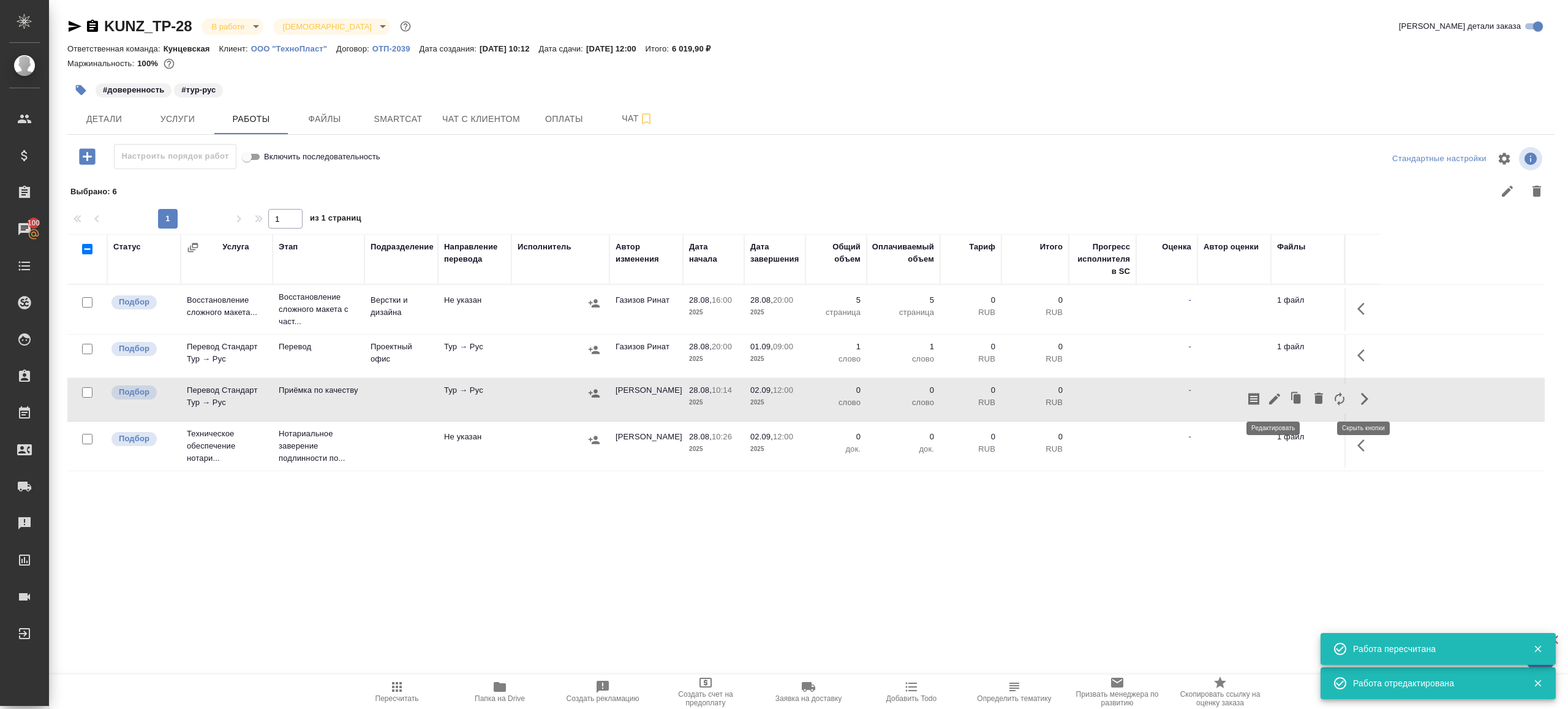
click at [1275, 396] on icon "button" at bounding box center [1275, 399] width 11 height 11
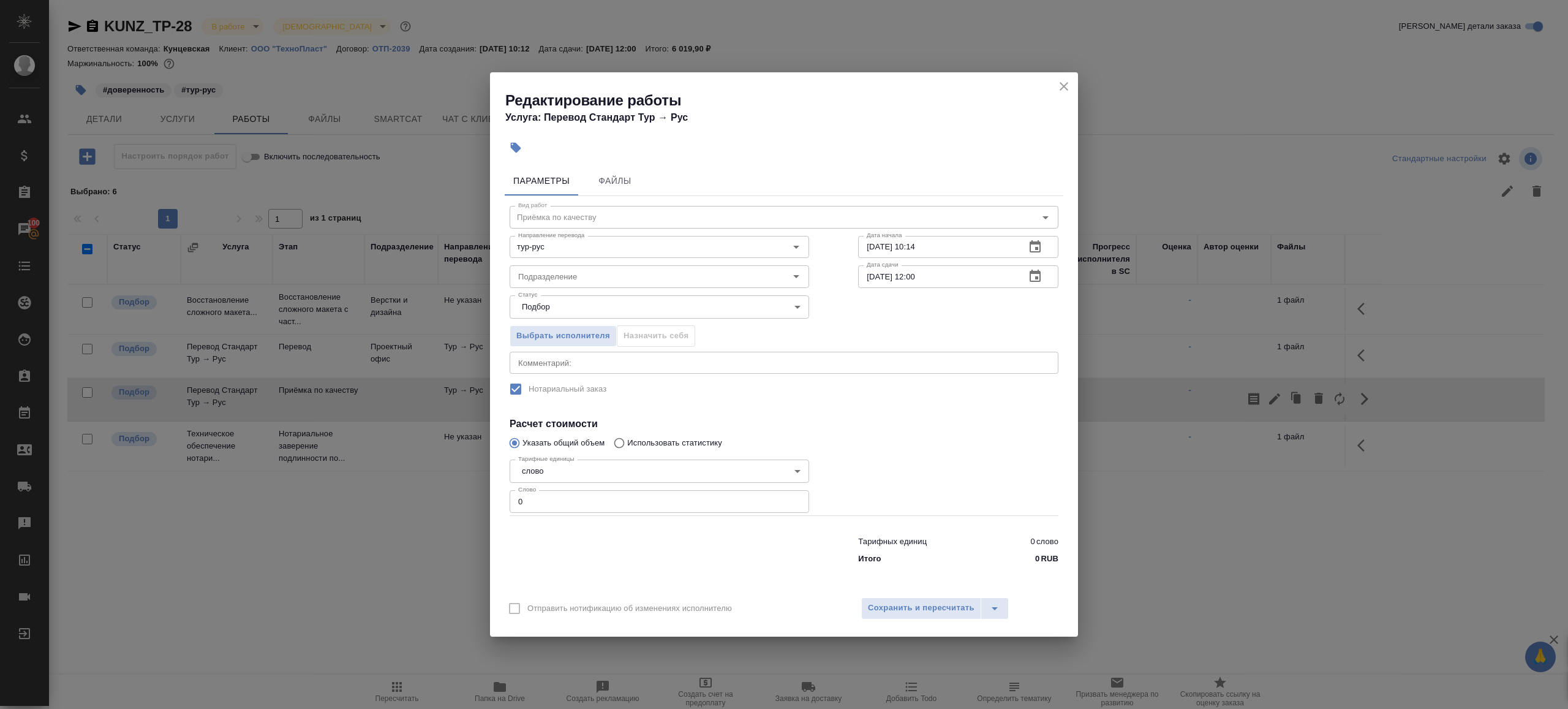
click at [574, 294] on div "Статус Подбор recruiting Статус" at bounding box center [659, 306] width 348 height 79
click at [574, 287] on div "Подразделение" at bounding box center [659, 277] width 300 height 22
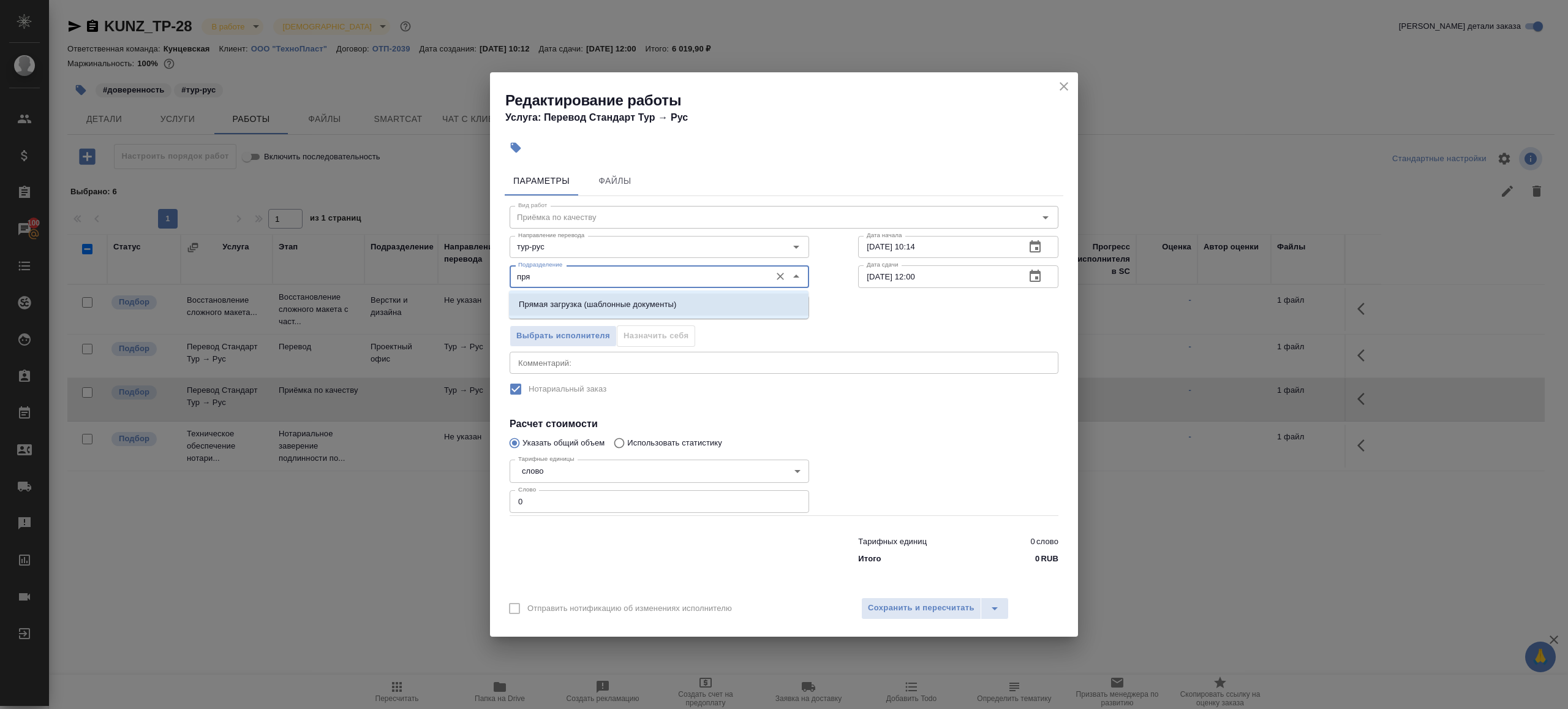
click at [637, 299] on p "Прямая загрузка (шаблонные документы)" at bounding box center [598, 305] width 158 height 12
type input "Прямая загрузка (шаблонные документы)"
click at [989, 243] on input "[DATE] 10:14" at bounding box center [937, 247] width 158 height 22
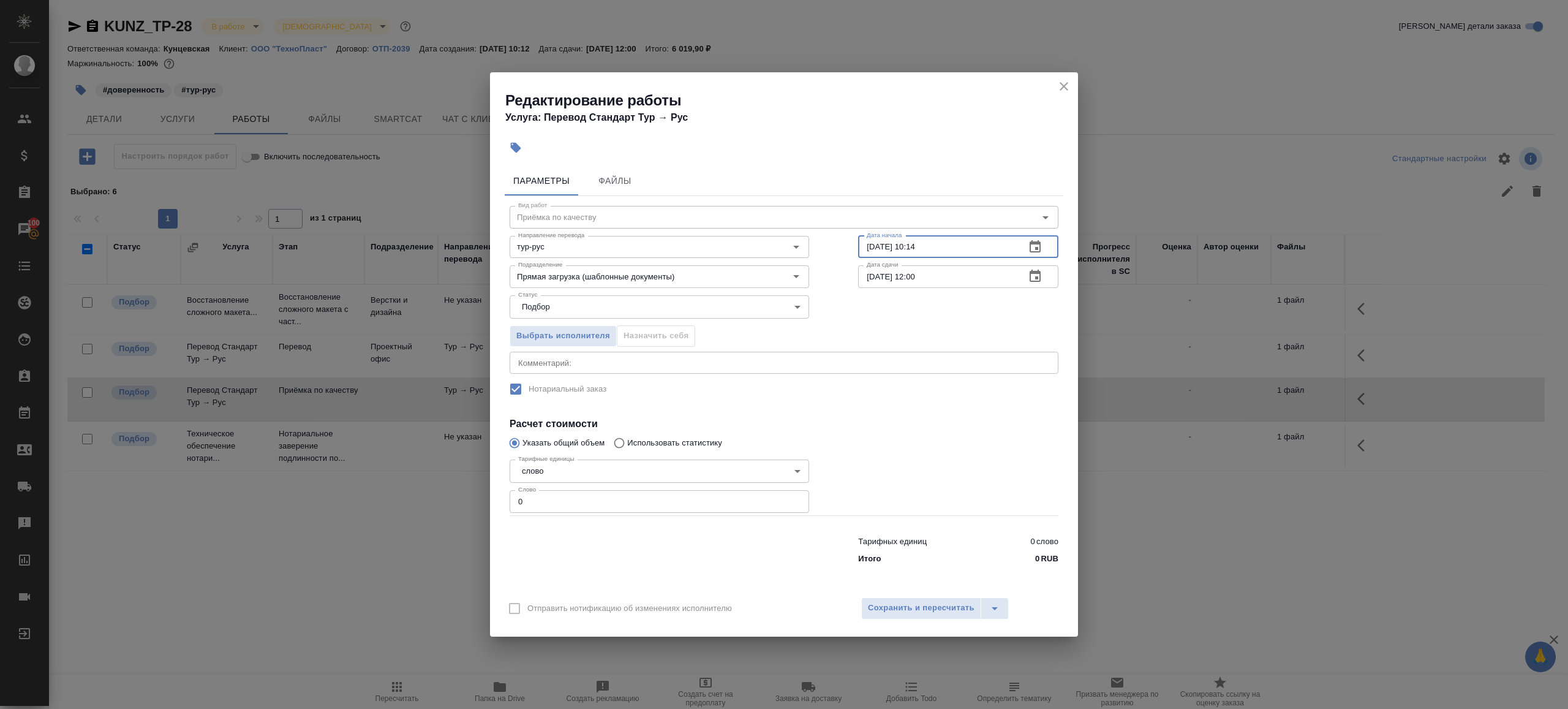
paste input "[DATE] 09:00"
type input "[DATE] 09:00"
click at [977, 275] on input "[DATE] 12:00" at bounding box center [937, 277] width 158 height 22
paste input "[DATE] 09"
click at [917, 275] on input "[DATE] 09:00" at bounding box center [937, 277] width 158 height 22
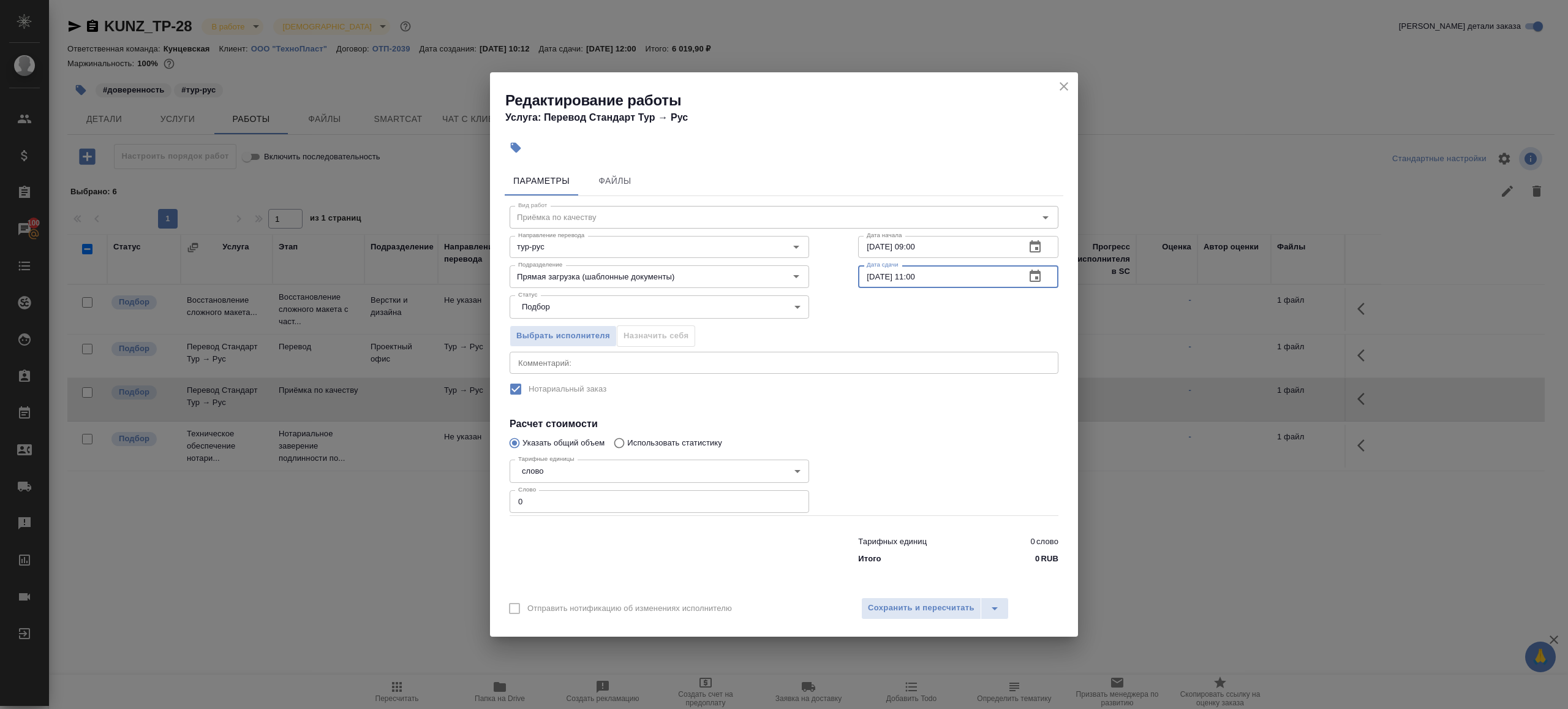
type input "[DATE] 11:00"
click at [621, 497] on input "0" at bounding box center [659, 501] width 300 height 22
type input "1"
click at [878, 490] on div at bounding box center [958, 485] width 249 height 110
click at [878, 594] on div "Отправить нотификацию об изменениях исполнителю Сохранить и пересчитать" at bounding box center [784, 613] width 588 height 47
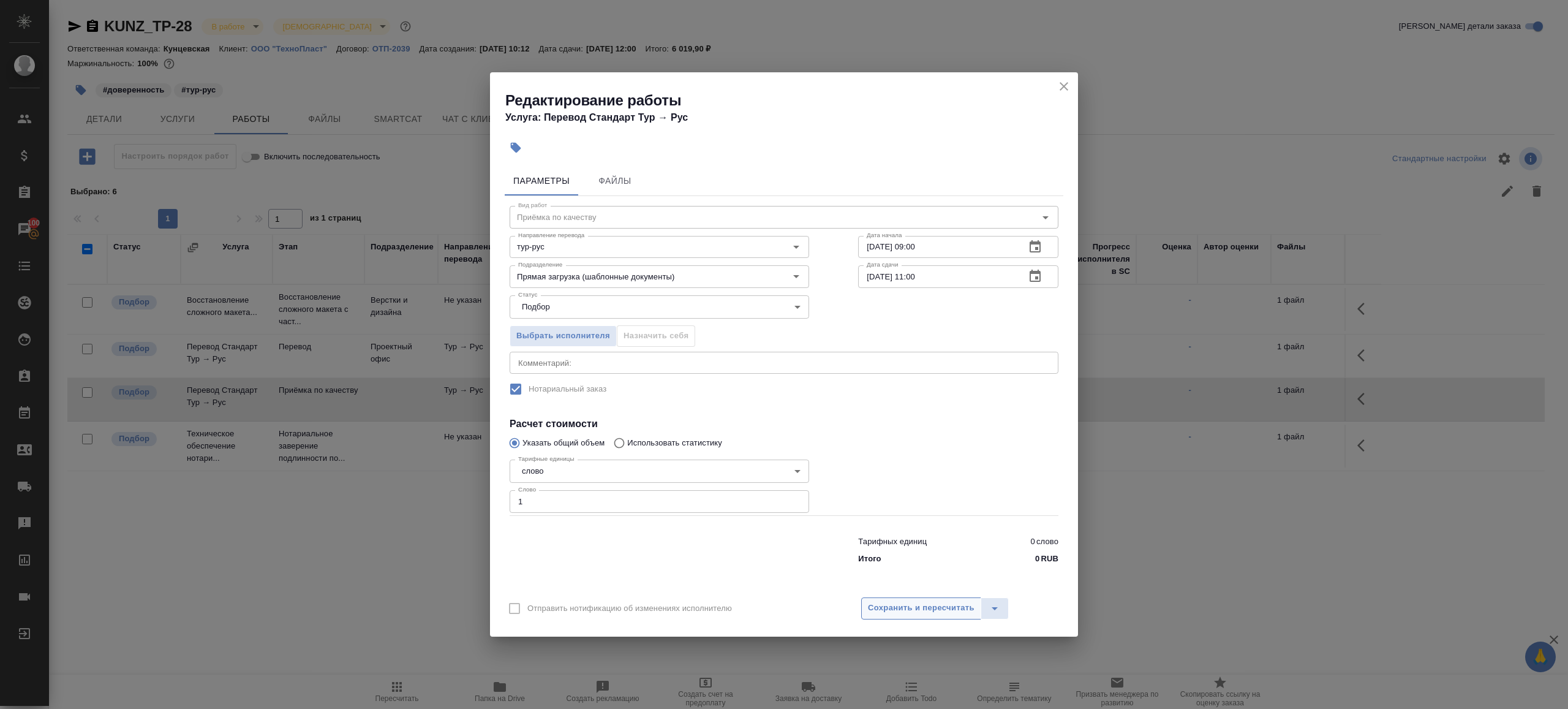
click at [878, 605] on span "Сохранить и пересчитать" at bounding box center [921, 608] width 107 height 14
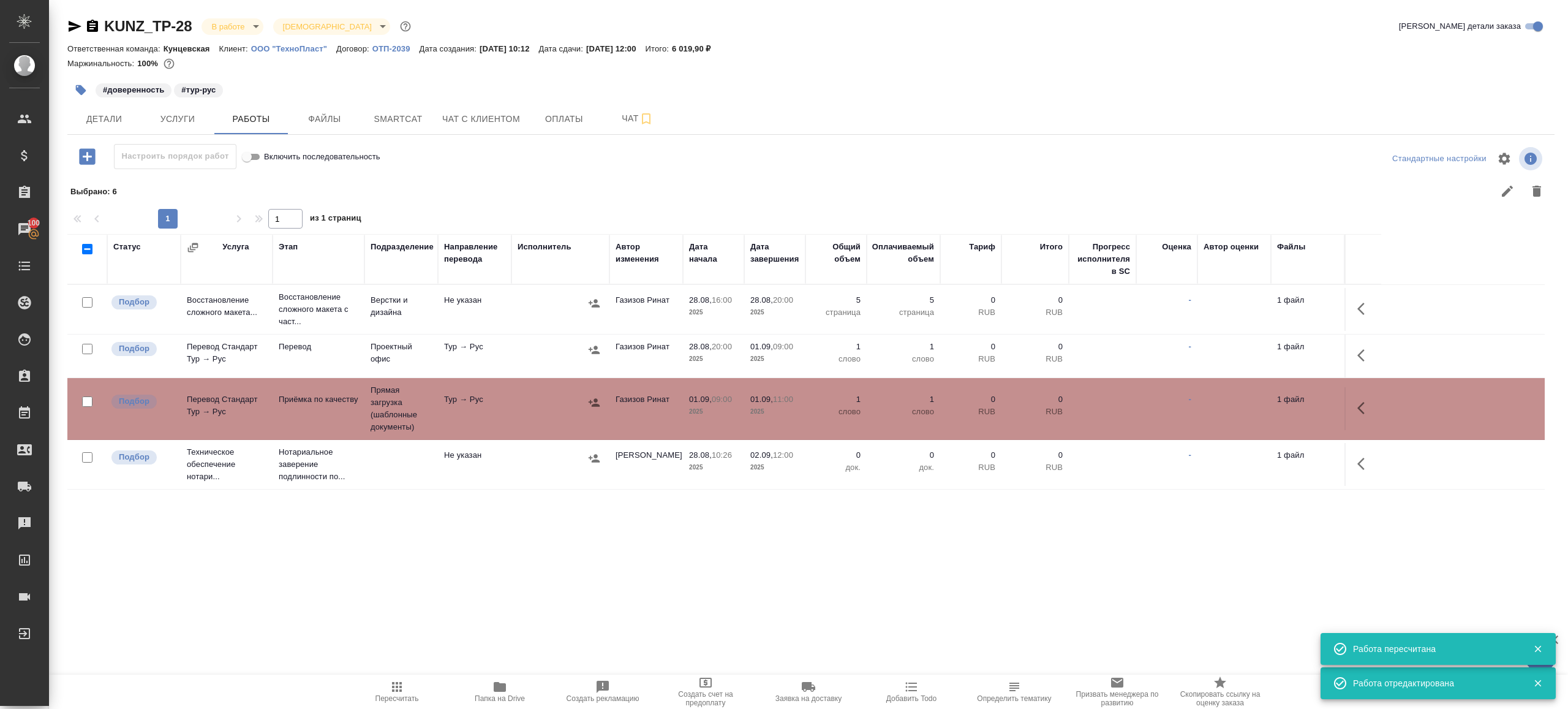
click at [408, 668] on div ".cls-1 fill:#fff; AWATERA [PERSON_NAME] Клиенты Спецификации Заказы 100 Чаты To…" at bounding box center [784, 354] width 1568 height 709
click at [406, 684] on span "Пересчитать" at bounding box center [396, 691] width 88 height 23
click at [498, 534] on div "KUNZ_TP-28 В работе inProgress Святая троица holyTrinity Кратко детали заказа О…" at bounding box center [811, 270] width 1501 height 541
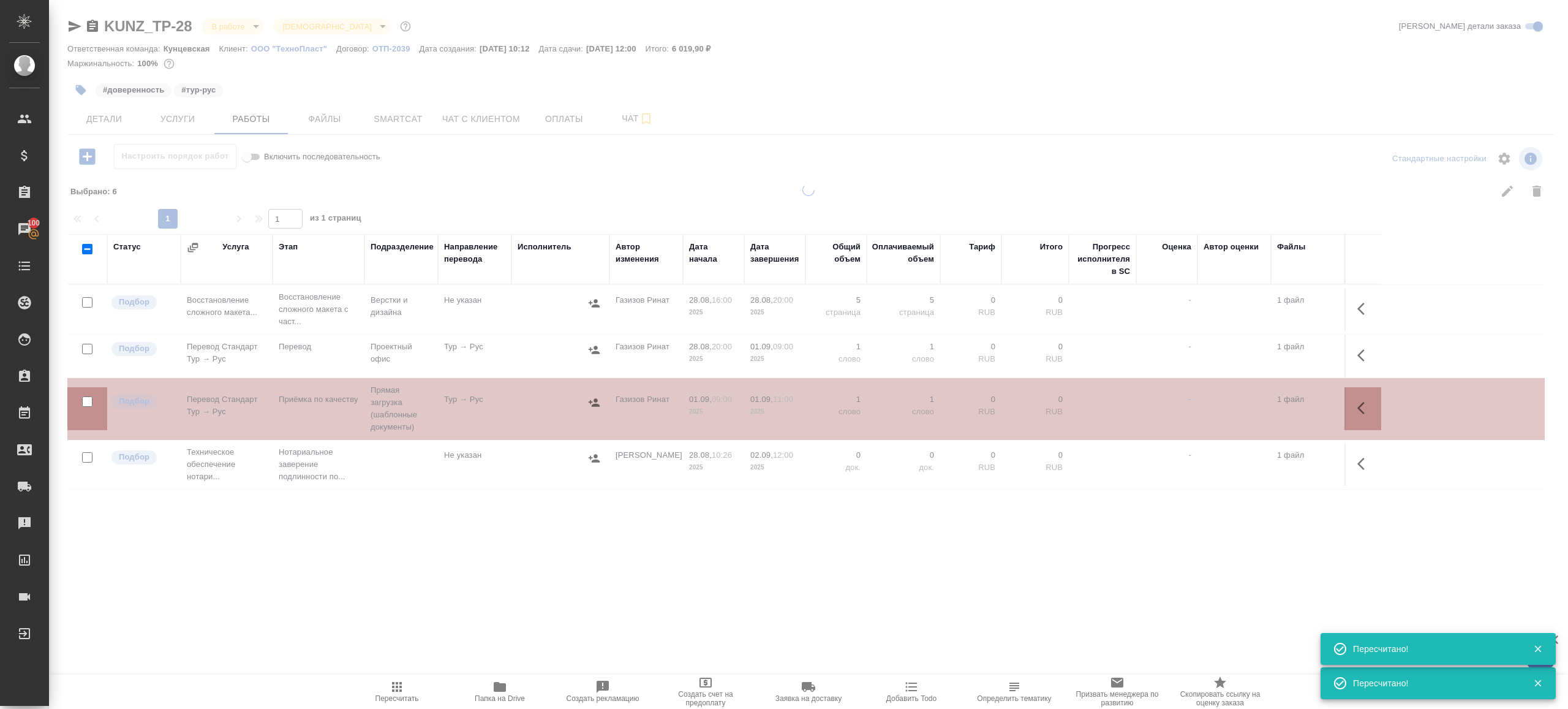
click at [400, 686] on icon "button" at bounding box center [397, 687] width 10 height 10
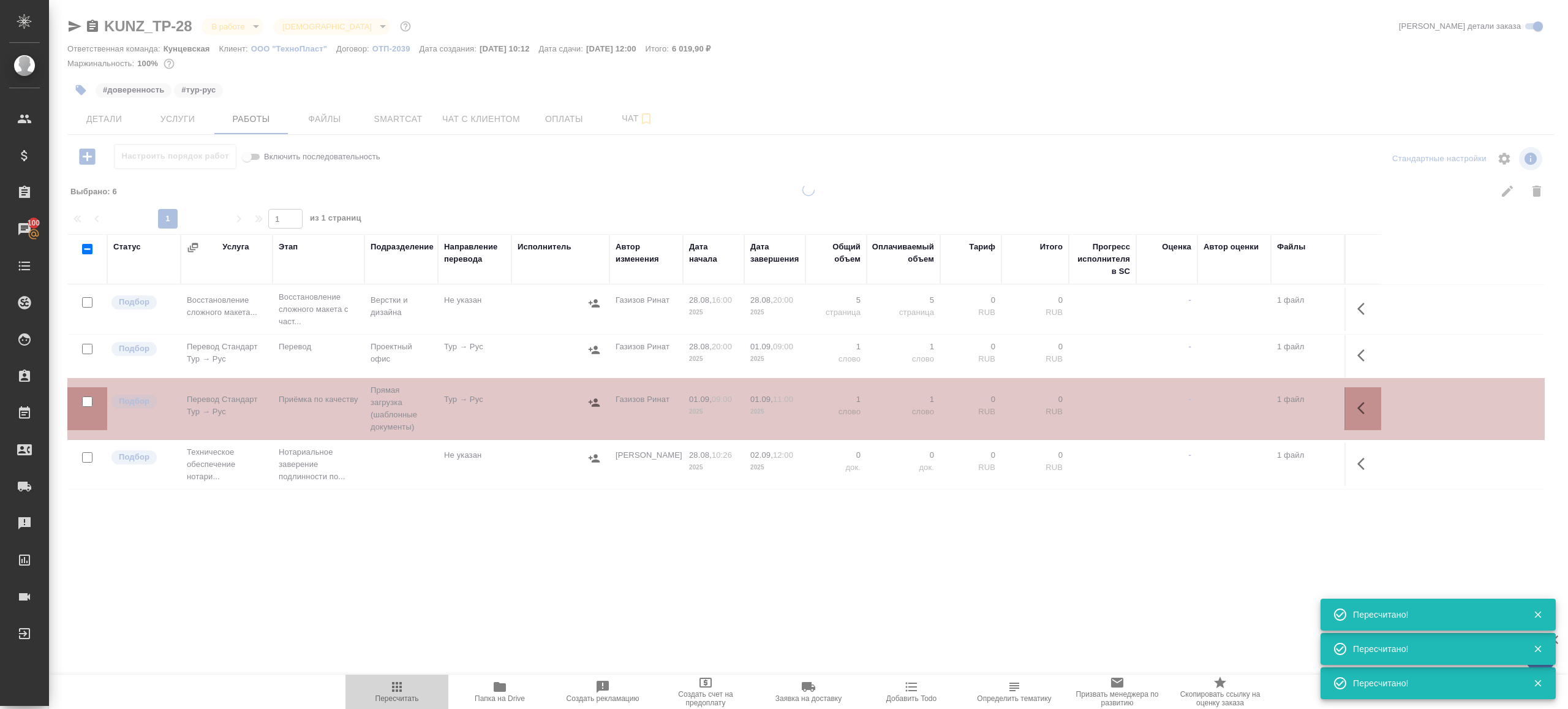
click at [400, 686] on icon "button" at bounding box center [397, 687] width 10 height 10
click at [526, 557] on div ".cls-1 fill:#fff; AWATERA [PERSON_NAME] Клиенты Спецификации Заказы 100 Чаты To…" at bounding box center [784, 354] width 1568 height 709
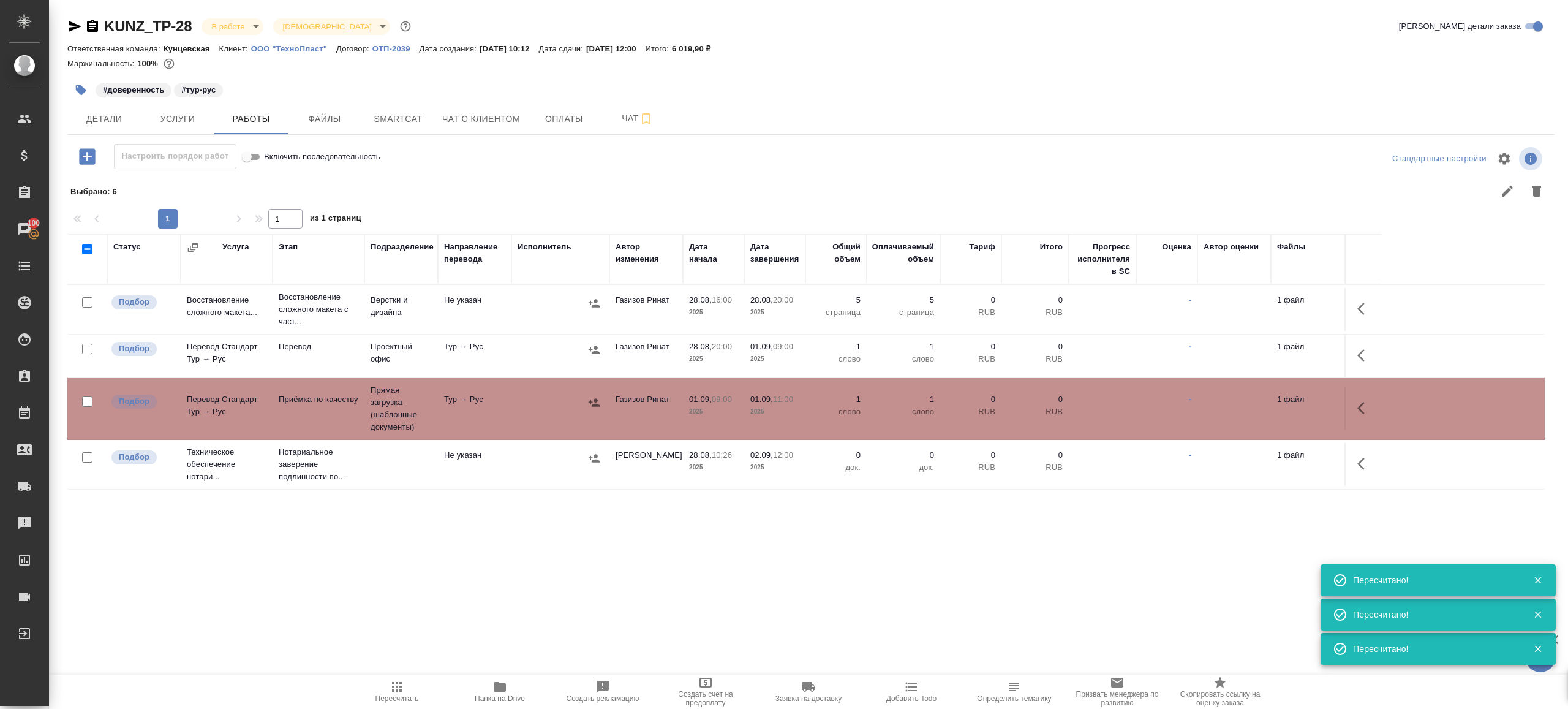
click at [385, 689] on span "Пересчитать" at bounding box center [396, 691] width 88 height 23
click at [395, 694] on icon "button" at bounding box center [397, 687] width 15 height 15
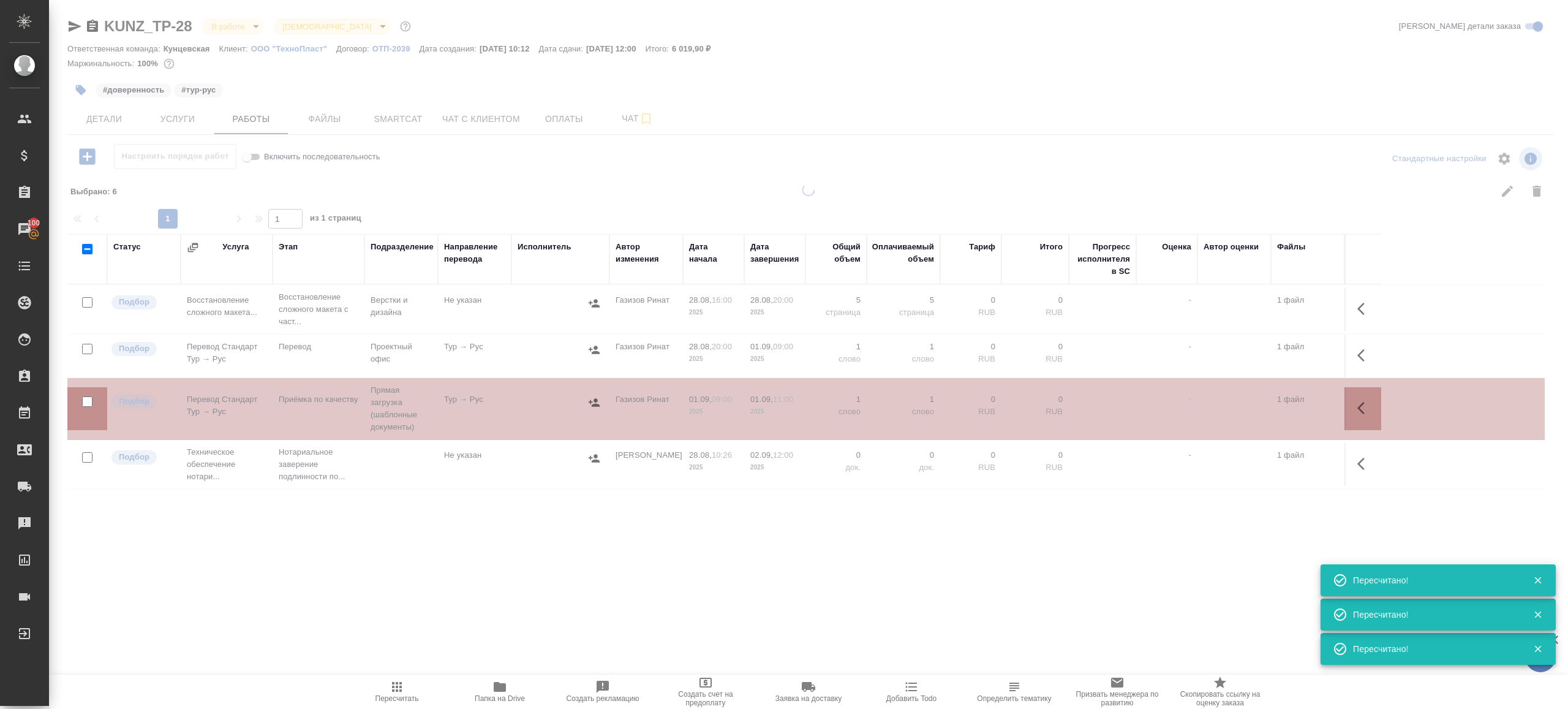
click at [526, 601] on div ".cls-1 fill:#fff; AWATERA [PERSON_NAME] Клиенты Спецификации Заказы 100 Чаты To…" at bounding box center [784, 354] width 1568 height 709
click at [390, 681] on icon "button" at bounding box center [397, 687] width 15 height 15
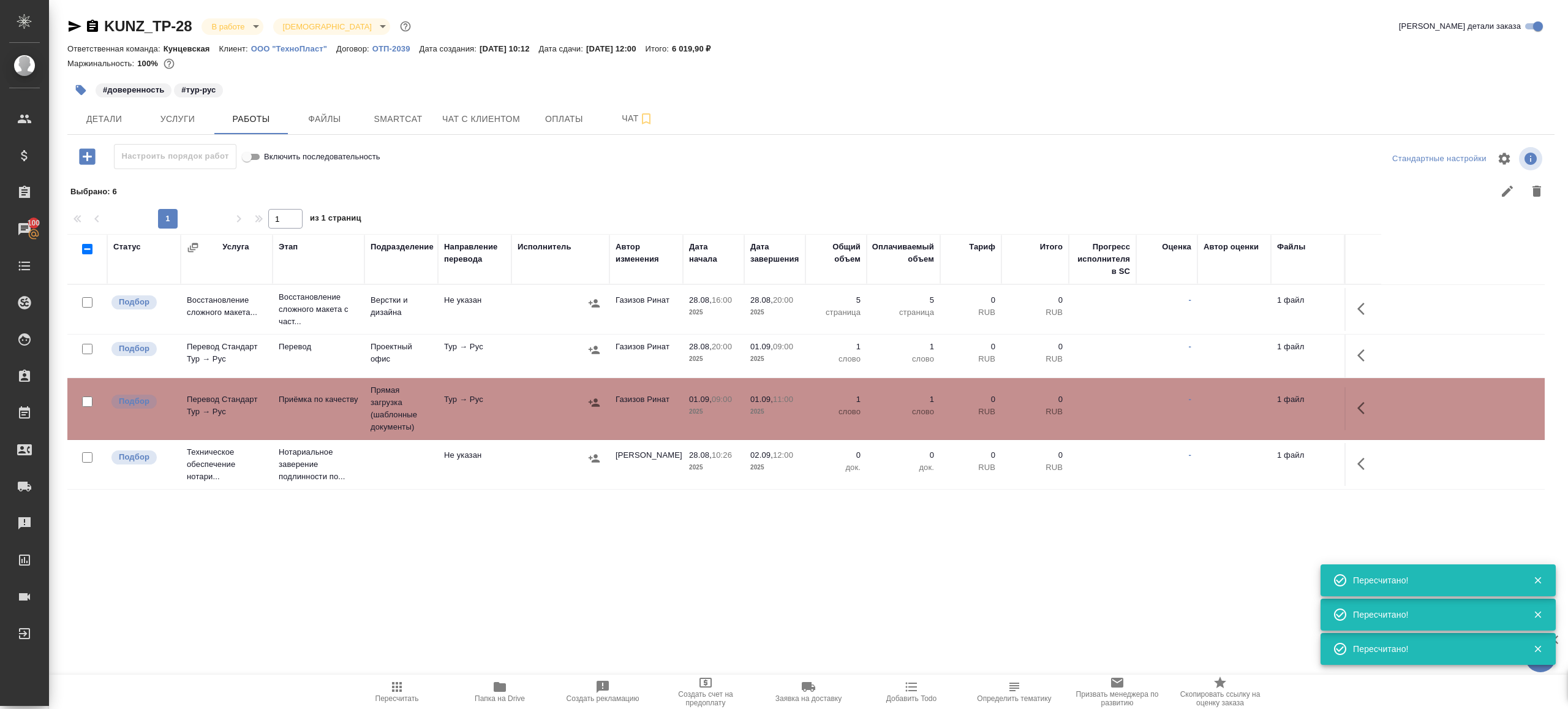
click at [390, 681] on icon "button" at bounding box center [397, 687] width 15 height 15
click at [543, 602] on div ".cls-1 fill:#fff; AWATERA [PERSON_NAME] Клиенты Спецификации Заказы 100 Чаты To…" at bounding box center [784, 354] width 1568 height 709
click at [400, 684] on icon "button" at bounding box center [397, 687] width 15 height 15
click at [676, 563] on div ".cls-1 fill:#fff; AWATERA [PERSON_NAME] Клиенты Спецификации Заказы 100 Чаты To…" at bounding box center [784, 354] width 1568 height 709
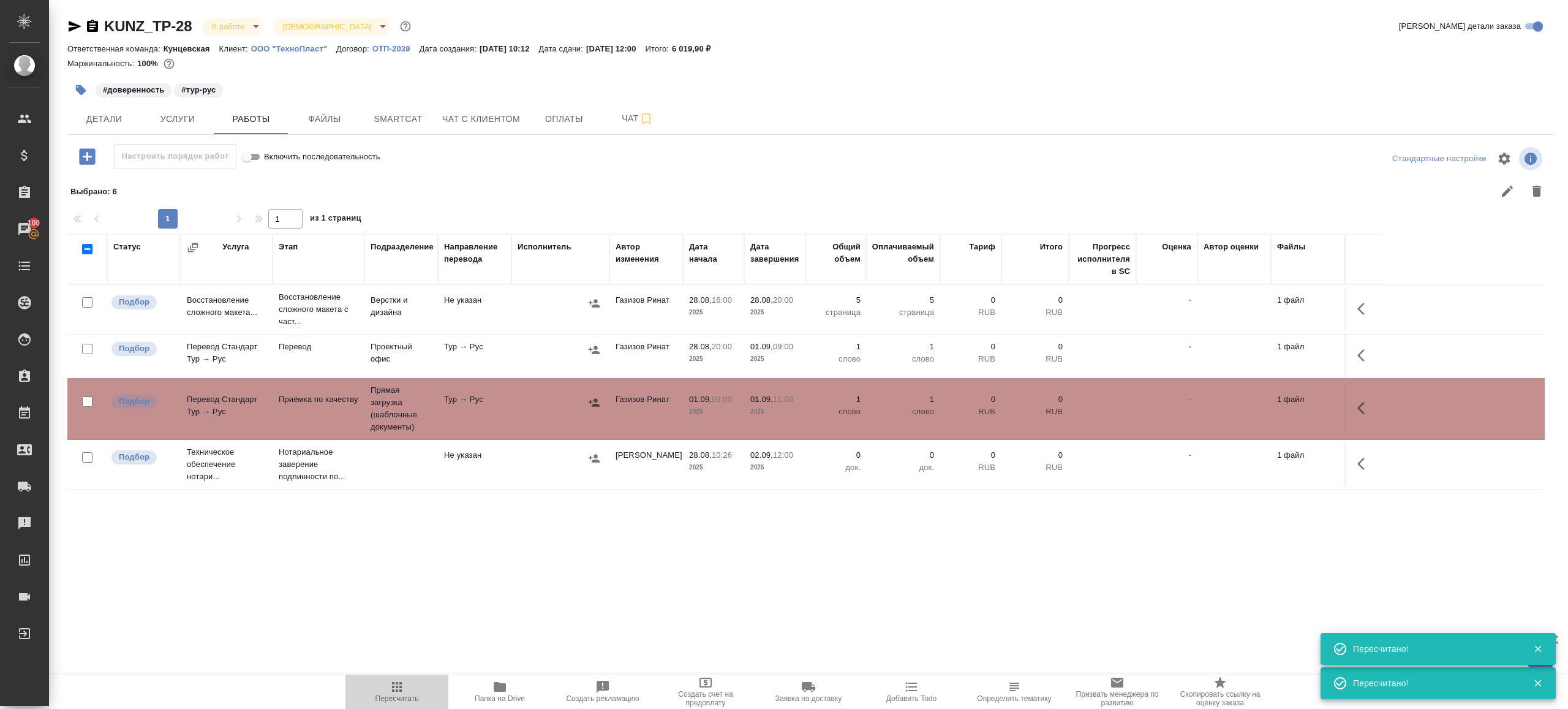
click at [381, 690] on span "Пересчитать" at bounding box center [396, 691] width 88 height 23
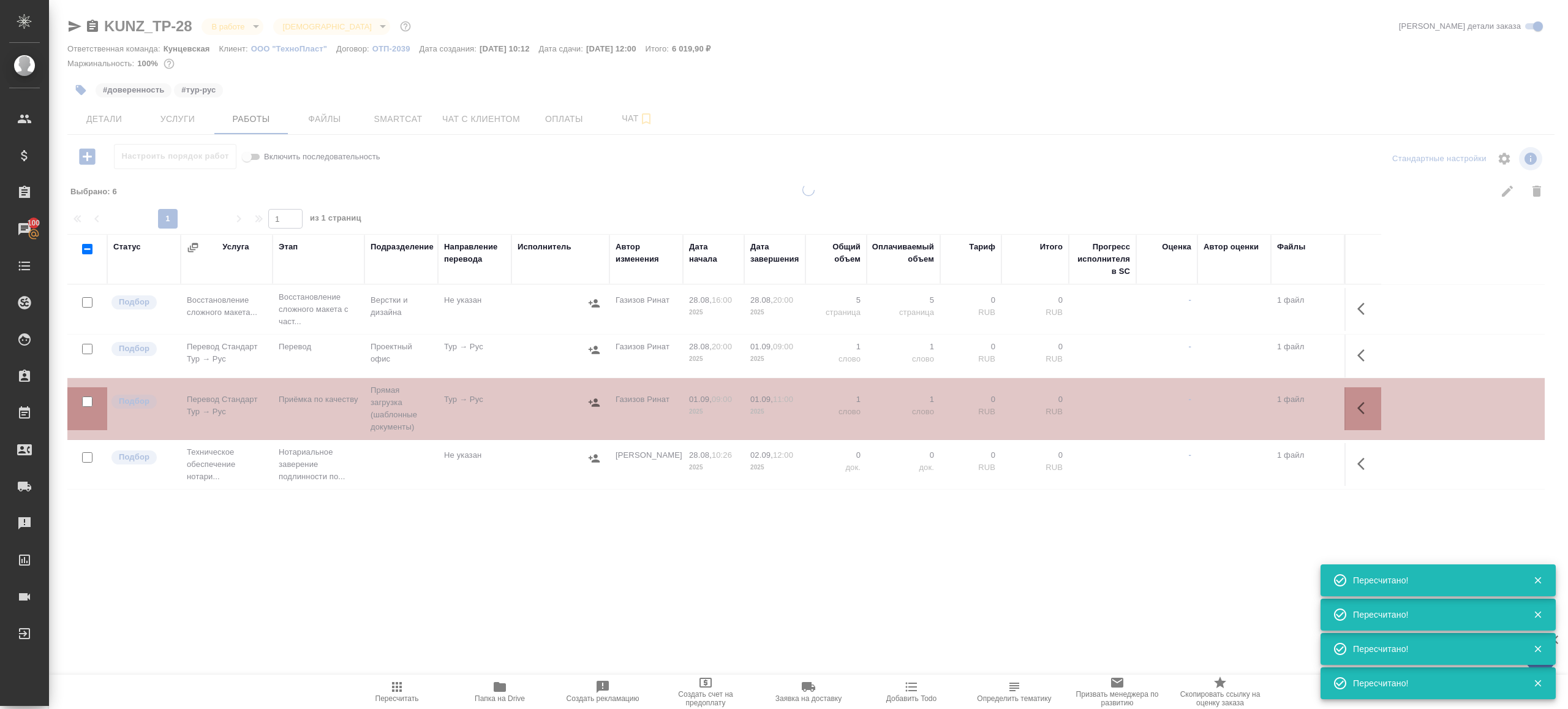
click at [385, 512] on div at bounding box center [809, 362] width 1519 height 357
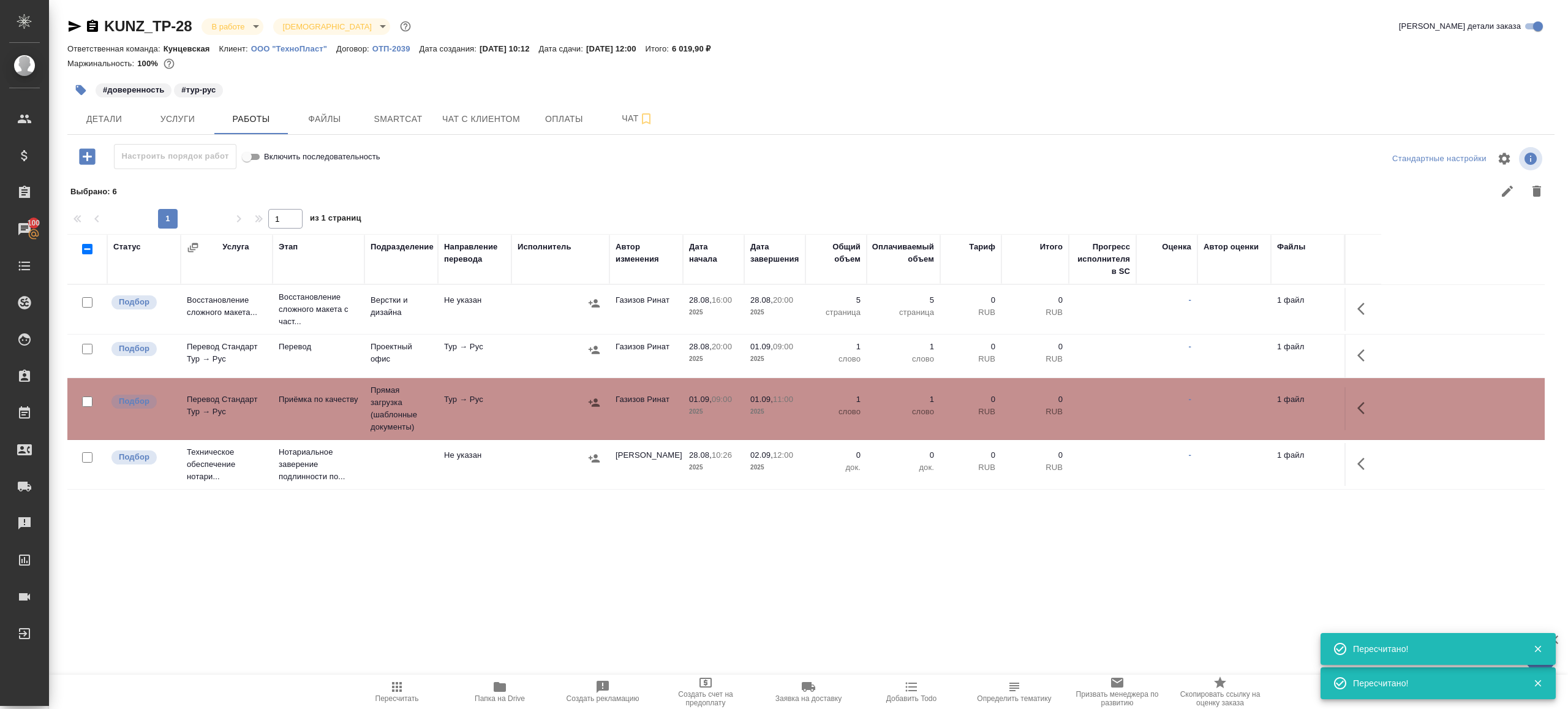
click at [80, 89] on icon "button" at bounding box center [81, 90] width 10 height 10
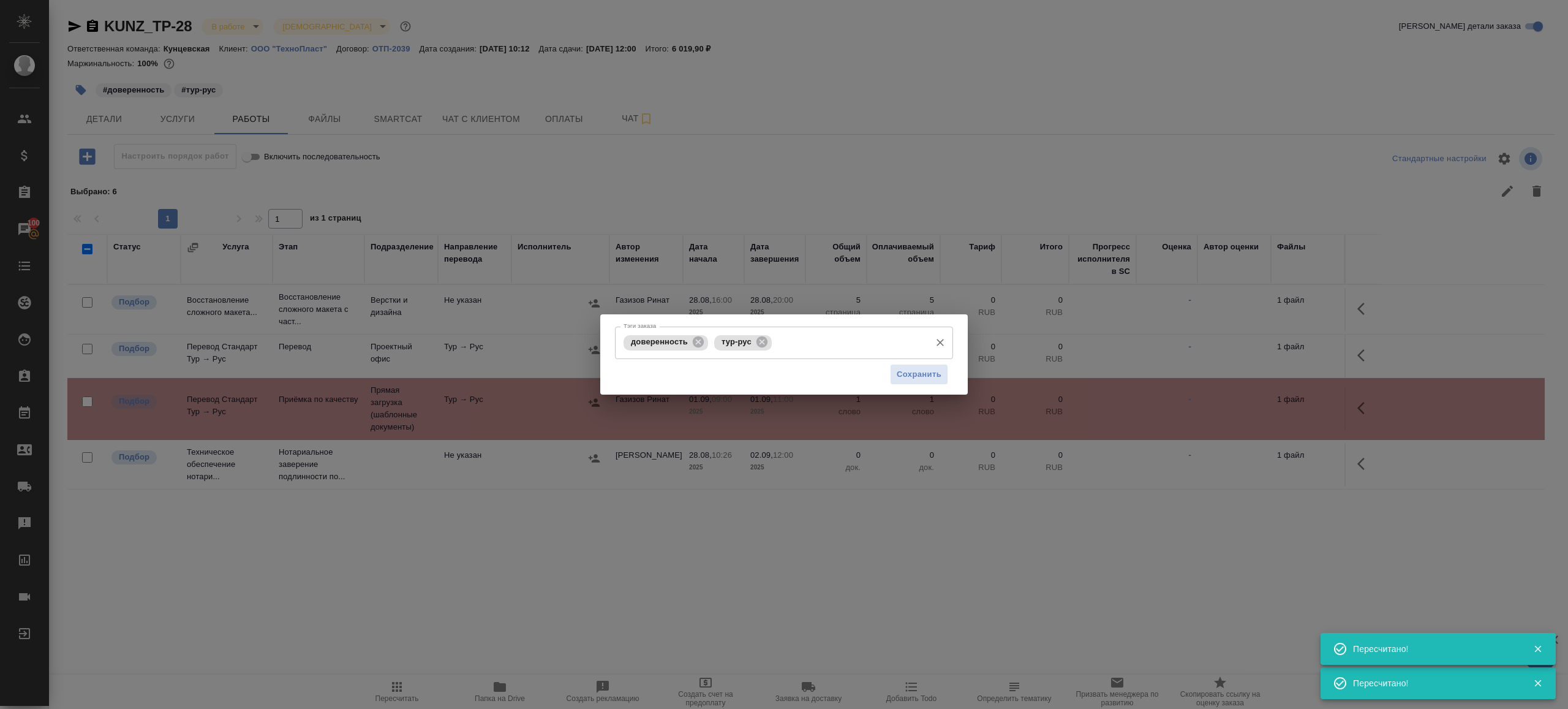
click at [851, 344] on input "Тэги заказа" at bounding box center [850, 342] width 150 height 21
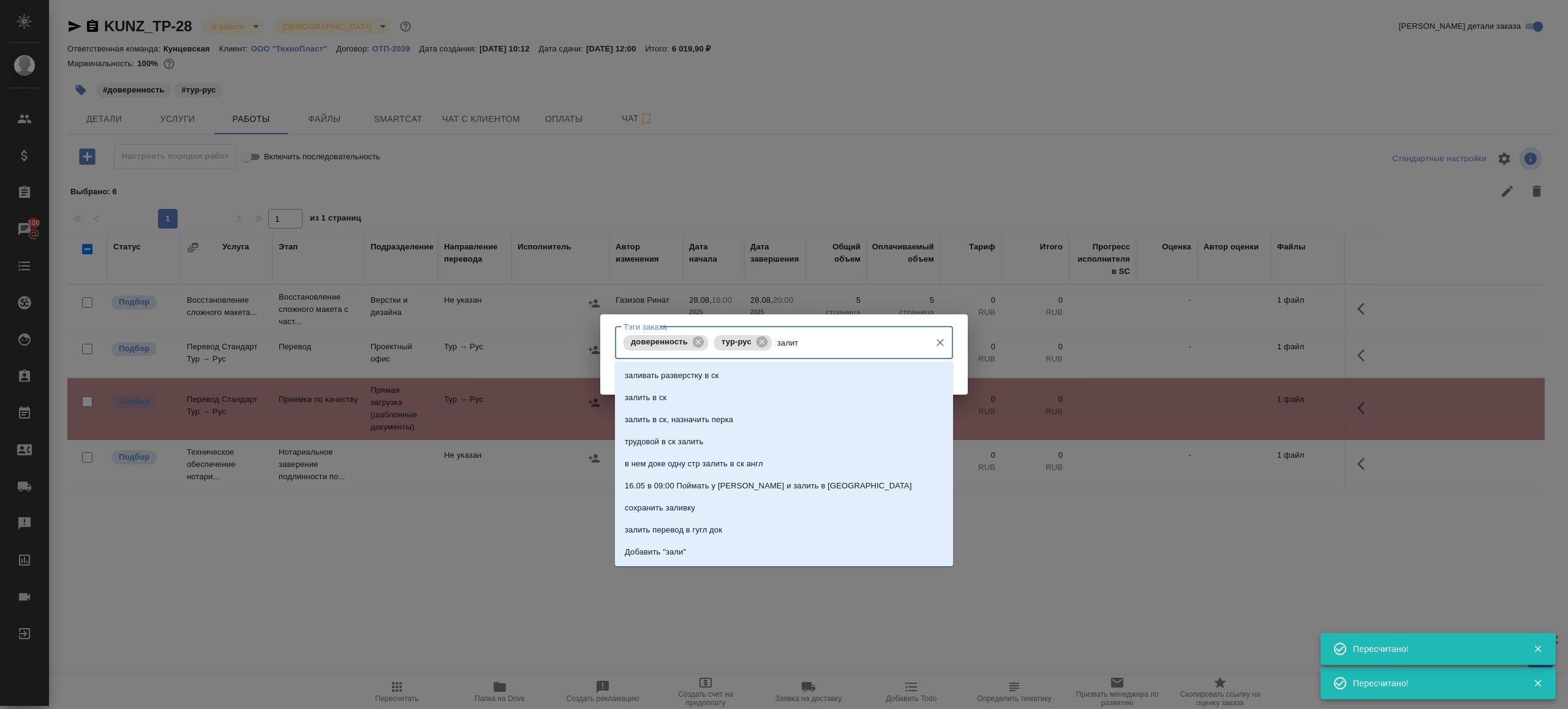
type input "залить"
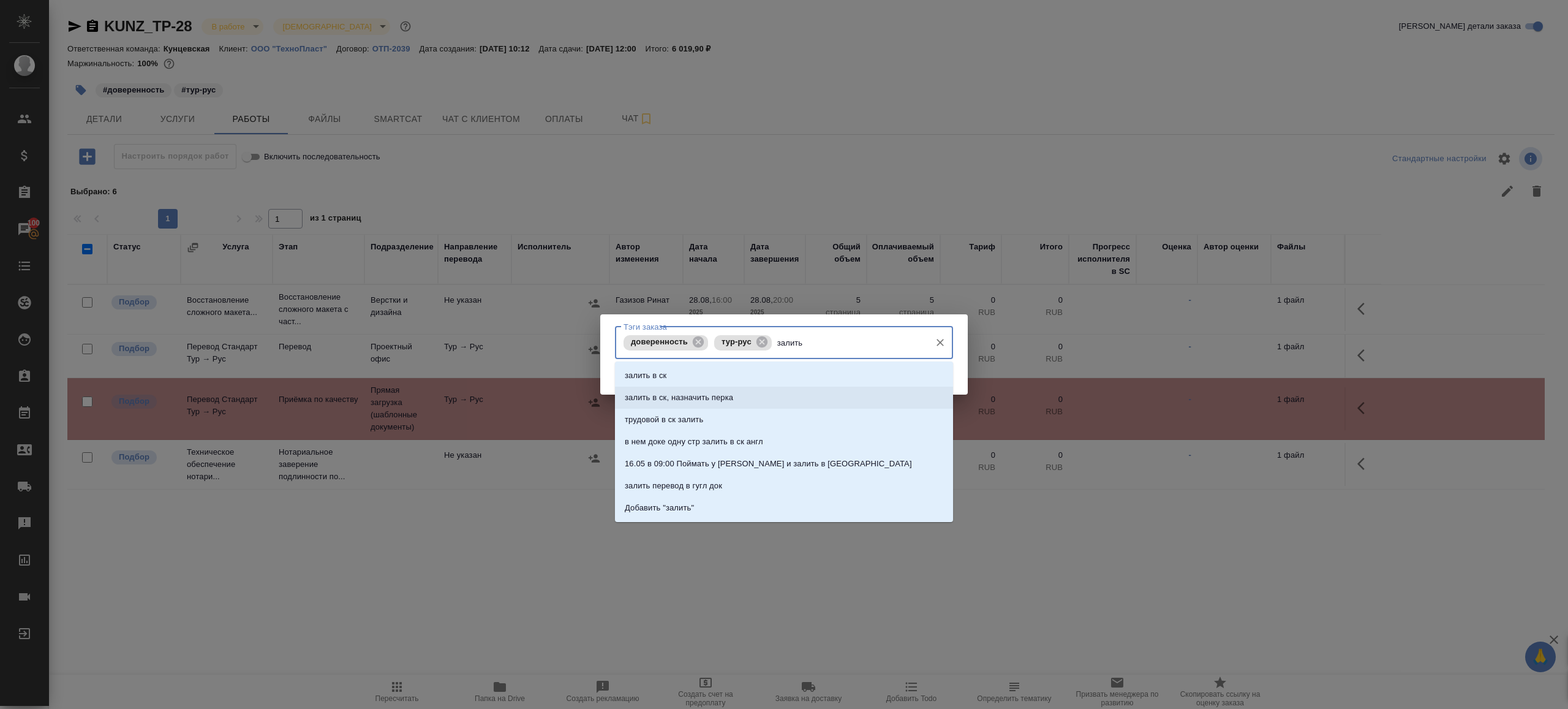
click at [838, 392] on li "залить в ск, назначить перка" at bounding box center [784, 398] width 338 height 22
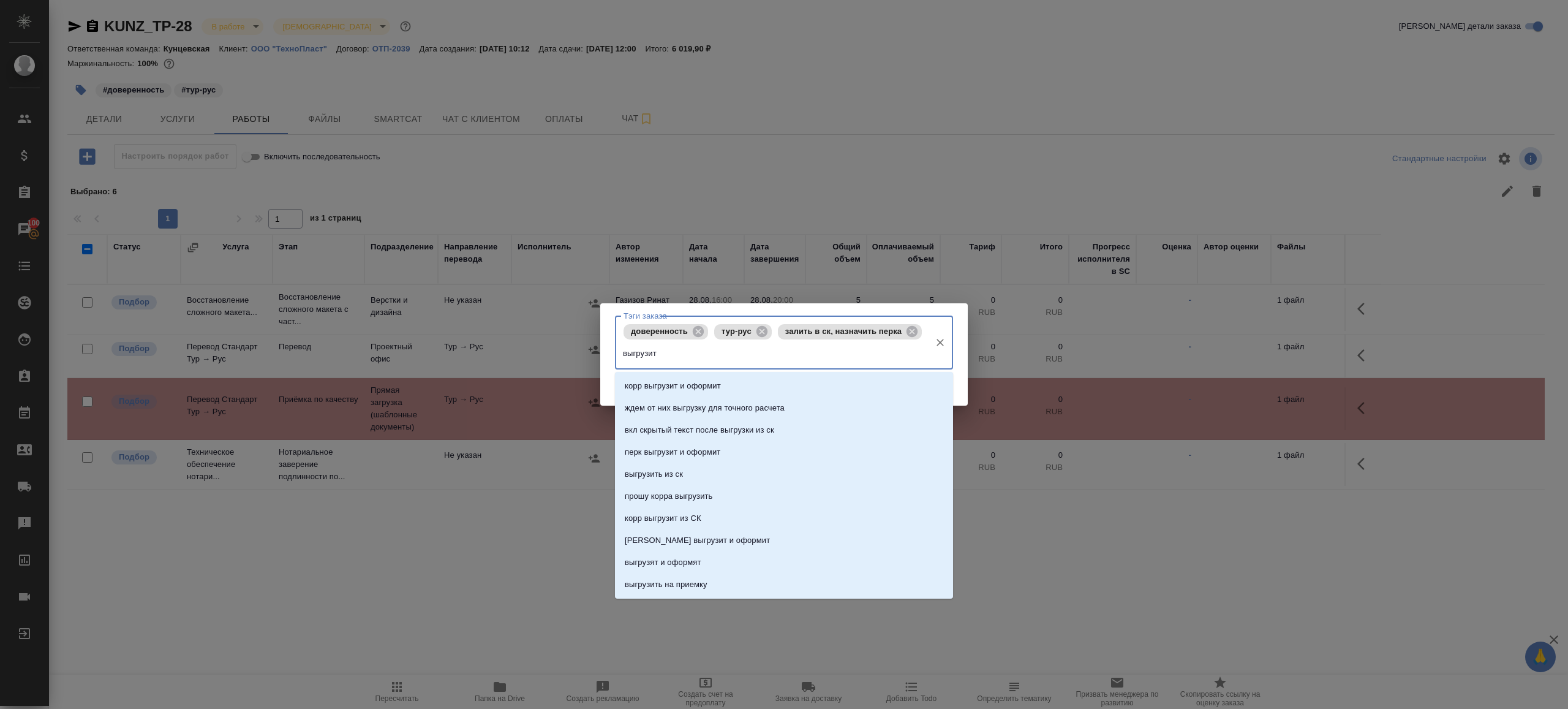
type input "выгрузить"
click at [845, 381] on li "выгрузить из ск" at bounding box center [784, 386] width 338 height 22
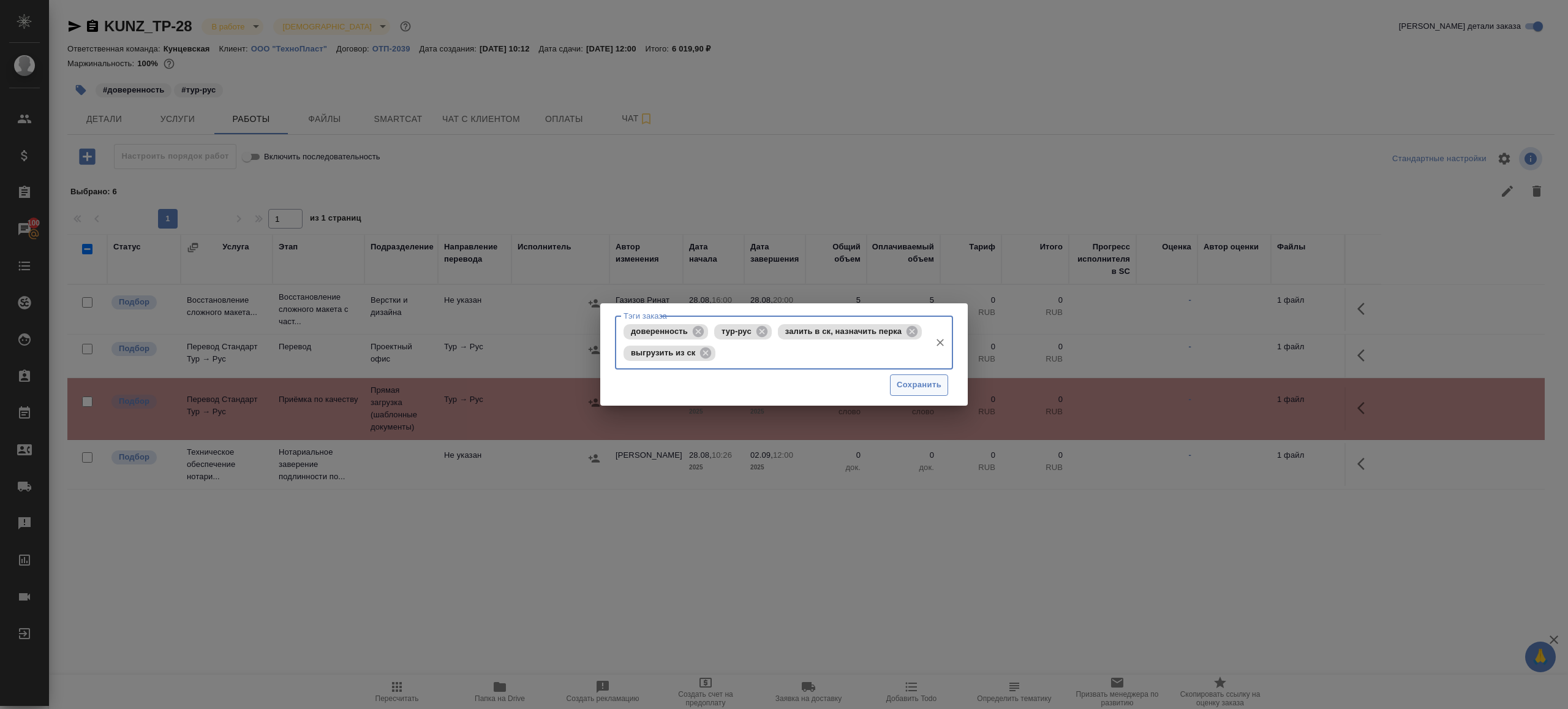
click at [923, 381] on span "Сохранить" at bounding box center [919, 385] width 45 height 14
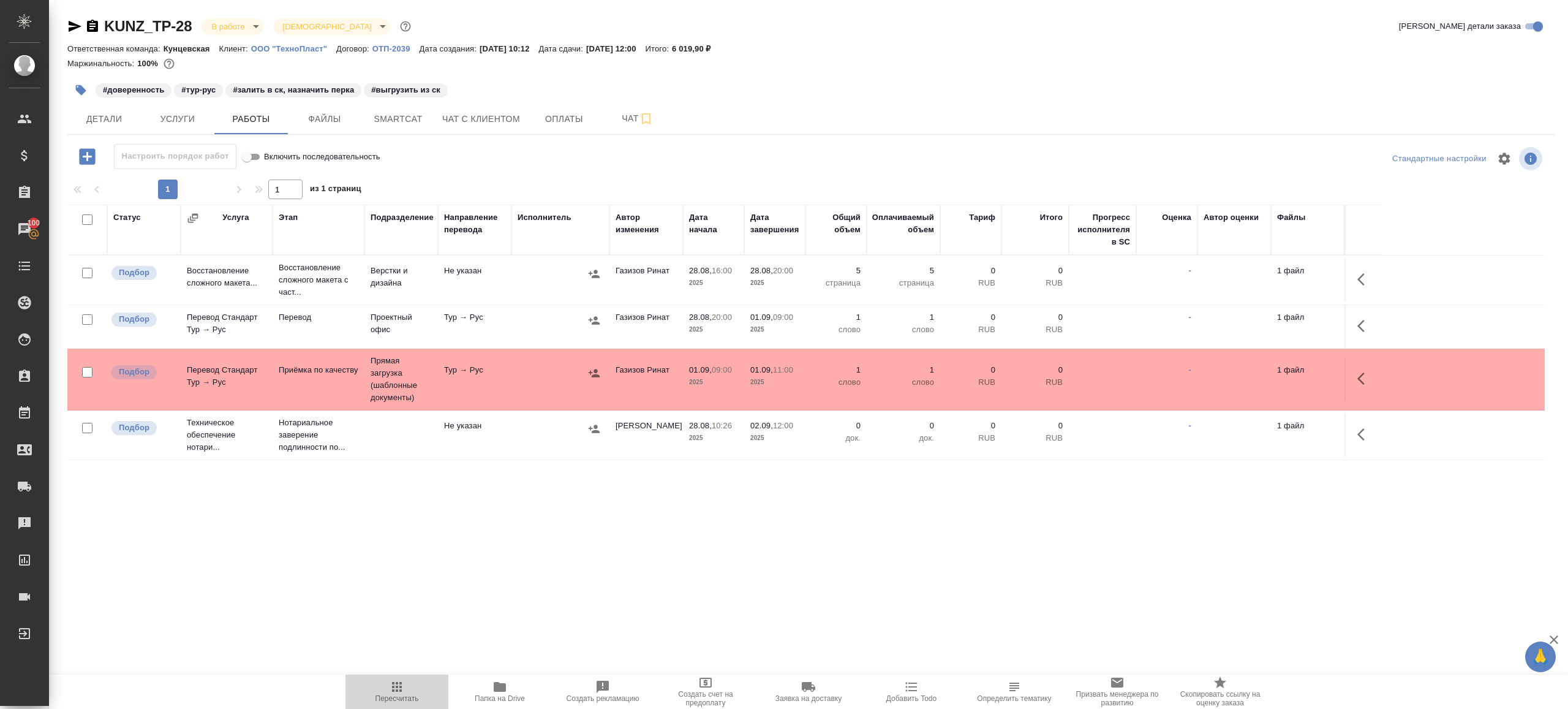
click at [395, 684] on icon "button" at bounding box center [397, 687] width 15 height 15
click at [483, 594] on div ".cls-1 fill:#fff; AWATERA [PERSON_NAME] Клиенты Спецификации Заказы 100 Чаты To…" at bounding box center [784, 354] width 1568 height 709
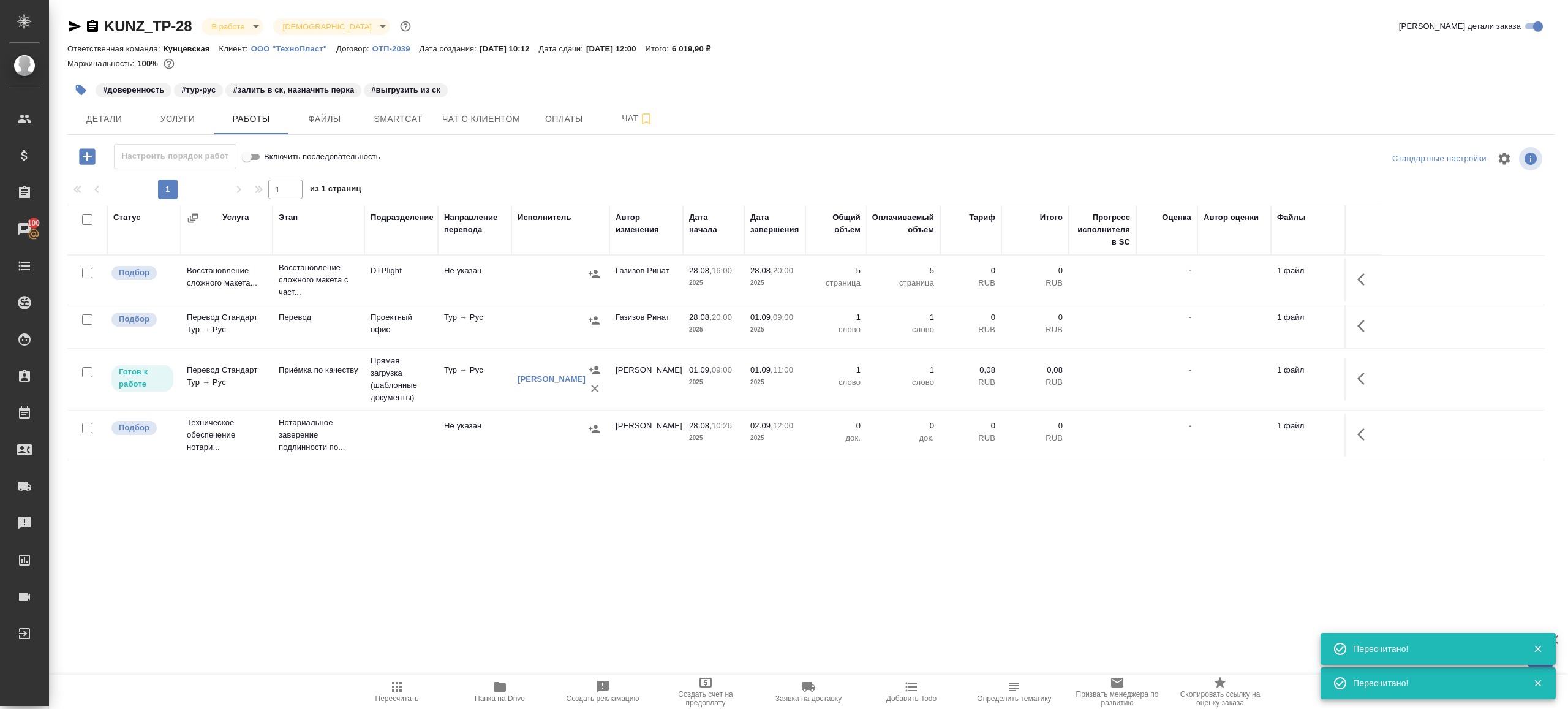
click at [401, 686] on icon "button" at bounding box center [397, 687] width 10 height 10
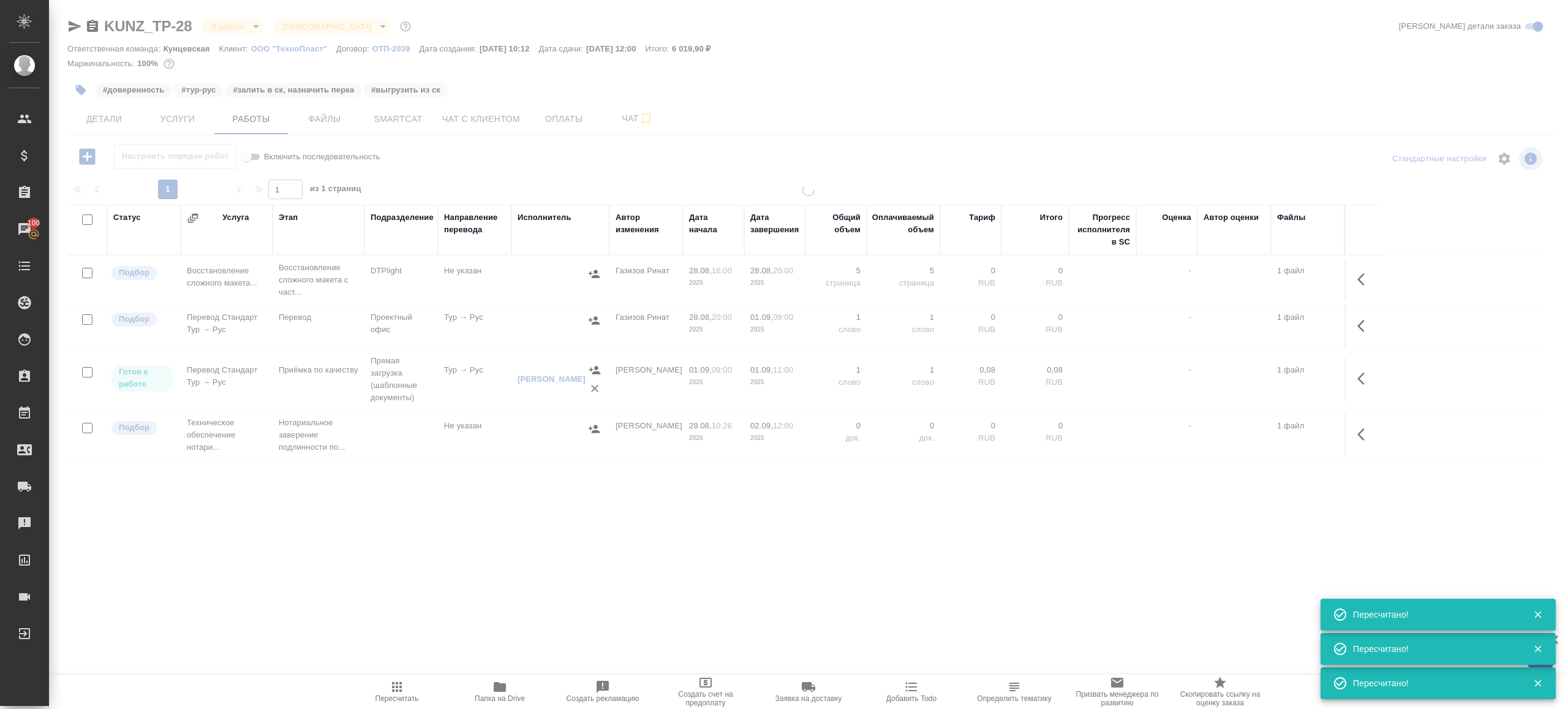
click at [433, 530] on div ".cls-1 fill:#fff; AWATERA [PERSON_NAME] Клиенты Спецификации Заказы 100 Чаты To…" at bounding box center [784, 354] width 1568 height 709
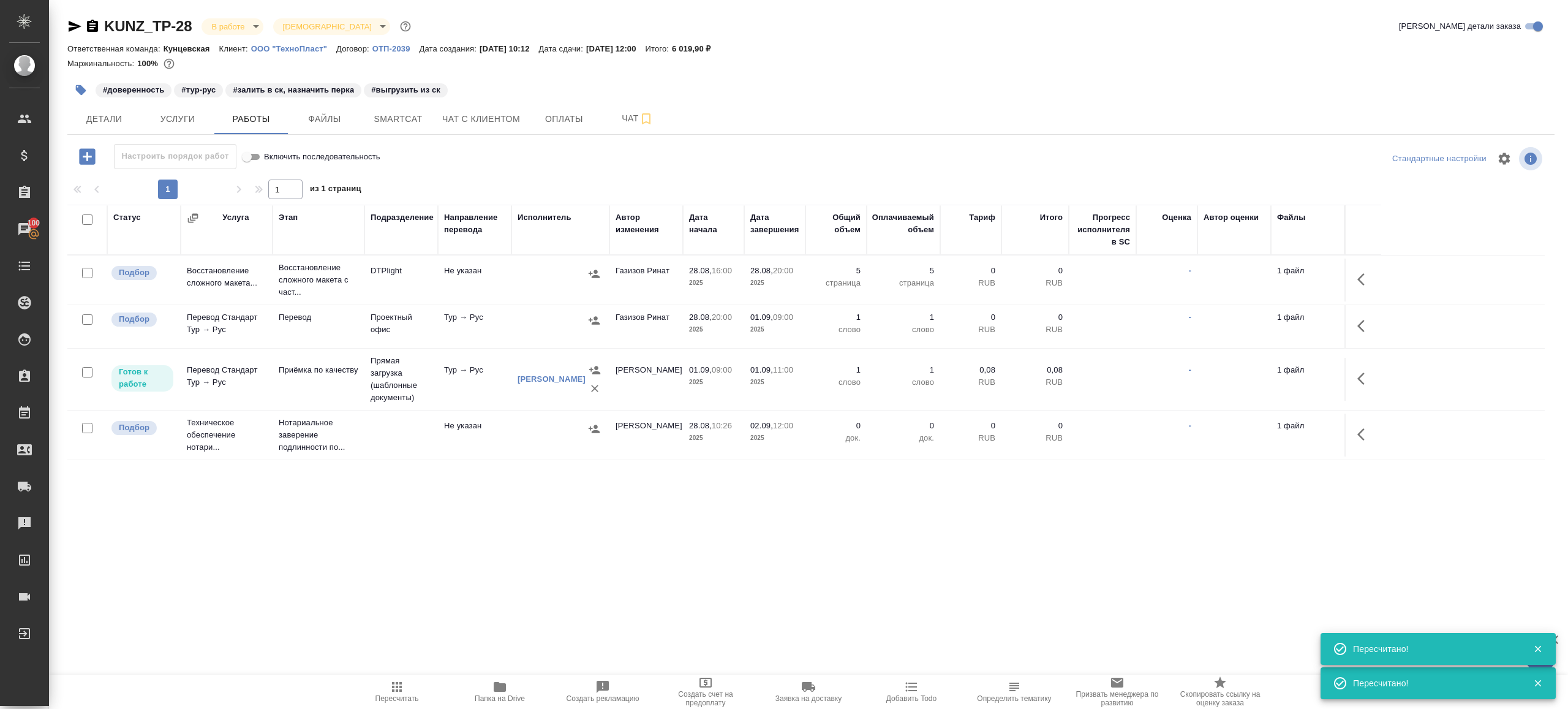
click at [420, 689] on span "Пересчитать" at bounding box center [396, 691] width 88 height 23
drag, startPoint x: 420, startPoint y: 689, endPoint x: 493, endPoint y: 632, distance: 92.6
click at [420, 689] on span "Пересчитать" at bounding box center [396, 691] width 88 height 23
click at [549, 601] on div ".cls-1 fill:#fff; AWATERA [PERSON_NAME] Клиенты Спецификации Заказы 100 Чаты To…" at bounding box center [784, 354] width 1568 height 709
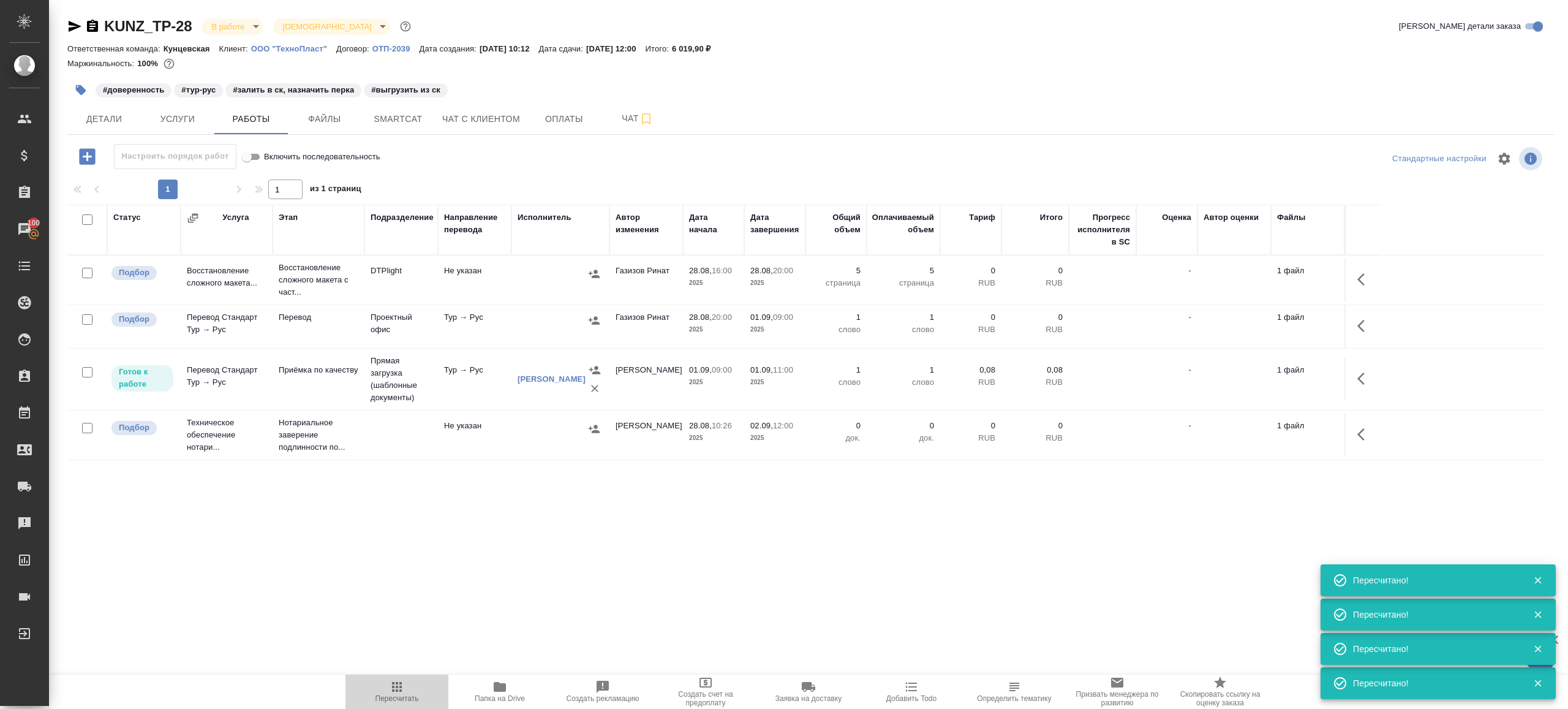
click at [394, 693] on icon "button" at bounding box center [397, 687] width 15 height 15
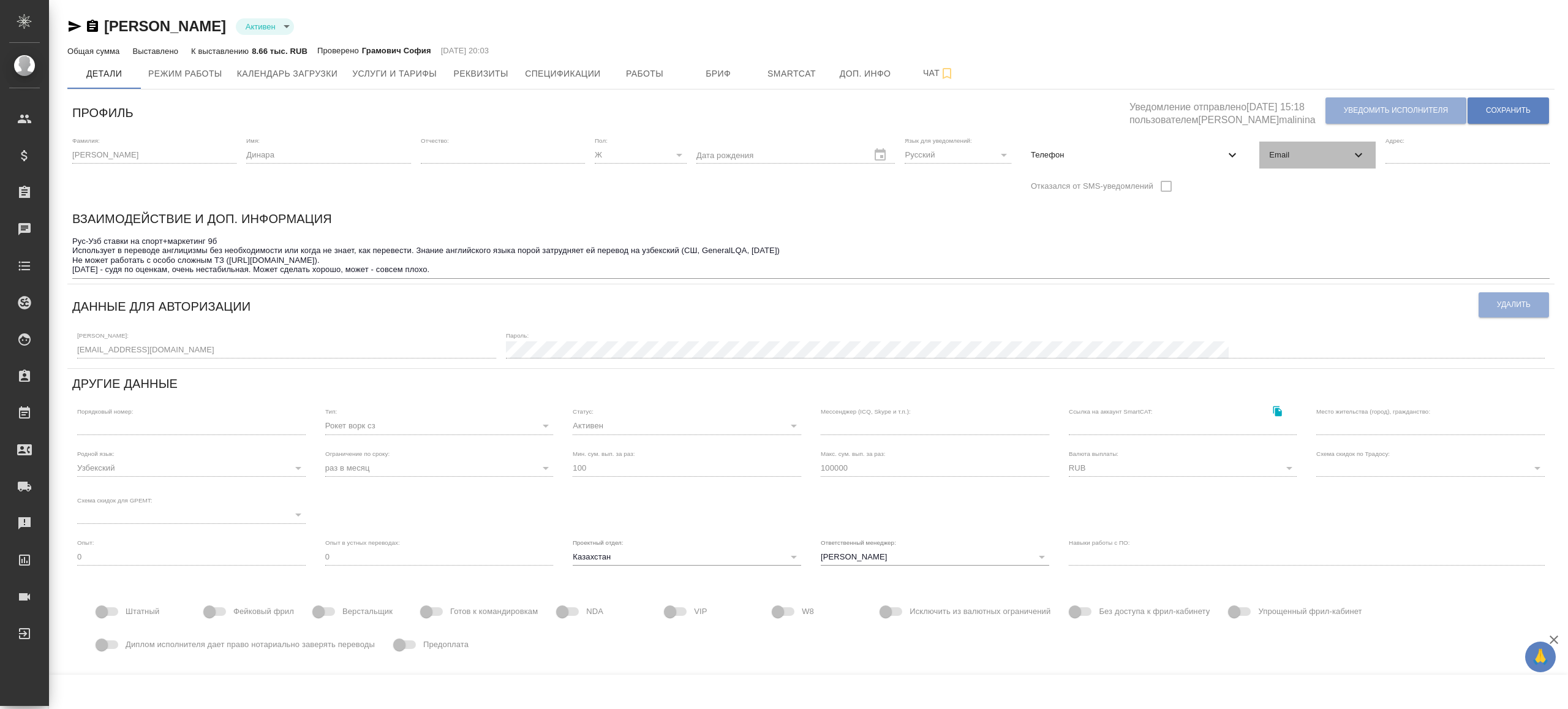
click at [1366, 166] on div "Email" at bounding box center [1317, 155] width 116 height 27
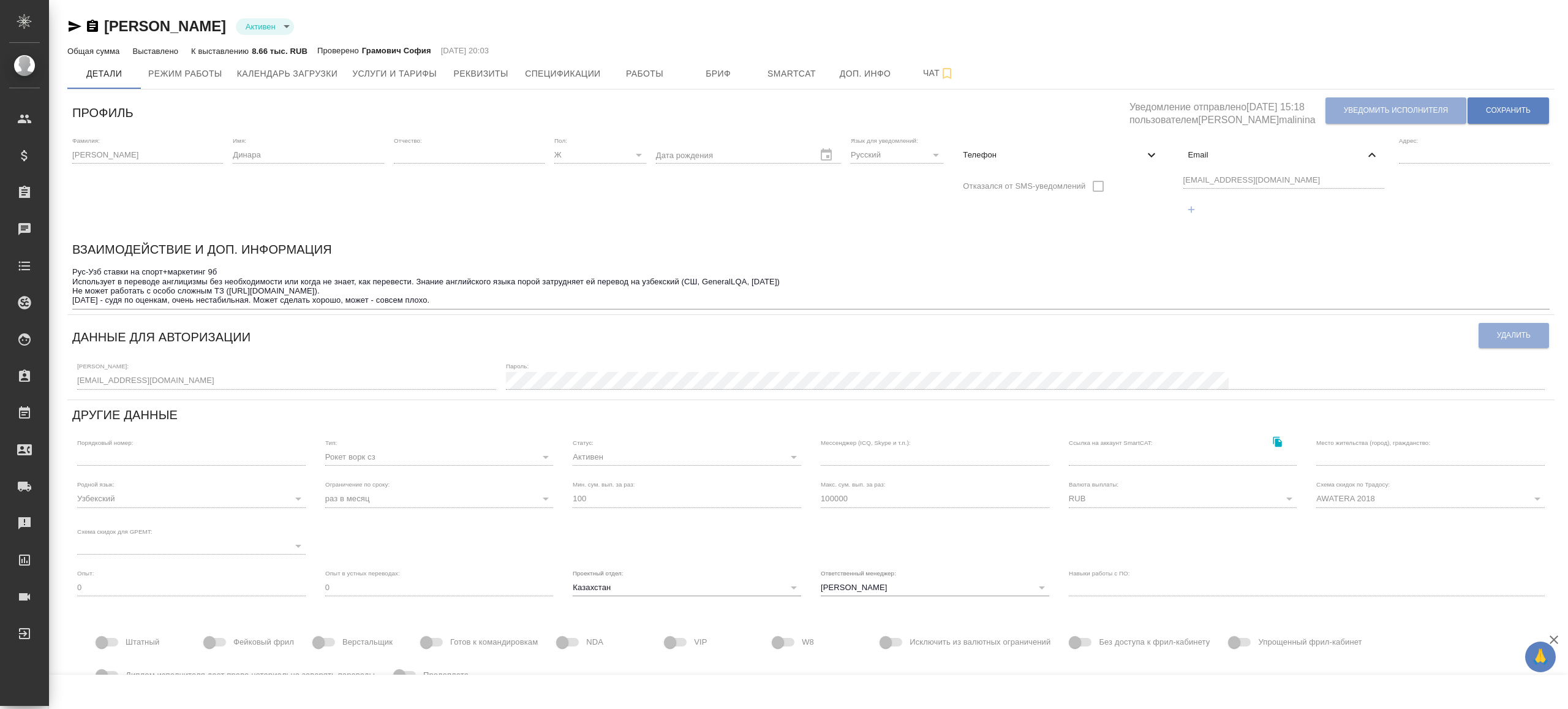
click at [1045, 182] on div "Фамилия: [PERSON_NAME] Имя: [PERSON_NAME] Отчество: [PERSON_NAME]: Ж [DEMOGRAPH…" at bounding box center [811, 183] width 1487 height 103
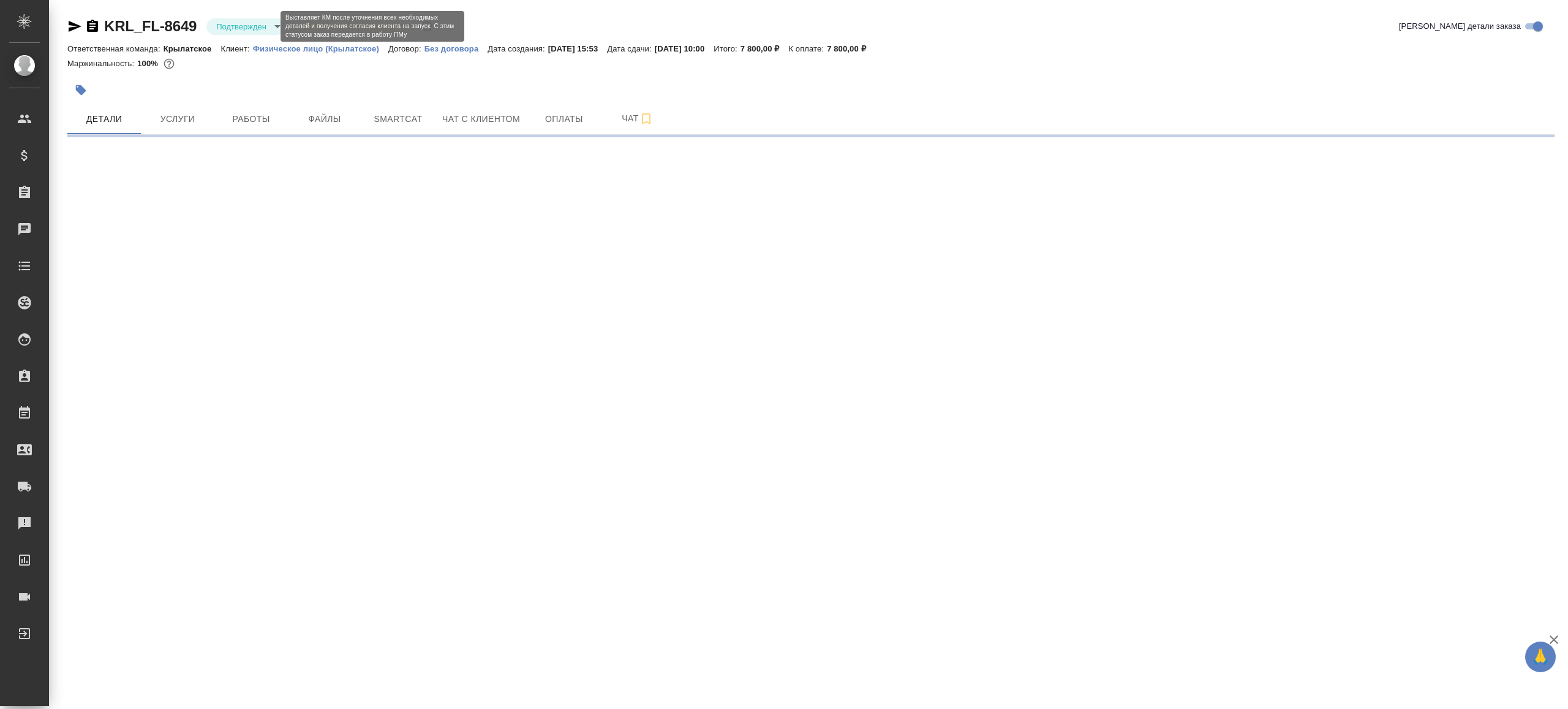
click at [251, 31] on body "🙏 .cls-1 fill:#fff; AWATERA [PERSON_NAME] Клиенты Спецификации Заказы Чаты Todo…" at bounding box center [784, 354] width 1568 height 709
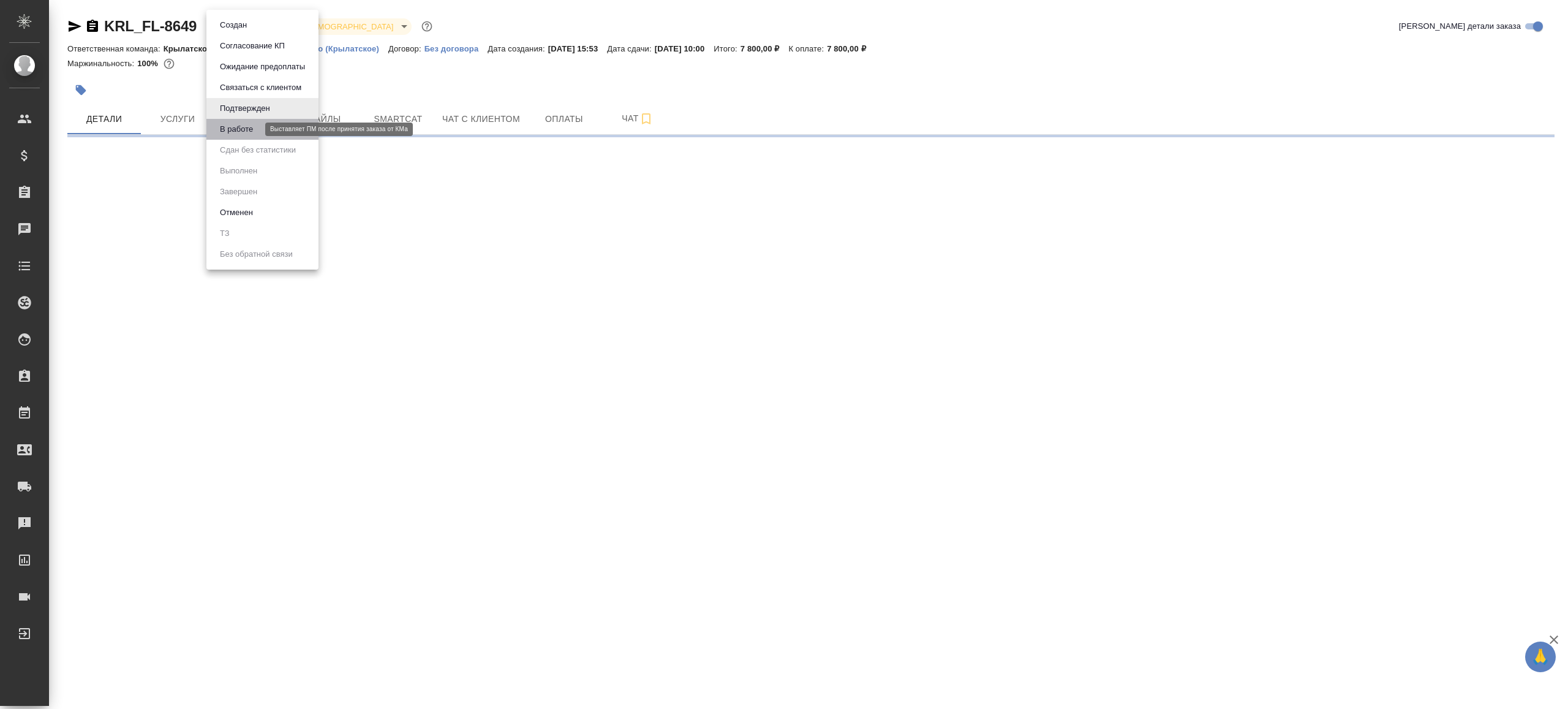
click at [252, 130] on button "В работе" at bounding box center [236, 129] width 41 height 14
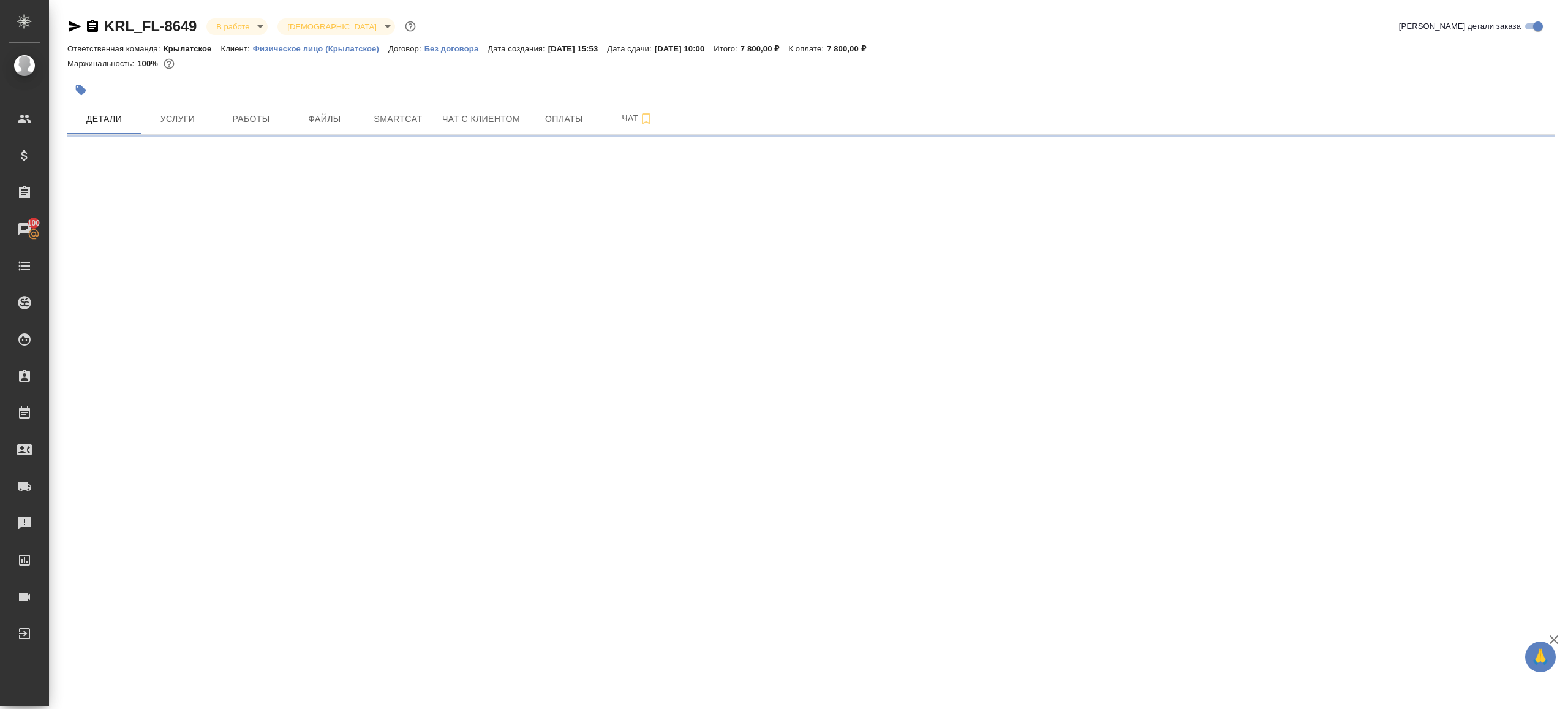
select select "RU"
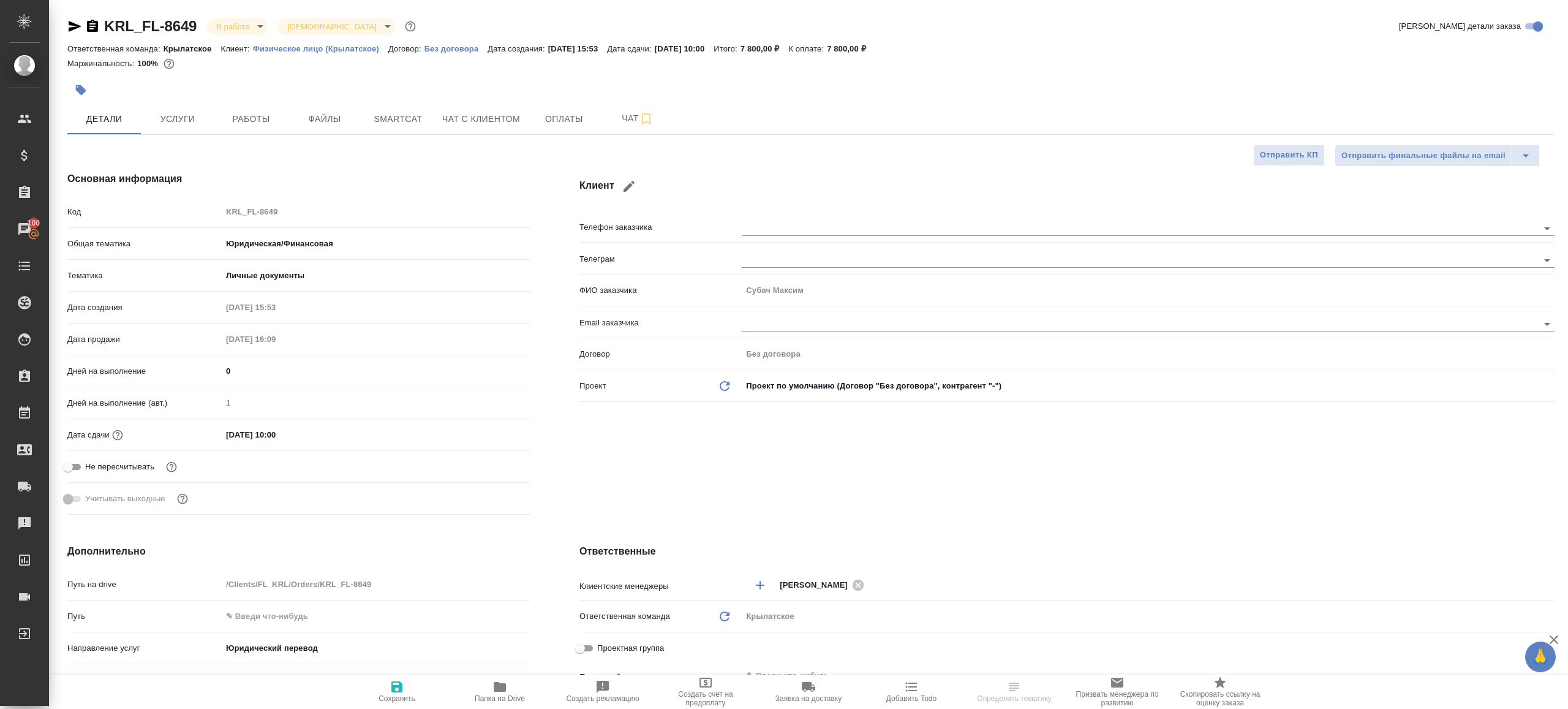
type textarea "x"
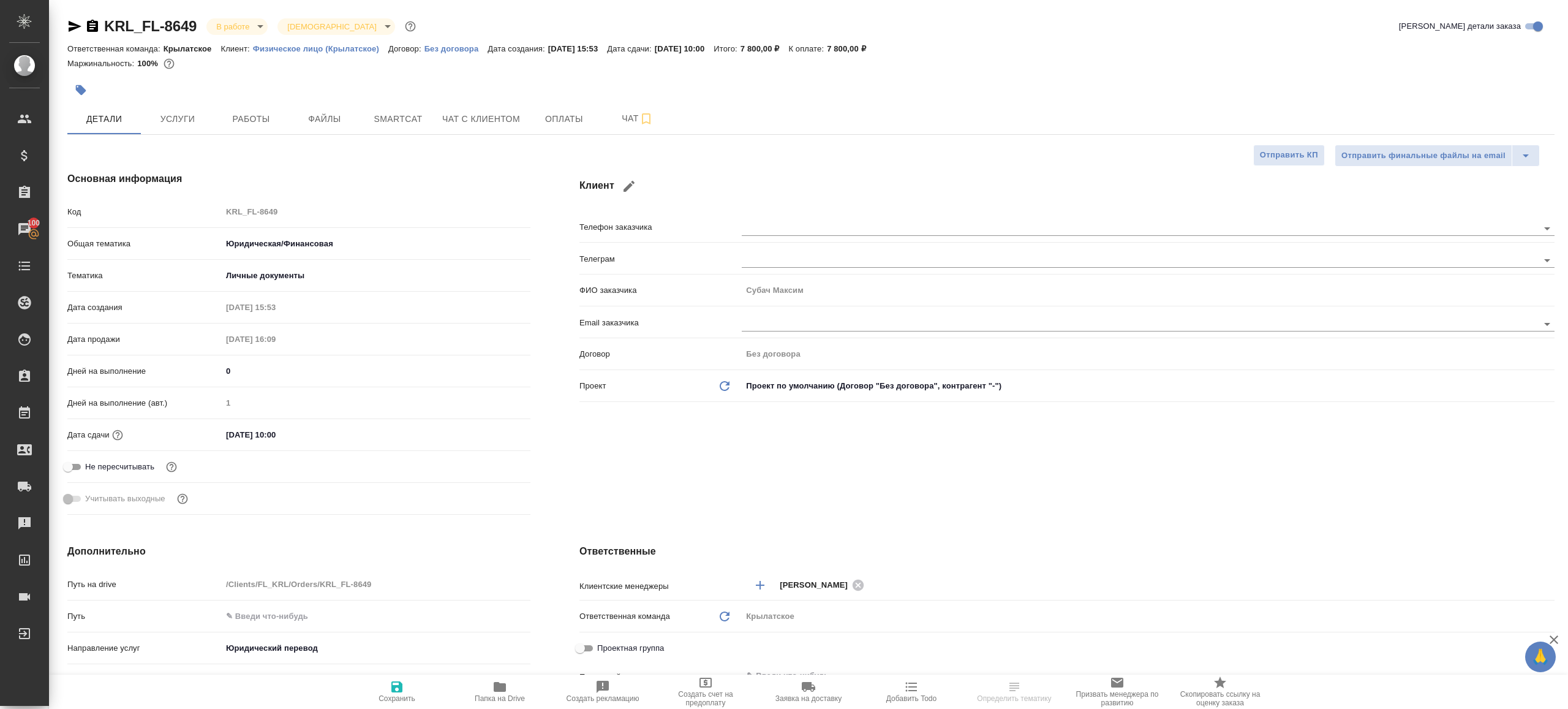
type textarea "x"
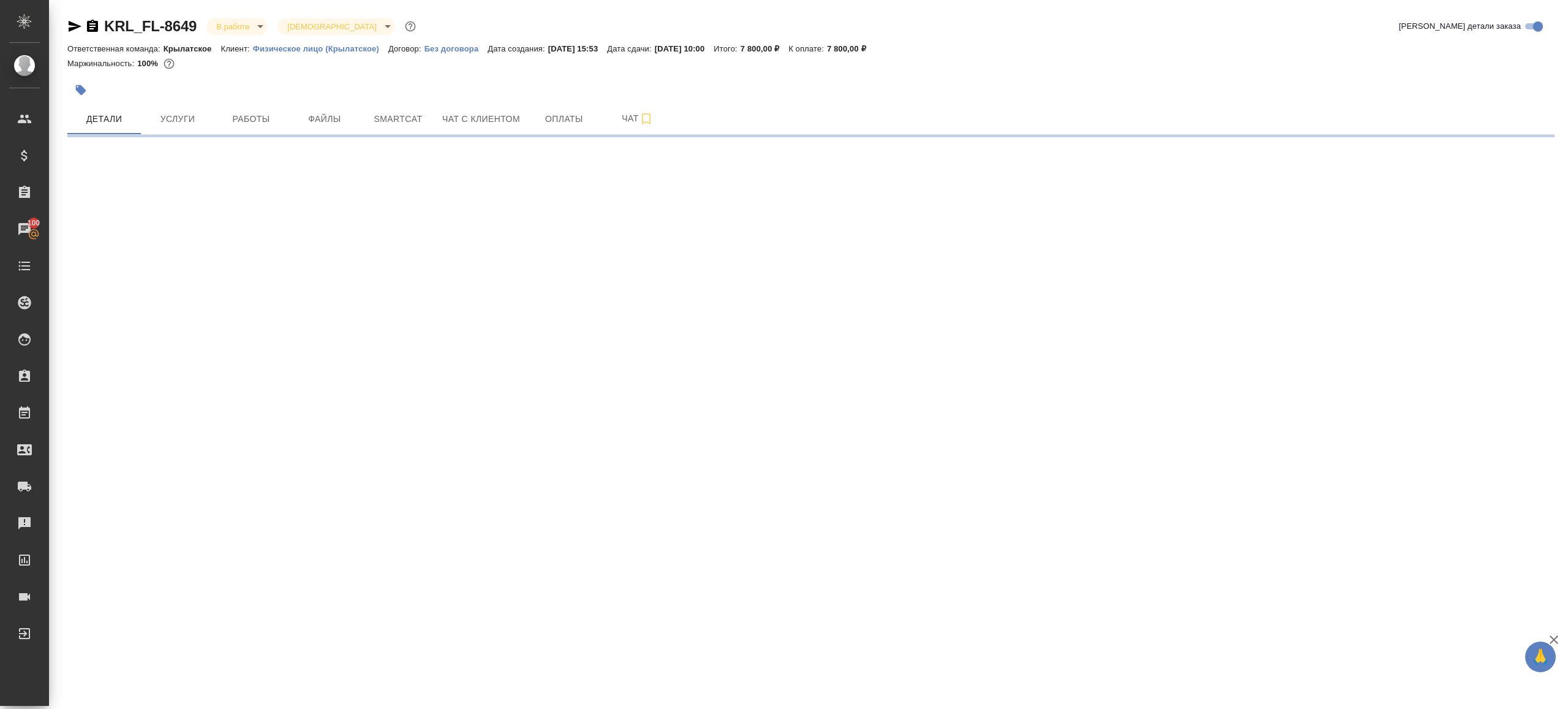
select select "RU"
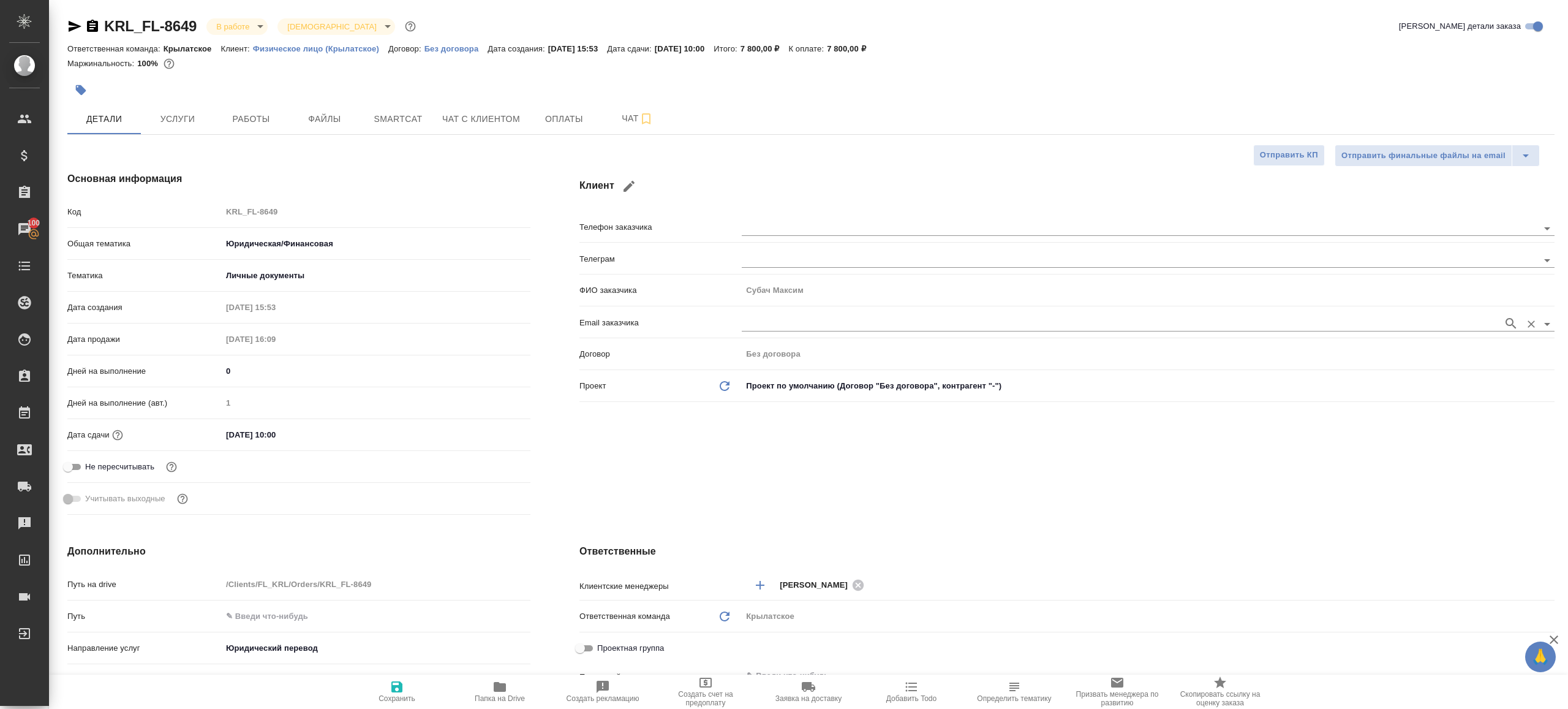
type textarea "x"
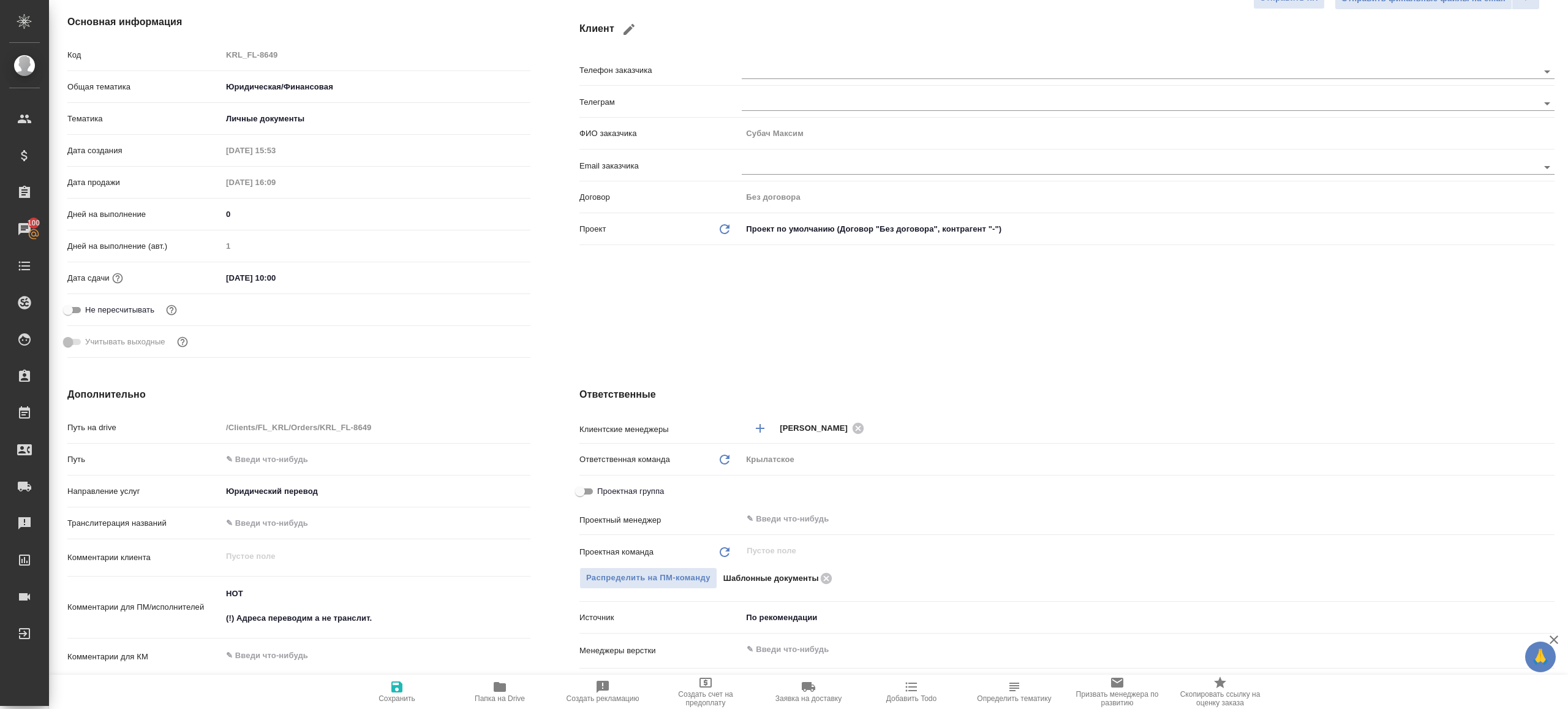
scroll to position [226, 0]
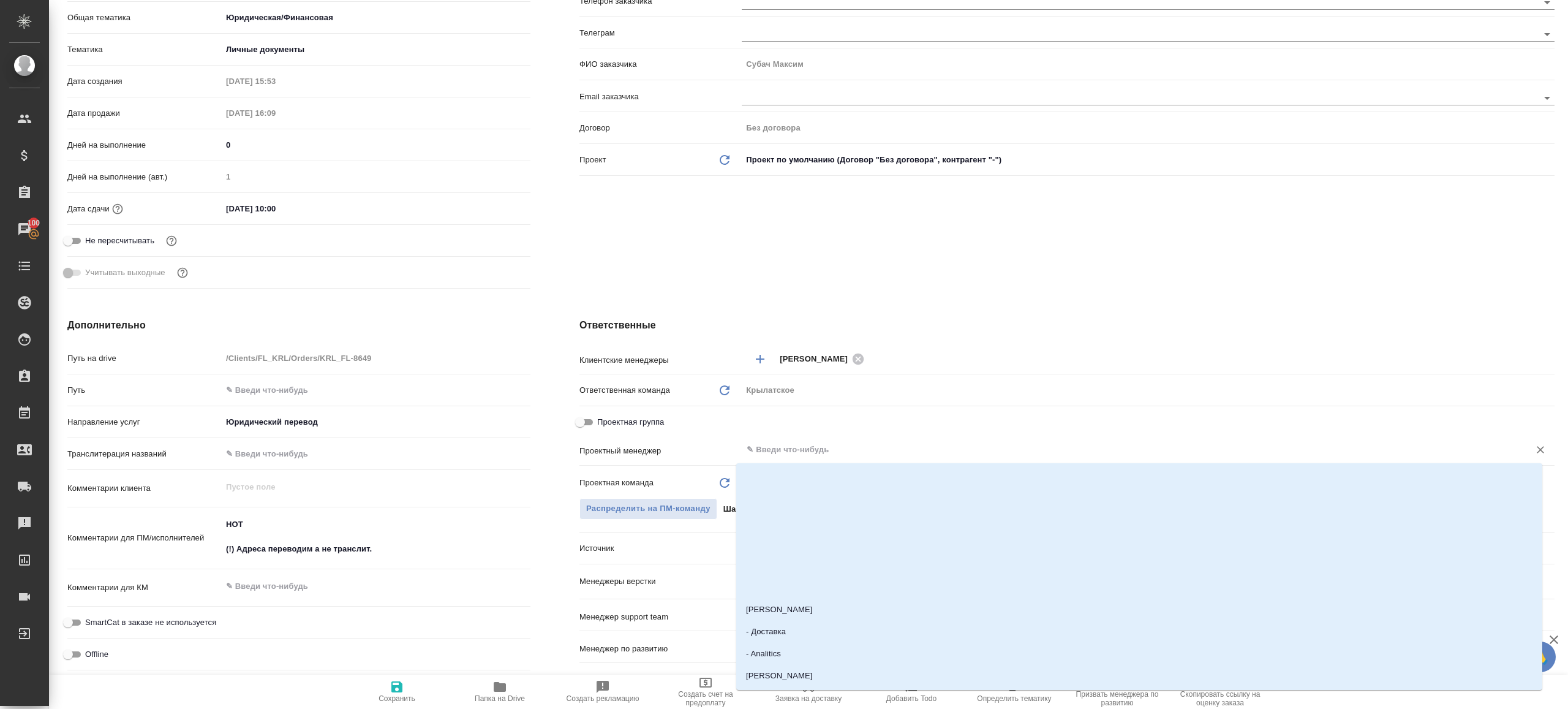
click at [763, 445] on input "text" at bounding box center [1128, 450] width 765 height 15
type input "ринат"
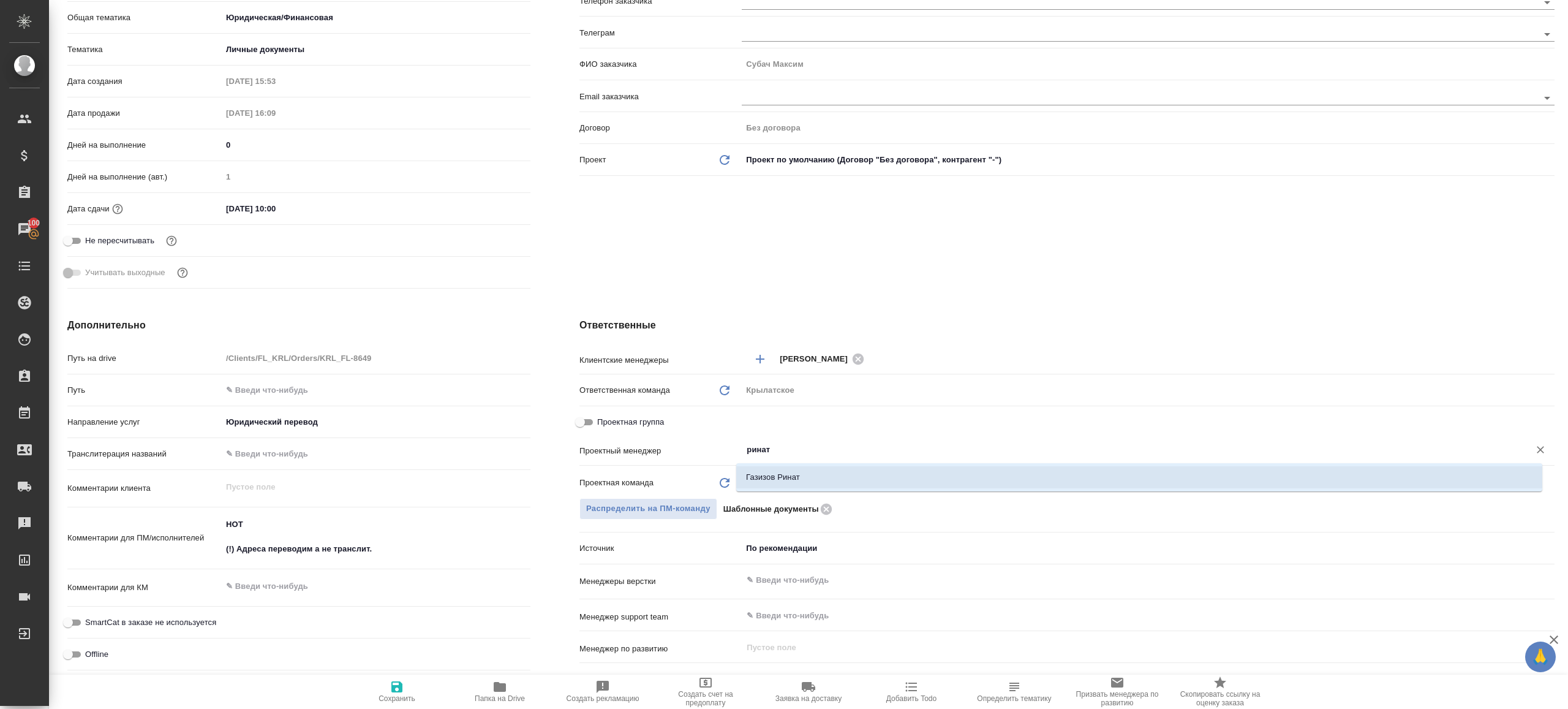
click at [761, 470] on li "Газизов Ринат" at bounding box center [1139, 477] width 806 height 22
type textarea "x"
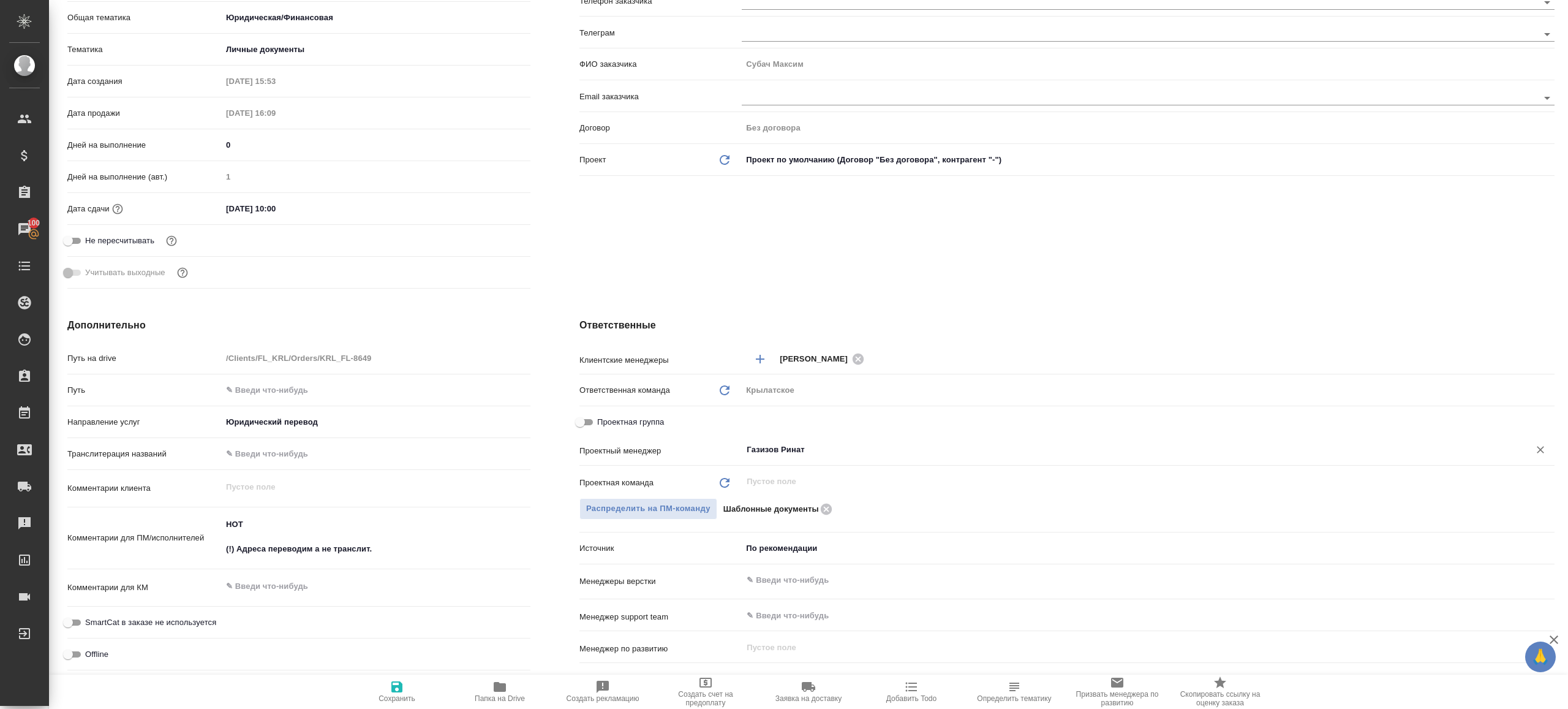
type input "Газизов Ринат"
click at [403, 679] on button "Сохранить" at bounding box center [396, 692] width 103 height 34
type textarea "x"
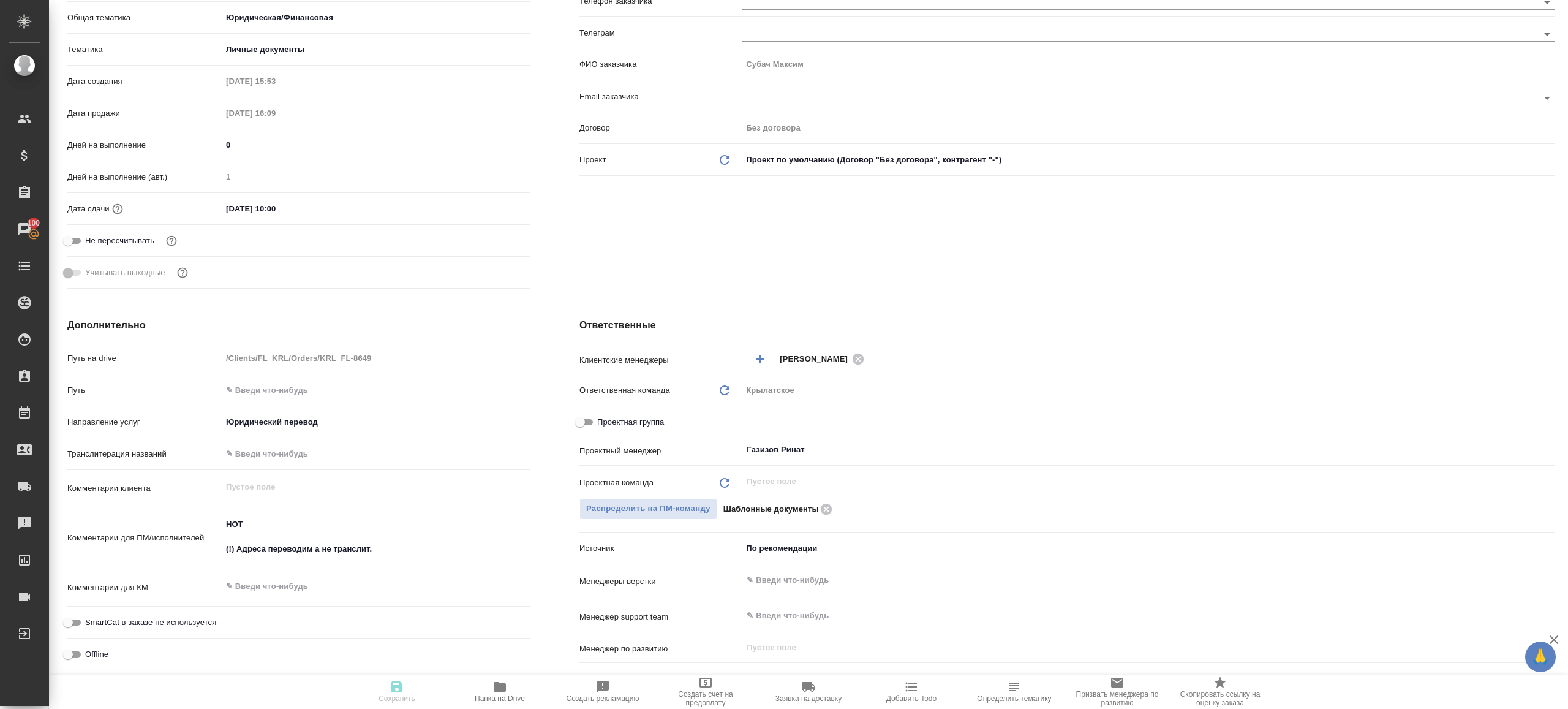
type textarea "x"
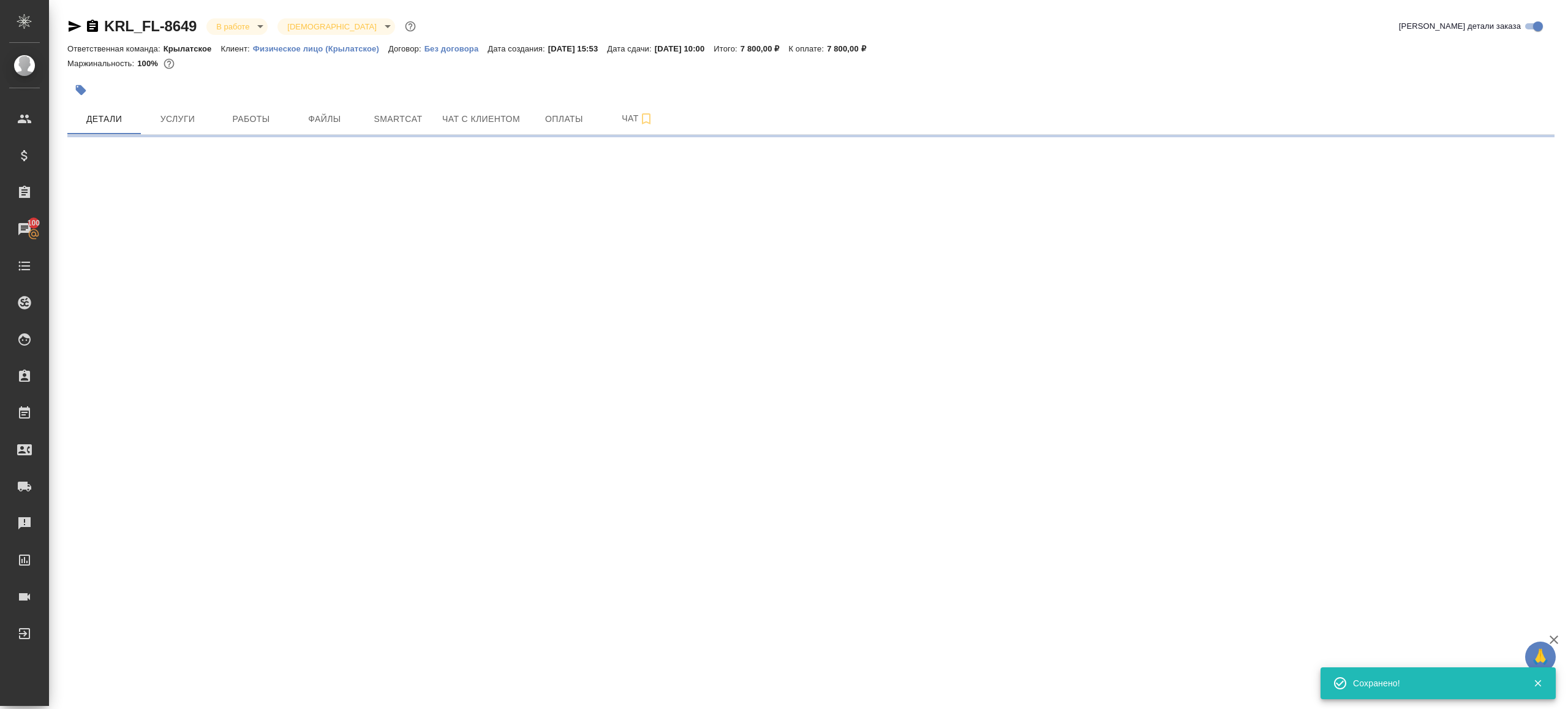
scroll to position [0, 0]
select select "RU"
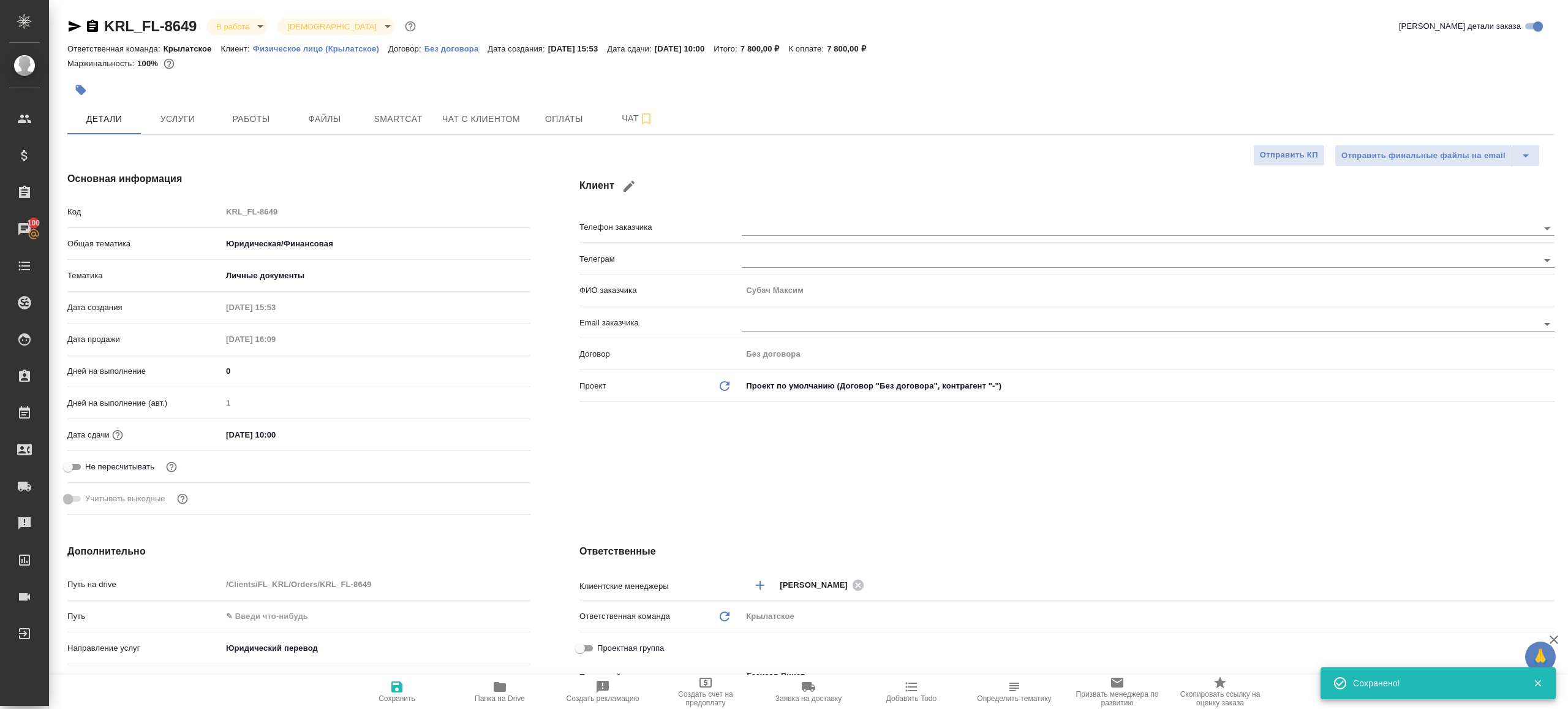
type textarea "x"
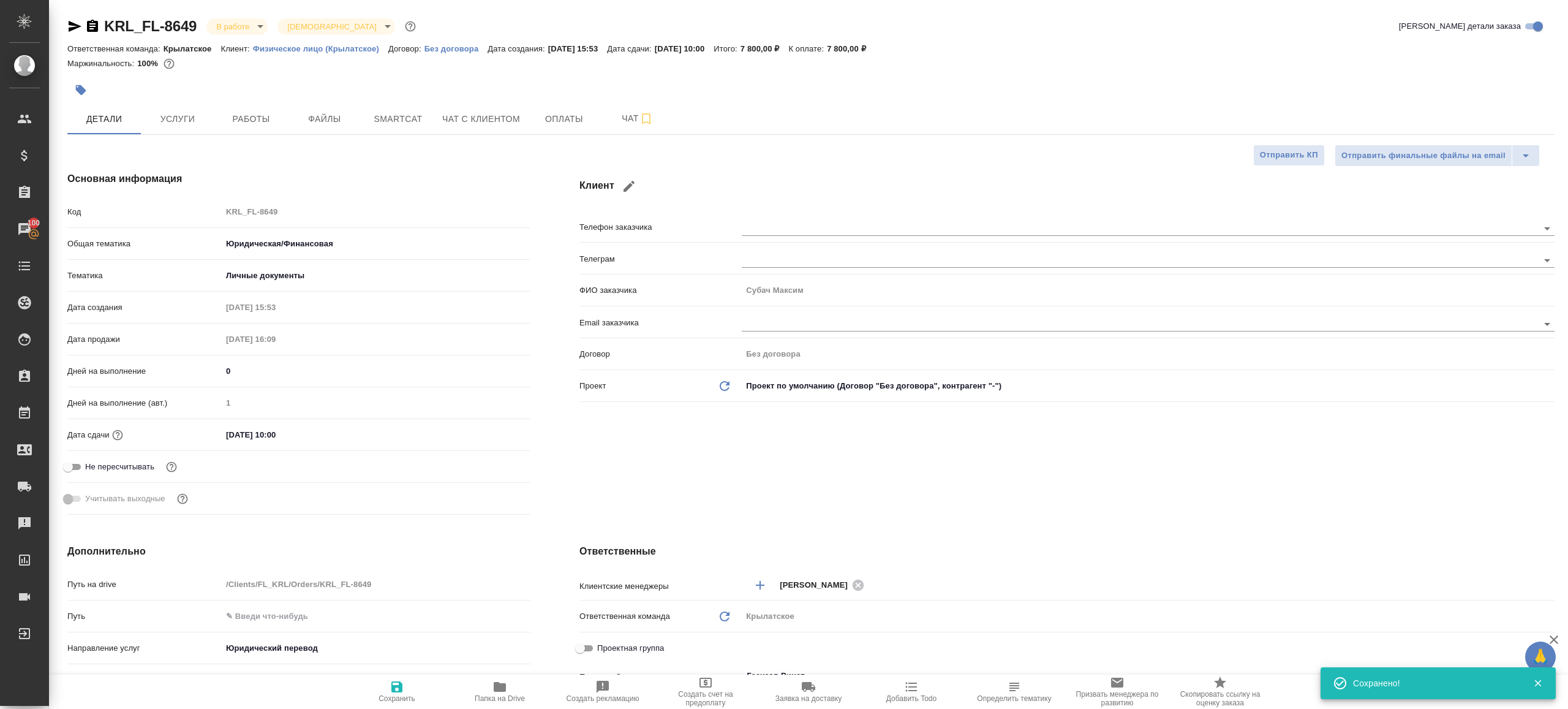
type textarea "x"
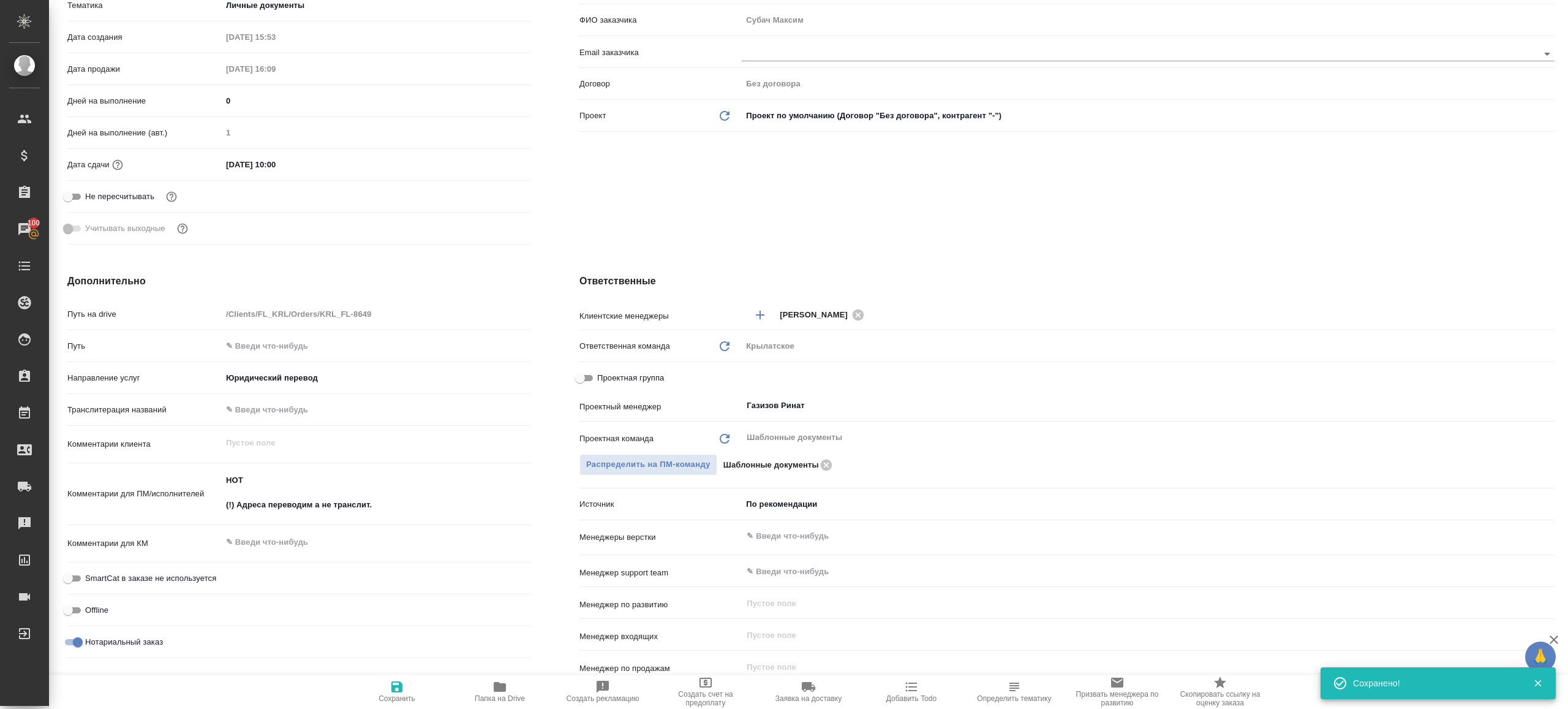
scroll to position [292, 0]
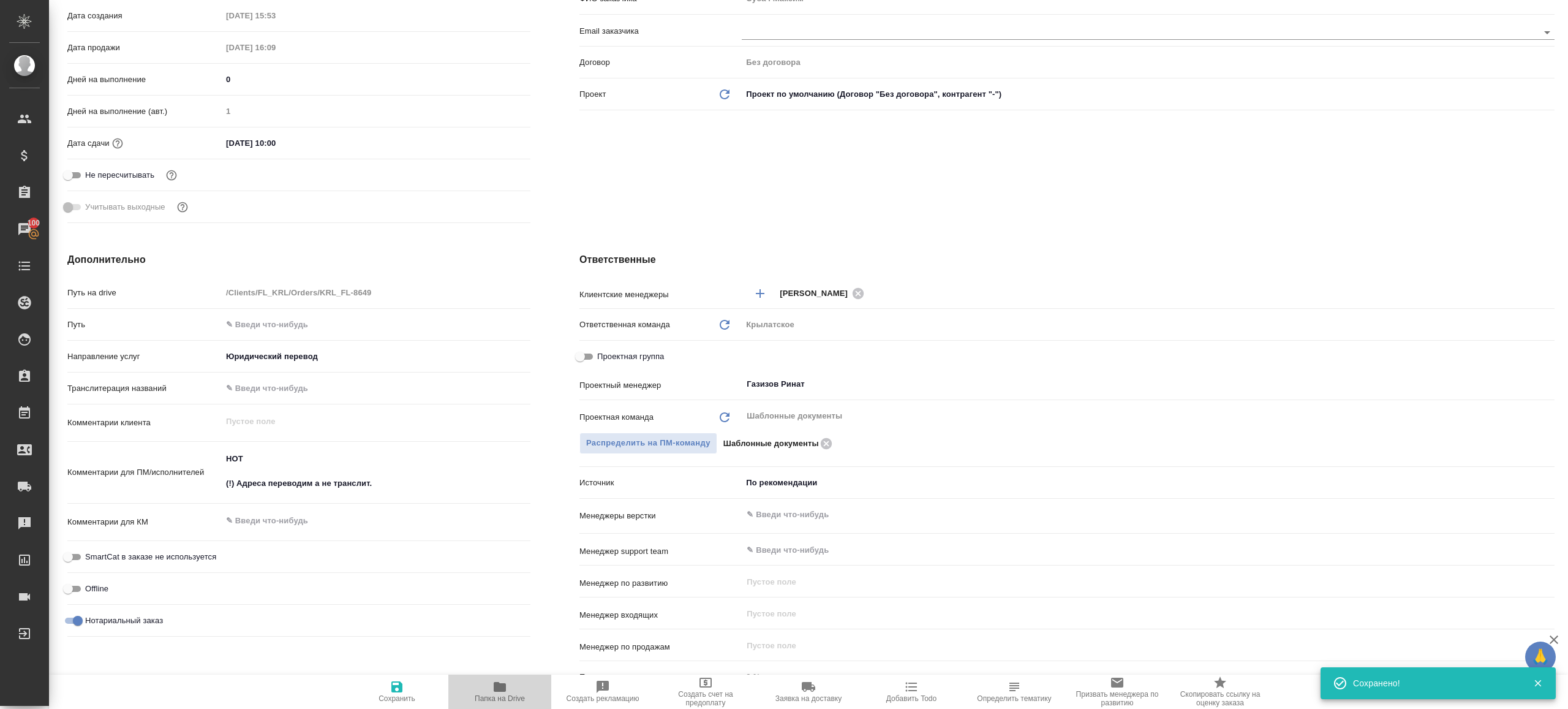
click at [512, 686] on span "Папка на Drive" at bounding box center [499, 691] width 88 height 23
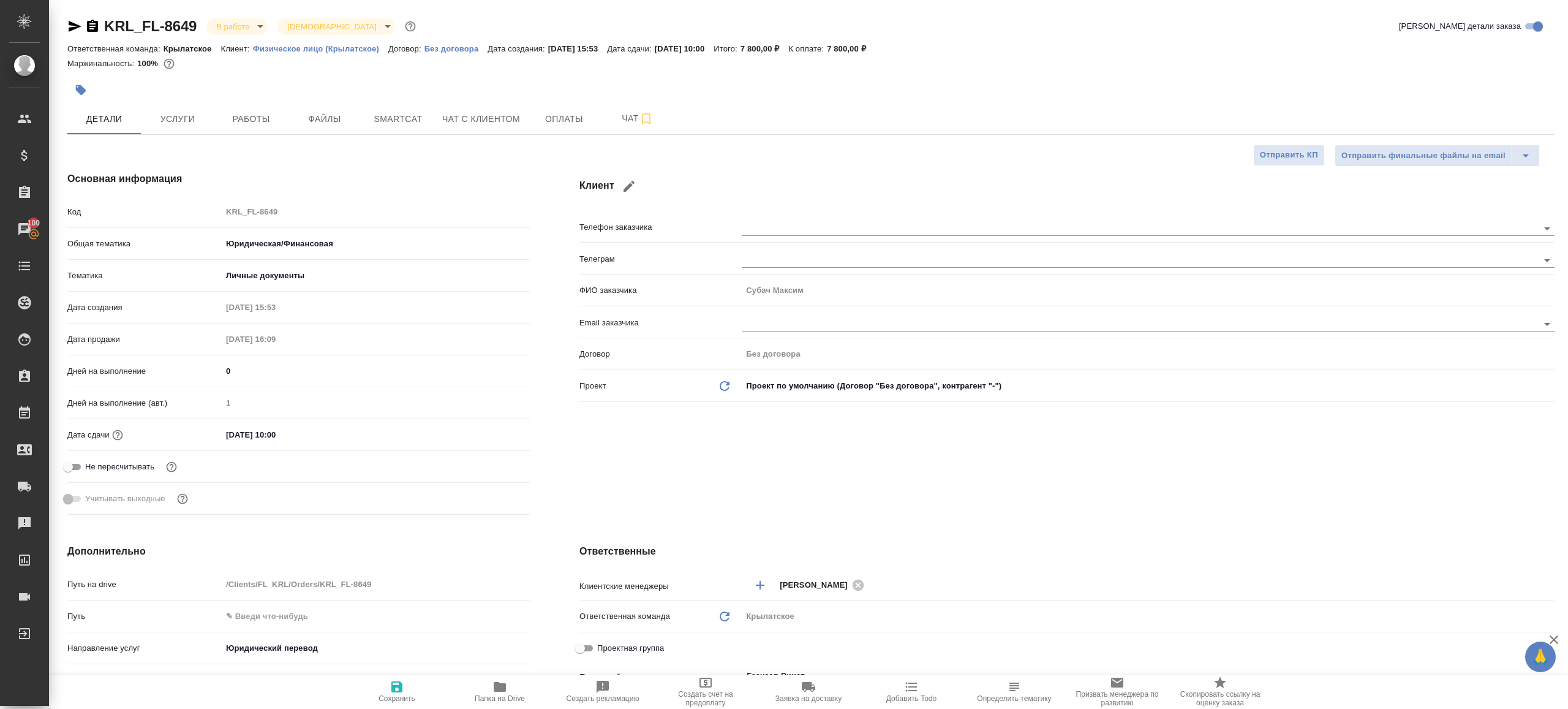
type textarea "x"
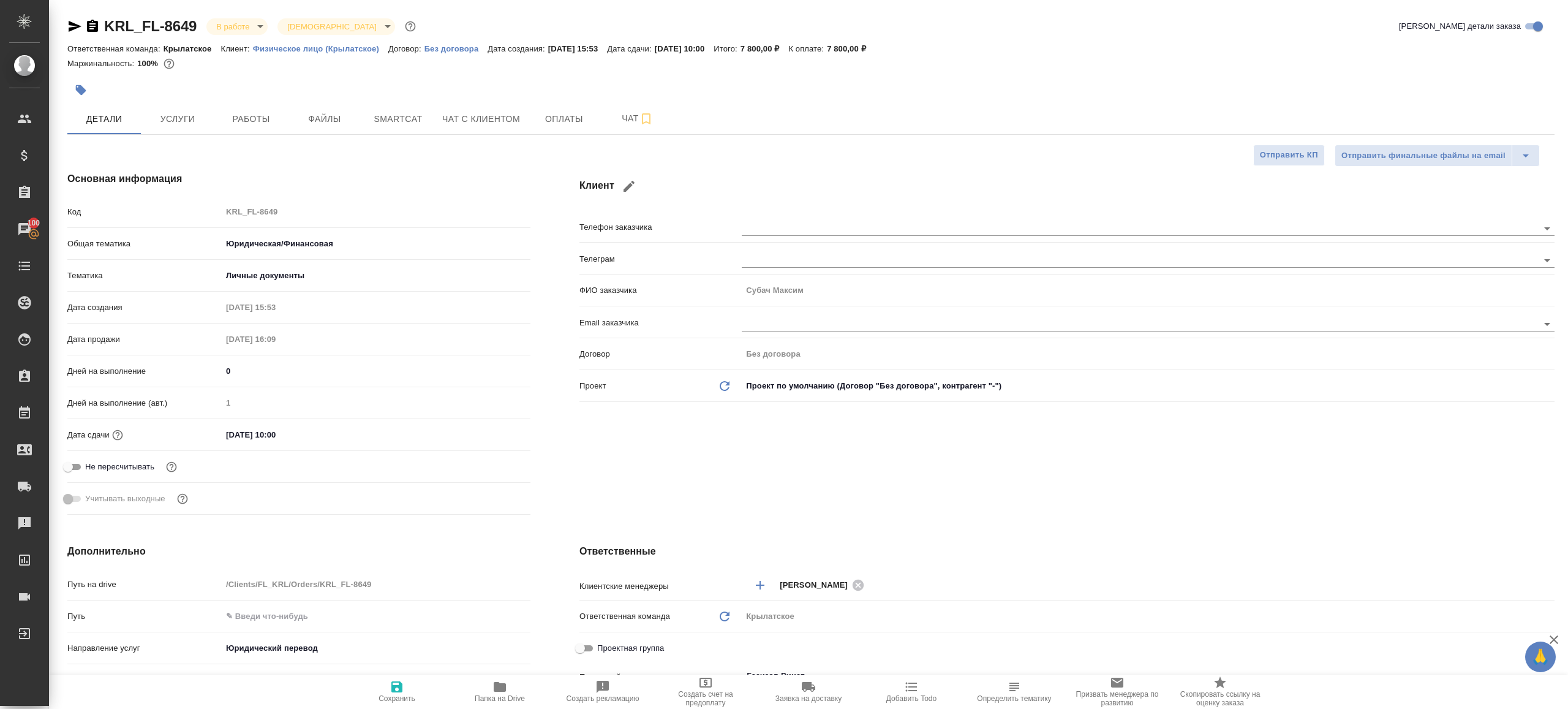
type textarea "x"
click at [248, 120] on span "Работы" at bounding box center [251, 119] width 59 height 15
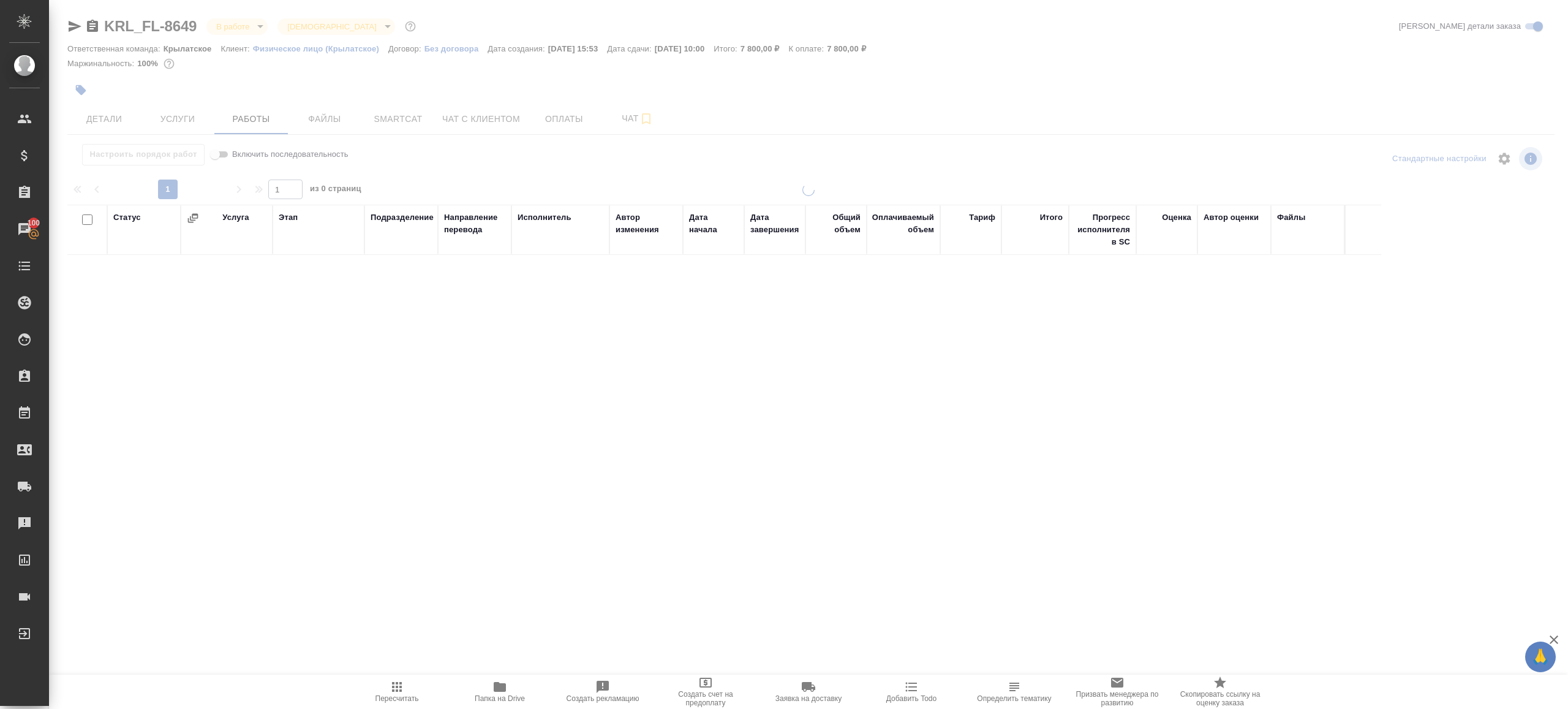
click at [521, 174] on div at bounding box center [809, 256] width 1519 height 512
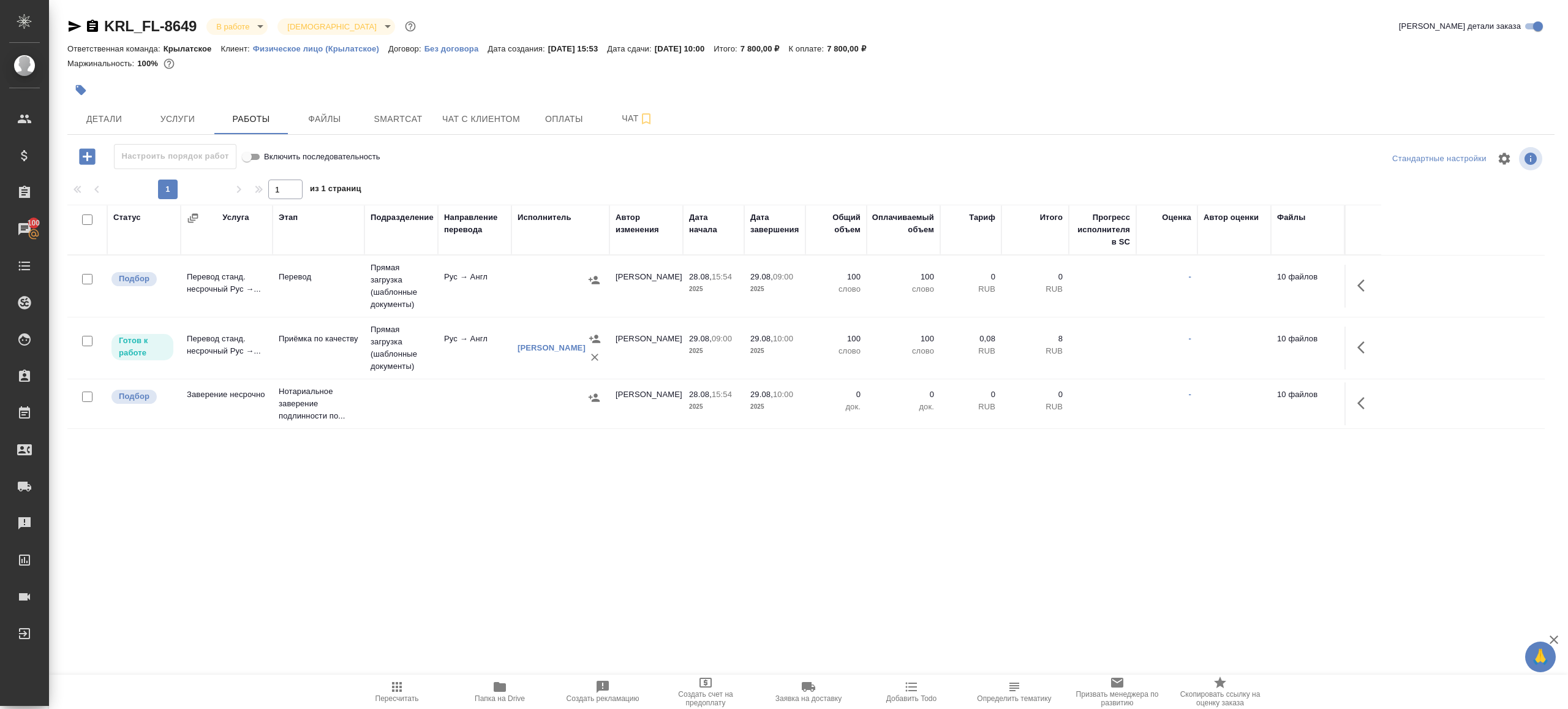
click at [521, 174] on div at bounding box center [811, 177] width 1487 height 6
click at [390, 686] on icon "button" at bounding box center [397, 687] width 15 height 15
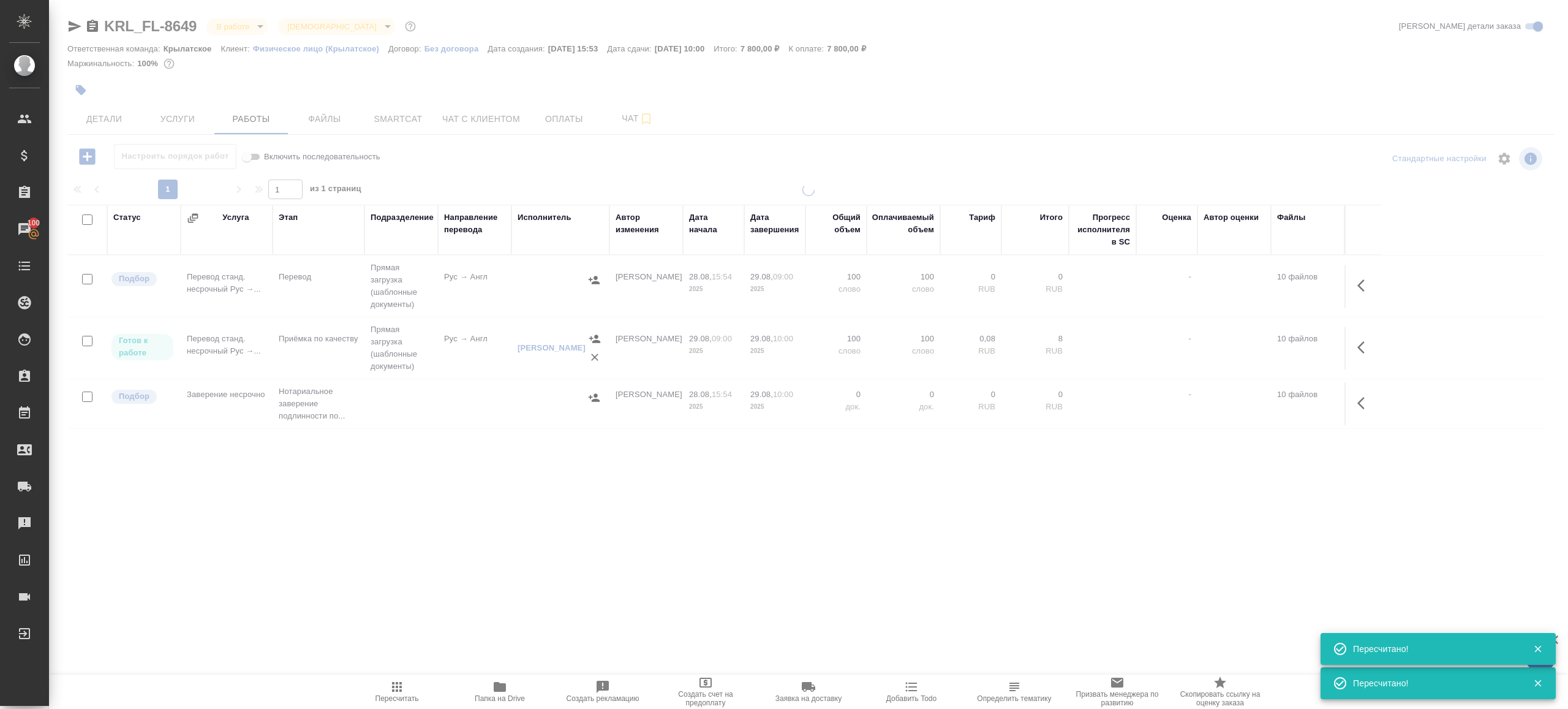
click at [497, 581] on div ".cls-1 fill:#fff; AWATERA [PERSON_NAME] Клиенты Спецификации Заказы 100 Чаты To…" at bounding box center [784, 354] width 1568 height 709
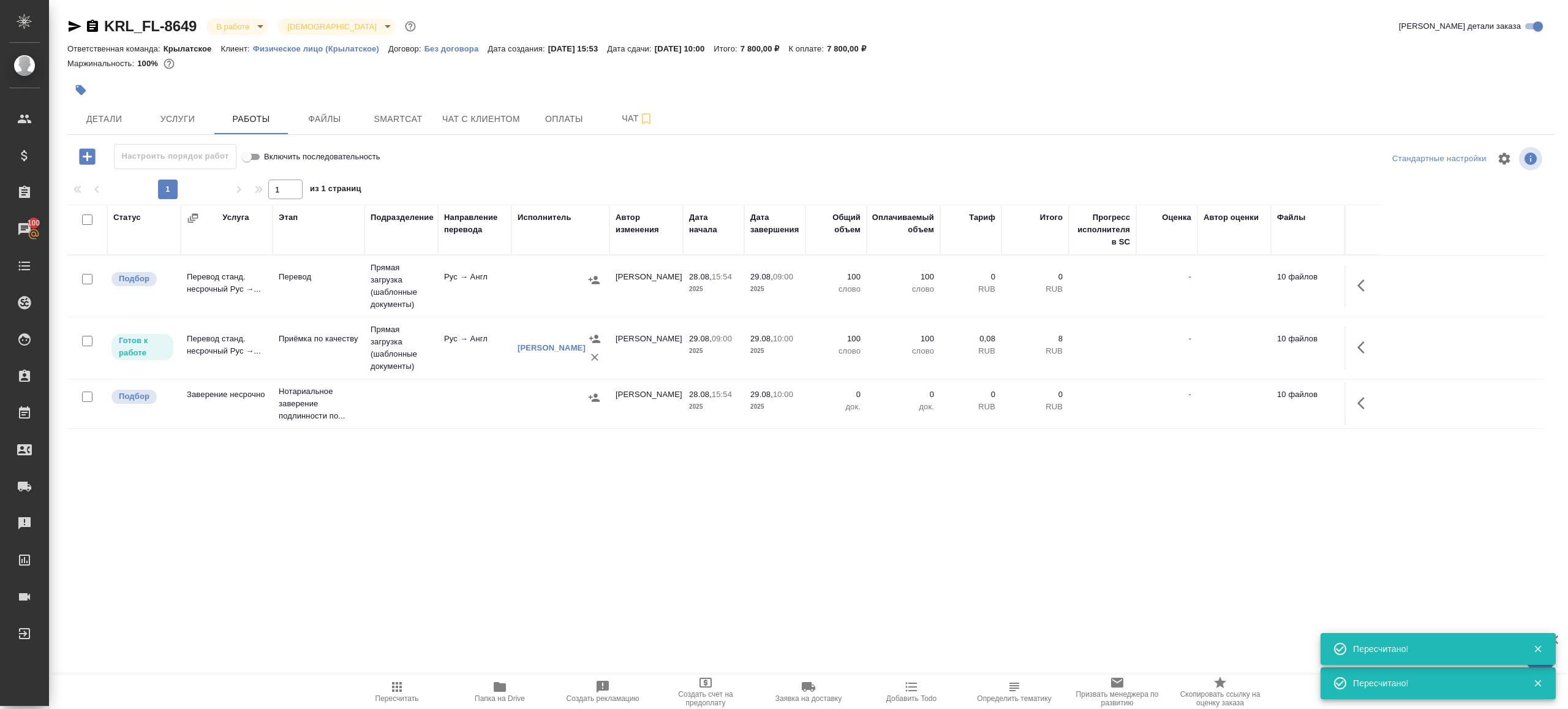
click at [365, 662] on div ".cls-1 fill:#fff; AWATERA [PERSON_NAME] Клиенты Спецификации Заказы 100 Чаты To…" at bounding box center [784, 354] width 1568 height 709
click at [394, 690] on icon "button" at bounding box center [397, 687] width 10 height 10
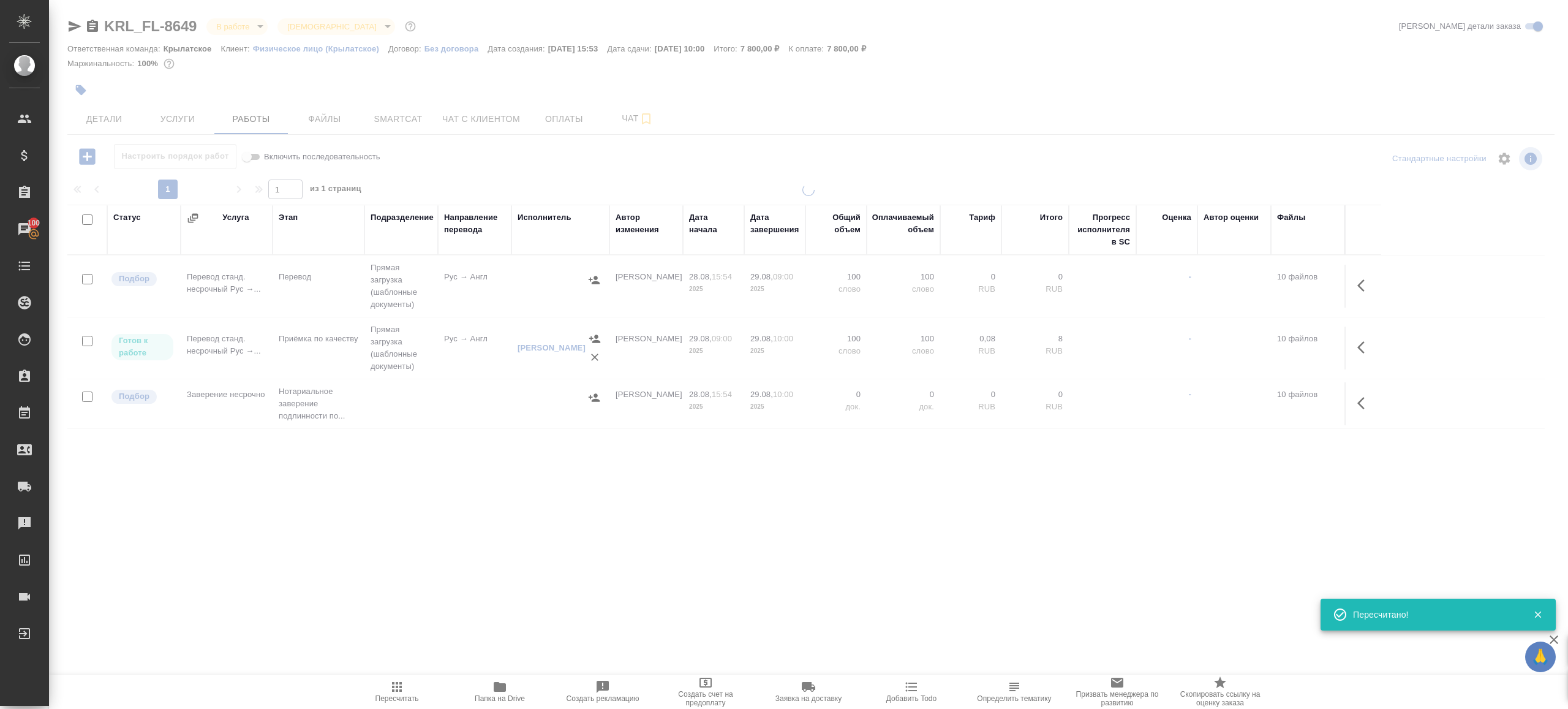
click at [593, 617] on div ".cls-1 fill:#fff; AWATERA [PERSON_NAME] Клиенты Спецификации Заказы 100 Чаты To…" at bounding box center [784, 354] width 1568 height 709
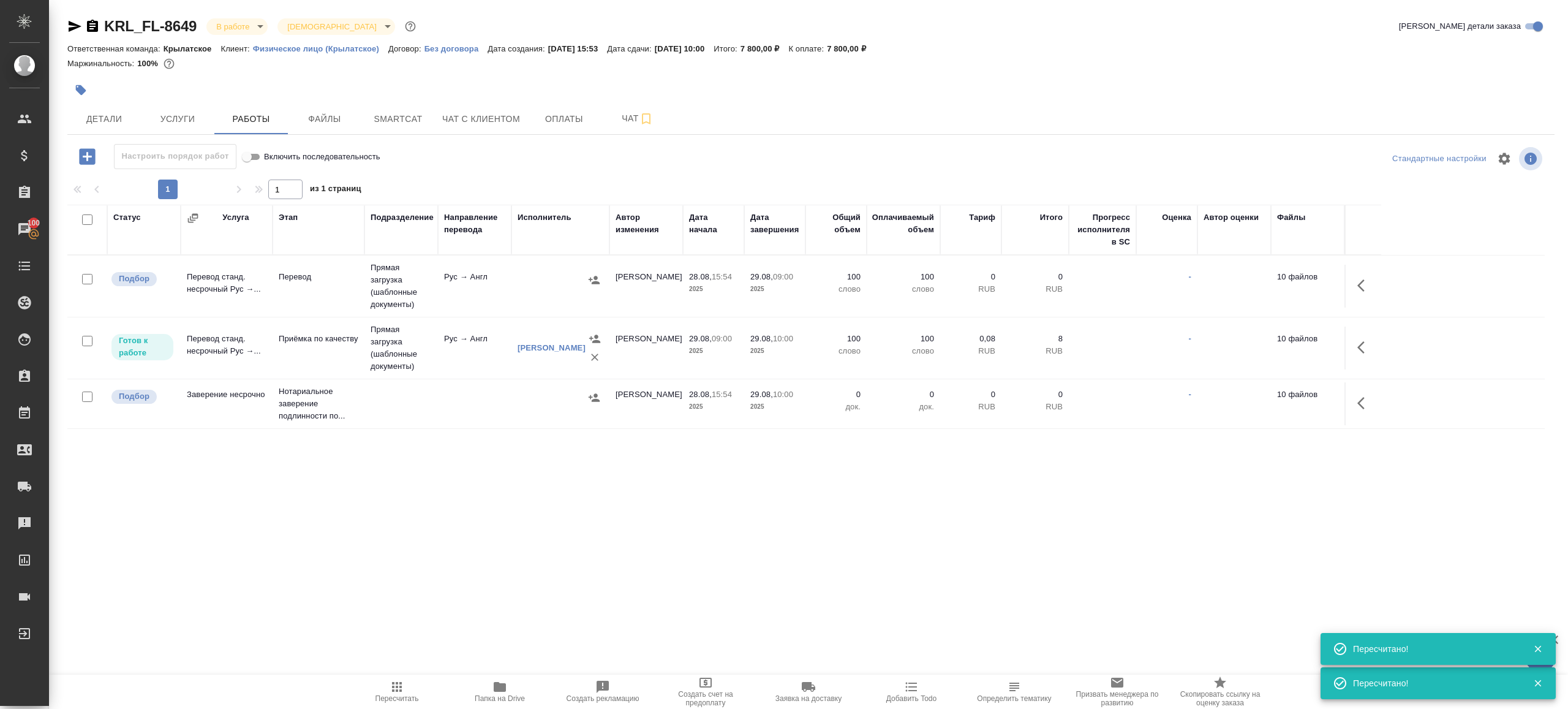
click at [536, 439] on div "Статус Услуга Этап Подразделение Направление перевода Исполнитель Автор изменен…" at bounding box center [806, 342] width 1478 height 276
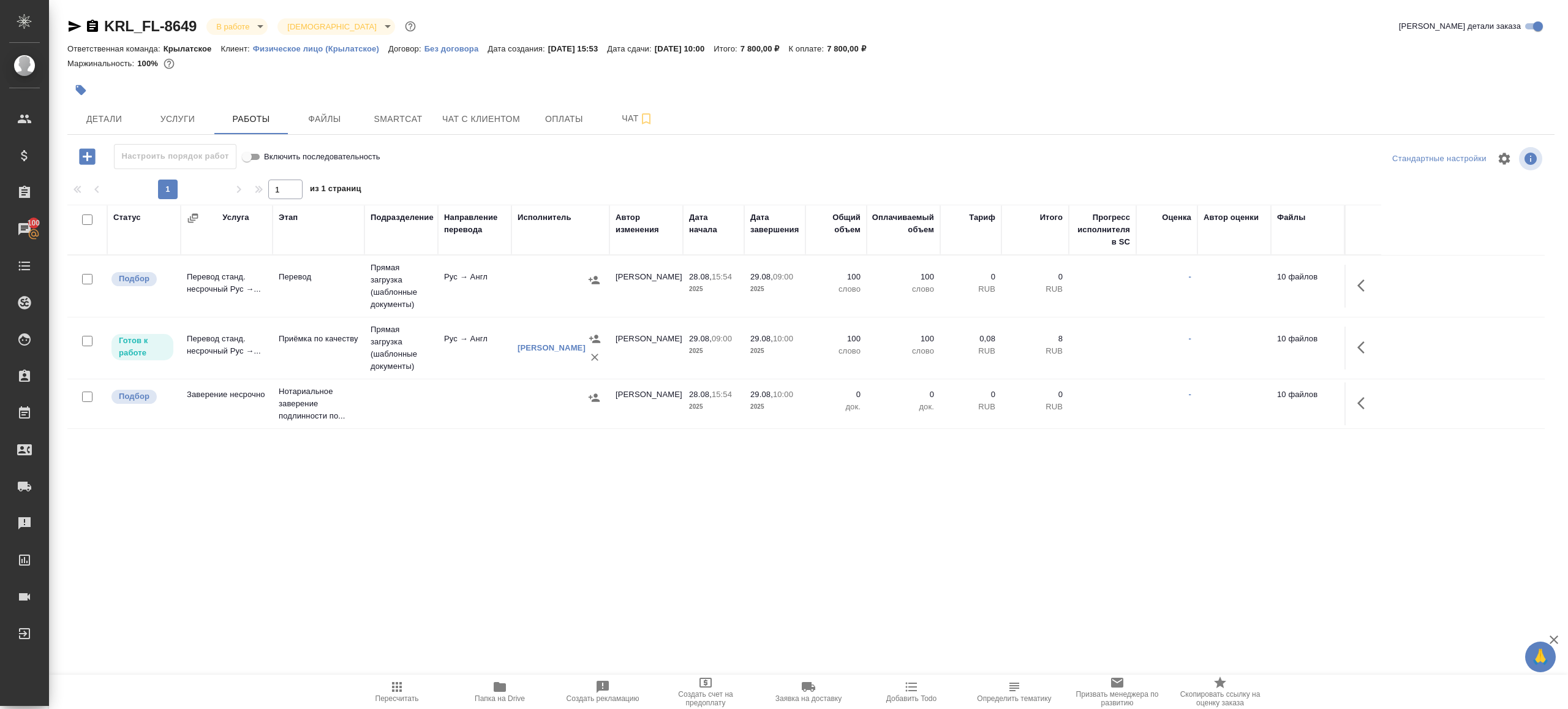
click at [403, 681] on icon "button" at bounding box center [397, 687] width 15 height 15
click at [484, 541] on div ".cls-1 fill:#fff; AWATERA [PERSON_NAME] Клиенты Спецификации Заказы 100 Чаты To…" at bounding box center [784, 354] width 1568 height 709
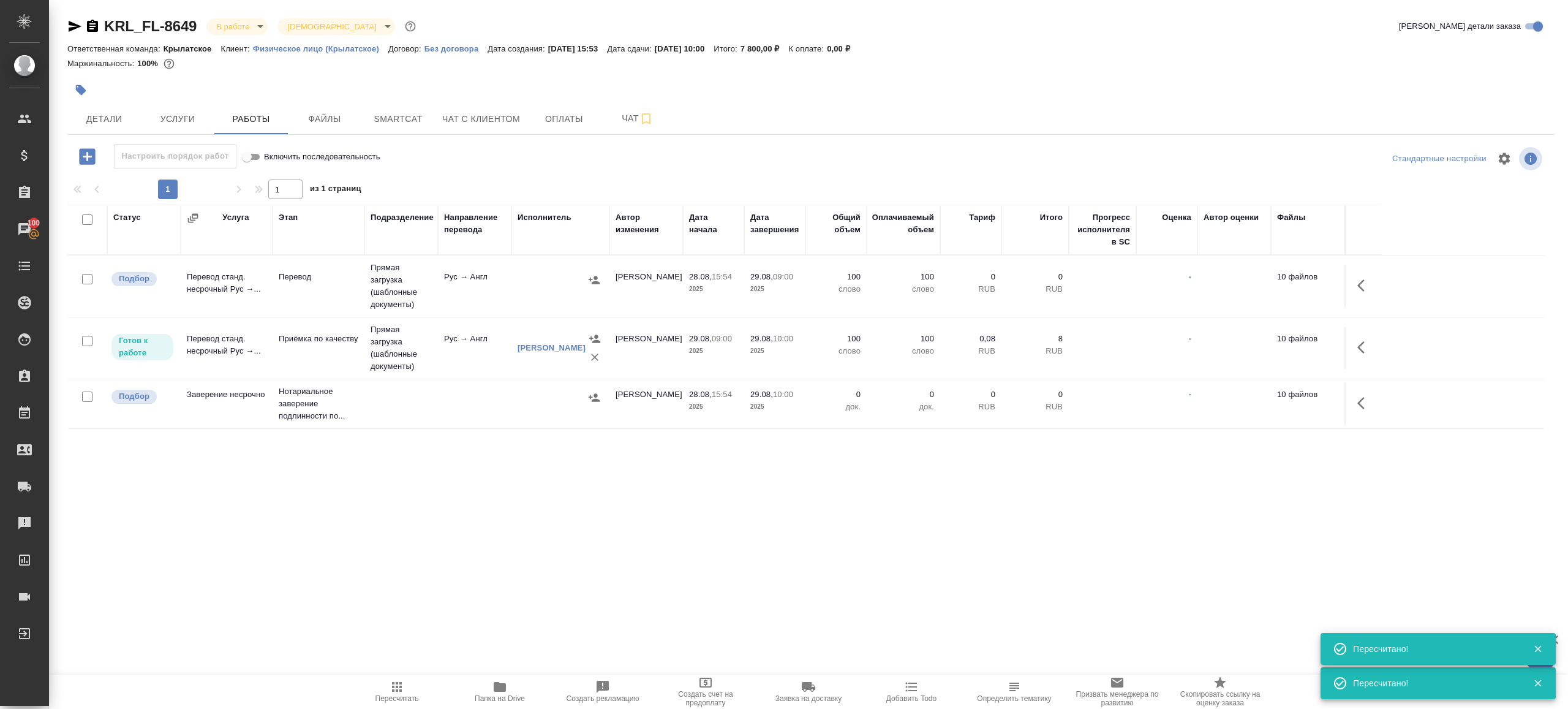
click at [788, 155] on div at bounding box center [810, 159] width 496 height 30
click at [451, 288] on td "Рус → Англ" at bounding box center [474, 286] width 73 height 43
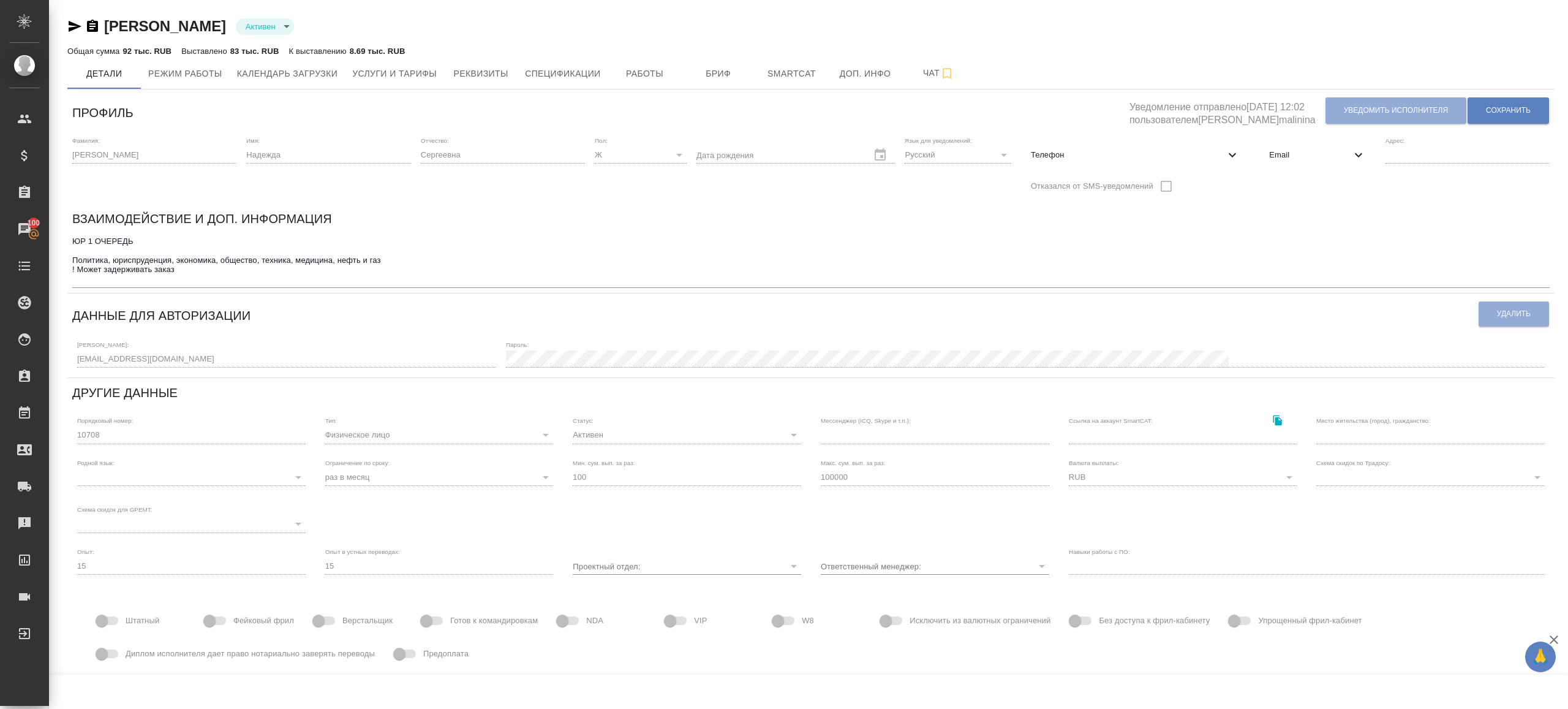
click at [1321, 158] on span "Email" at bounding box center [1310, 155] width 81 height 12
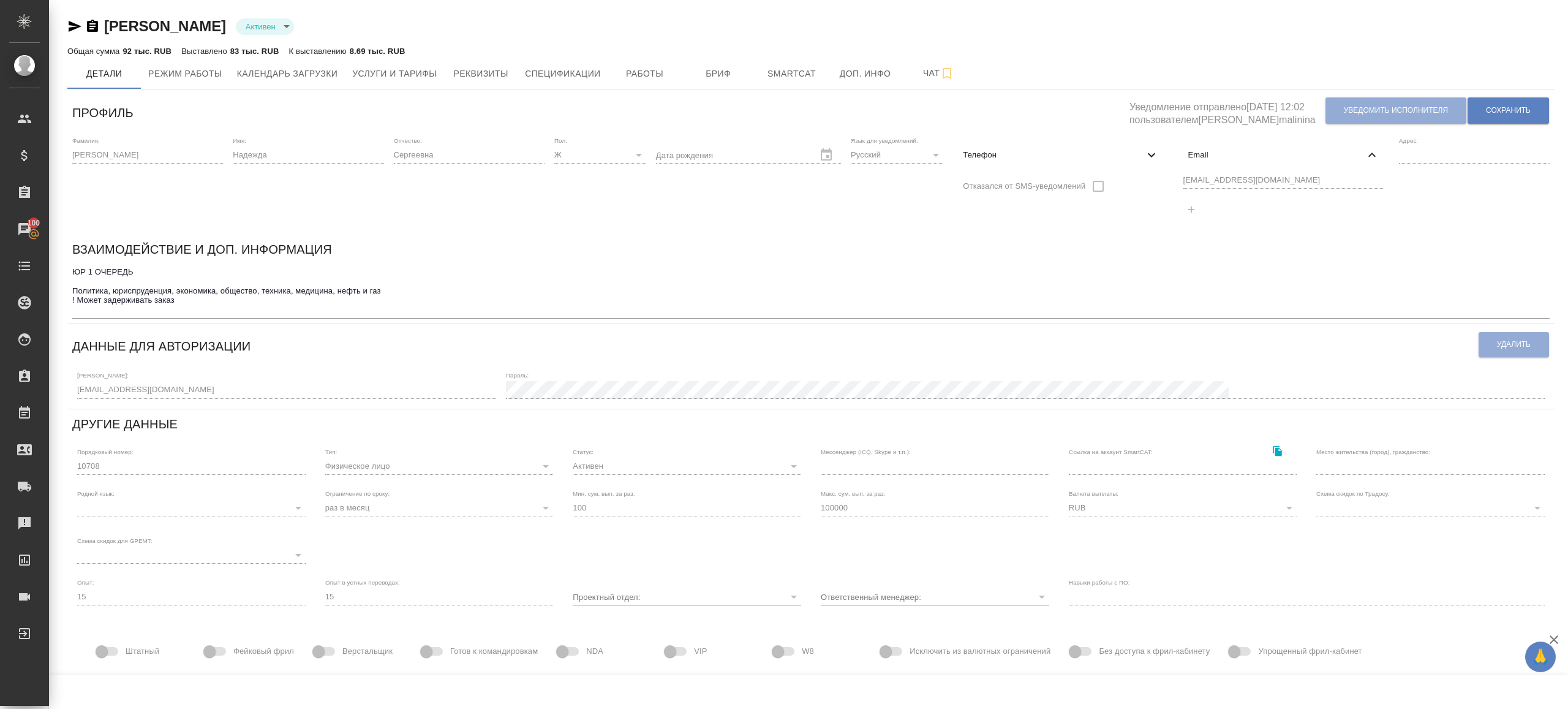
click at [1064, 184] on div "Фамилия: [PERSON_NAME] Имя: Надежда Отчество: [PERSON_NAME]: Ж [DEMOGRAPHIC_DAT…" at bounding box center [811, 183] width 1487 height 103
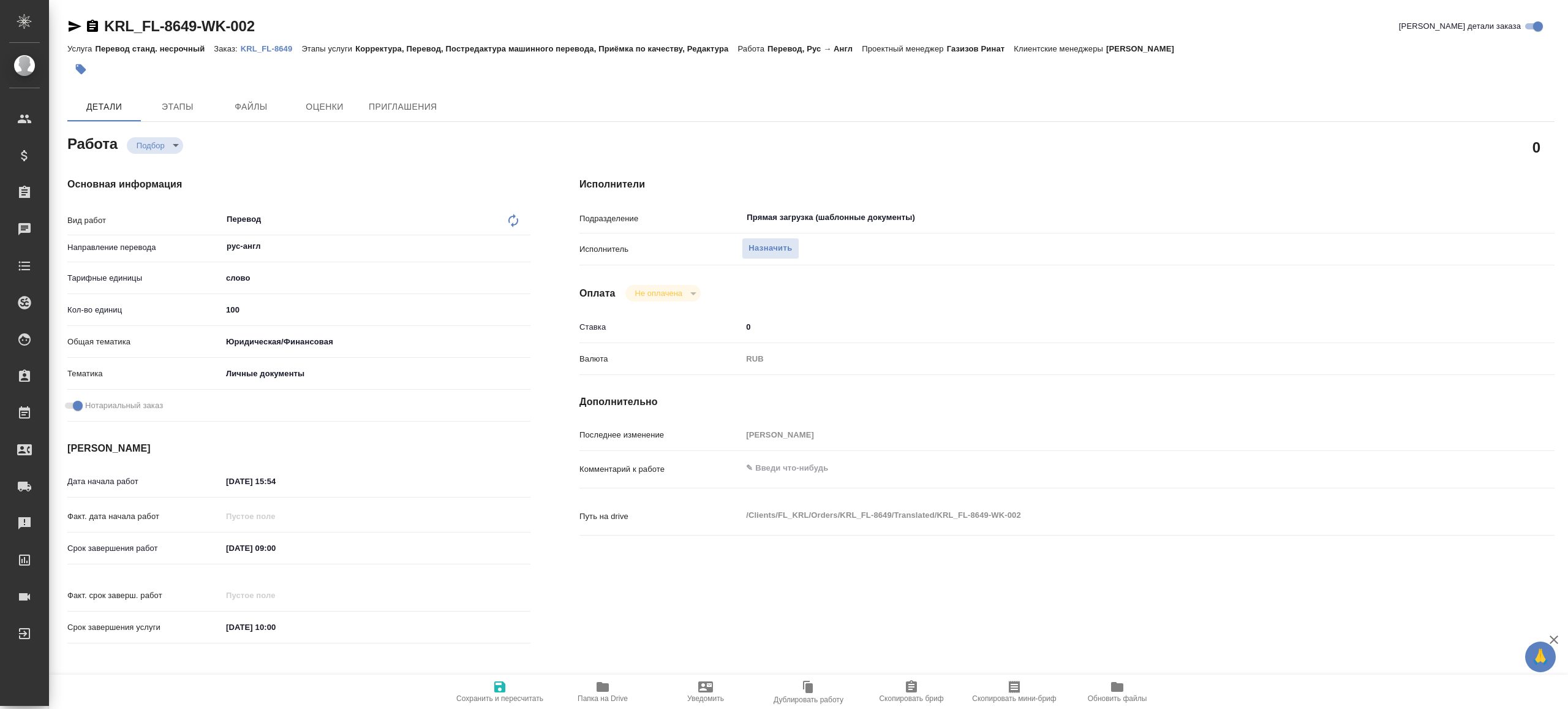
type textarea "x"
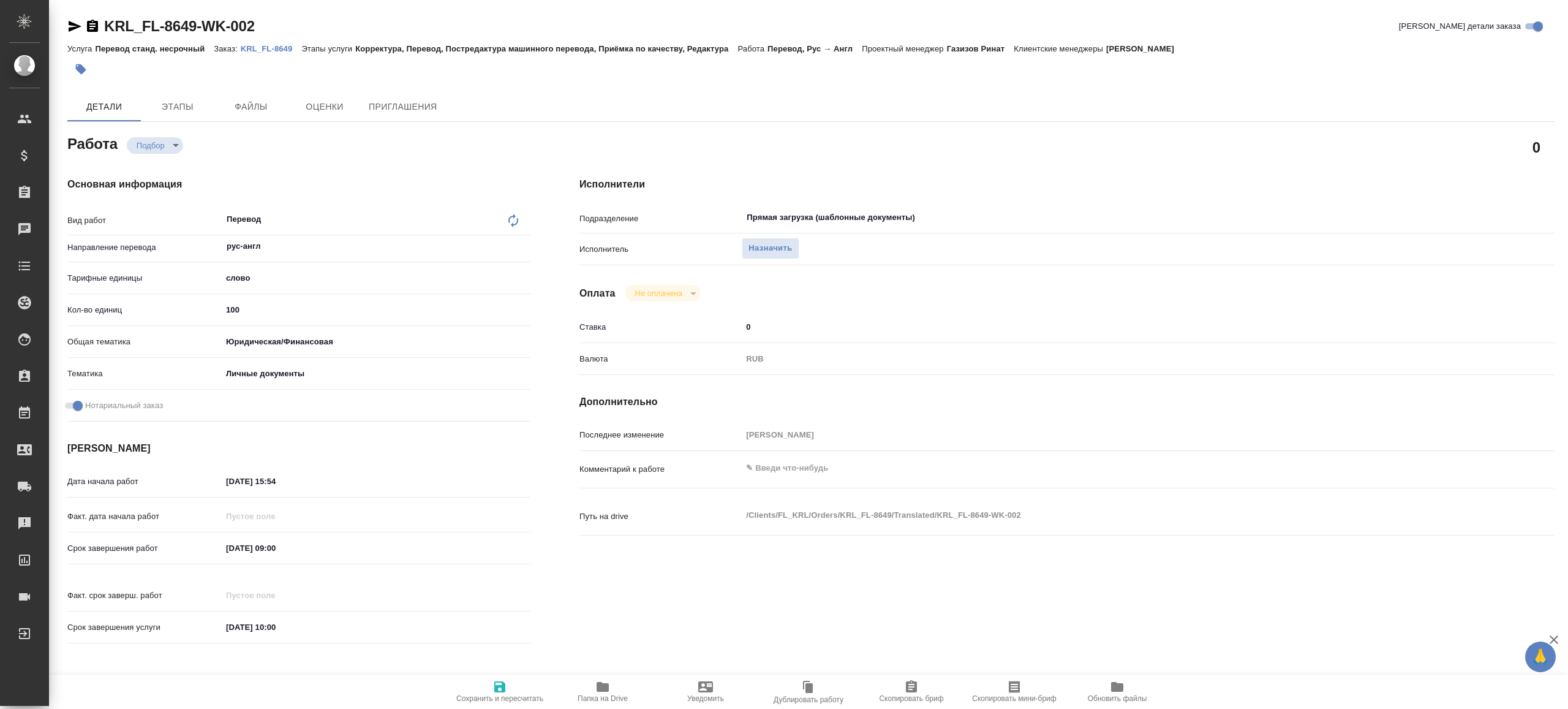
type textarea "x"
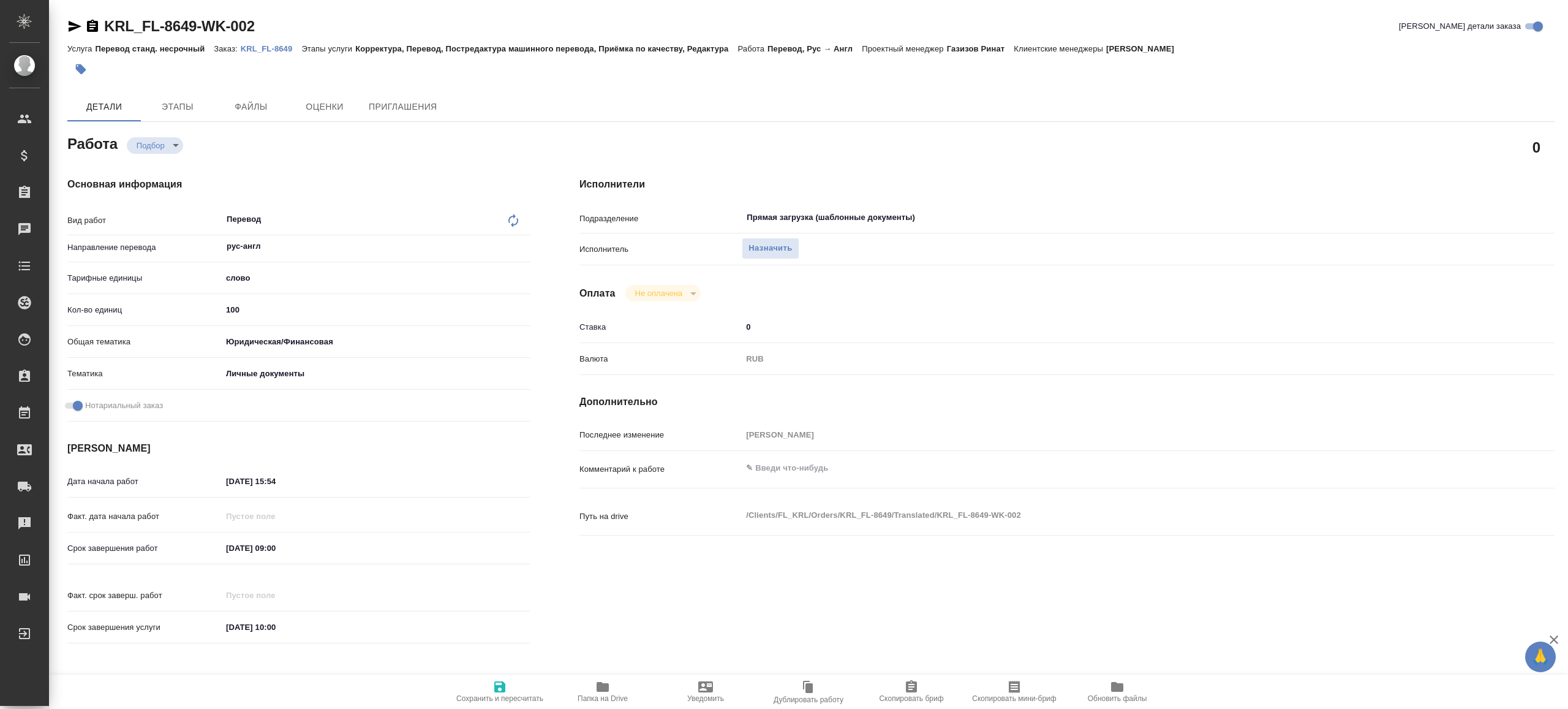
type textarea "x"
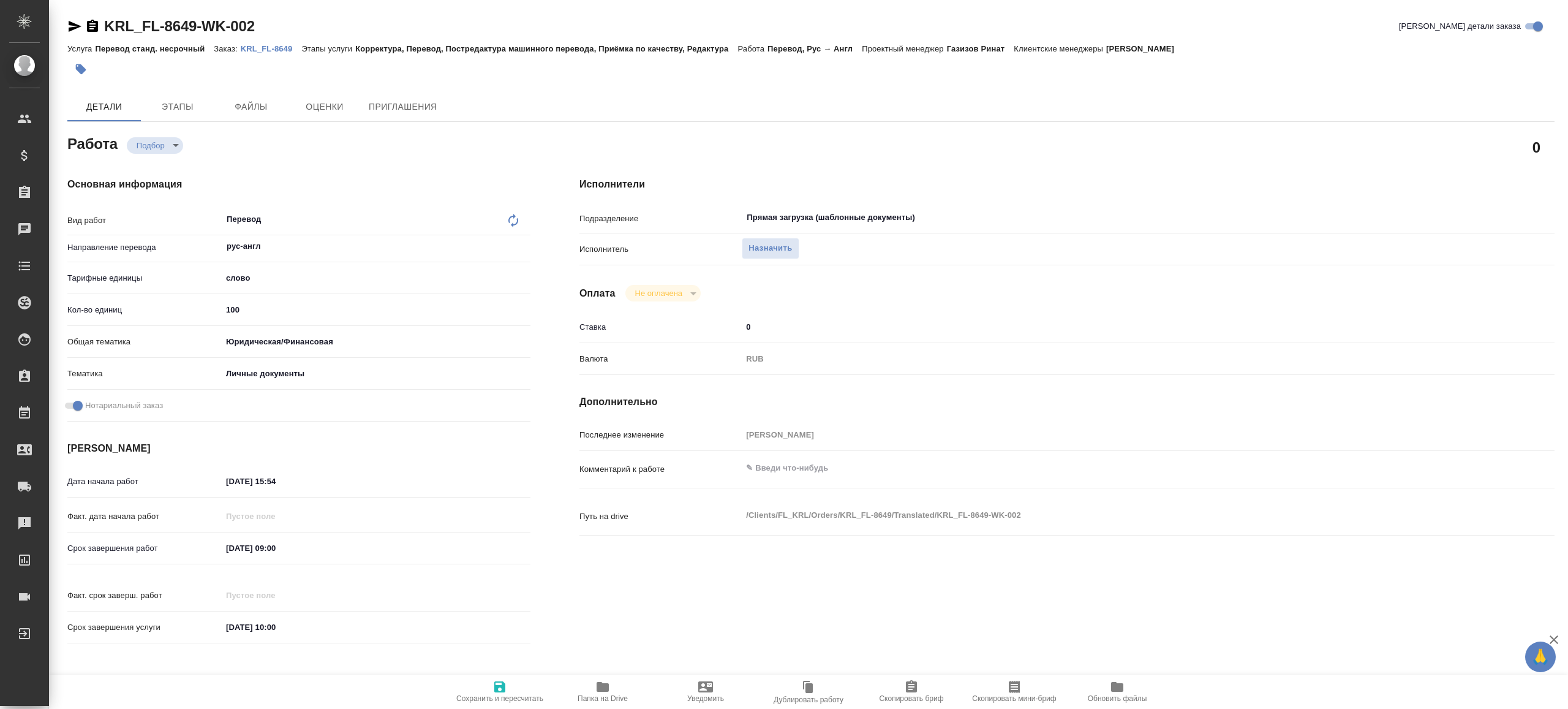
type textarea "x"
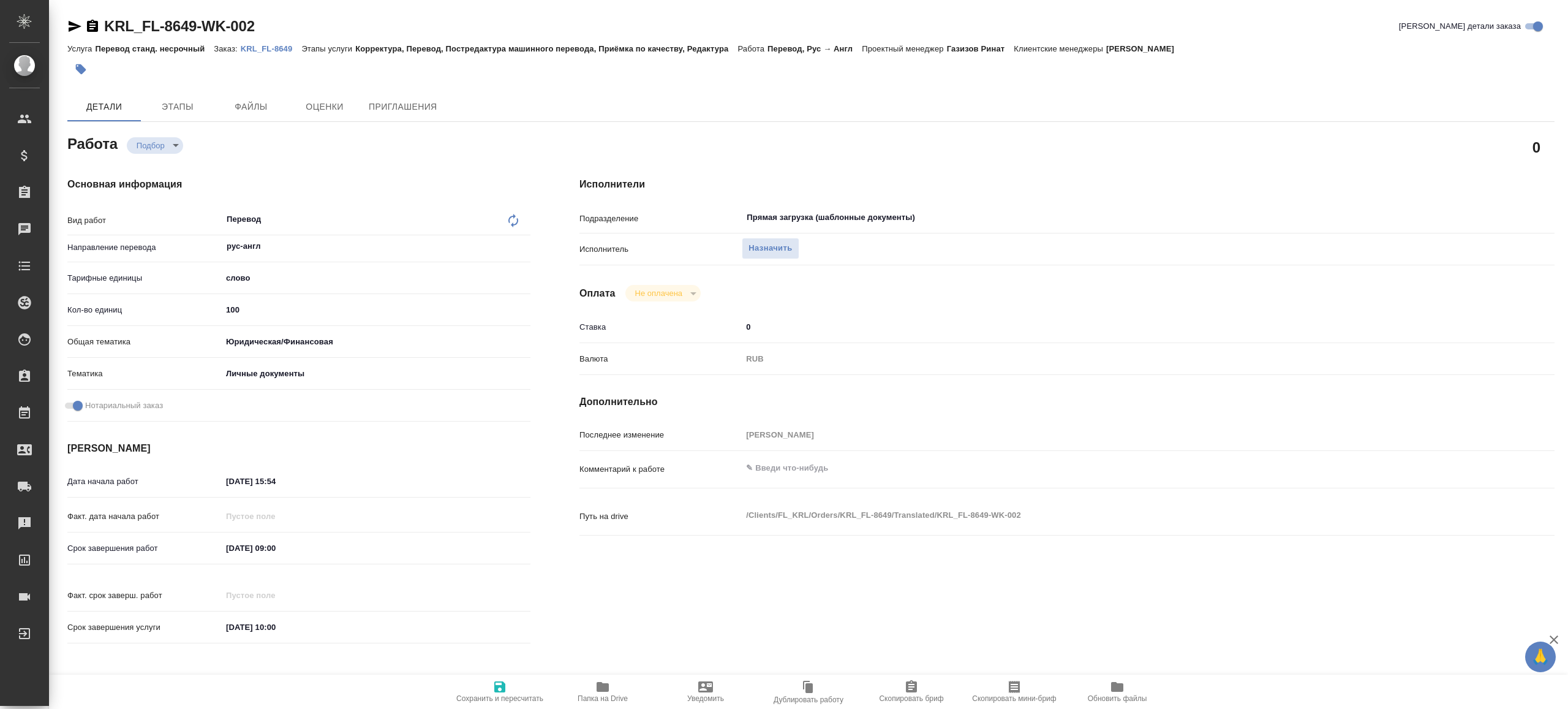
type textarea "x"
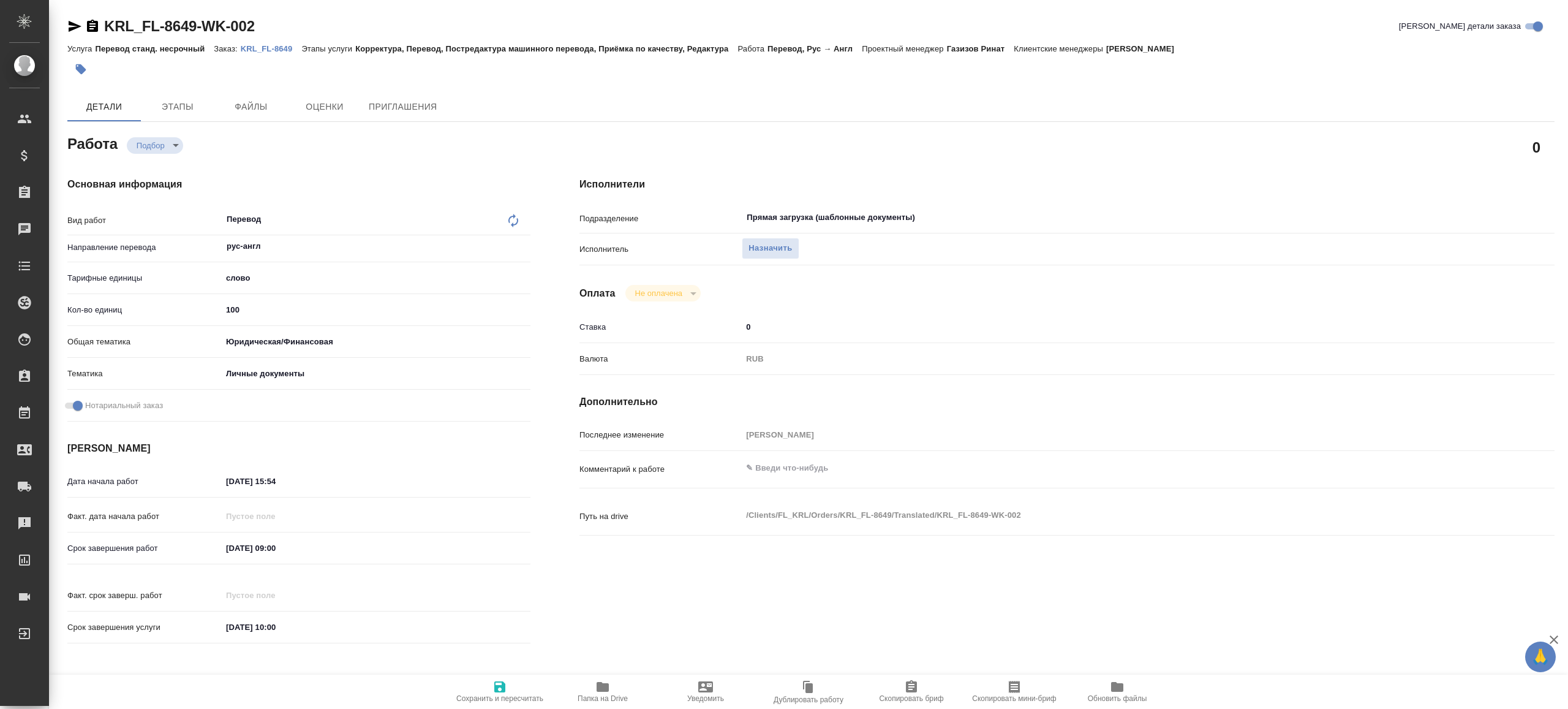
type textarea "x"
